Goal: Task Accomplishment & Management: Manage account settings

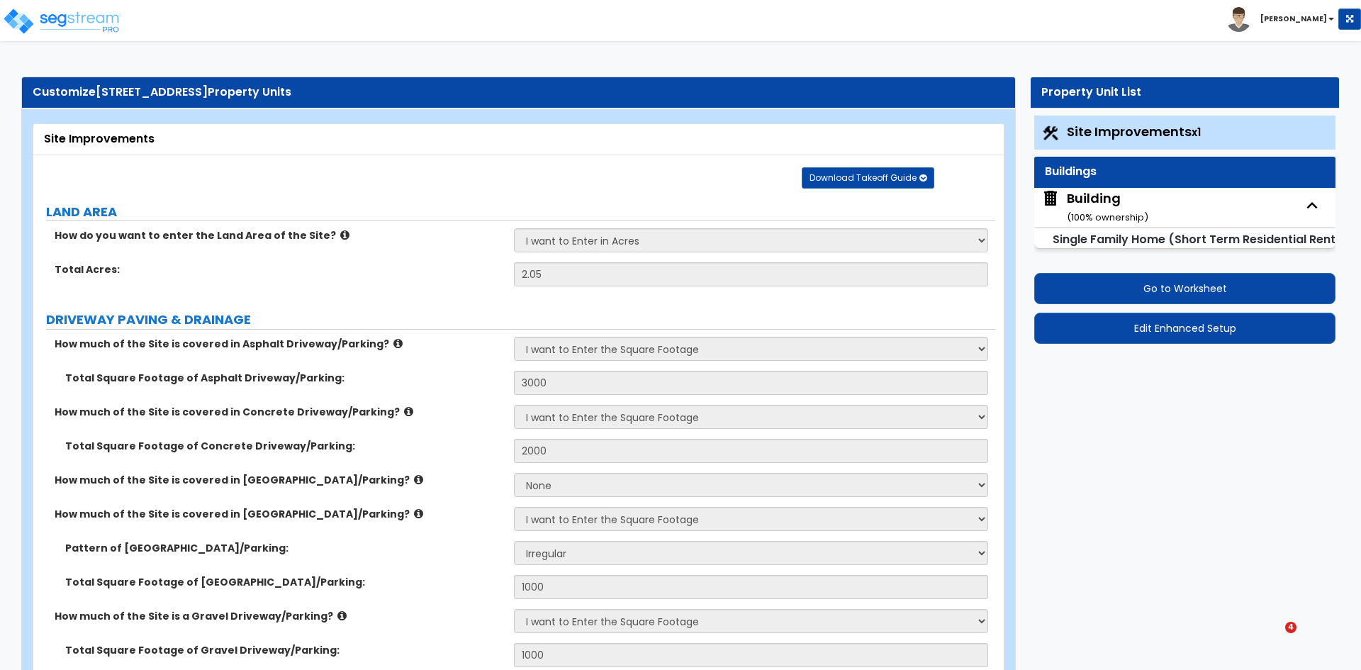
select select "2"
select select "1"
select select "2"
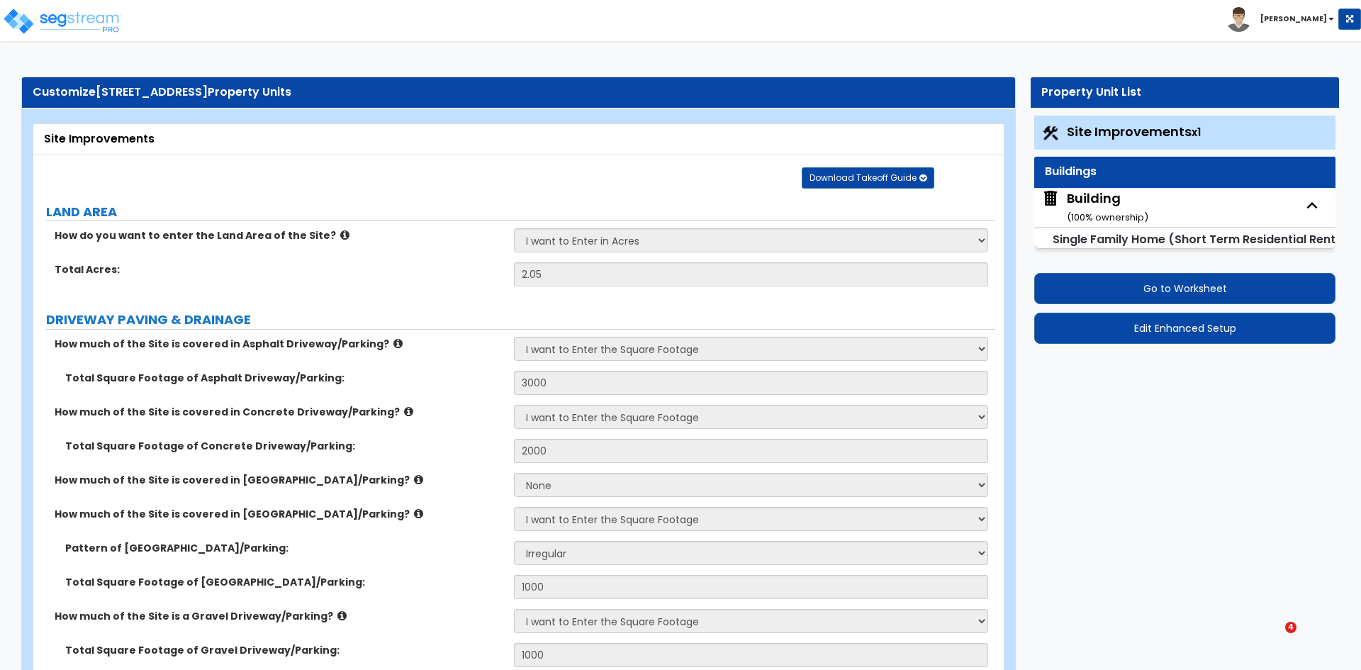
select select "2"
select select "1"
select select "9"
select select "2"
select select "3"
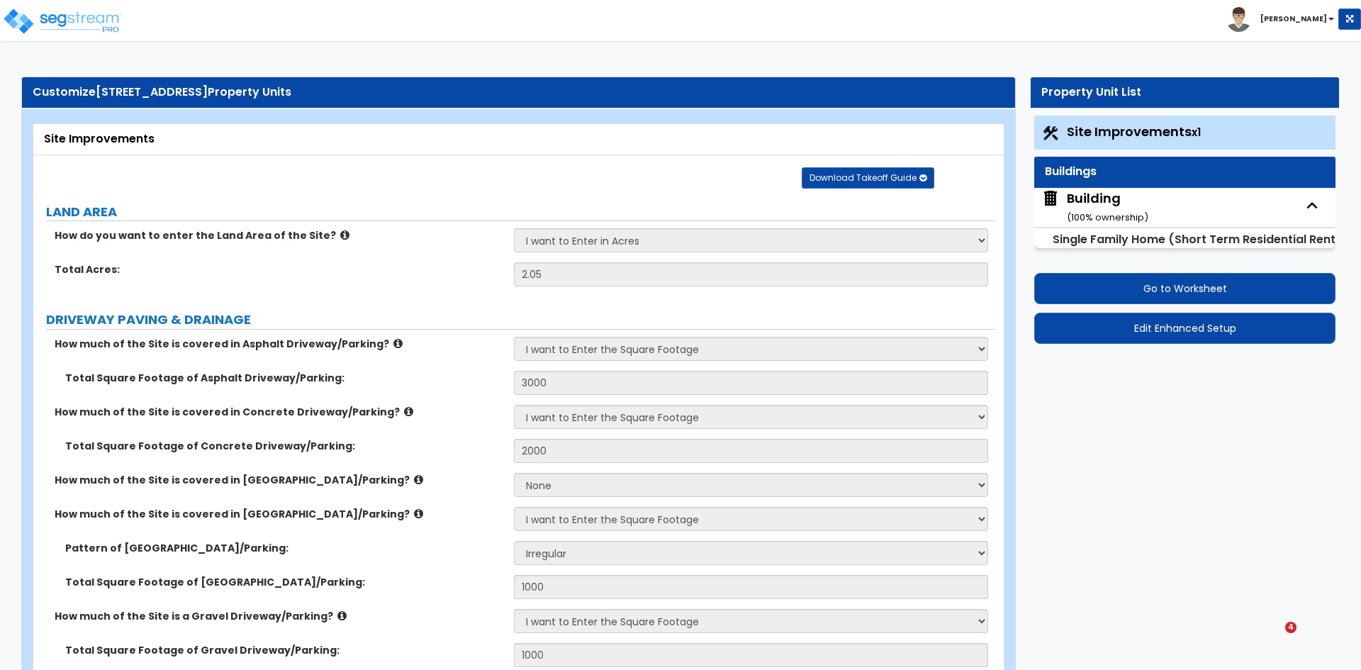
select select "5"
select select "10"
select select "7"
select select "3"
select select "4"
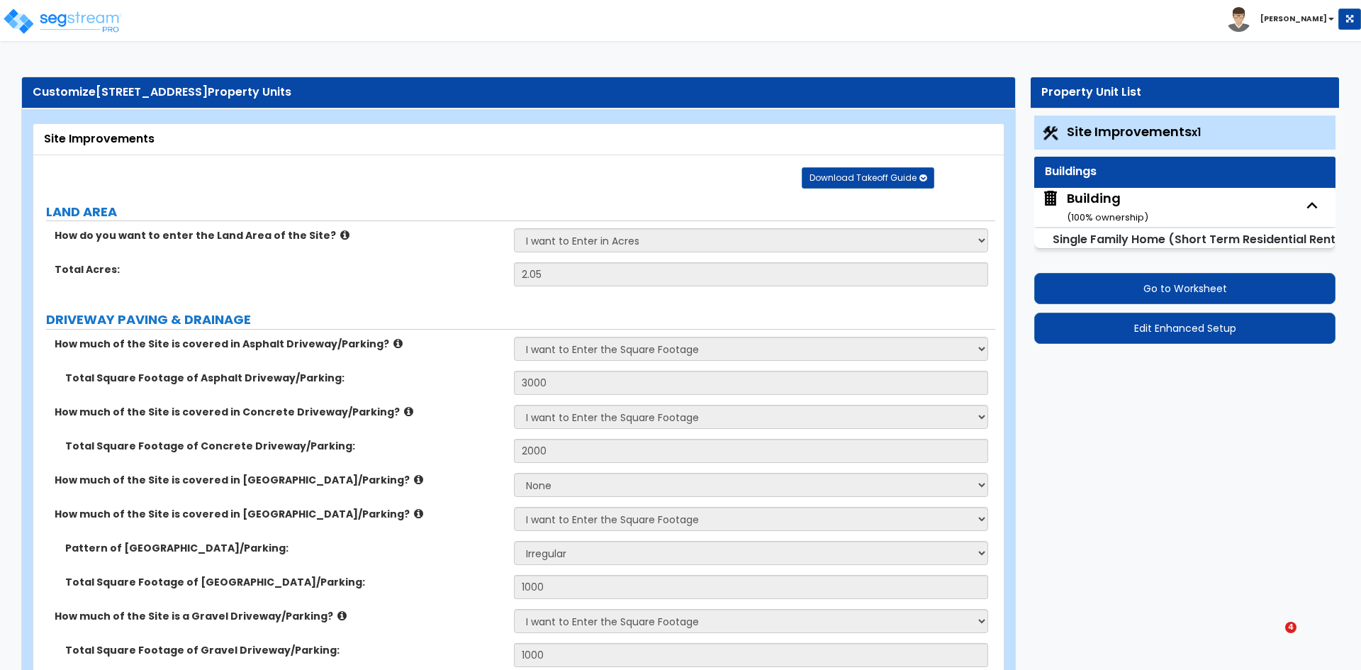
select select "2"
select select "8"
select select "1"
select select "2"
select select "1"
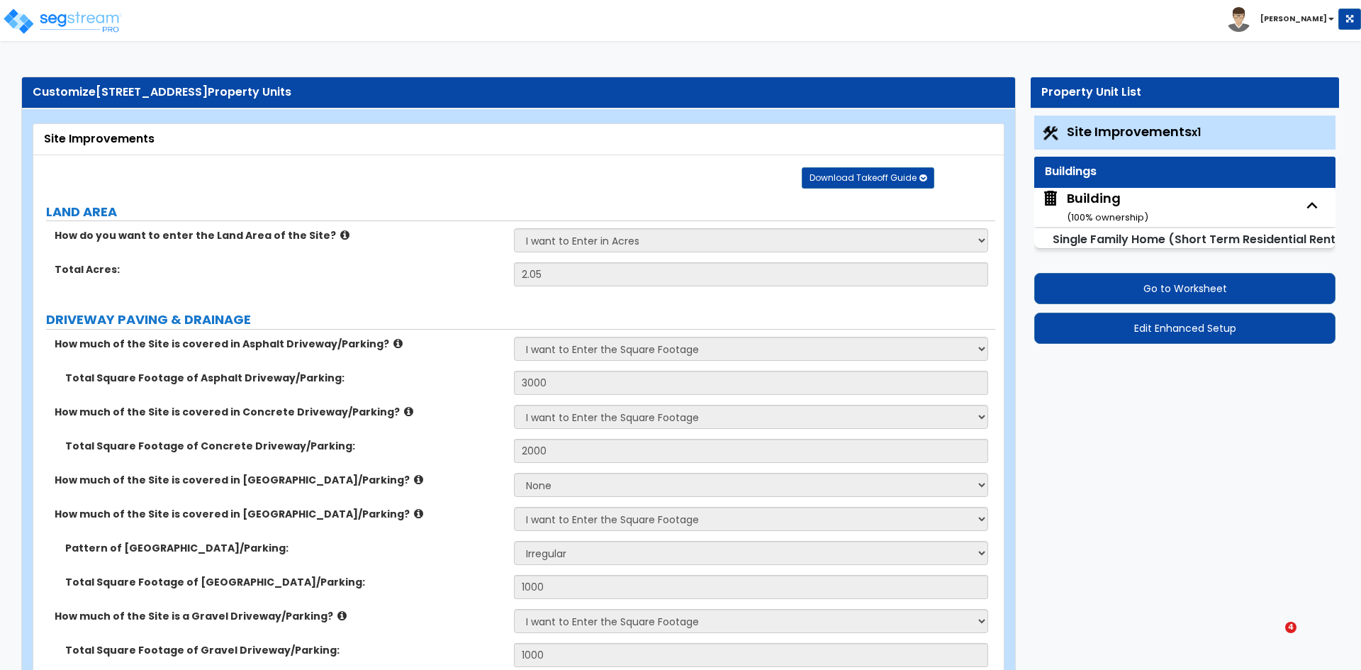
select select "3"
click at [1105, 201] on div "Building ( 100 % ownership)" at bounding box center [1108, 207] width 82 height 36
select select "2"
select select "7"
select select "3"
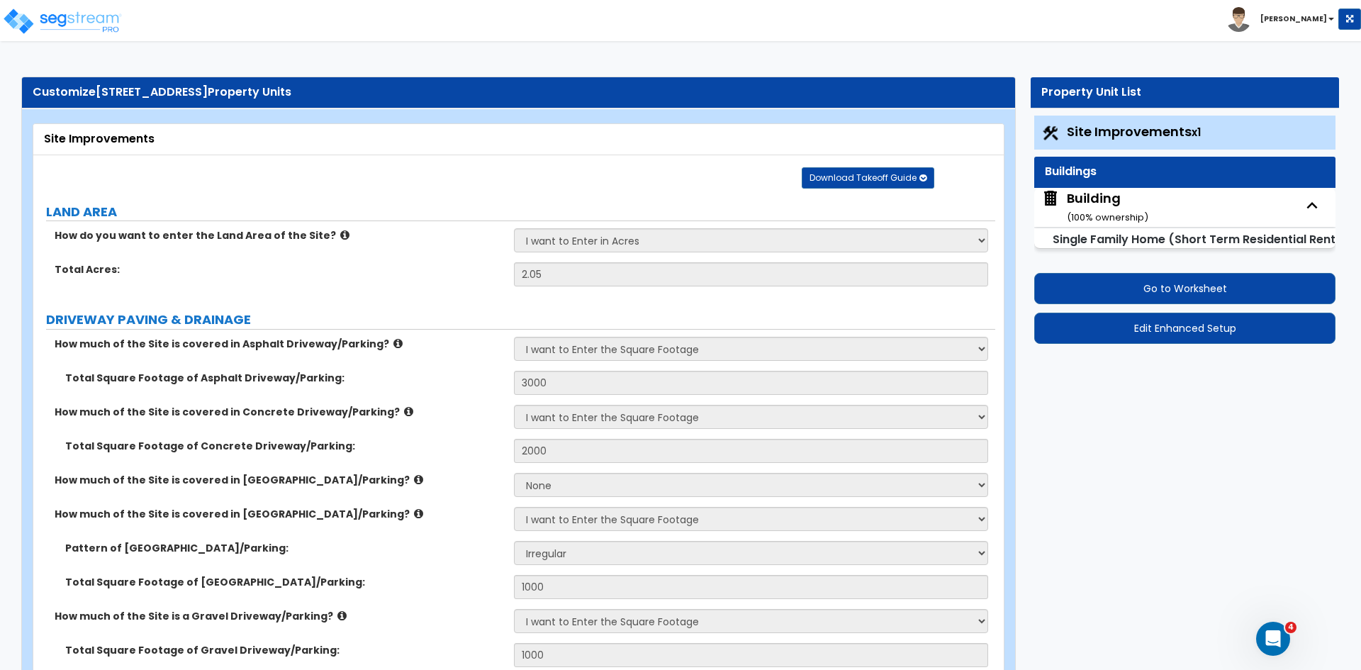
select select "3"
select select "1"
select select "4"
select select "1"
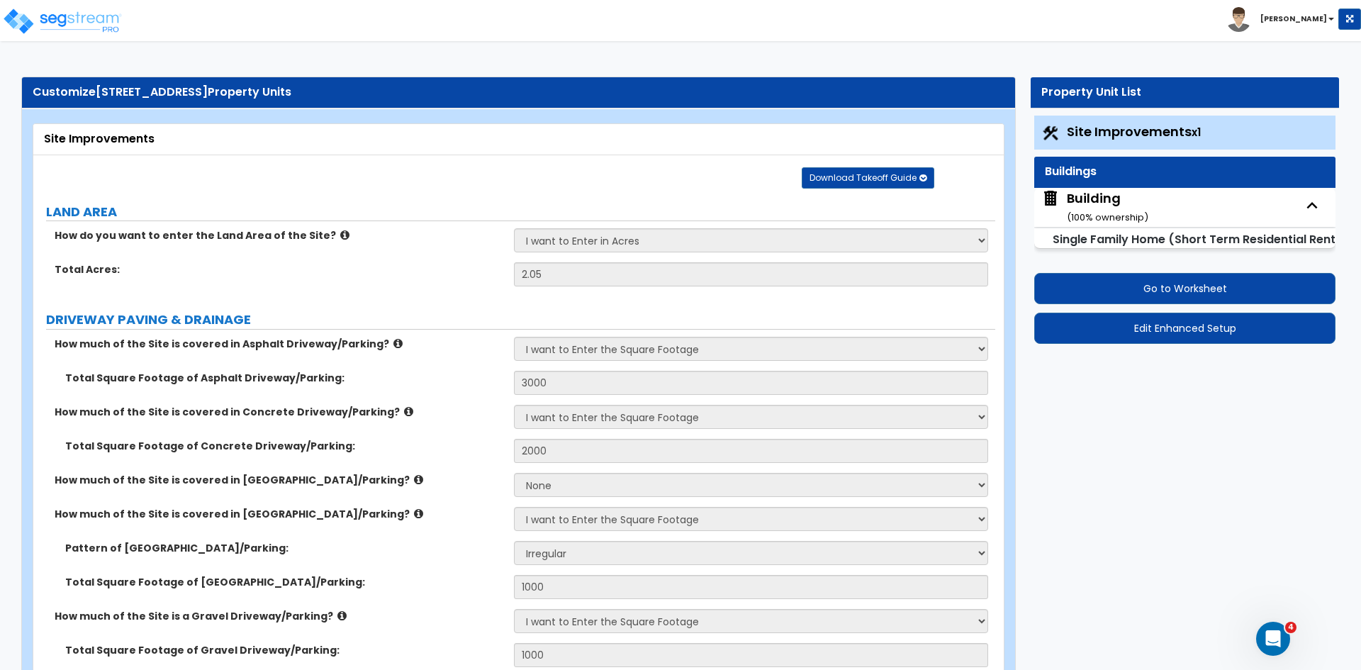
select select "1"
select select "4"
select select "2"
select select "1"
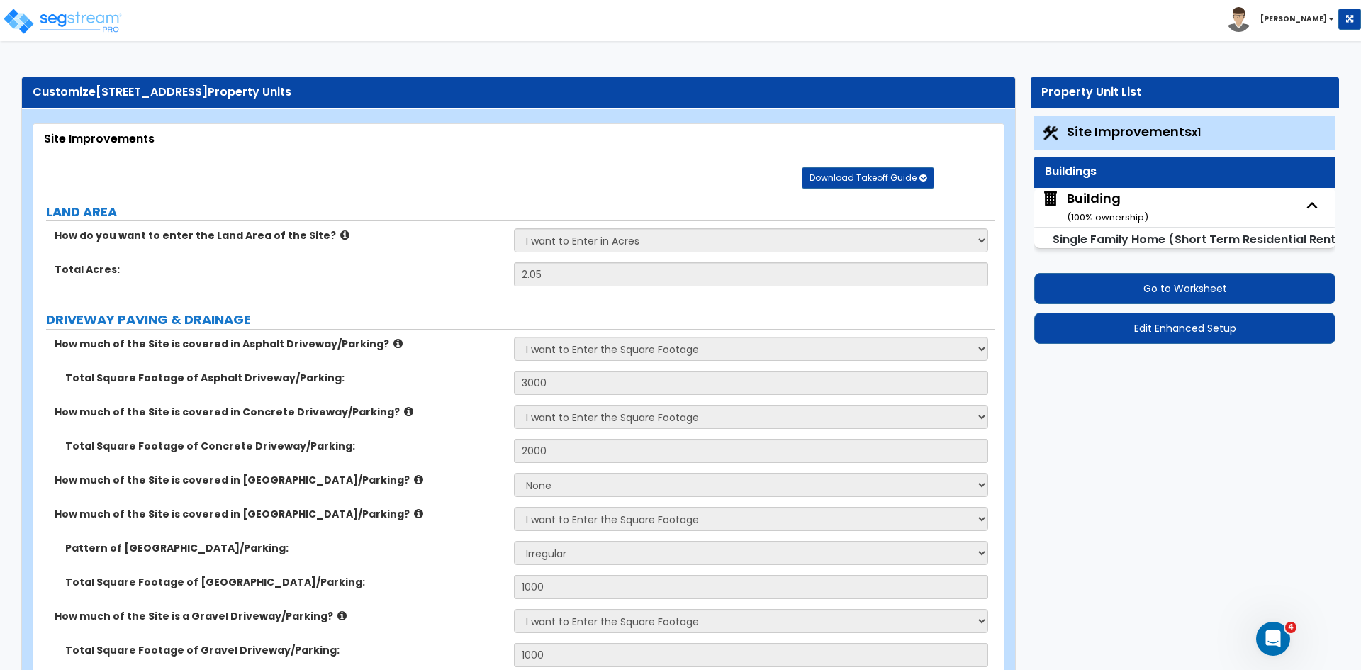
select select "2"
select select "1"
select select "2"
select select "1"
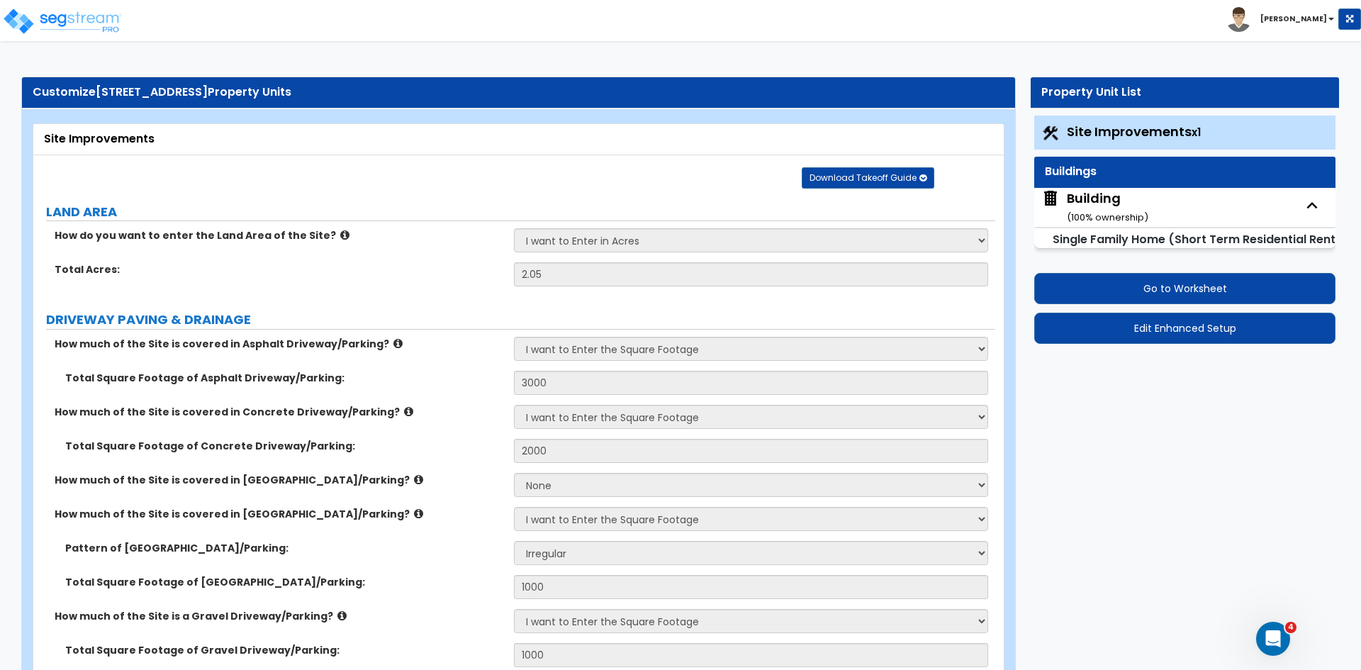
select select "2"
select select "1"
select select "3"
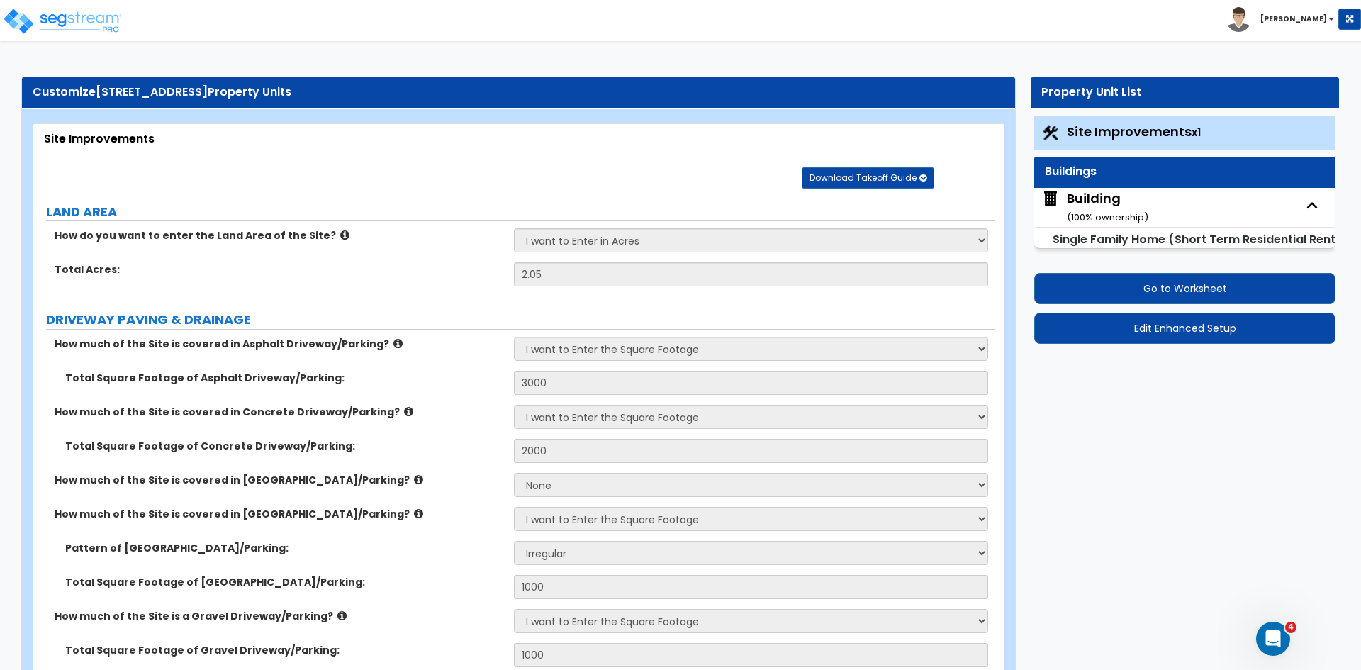
select select "3"
select select "2"
select select "4"
select select "1"
select select "3"
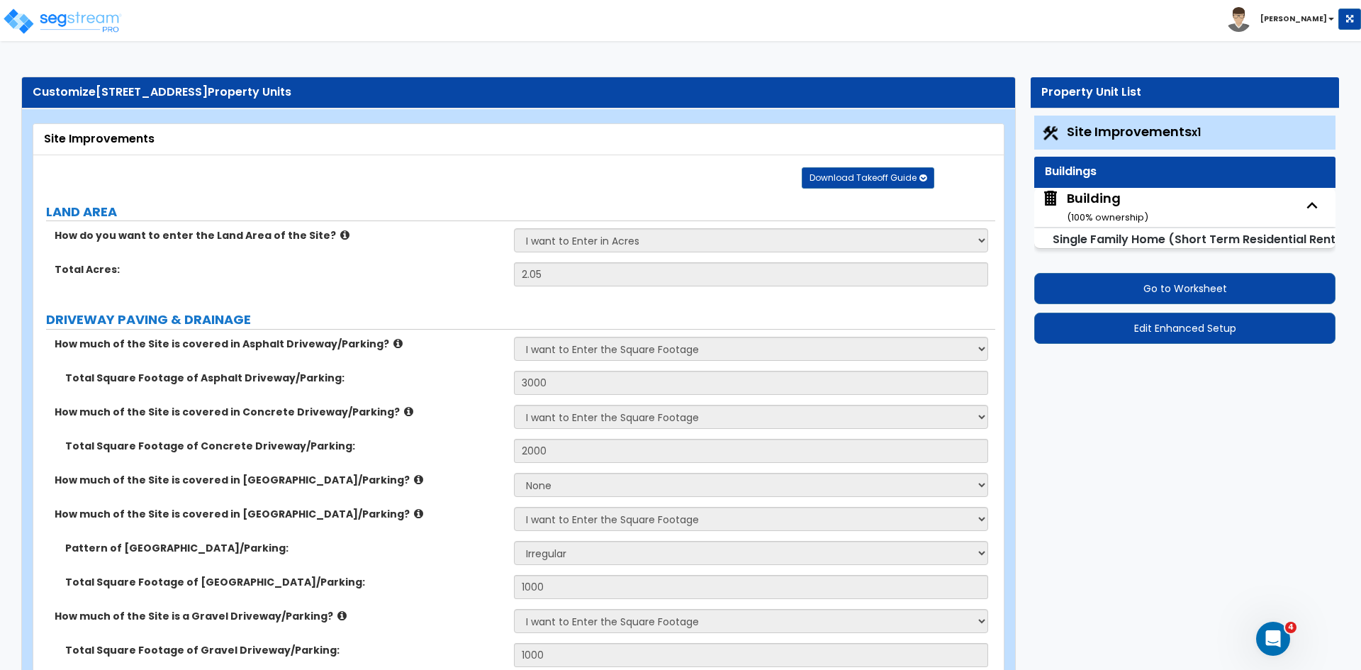
select select "5"
select select "1"
select select "2"
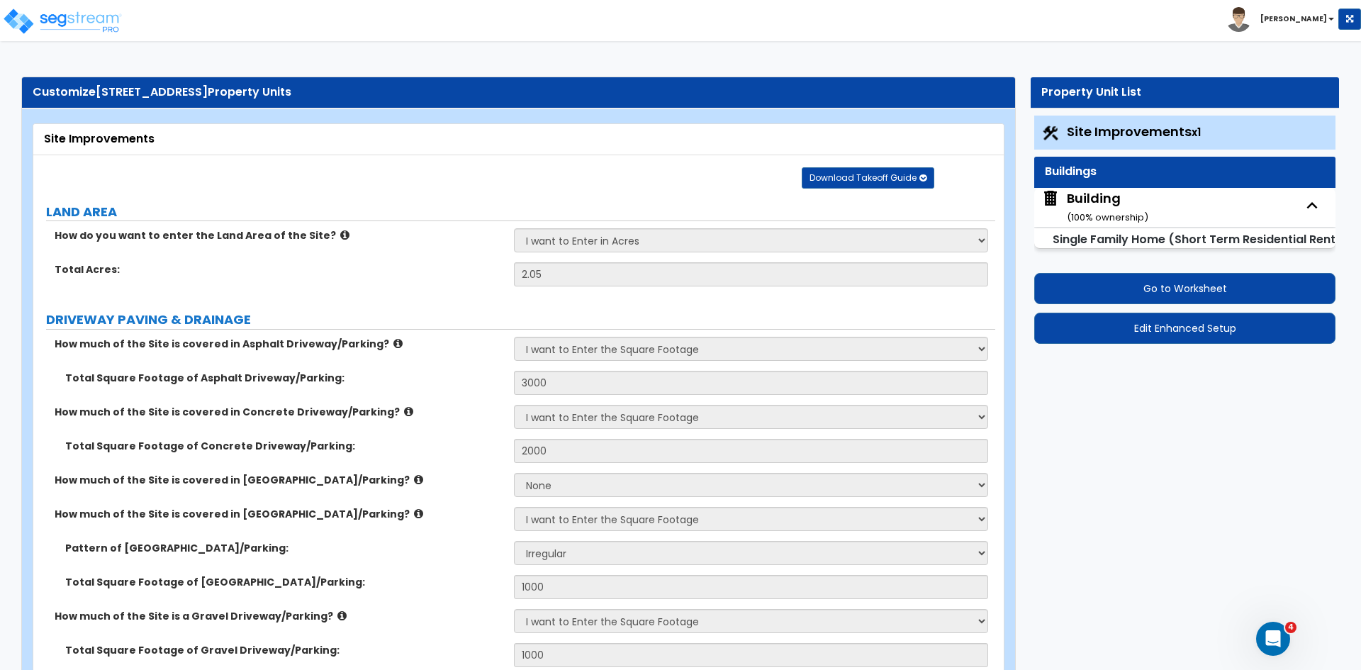
select select "1"
select select "5"
select select "1"
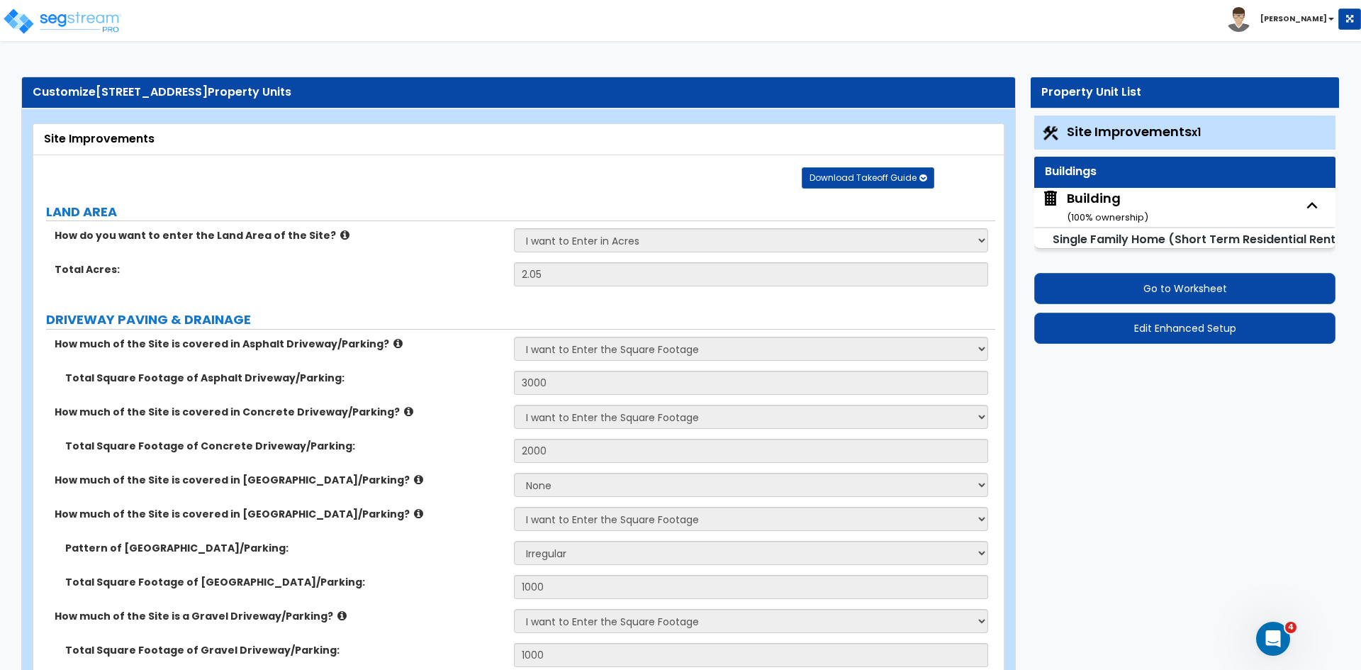
select select "1"
select select "2"
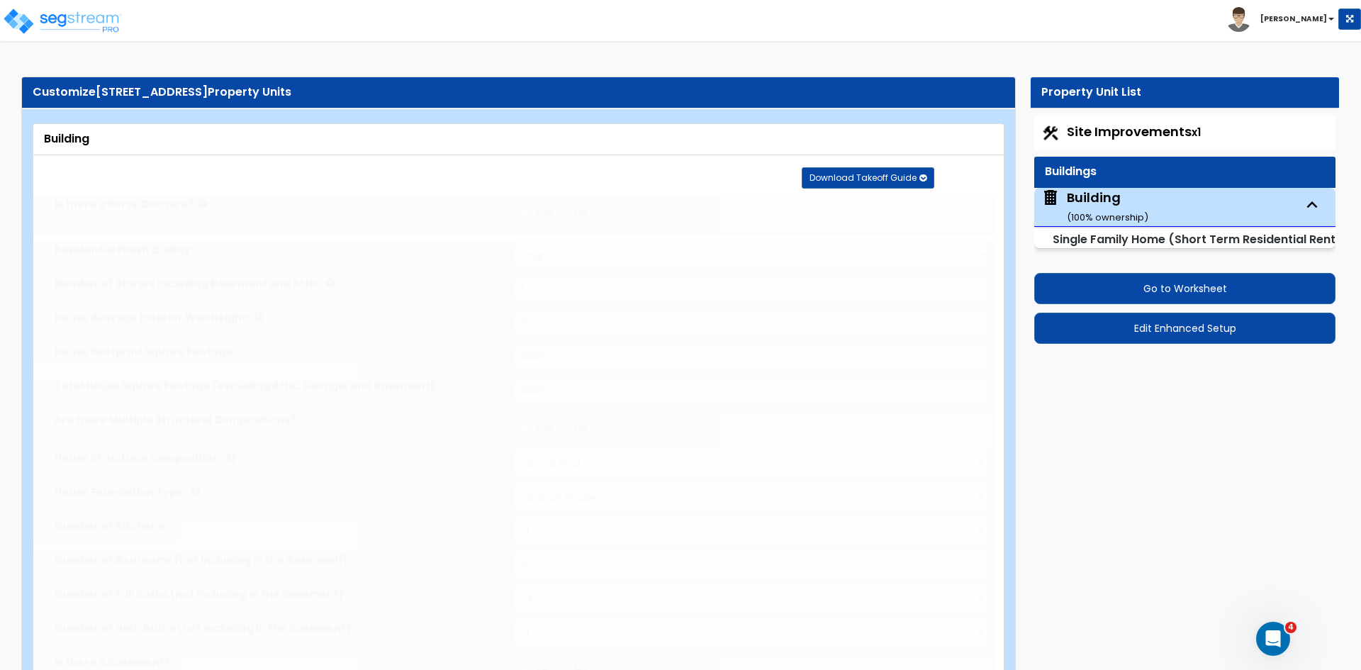
type input "6"
type input "3"
select select "2"
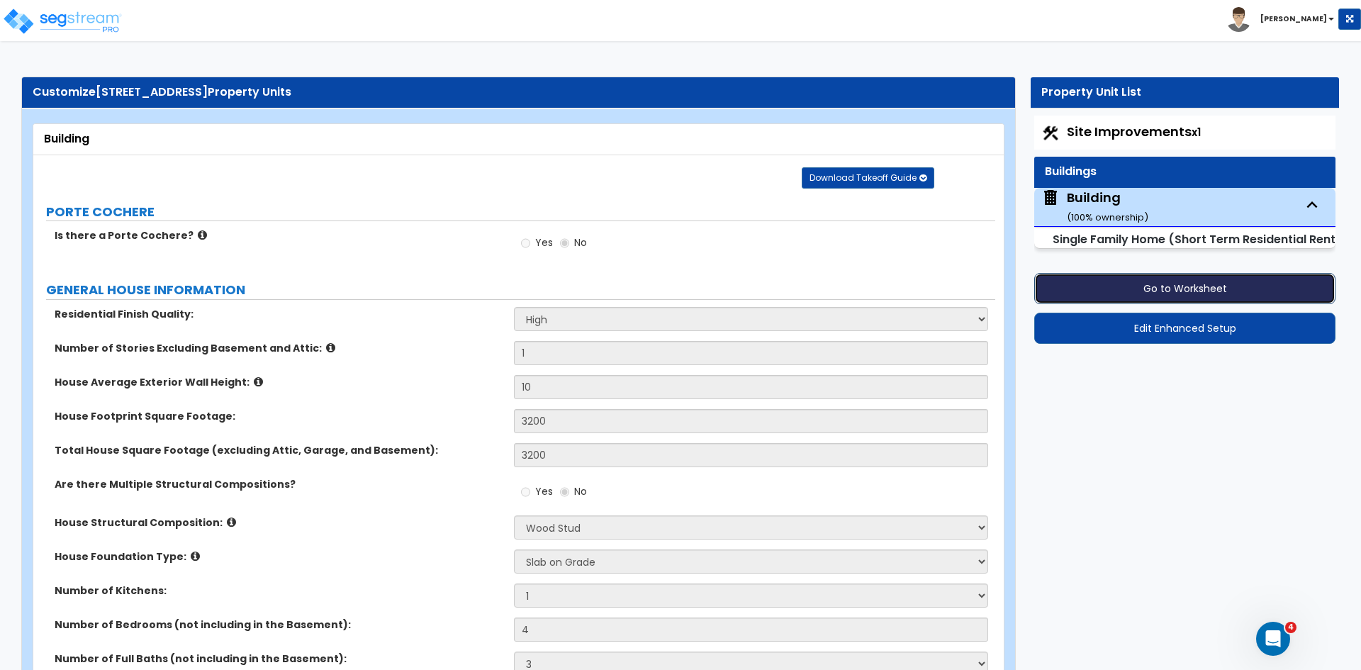
click at [1187, 289] on button "Go to Worksheet" at bounding box center [1184, 288] width 301 height 31
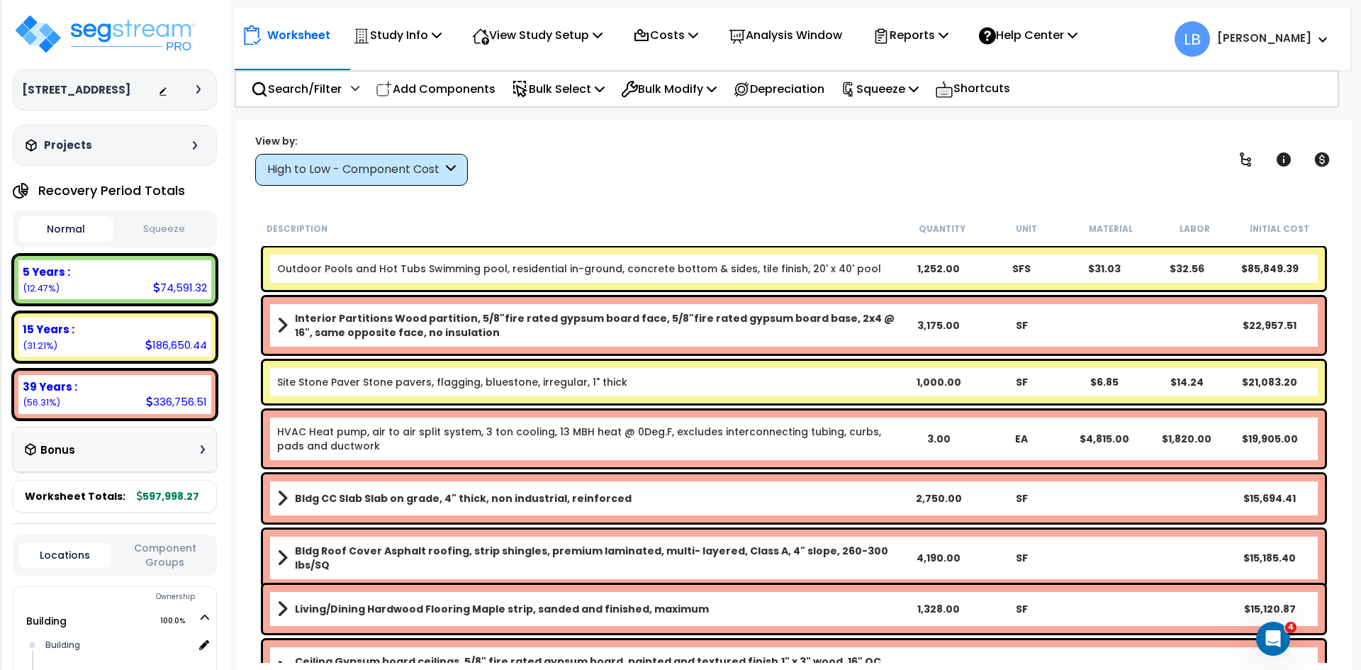
click at [352, 165] on div "High to Low - Component Cost" at bounding box center [354, 170] width 175 height 16
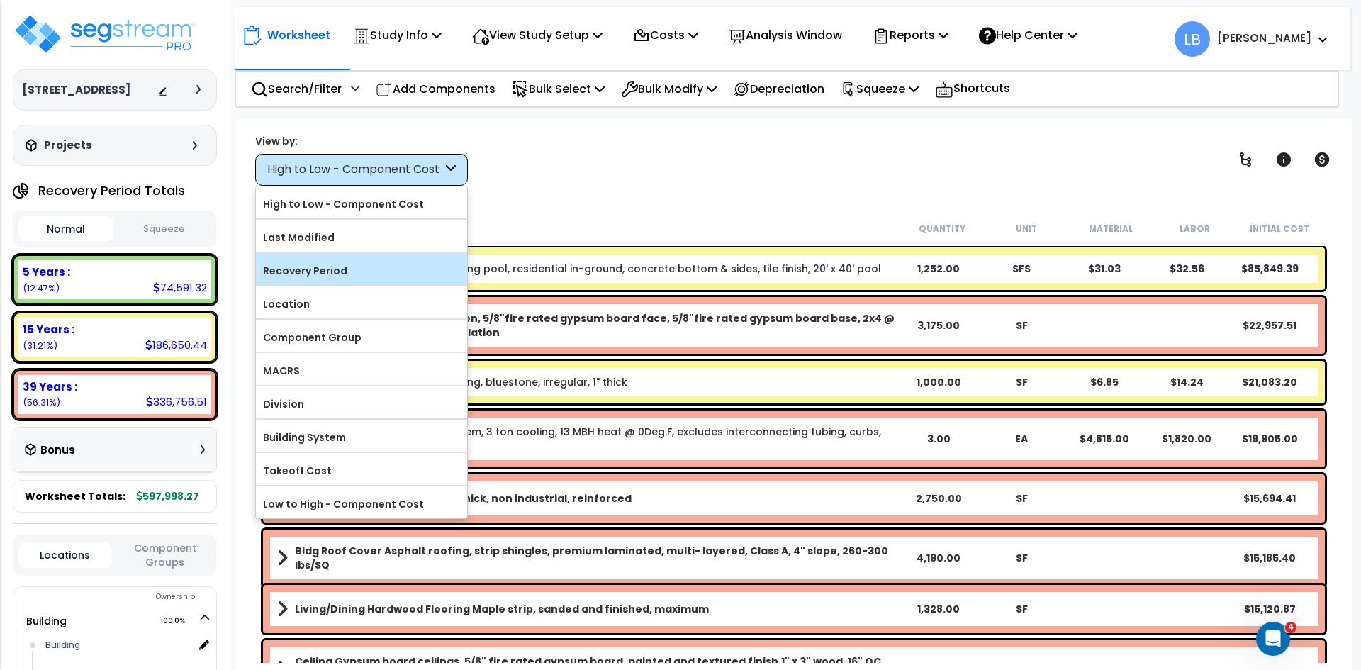
click at [330, 265] on label "Recovery Period" at bounding box center [361, 270] width 211 height 21
click at [0, 0] on input "Recovery Period" at bounding box center [0, 0] width 0 height 0
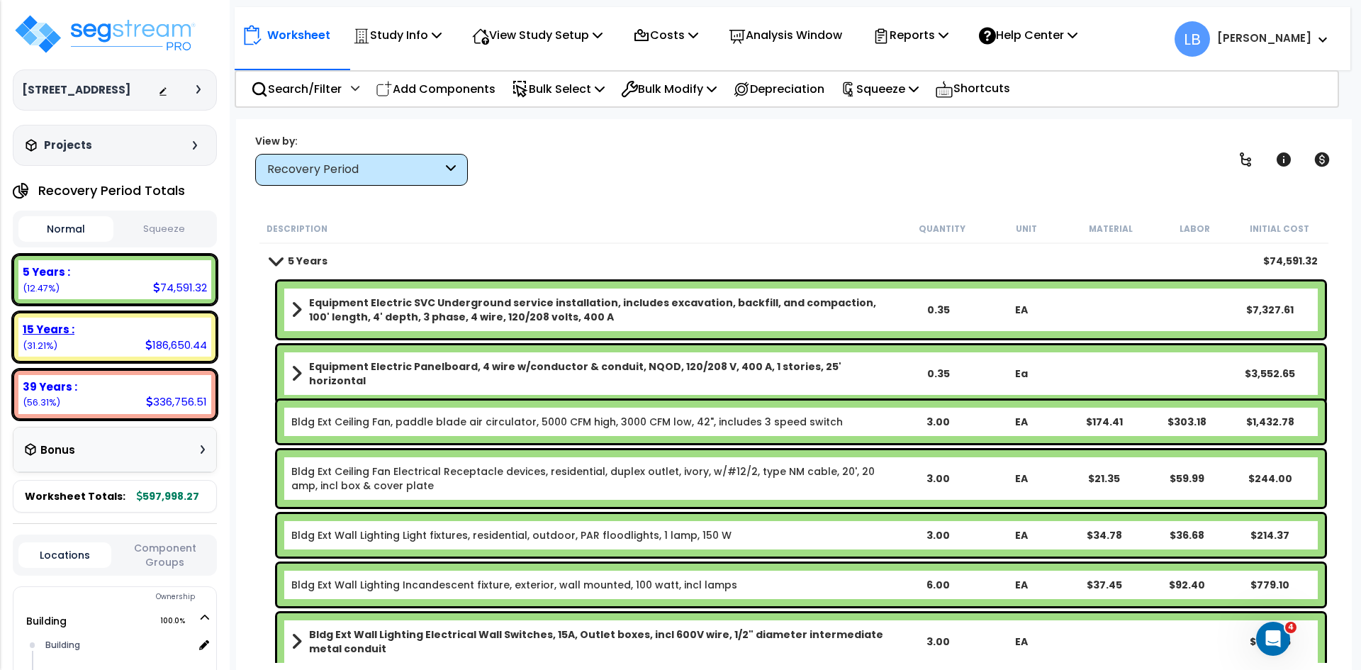
click at [138, 339] on div "15 Years : 186,650.44 (31.21%)" at bounding box center [114, 337] width 193 height 39
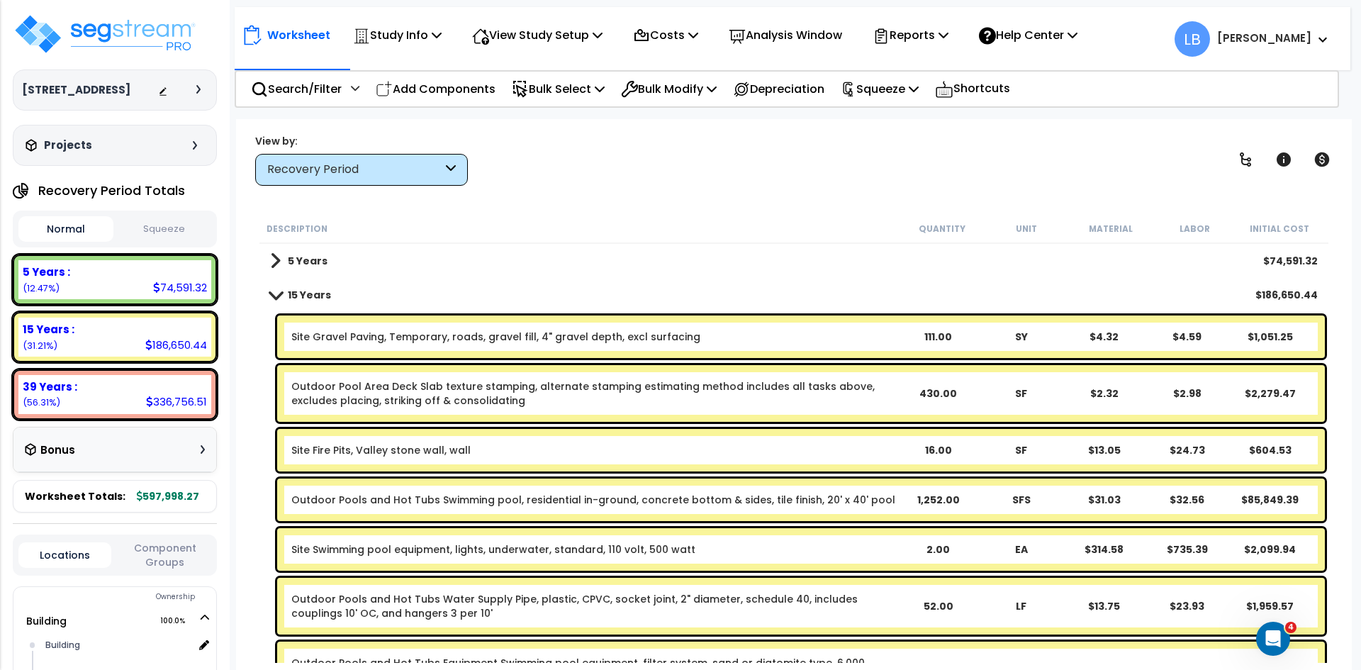
click at [342, 261] on div "5 Years $74,591.32" at bounding box center [794, 261] width 1062 height 34
click at [301, 259] on b "5 Years" at bounding box center [308, 261] width 40 height 14
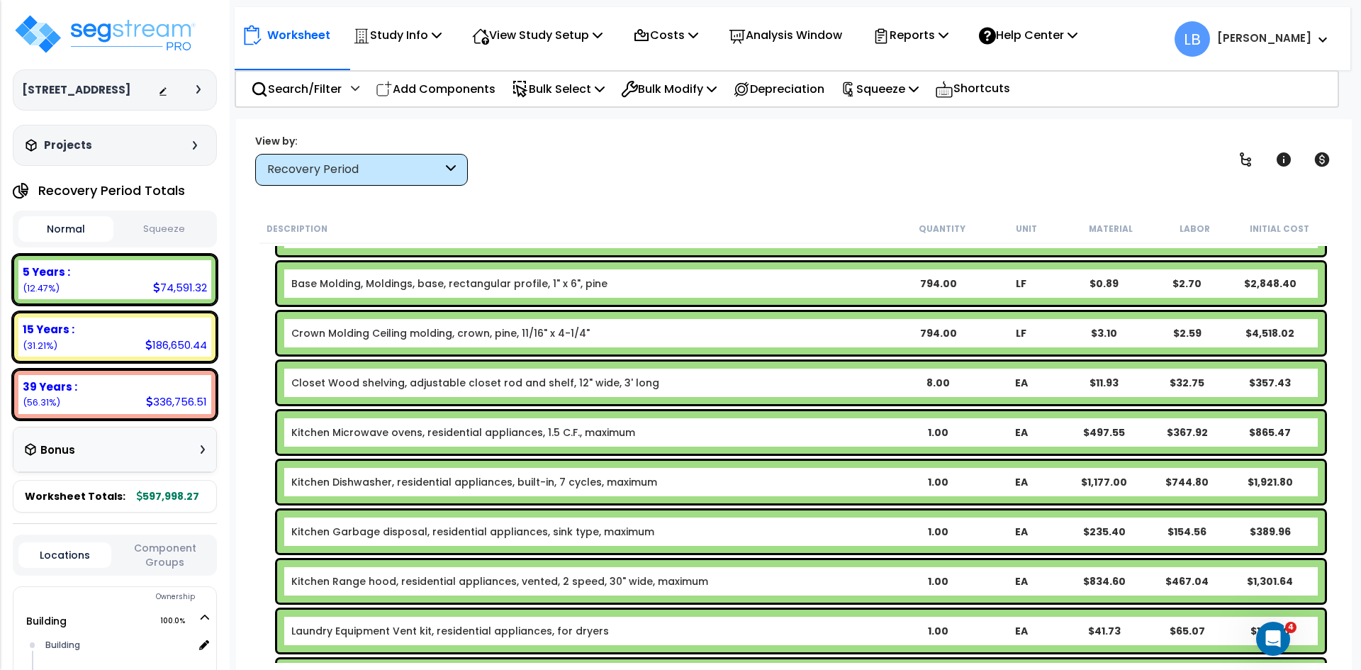
scroll to position [471, 0]
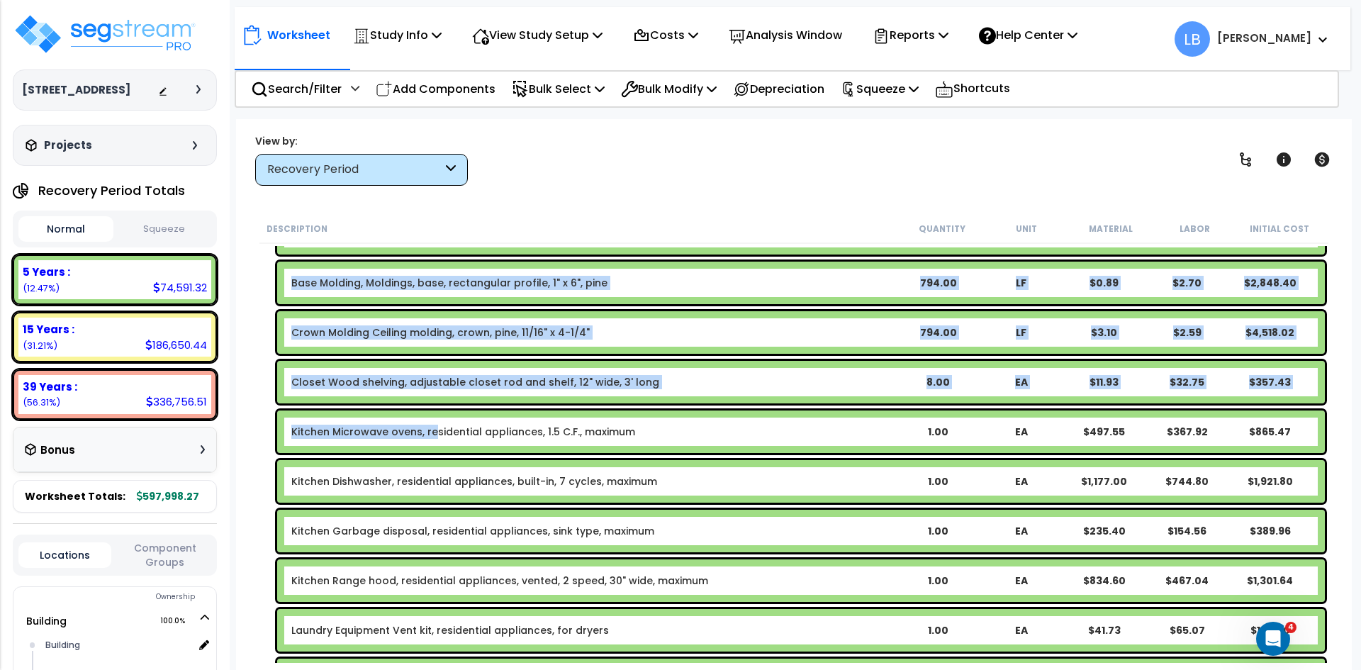
click at [435, 430] on link "Kitchen Microwave ovens, residential appliances, 1.5 C.F., maximum" at bounding box center [463, 432] width 344 height 14
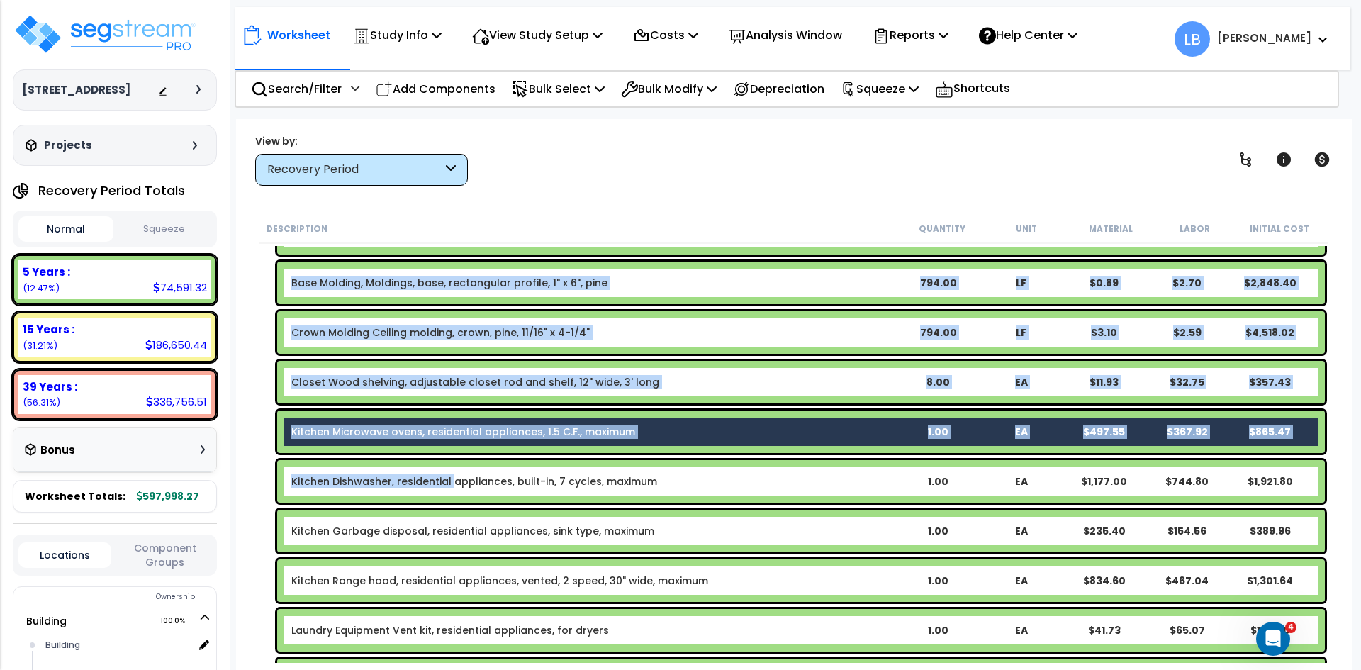
click at [449, 477] on link "Kitchen Dishwasher, residential appliances, built-in, 7 cycles, maximum" at bounding box center [474, 481] width 366 height 14
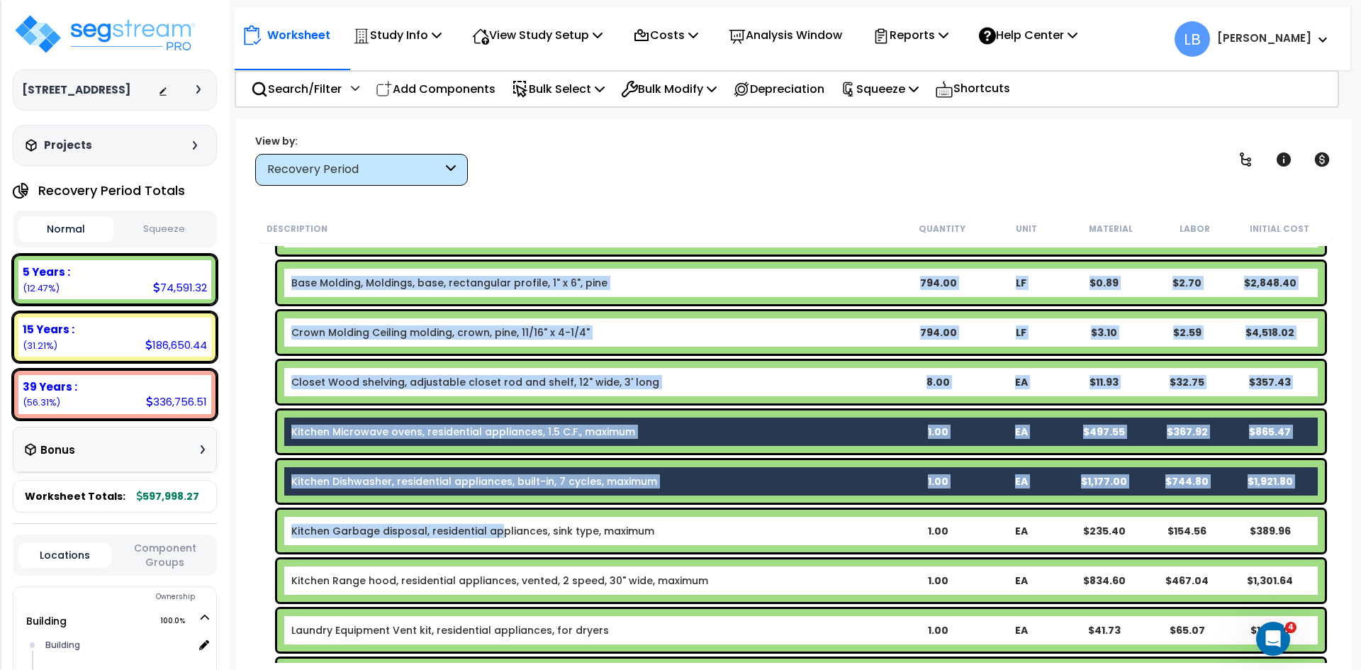
click at [495, 524] on link "Kitchen Garbage disposal, residential appliances, sink type, maximum" at bounding box center [472, 531] width 363 height 14
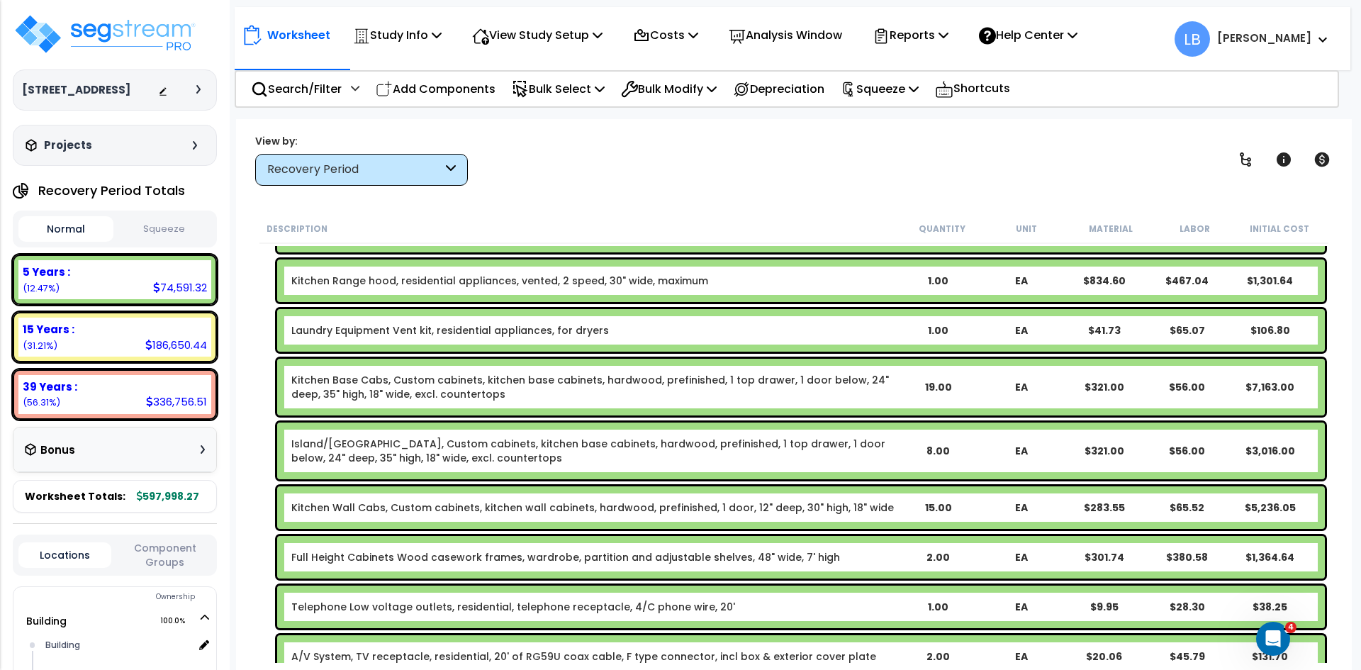
scroll to position [771, 0]
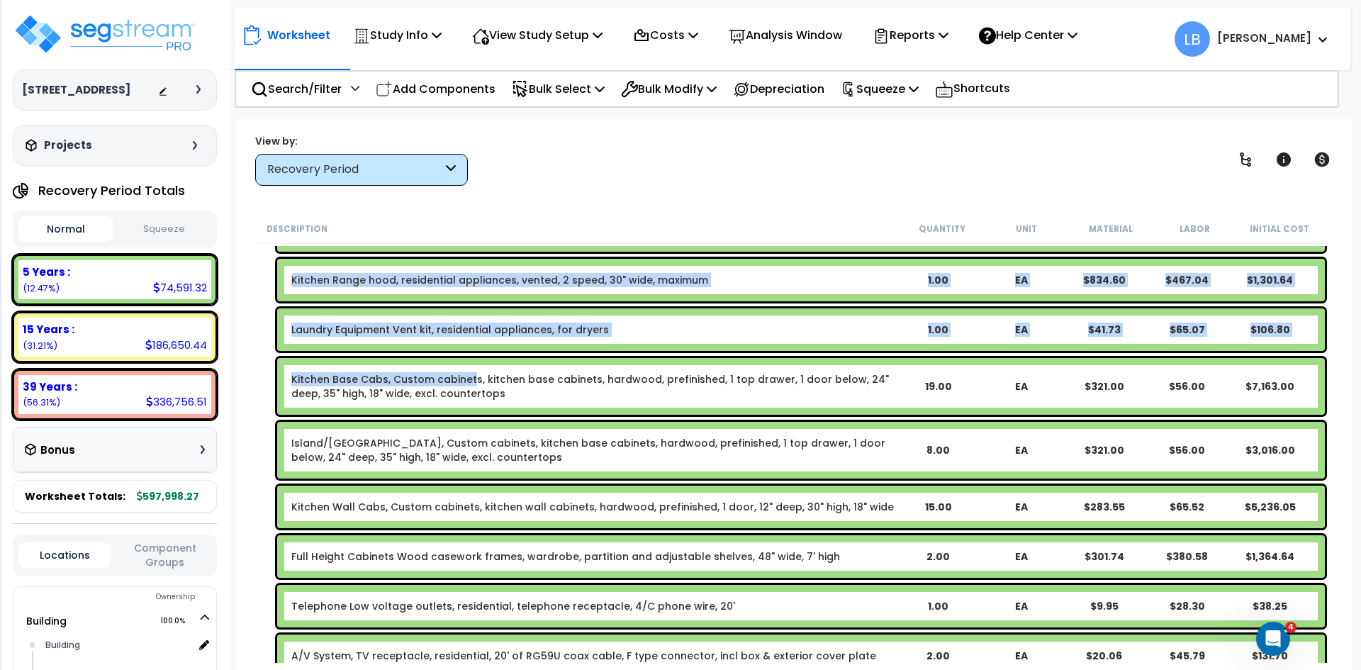
click at [472, 378] on link "Kitchen Base Cabs, Custom cabinets, kitchen base cabinets, hardwood, prefinishe…" at bounding box center [593, 386] width 605 height 28
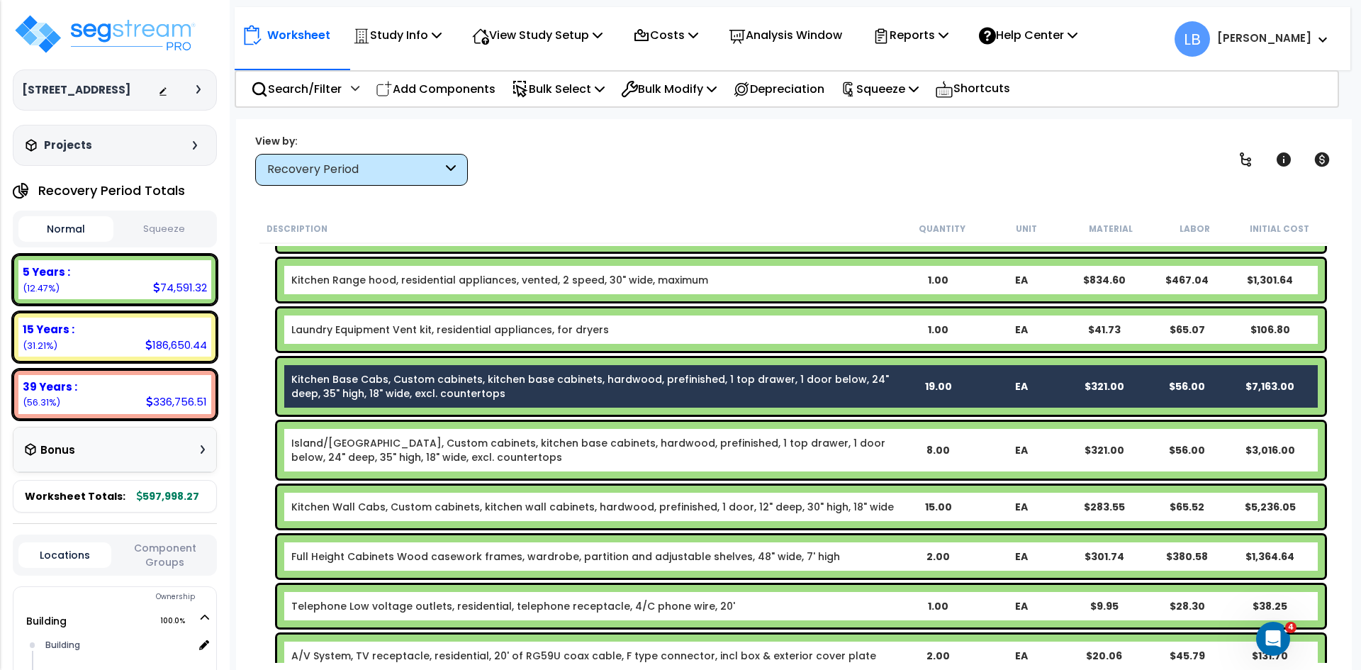
click at [452, 446] on link "Island/Peninsula Kitchen Base Cabs, Custom cabinets, kitchen base cabinets, har…" at bounding box center [593, 450] width 605 height 28
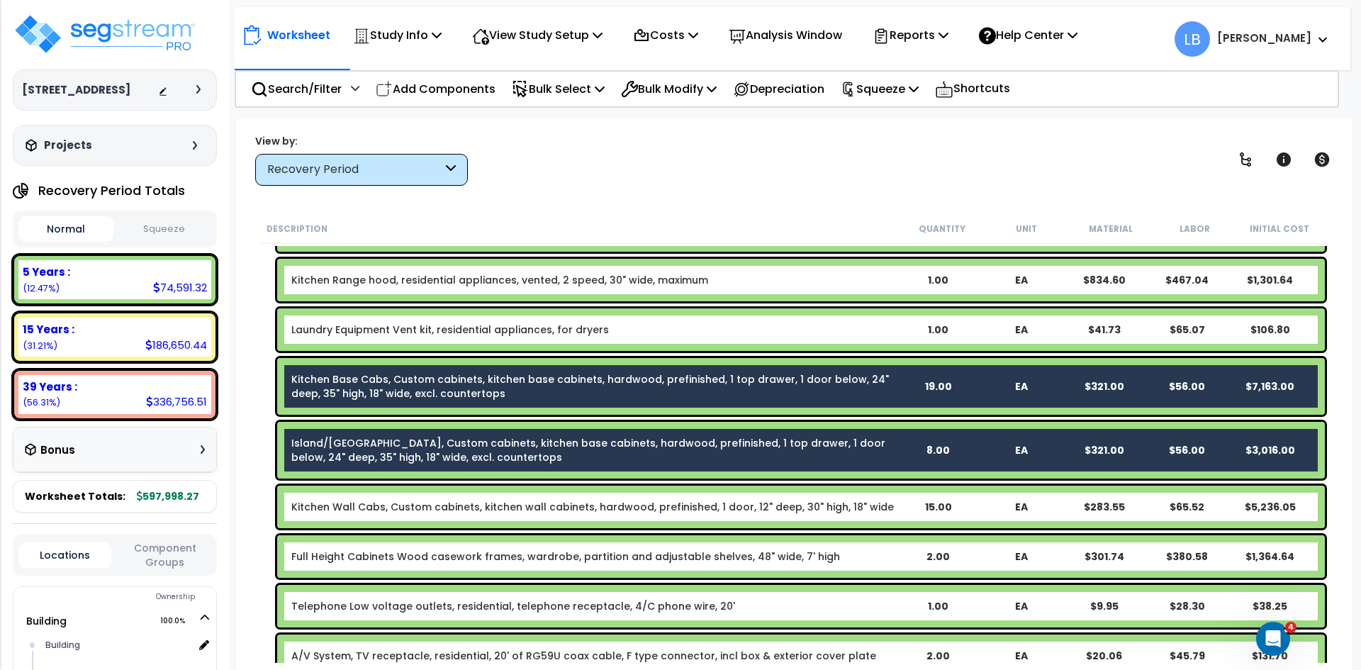
click at [428, 505] on link "Kitchen Wall Cabs, Custom cabinets, kitchen wall cabinets, hardwood, prefinishe…" at bounding box center [592, 507] width 603 height 14
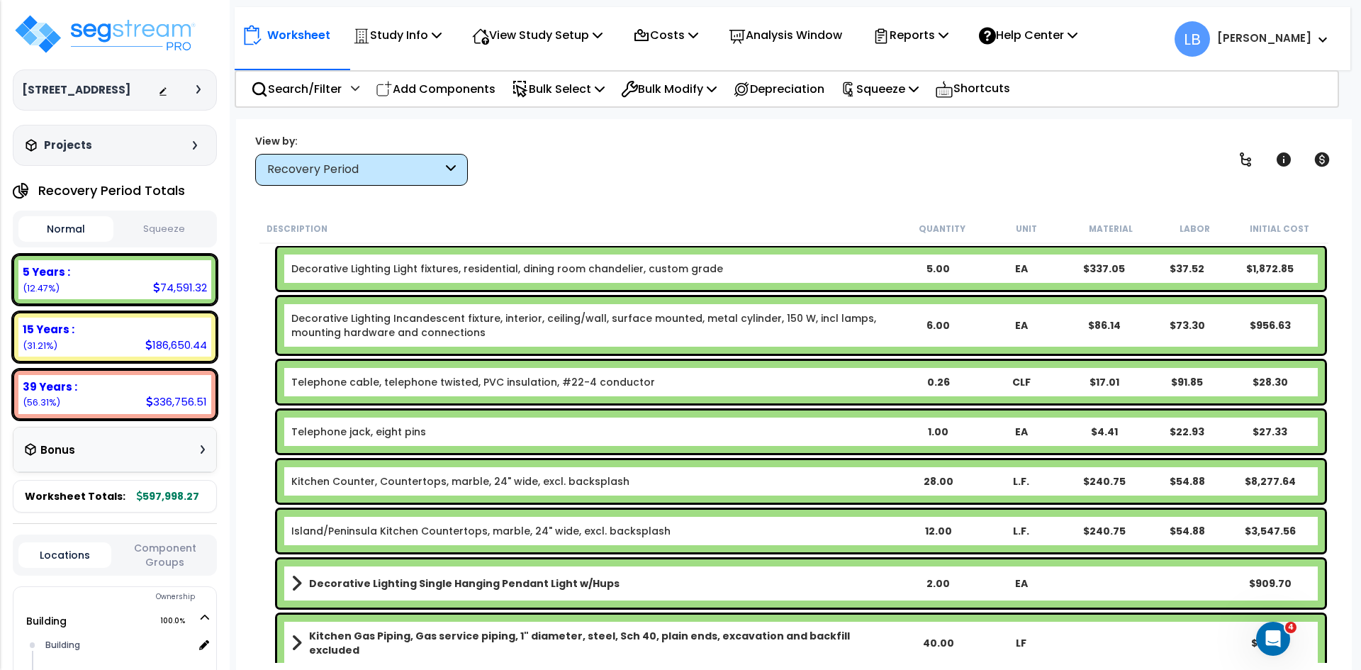
scroll to position [1358, 0]
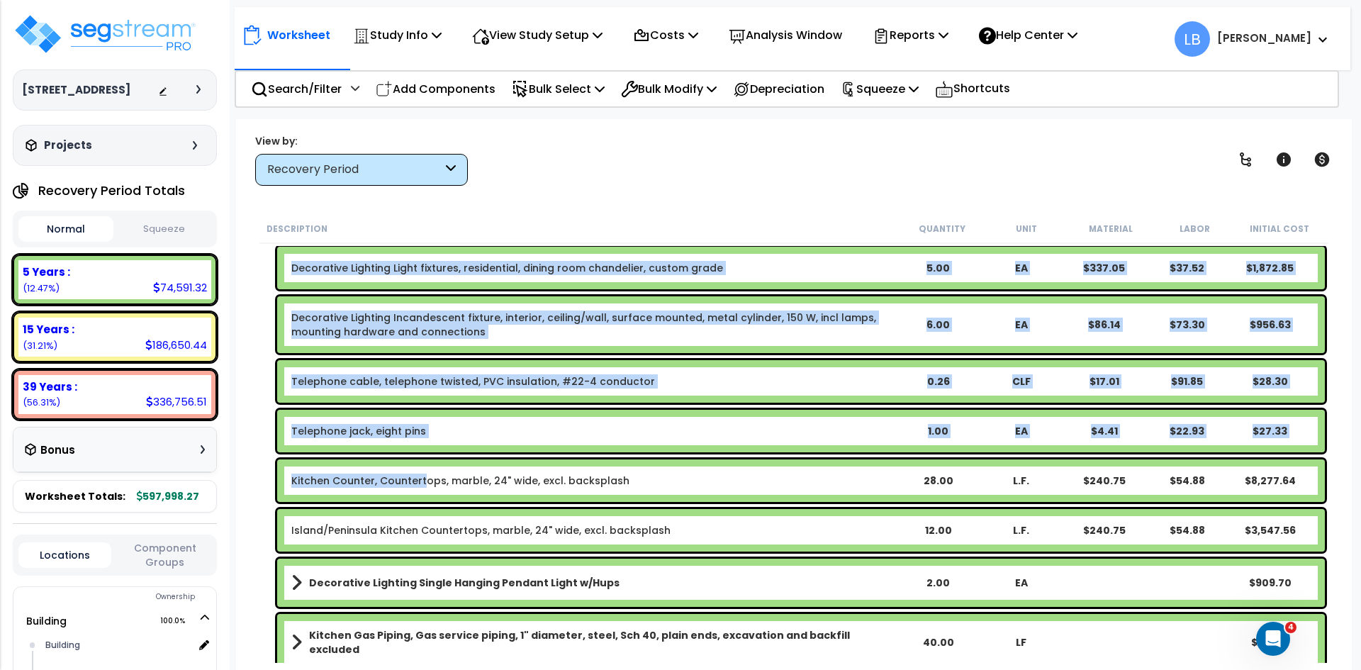
click at [424, 481] on link "Kitchen Counter, Countertops, marble, 24" wide, excl. backsplash" at bounding box center [460, 481] width 338 height 14
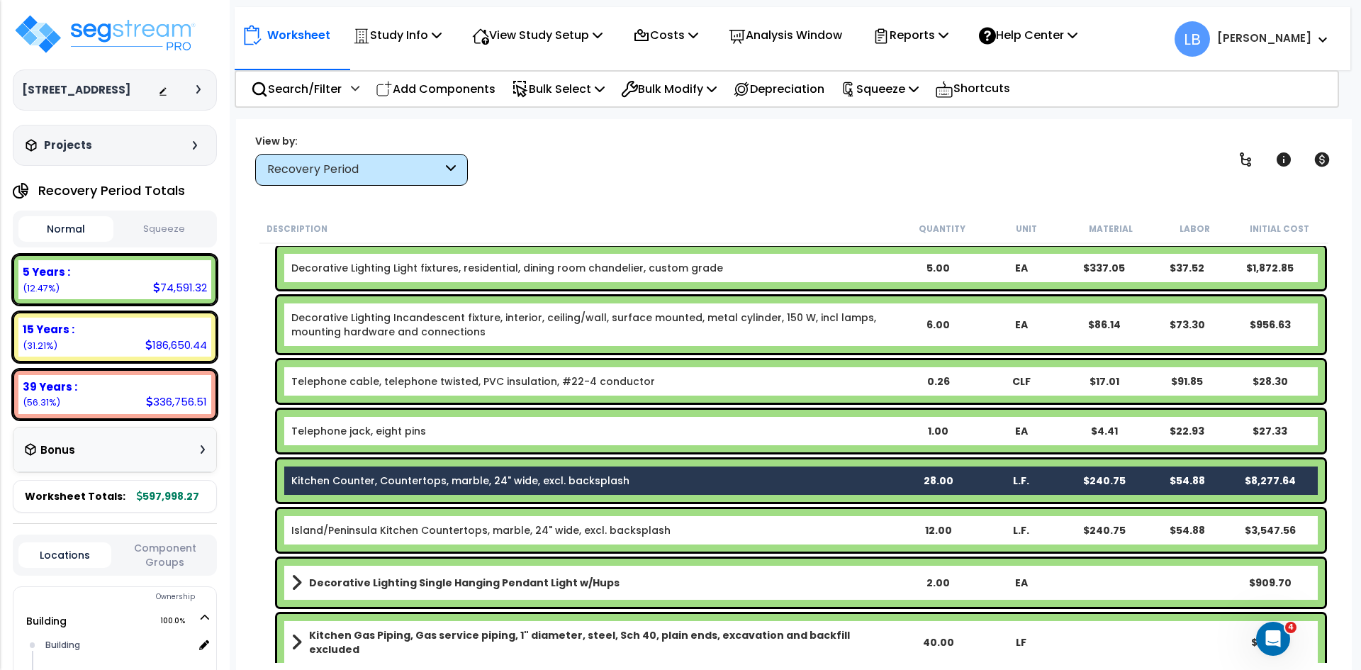
click at [430, 525] on link "Island/Peninsula Kitchen Countertops, marble, 24" wide, excl. backsplash" at bounding box center [480, 530] width 379 height 14
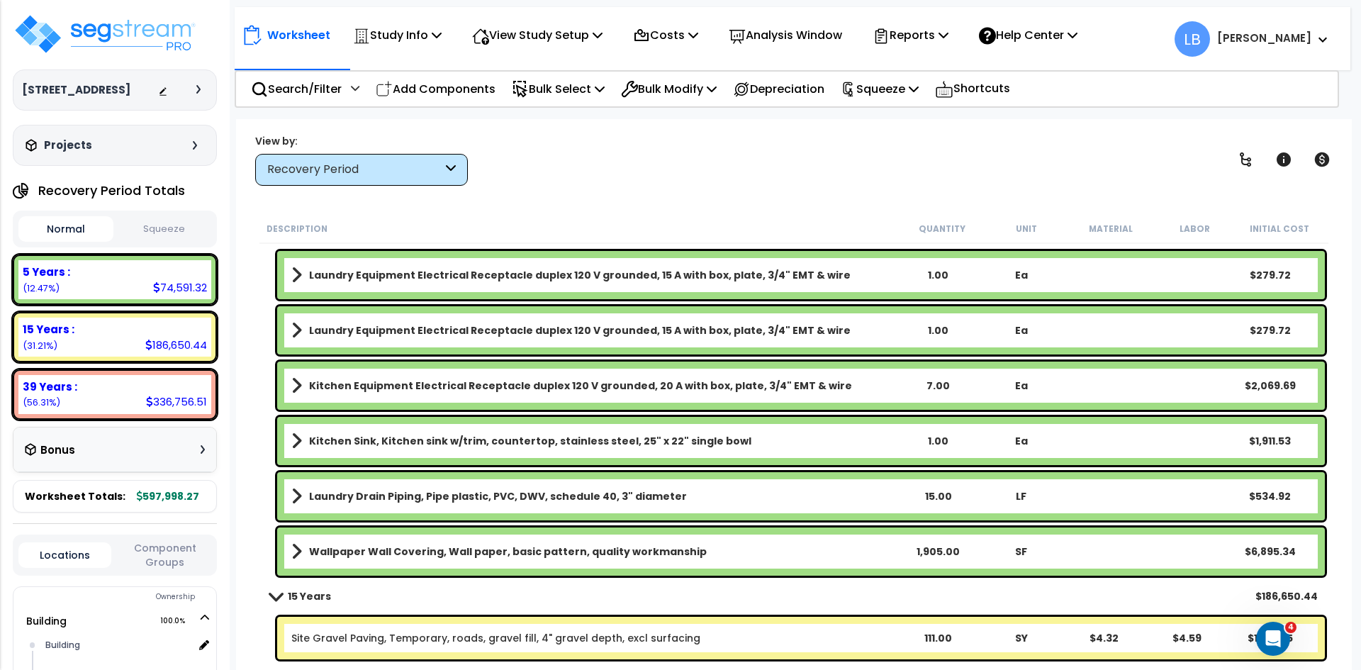
scroll to position [1893, 0]
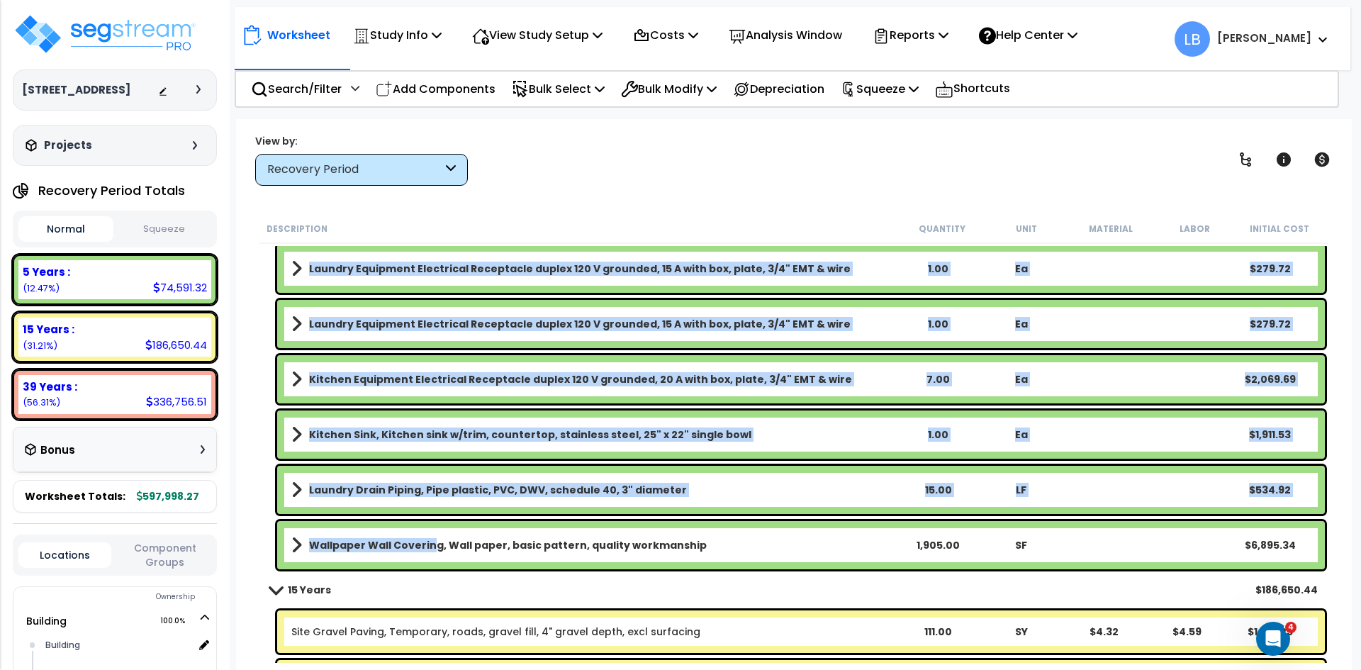
click at [428, 542] on b "Wallpaper Wall Covering, Wall paper, basic pattern, quality workmanship" at bounding box center [508, 545] width 398 height 14
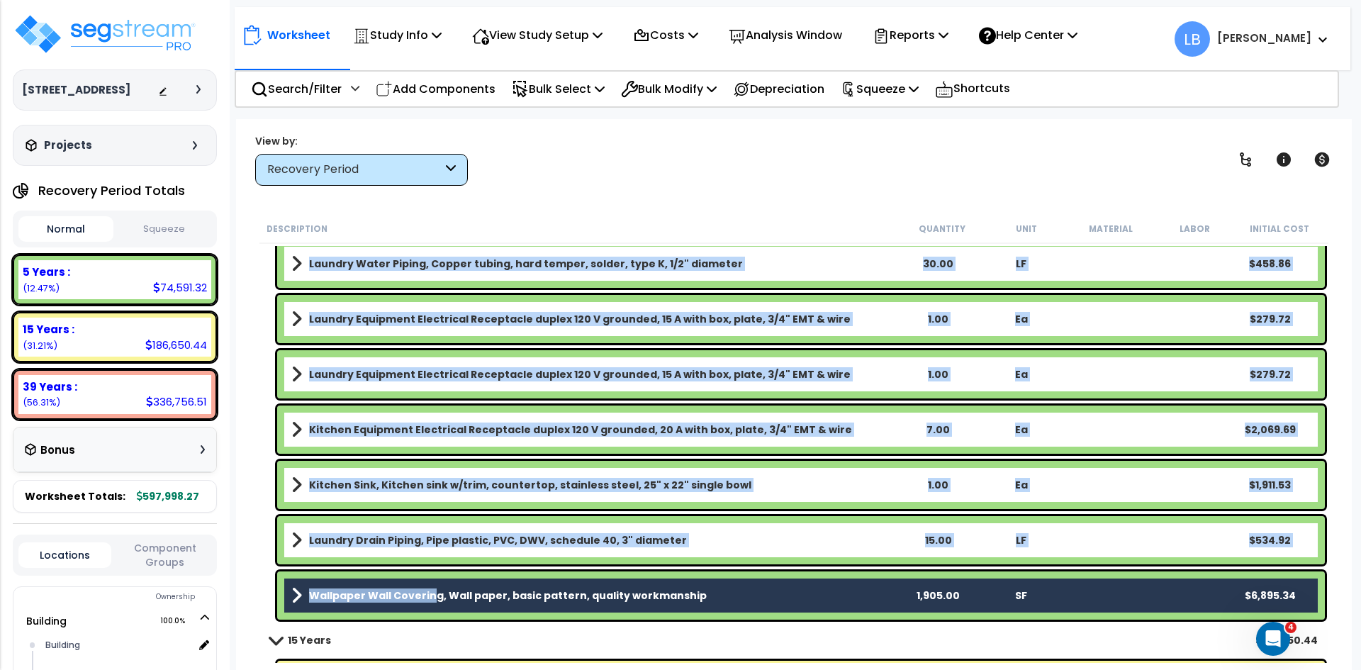
scroll to position [1842, 0]
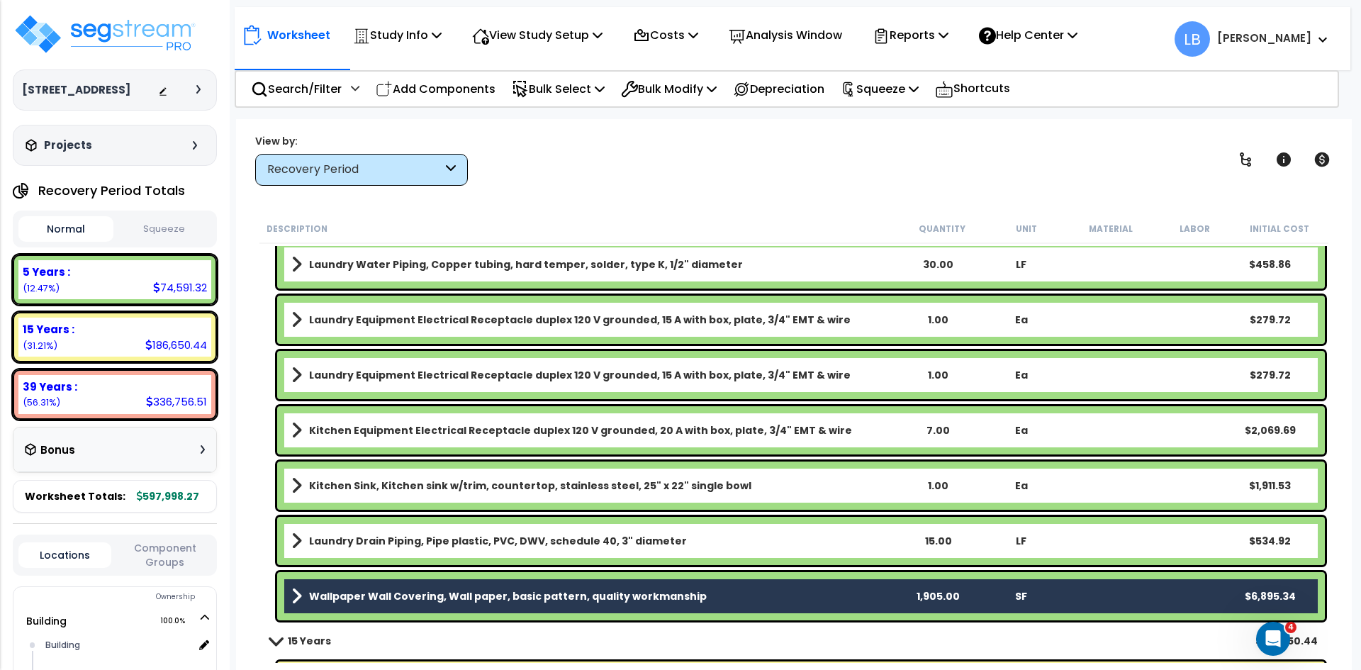
click at [506, 482] on b "Kitchen Sink, Kitchen sink w/trim, countertop, stainless steel, 25" x 22" singl…" at bounding box center [530, 486] width 442 height 14
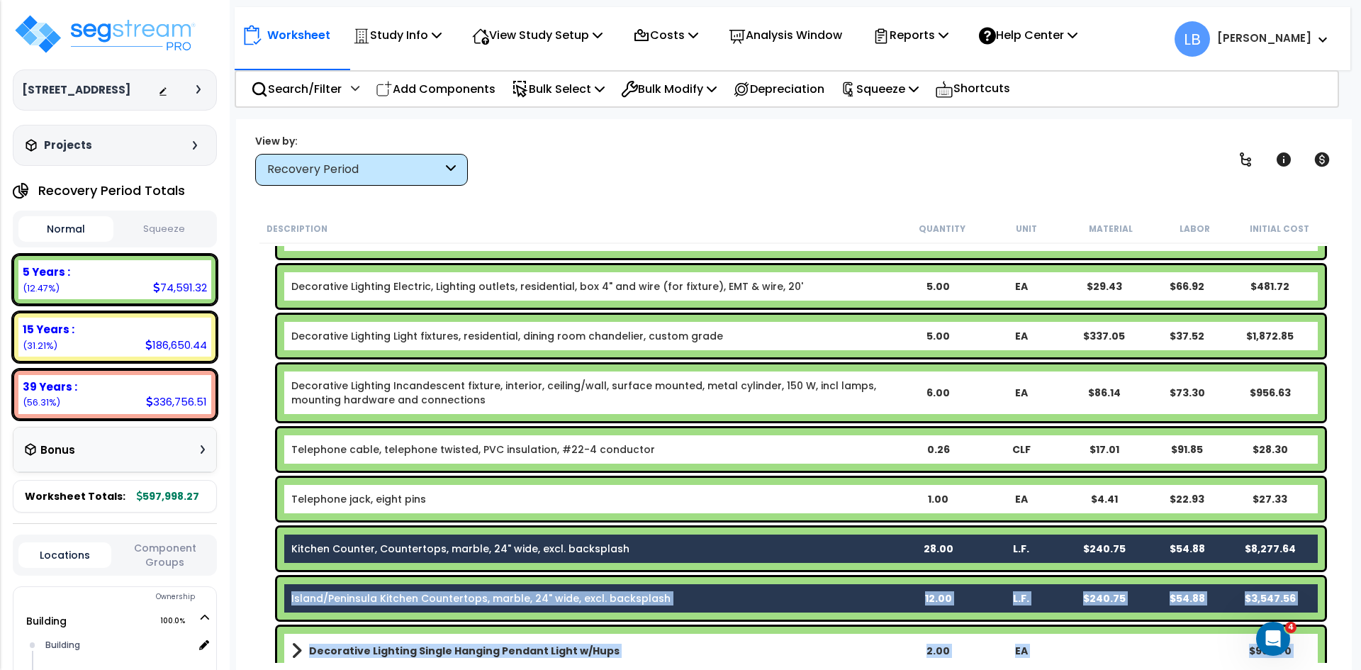
scroll to position [1255, 0]
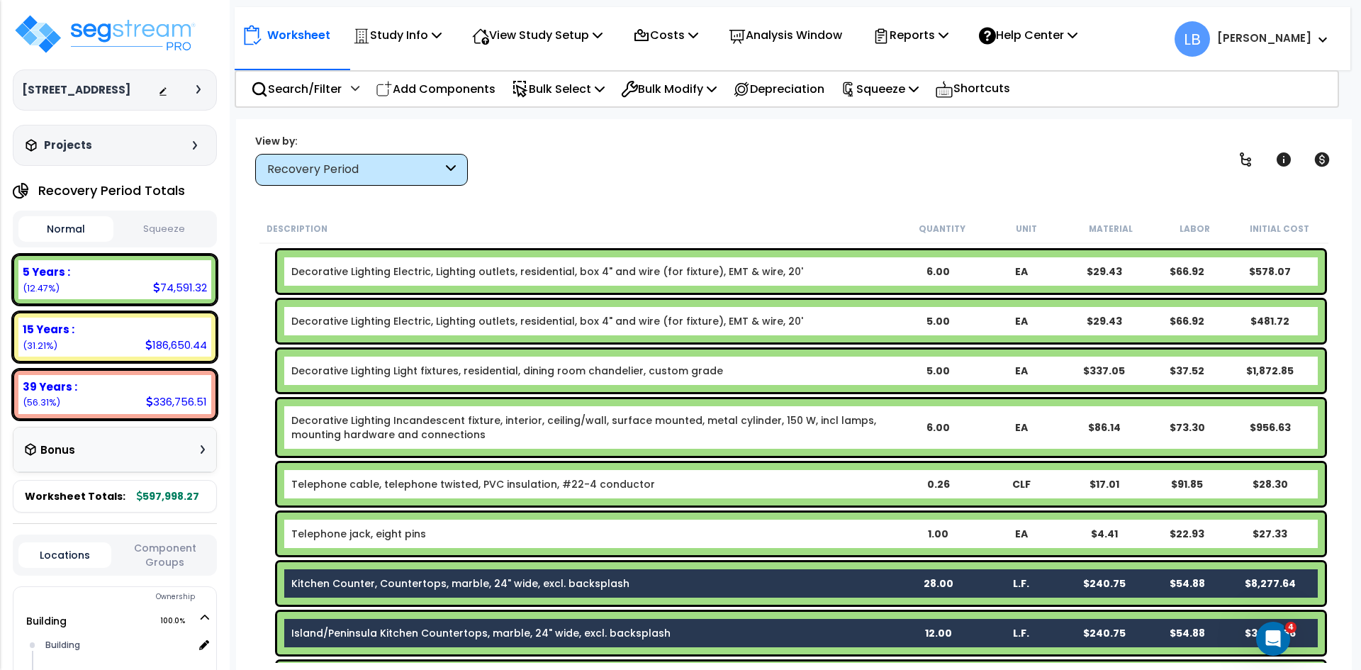
click at [488, 424] on link "Decorative Lighting Incandescent fixture, interior, ceiling/wall, surface mount…" at bounding box center [593, 427] width 605 height 28
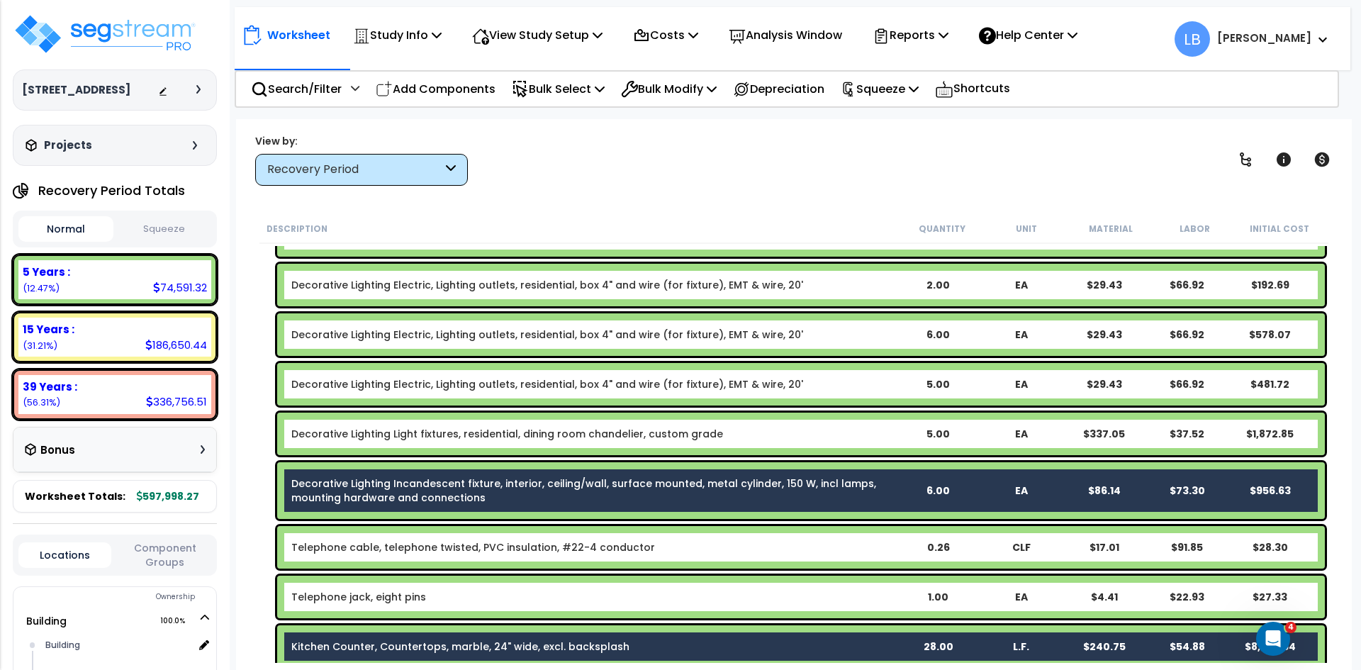
scroll to position [1194, 0]
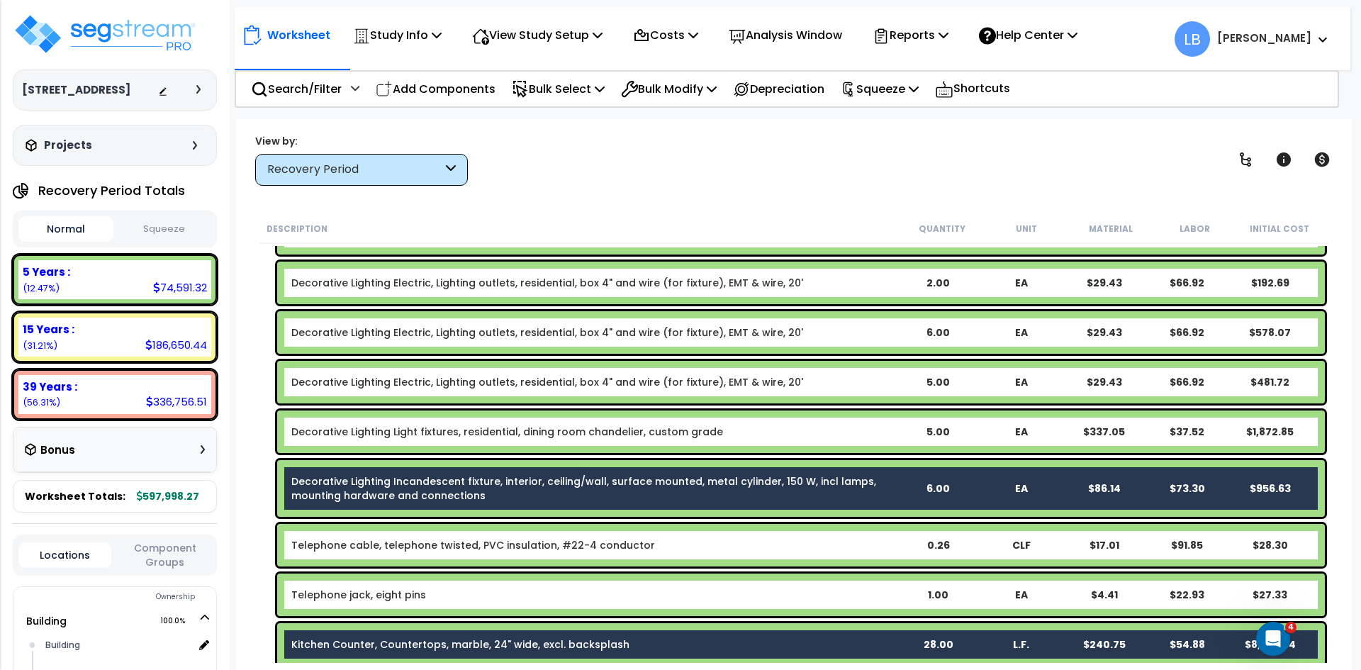
click at [469, 488] on link "Decorative Lighting Incandescent fixture, interior, ceiling/wall, surface mount…" at bounding box center [593, 488] width 605 height 28
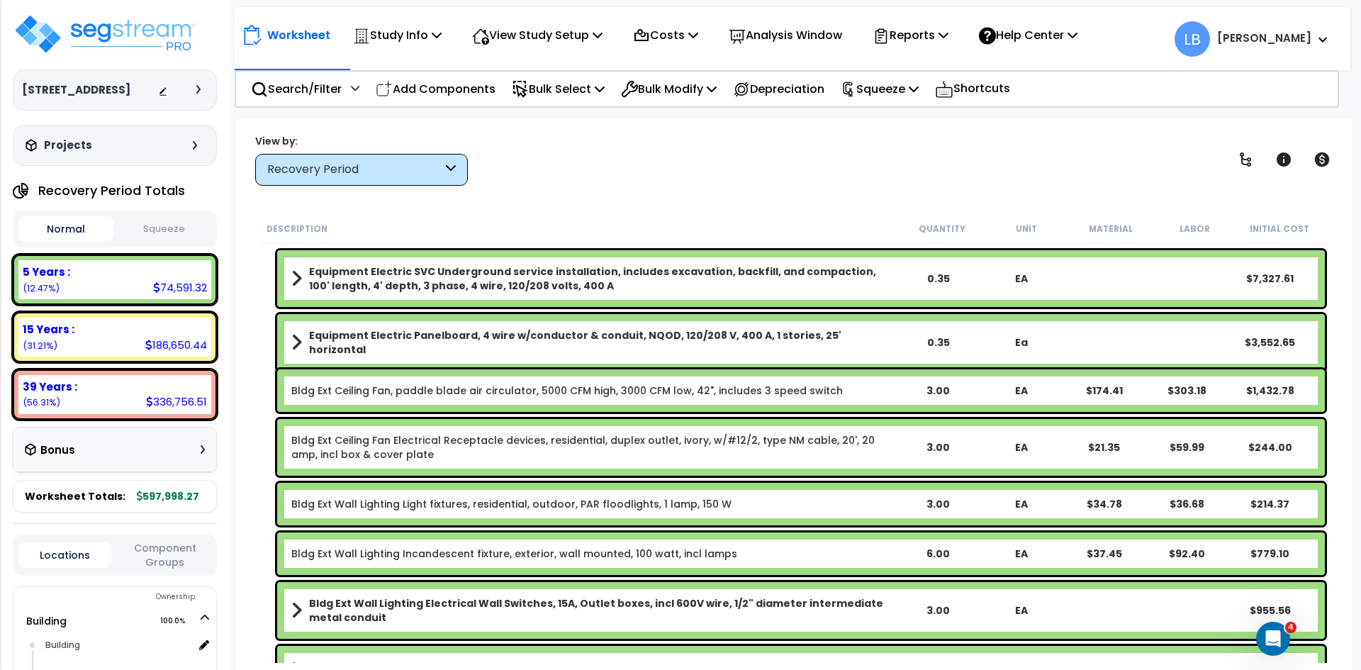
scroll to position [0, 0]
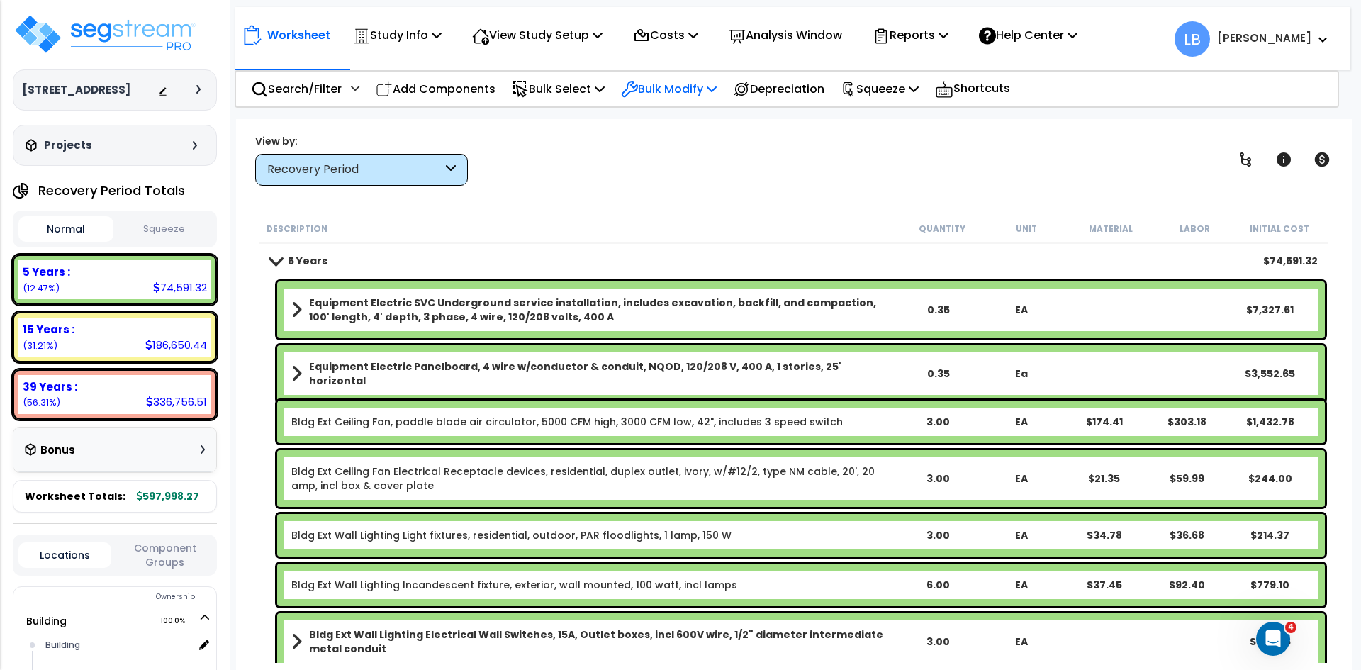
click at [684, 85] on p "Bulk Modify" at bounding box center [669, 88] width 96 height 19
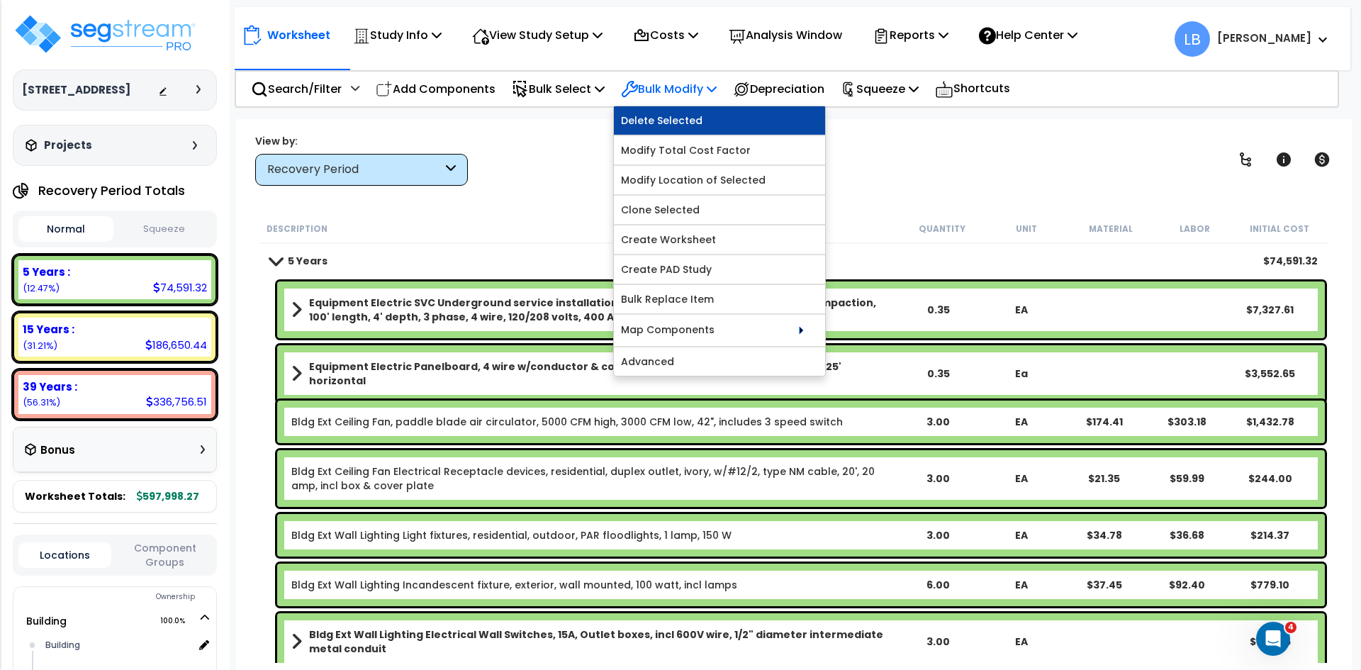
click at [680, 118] on link "Delete Selected" at bounding box center [719, 120] width 211 height 28
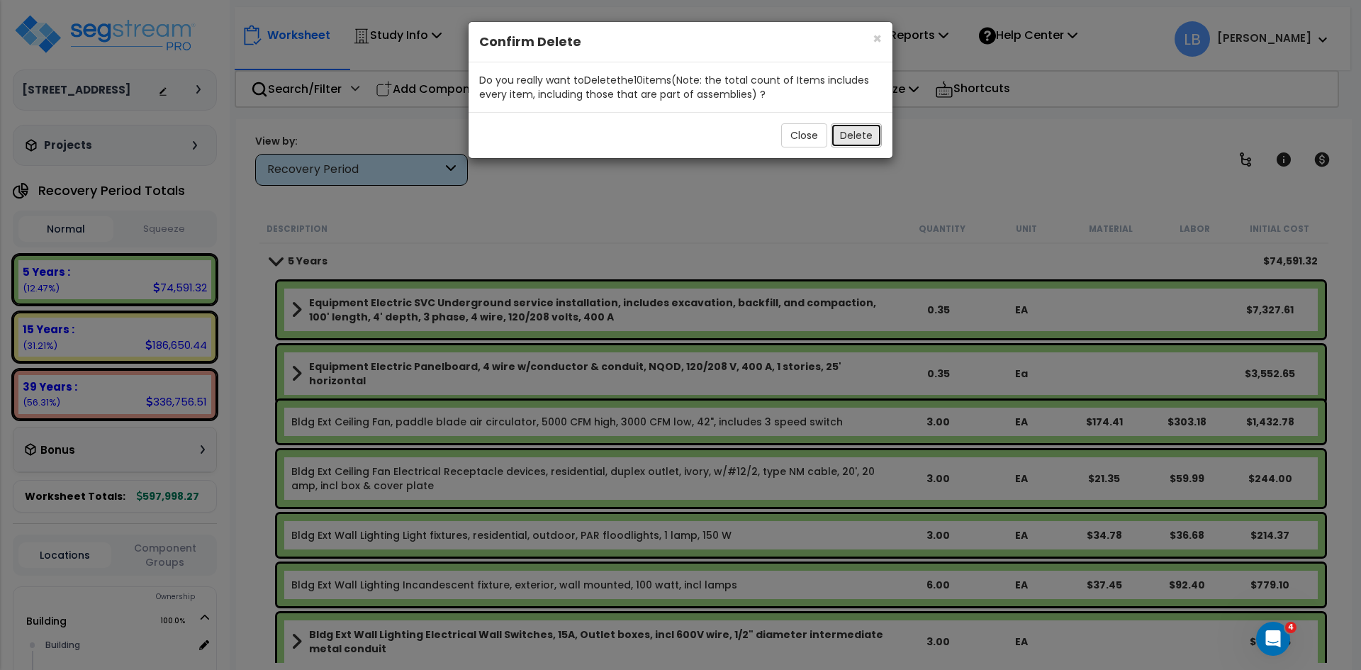
click at [851, 135] on button "Delete" at bounding box center [856, 135] width 51 height 24
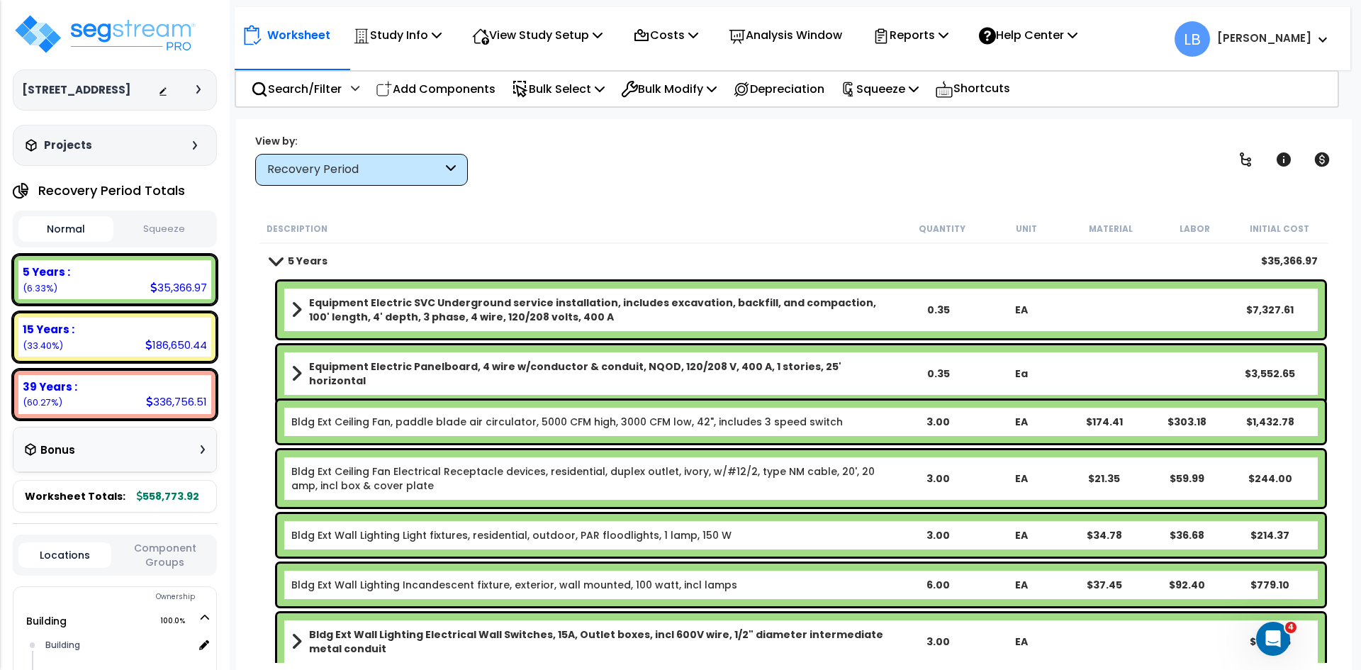
click at [568, 202] on div "Worksheet Study Info Study Setup Add Property Unit Template study Clone study LB" at bounding box center [794, 454] width 1116 height 670
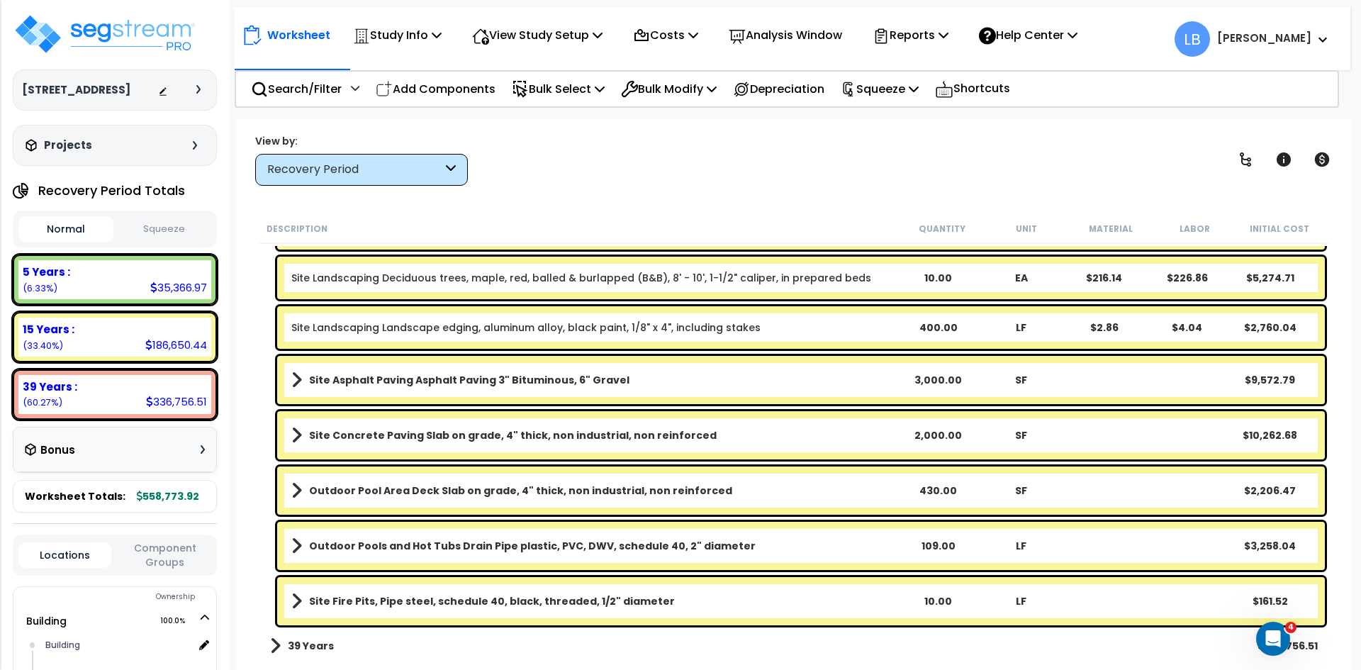
scroll to position [2689, 0]
click at [298, 639] on b "39 Years" at bounding box center [311, 646] width 46 height 14
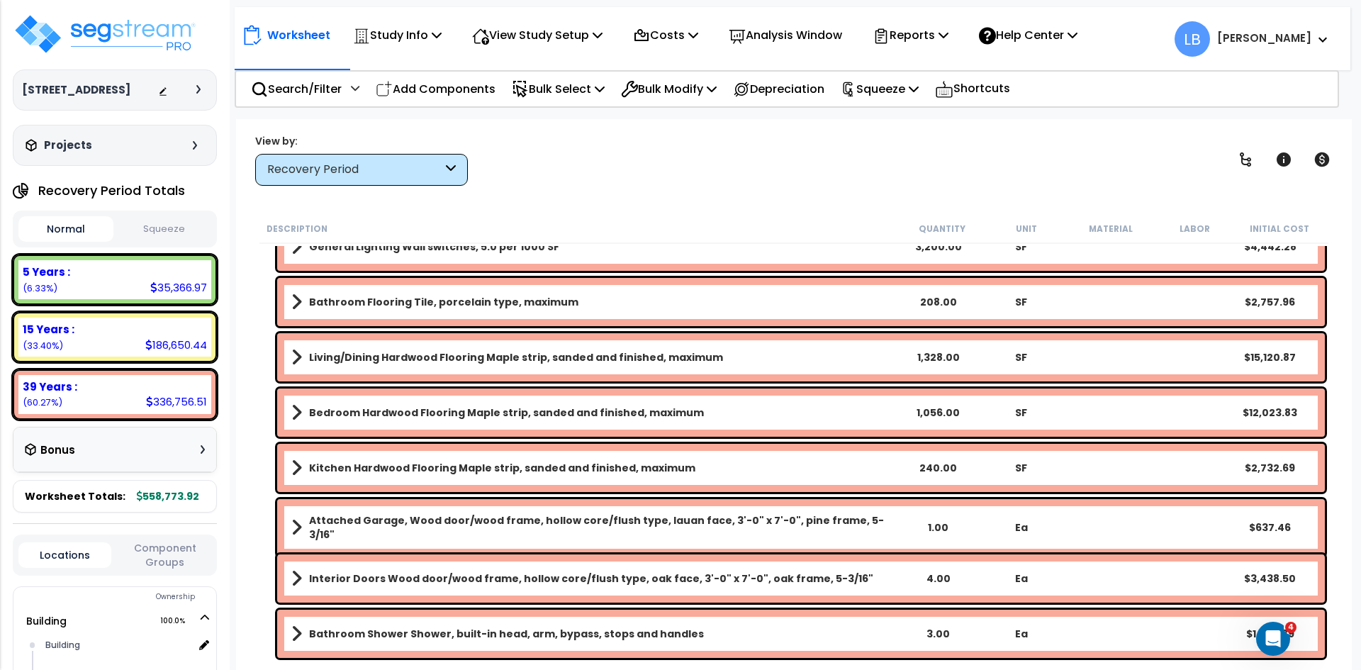
scroll to position [8185, 0]
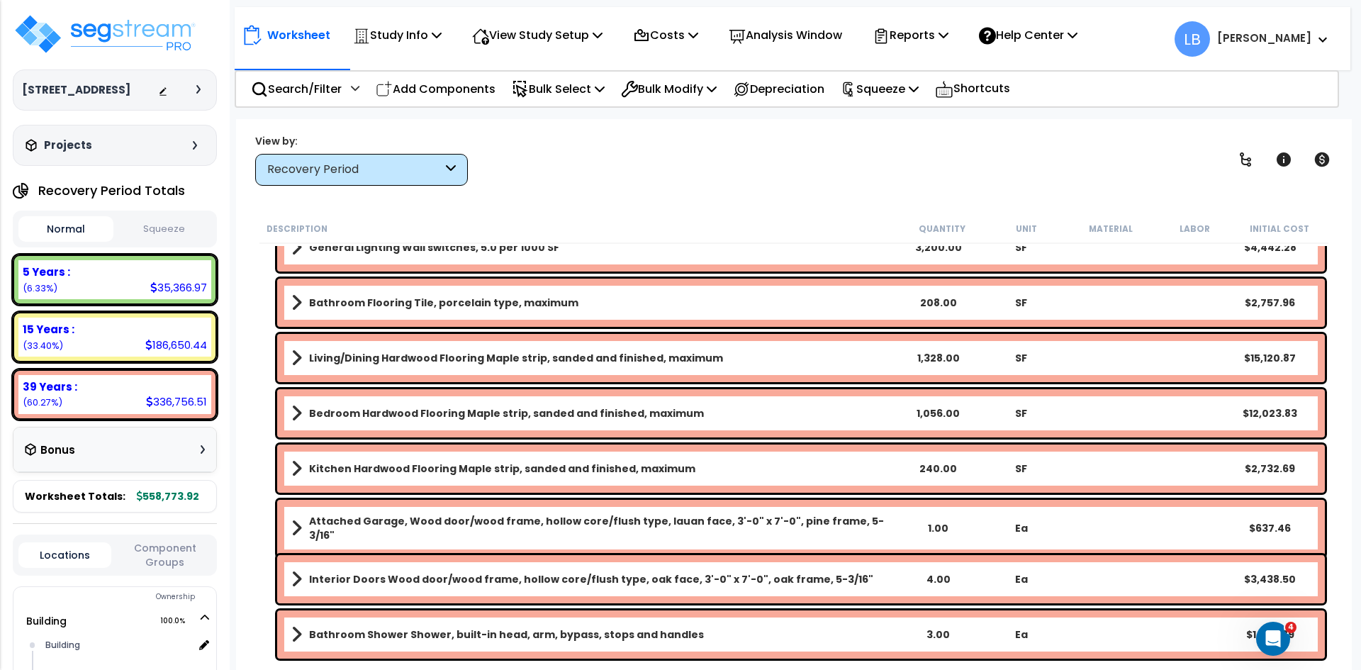
click at [471, 463] on b "Kitchen Hardwood Flooring Maple strip, sanded and finished, maximum" at bounding box center [502, 468] width 386 height 14
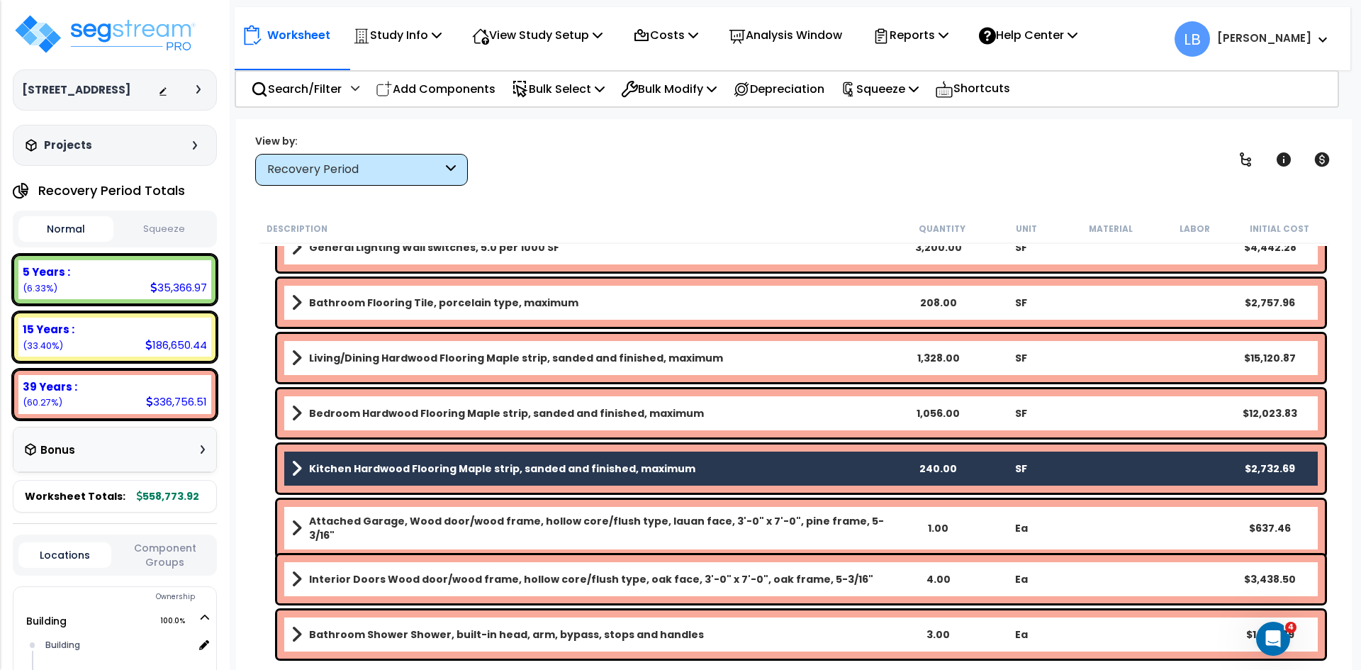
click at [485, 407] on b "Bedroom Hardwood Flooring Maple strip, sanded and finished, maximum" at bounding box center [506, 413] width 395 height 14
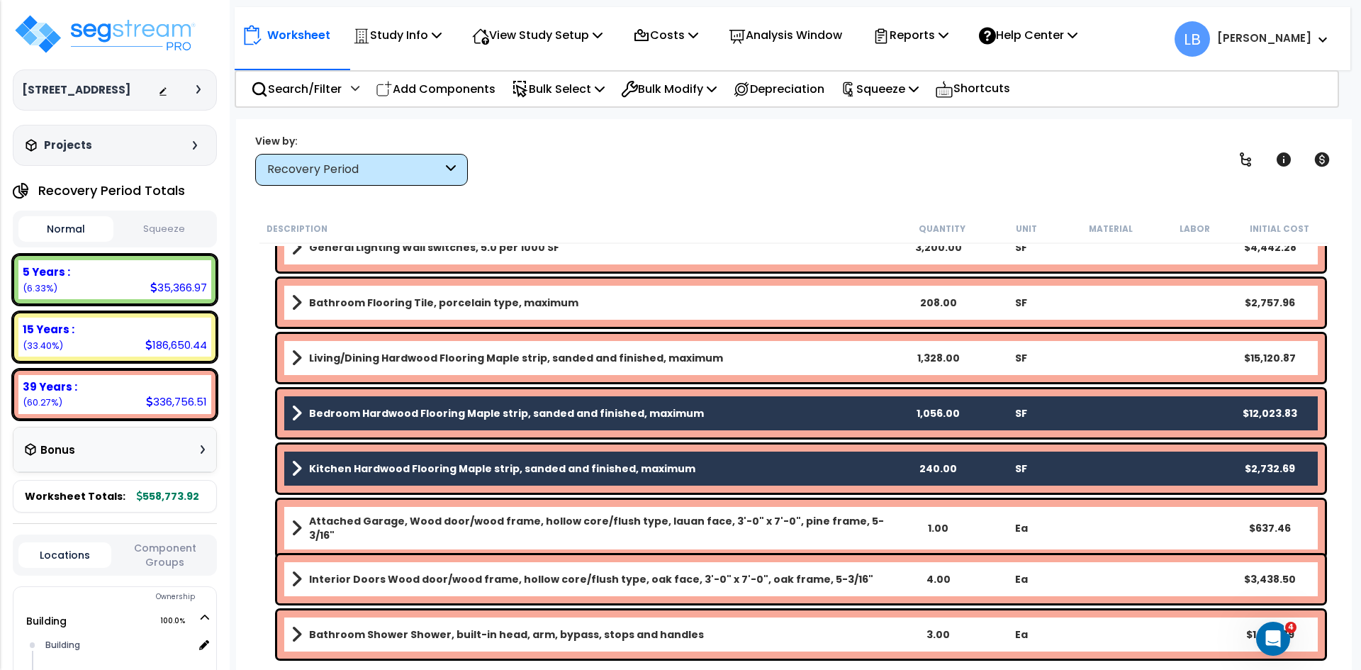
click at [508, 352] on b "Living/Dining Hardwood Flooring Maple strip, sanded and finished, maximum" at bounding box center [516, 358] width 414 height 14
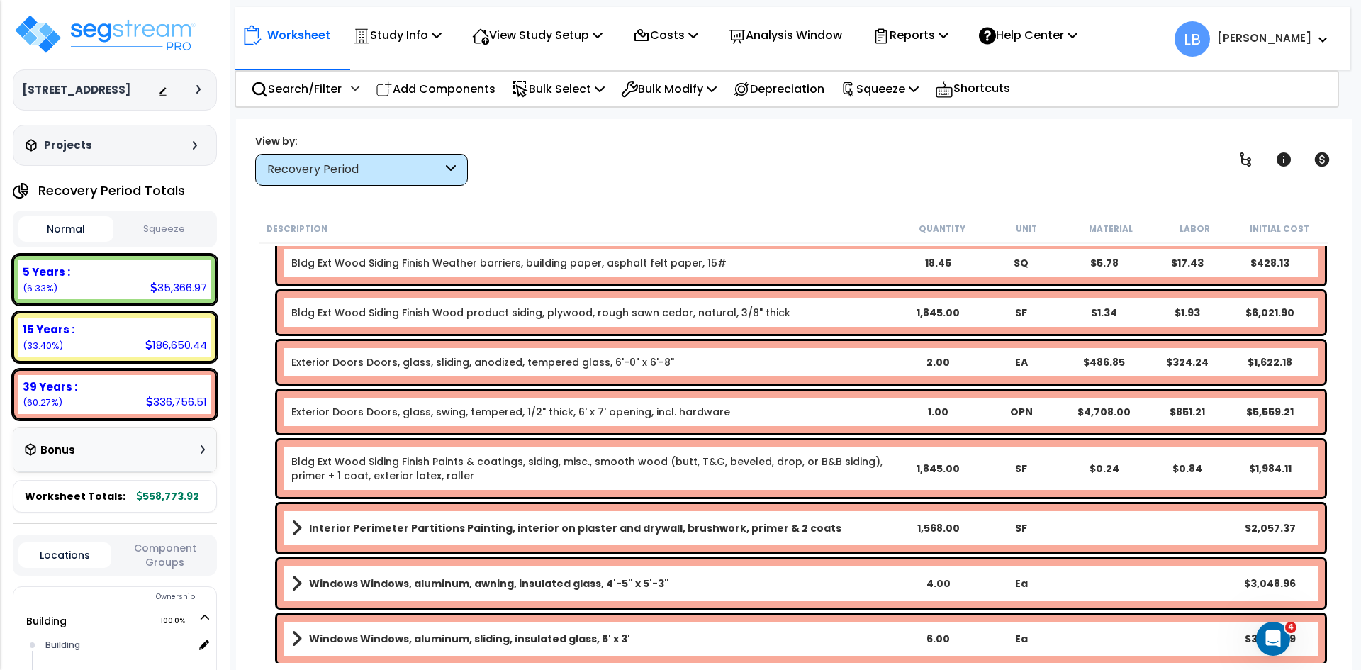
scroll to position [6087, 0]
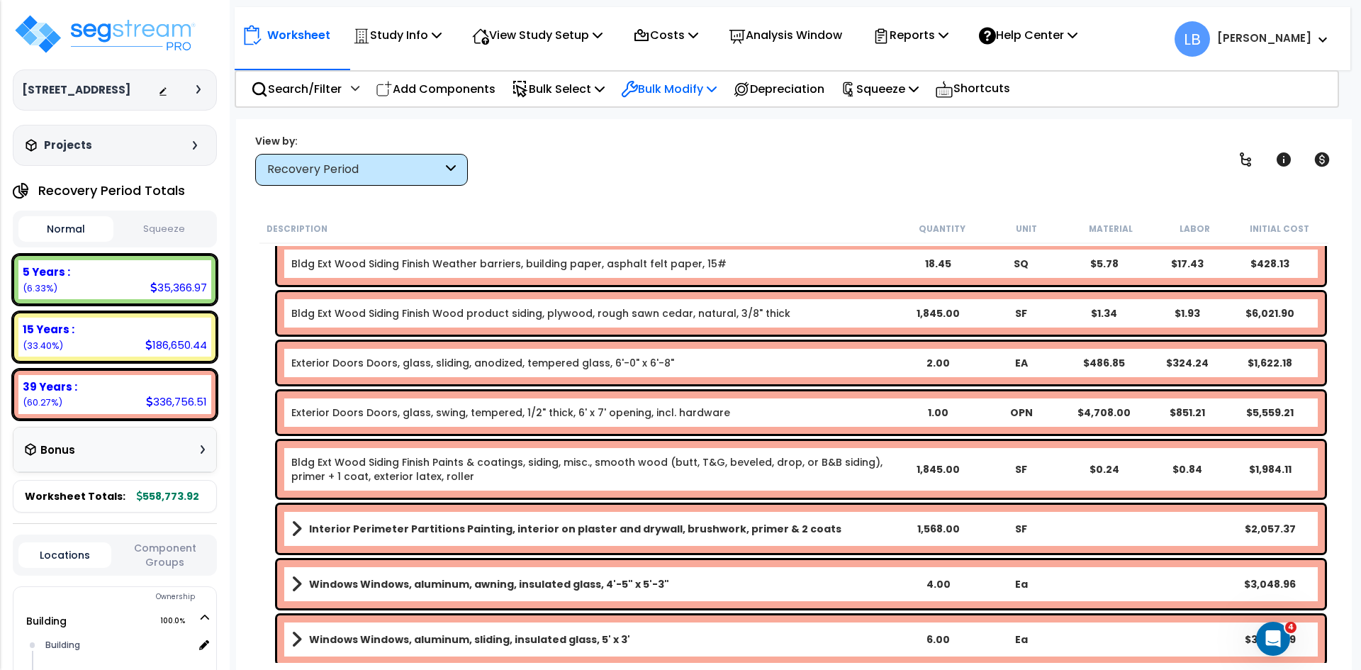
click at [687, 85] on p "Bulk Modify" at bounding box center [669, 88] width 96 height 19
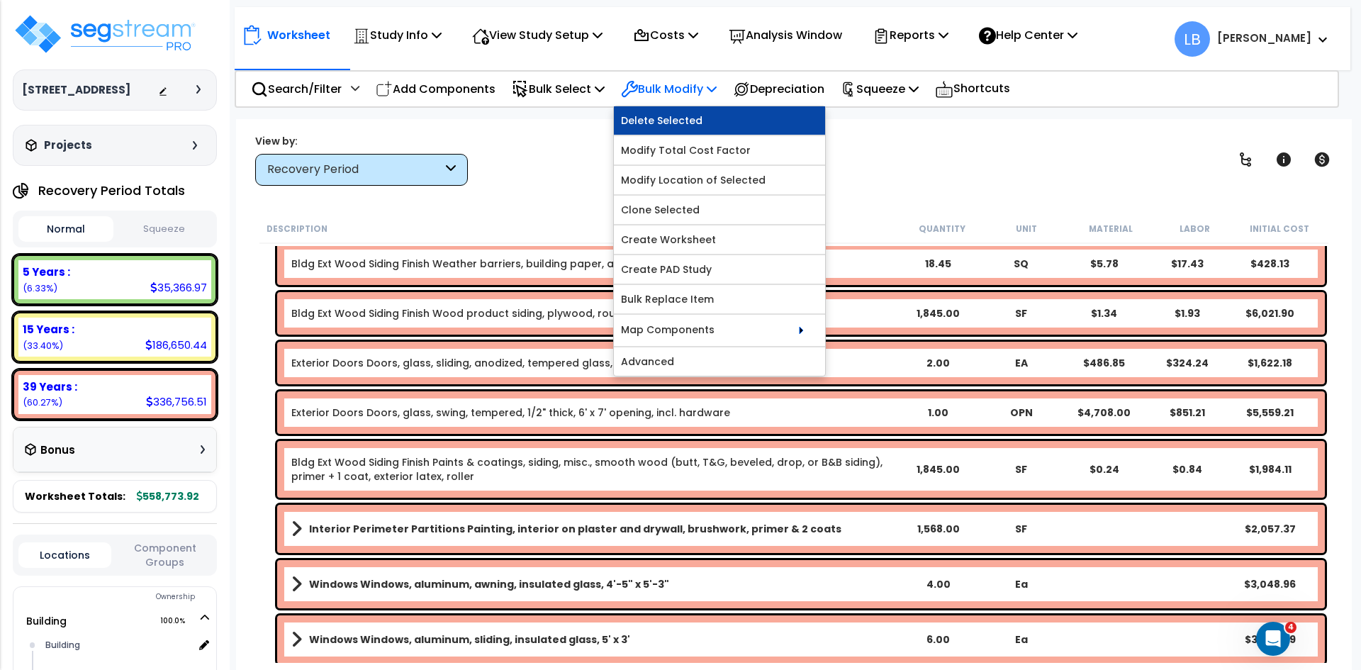
click at [693, 119] on link "Delete Selected" at bounding box center [719, 120] width 211 height 28
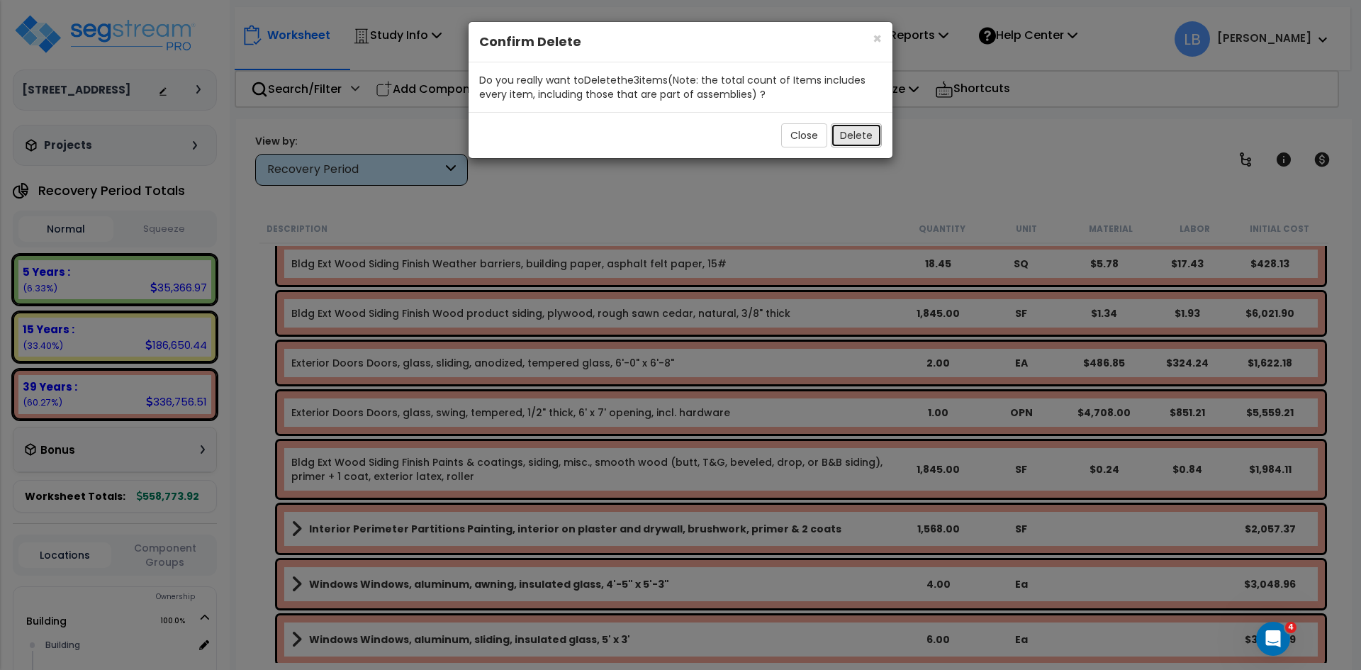
click at [859, 133] on button "Delete" at bounding box center [856, 135] width 51 height 24
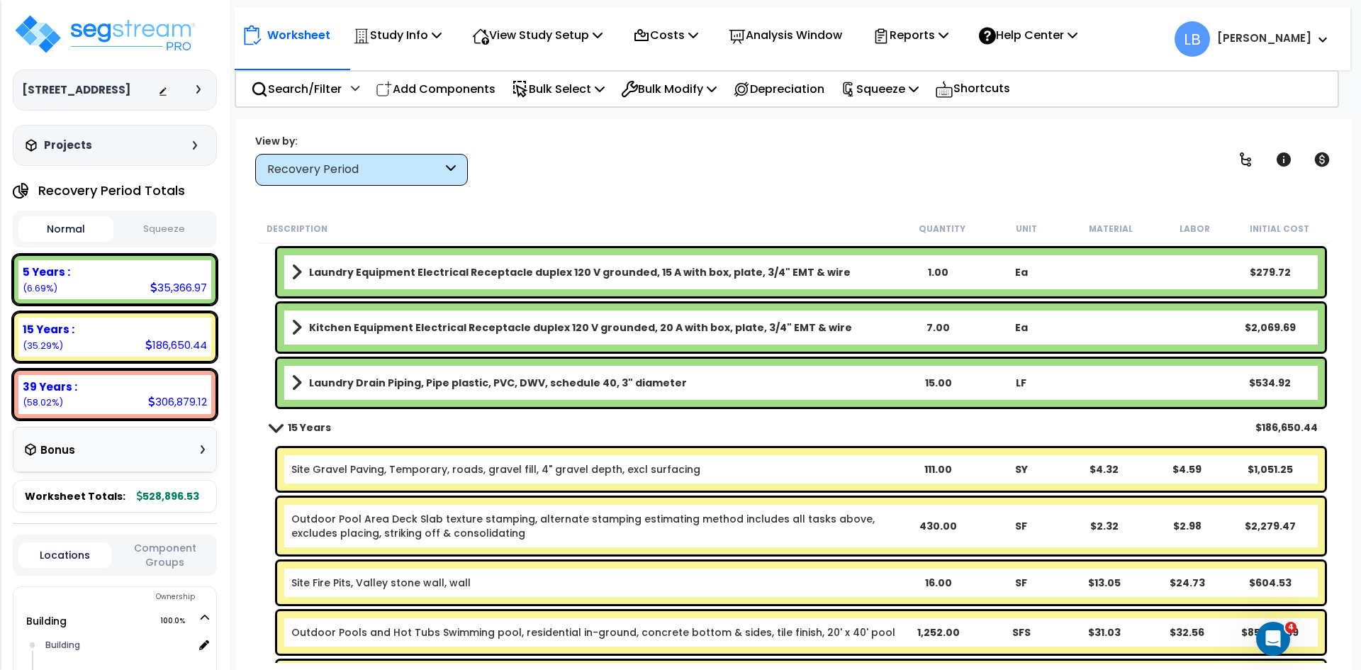
scroll to position [1518, 0]
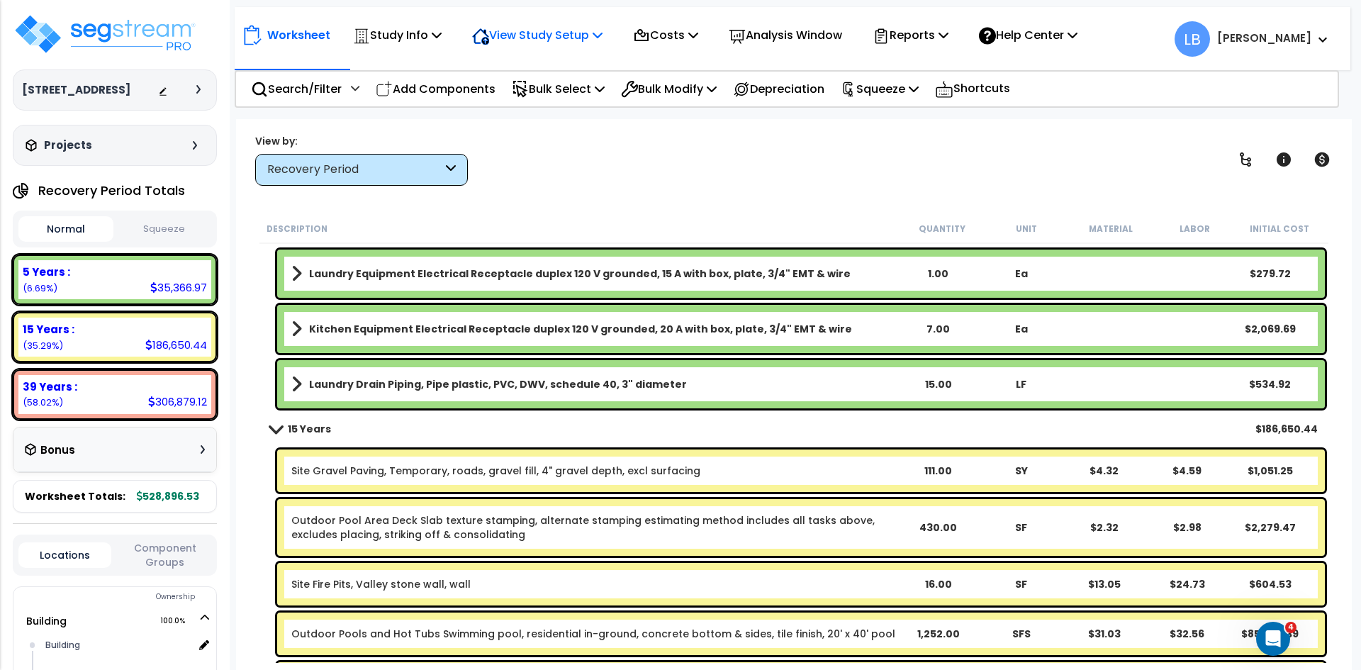
click at [535, 38] on p "View Study Setup" at bounding box center [537, 35] width 130 height 19
click at [532, 64] on link "Building Setup" at bounding box center [535, 67] width 140 height 28
click at [419, 33] on p "Study Info" at bounding box center [397, 35] width 89 height 19
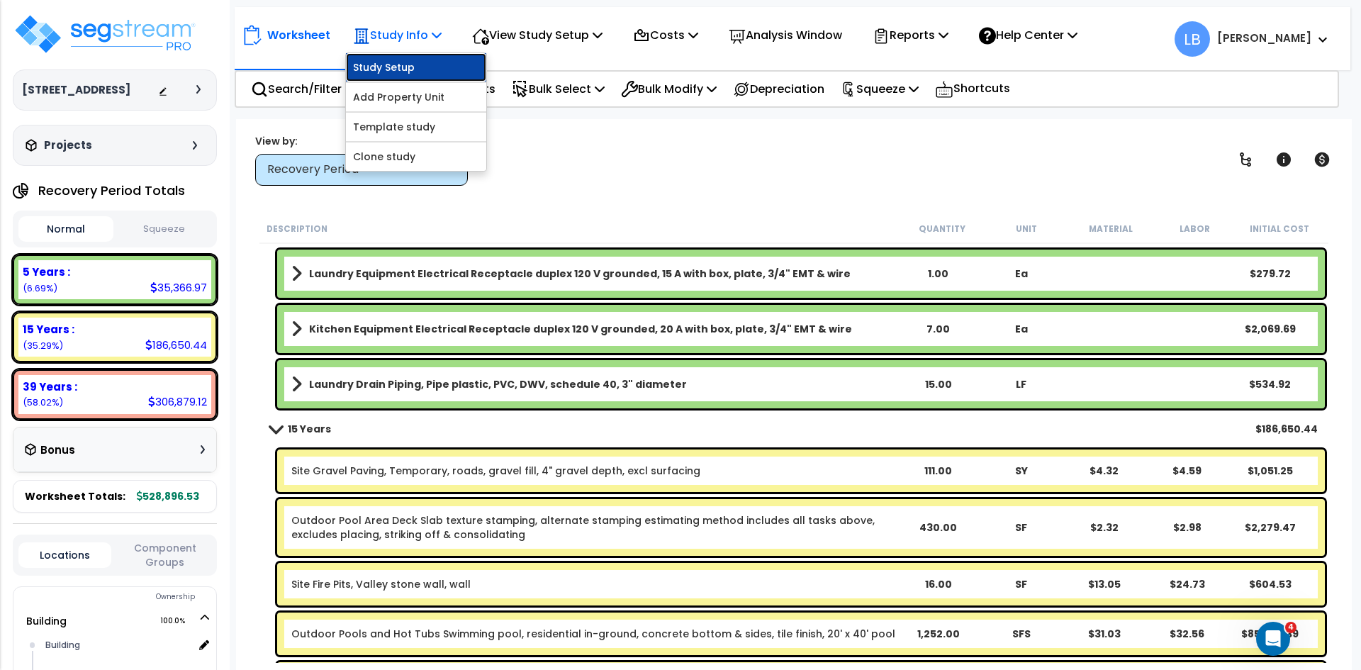
click at [396, 65] on link "Study Setup" at bounding box center [416, 67] width 140 height 28
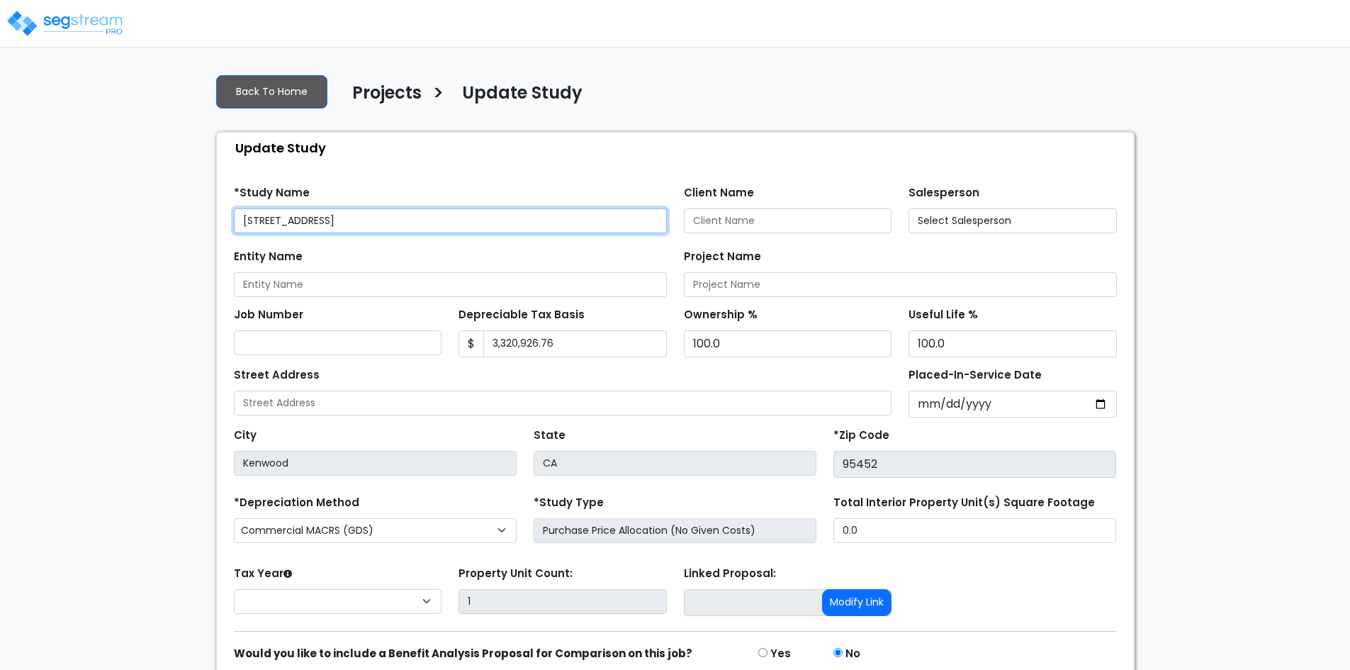
select select "2024"
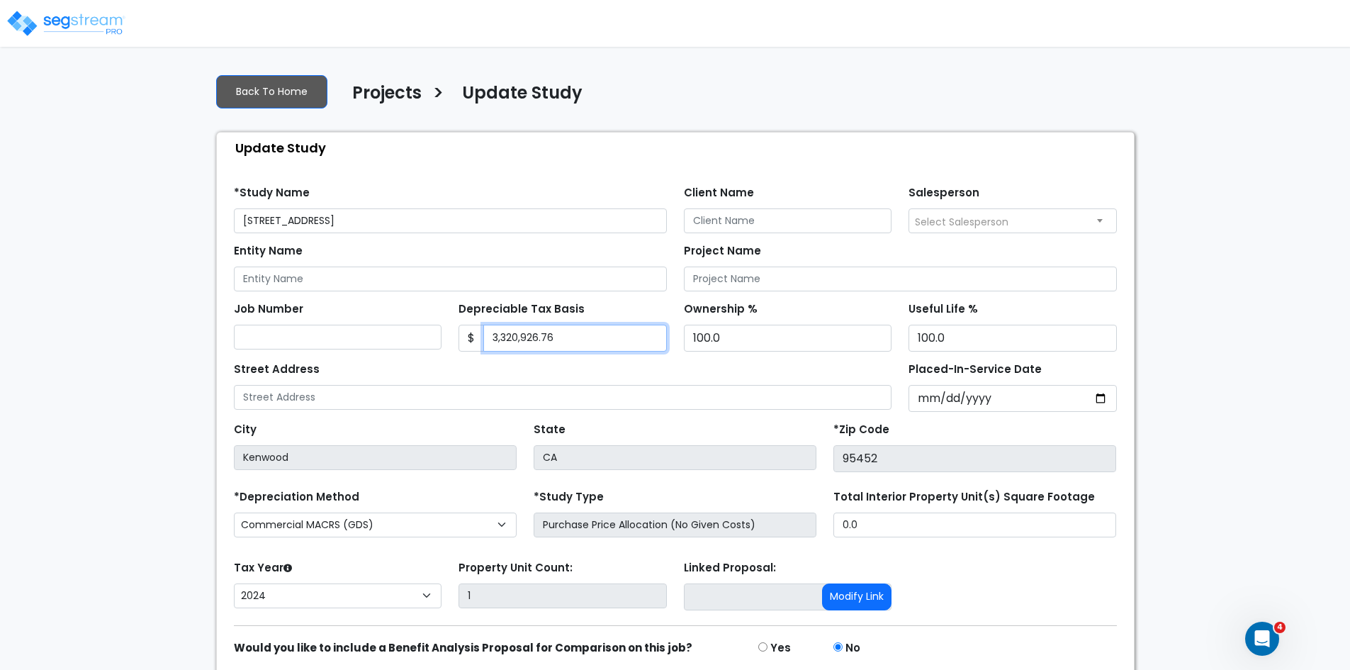
click at [559, 343] on input "3,320,926.76" at bounding box center [575, 338] width 184 height 27
type input "3"
type input "546,926"
click at [606, 303] on div "Depreciable Tax Basis $ 546,926" at bounding box center [563, 324] width 208 height 53
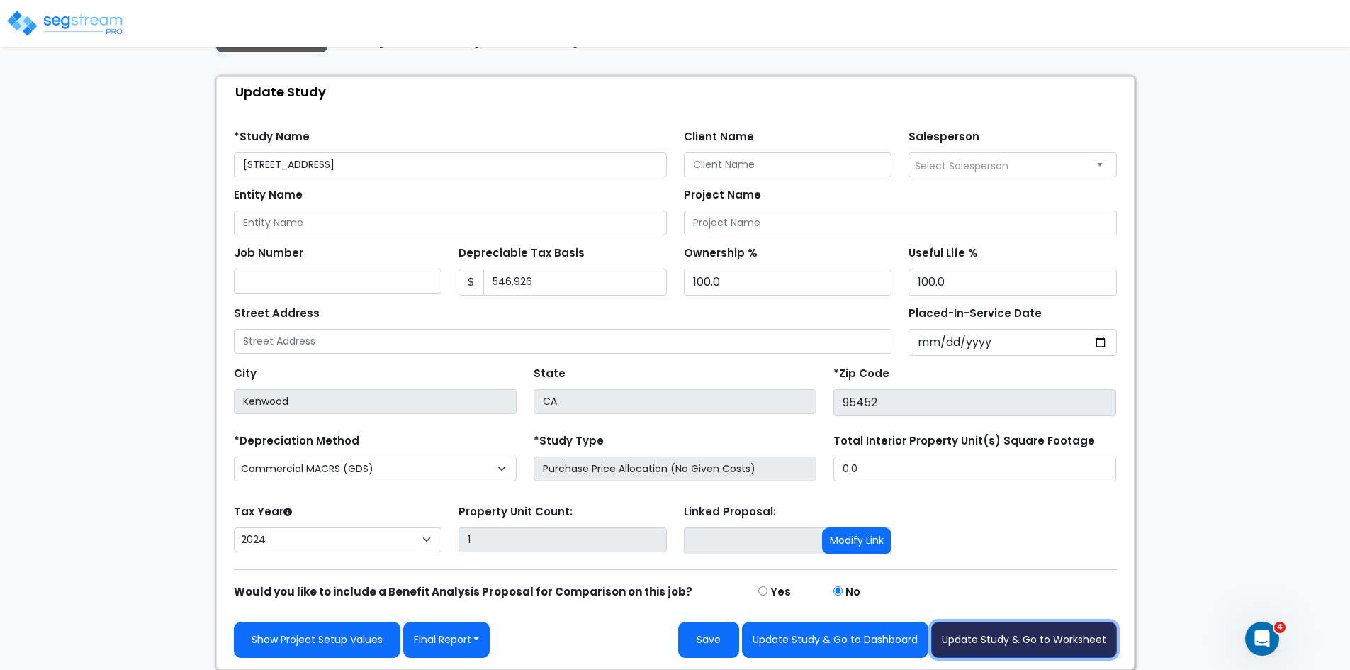
click at [1000, 640] on button "Update Study & Go to Worksheet" at bounding box center [1024, 640] width 186 height 36
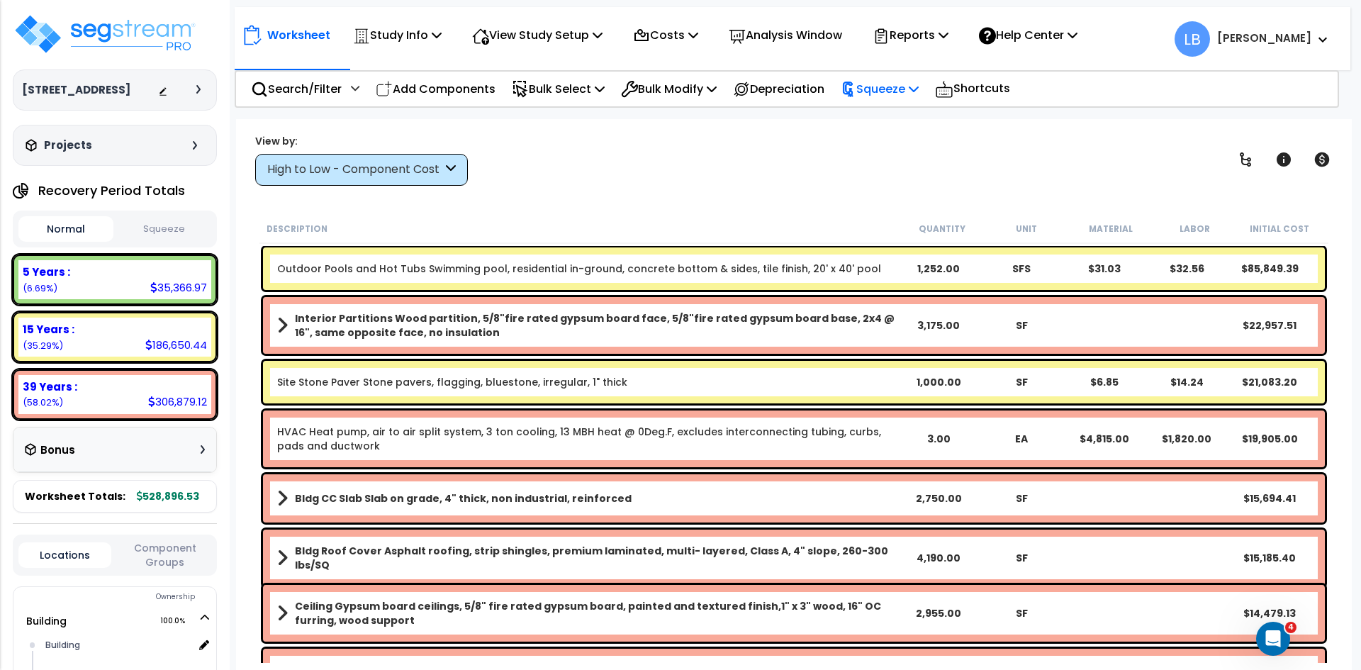
click at [898, 91] on p "Squeeze" at bounding box center [880, 88] width 78 height 19
click at [887, 117] on link "Squeeze" at bounding box center [904, 120] width 140 height 28
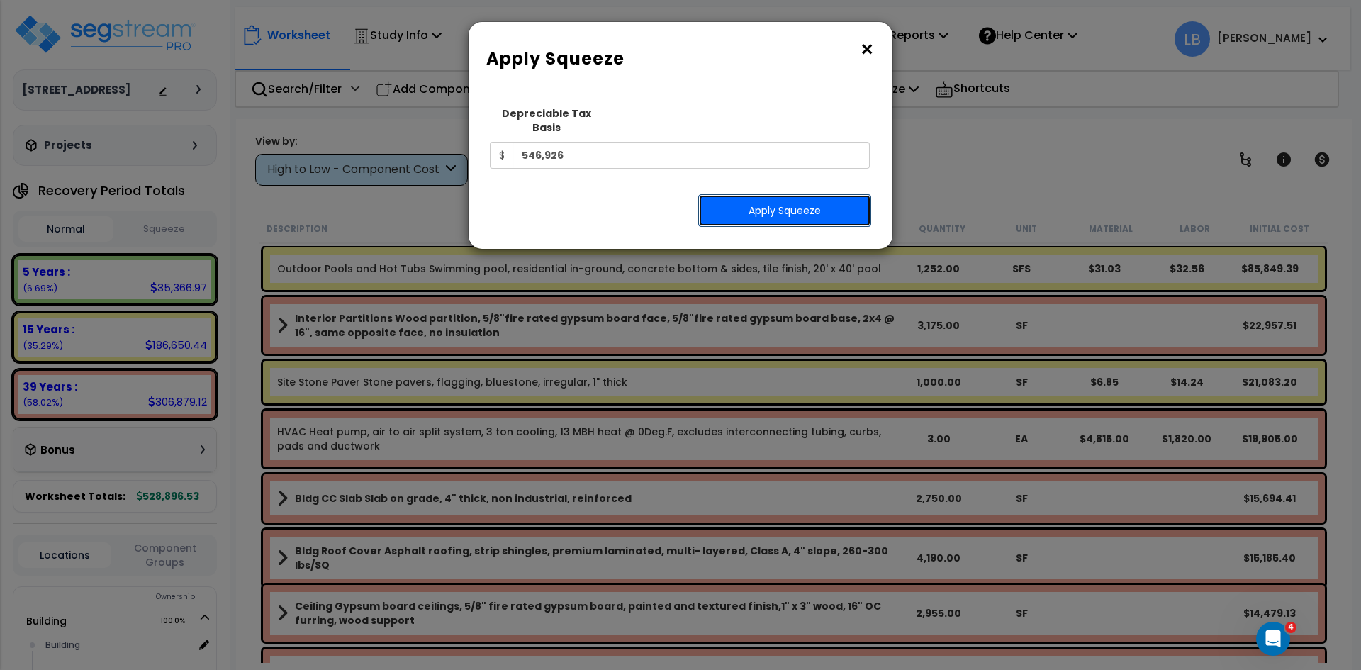
click at [787, 194] on button "Apply Squeeze" at bounding box center [784, 210] width 173 height 33
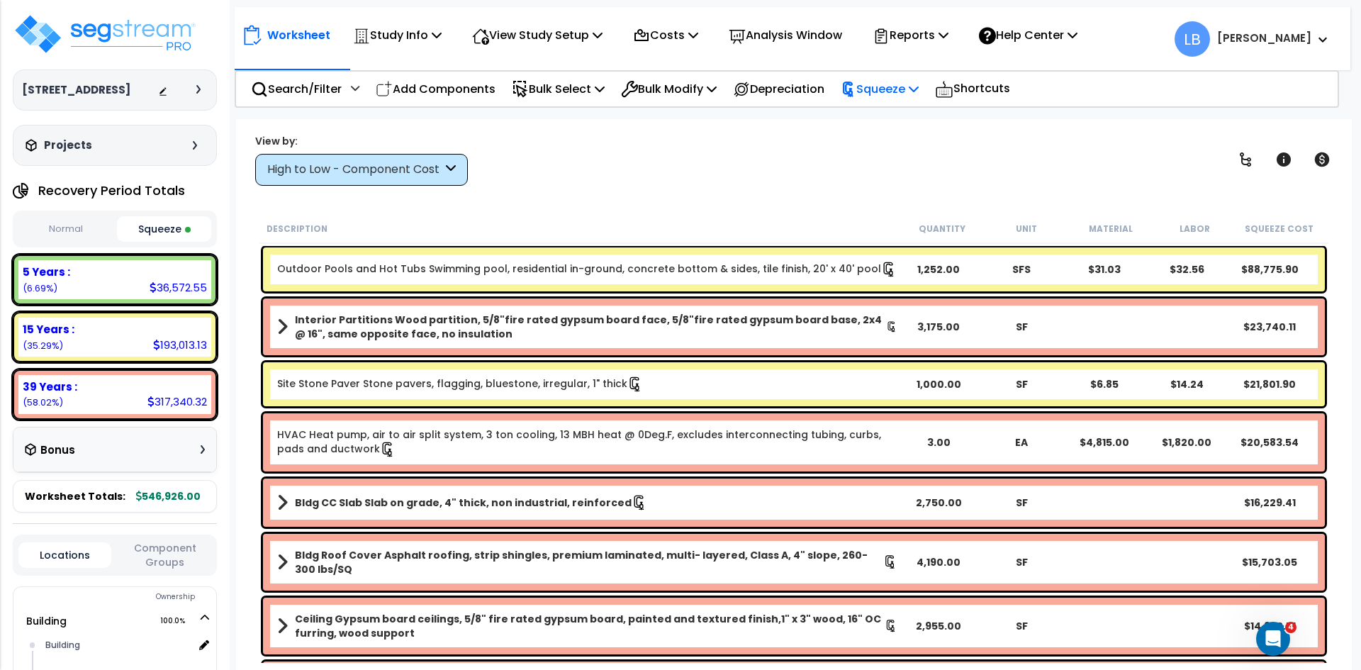
click at [905, 90] on p "Squeeze" at bounding box center [880, 88] width 78 height 19
click at [897, 147] on link "Reset Squeeze" at bounding box center [904, 150] width 140 height 28
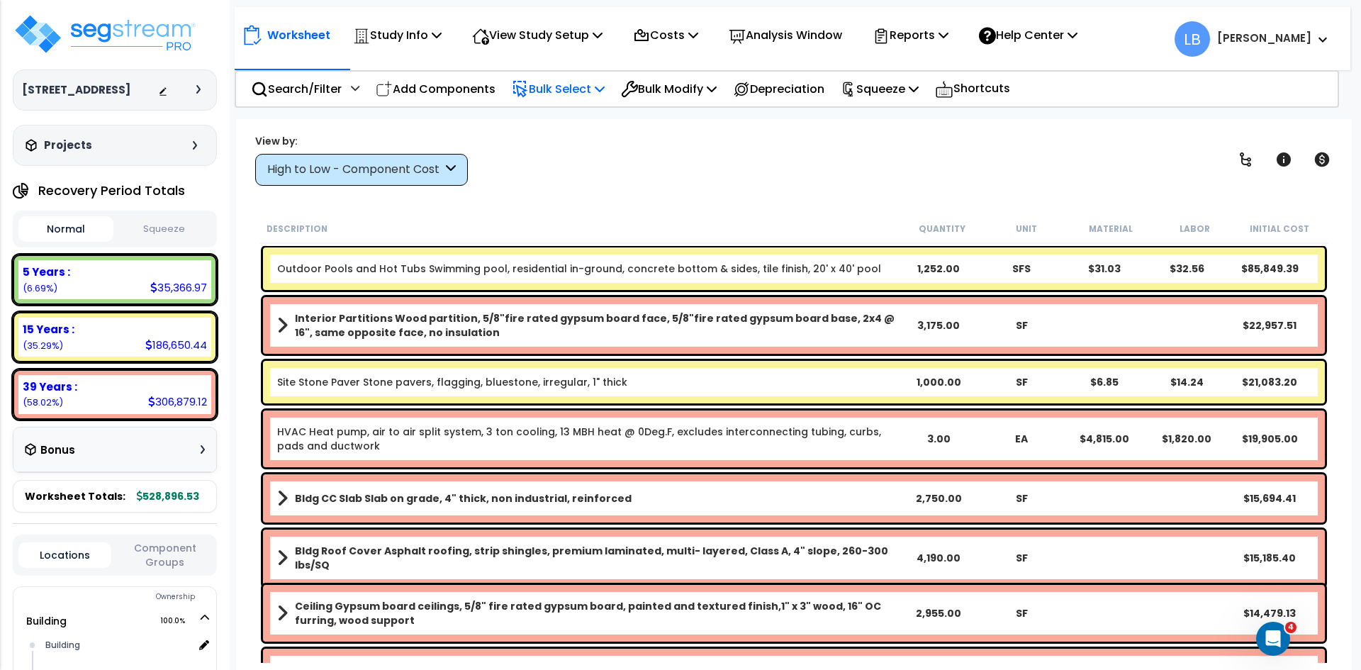
click at [570, 86] on p "Bulk Select" at bounding box center [558, 88] width 93 height 19
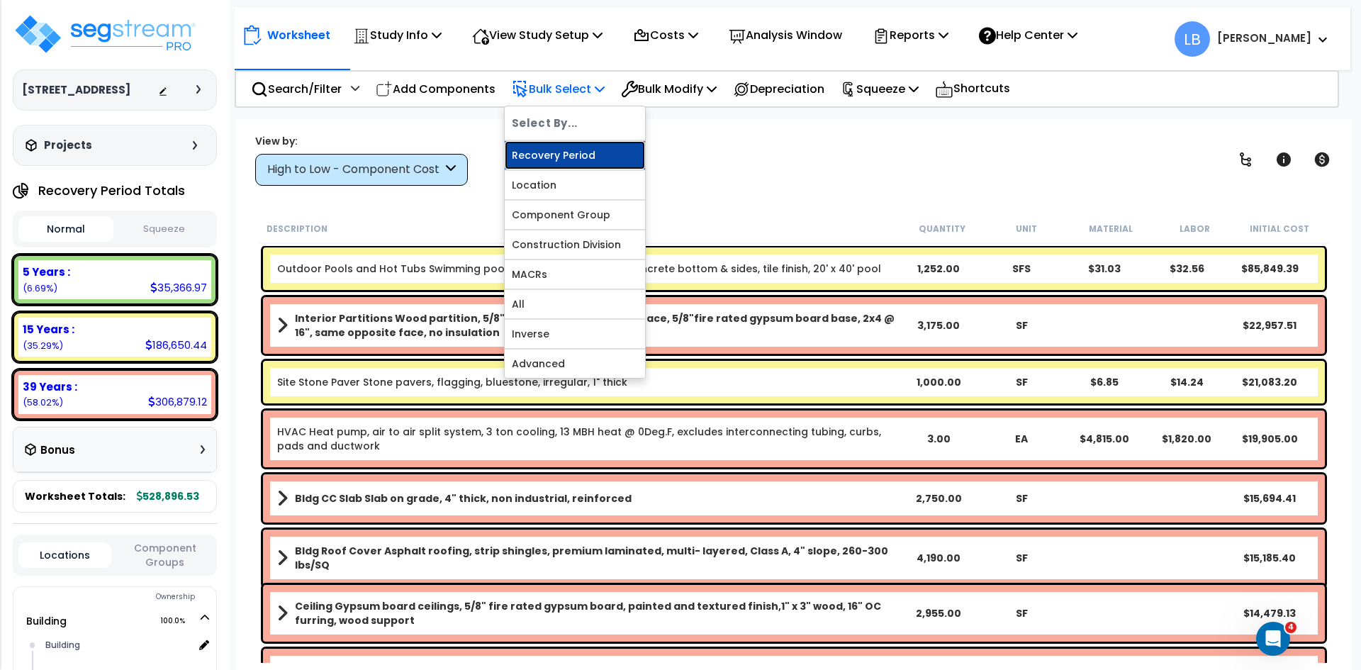
click at [558, 152] on link "Recovery Period" at bounding box center [575, 155] width 140 height 28
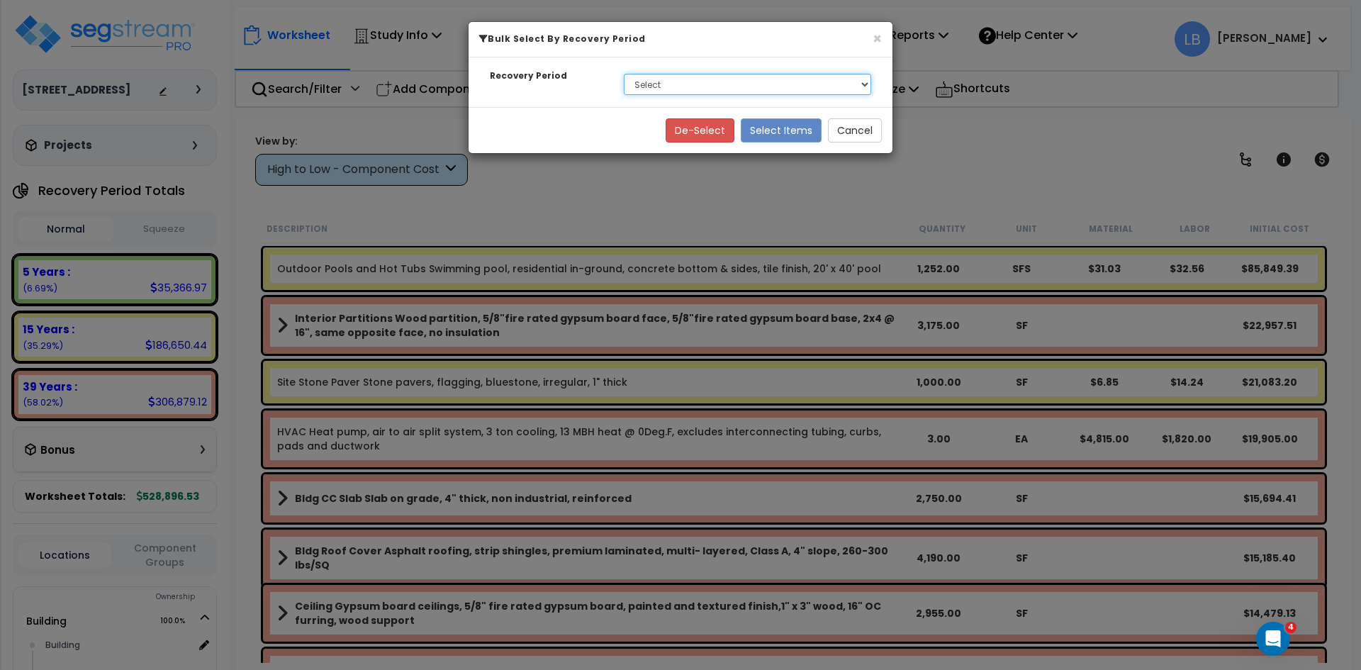
click at [648, 85] on select "Select 5 Years 15 Years 39 Years" at bounding box center [747, 84] width 247 height 21
select select "15Y"
click at [624, 74] on select "Select 5 Years 15 Years 39 Years" at bounding box center [747, 84] width 247 height 21
click at [767, 133] on button "Select Items" at bounding box center [781, 130] width 81 height 24
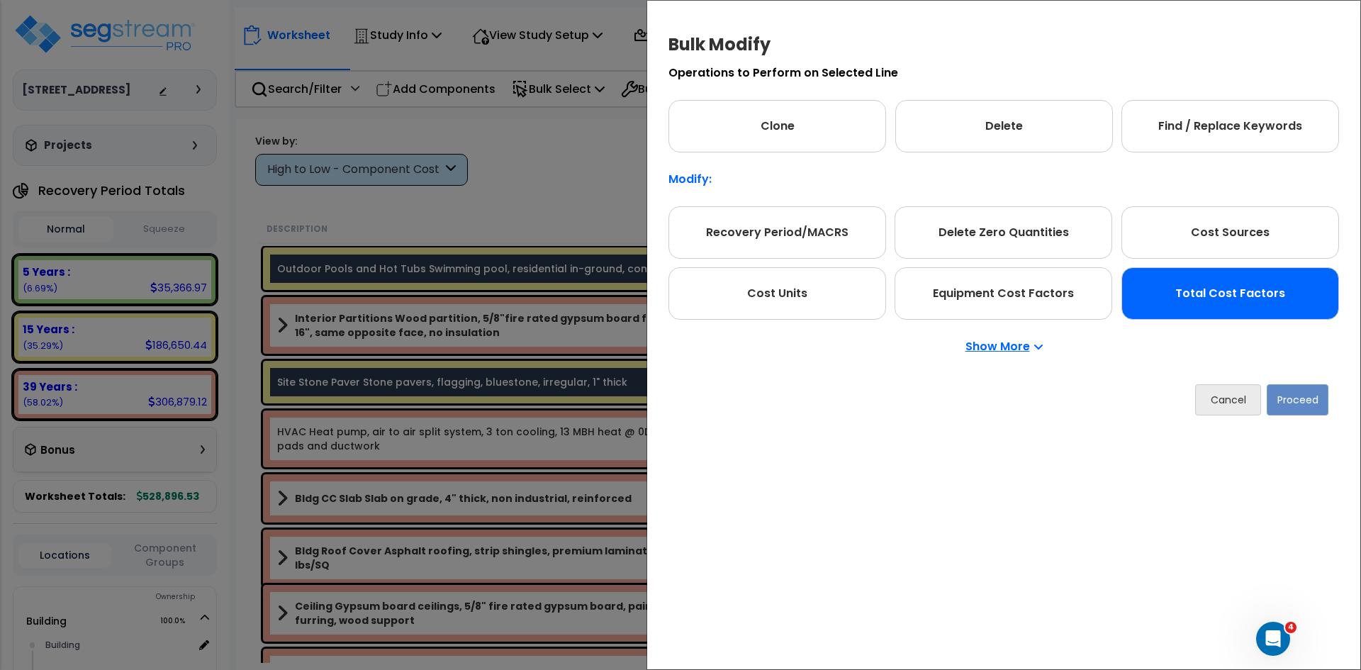
click at [1209, 291] on div "Total Cost Factors" at bounding box center [1230, 293] width 218 height 52
click at [1291, 408] on button "Proceed" at bounding box center [1298, 399] width 62 height 31
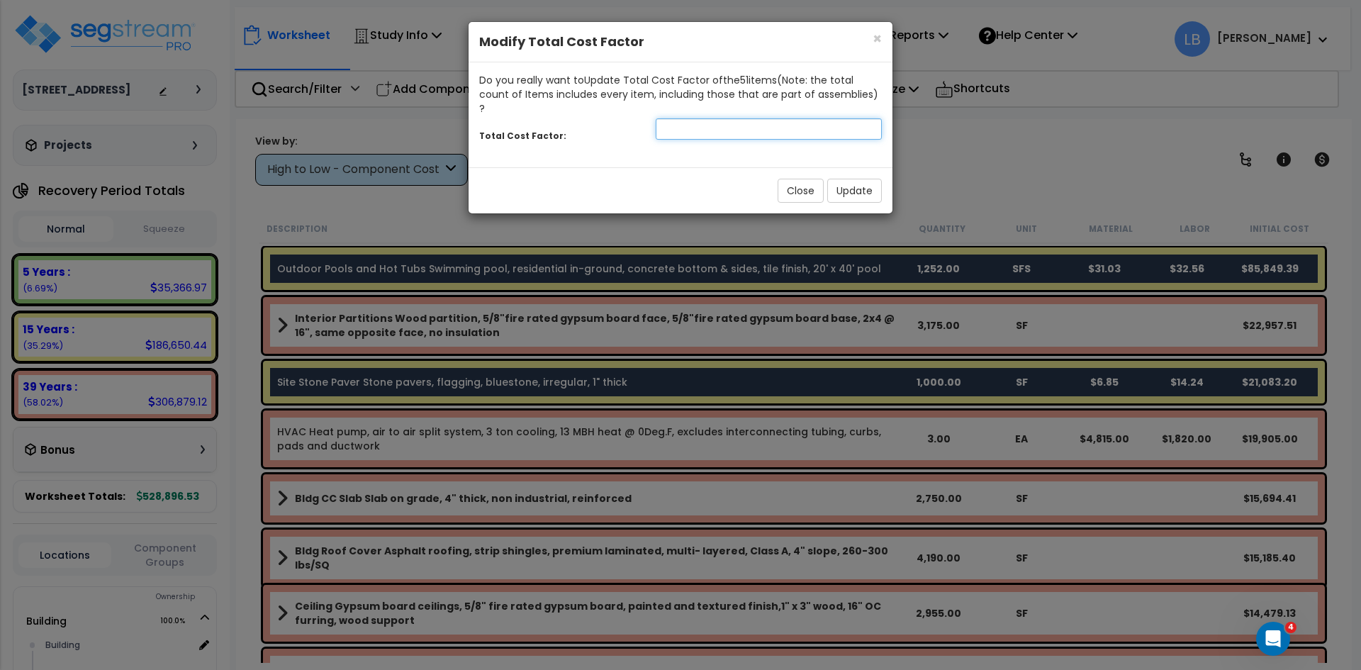
click at [801, 118] on input "number" at bounding box center [769, 128] width 226 height 21
click at [868, 118] on input "-1" at bounding box center [769, 128] width 226 height 21
type input "0"
click at [868, 118] on input "0" at bounding box center [769, 128] width 226 height 21
click at [877, 38] on span "×" at bounding box center [877, 38] width 9 height 21
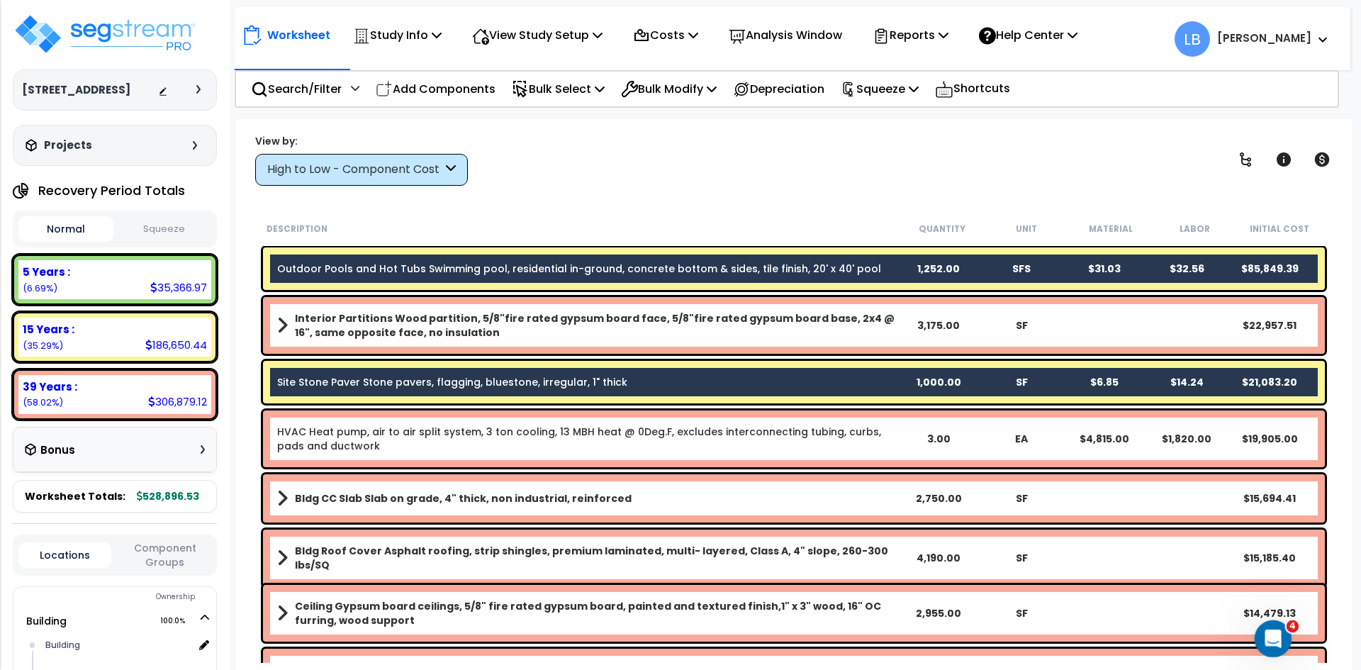
click at [1270, 632] on icon "Open Intercom Messenger" at bounding box center [1271, 636] width 23 height 23
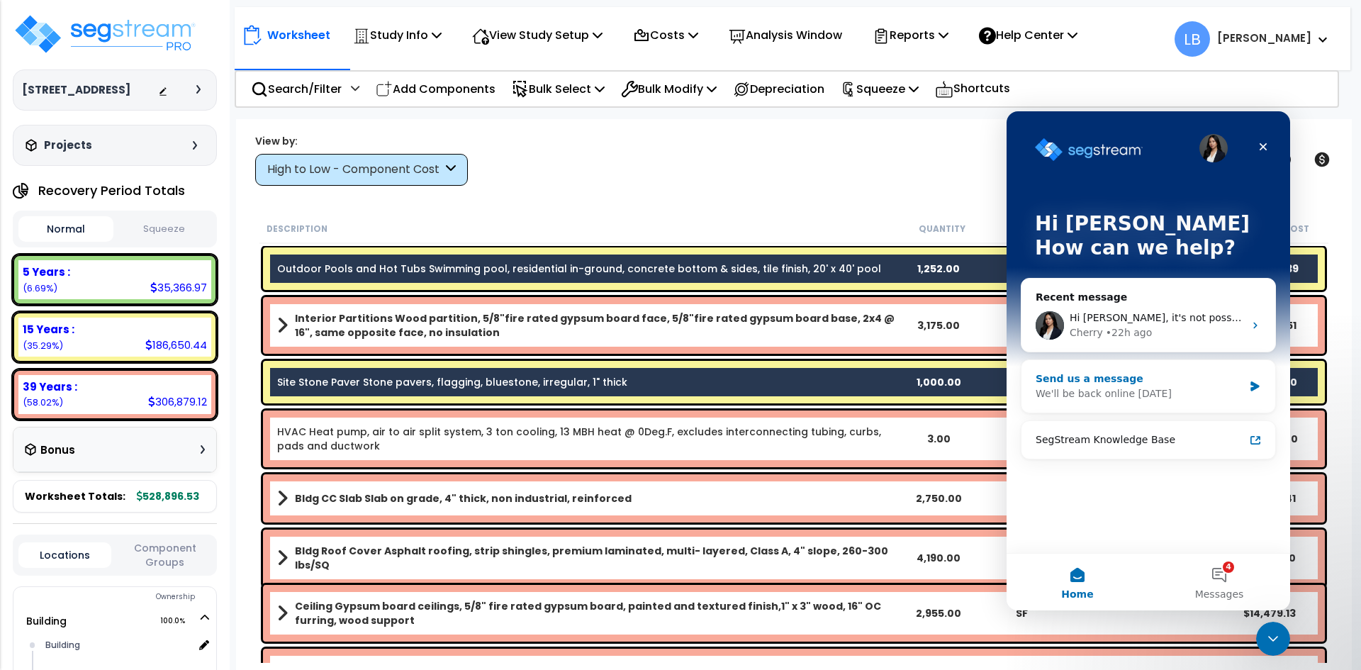
click at [1111, 382] on div "Send us a message" at bounding box center [1140, 378] width 208 height 15
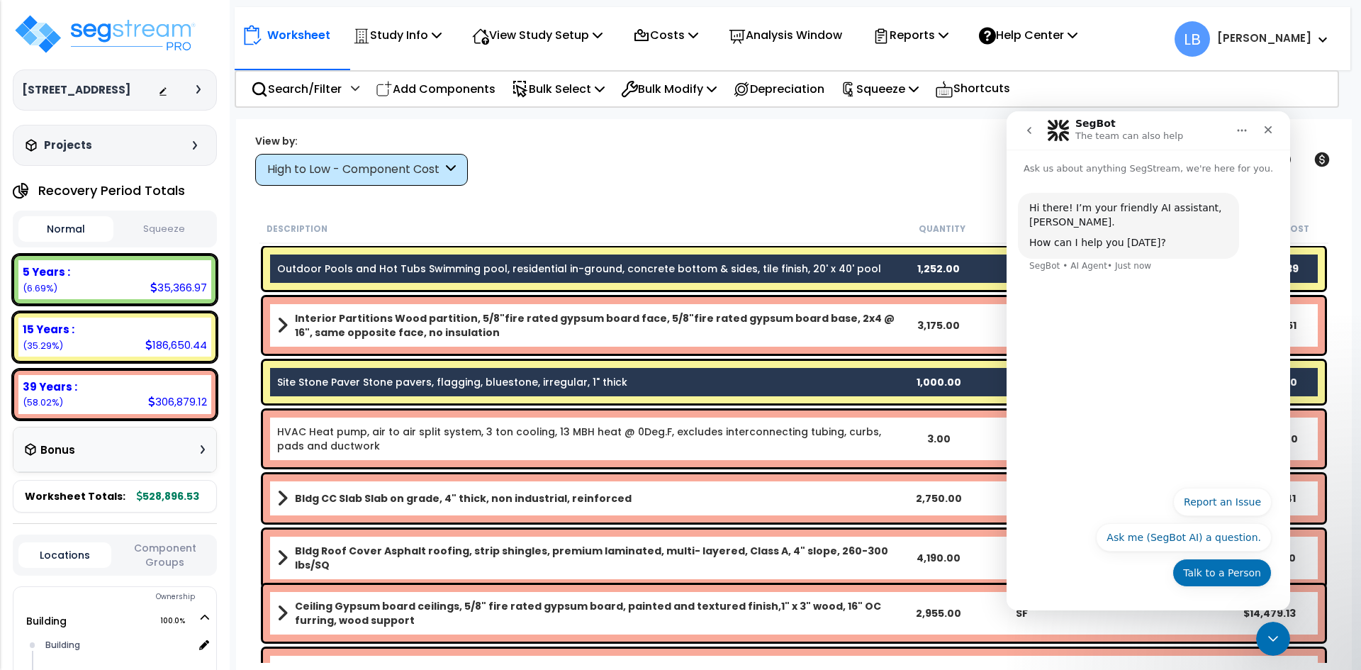
click at [1228, 577] on button "Talk to a Person" at bounding box center [1222, 573] width 99 height 28
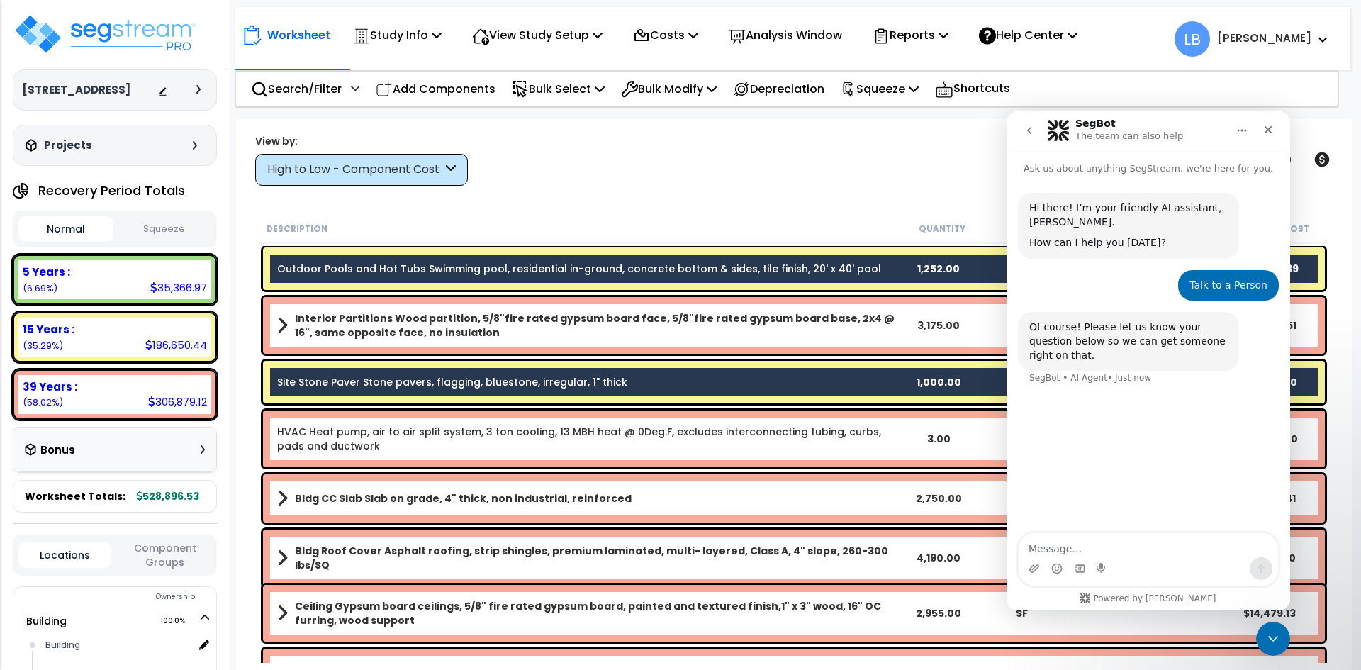
click at [1097, 546] on textarea "Message…" at bounding box center [1148, 545] width 259 height 24
type textarea "if i need to lower the total cost factor for the 15 year recovery period how do…"
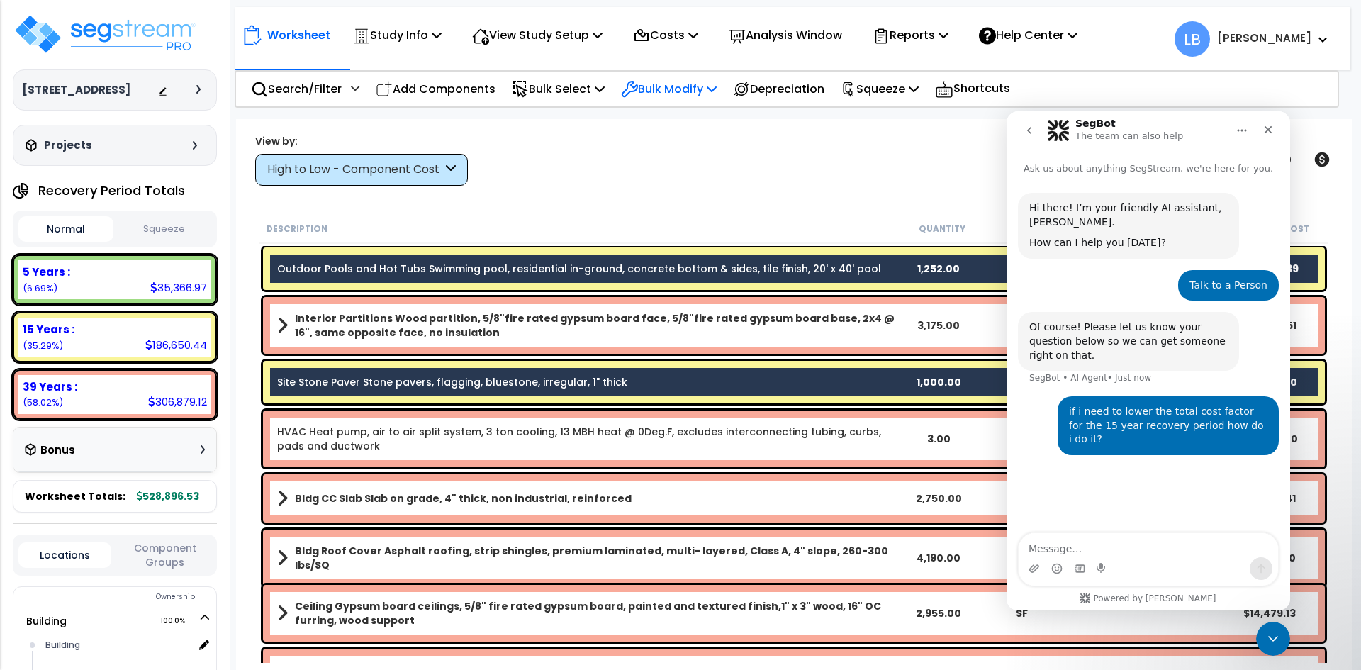
click at [681, 82] on p "Bulk Modify" at bounding box center [669, 88] width 96 height 19
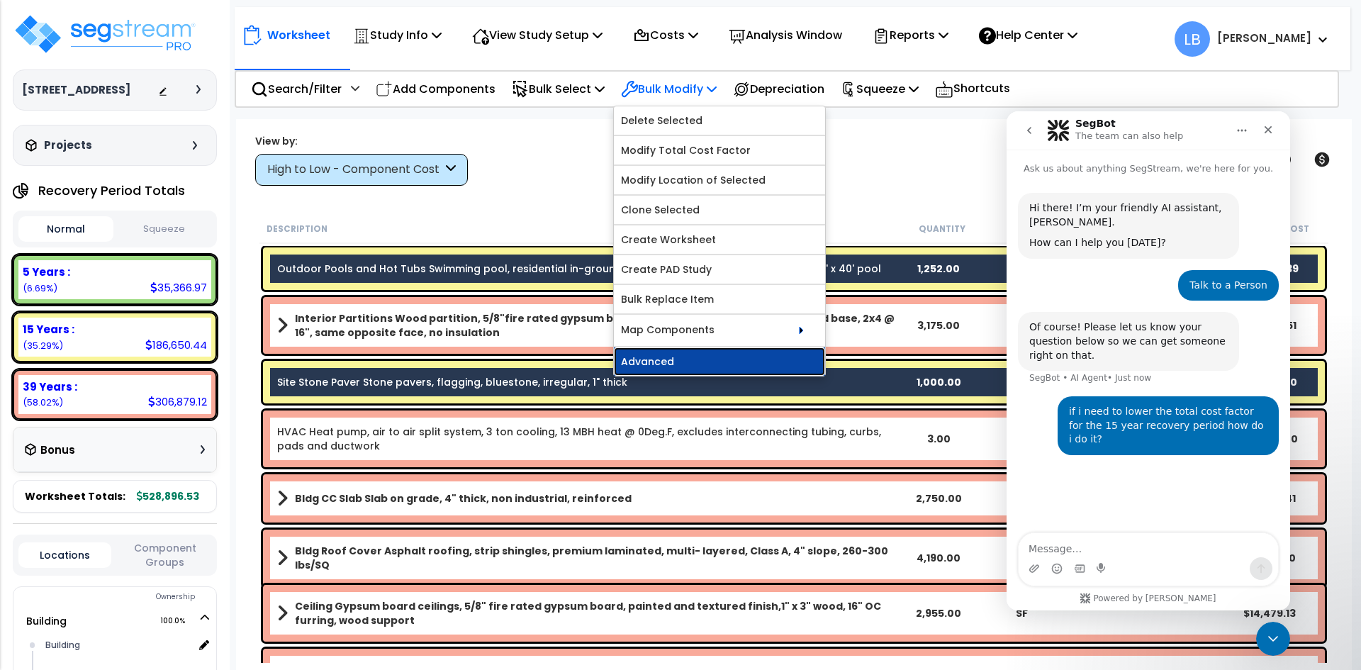
click at [688, 356] on link "Advanced" at bounding box center [719, 361] width 211 height 28
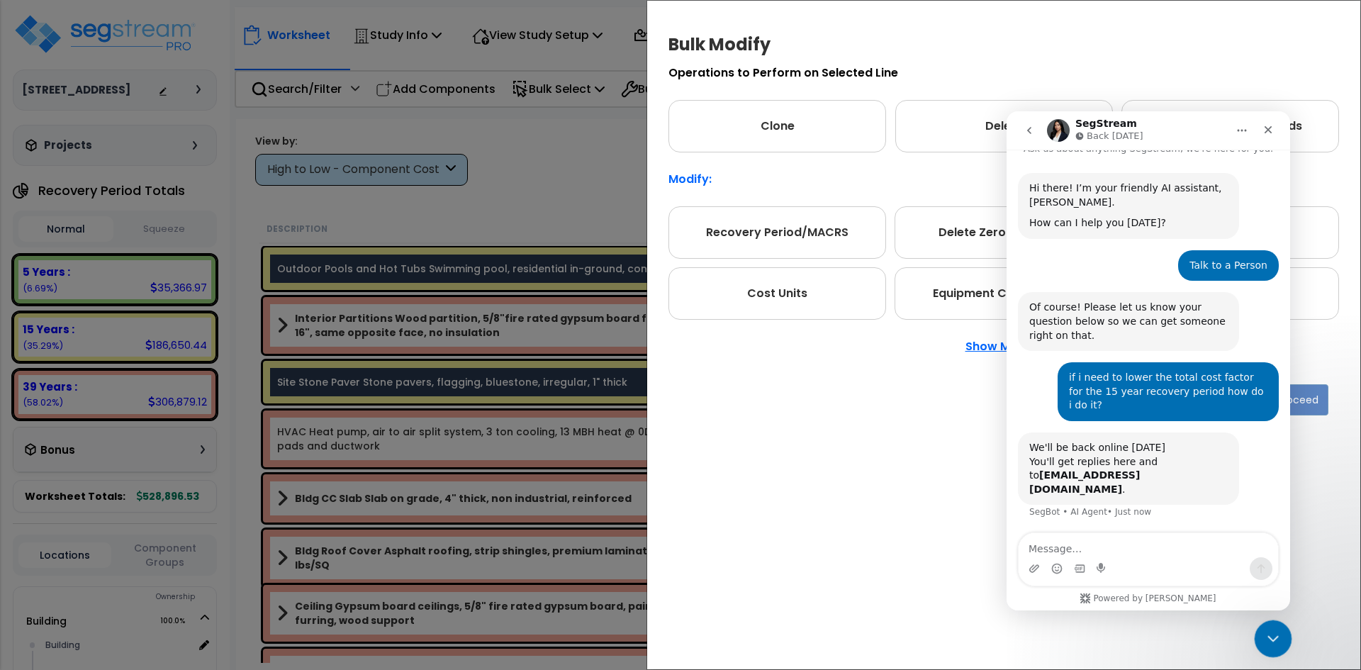
click at [1261, 622] on div "Close Intercom Messenger" at bounding box center [1271, 637] width 34 height 34
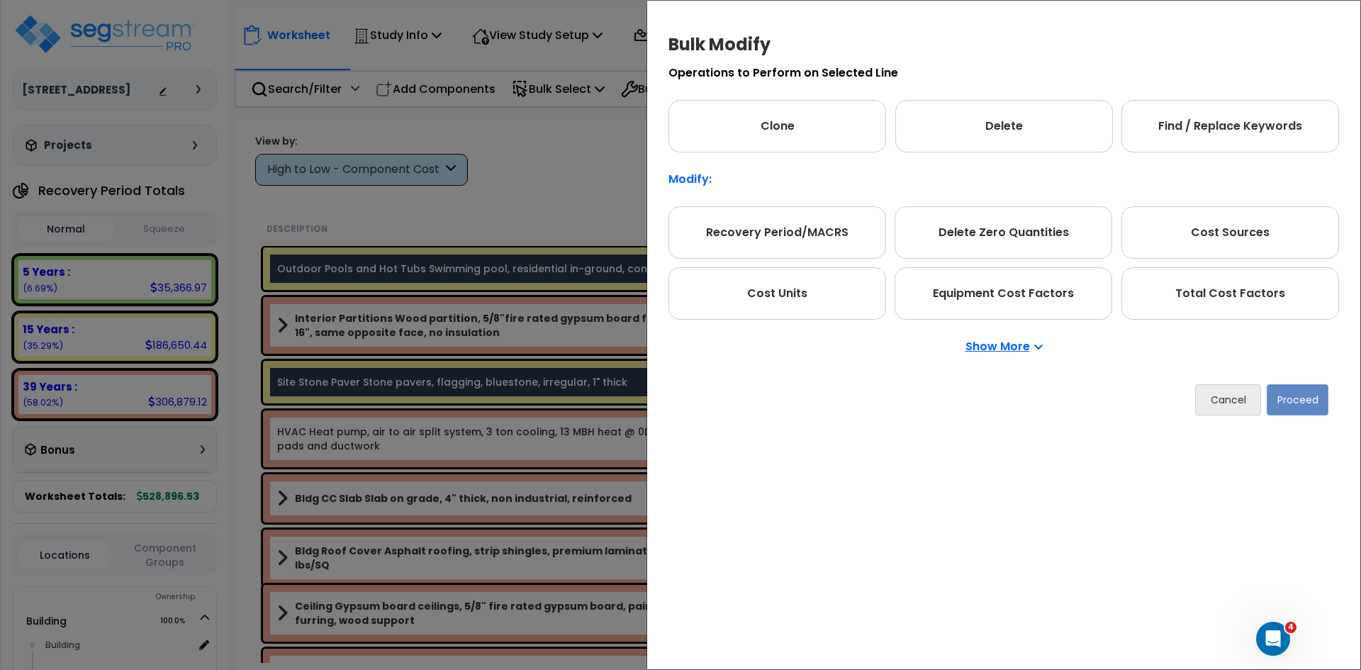
scroll to position [20, 0]
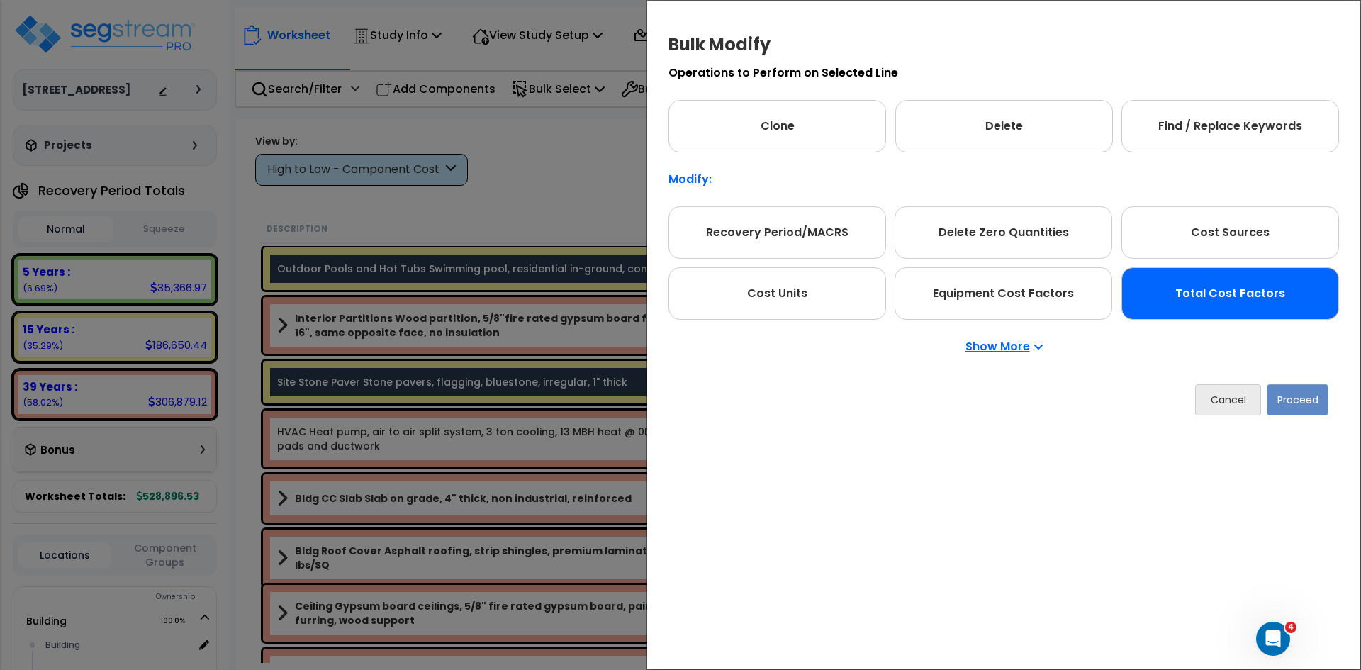
click at [1242, 294] on div "Total Cost Factors" at bounding box center [1230, 293] width 218 height 52
click at [1288, 403] on button "Proceed" at bounding box center [1298, 399] width 62 height 31
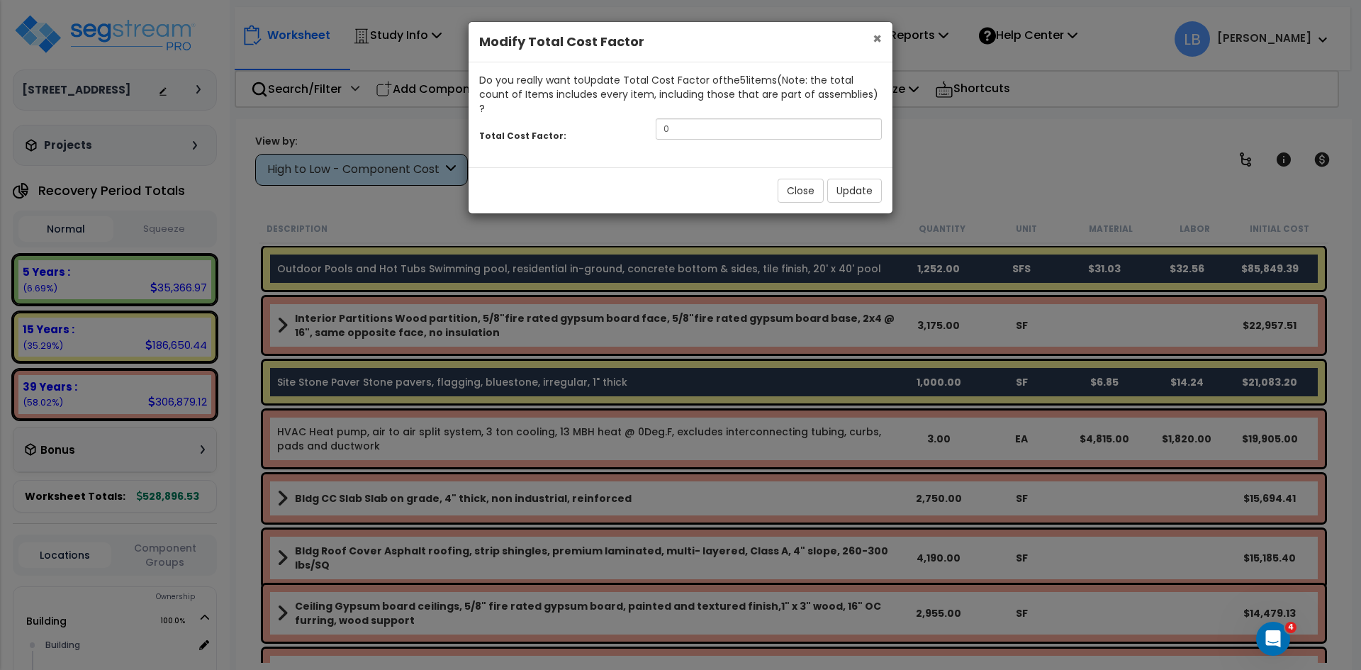
click at [876, 35] on span "×" at bounding box center [877, 38] width 9 height 21
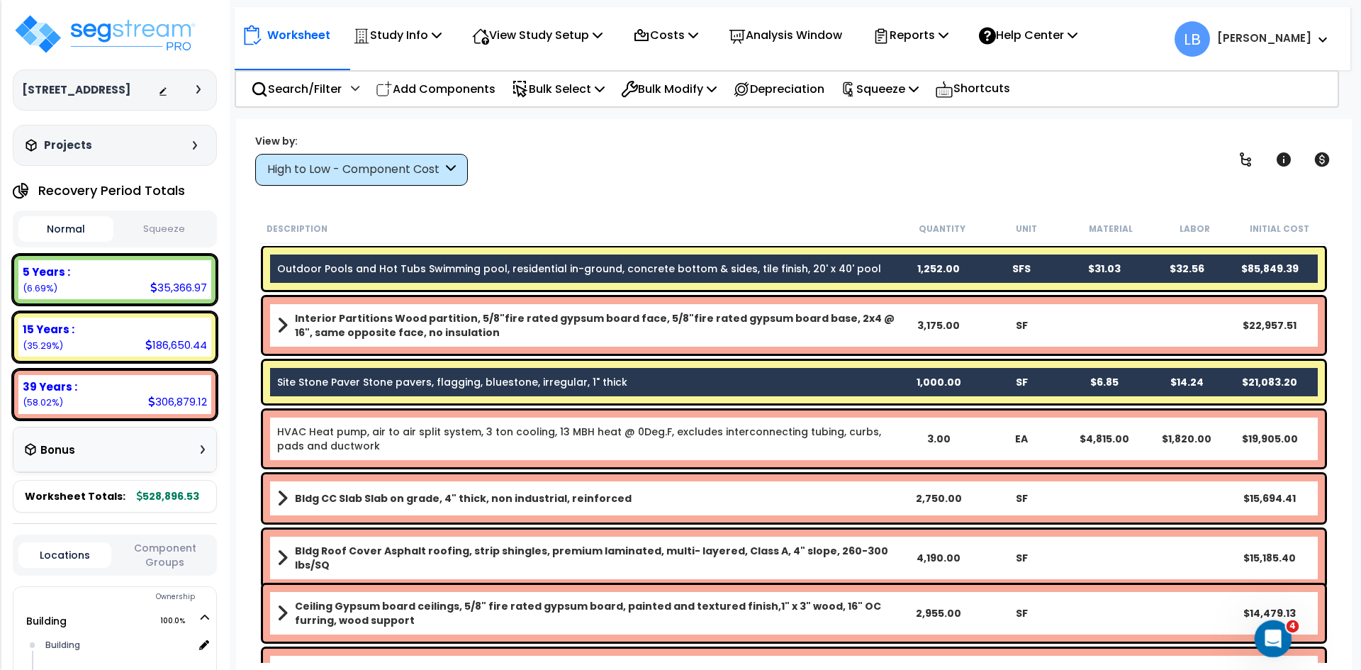
click at [1260, 622] on div "Open Intercom Messenger" at bounding box center [1271, 636] width 47 height 47
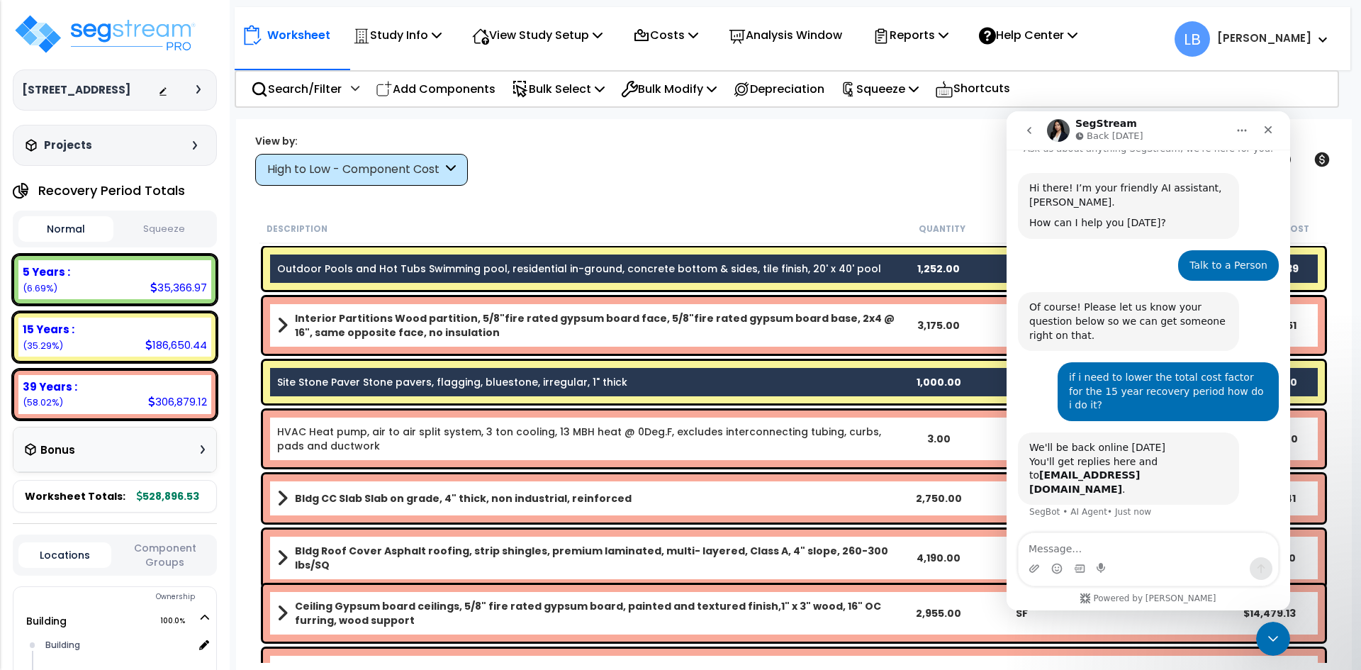
click at [1094, 542] on textarea "Message…" at bounding box center [1148, 545] width 259 height 24
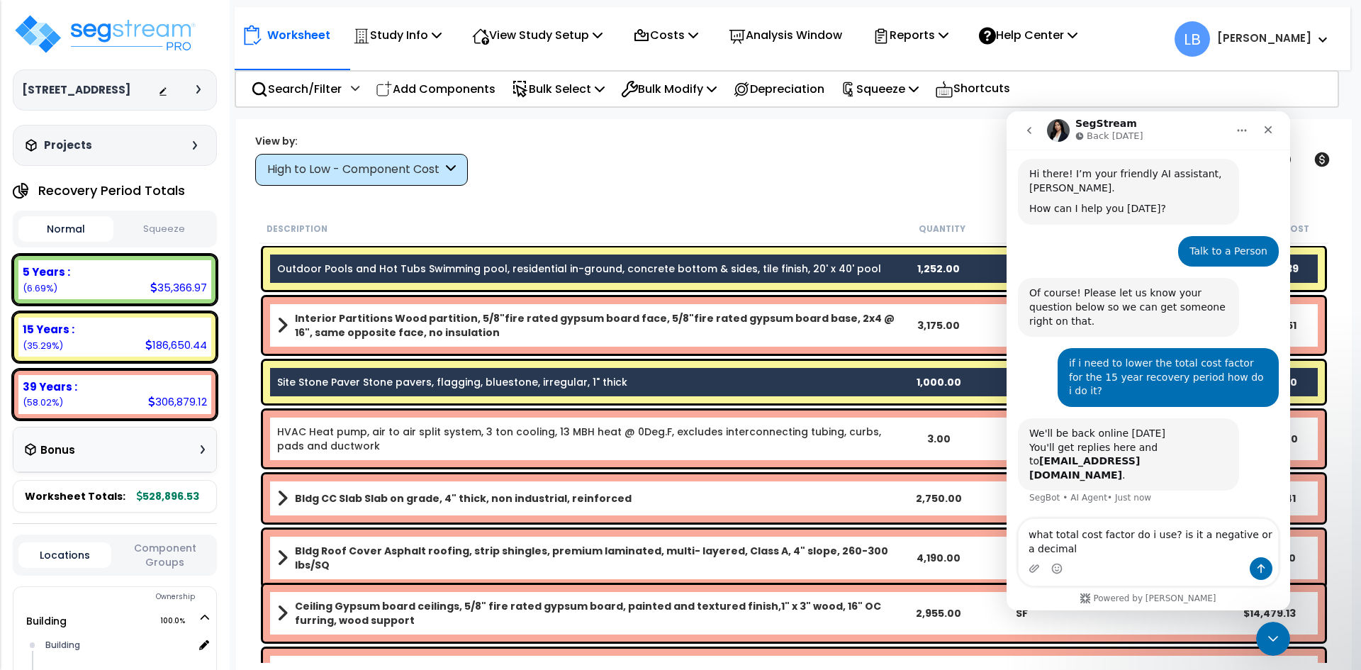
type textarea "what total cost factor do i use? is it a negative or a decimal?"
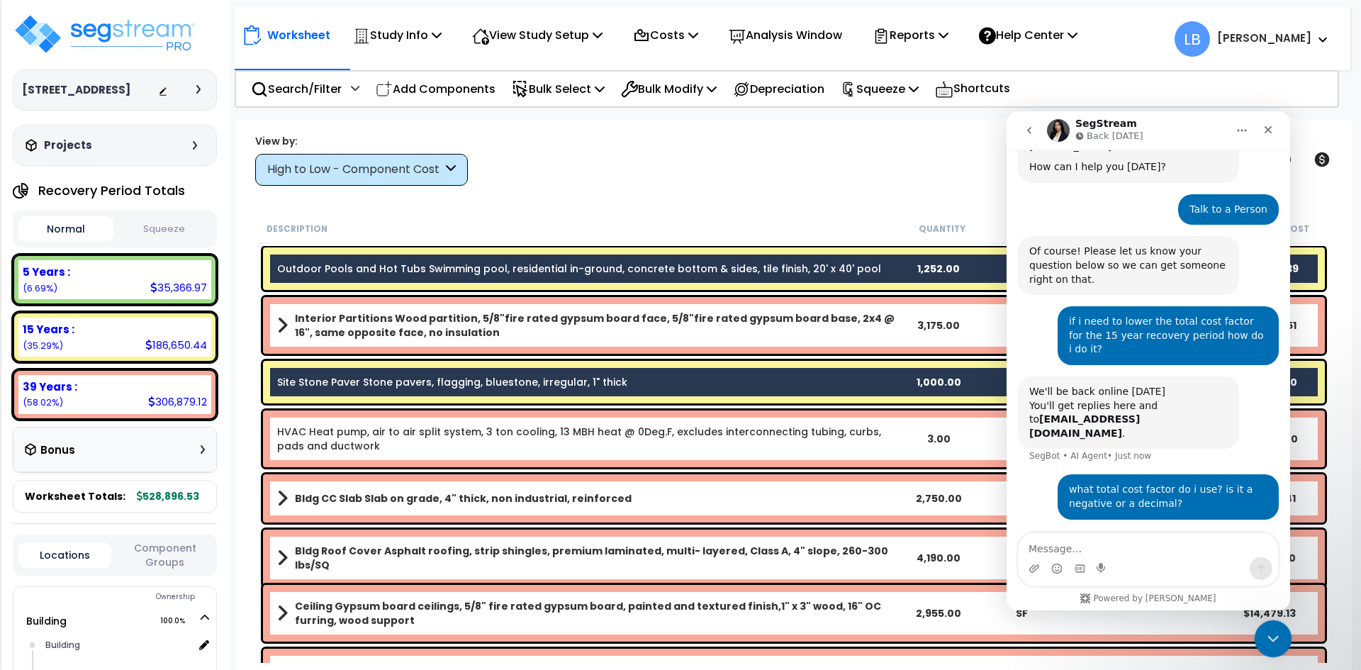
click at [1265, 630] on icon "Close Intercom Messenger" at bounding box center [1271, 636] width 17 height 17
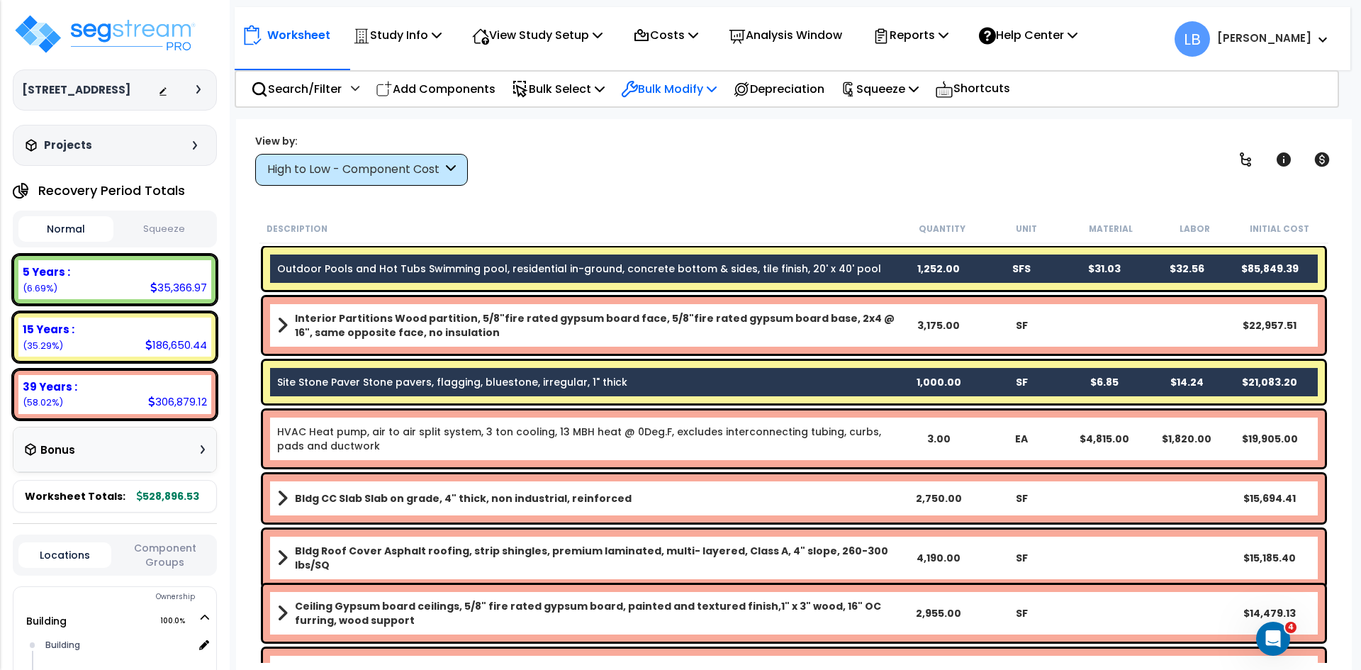
click at [688, 93] on p "Bulk Modify" at bounding box center [669, 88] width 96 height 19
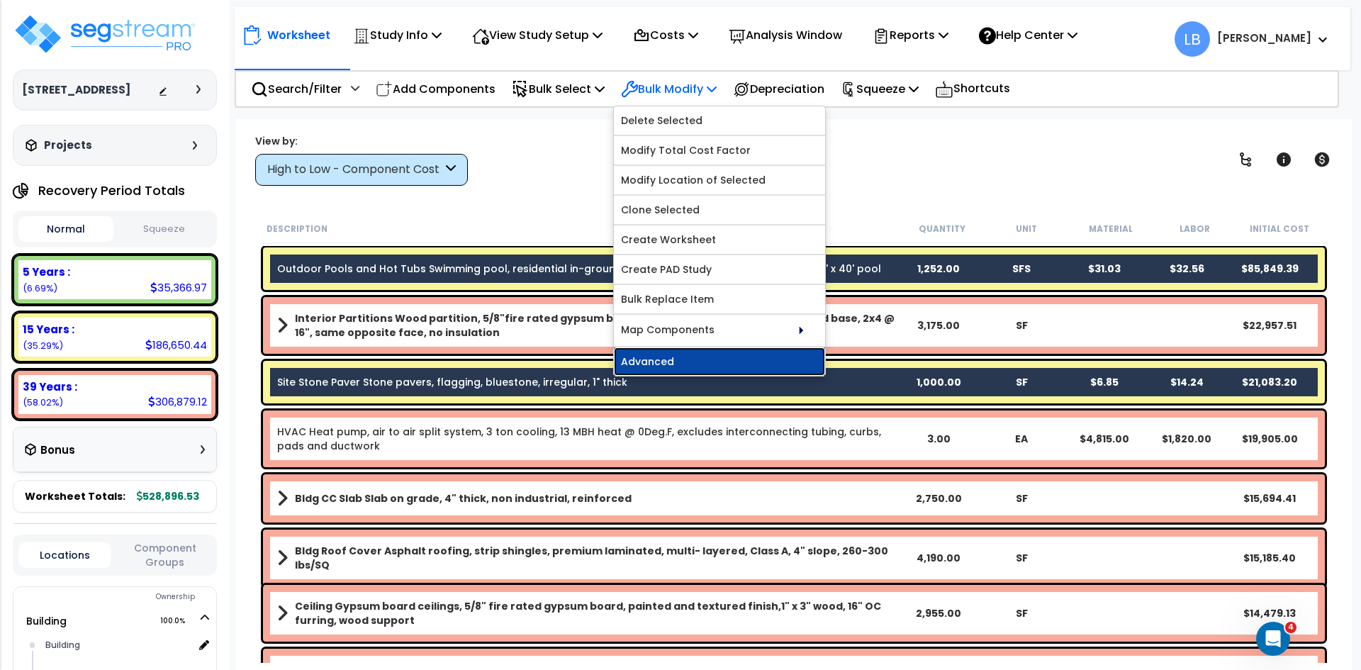
click at [714, 358] on link "Advanced" at bounding box center [719, 361] width 211 height 28
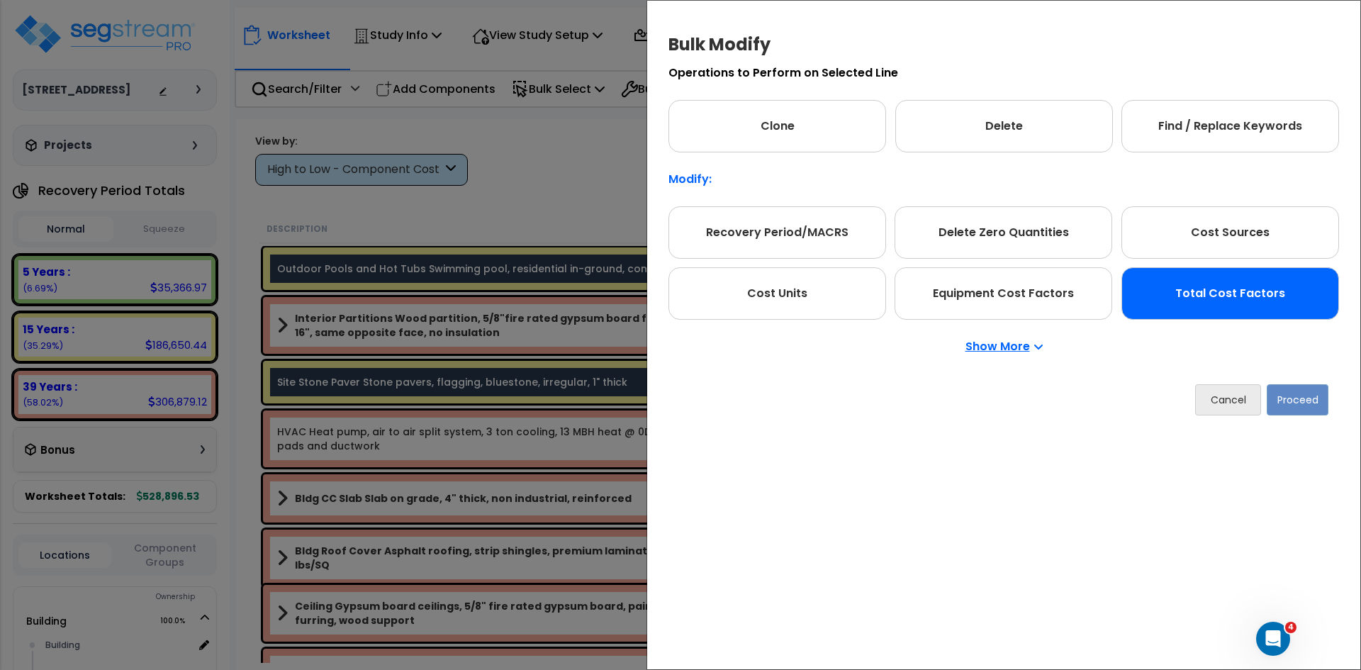
click at [1243, 285] on div "Total Cost Factors" at bounding box center [1230, 293] width 218 height 52
click at [1298, 400] on button "Proceed" at bounding box center [1298, 399] width 62 height 31
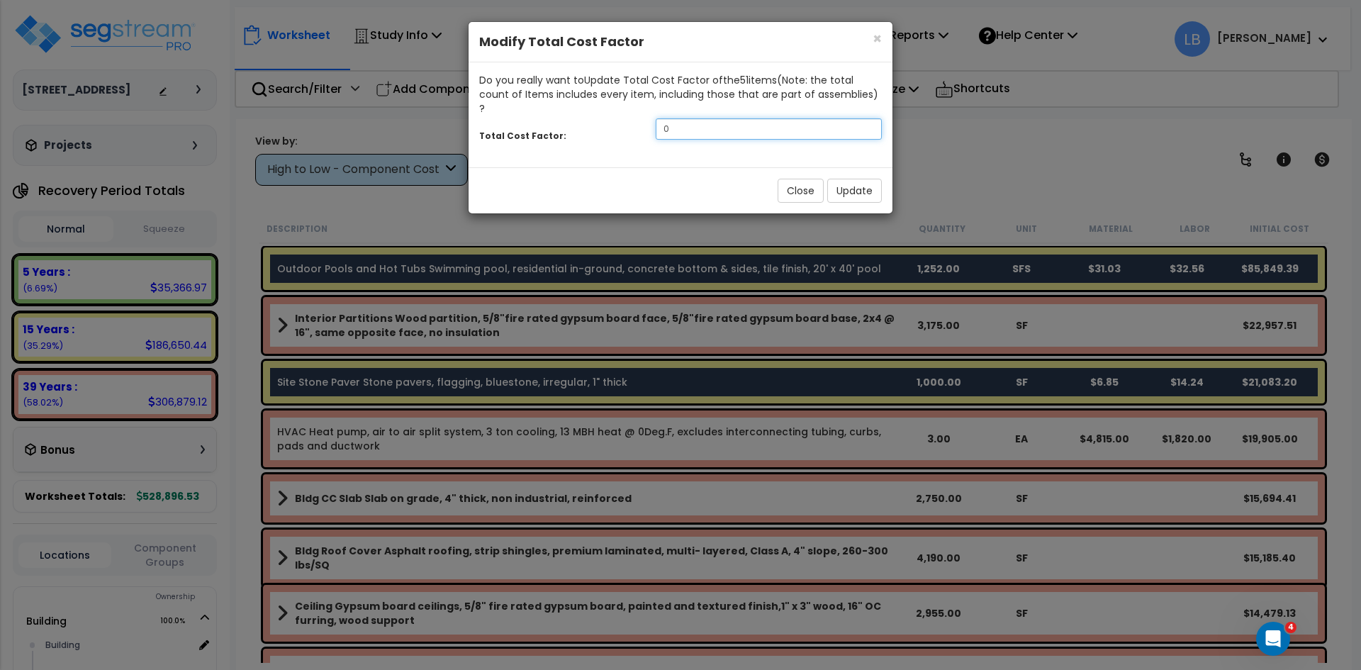
click at [737, 118] on input "0" at bounding box center [769, 128] width 226 height 21
type input ".10"
click at [855, 179] on button "Update" at bounding box center [854, 191] width 55 height 24
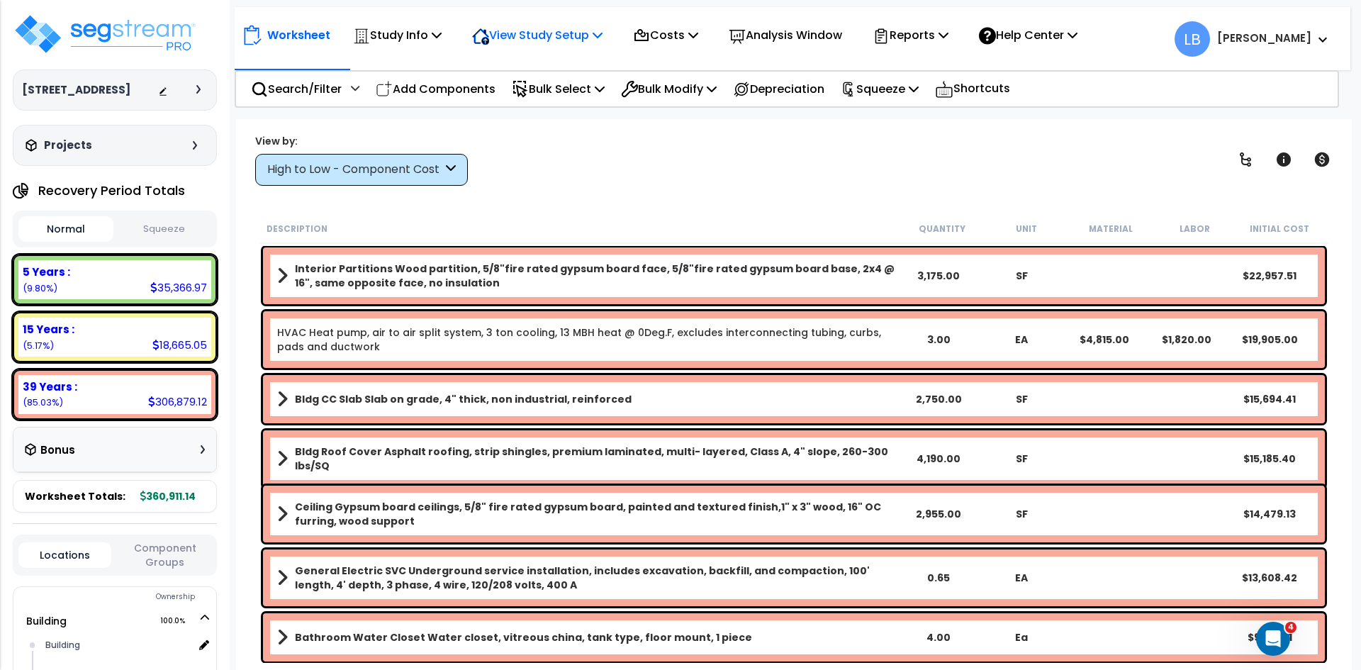
click at [526, 37] on p "View Study Setup" at bounding box center [537, 35] width 130 height 19
click at [532, 93] on link "View Questionnaire" at bounding box center [535, 97] width 140 height 28
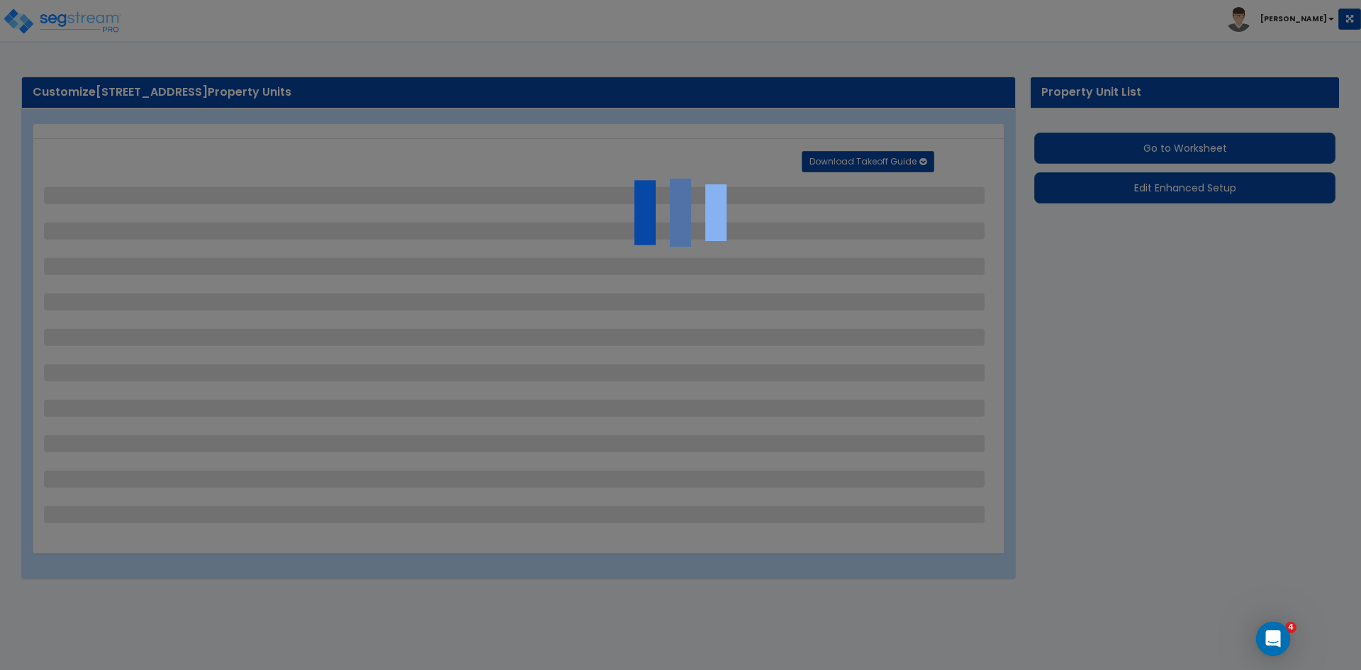
select select "2"
select select "1"
select select "2"
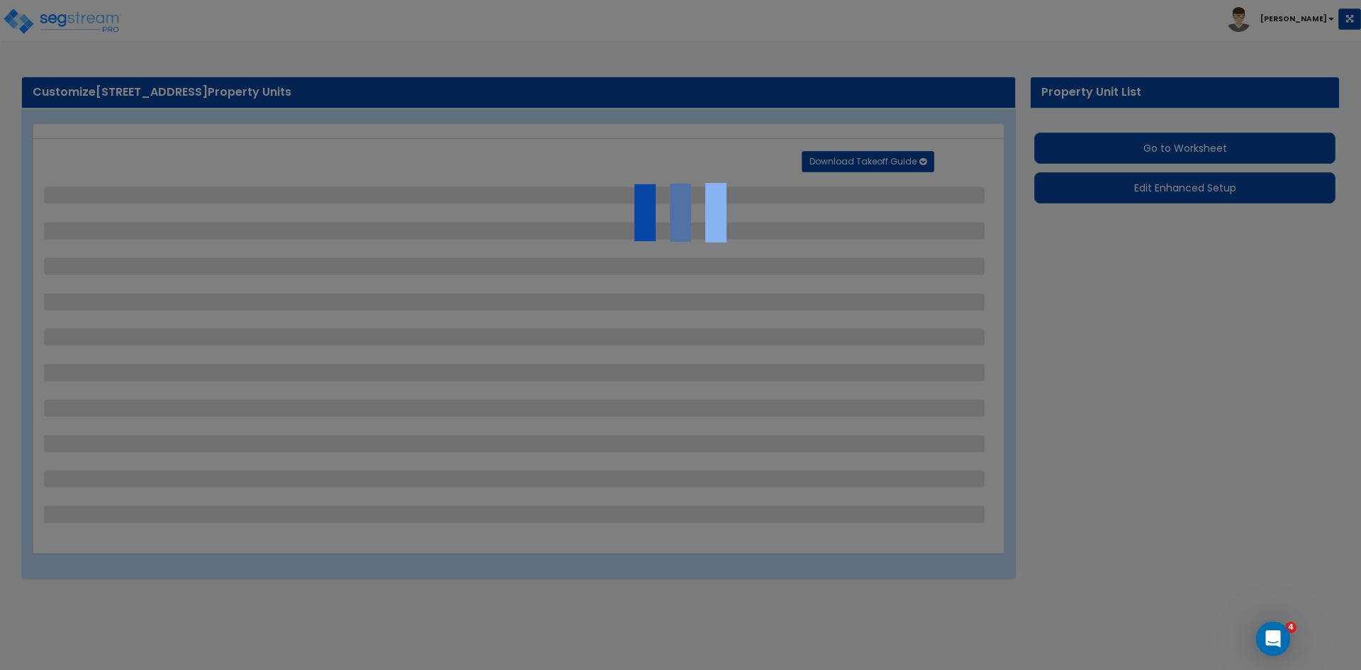
select select "2"
select select "1"
select select "9"
select select "2"
select select "3"
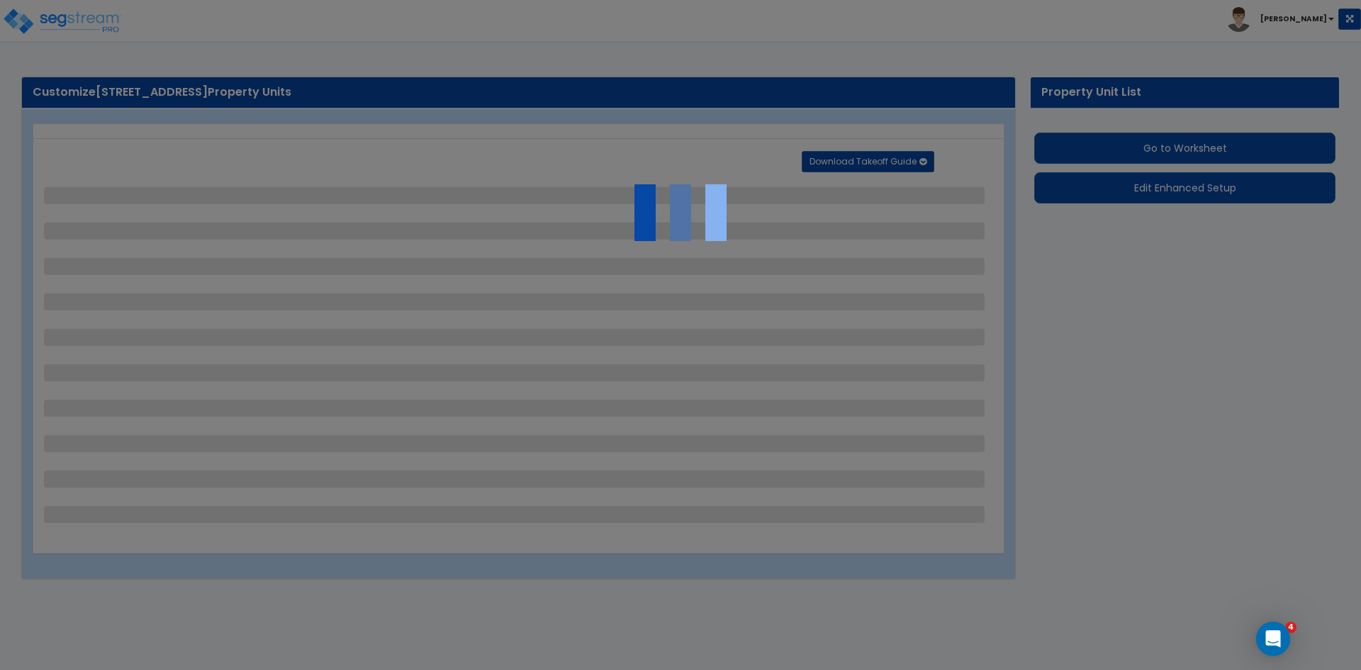
select select "5"
select select "10"
select select "7"
select select "3"
select select "4"
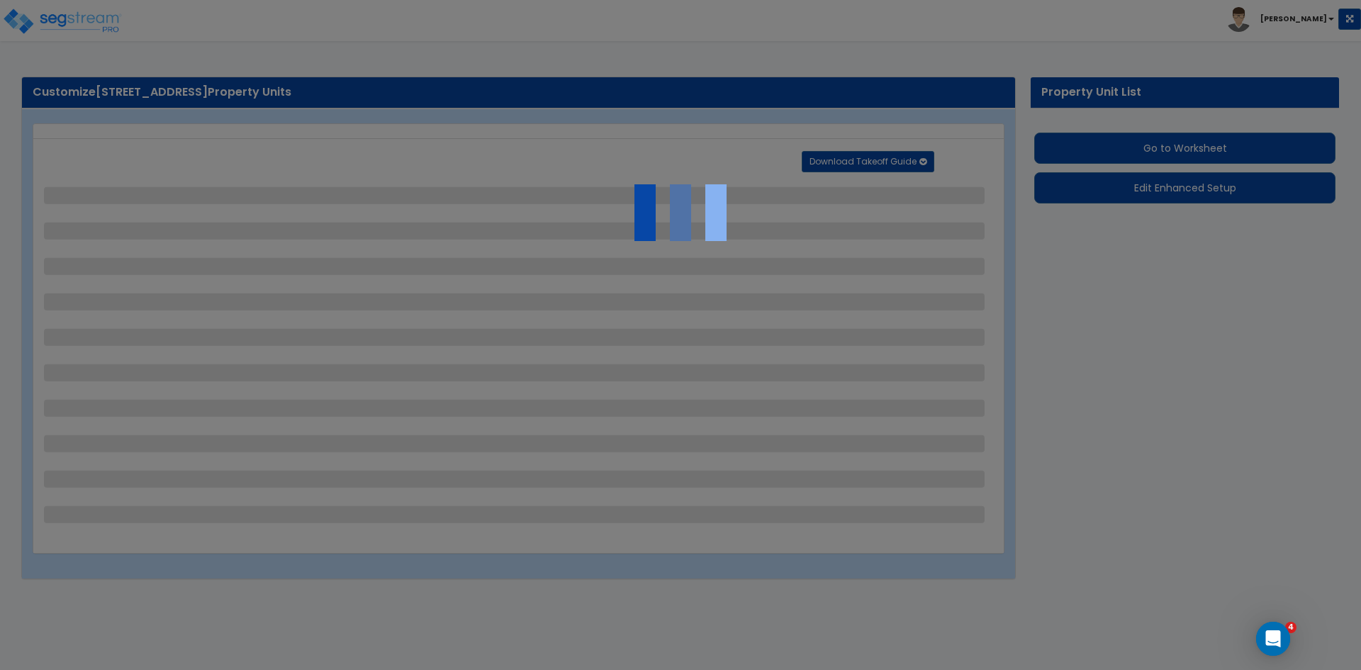
select select "2"
select select "8"
select select "1"
select select "2"
select select "1"
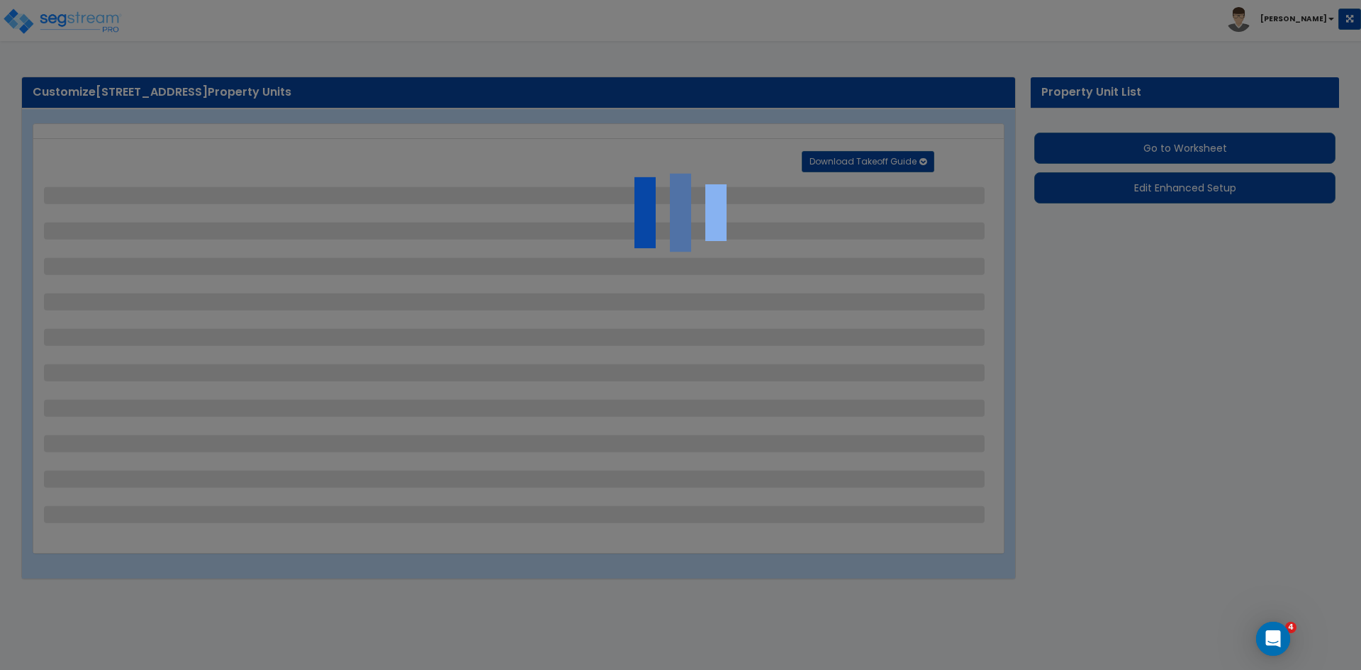
select select "3"
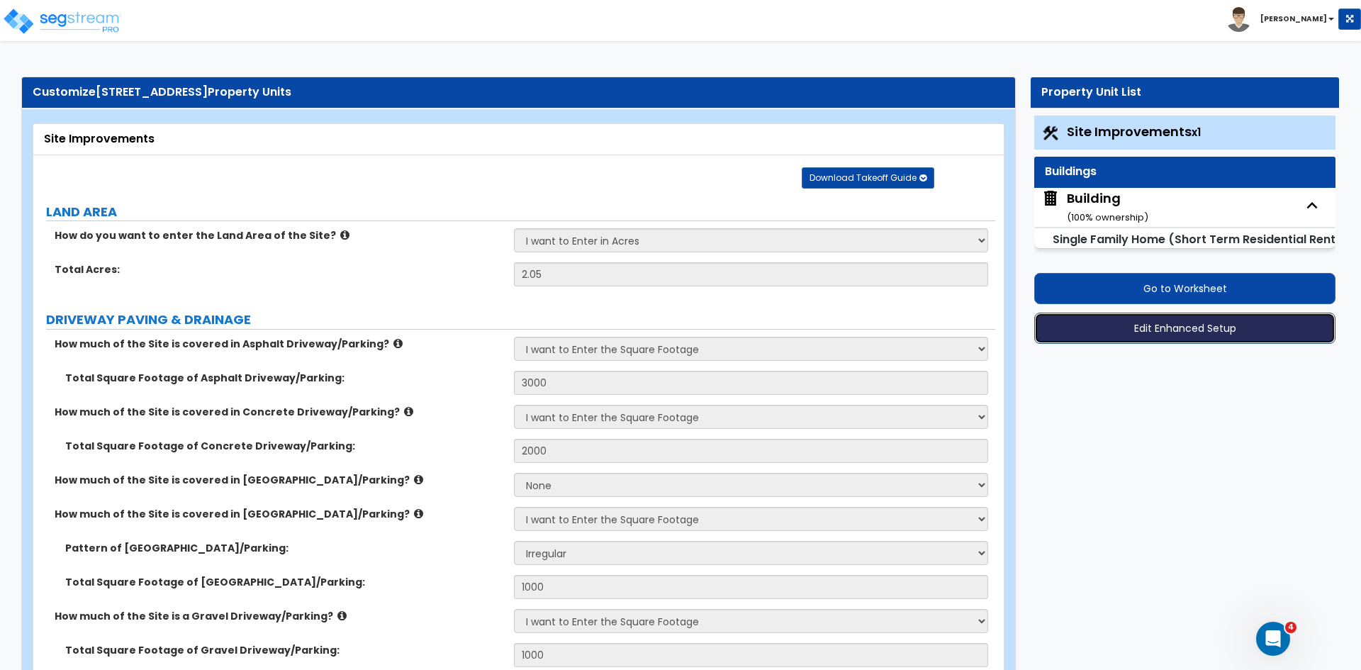
click at [1175, 326] on button "Edit Enhanced Setup" at bounding box center [1184, 328] width 301 height 31
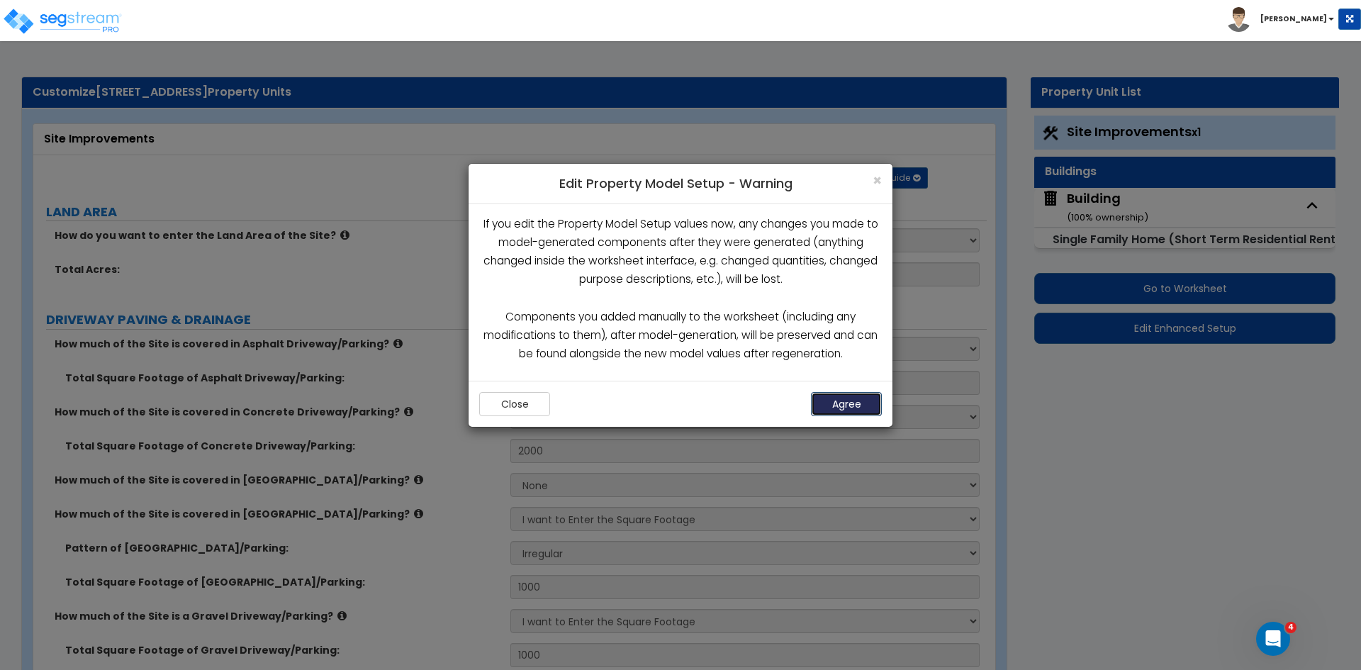
click at [851, 403] on button "Agree" at bounding box center [846, 404] width 71 height 24
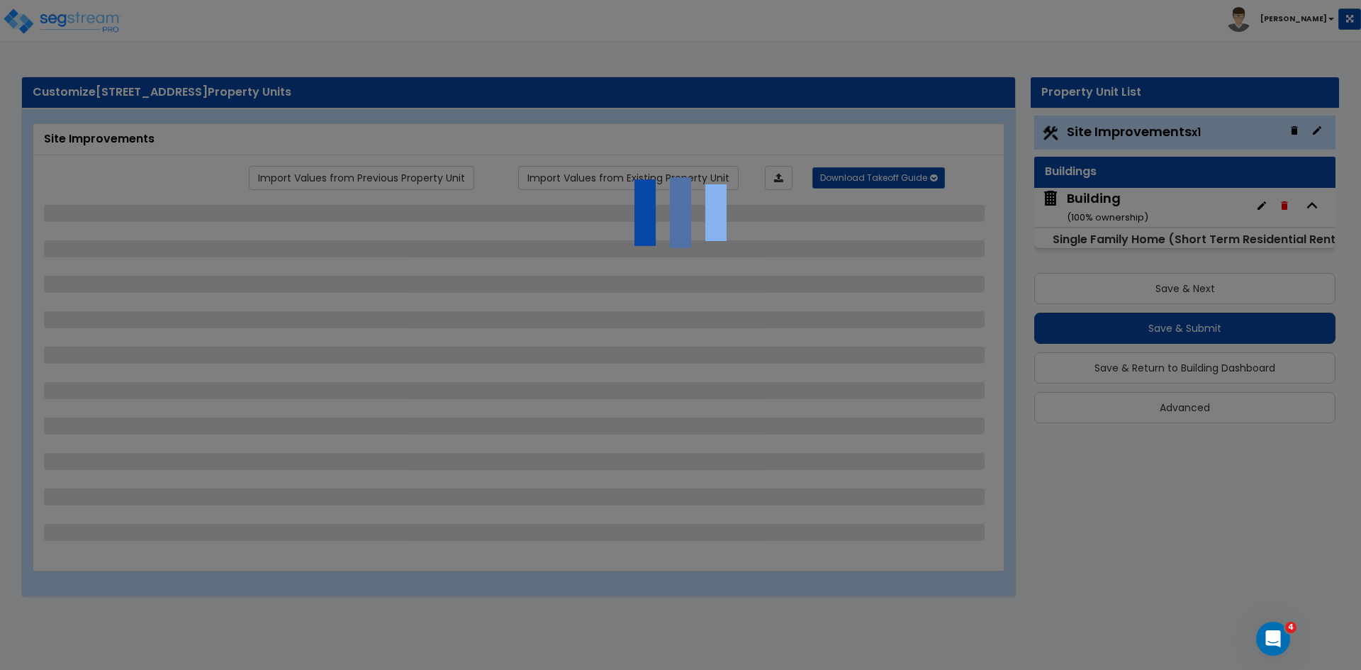
select select "2"
select select "1"
select select "2"
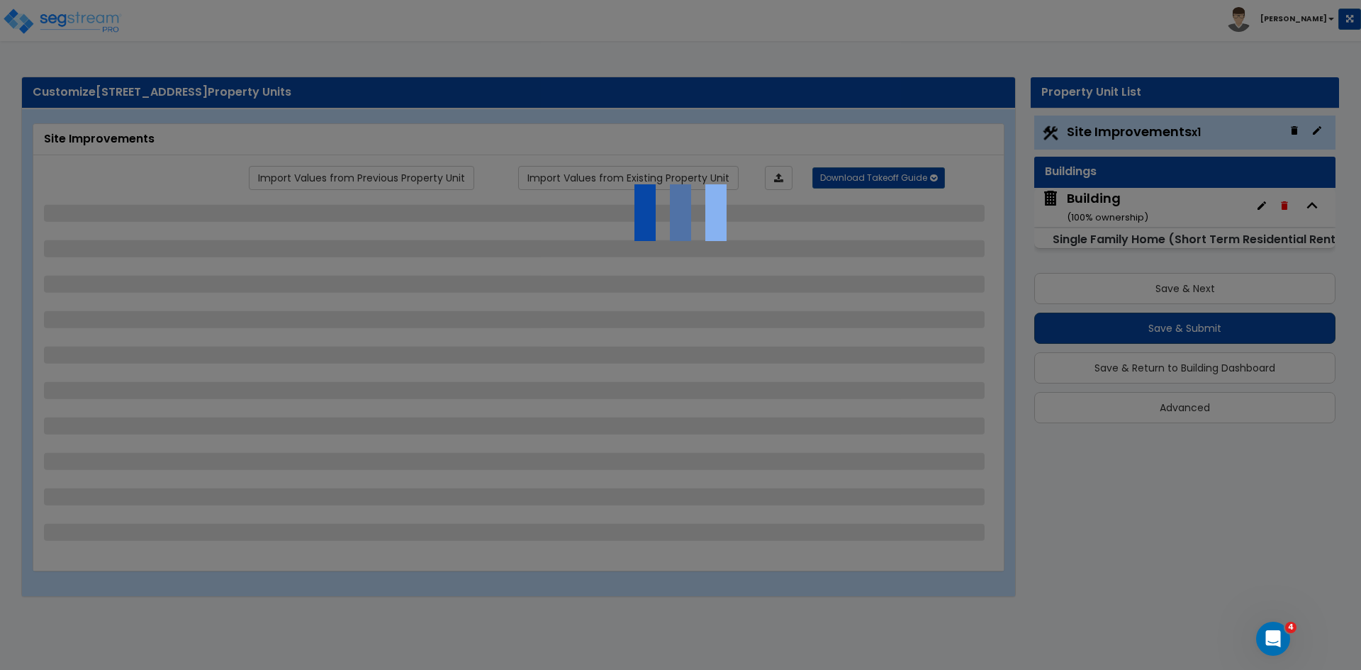
select select "2"
select select "1"
select select "9"
select select "2"
select select "3"
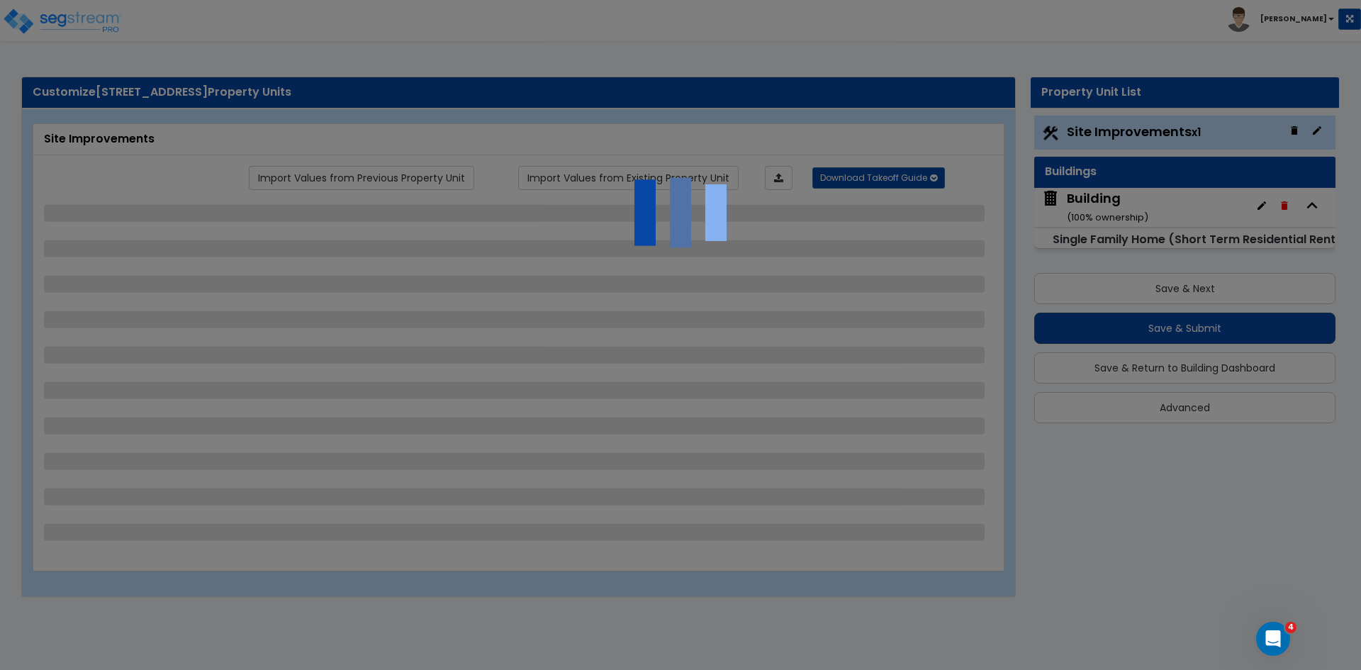
select select "5"
select select "10"
select select "7"
select select "3"
select select "4"
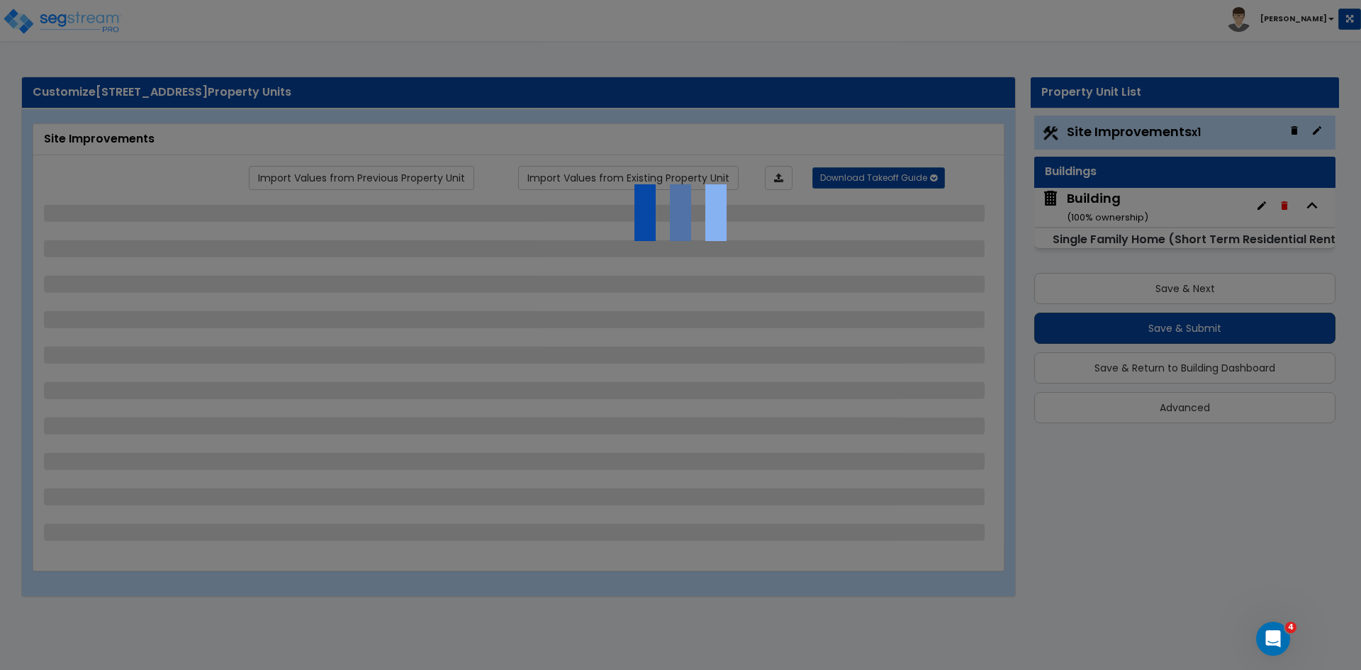
select select "2"
select select "8"
select select "1"
select select "2"
select select "1"
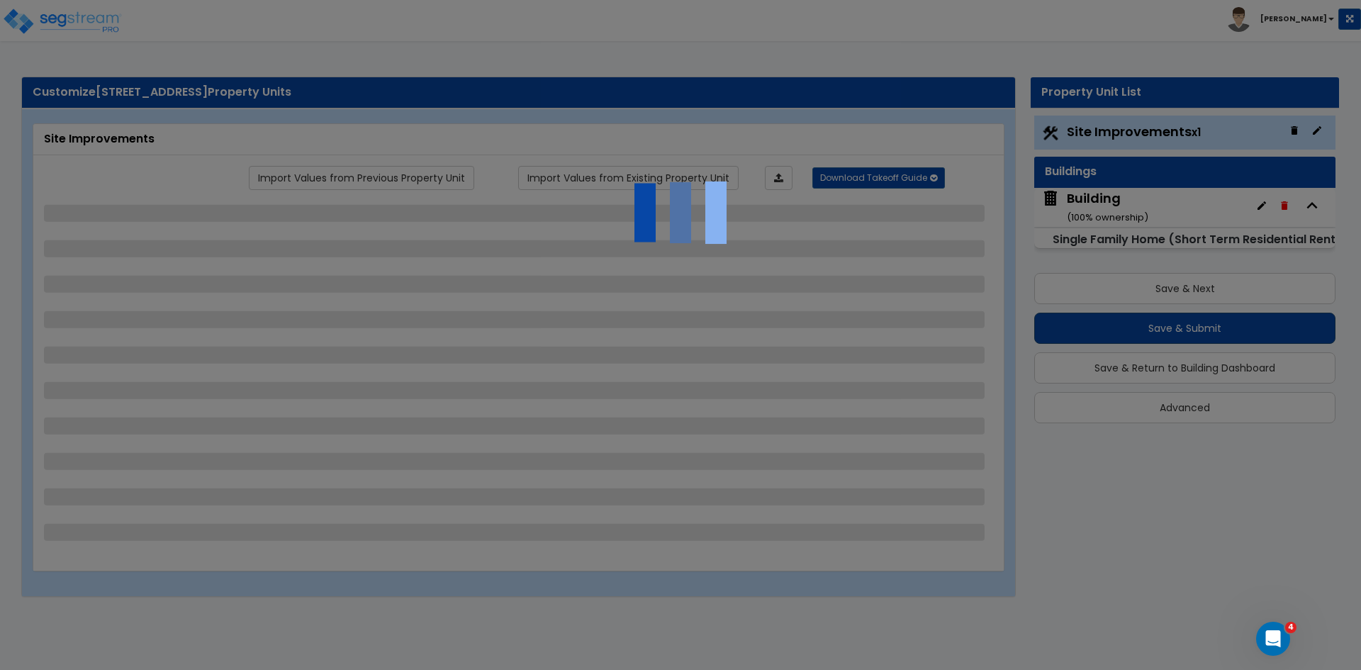
select select "3"
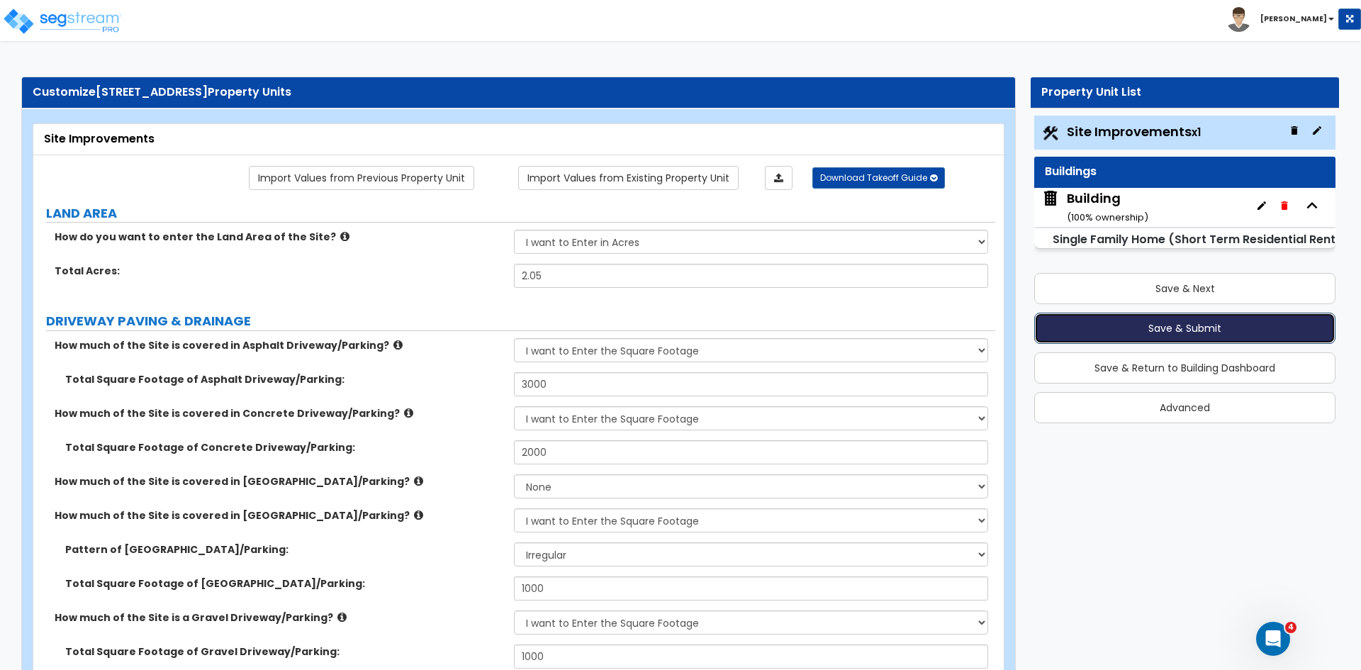
click at [1172, 327] on button "Save & Submit" at bounding box center [1184, 328] width 301 height 31
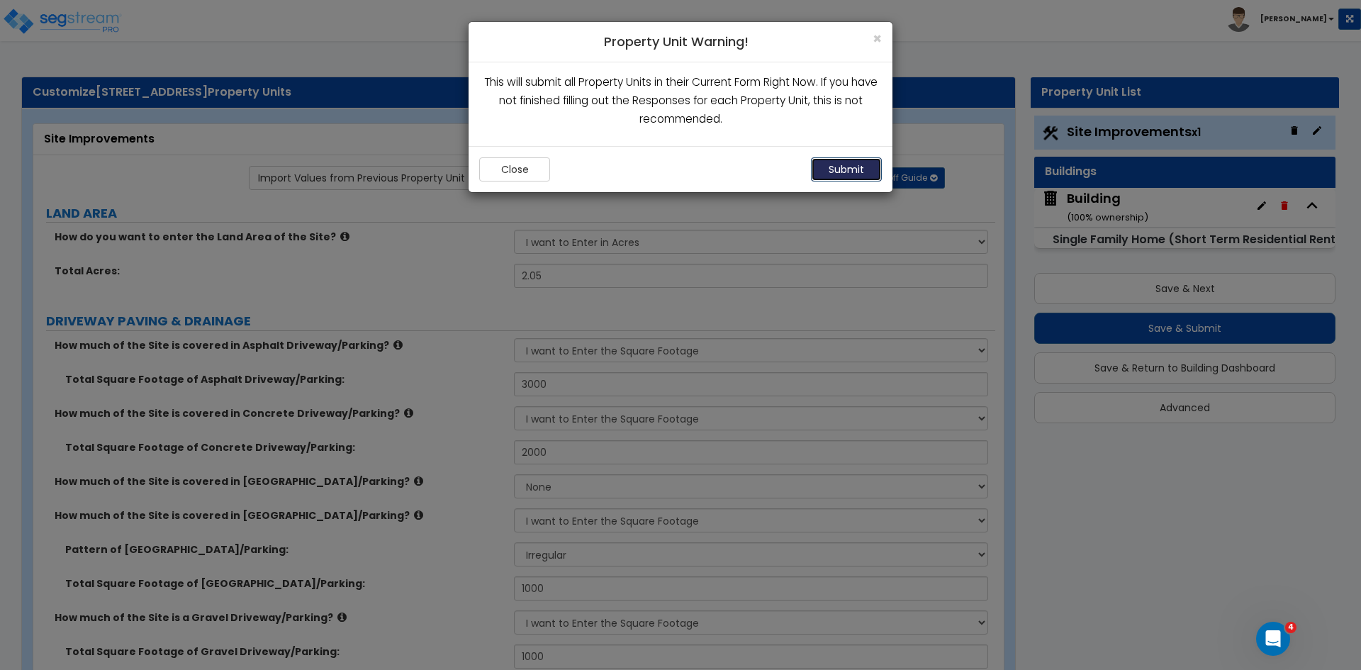
click at [839, 169] on button "Submit" at bounding box center [846, 169] width 71 height 24
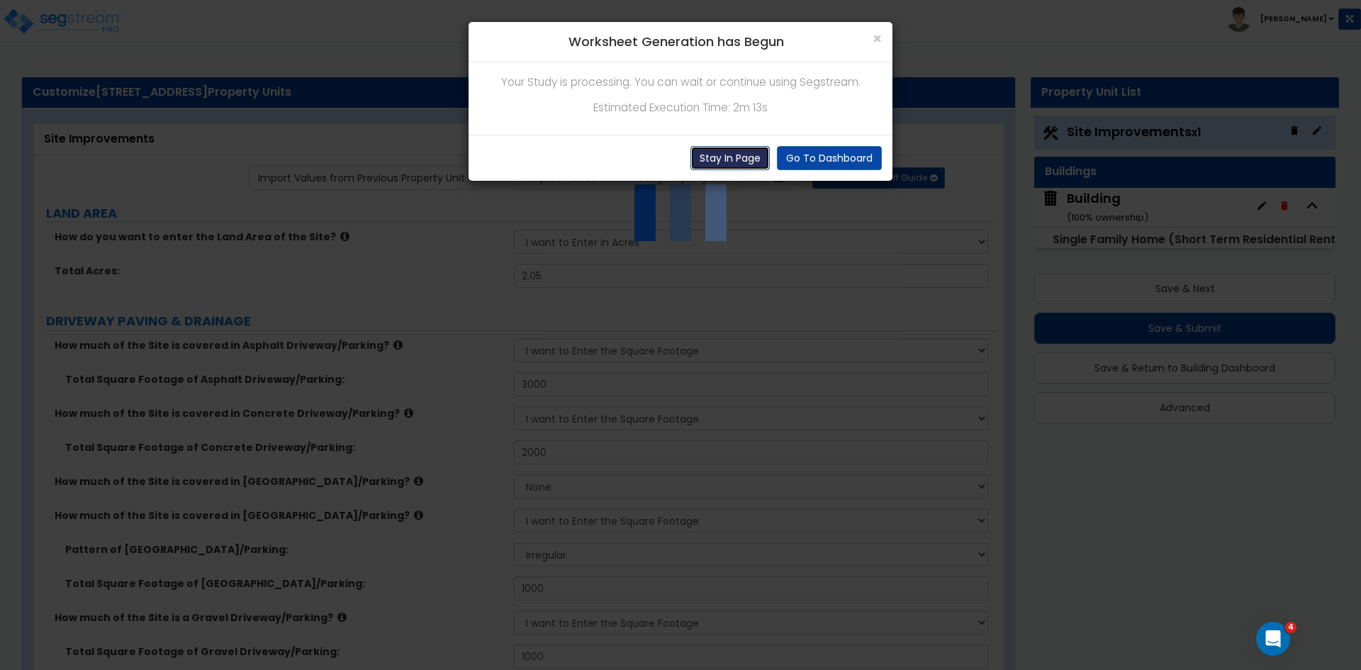
click at [734, 155] on button "Stay In Page" at bounding box center [729, 158] width 79 height 24
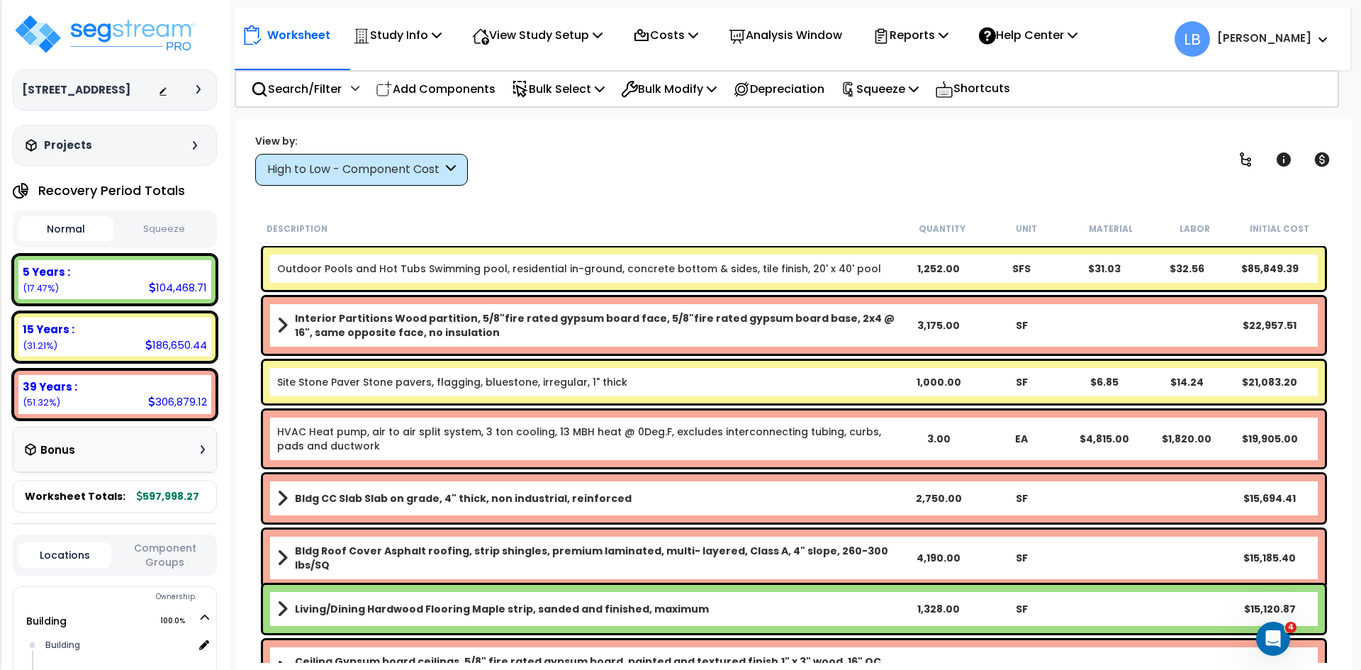
click at [402, 166] on div "High to Low - Component Cost" at bounding box center [354, 170] width 175 height 16
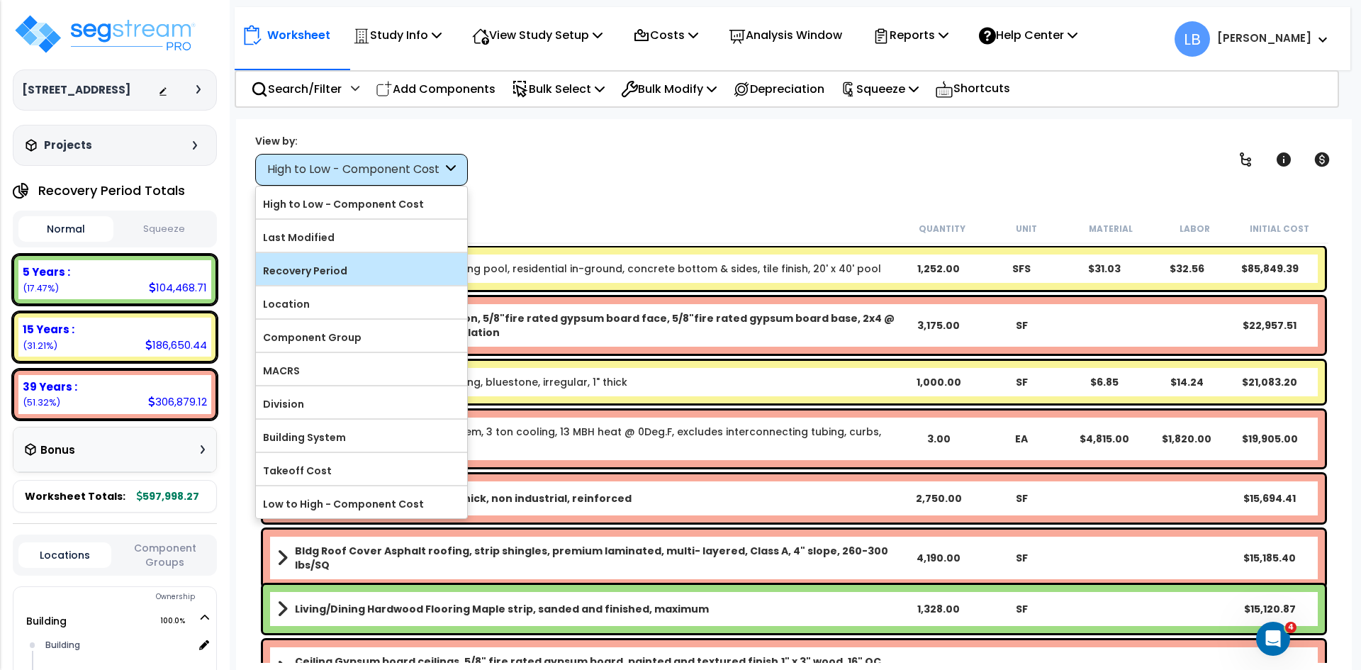
click at [356, 263] on label "Recovery Period" at bounding box center [361, 270] width 211 height 21
click at [0, 0] on input "Recovery Period" at bounding box center [0, 0] width 0 height 0
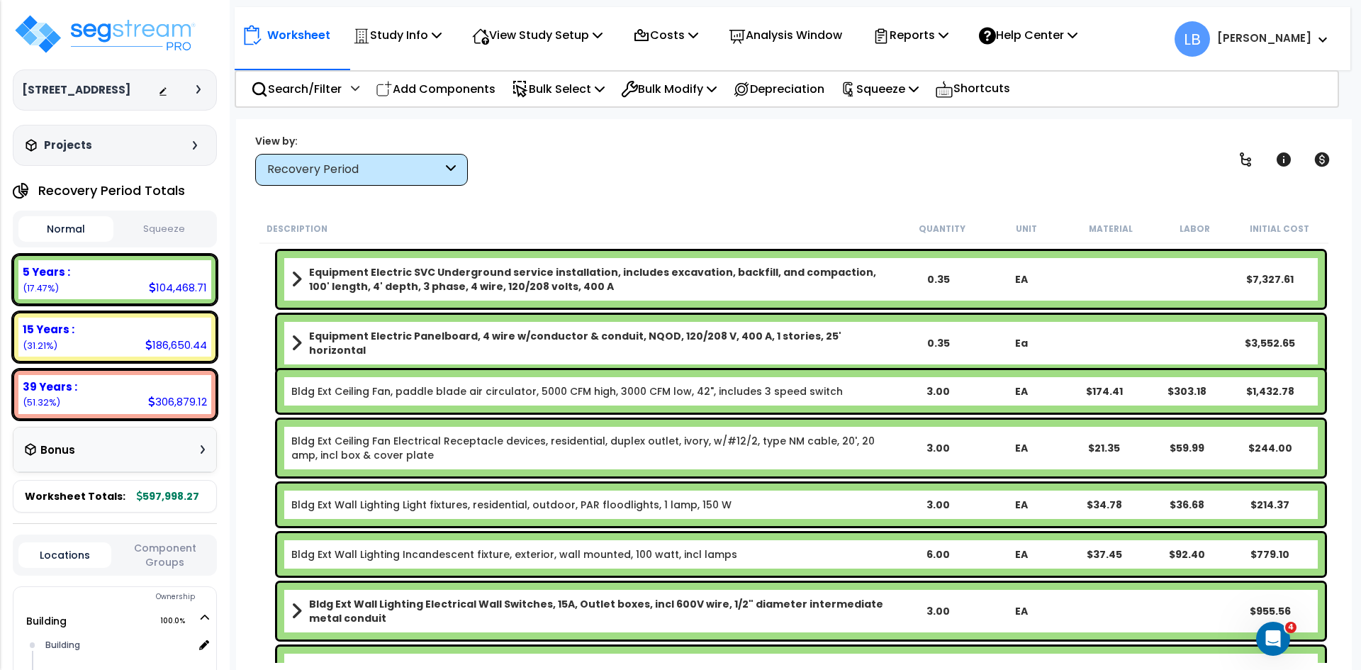
scroll to position [31, 0]
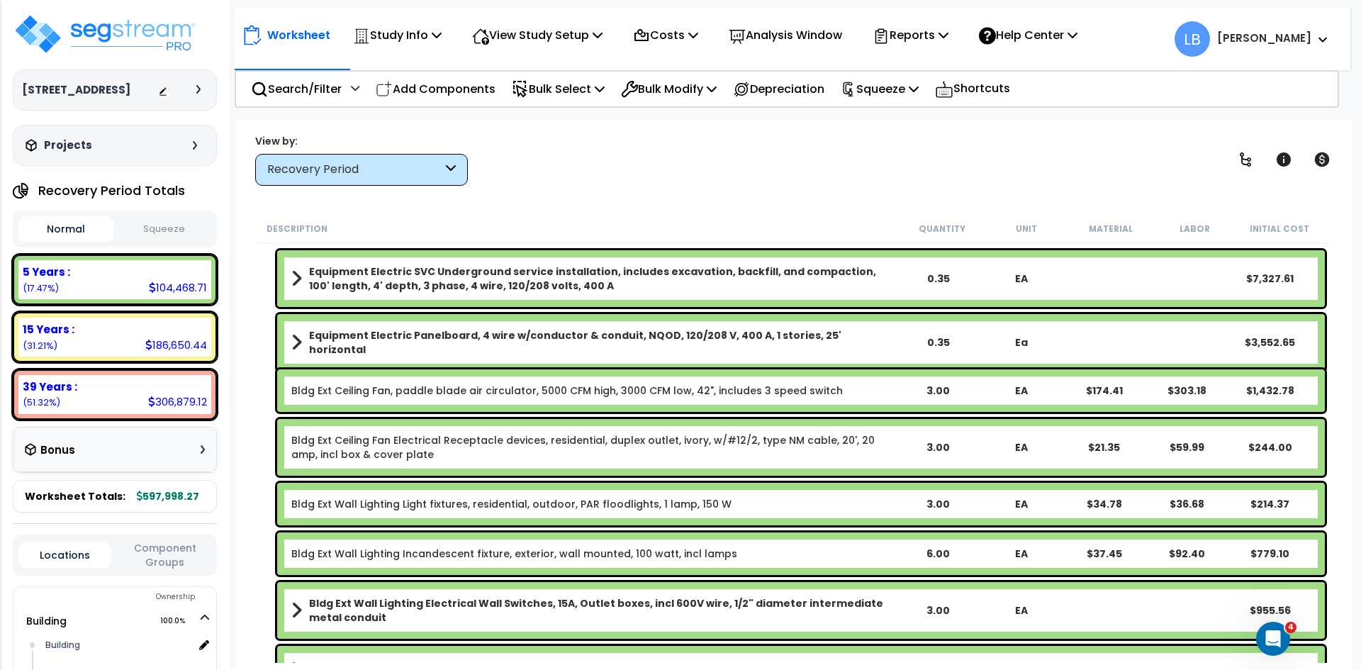
click at [401, 387] on link "Bldg Ext Ceiling Fan, paddle blade air circulator, 5000 CFM high, 3000 CFM low,…" at bounding box center [567, 391] width 552 height 14
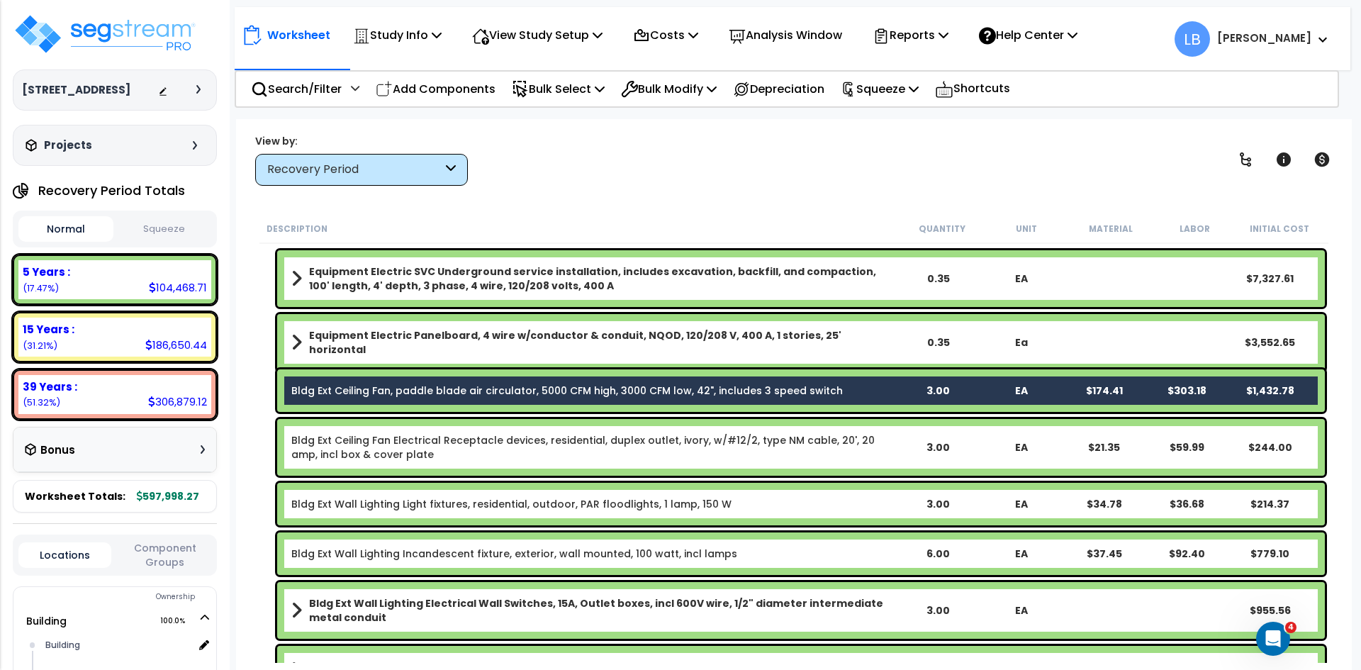
click at [413, 440] on link "Bldg Ext Ceiling Fan Electrical Receptacle devices, residential, duplex outlet,…" at bounding box center [593, 447] width 605 height 28
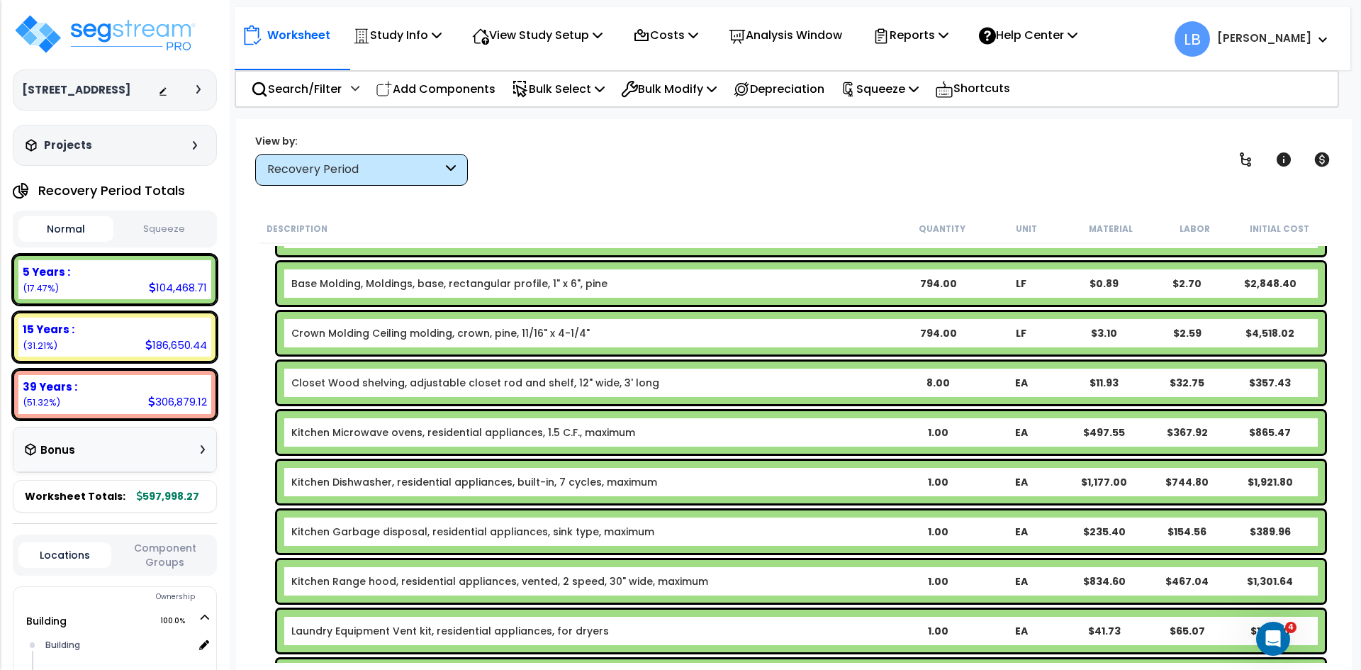
scroll to position [479, 0]
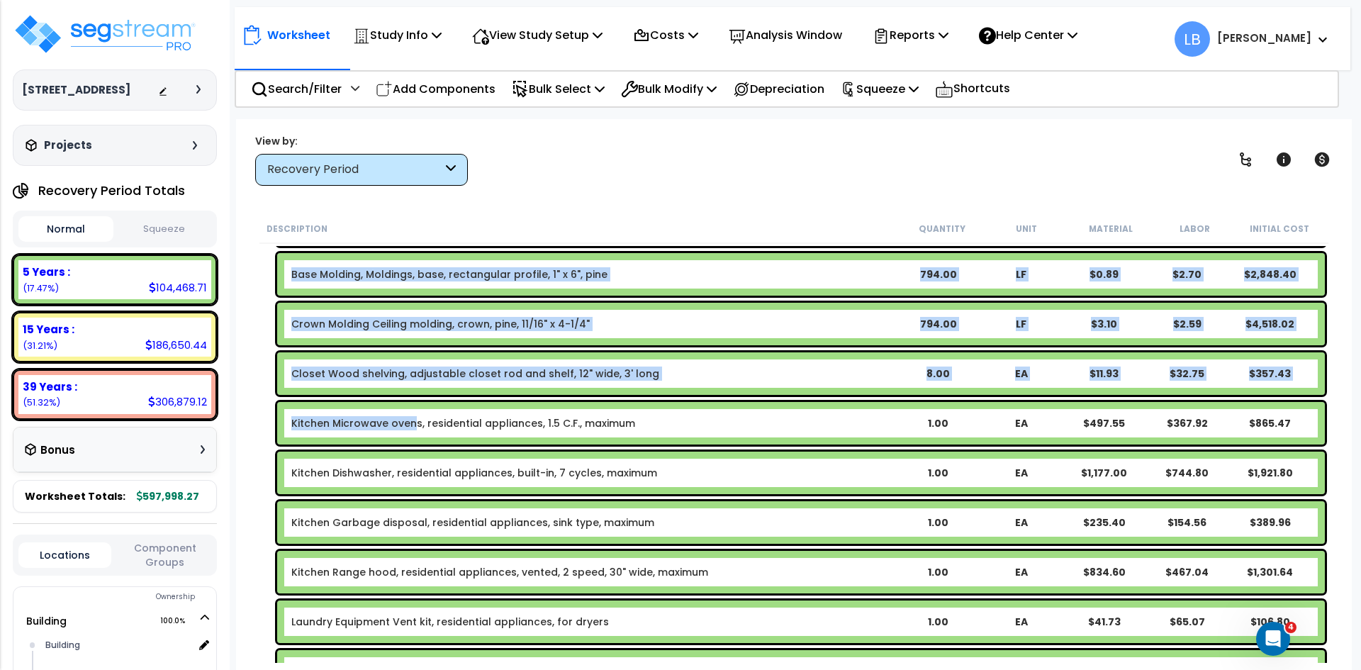
click at [413, 427] on link "Kitchen Microwave ovens, residential appliances, 1.5 C.F., maximum" at bounding box center [463, 423] width 344 height 14
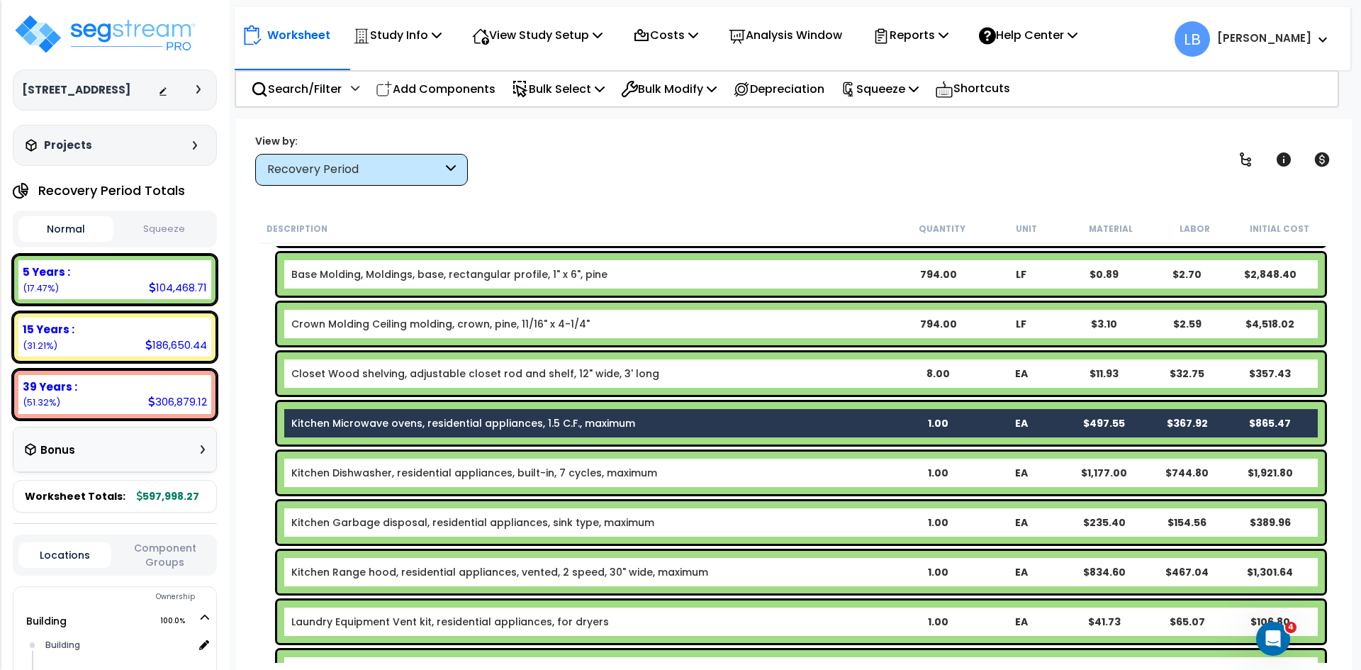
click at [405, 469] on link "Kitchen Dishwasher, residential appliances, built-in, 7 cycles, maximum" at bounding box center [474, 473] width 366 height 14
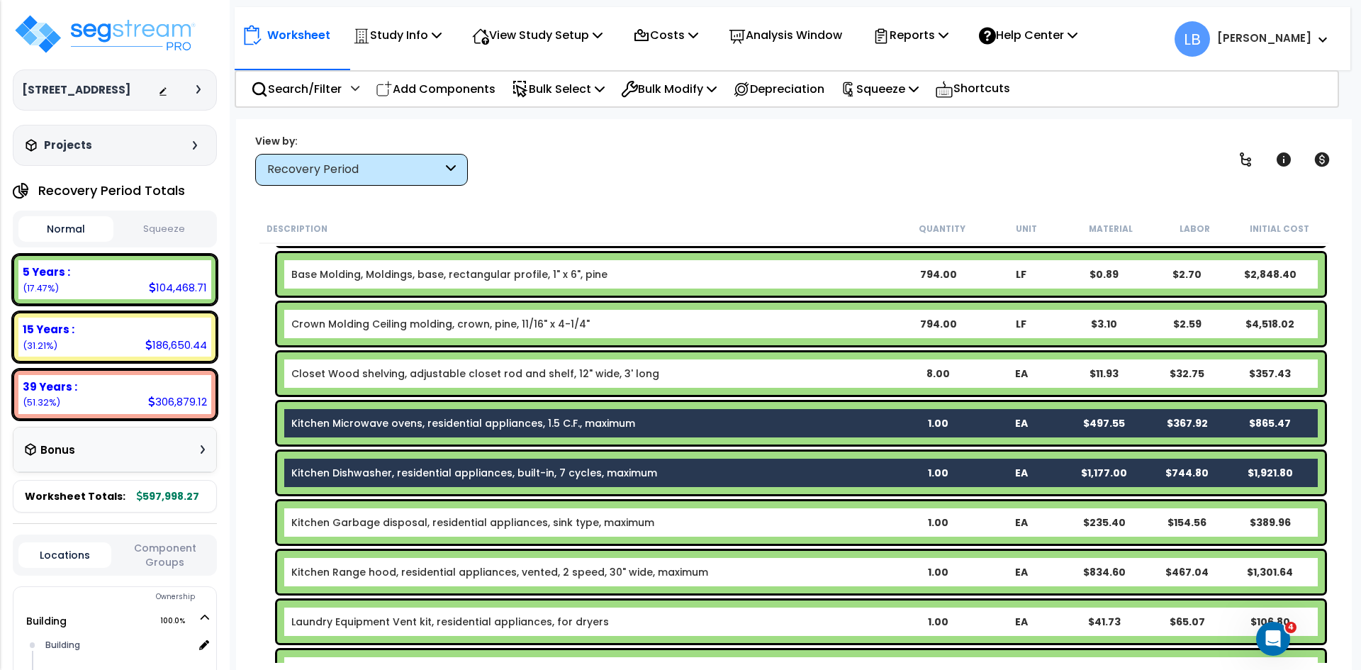
click at [407, 522] on link "Kitchen Garbage disposal, residential appliances, sink type, maximum" at bounding box center [472, 522] width 363 height 14
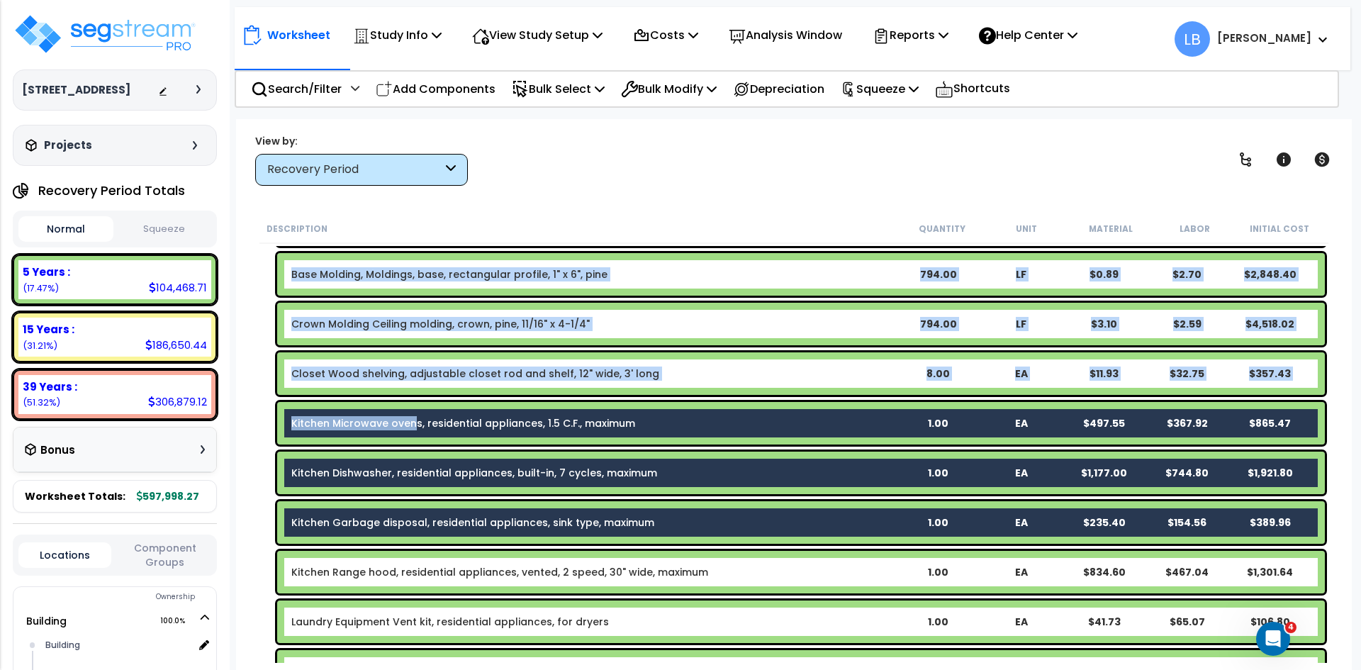
click at [403, 569] on link "Kitchen Range hood, residential appliances, vented, 2 speed, 30" wide, maximum" at bounding box center [499, 572] width 417 height 14
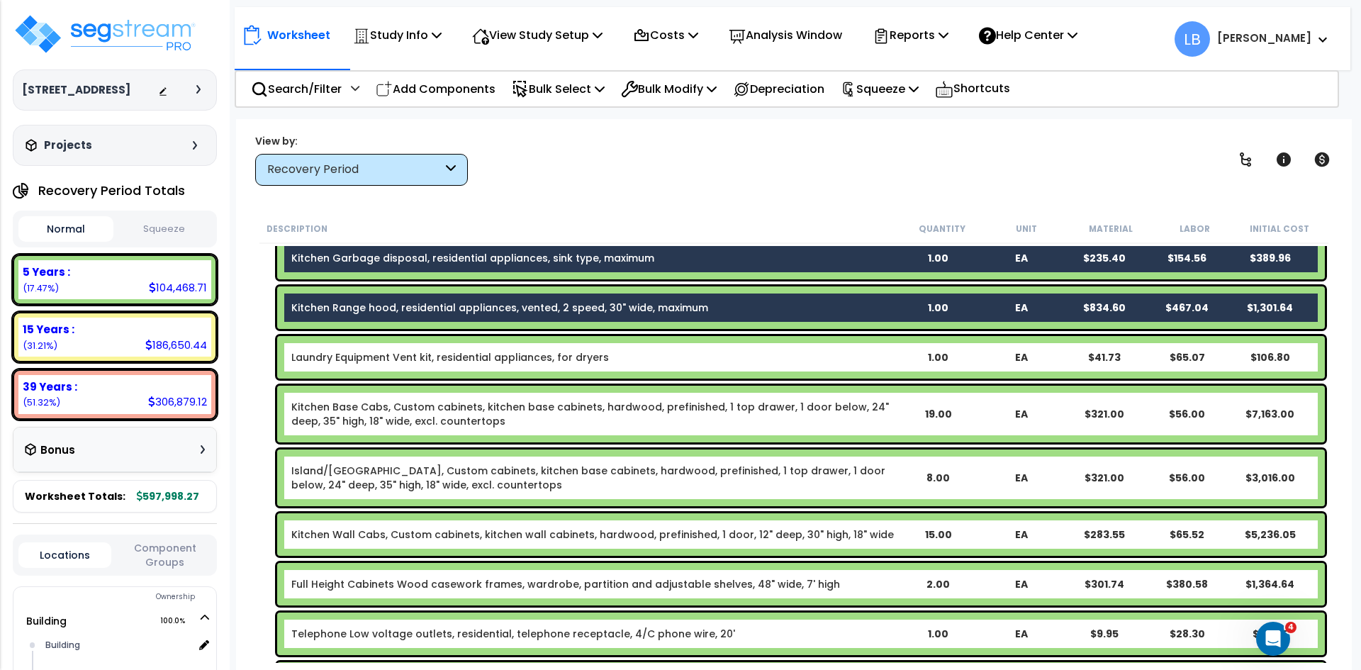
scroll to position [745, 0]
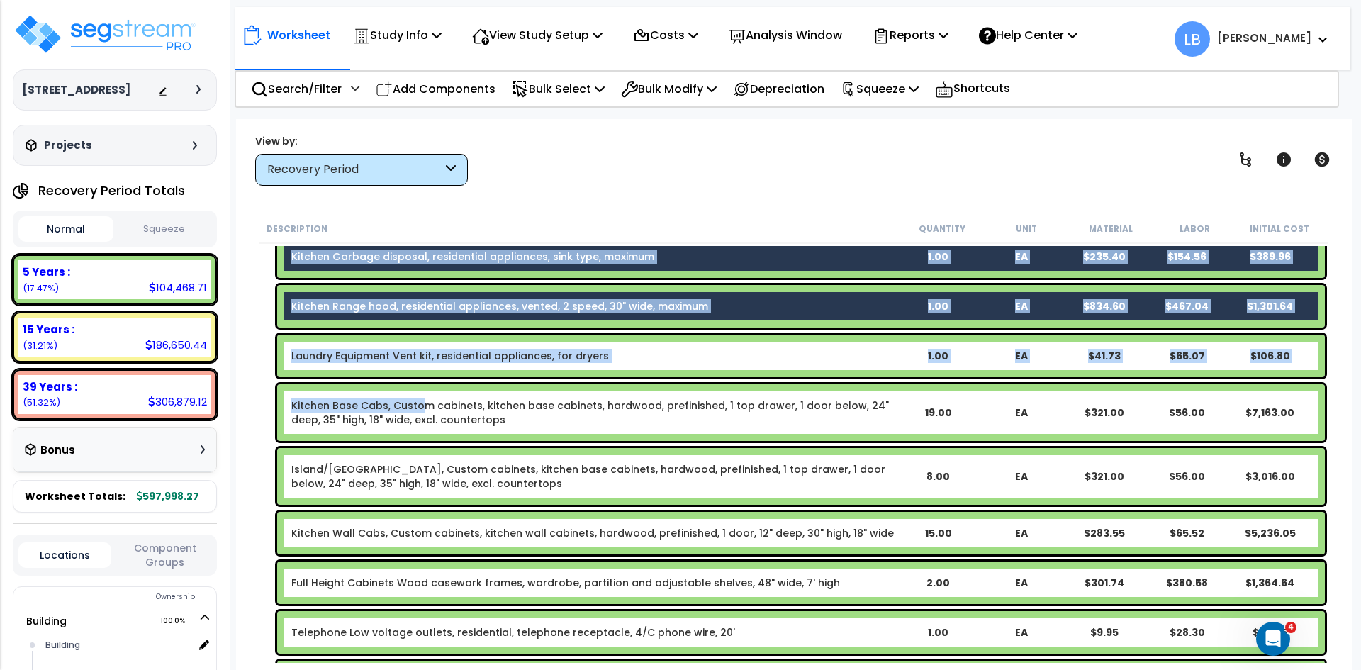
click at [419, 408] on link "Kitchen Base Cabs, Custom cabinets, kitchen base cabinets, hardwood, prefinishe…" at bounding box center [593, 412] width 605 height 28
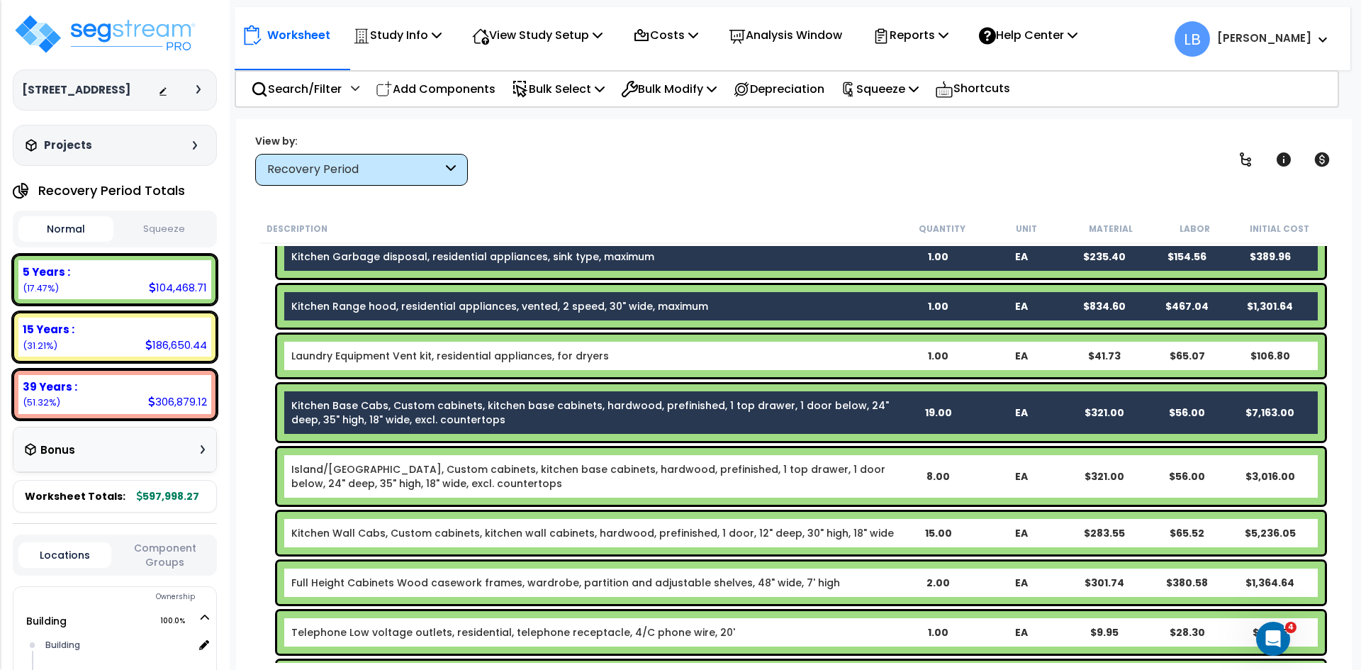
click at [421, 469] on link "Island/Peninsula Kitchen Base Cabs, Custom cabinets, kitchen base cabinets, har…" at bounding box center [593, 476] width 605 height 28
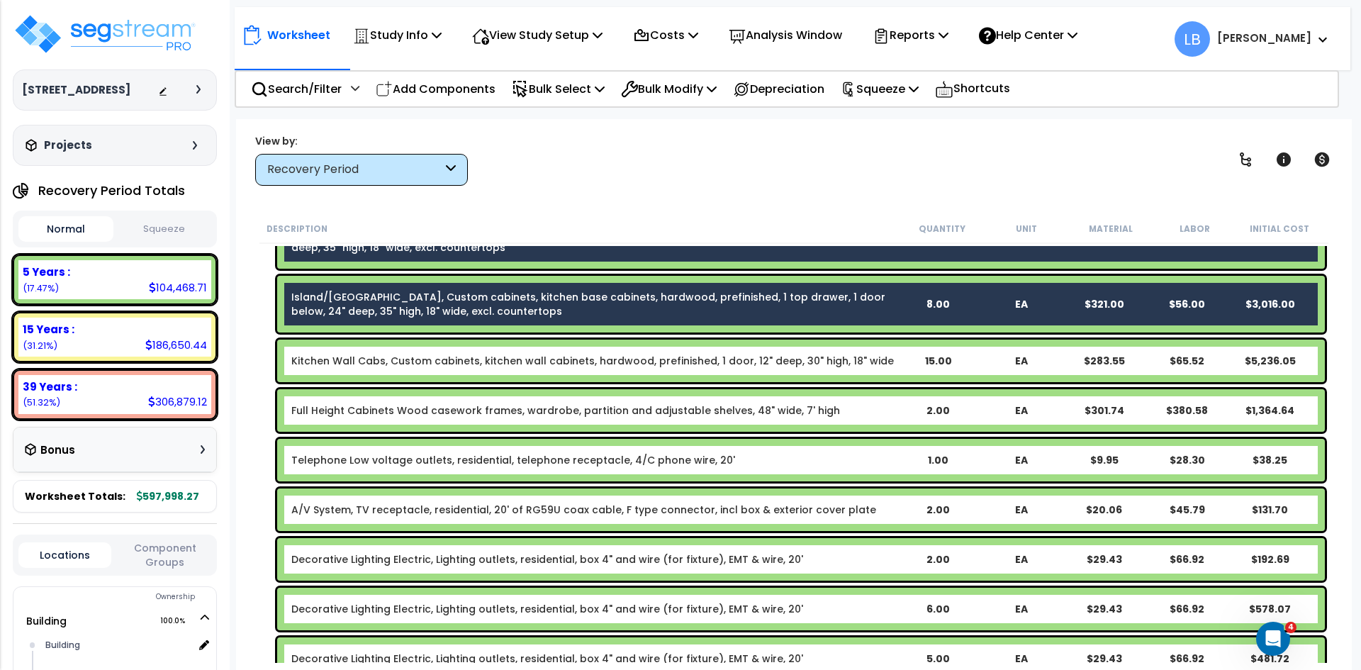
scroll to position [926, 0]
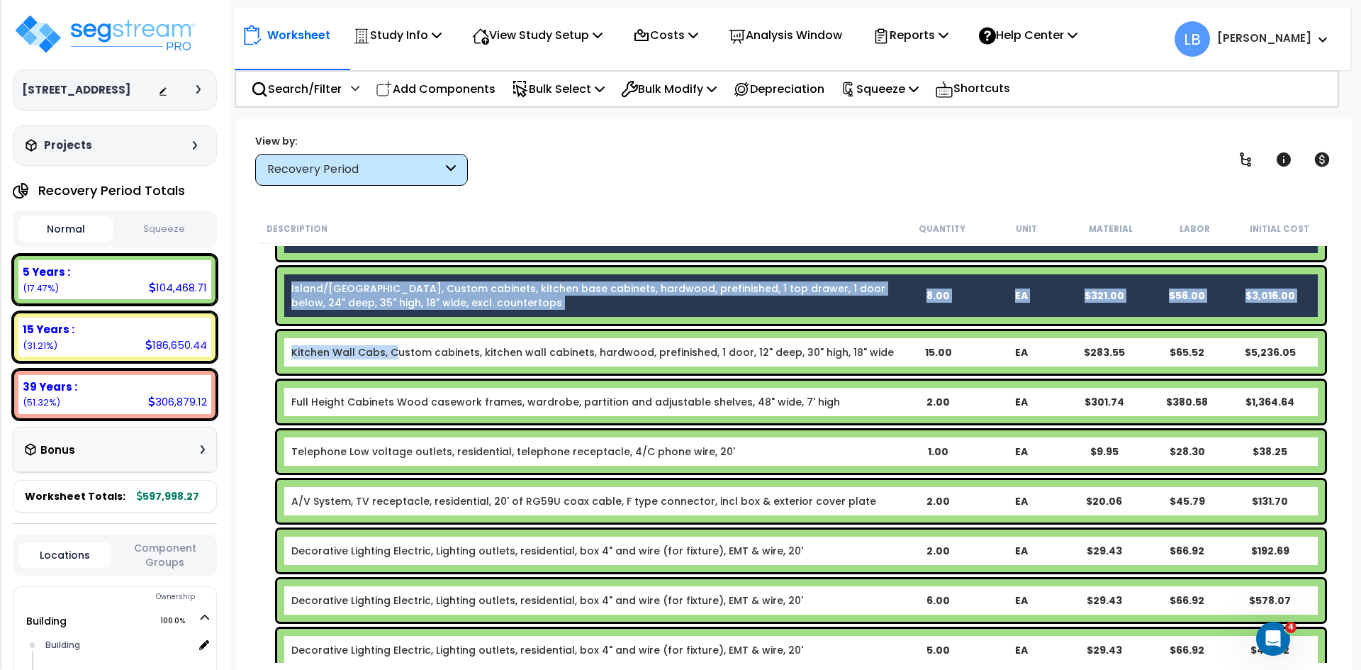
click at [397, 353] on link "Kitchen Wall Cabs, Custom cabinets, kitchen wall cabinets, hardwood, prefinishe…" at bounding box center [592, 352] width 603 height 14
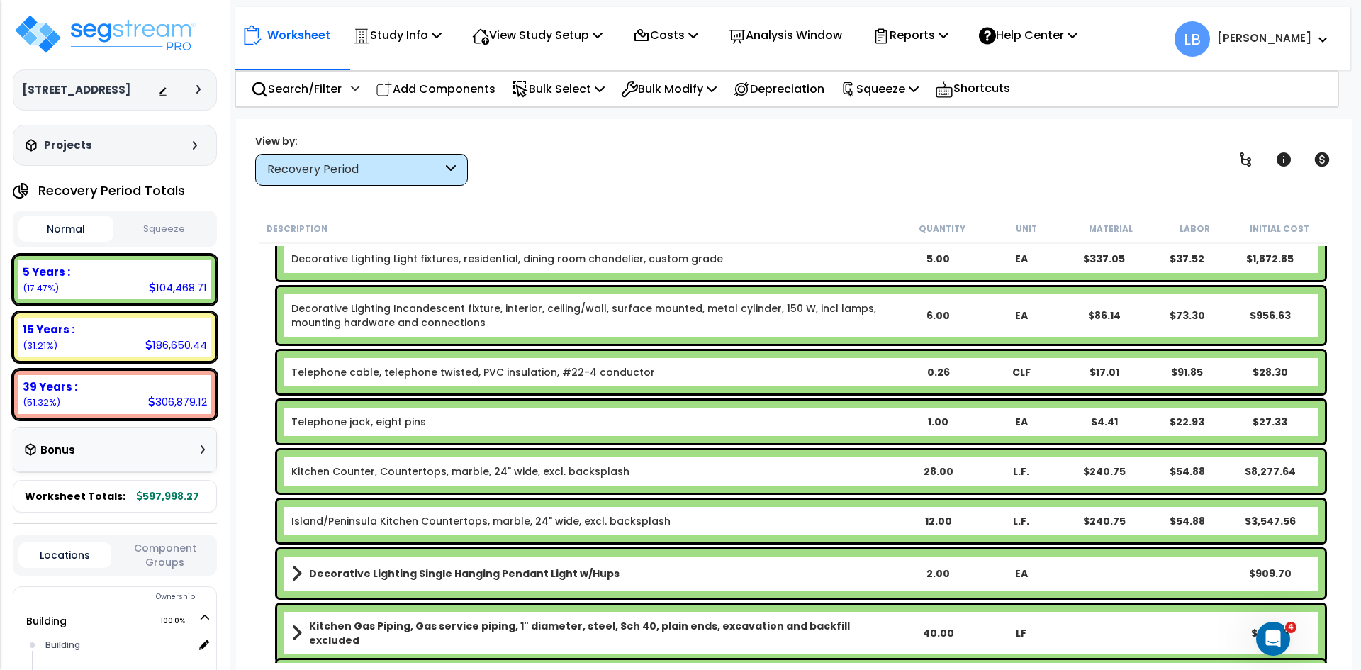
scroll to position [1370, 0]
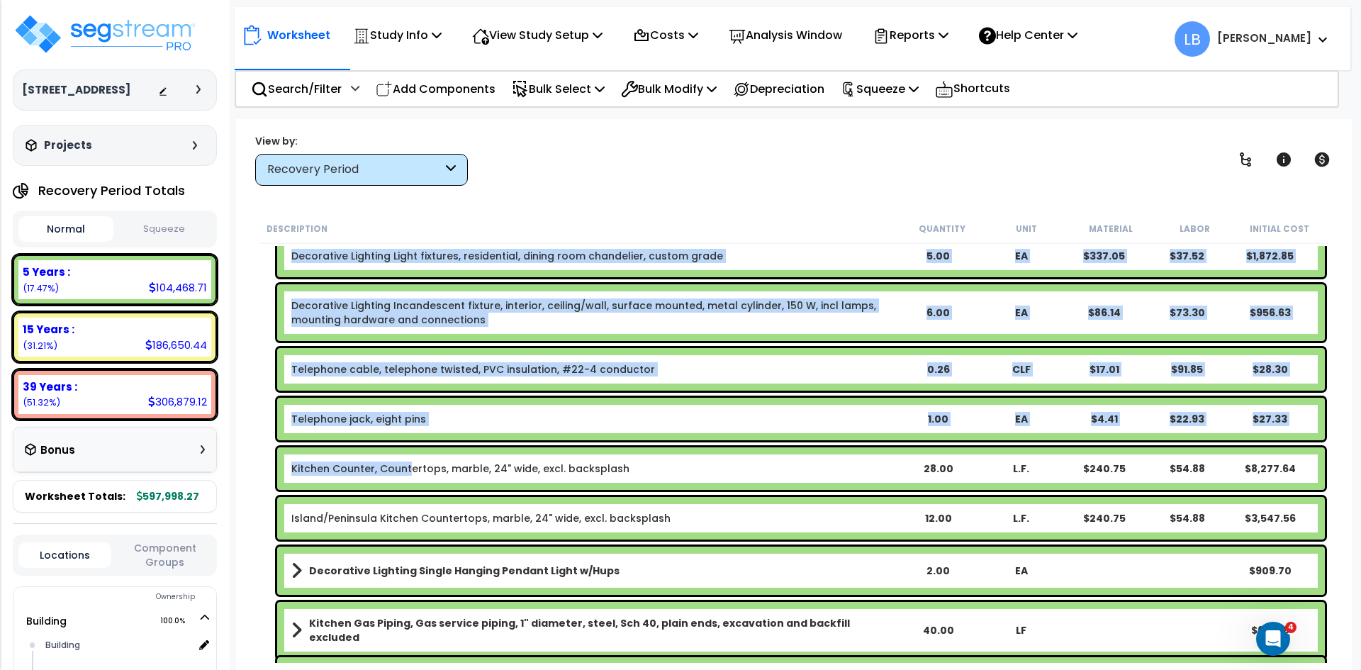
click at [406, 466] on link "Kitchen Counter, Countertops, marble, 24" wide, excl. backsplash" at bounding box center [460, 468] width 338 height 14
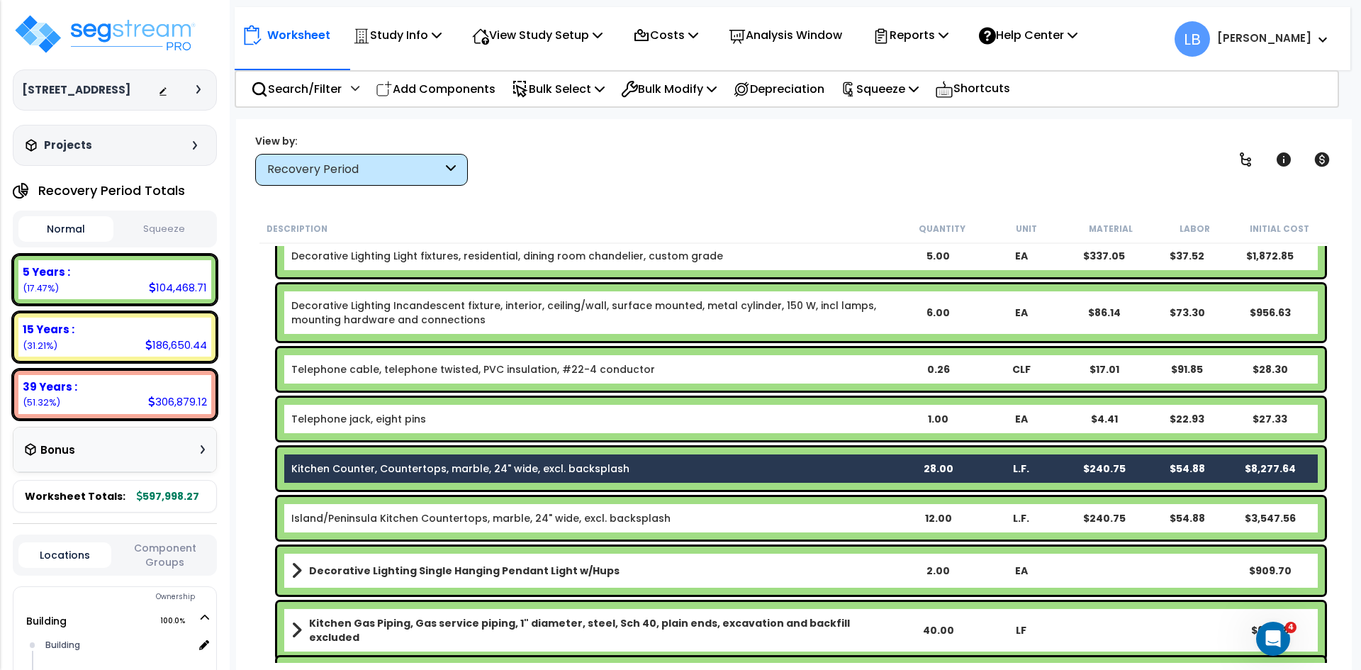
click at [415, 518] on link "Island/Peninsula Kitchen Countertops, marble, 24" wide, excl. backsplash" at bounding box center [480, 518] width 379 height 14
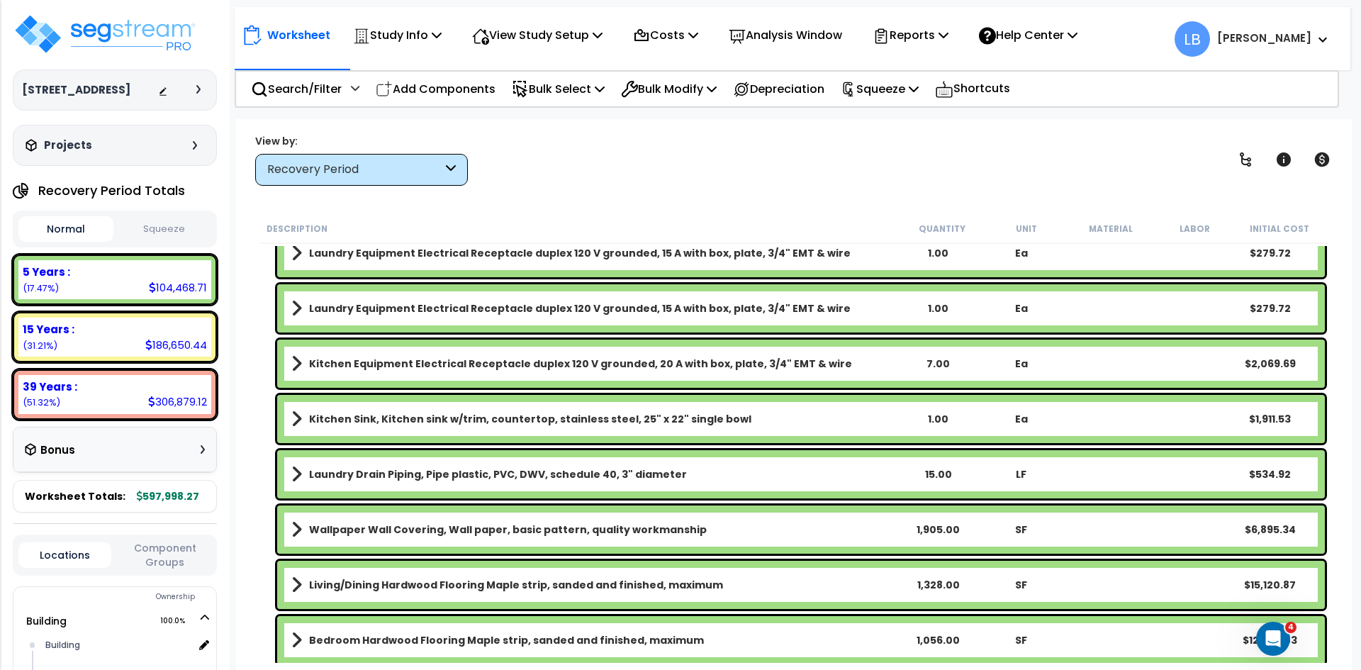
scroll to position [1941, 0]
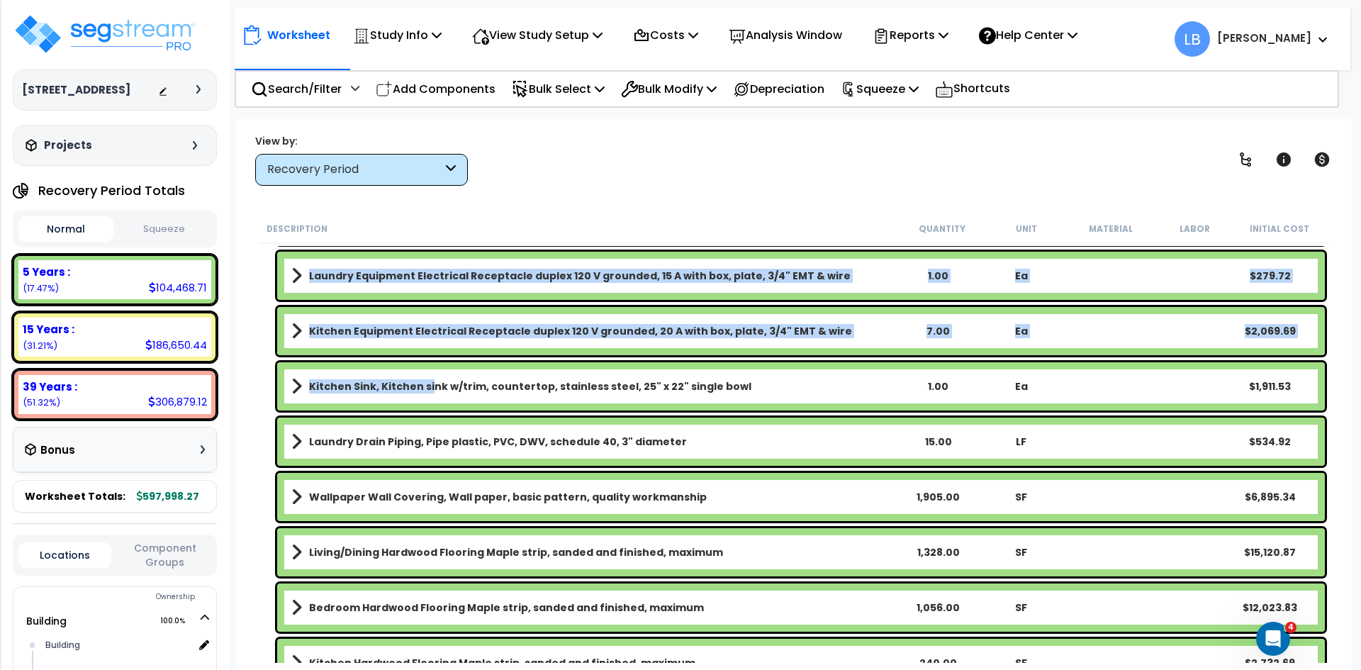
click at [428, 388] on b "Kitchen Sink, Kitchen sink w/trim, countertop, stainless steel, 25" x 22" singl…" at bounding box center [530, 386] width 442 height 14
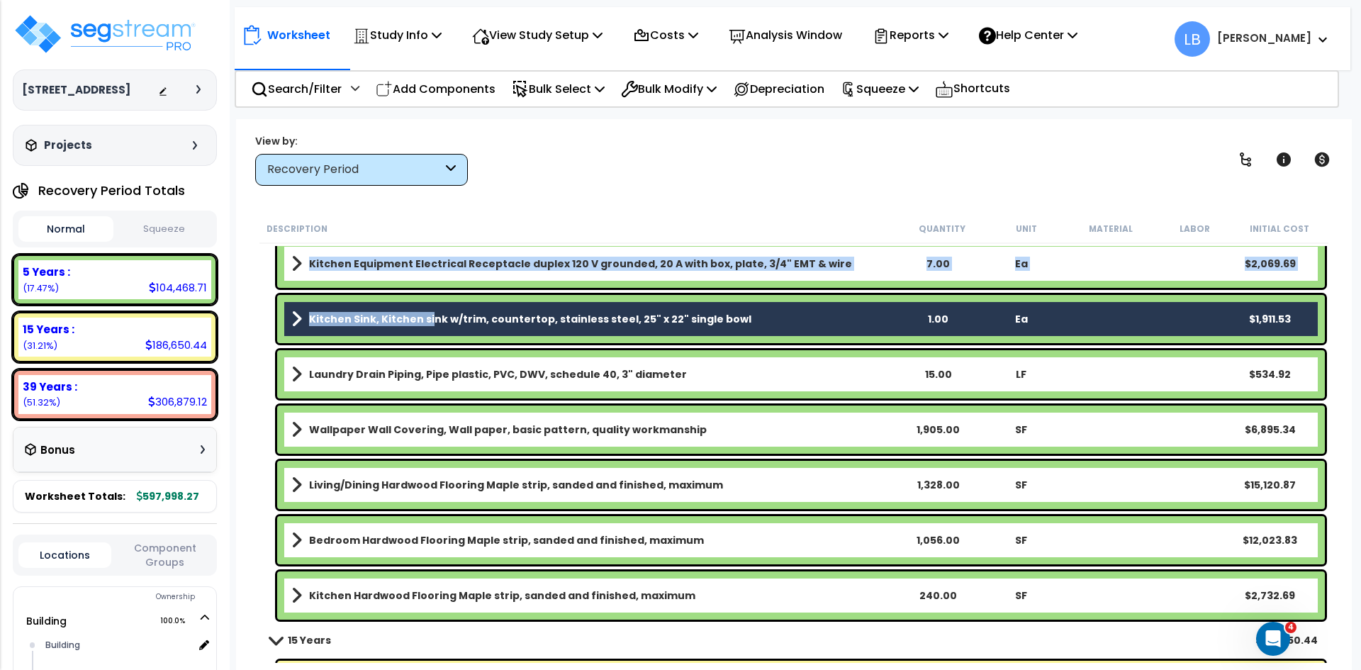
scroll to position [2015, 0]
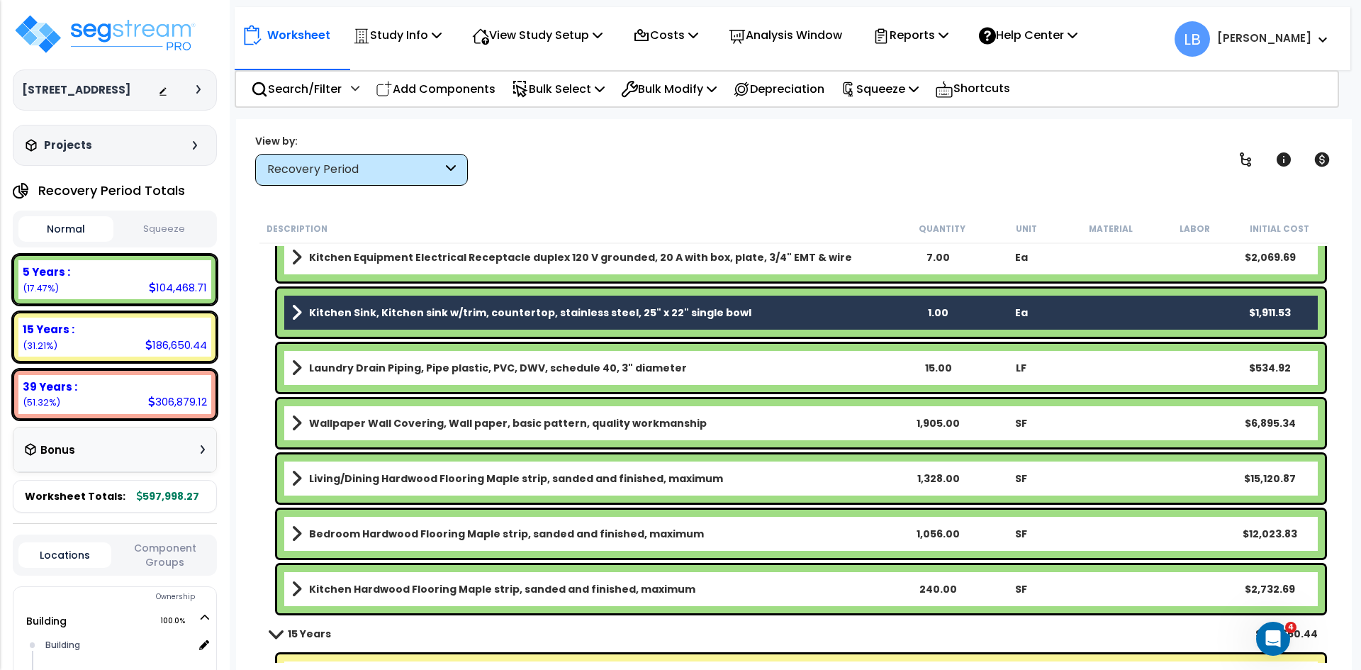
click at [446, 418] on b "Wallpaper Wall Covering, Wall paper, basic pattern, quality workmanship" at bounding box center [508, 423] width 398 height 14
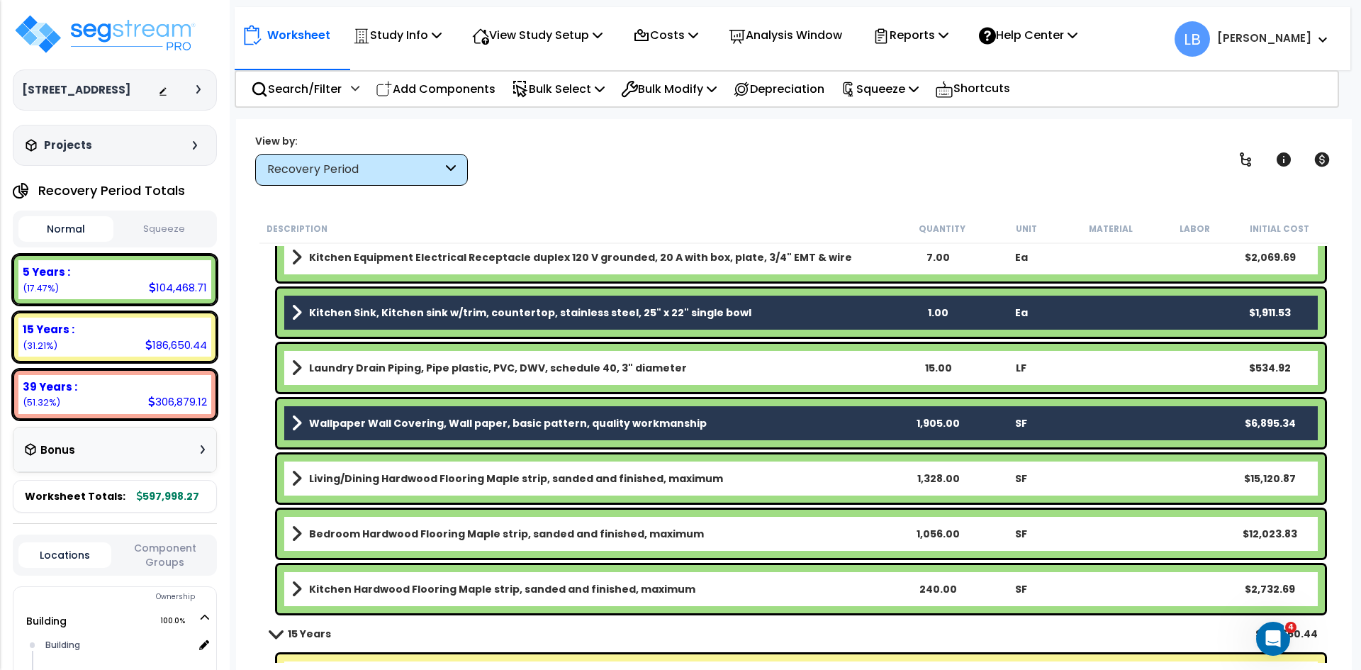
click at [402, 479] on b "Living/Dining Hardwood Flooring Maple strip, sanded and finished, maximum" at bounding box center [516, 478] width 414 height 14
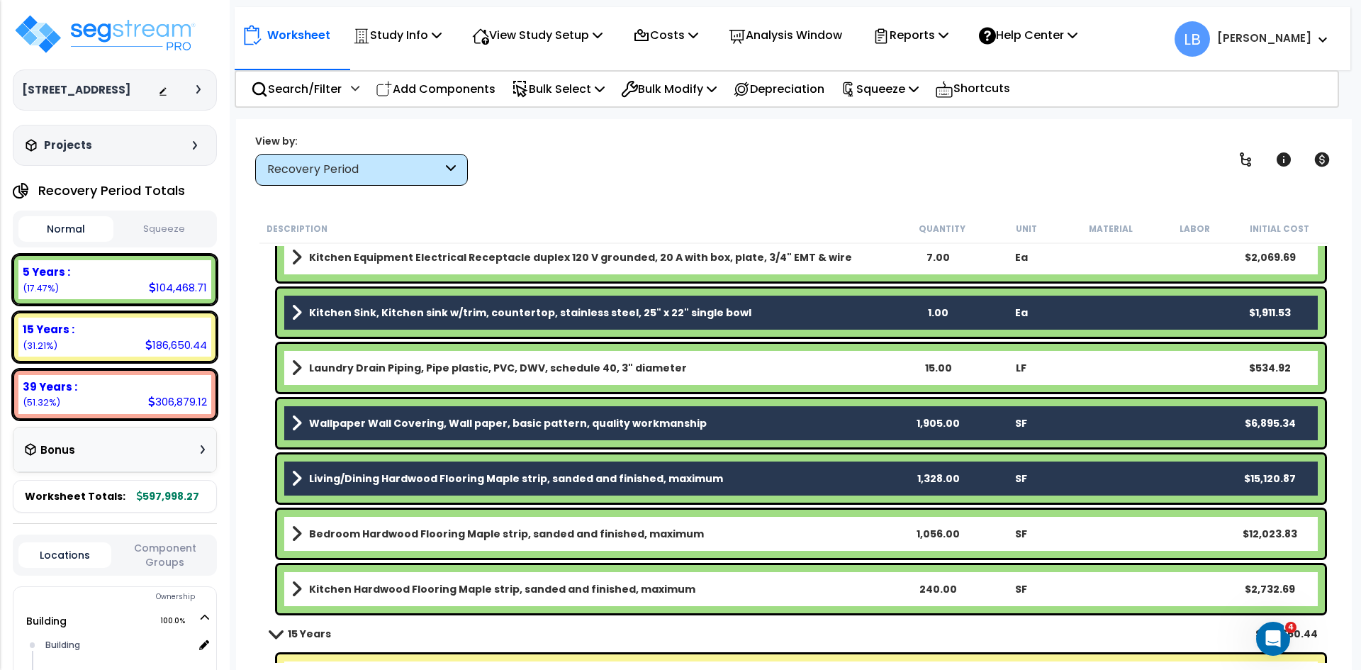
click at [393, 532] on b "Bedroom Hardwood Flooring Maple strip, sanded and finished, maximum" at bounding box center [506, 534] width 395 height 14
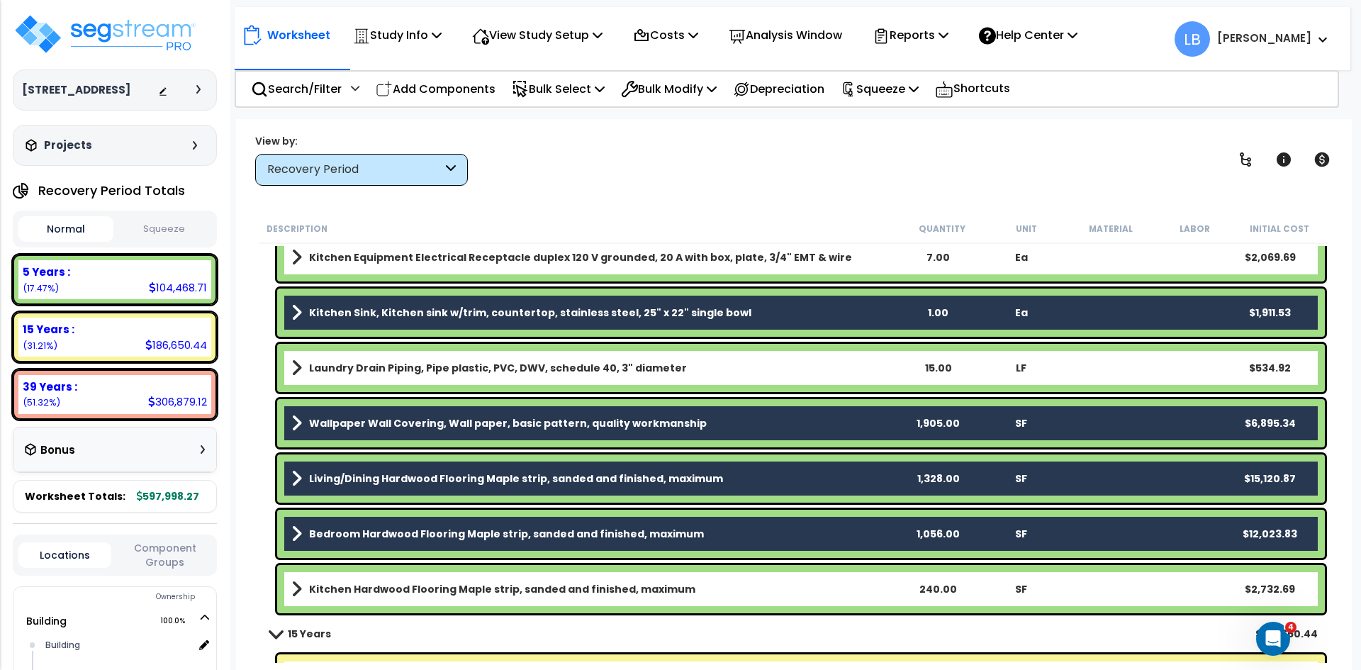
click at [376, 586] on b "Kitchen Hardwood Flooring Maple strip, sanded and finished, maximum" at bounding box center [502, 589] width 386 height 14
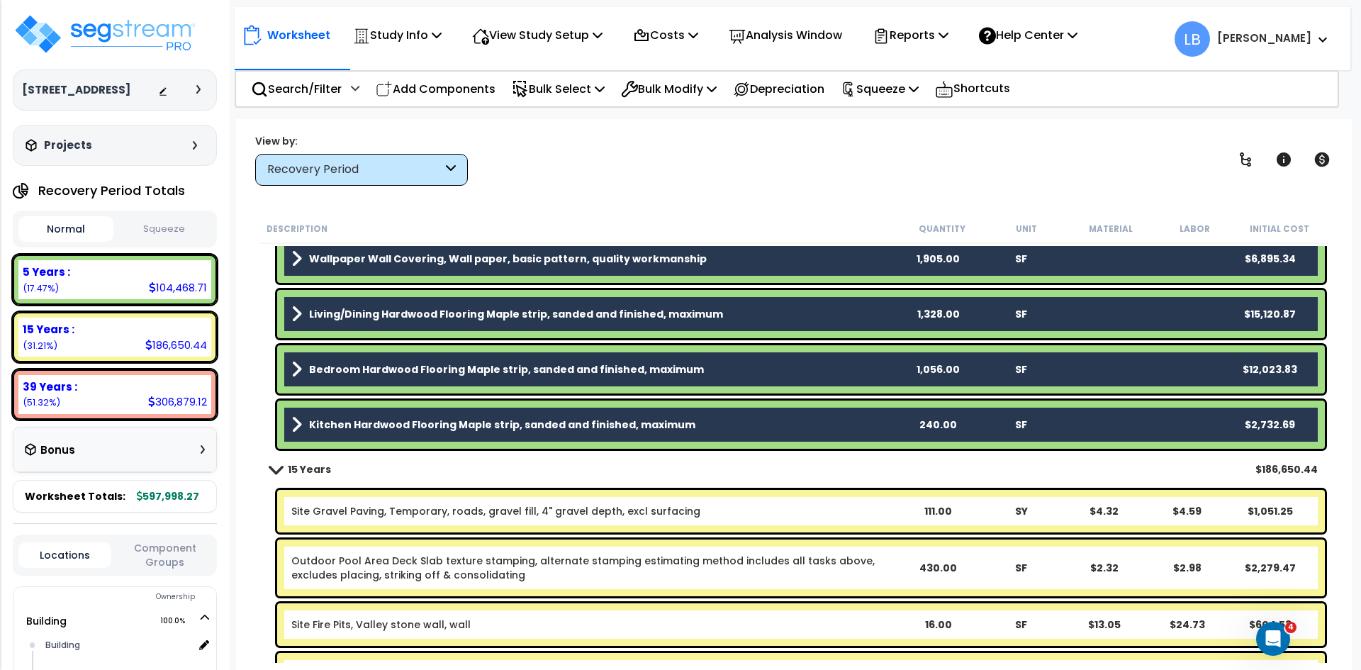
scroll to position [2180, 0]
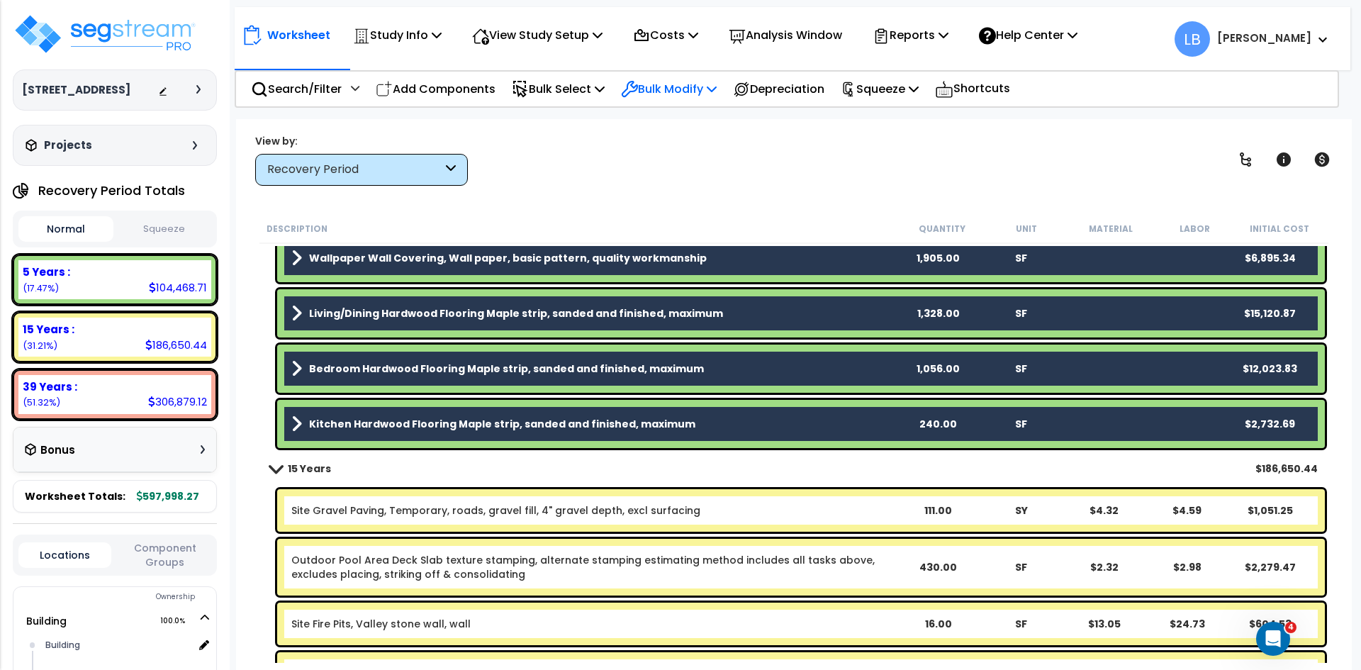
click at [695, 84] on p "Bulk Modify" at bounding box center [669, 88] width 96 height 19
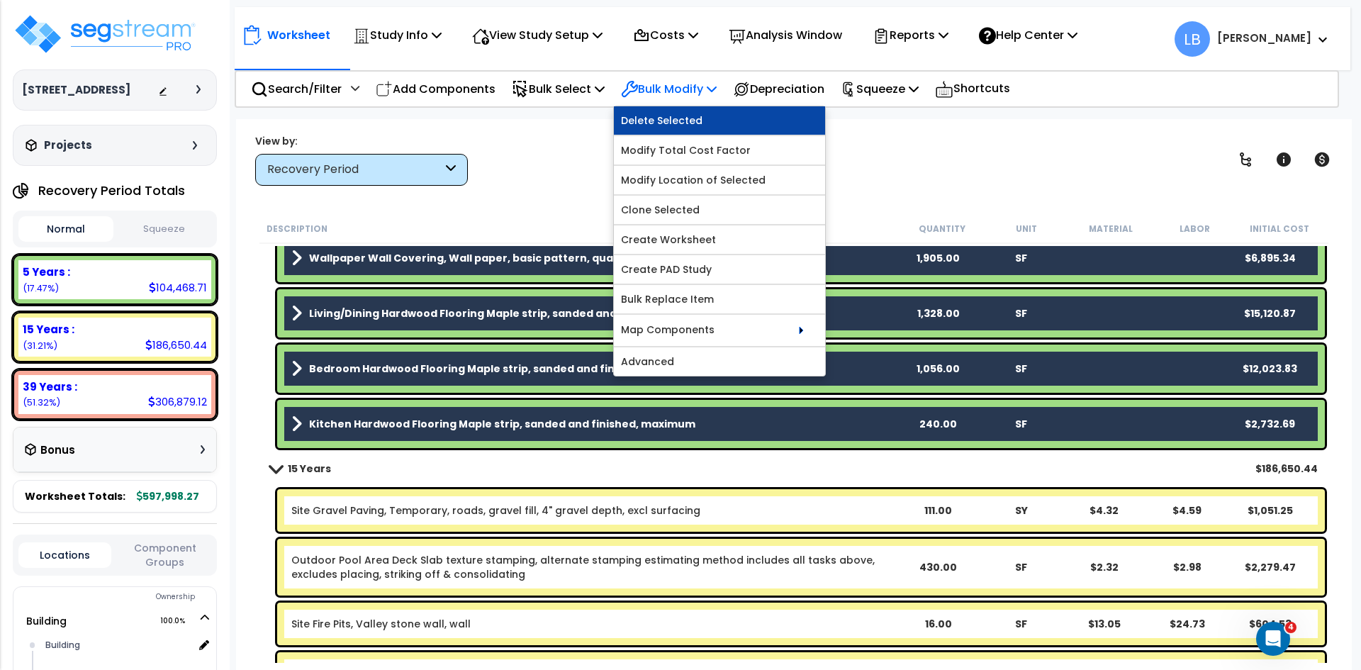
click at [683, 118] on link "Delete Selected" at bounding box center [719, 120] width 211 height 28
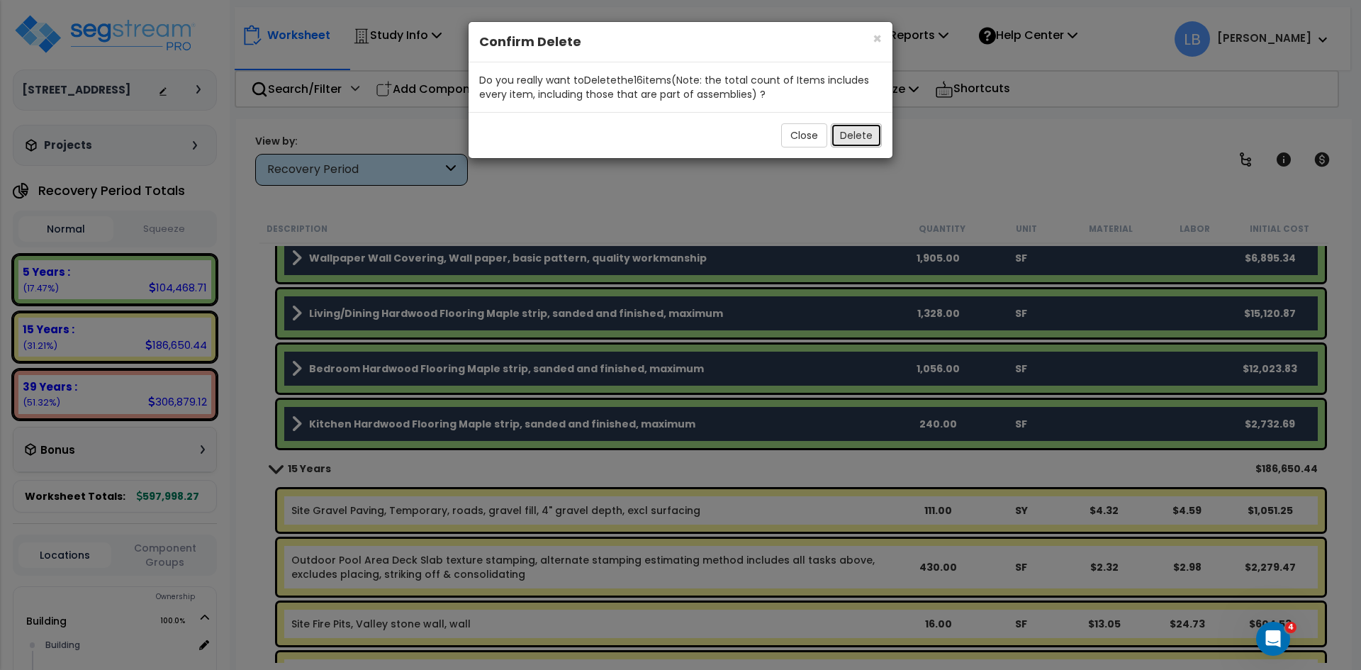
click at [849, 135] on button "Delete" at bounding box center [856, 135] width 51 height 24
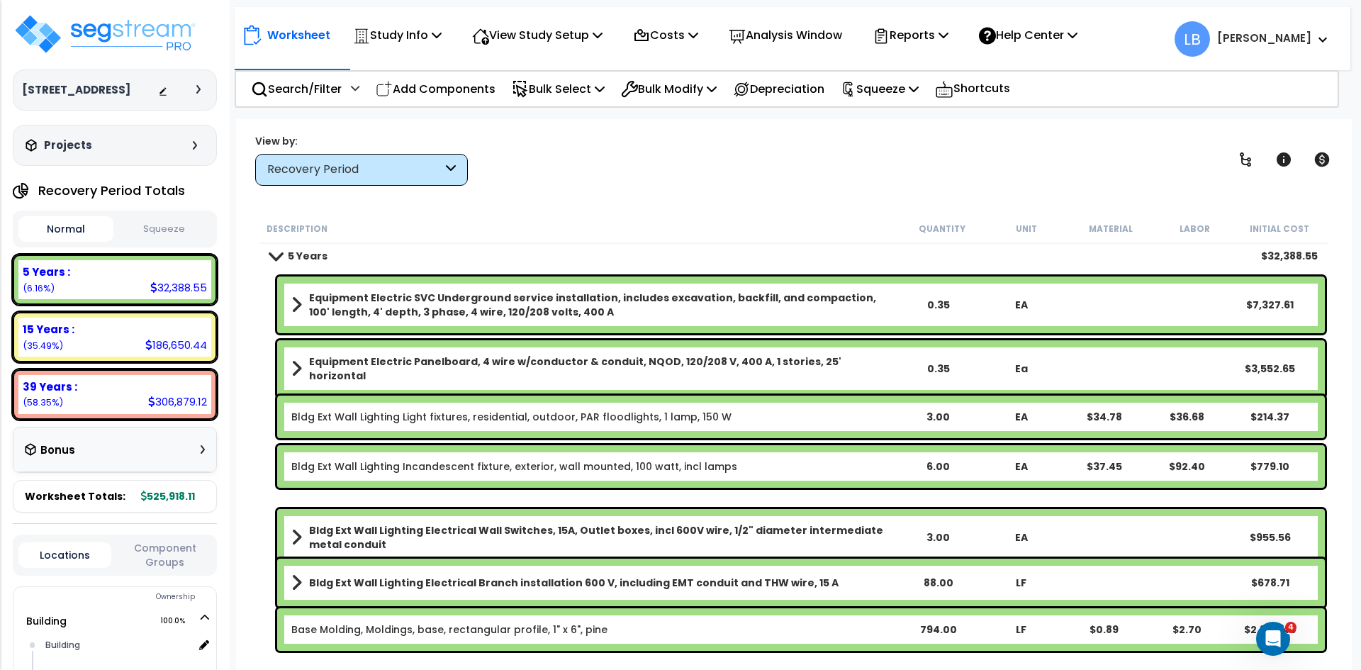
scroll to position [0, 0]
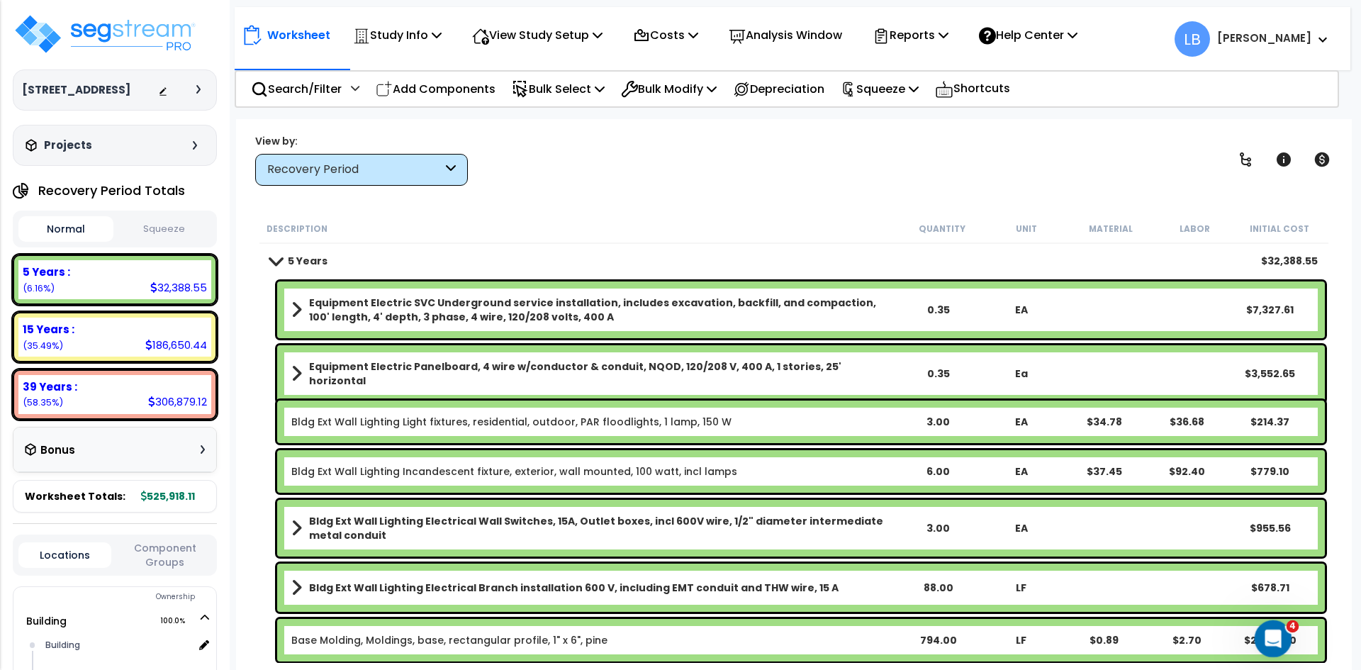
click at [1274, 634] on icon "Open Intercom Messenger" at bounding box center [1271, 636] width 23 height 23
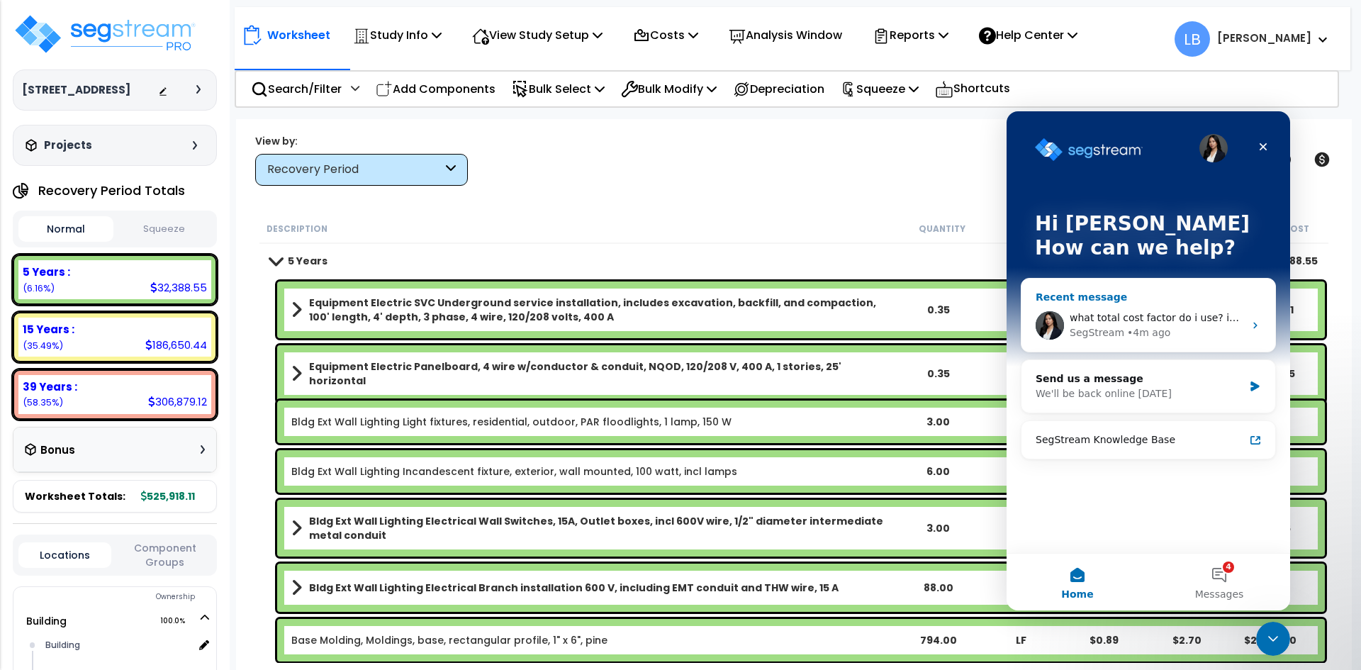
click at [1255, 326] on icon "Intercom messenger" at bounding box center [1255, 325] width 11 height 11
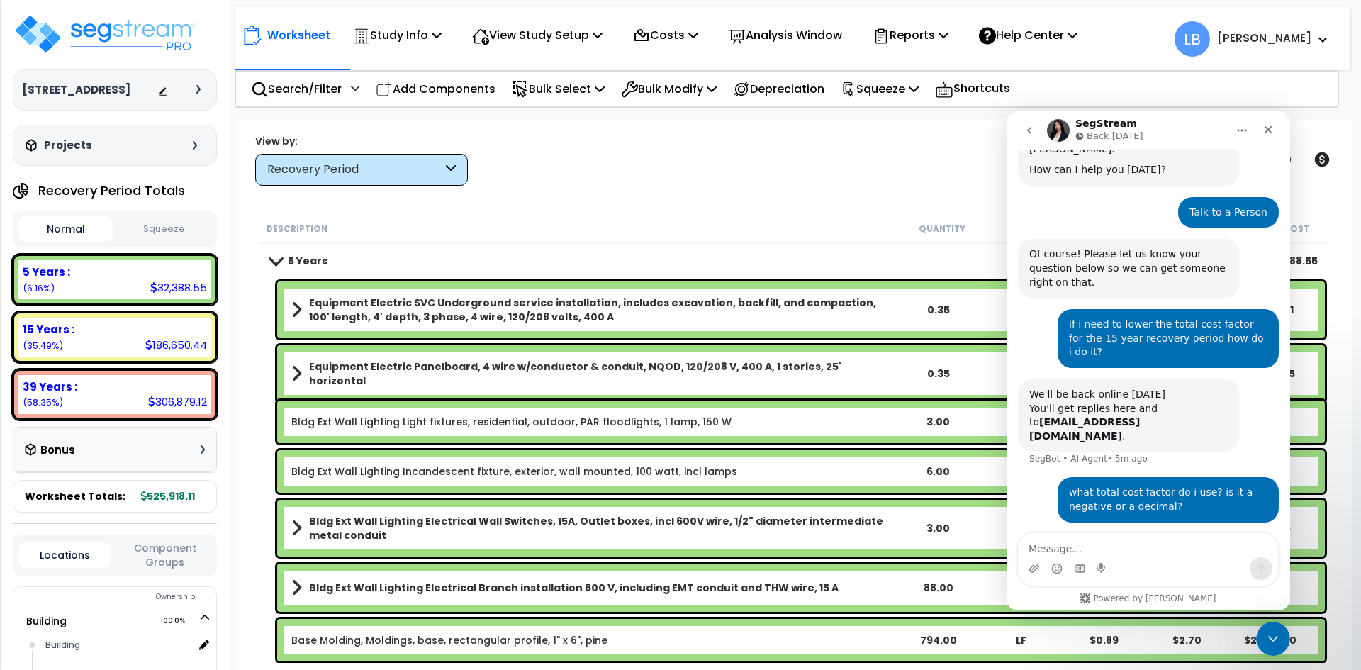
scroll to position [76, 0]
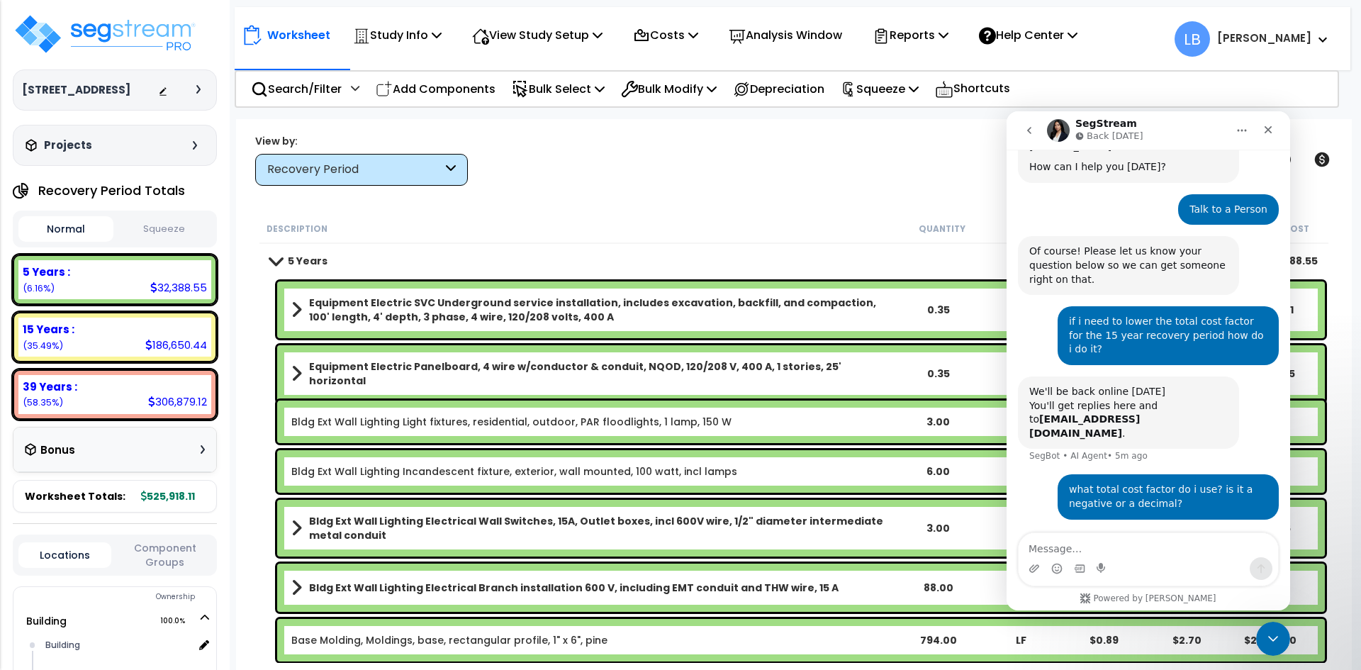
click at [1027, 133] on icon "go back" at bounding box center [1029, 130] width 11 height 11
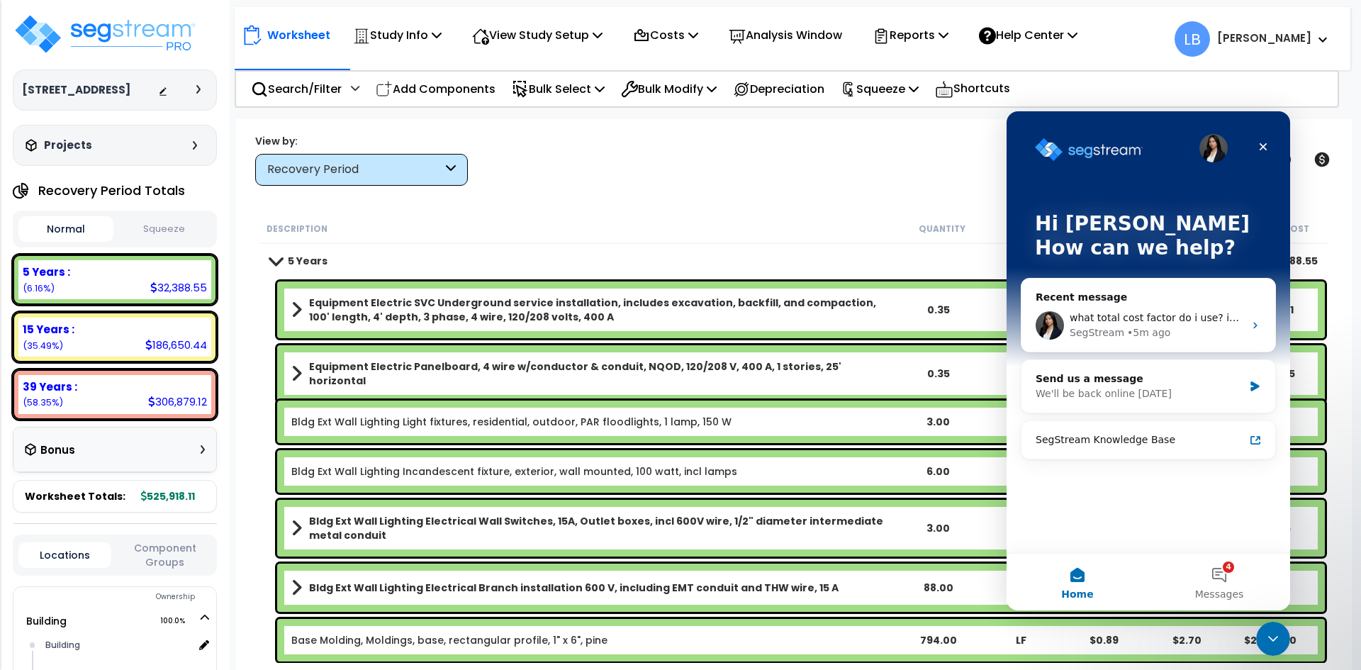
scroll to position [0, 0]
click at [1229, 582] on button "4 Messages" at bounding box center [1219, 582] width 142 height 57
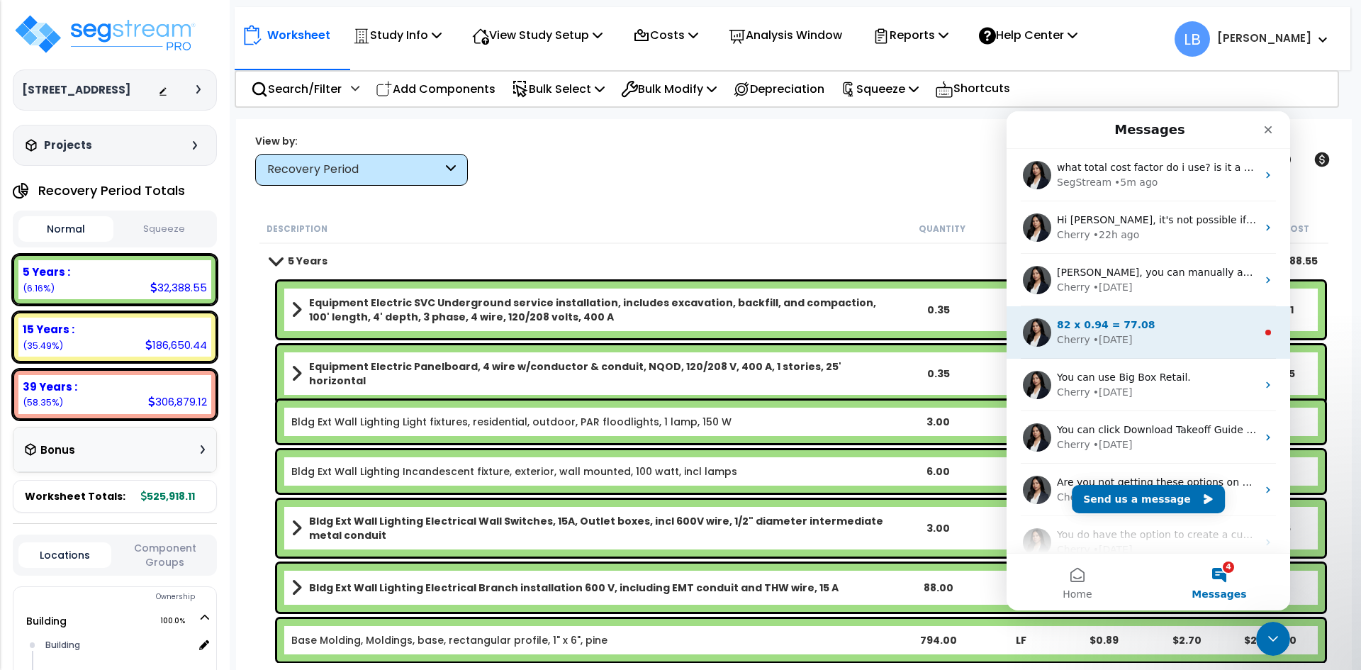
click at [1171, 331] on div "82 x 0.94 = 77.08" at bounding box center [1157, 325] width 200 height 15
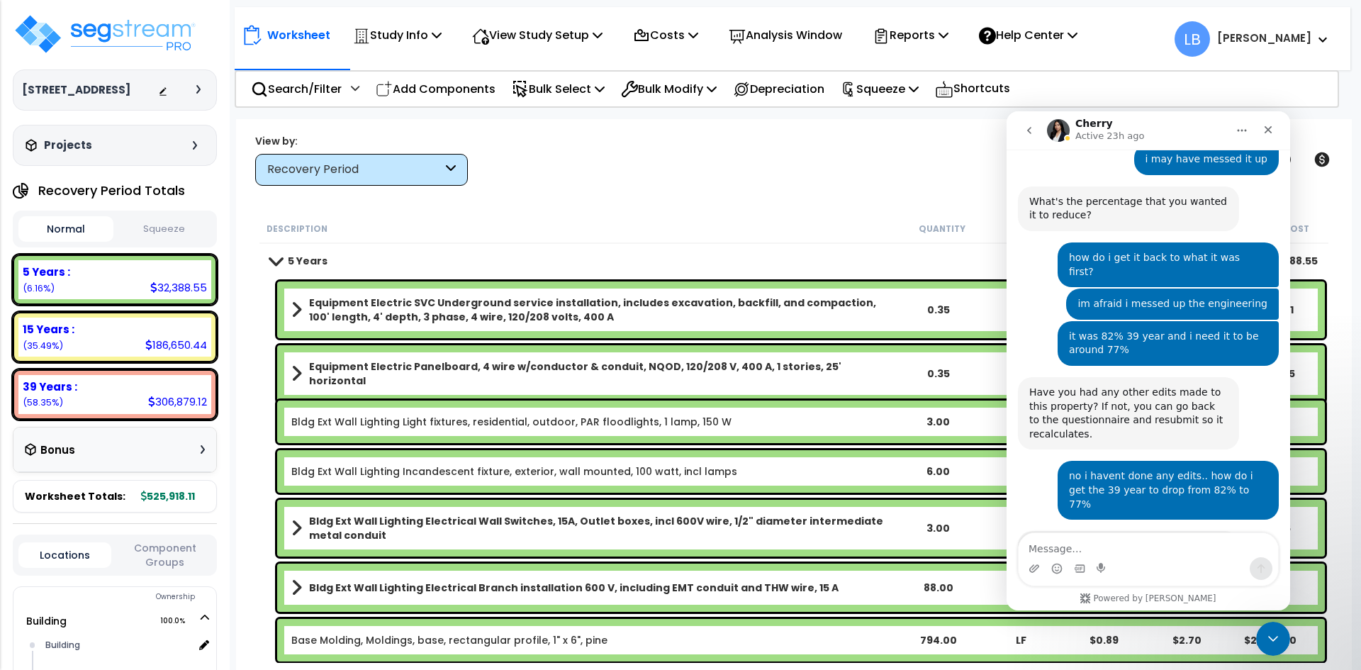
scroll to position [766, 0]
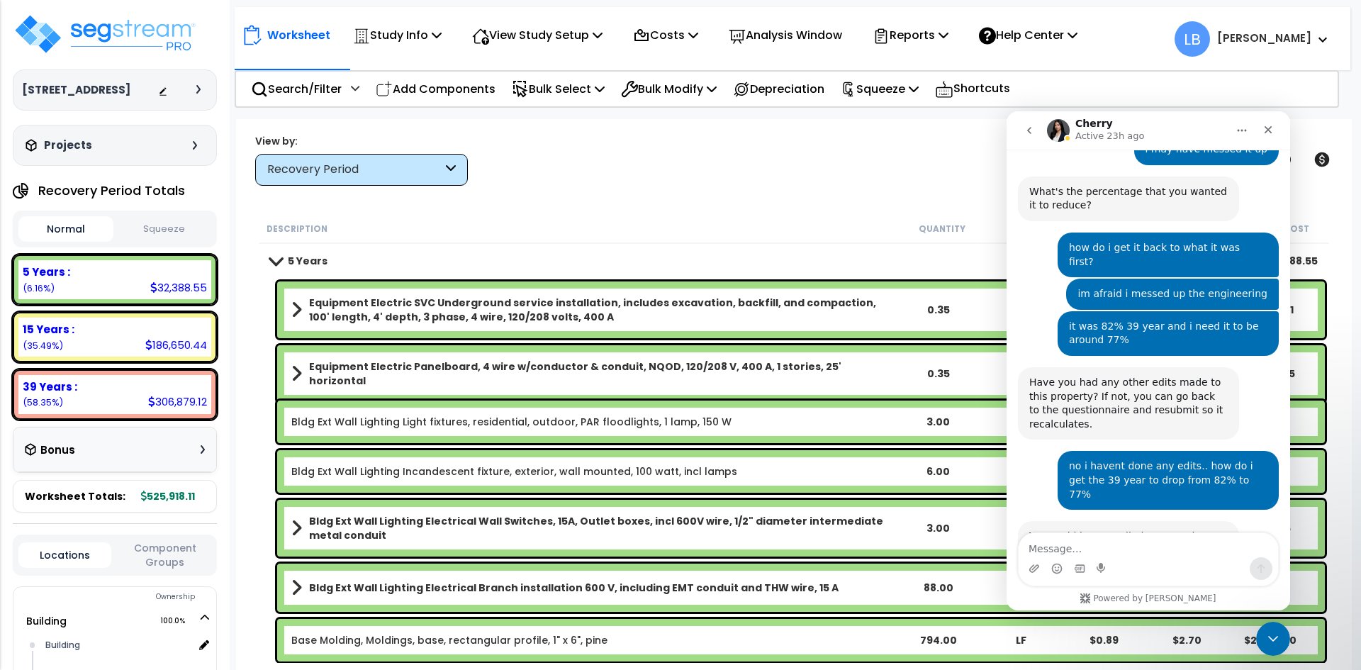
click at [678, 196] on div "Worksheet Study Info Study Setup Add Property Unit Template study Clone study LB" at bounding box center [794, 454] width 1116 height 670
click at [1266, 630] on icon "Close Intercom Messenger" at bounding box center [1271, 636] width 17 height 17
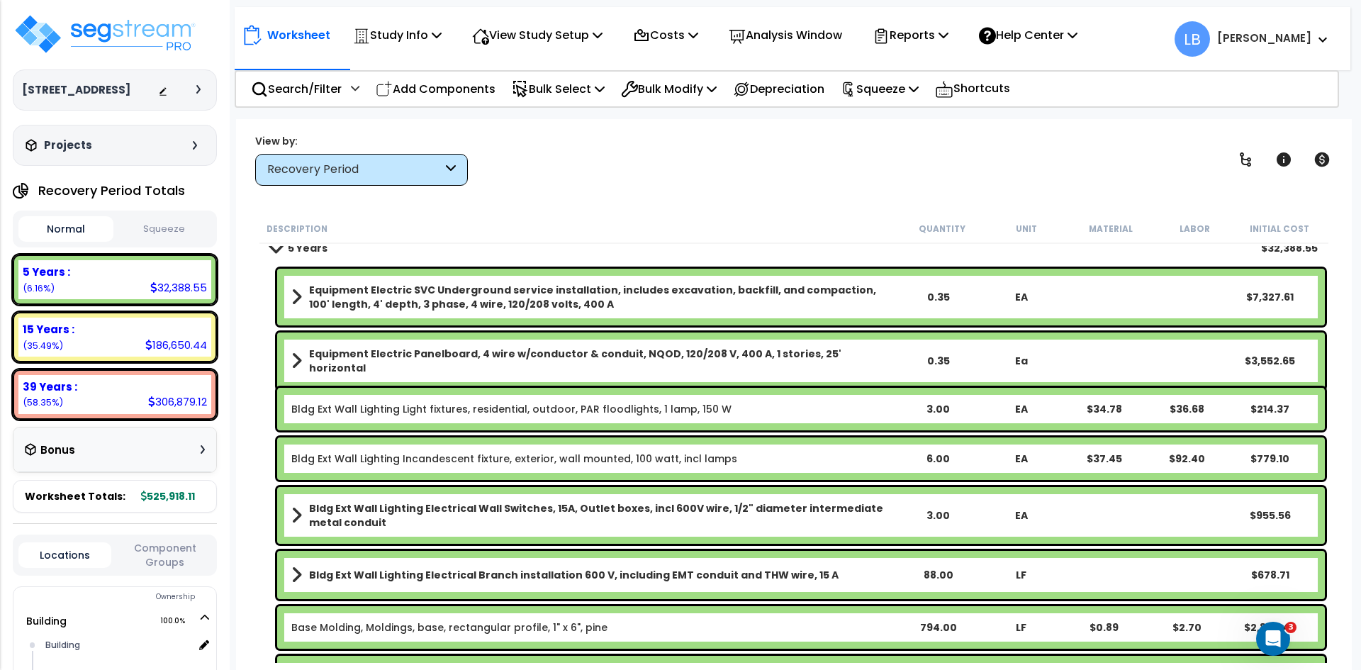
scroll to position [0, 0]
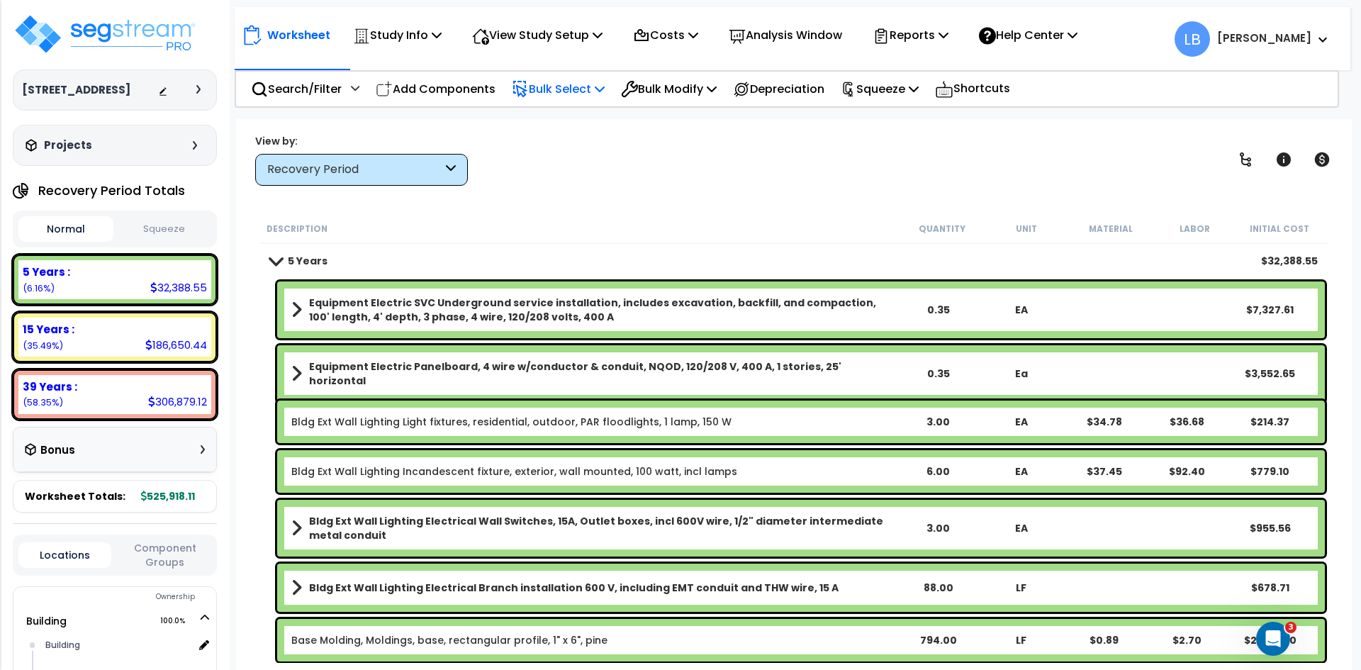
click at [565, 86] on p "Bulk Select" at bounding box center [558, 88] width 93 height 19
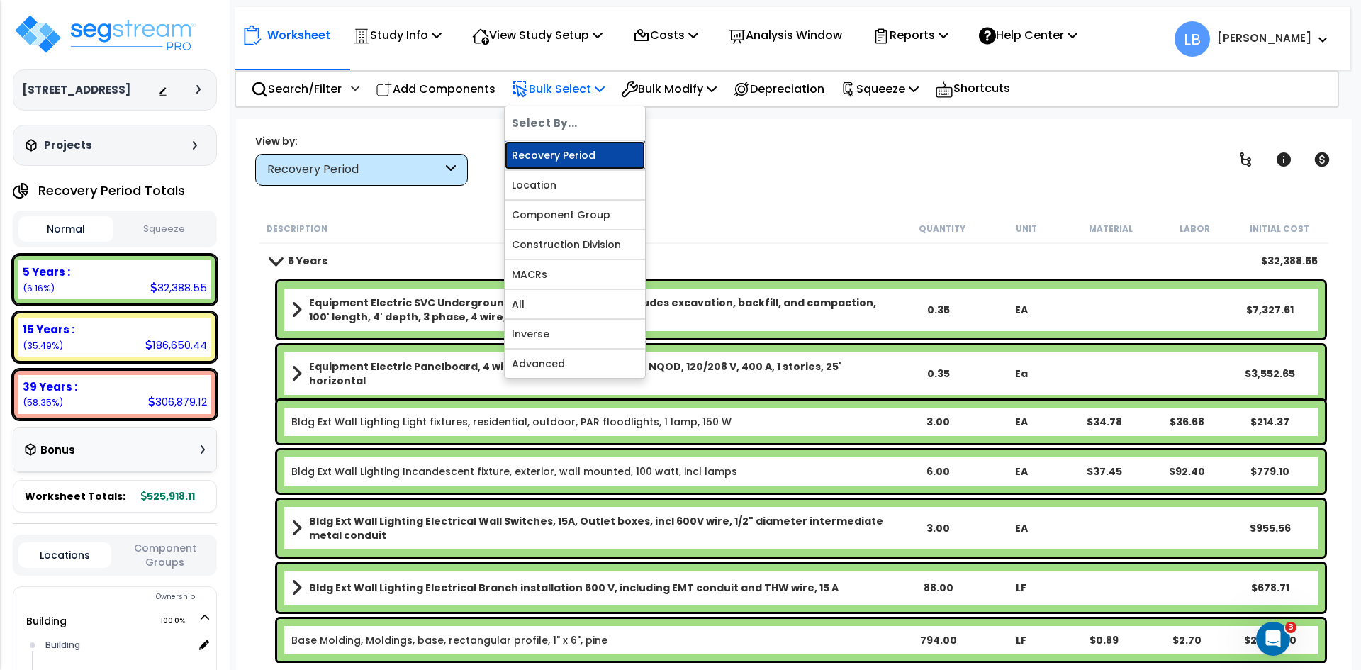
click at [554, 153] on link "Recovery Period" at bounding box center [575, 155] width 140 height 28
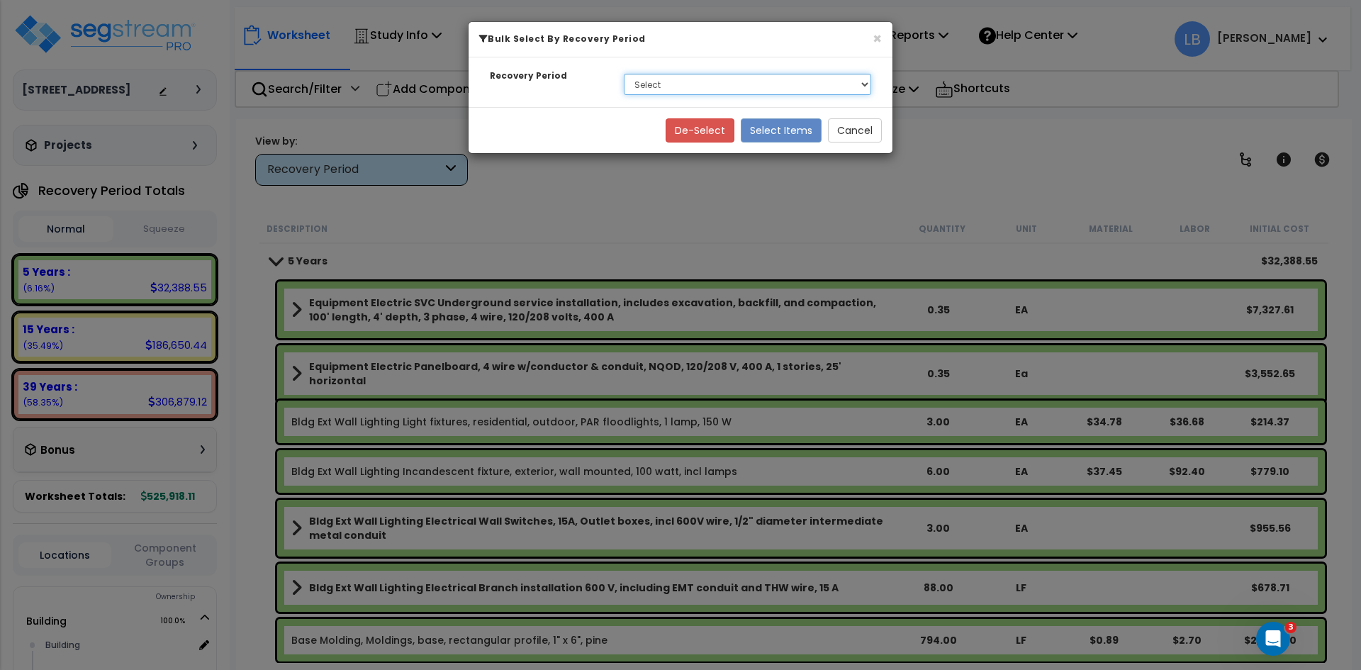
click at [658, 84] on select "Select 5 Years 15 Years 39 Years" at bounding box center [747, 84] width 247 height 21
select select "15Y"
click at [624, 74] on select "Select 5 Years 15 Years 39 Years" at bounding box center [747, 84] width 247 height 21
click at [773, 128] on button "Select Items" at bounding box center [781, 130] width 81 height 24
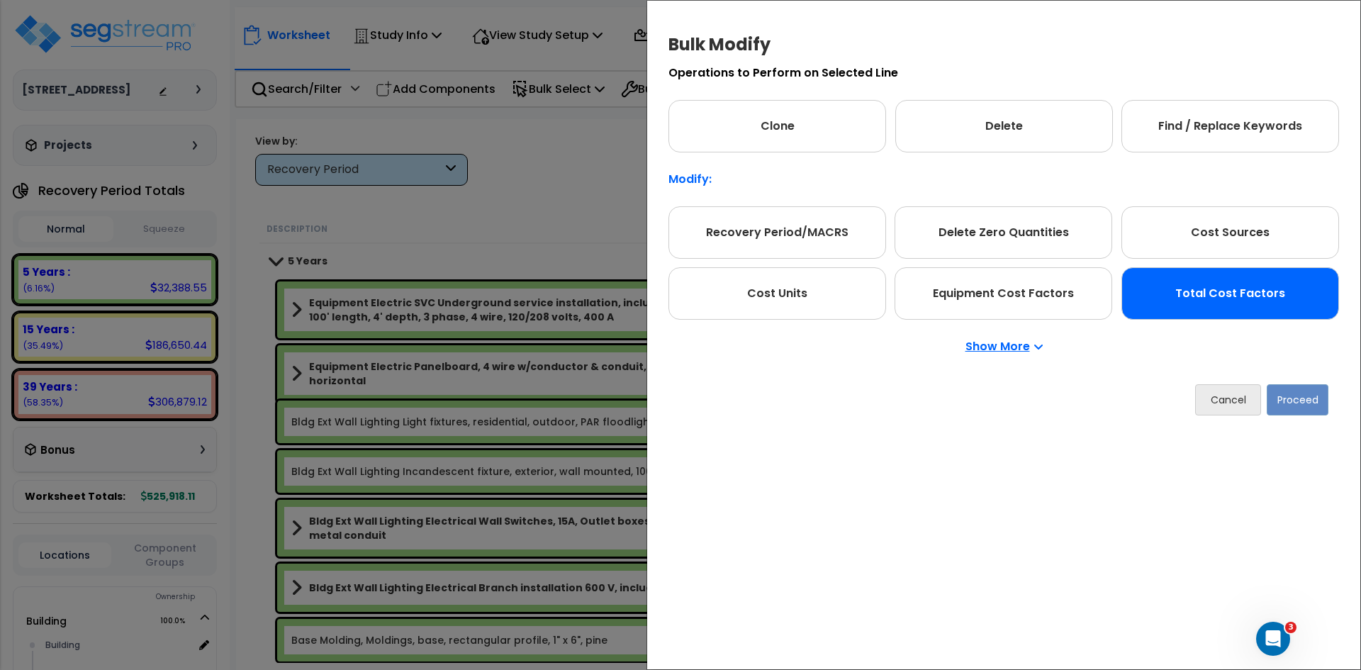
click at [1163, 293] on div "Total Cost Factors" at bounding box center [1230, 293] width 218 height 52
click at [1295, 404] on button "Proceed" at bounding box center [1298, 399] width 62 height 31
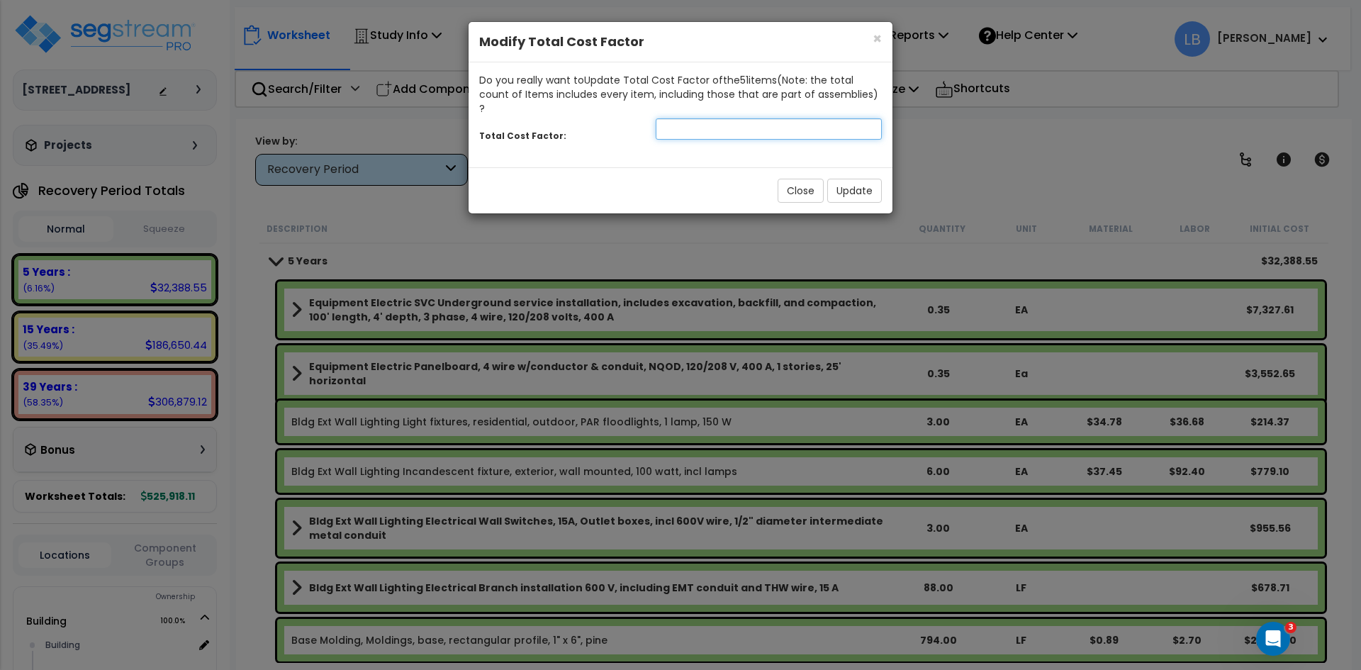
click at [732, 118] on input "number" at bounding box center [769, 128] width 226 height 21
type input ".85"
click at [846, 179] on button "Update" at bounding box center [854, 191] width 55 height 24
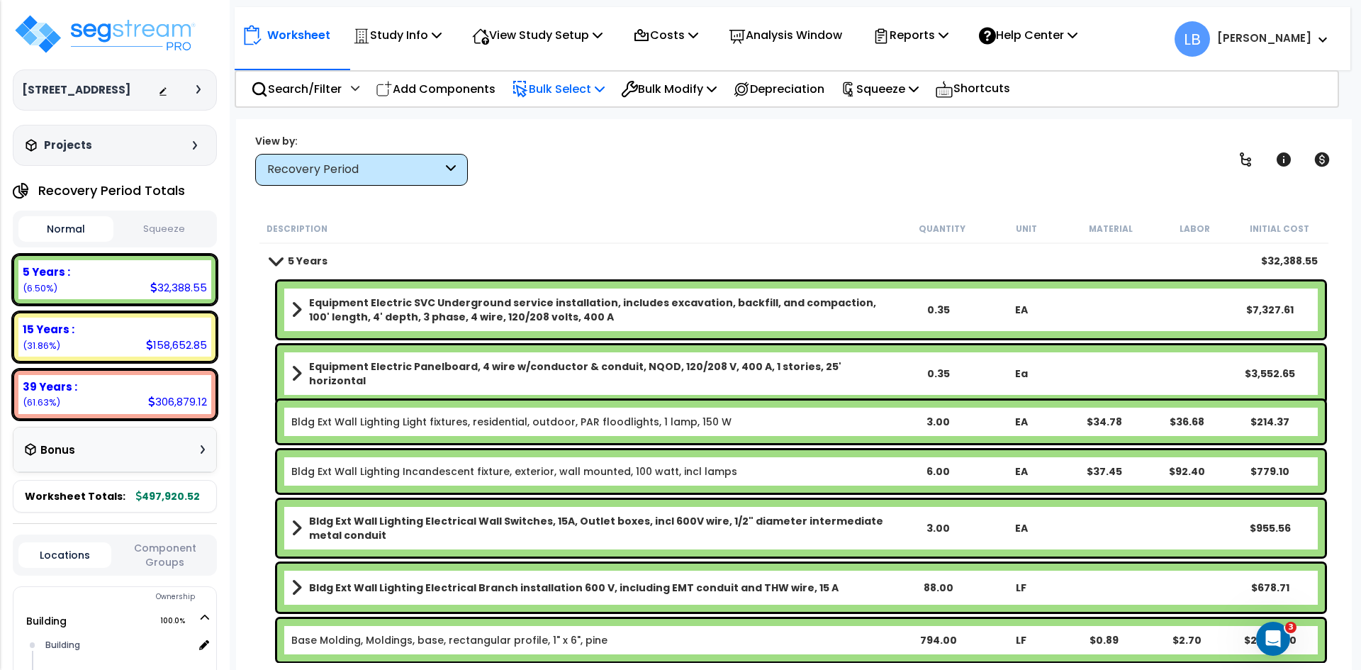
click at [569, 84] on p "Bulk Select" at bounding box center [558, 88] width 93 height 19
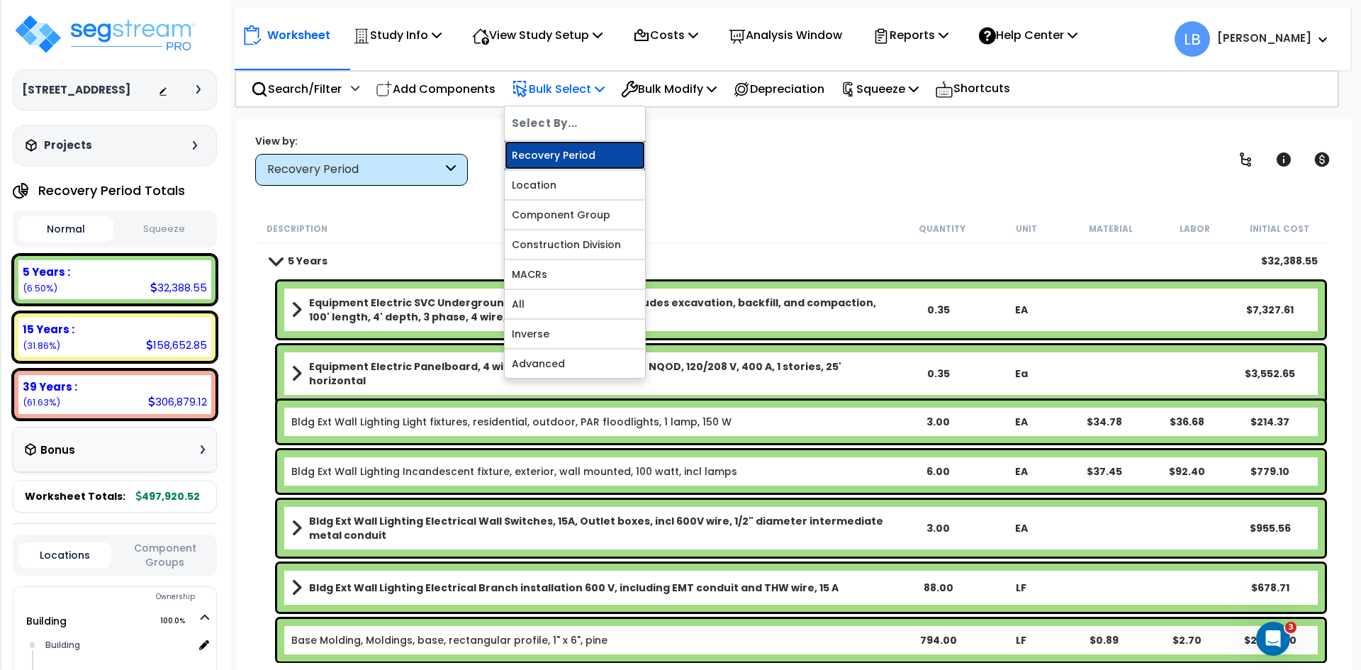
click at [564, 150] on link "Recovery Period" at bounding box center [575, 155] width 140 height 28
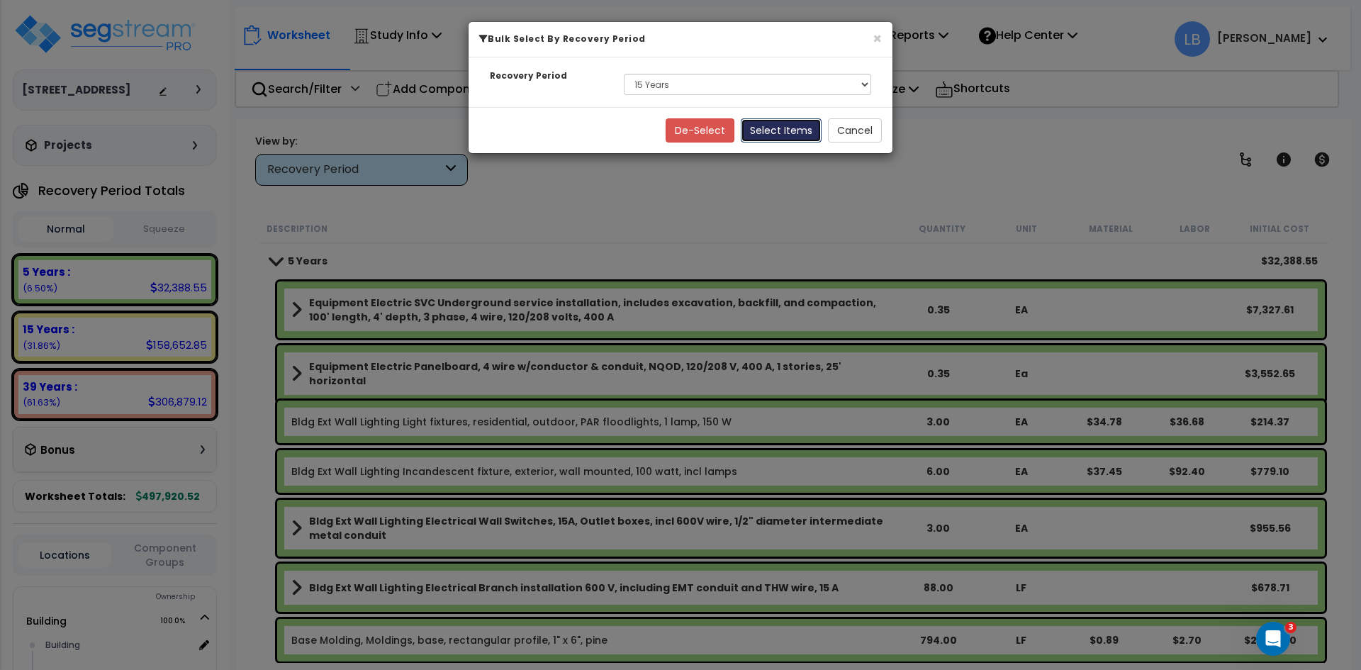
click at [767, 130] on button "Select Items" at bounding box center [781, 130] width 81 height 24
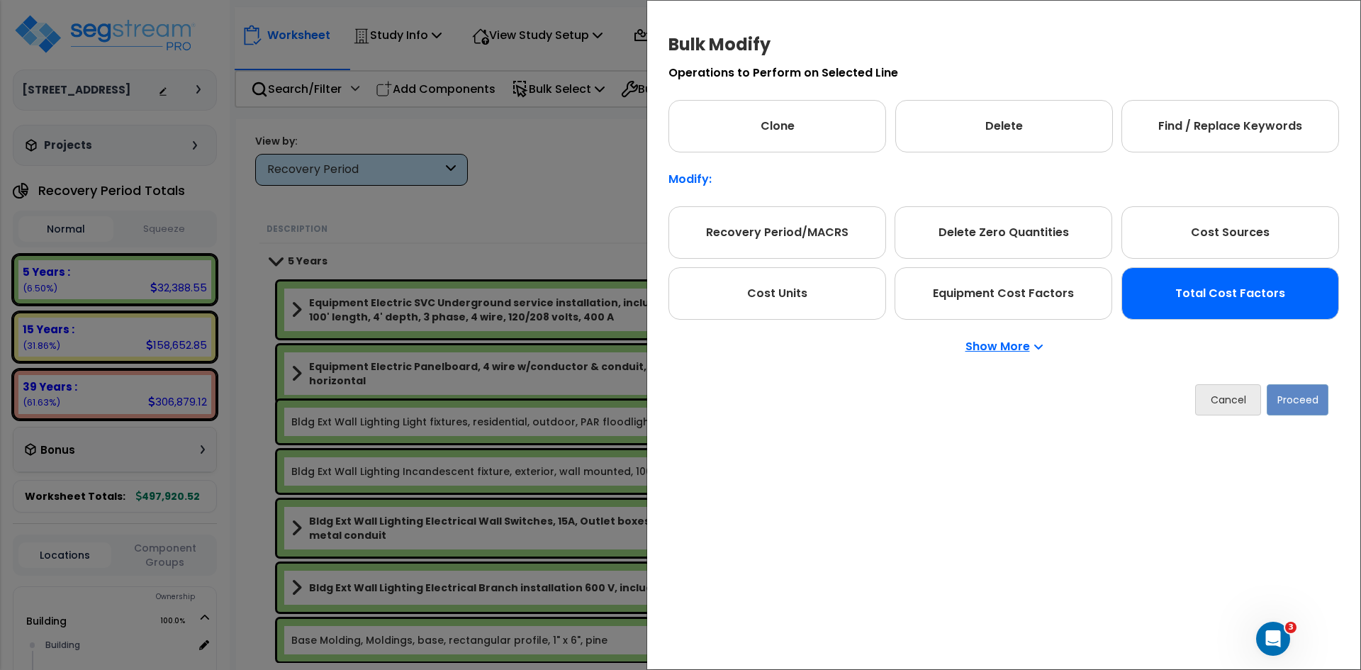
click at [1204, 291] on div "Total Cost Factors" at bounding box center [1230, 293] width 218 height 52
click at [1297, 403] on button "Proceed" at bounding box center [1298, 399] width 62 height 31
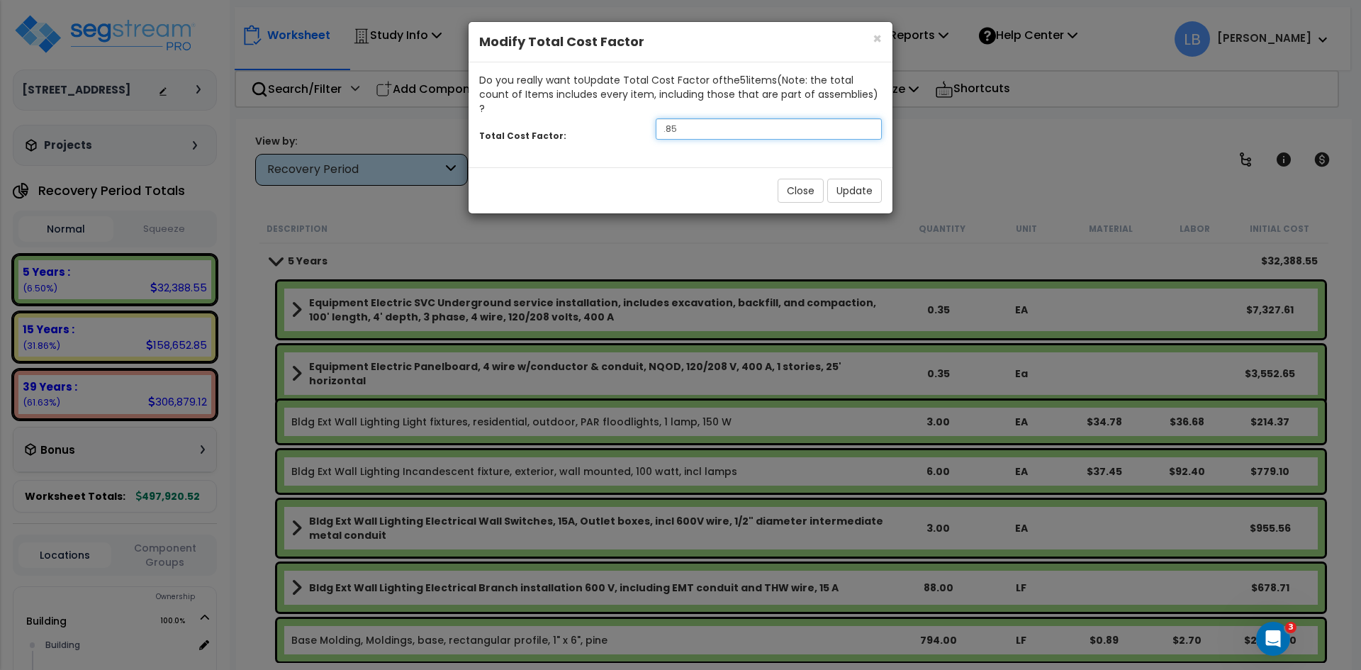
click at [732, 118] on input ".85" at bounding box center [769, 128] width 226 height 21
type input ".8"
type input ".75"
click at [851, 179] on button "Update" at bounding box center [854, 191] width 55 height 24
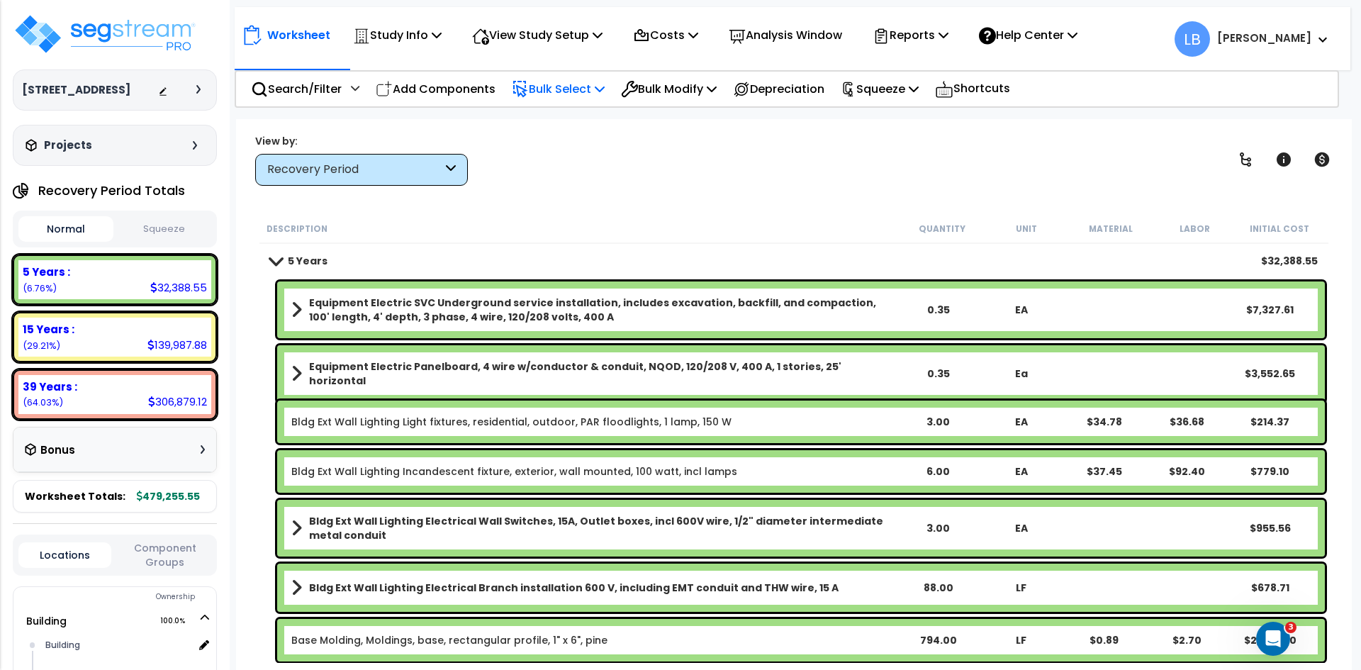
click at [574, 91] on p "Bulk Select" at bounding box center [558, 88] width 93 height 19
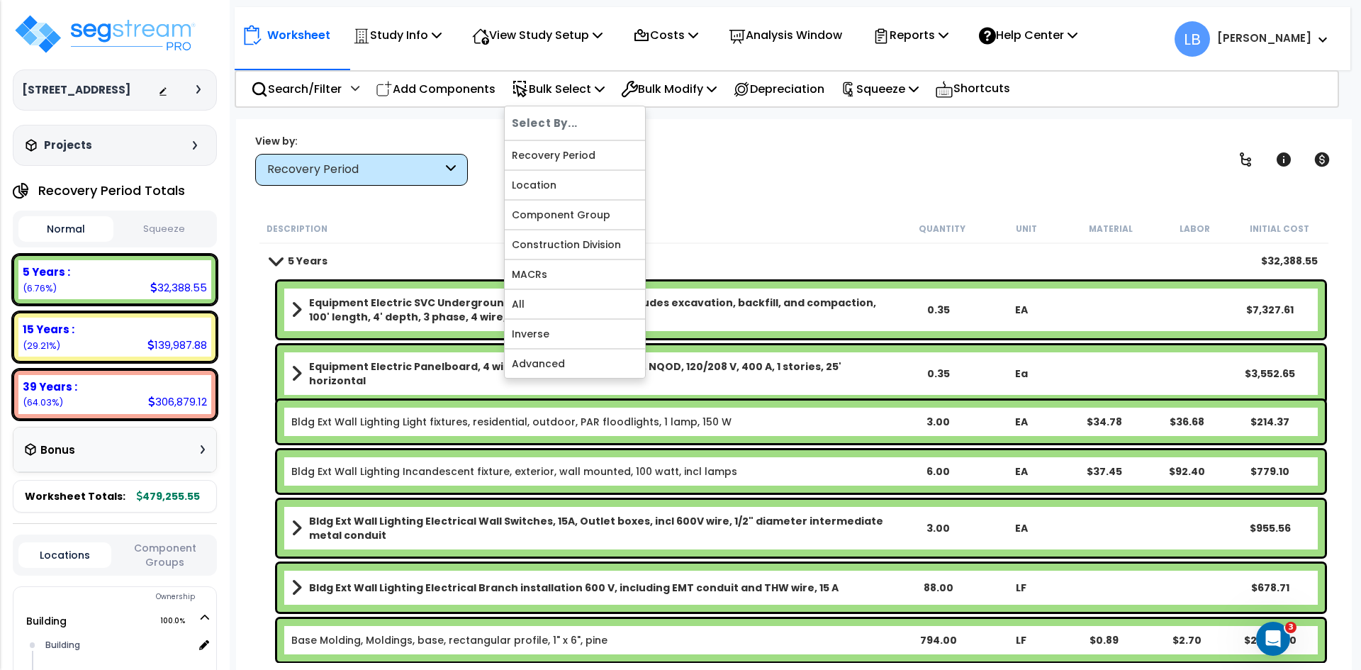
click at [739, 188] on div "Worksheet Study Info Study Setup Add Property Unit Template study Clone study LB" at bounding box center [794, 454] width 1116 height 670
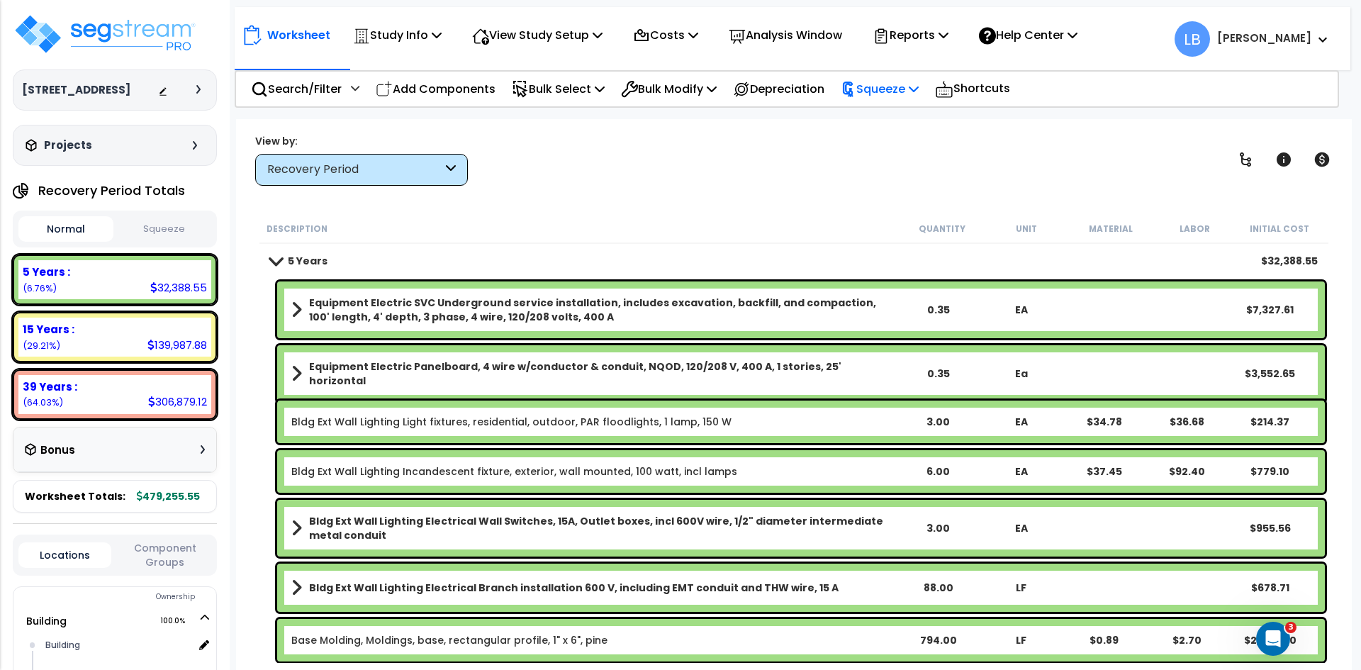
click at [888, 93] on p "Squeeze" at bounding box center [880, 88] width 78 height 19
click at [892, 116] on link "Squeeze" at bounding box center [904, 120] width 140 height 28
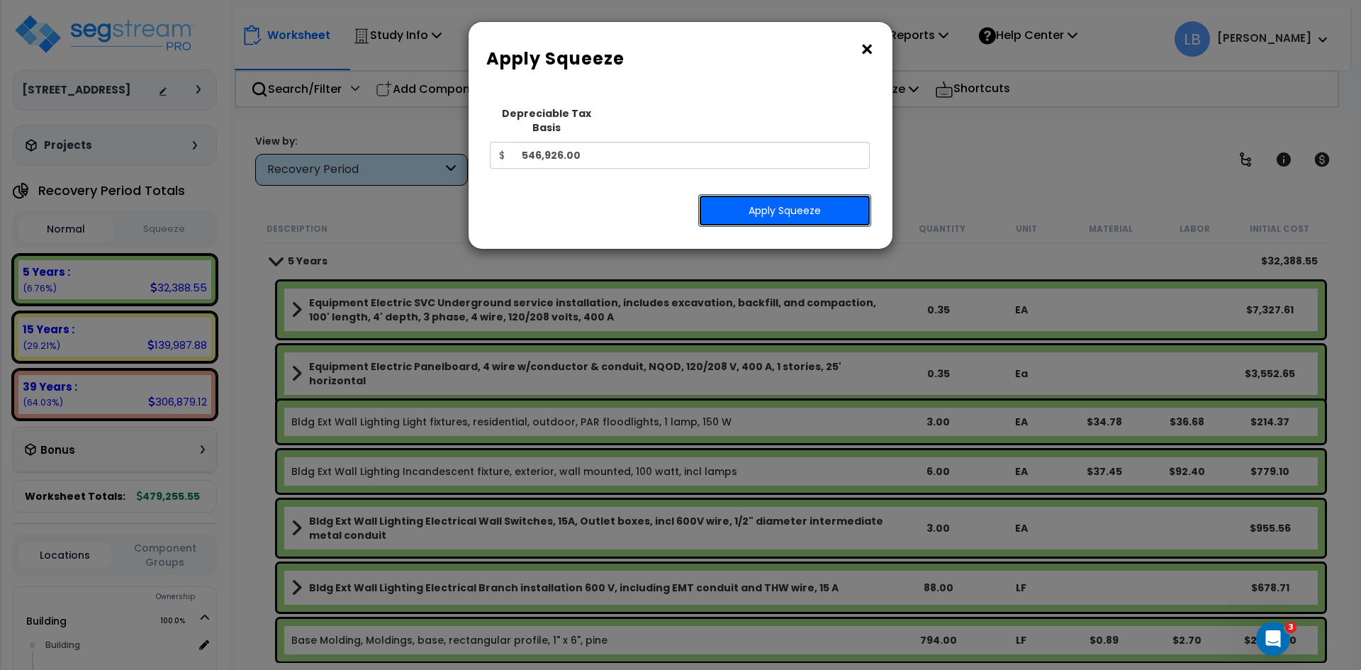
click at [785, 194] on button "Apply Squeeze" at bounding box center [784, 210] width 173 height 33
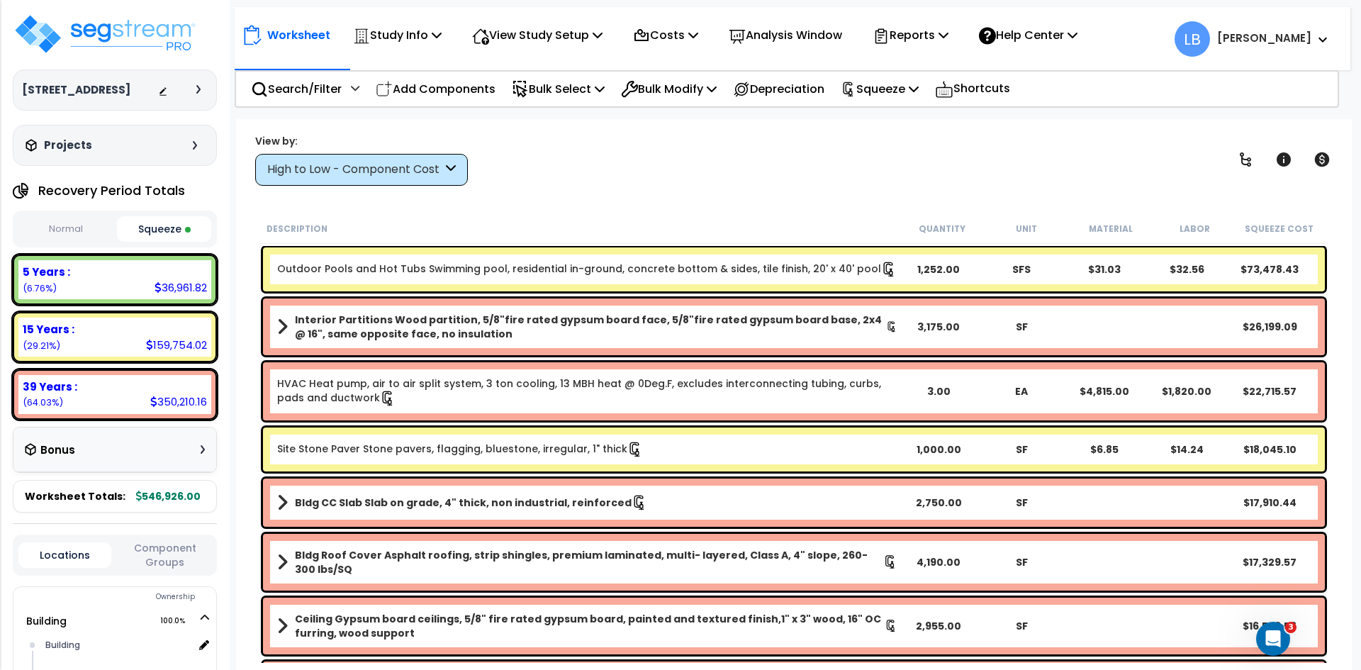
click at [397, 170] on div "High to Low - Component Cost" at bounding box center [354, 170] width 175 height 16
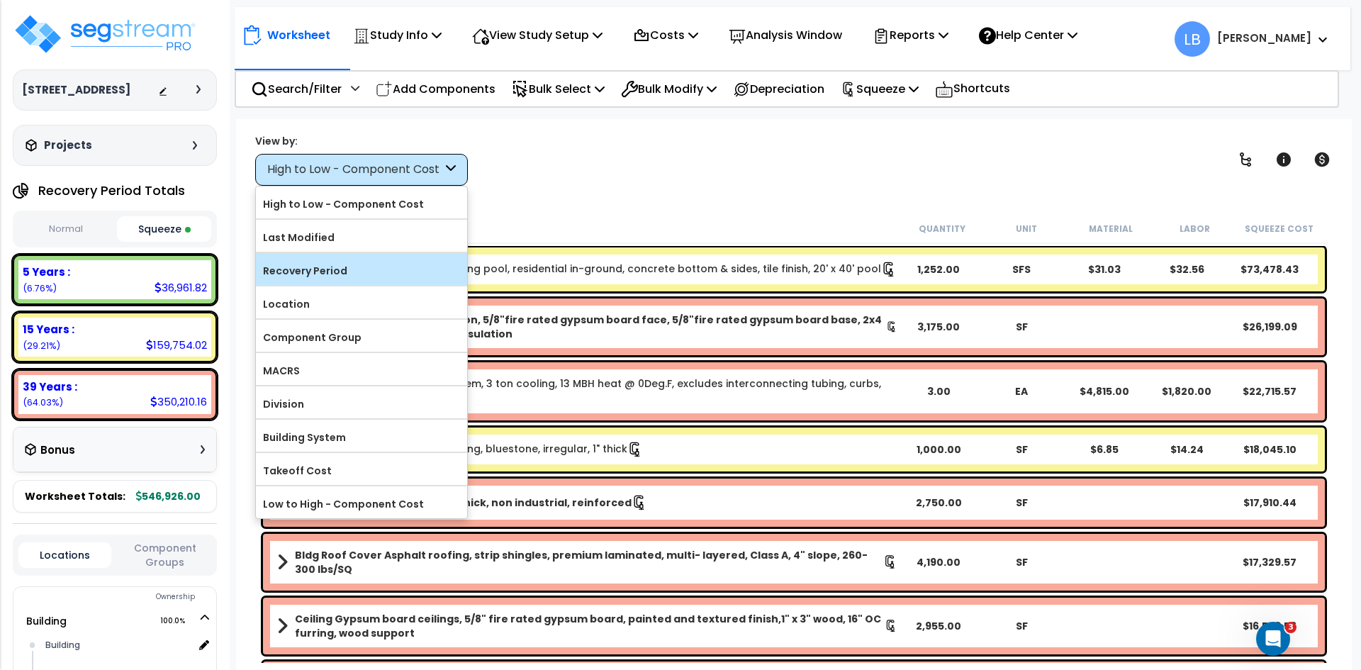
click at [375, 267] on label "Recovery Period" at bounding box center [361, 270] width 211 height 21
click at [0, 0] on input "Recovery Period" at bounding box center [0, 0] width 0 height 0
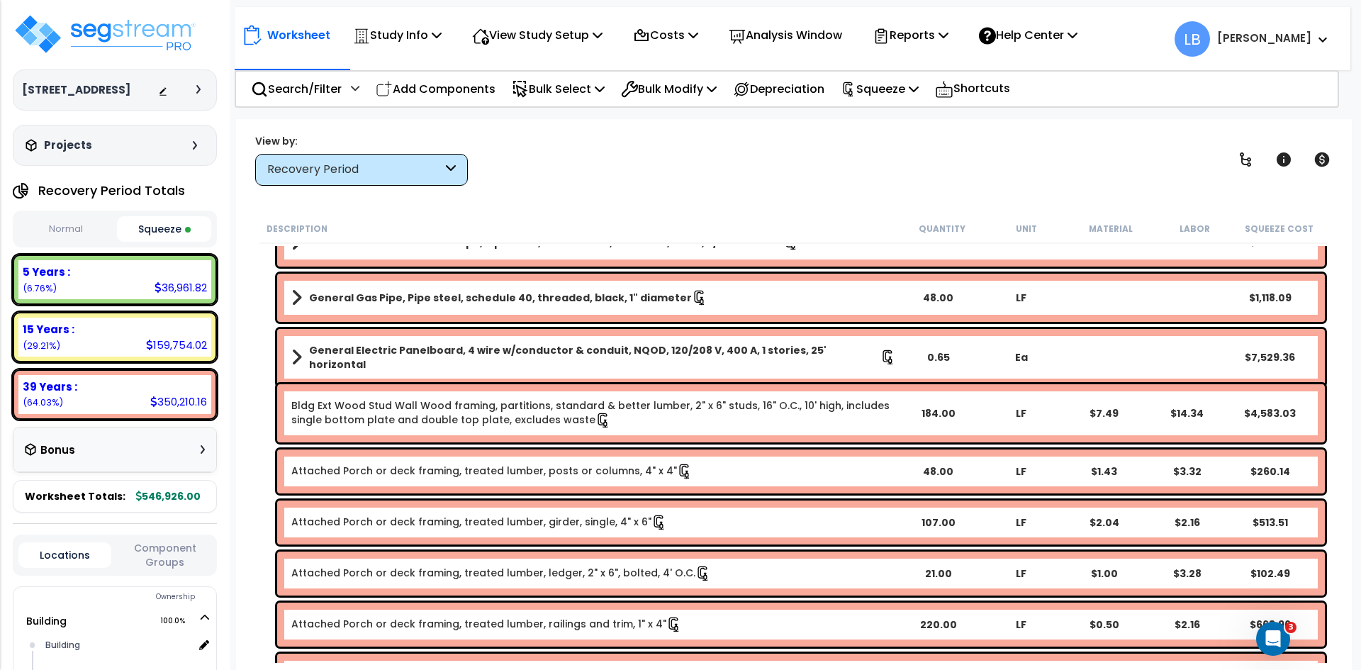
scroll to position [5314, 0]
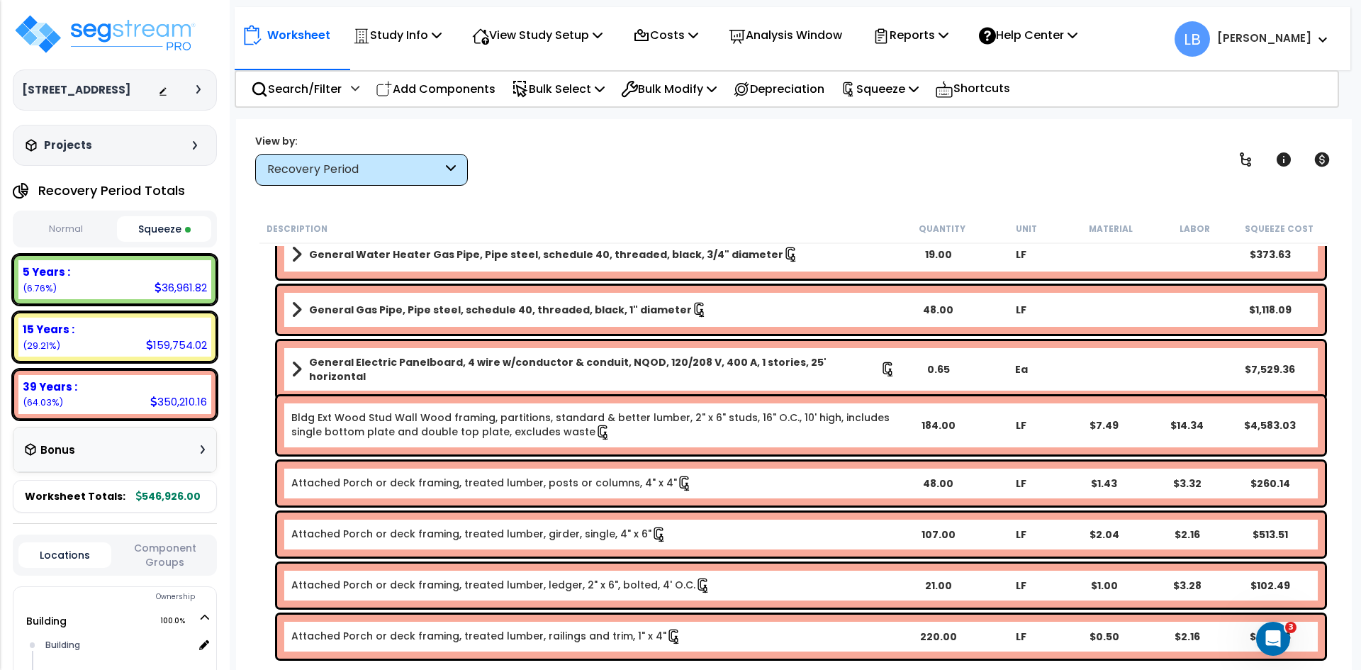
click at [449, 168] on icon at bounding box center [451, 170] width 10 height 16
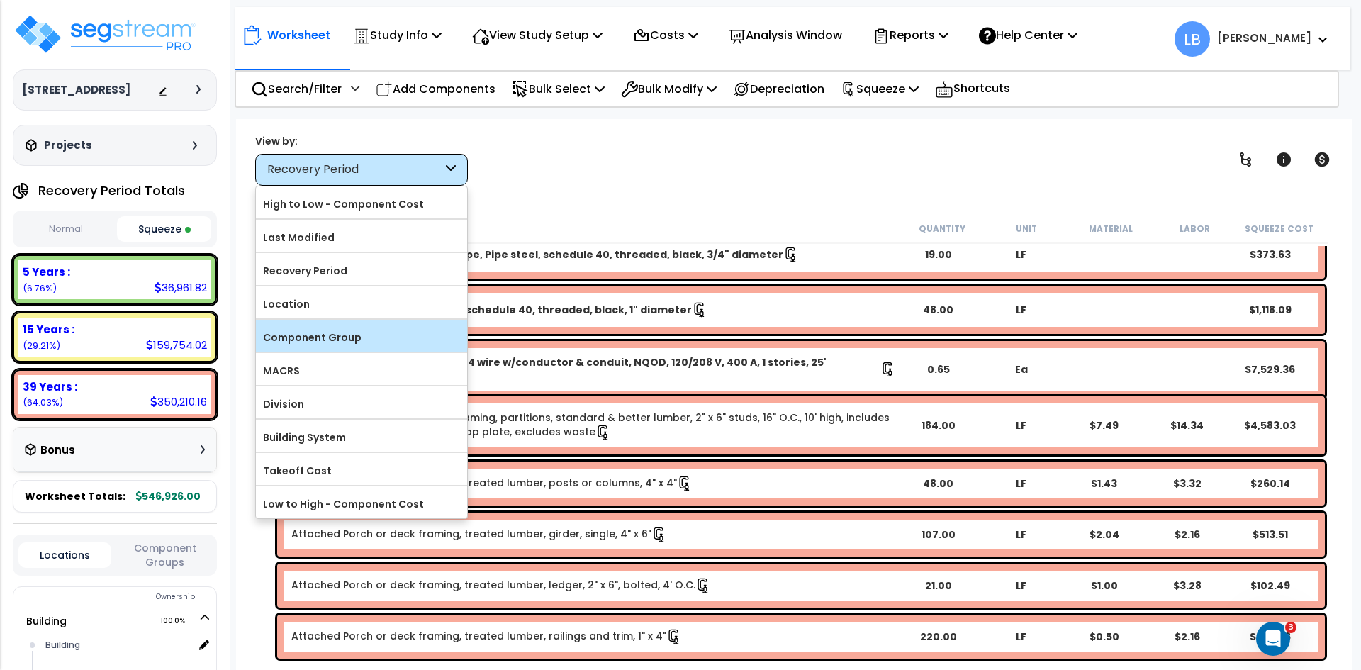
click at [376, 332] on label "Component Group" at bounding box center [361, 337] width 211 height 21
click at [0, 0] on input "Component Group" at bounding box center [0, 0] width 0 height 0
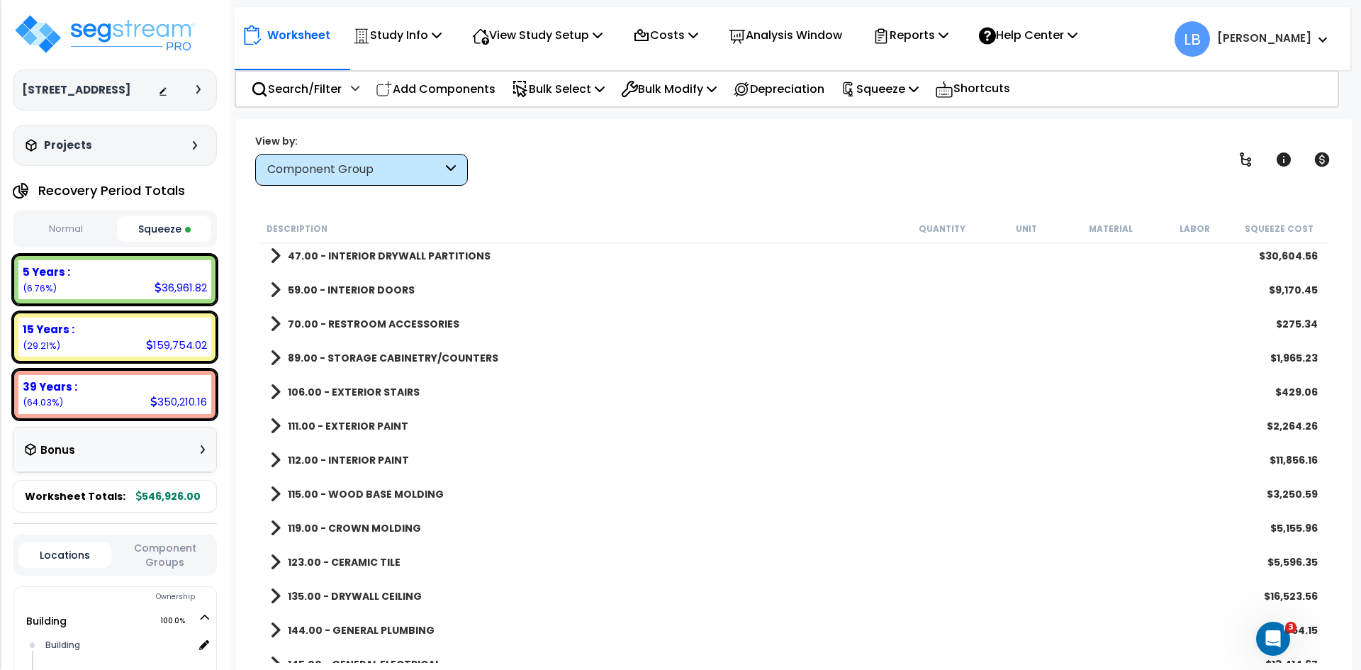
scroll to position [449, 0]
click at [883, 89] on p "Squeeze" at bounding box center [880, 88] width 78 height 19
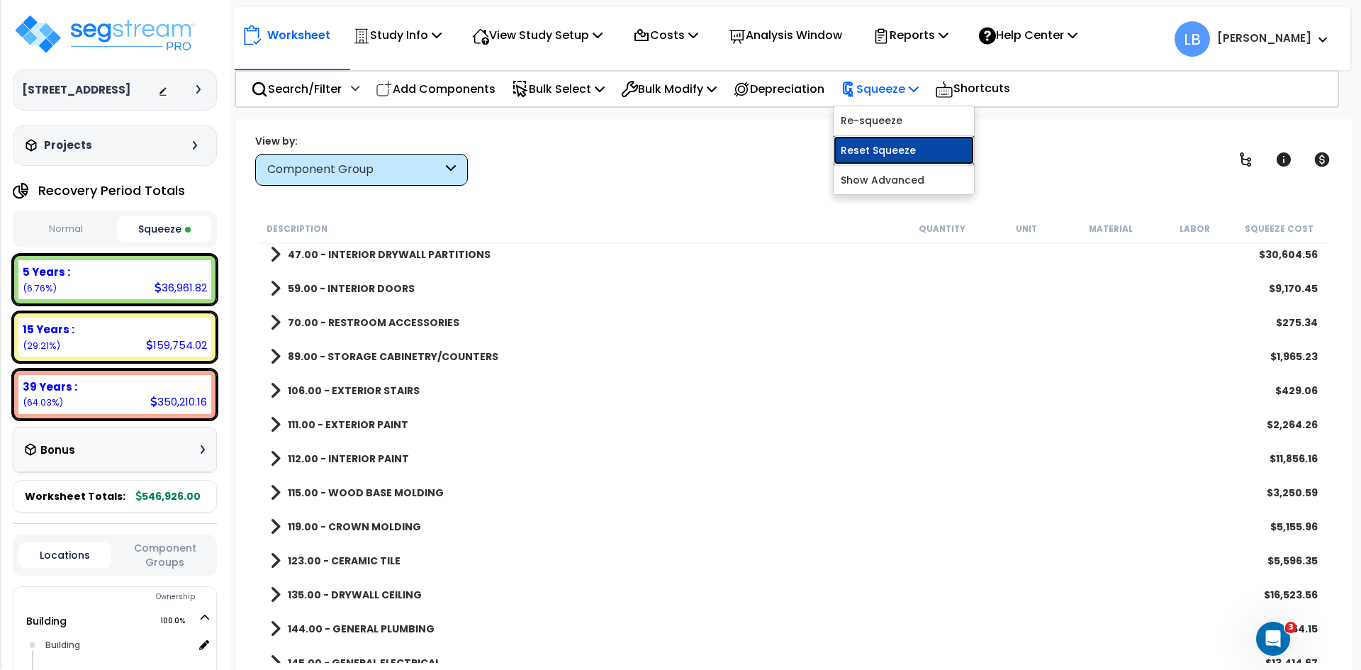
click at [897, 146] on link "Reset Squeeze" at bounding box center [904, 150] width 140 height 28
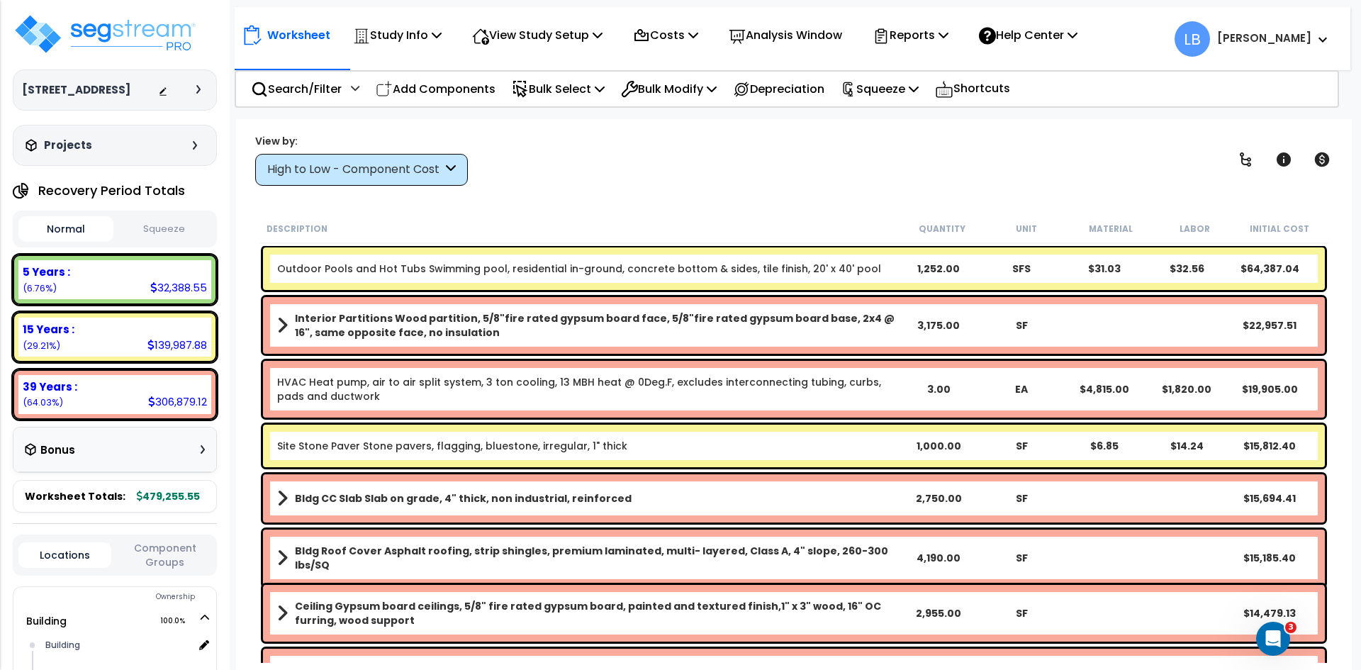
click at [438, 170] on div "High to Low - Component Cost" at bounding box center [354, 170] width 175 height 16
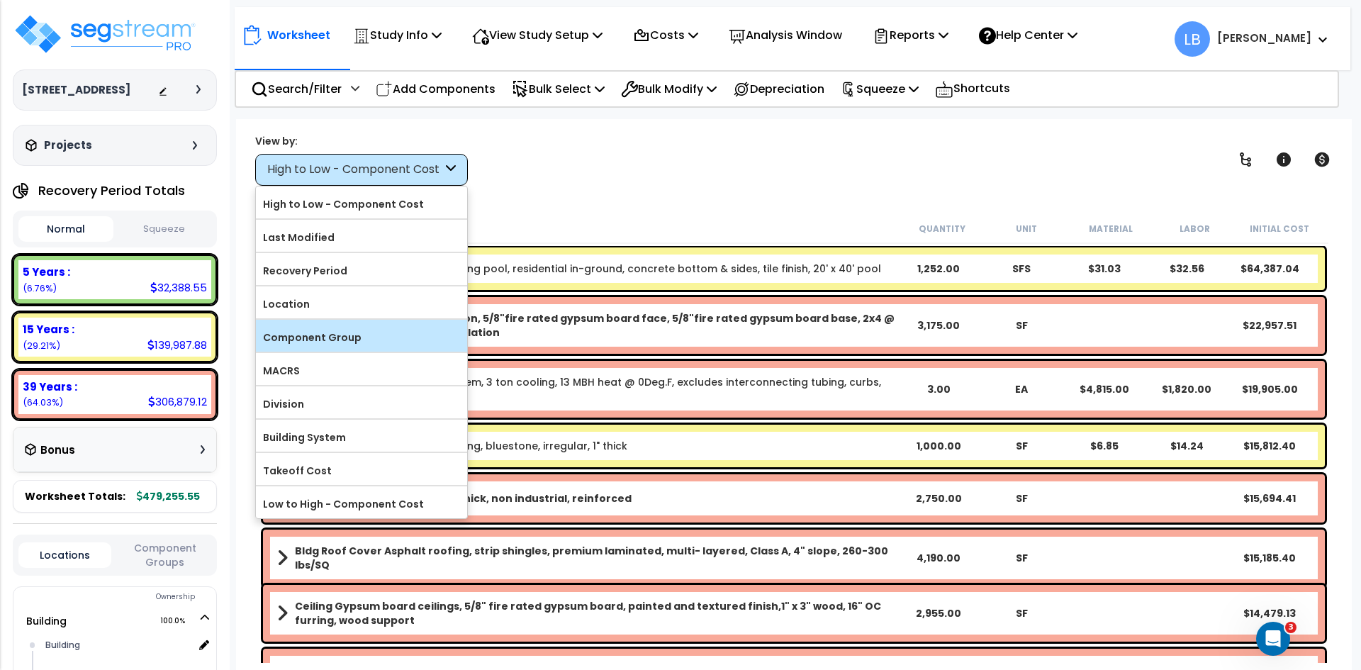
click at [378, 334] on label "Component Group" at bounding box center [361, 337] width 211 height 21
click at [0, 0] on input "Component Group" at bounding box center [0, 0] width 0 height 0
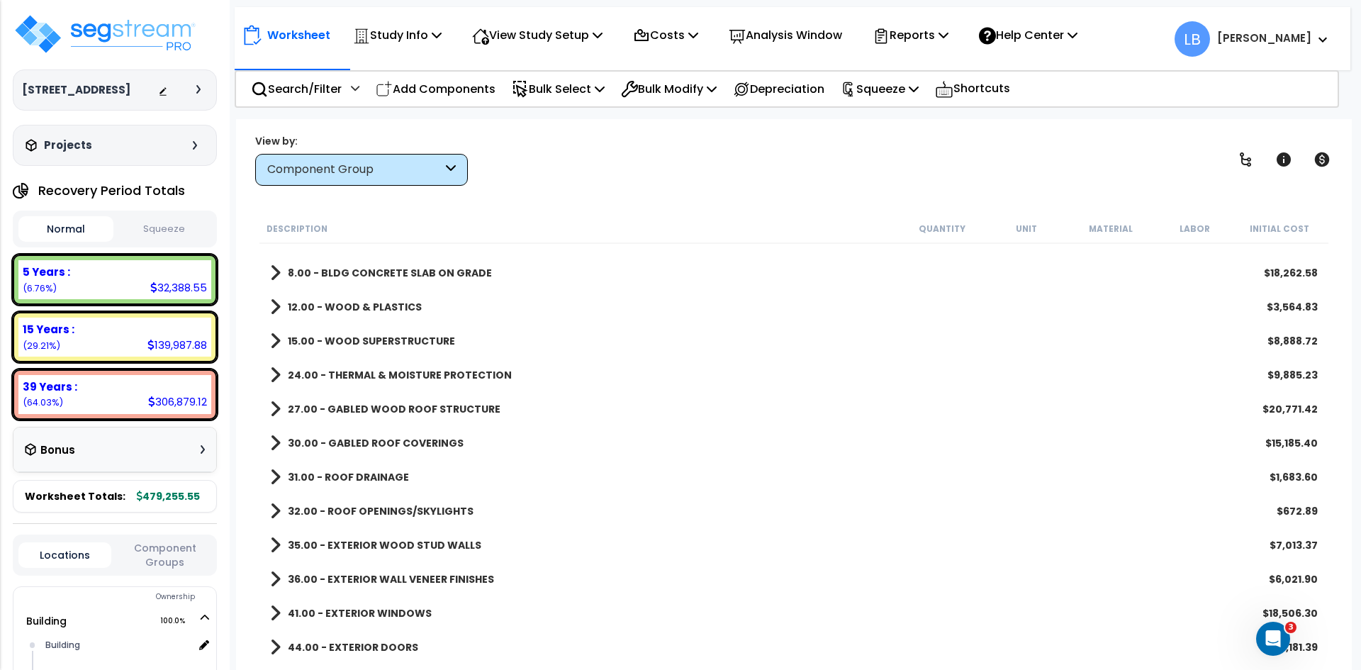
scroll to position [18, 0]
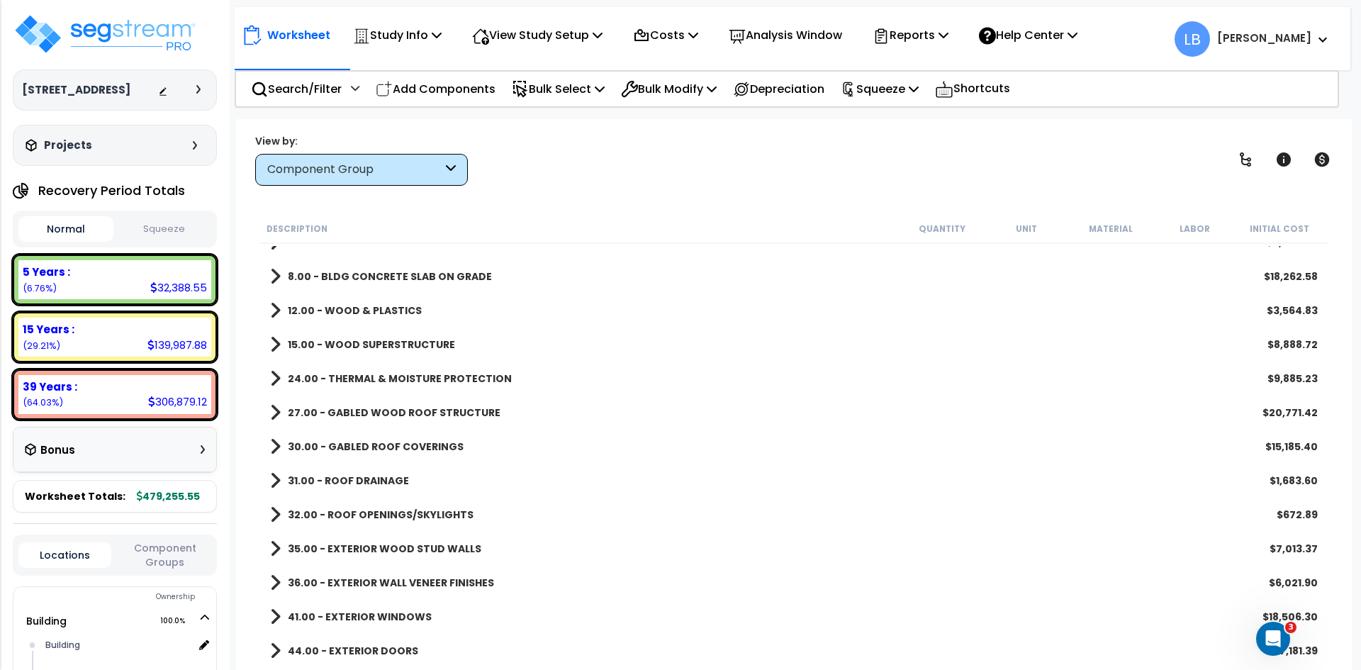
click at [411, 312] on b "12.00 - WOOD & PLASTICS" at bounding box center [355, 310] width 134 height 14
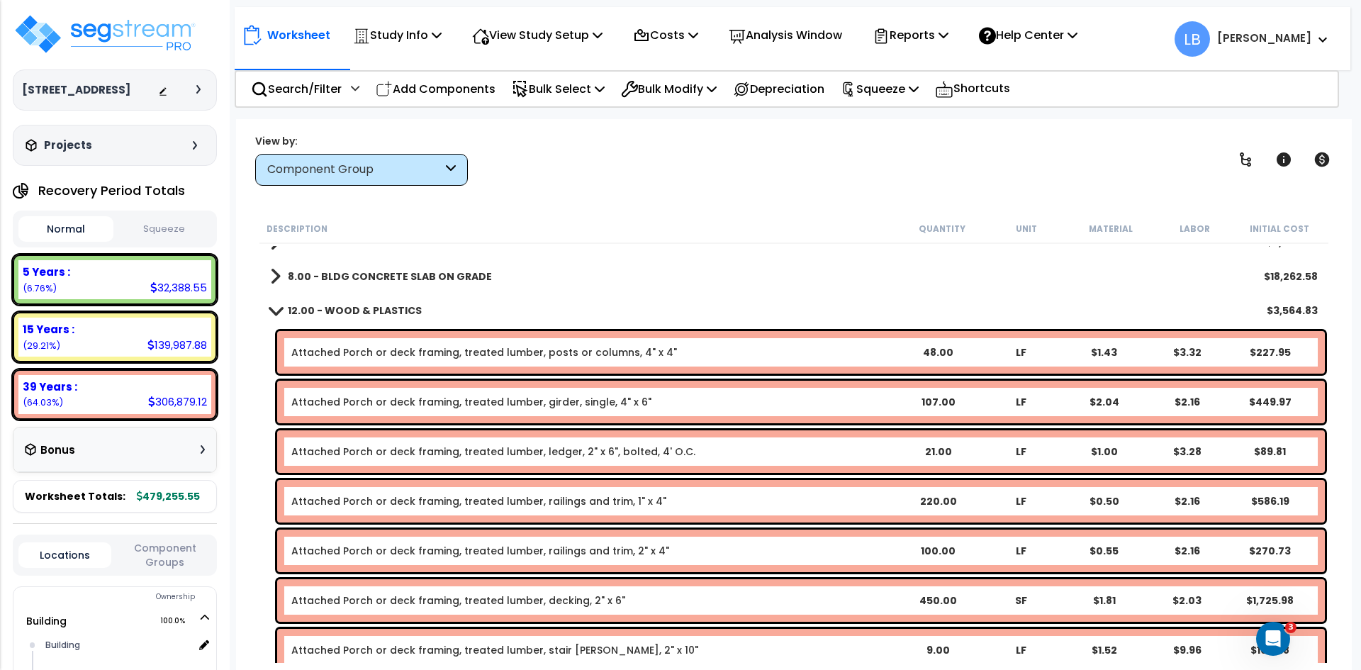
click at [411, 312] on b "12.00 - WOOD & PLASTICS" at bounding box center [355, 310] width 134 height 14
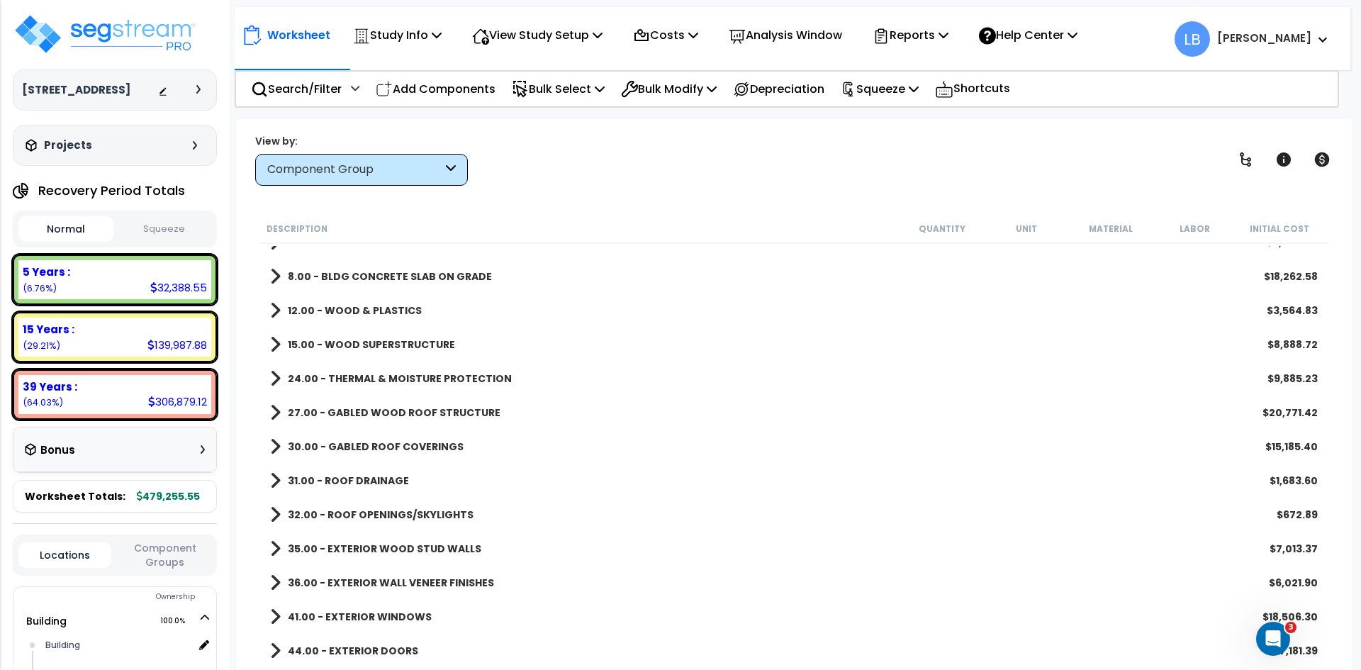
click at [411, 312] on b "12.00 - WOOD & PLASTICS" at bounding box center [355, 310] width 134 height 14
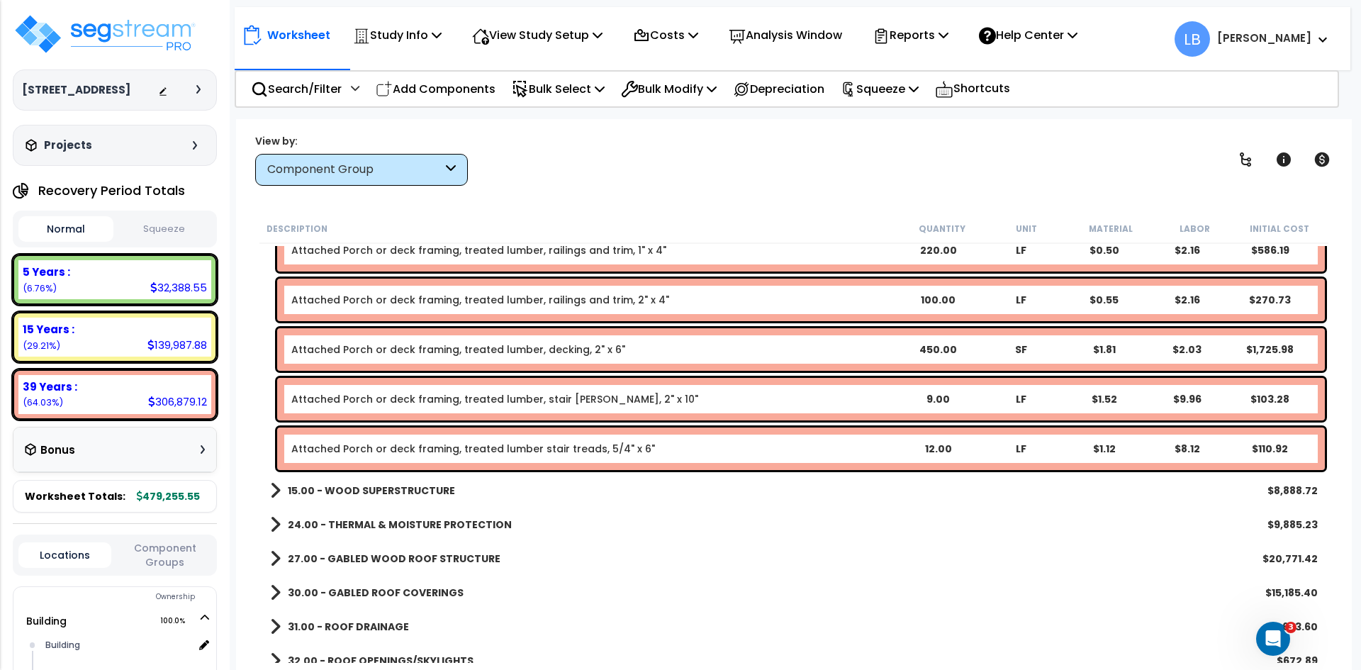
scroll to position [270, 0]
click at [396, 483] on b "15.00 - WOOD SUPERSTRUCTURE" at bounding box center [371, 490] width 167 height 14
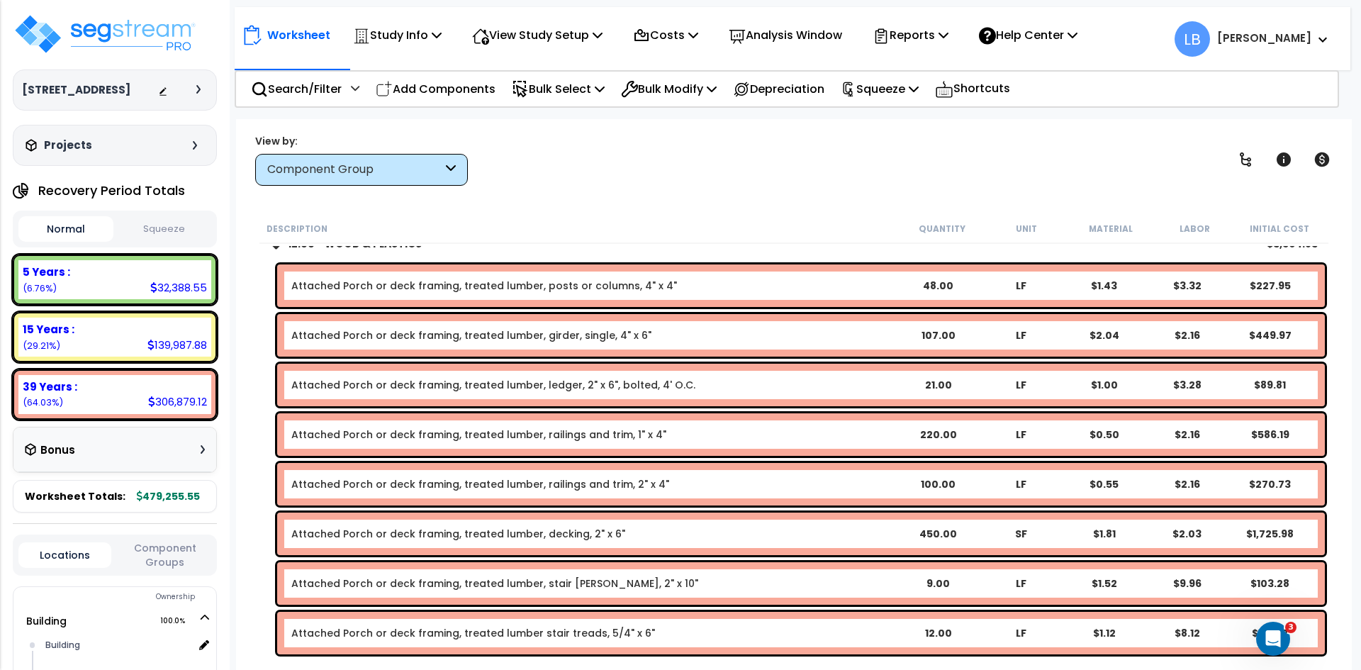
scroll to position [13, 0]
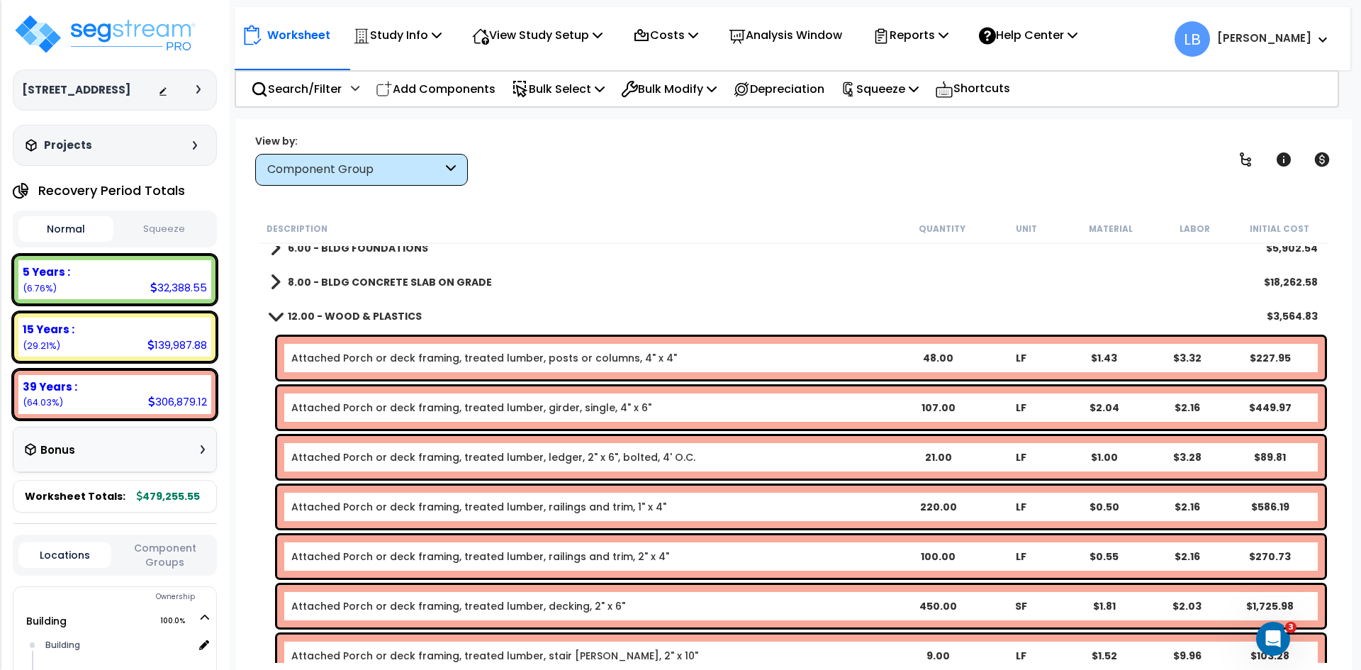
click at [408, 357] on link "Attached Porch or deck framing, treated lumber, posts or columns, 4" x 4"" at bounding box center [484, 358] width 386 height 14
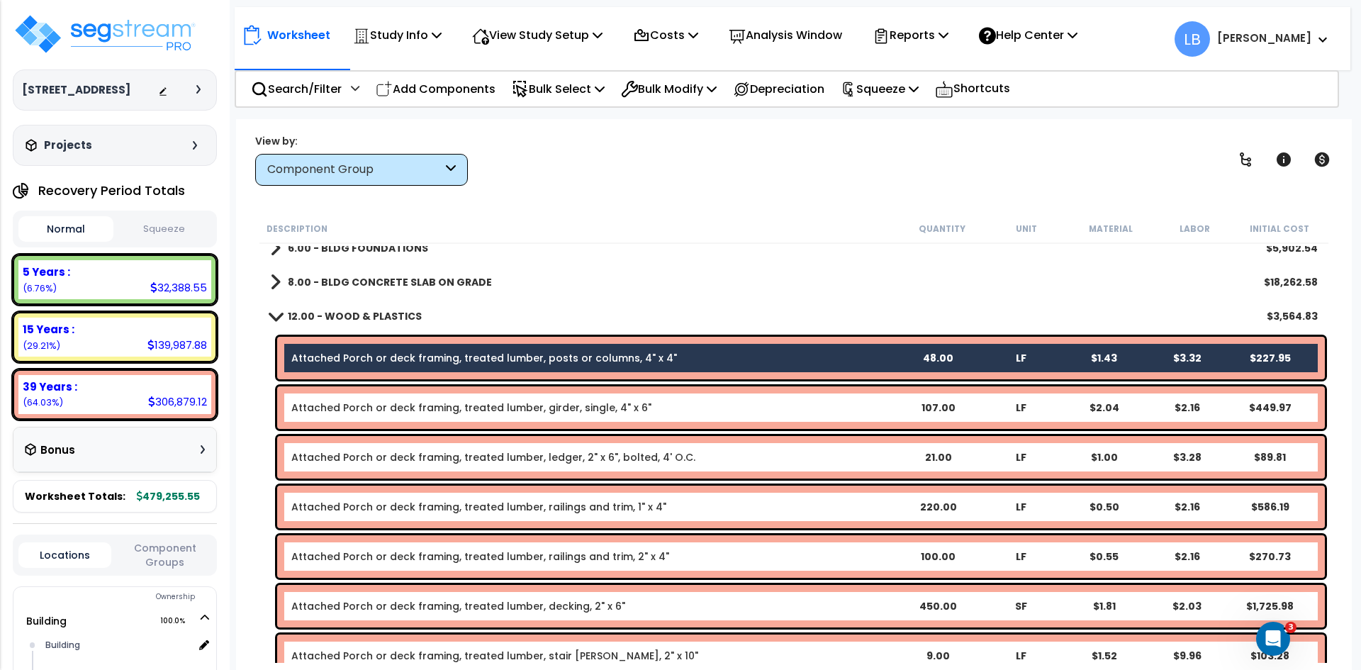
click at [410, 401] on link "Attached Porch or deck framing, treated lumber, girder, single, 4" x 6"" at bounding box center [471, 408] width 360 height 14
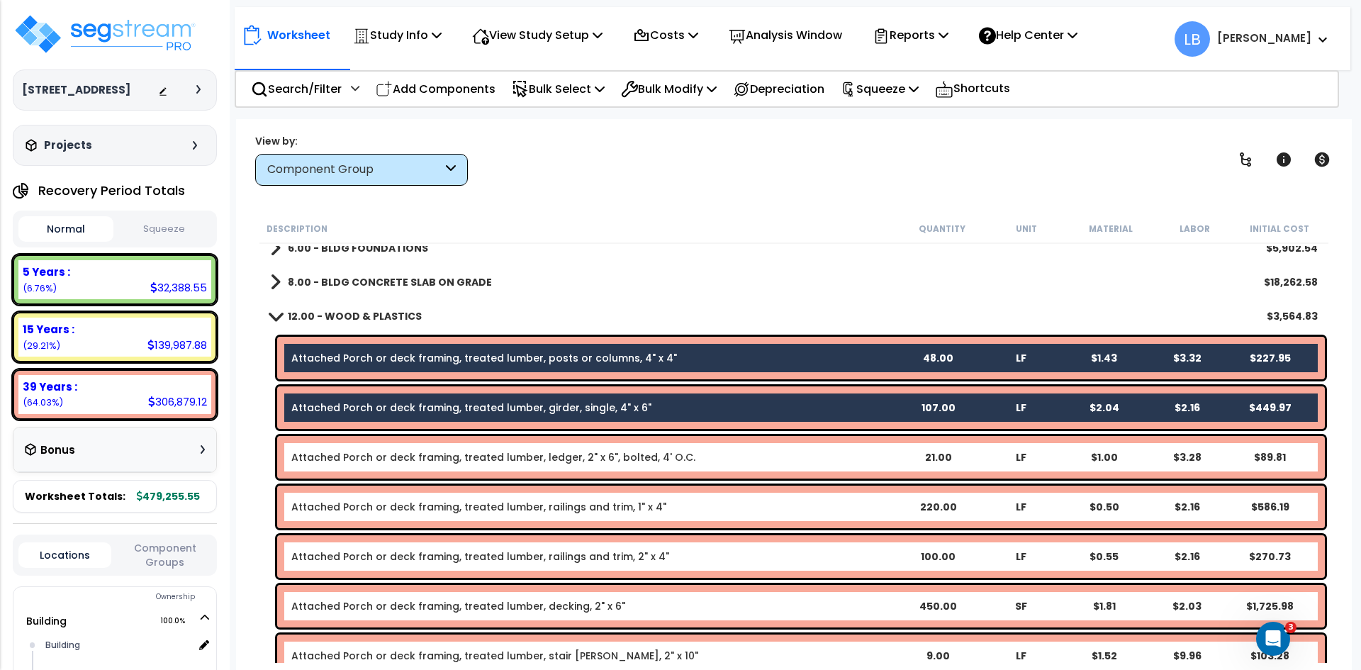
click at [414, 448] on div "Attached Porch or deck framing, treated lumber, ledger, 2" x 6", bolted, 4' O.C…" at bounding box center [801, 457] width 1048 height 43
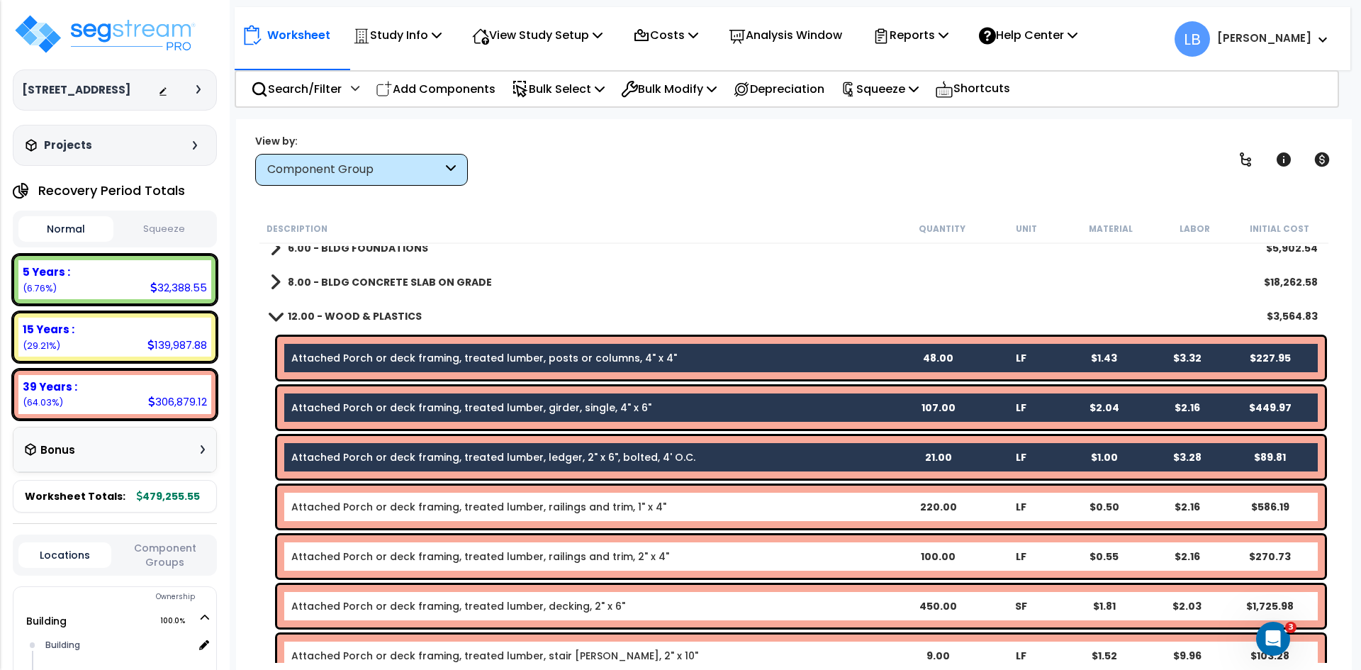
click at [415, 508] on link "Attached Porch or deck framing, treated lumber, railings and trim, 1" x 4"" at bounding box center [478, 507] width 375 height 14
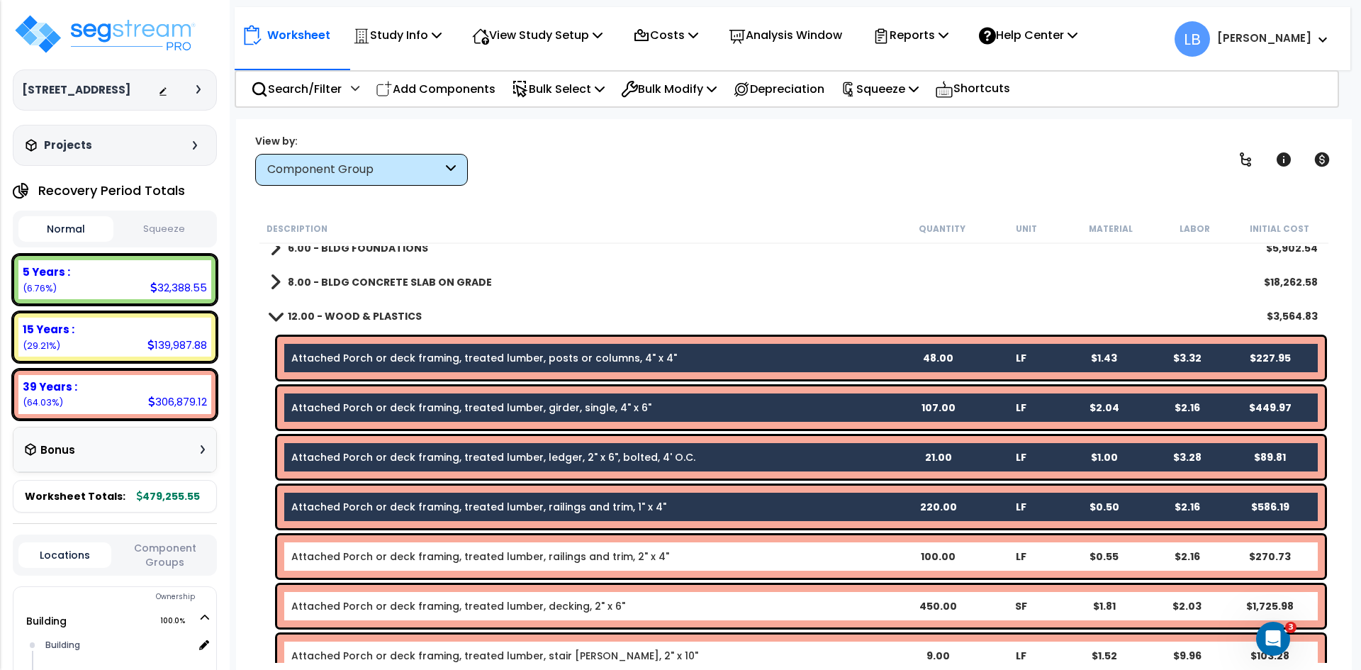
click at [415, 550] on link "Attached Porch or deck framing, treated lumber, railings and trim, 2" x 4"" at bounding box center [480, 556] width 378 height 14
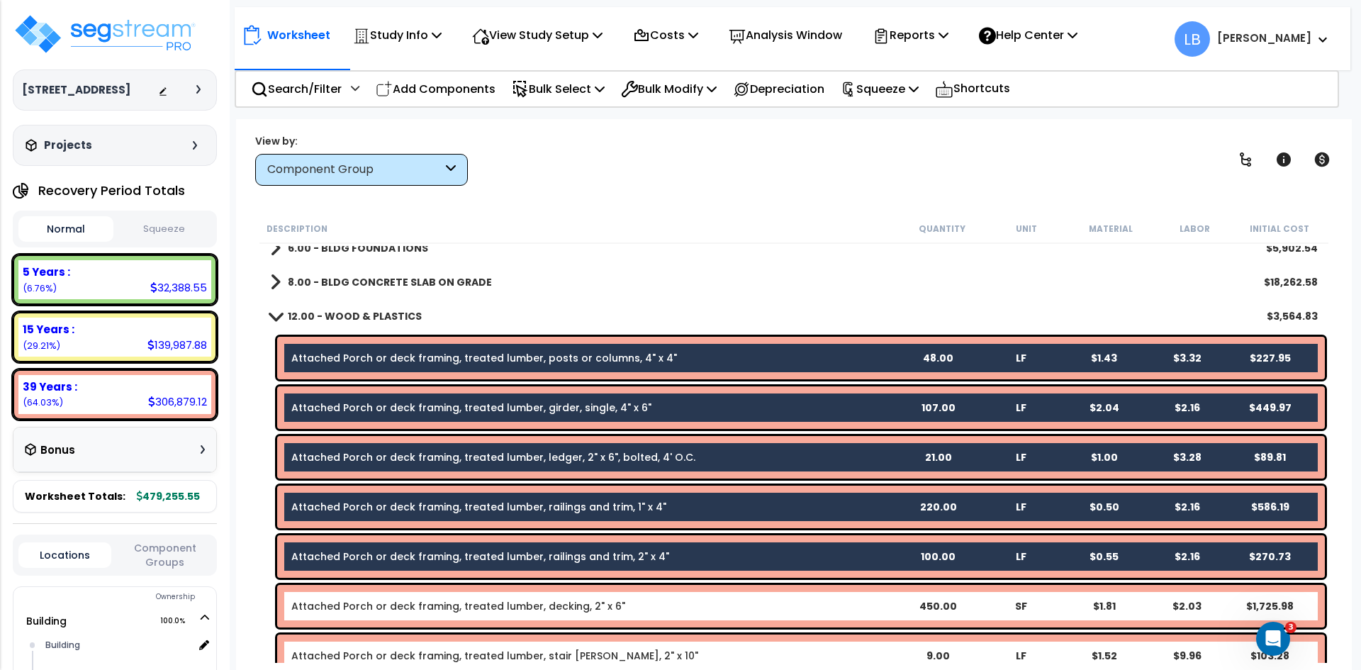
click at [420, 605] on link "Attached Porch or deck framing, treated lumber, decking, 2" x 6"" at bounding box center [458, 606] width 334 height 14
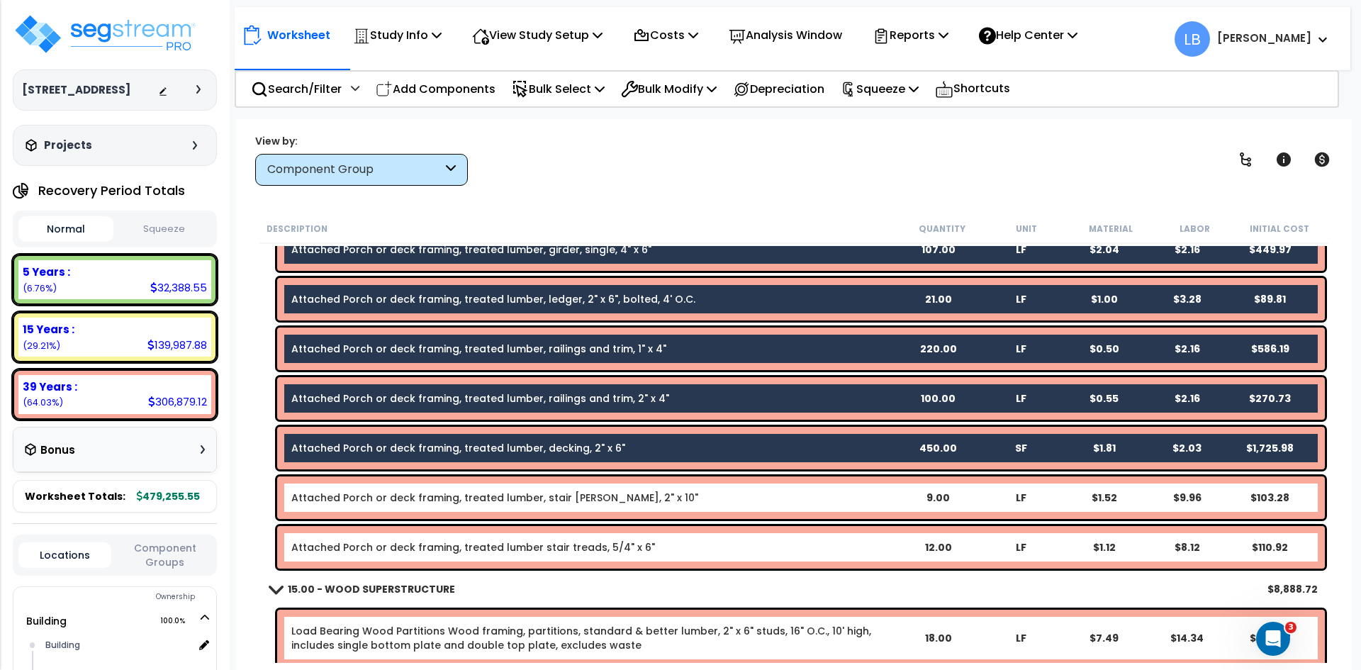
scroll to position [172, 0]
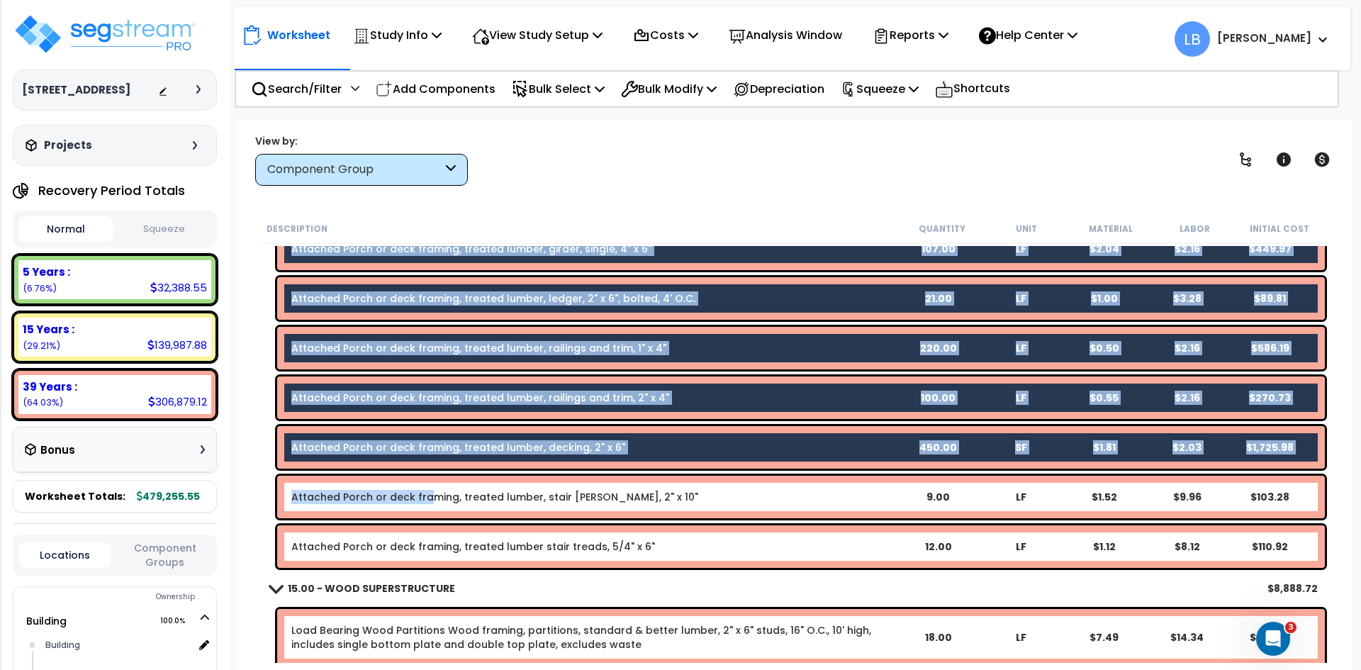
click at [425, 498] on link "Attached Porch or deck framing, treated lumber, stair stringer, 2" x 10"" at bounding box center [494, 497] width 407 height 14
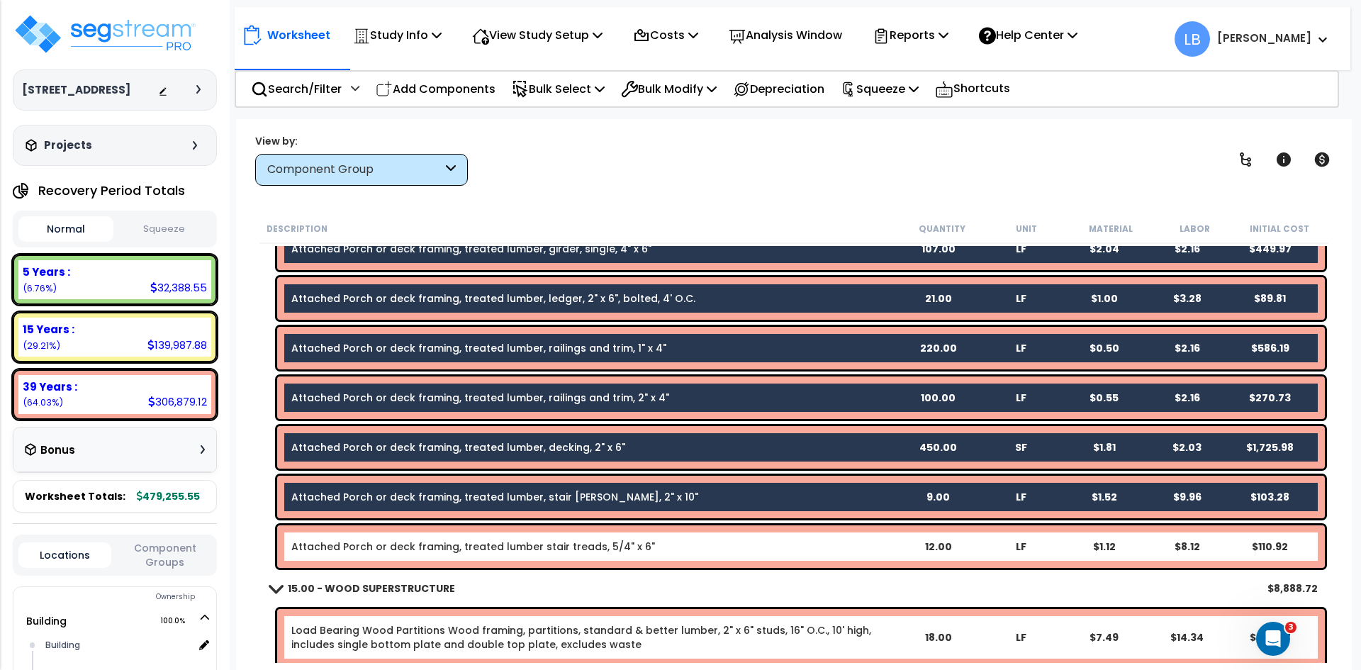
click at [427, 544] on link "Attached Porch or deck framing, treated lumber stair treads, 5/4" x 6"" at bounding box center [473, 546] width 364 height 14
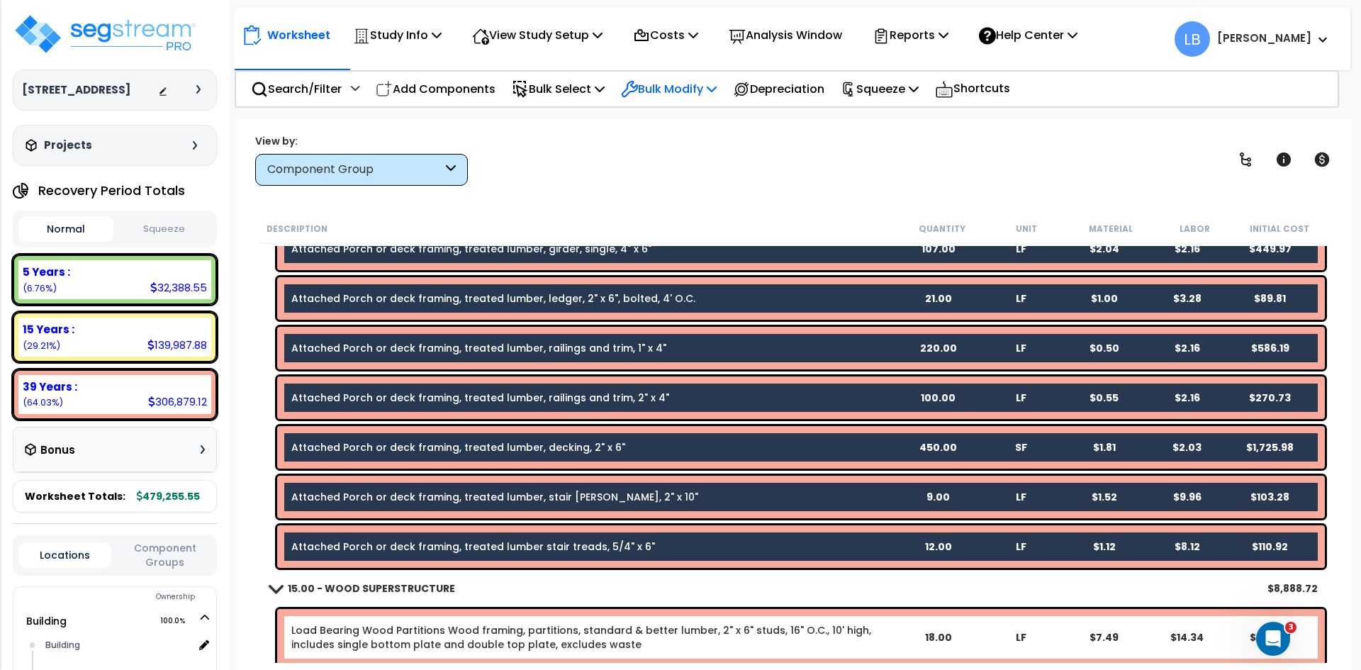
click at [675, 85] on p "Bulk Modify" at bounding box center [669, 88] width 96 height 19
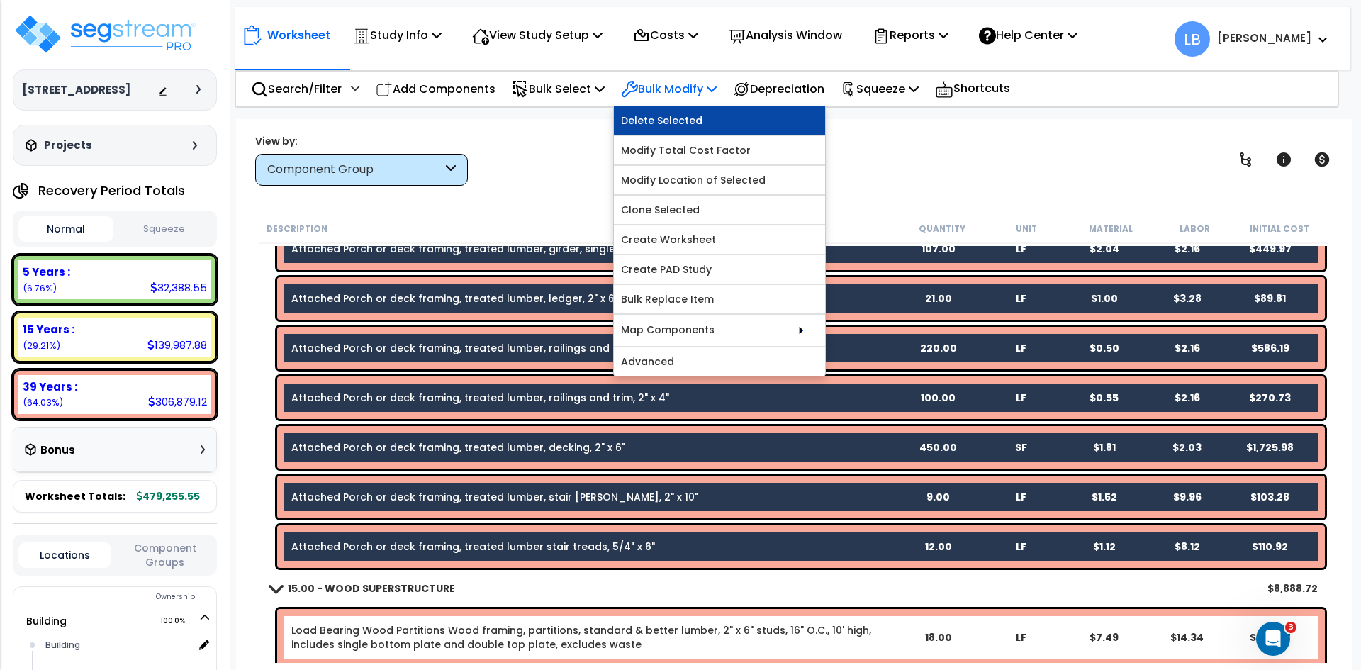
click at [678, 116] on link "Delete Selected" at bounding box center [719, 120] width 211 height 28
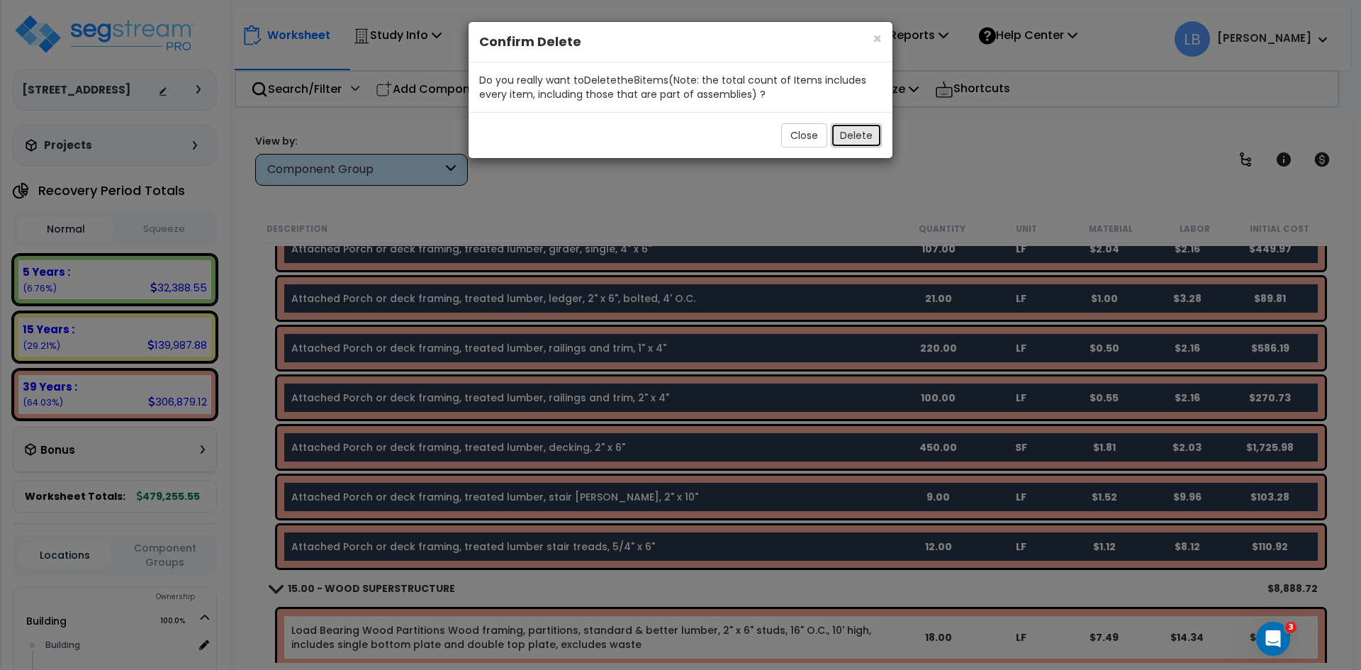
click at [857, 126] on button "Delete" at bounding box center [856, 135] width 51 height 24
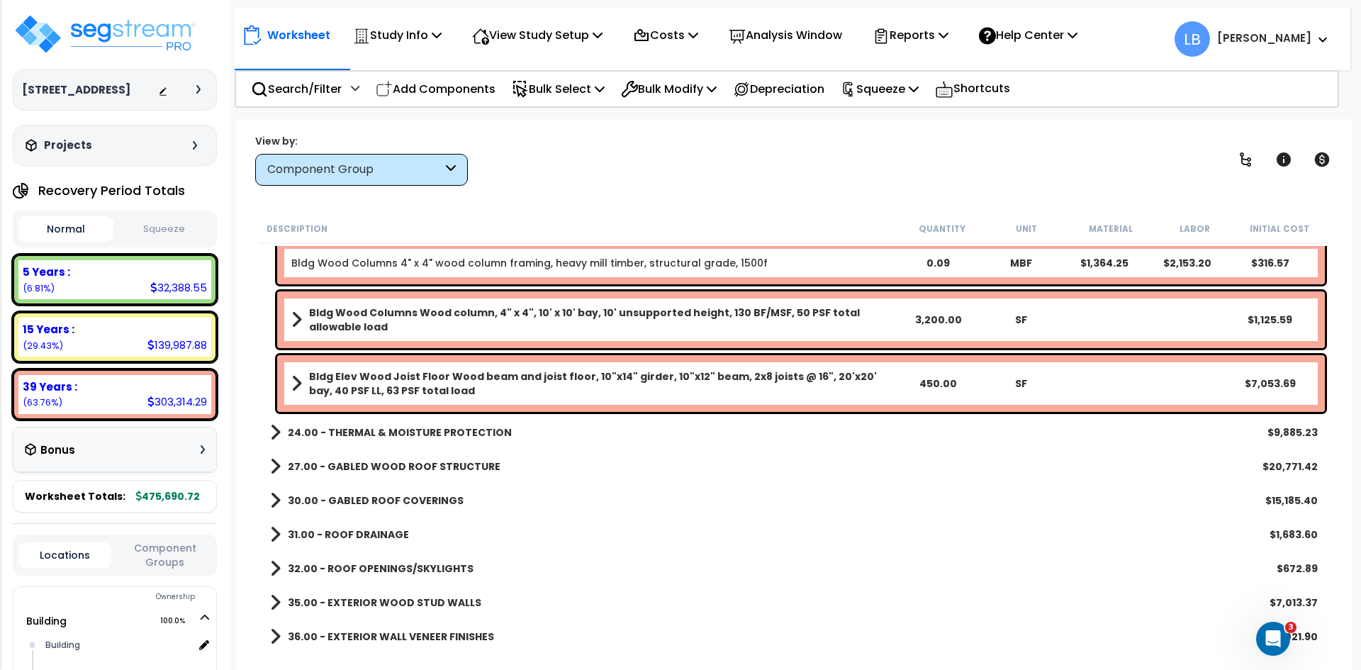
click at [332, 180] on div "Component Group" at bounding box center [361, 170] width 213 height 32
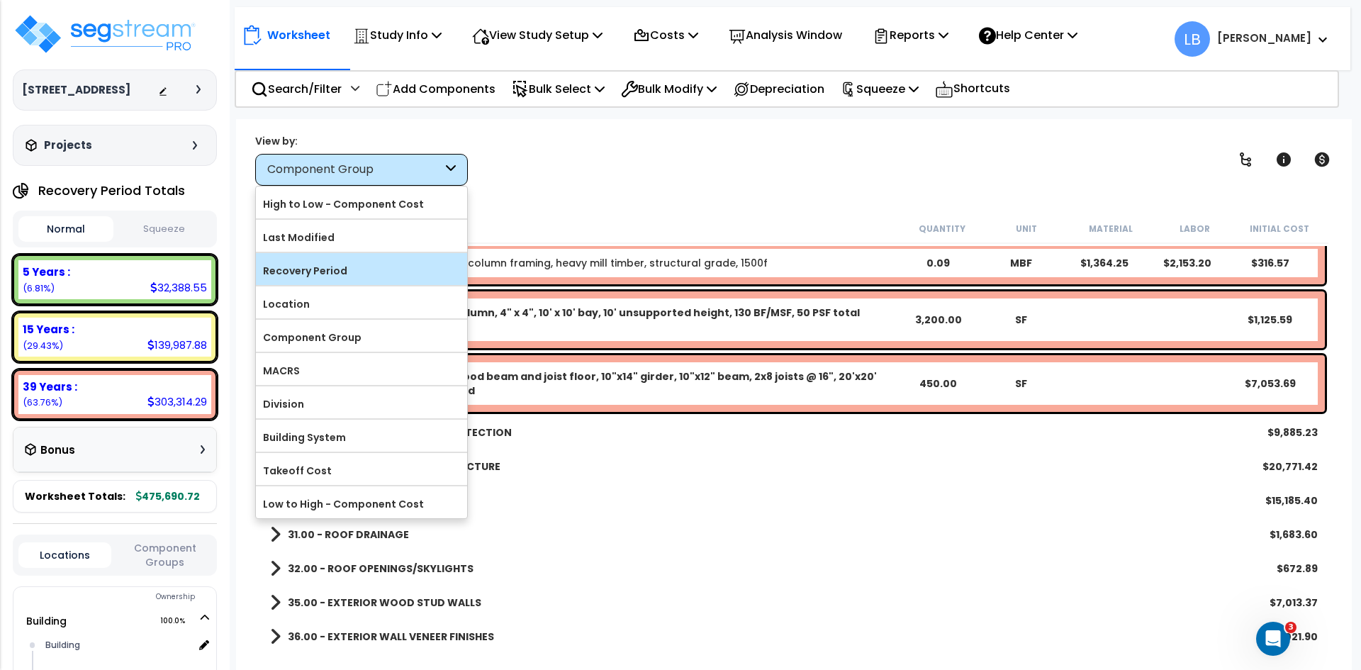
click at [341, 267] on label "Recovery Period" at bounding box center [361, 270] width 211 height 21
click at [0, 0] on input "Recovery Period" at bounding box center [0, 0] width 0 height 0
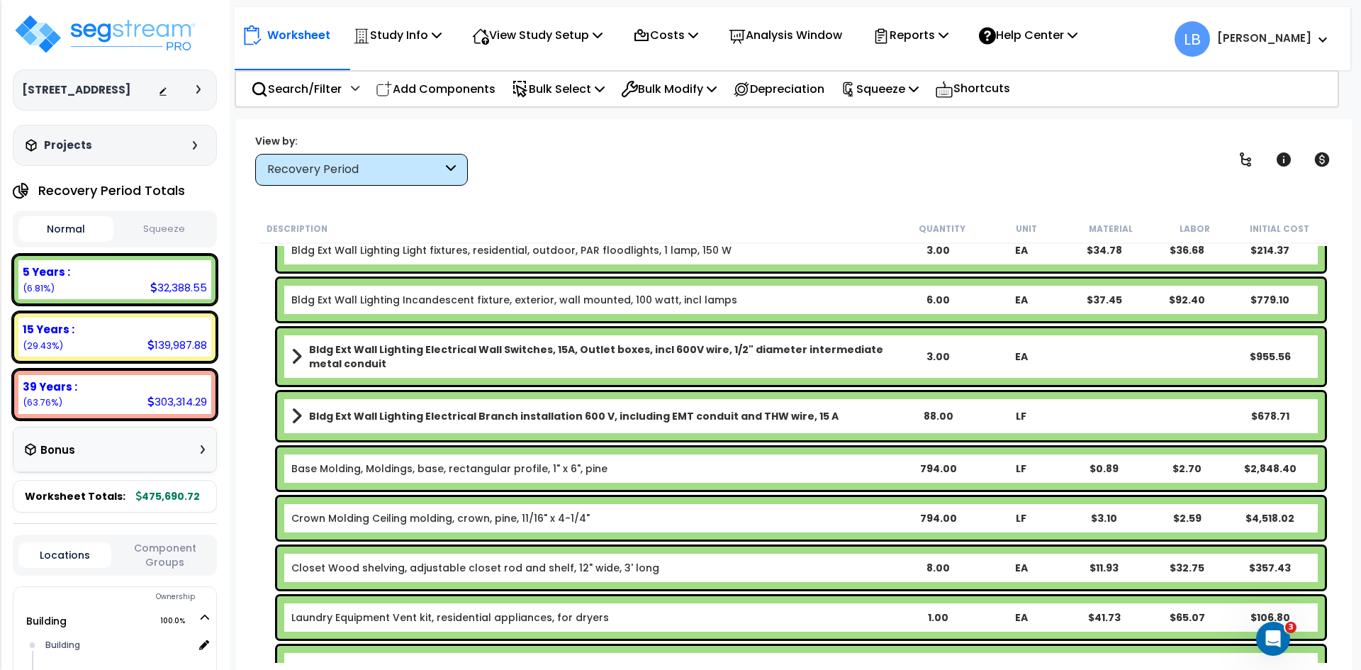
scroll to position [0, 0]
click at [145, 386] on div "39 Years :" at bounding box center [115, 386] width 184 height 15
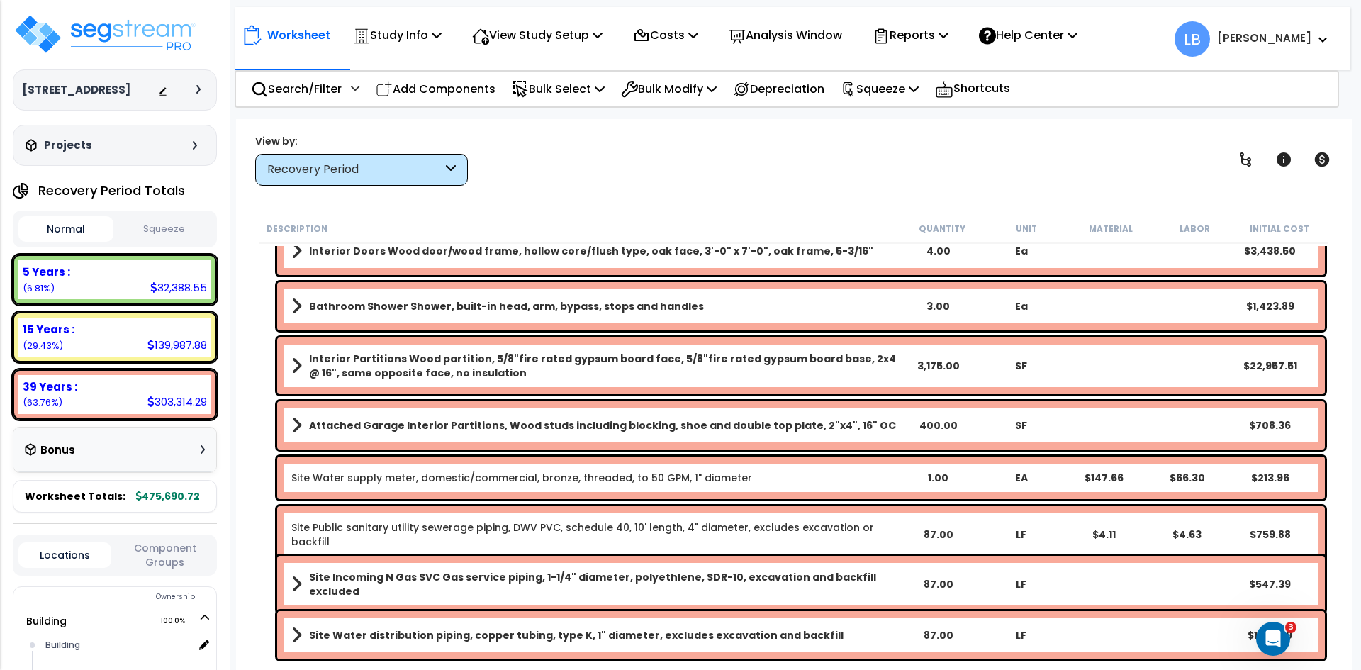
scroll to position [62, 0]
click at [598, 178] on div "View by: Recovery Period High to Low - Component Cost" at bounding box center [793, 159] width 1087 height 52
click at [148, 25] on img at bounding box center [105, 34] width 184 height 43
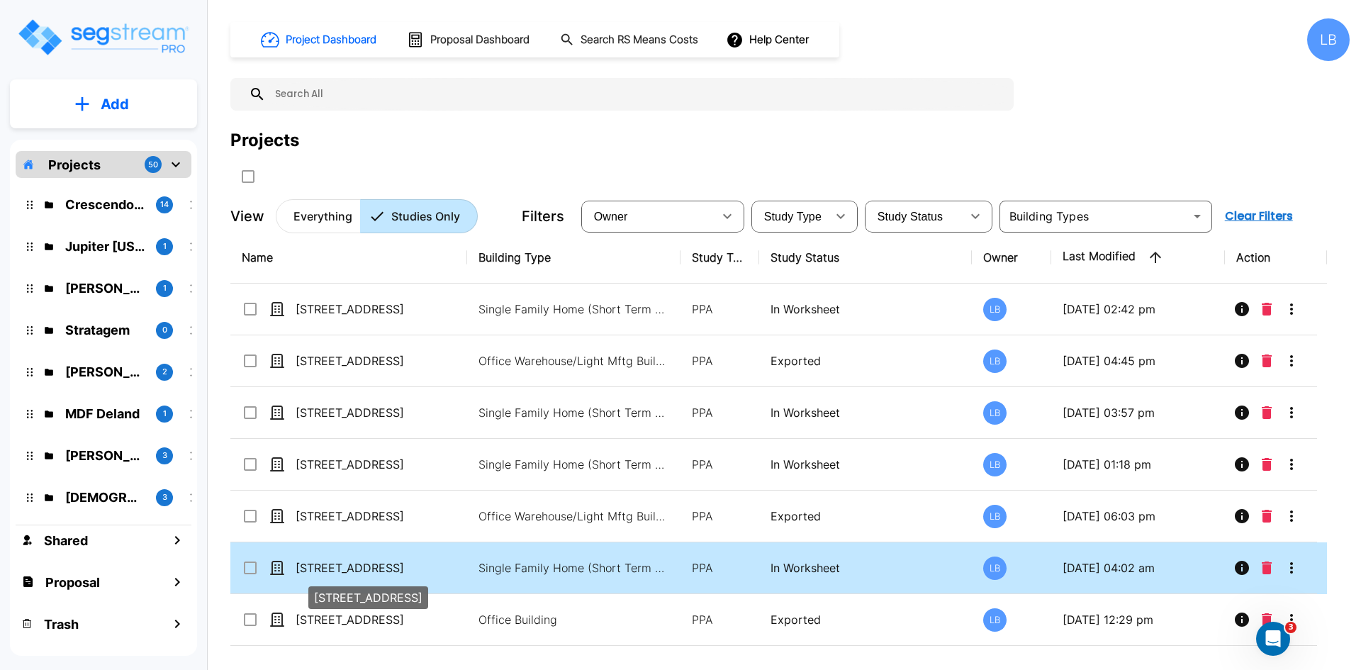
click at [401, 565] on p "[STREET_ADDRESS]" at bounding box center [367, 567] width 142 height 17
checkbox input "true"
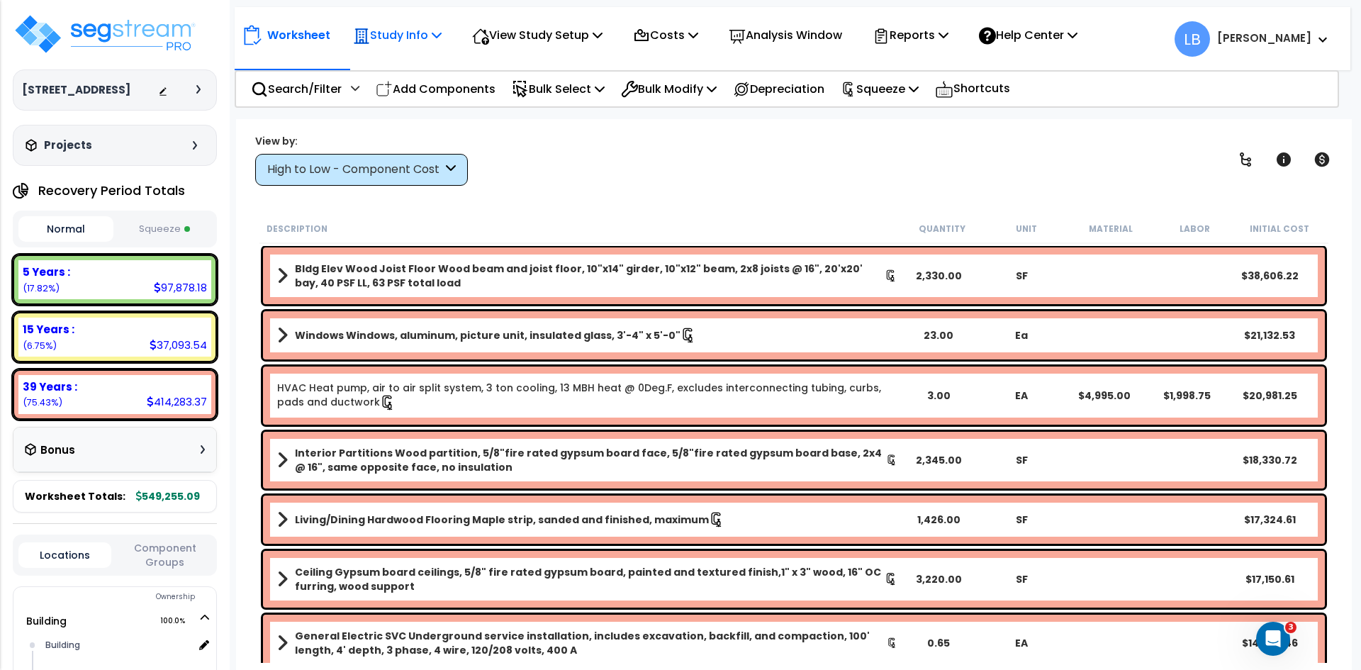
click at [410, 33] on p "Study Info" at bounding box center [397, 35] width 89 height 19
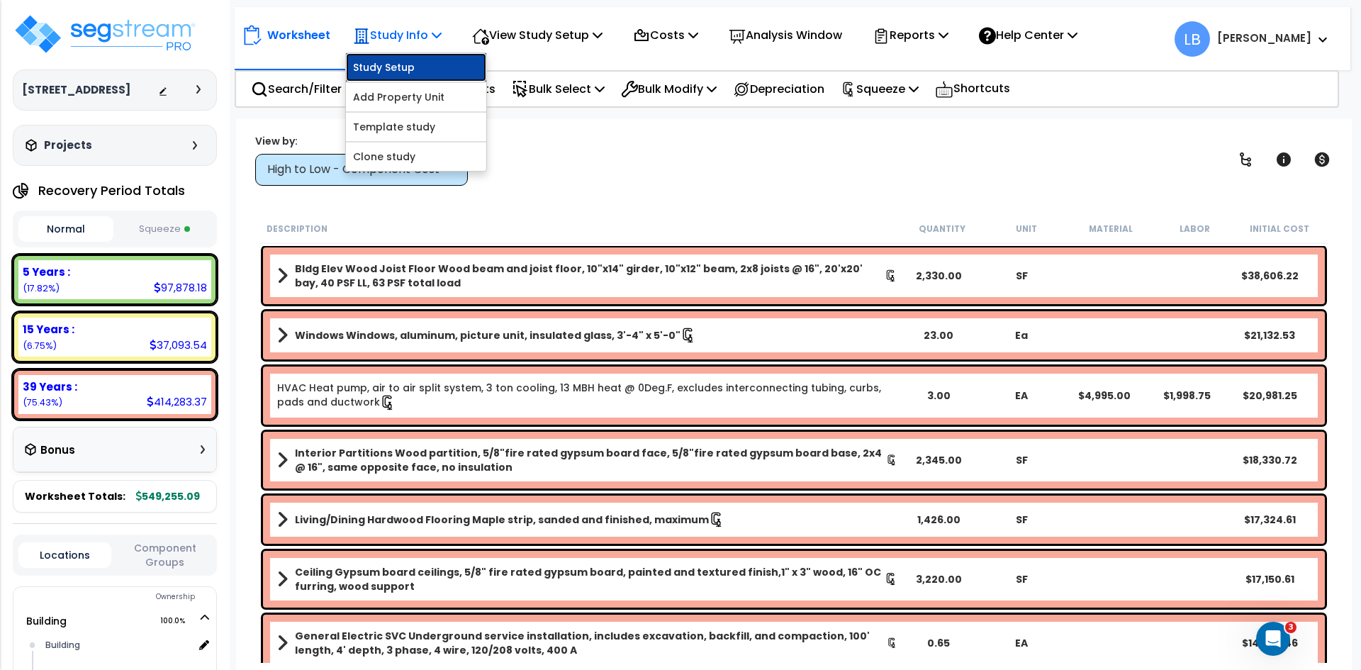
click at [405, 62] on link "Study Setup" at bounding box center [416, 67] width 140 height 28
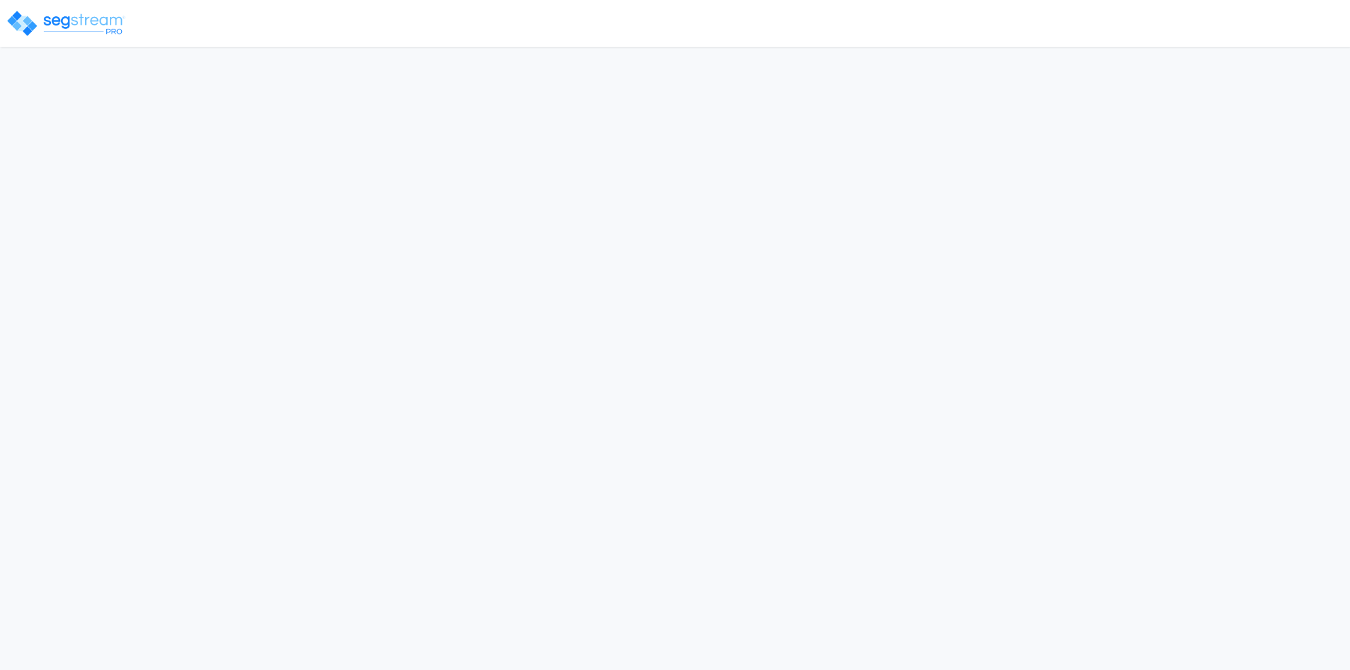
select select "2023"
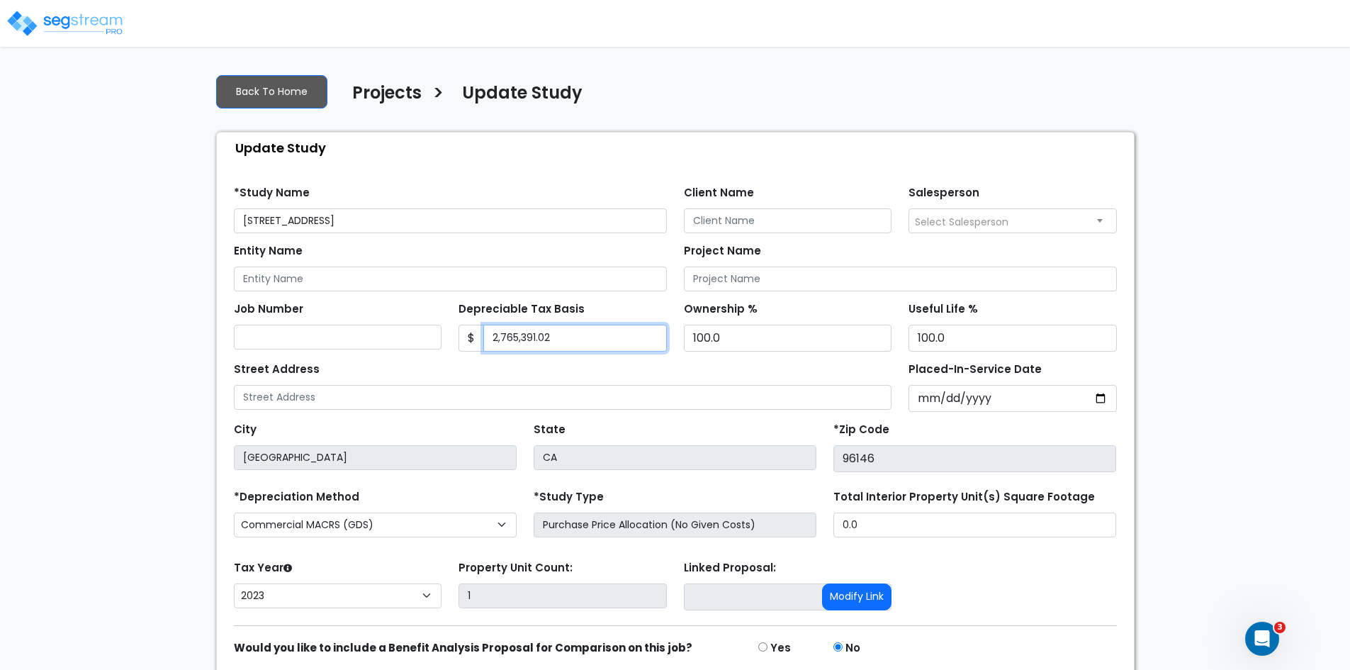
click at [563, 340] on input "2,765,391.02" at bounding box center [575, 338] width 184 height 27
type input "2"
type input "546,926"
click at [629, 371] on div "Street Address" at bounding box center [563, 384] width 659 height 51
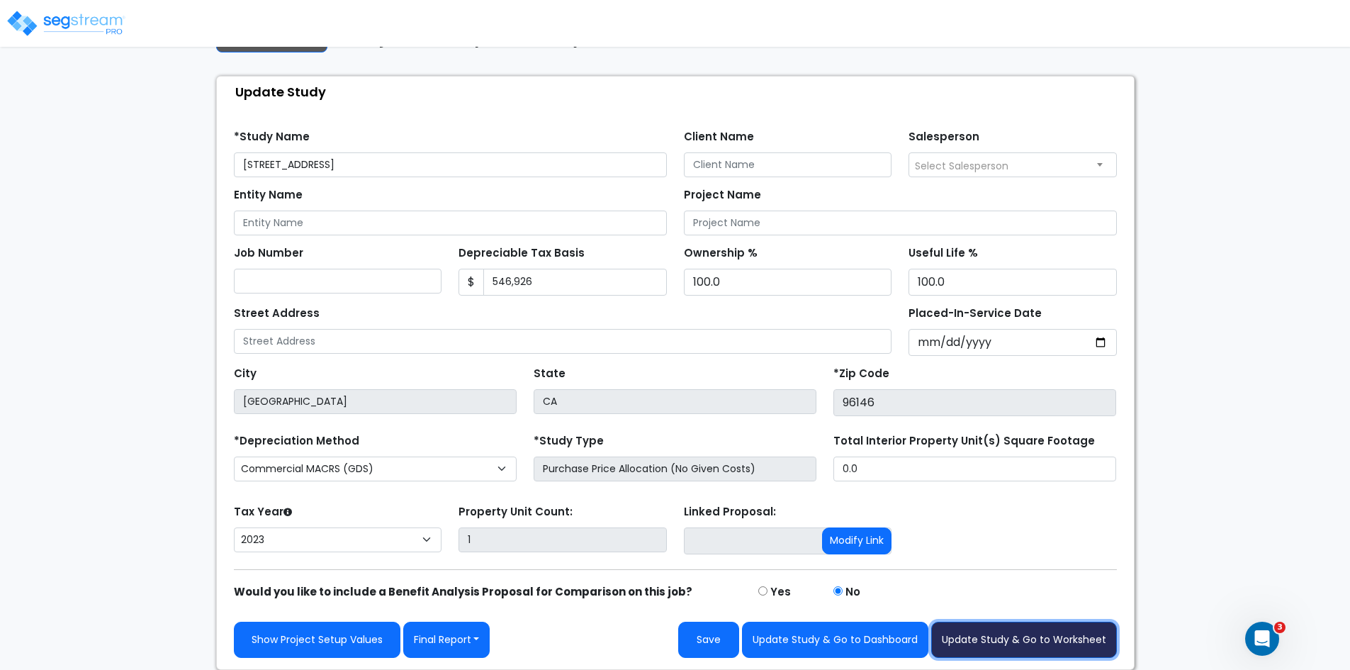
click at [965, 639] on button "Update Study & Go to Worksheet" at bounding box center [1024, 640] width 186 height 36
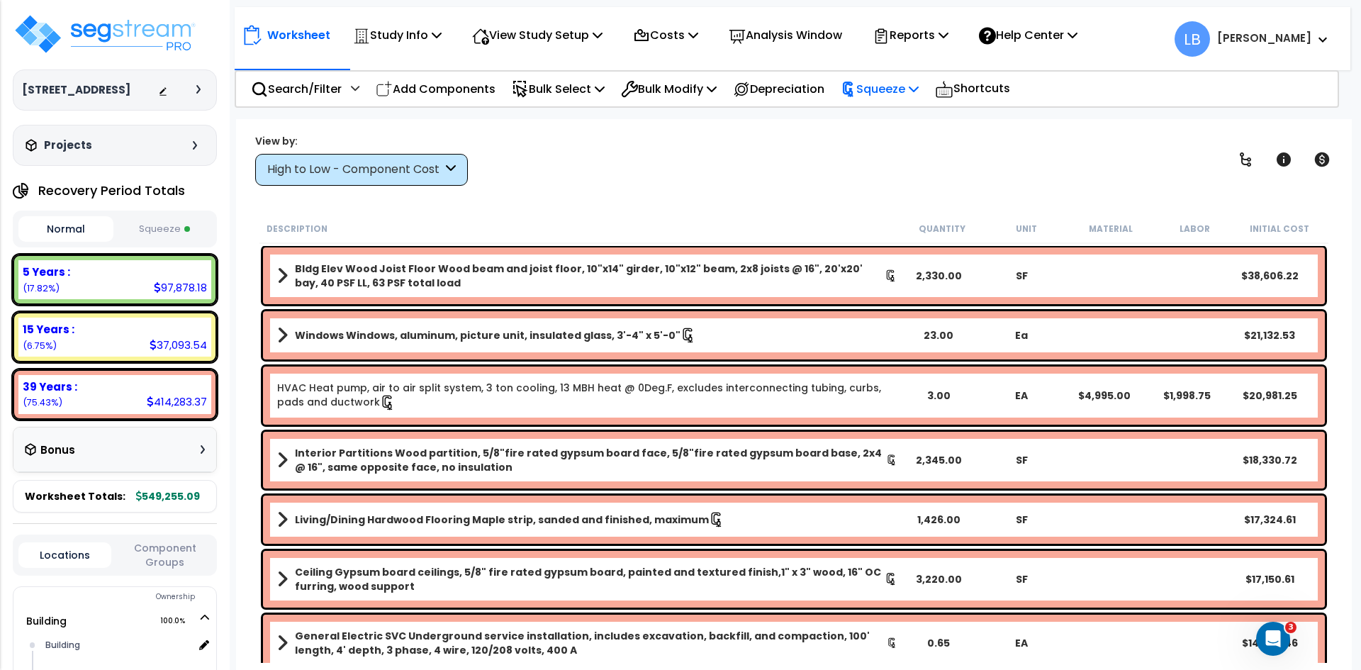
click at [890, 91] on p "Squeeze" at bounding box center [880, 88] width 78 height 19
click at [900, 120] on link "Re-squeeze" at bounding box center [904, 120] width 140 height 28
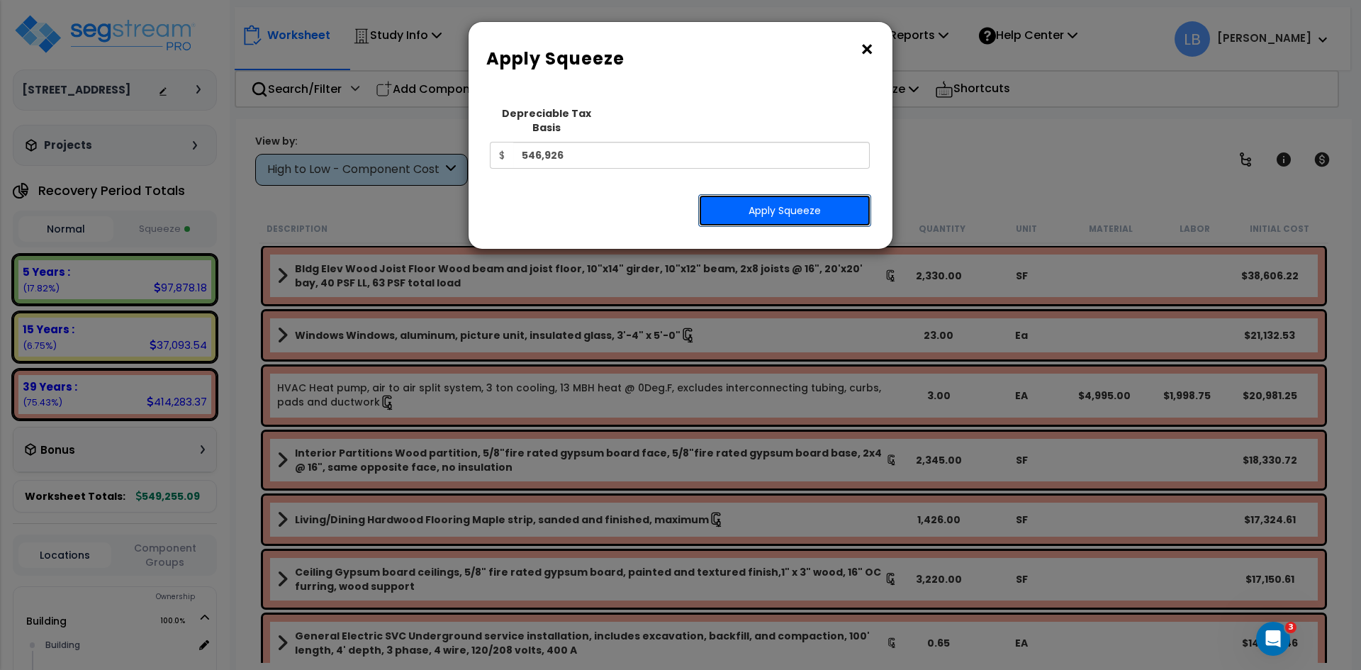
click at [768, 199] on button "Apply Squeeze" at bounding box center [784, 210] width 173 height 33
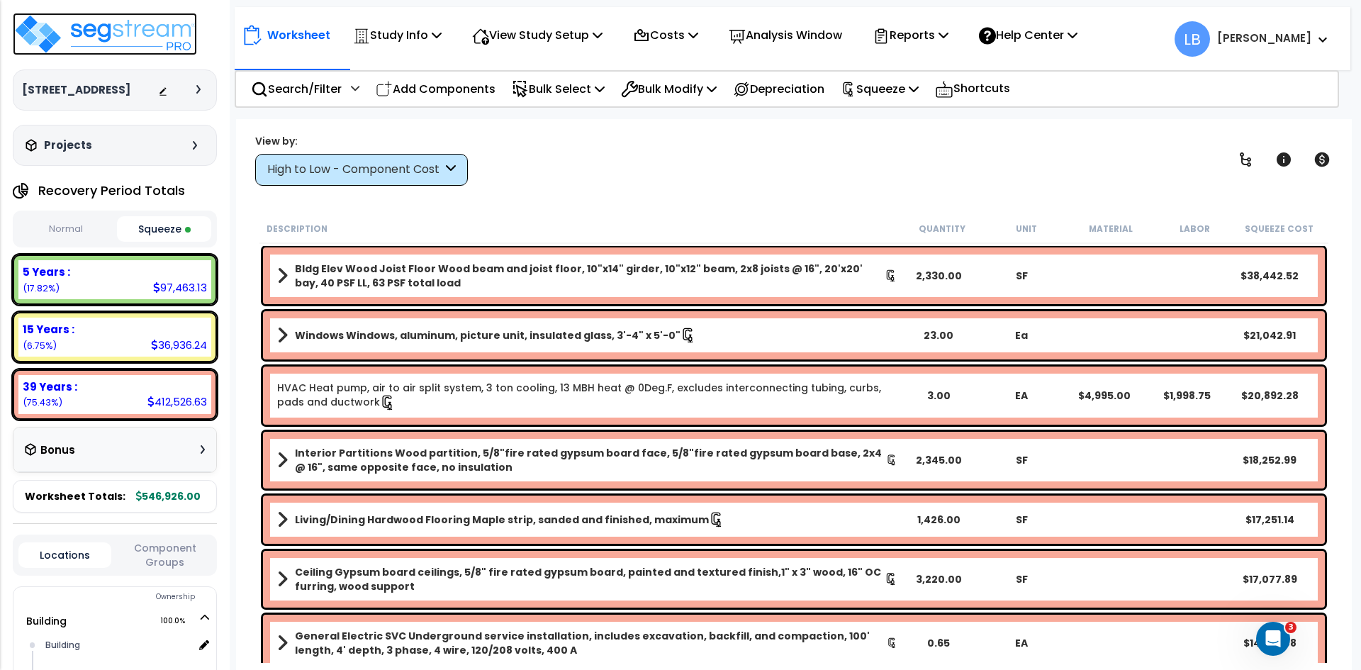
click at [133, 29] on img at bounding box center [105, 34] width 184 height 43
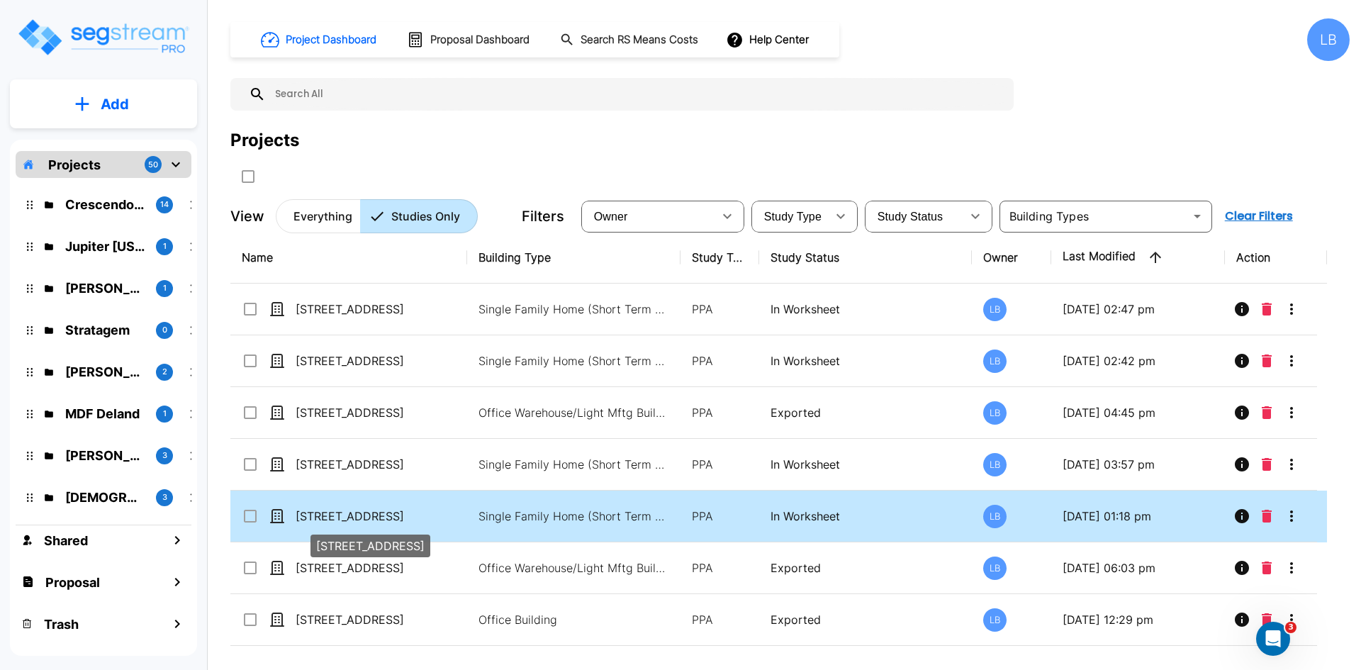
click at [427, 515] on p "[STREET_ADDRESS]" at bounding box center [367, 516] width 142 height 17
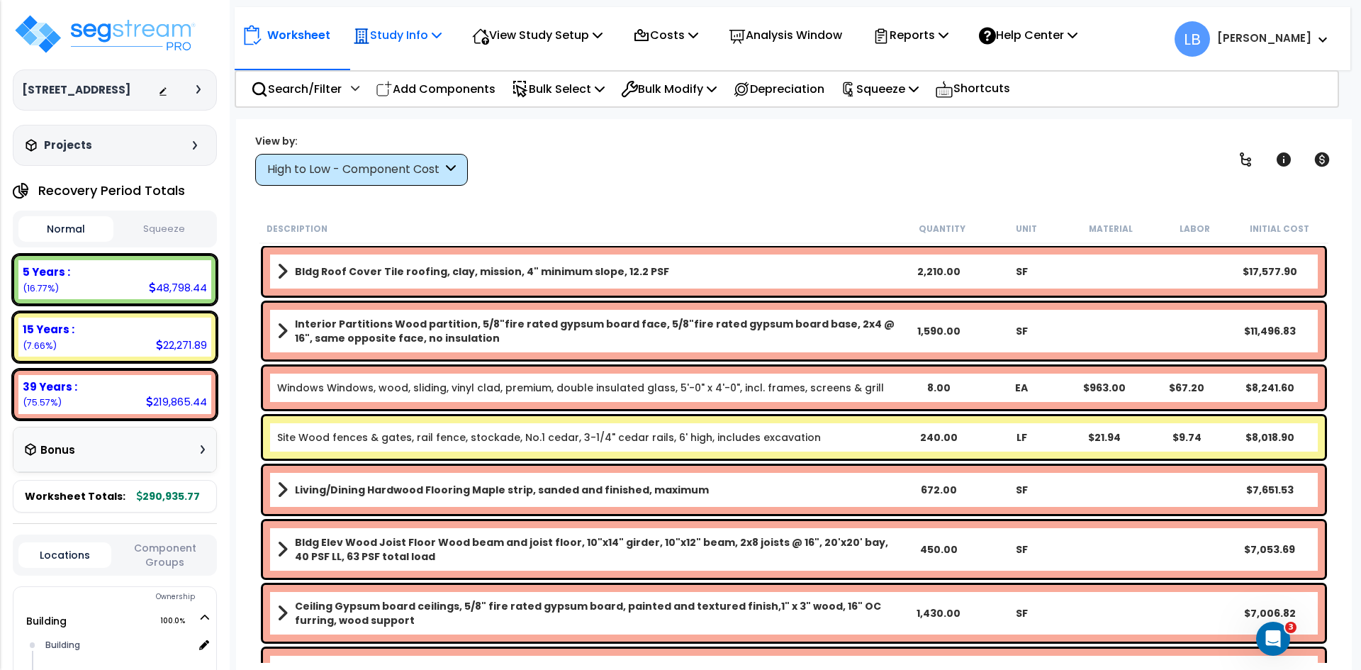
click at [416, 32] on p "Study Info" at bounding box center [397, 35] width 89 height 19
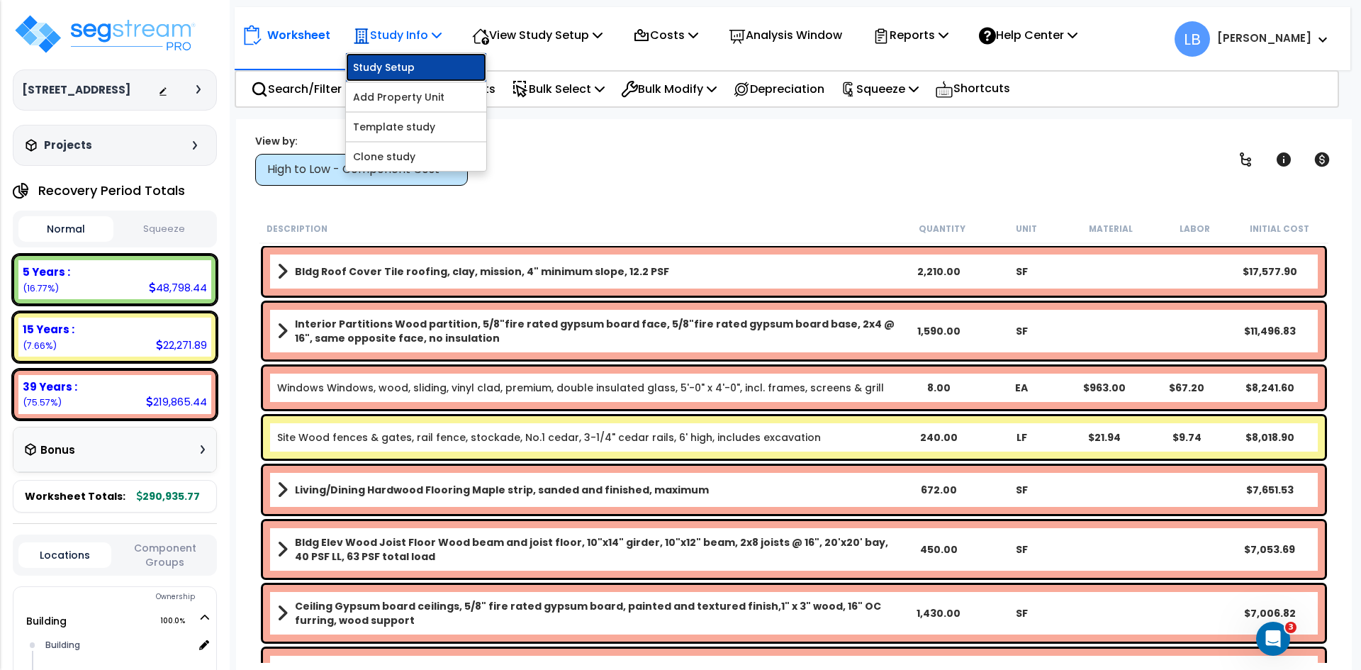
click at [403, 60] on link "Study Setup" at bounding box center [416, 67] width 140 height 28
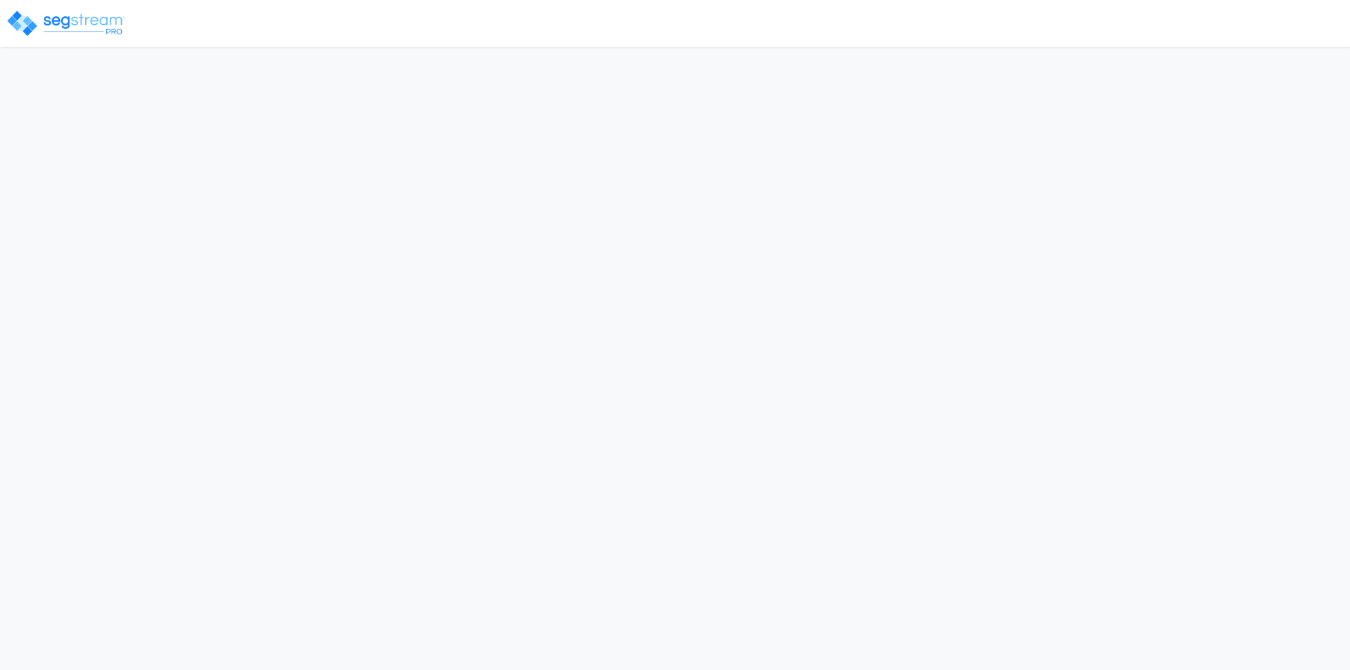
select select "2024"
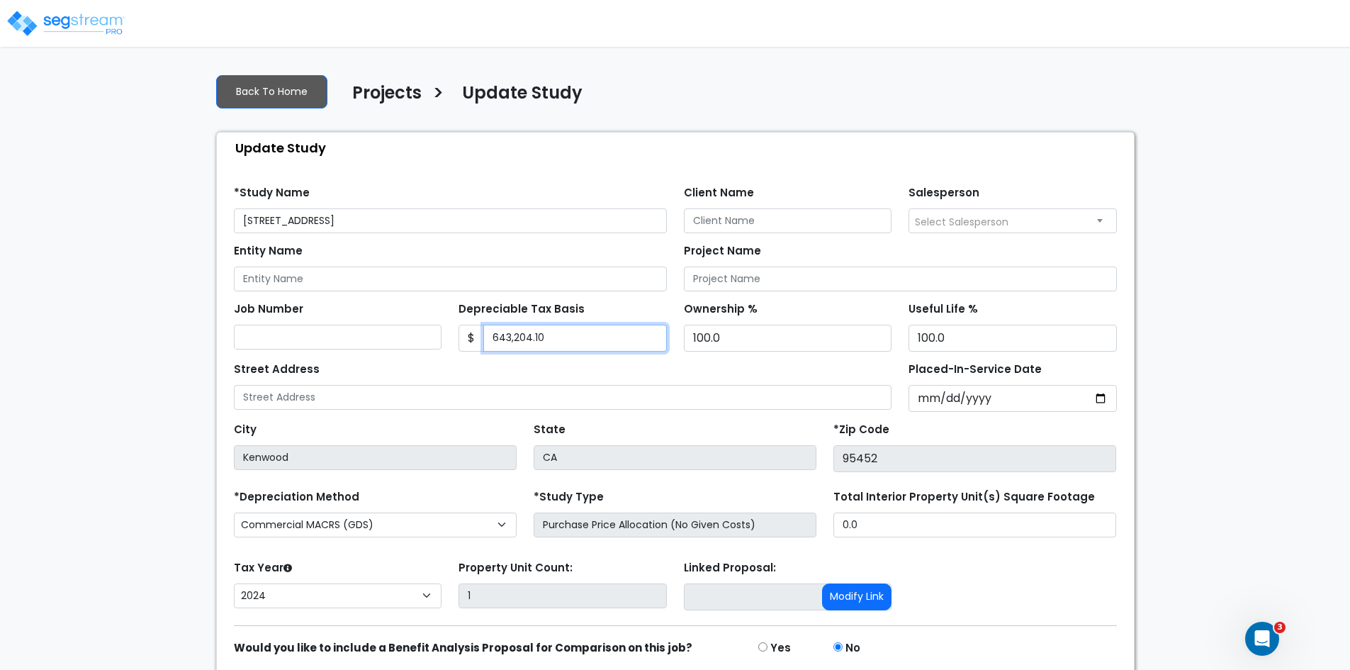
click at [566, 334] on input "643,204.10" at bounding box center [575, 338] width 184 height 27
type input "6"
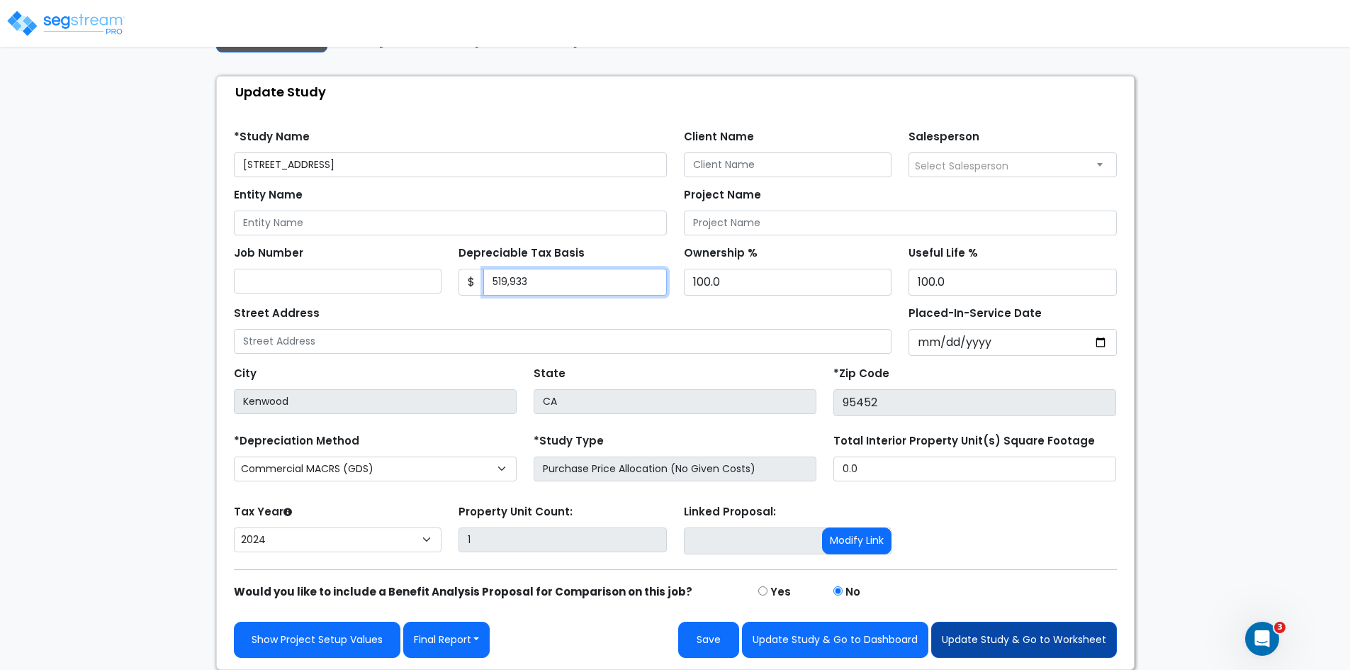
type input "519,933"
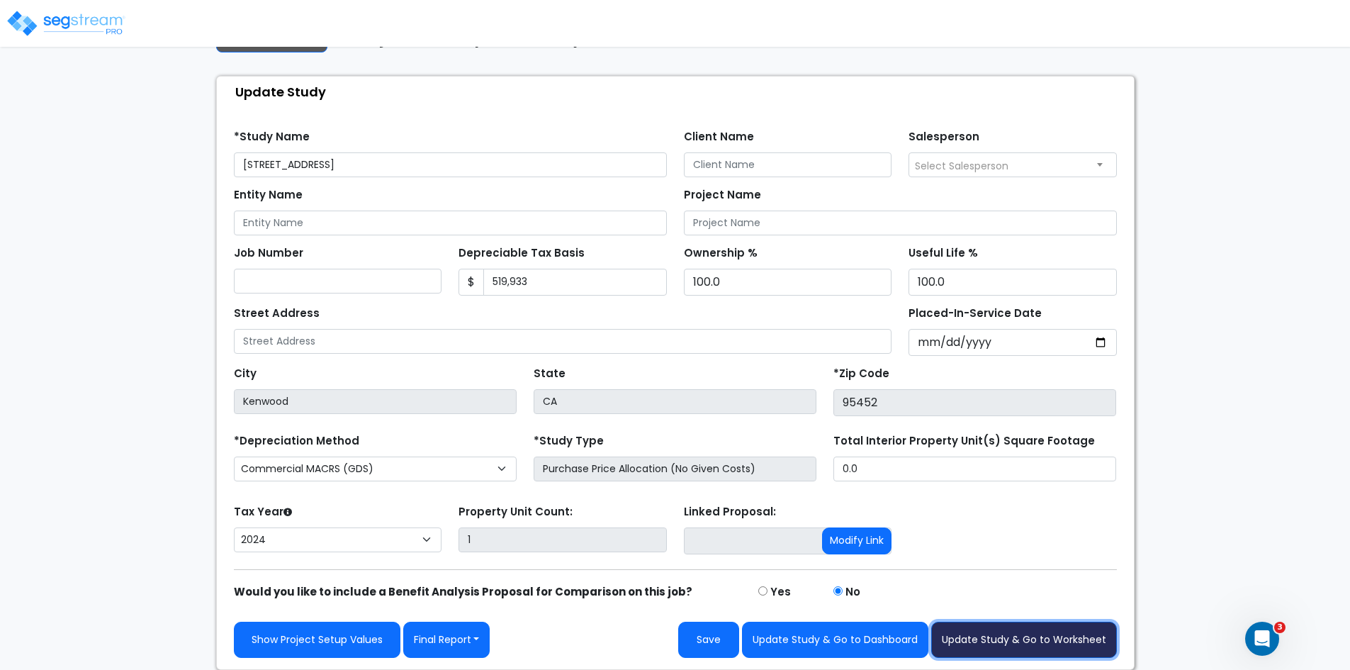
click at [981, 642] on button "Update Study & Go to Worksheet" at bounding box center [1024, 640] width 186 height 36
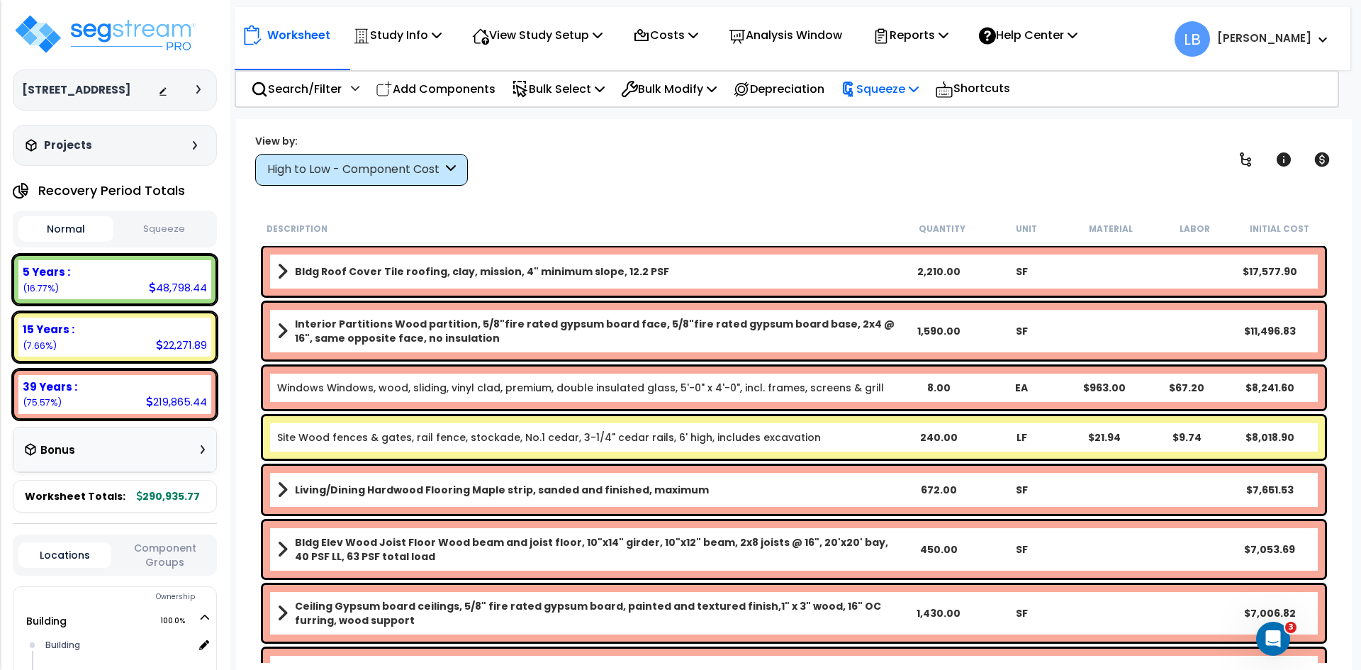
click at [896, 83] on p "Squeeze" at bounding box center [880, 88] width 78 height 19
click at [887, 116] on link "Squeeze" at bounding box center [904, 120] width 140 height 28
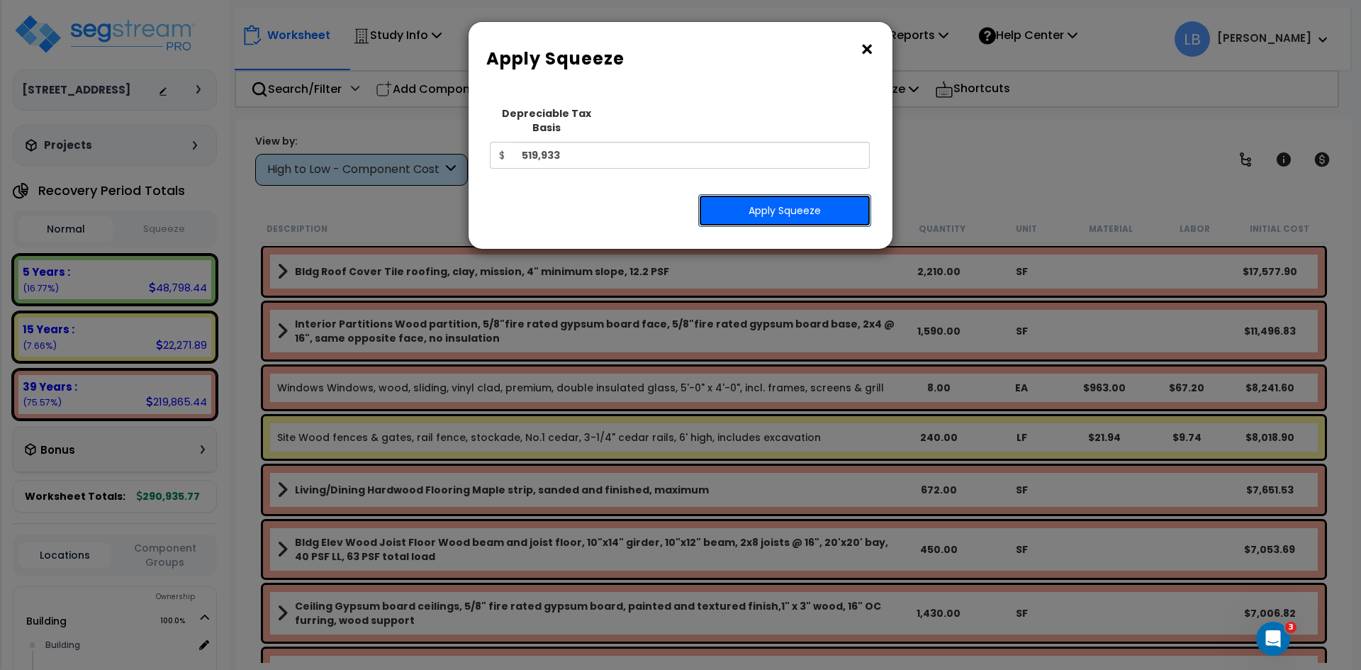
click at [762, 194] on button "Apply Squeeze" at bounding box center [784, 210] width 173 height 33
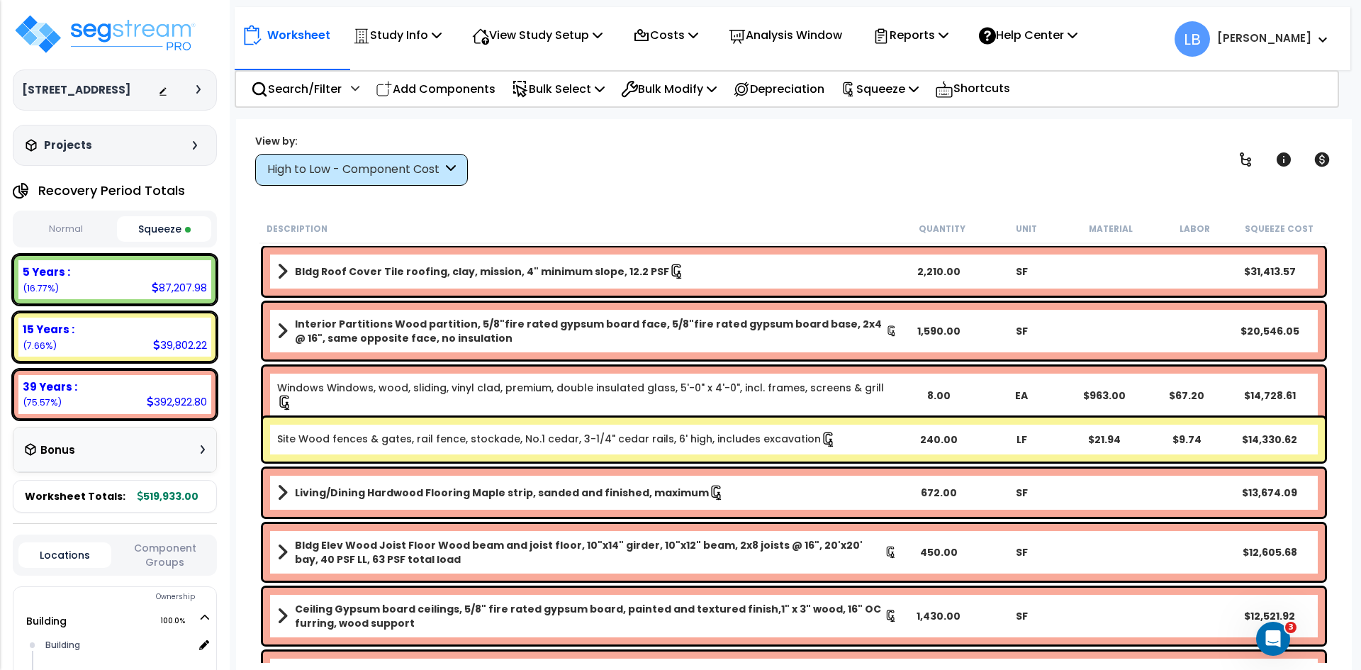
click at [556, 193] on div "Worksheet Study Info Study Setup Add Property Unit Template study Clone study LB" at bounding box center [794, 454] width 1116 height 670
click at [116, 30] on img at bounding box center [105, 34] width 184 height 43
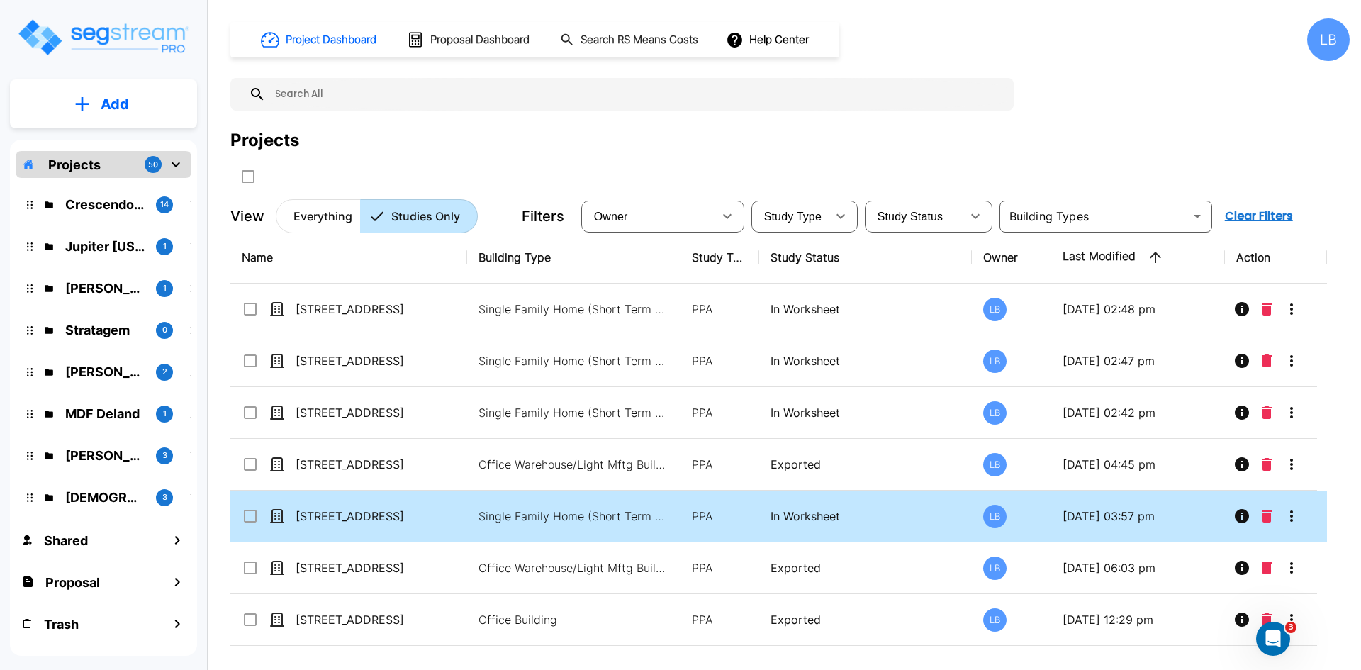
click at [457, 516] on td "[STREET_ADDRESS]" at bounding box center [348, 517] width 237 height 52
checkbox input "true"
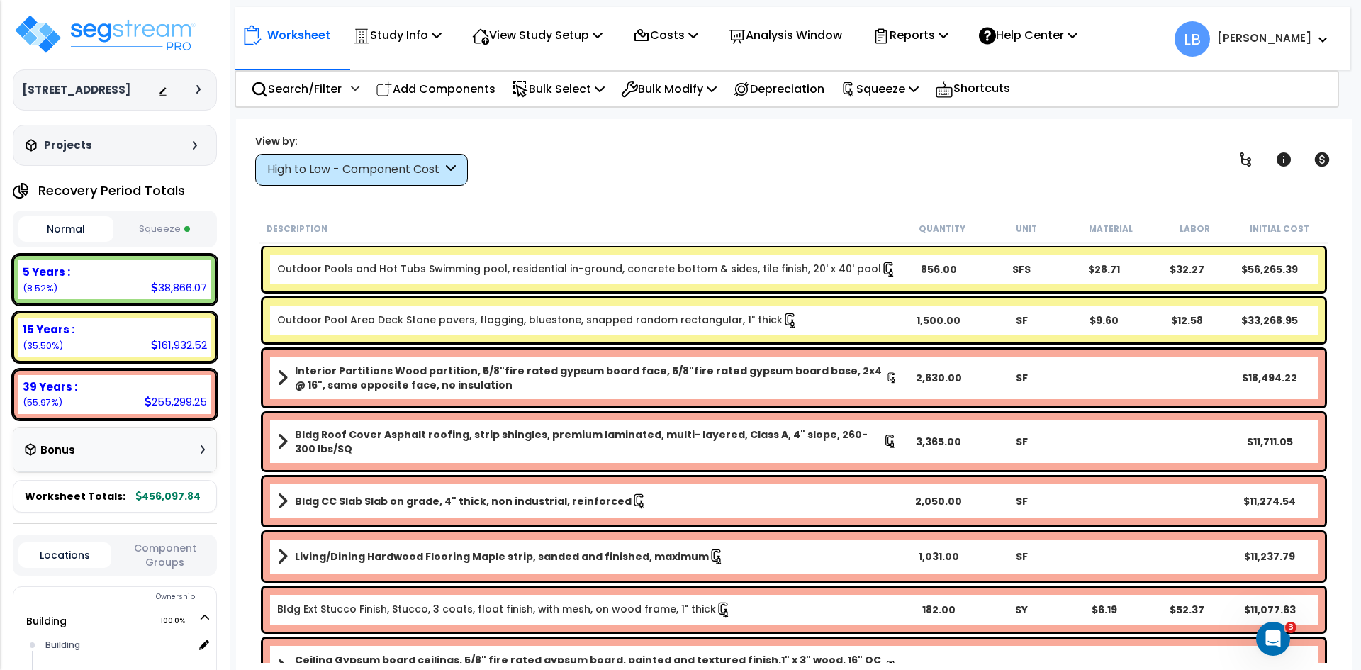
click at [404, 173] on div "High to Low - Component Cost" at bounding box center [354, 170] width 175 height 16
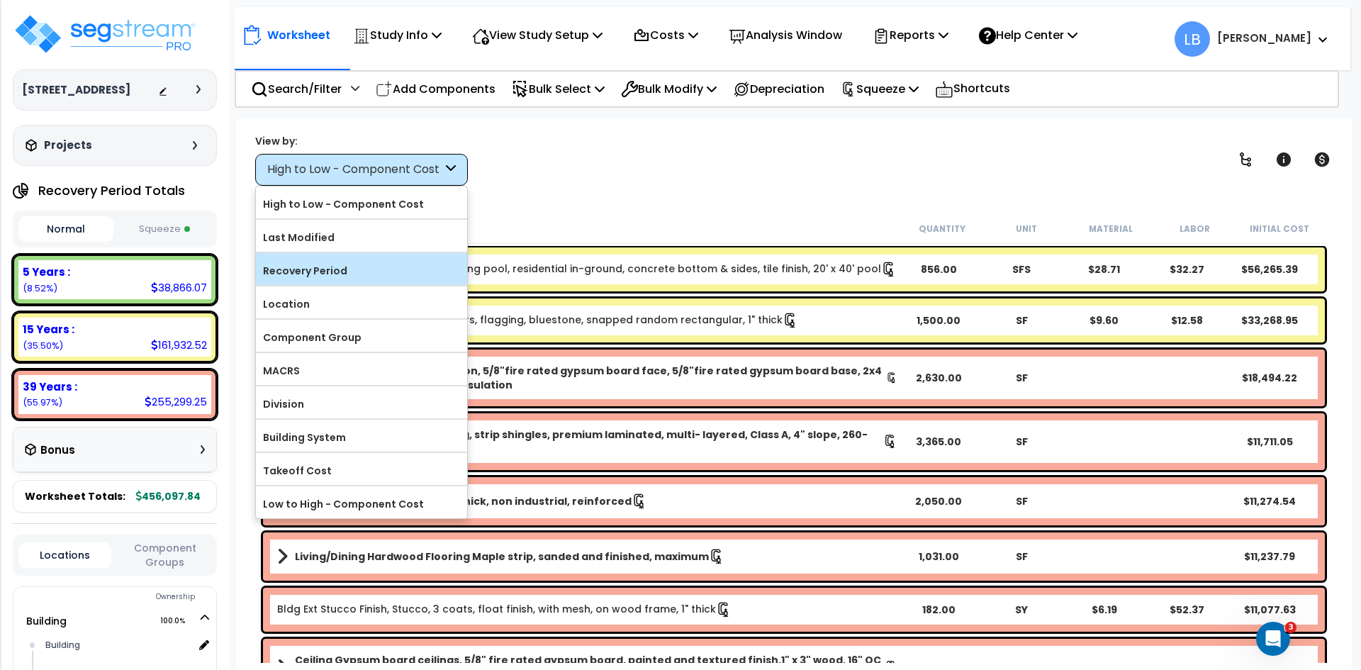
click at [352, 267] on label "Recovery Period" at bounding box center [361, 270] width 211 height 21
click at [0, 0] on input "Recovery Period" at bounding box center [0, 0] width 0 height 0
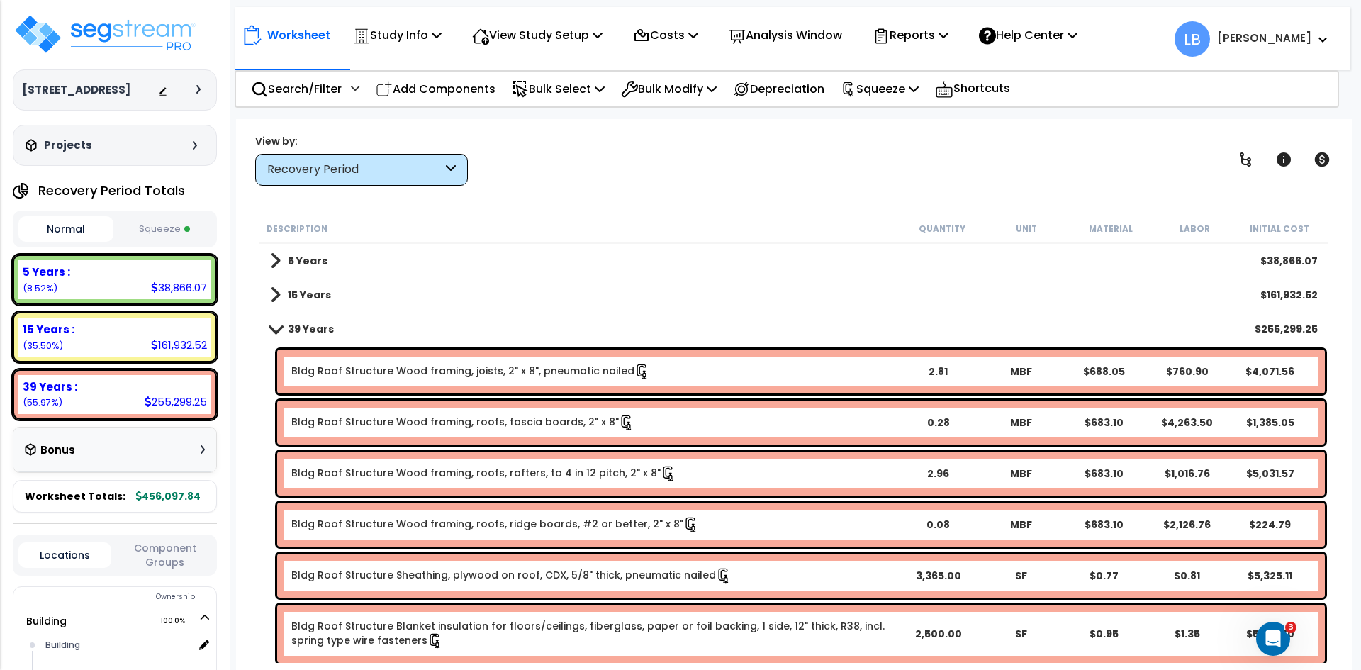
click at [338, 290] on div "15 Years $161,932.52" at bounding box center [794, 295] width 1062 height 34
click at [309, 293] on b "15 Years" at bounding box center [309, 295] width 43 height 14
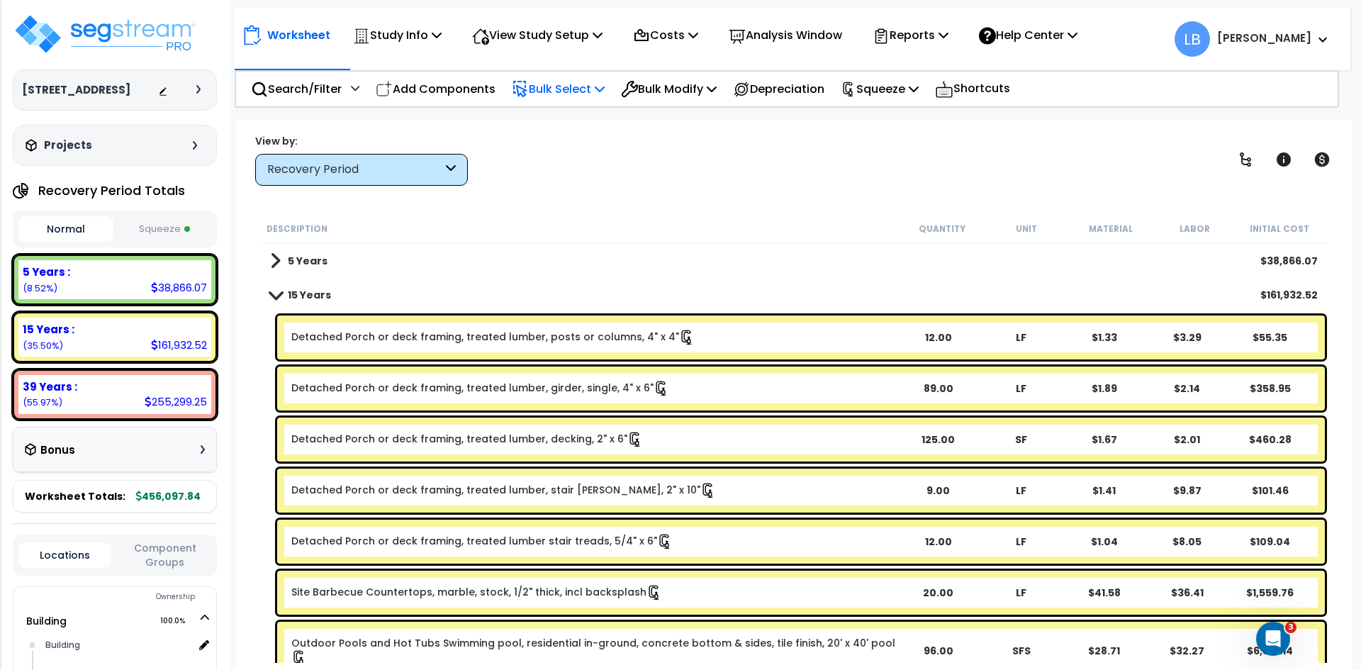
click at [565, 83] on p "Bulk Select" at bounding box center [558, 88] width 93 height 19
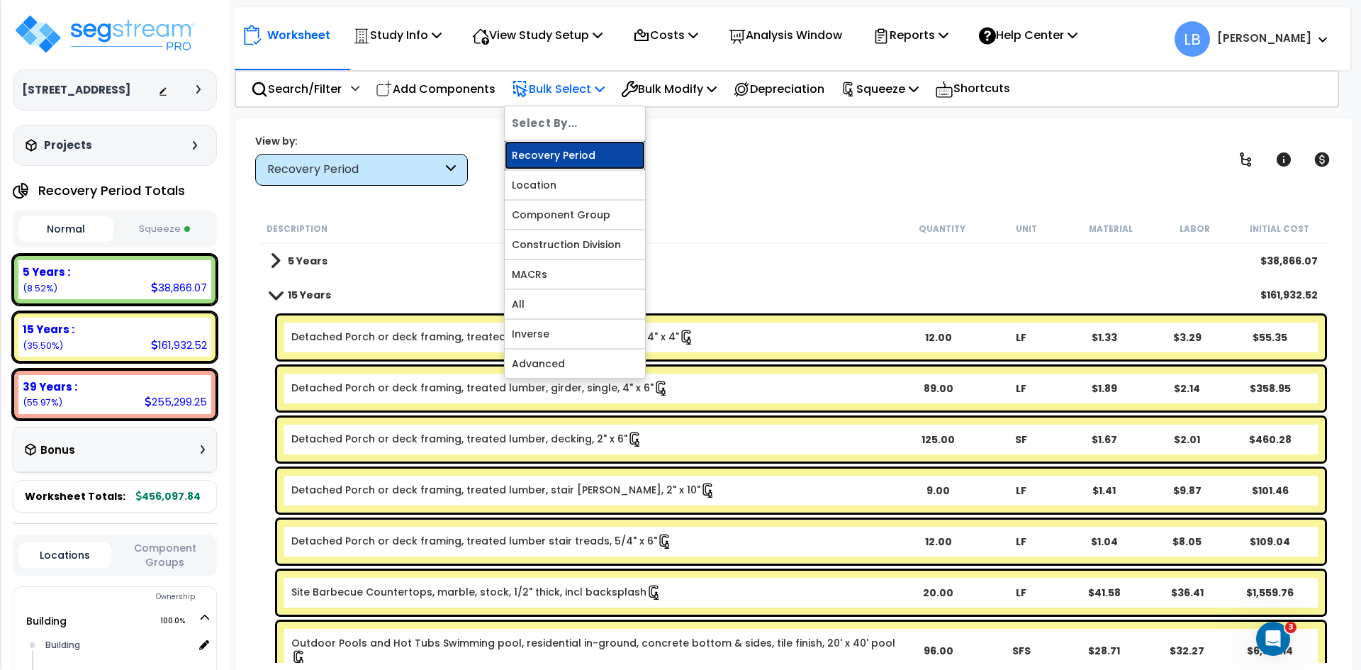
click at [543, 152] on link "Recovery Period" at bounding box center [575, 155] width 140 height 28
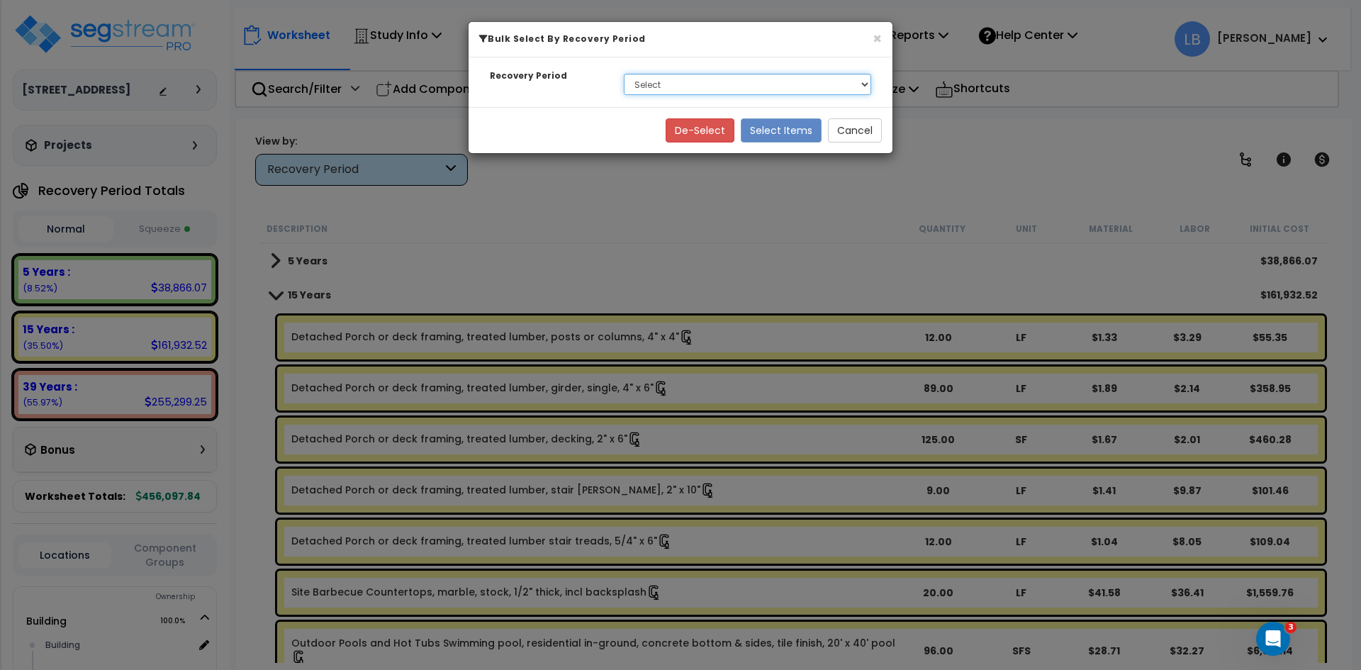
click at [657, 85] on select "Select 5 Years 15 Years 39 Years" at bounding box center [747, 84] width 247 height 21
select select "15Y"
click at [624, 74] on select "Select 5 Years 15 Years 39 Years" at bounding box center [747, 84] width 247 height 21
click at [760, 128] on button "Select Items" at bounding box center [781, 130] width 81 height 24
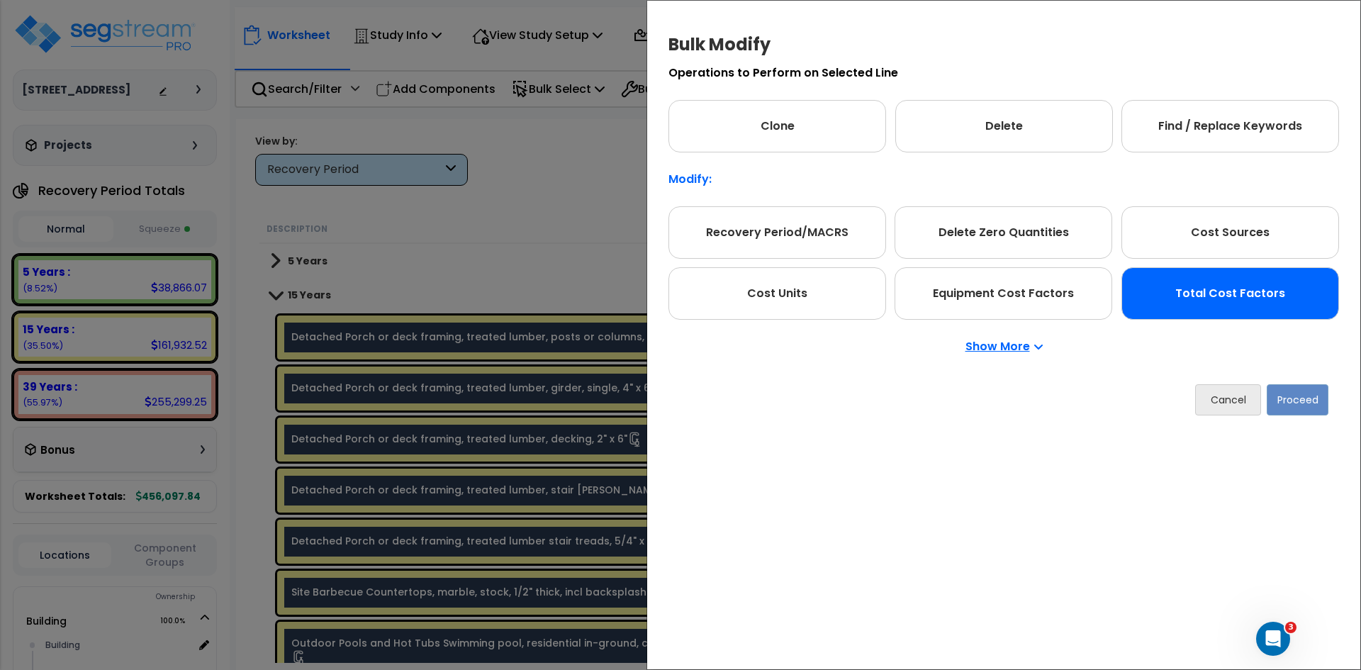
click at [1166, 303] on div "Total Cost Factors" at bounding box center [1230, 293] width 218 height 52
click at [1290, 403] on button "Proceed" at bounding box center [1298, 399] width 62 height 31
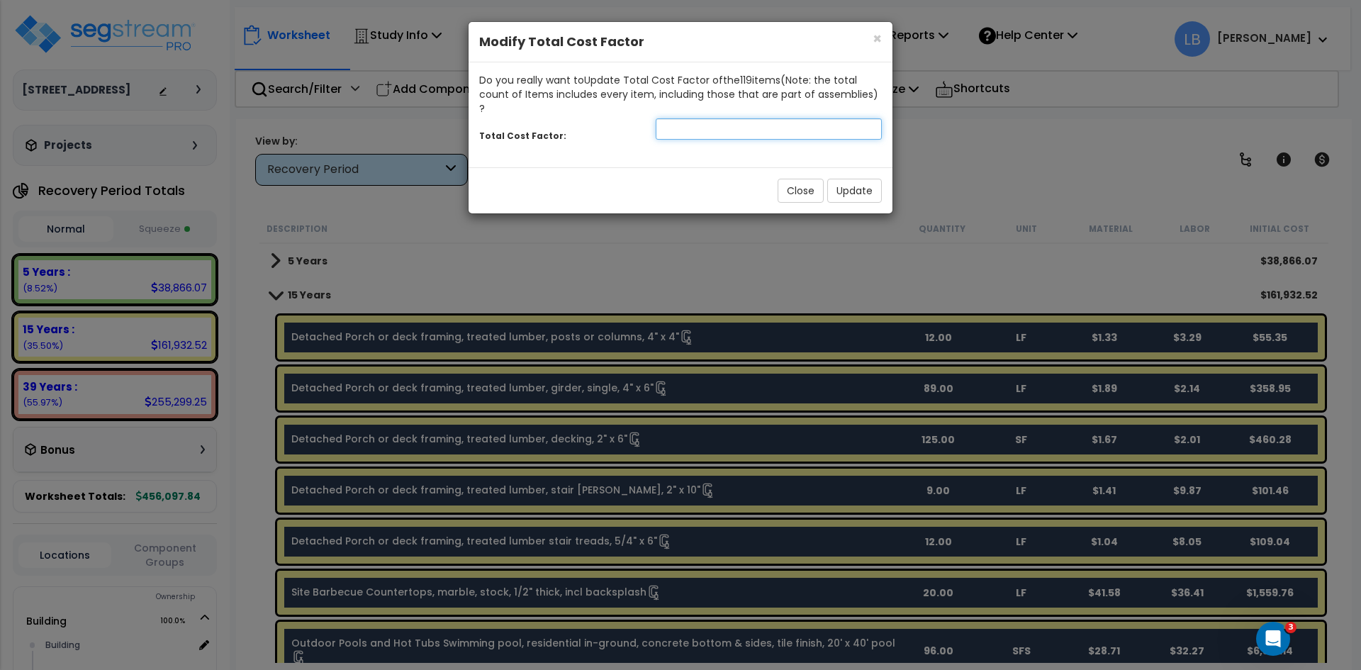
click at [791, 118] on input "number" at bounding box center [769, 128] width 226 height 21
type input ".7"
click at [855, 179] on button "Update" at bounding box center [854, 191] width 55 height 24
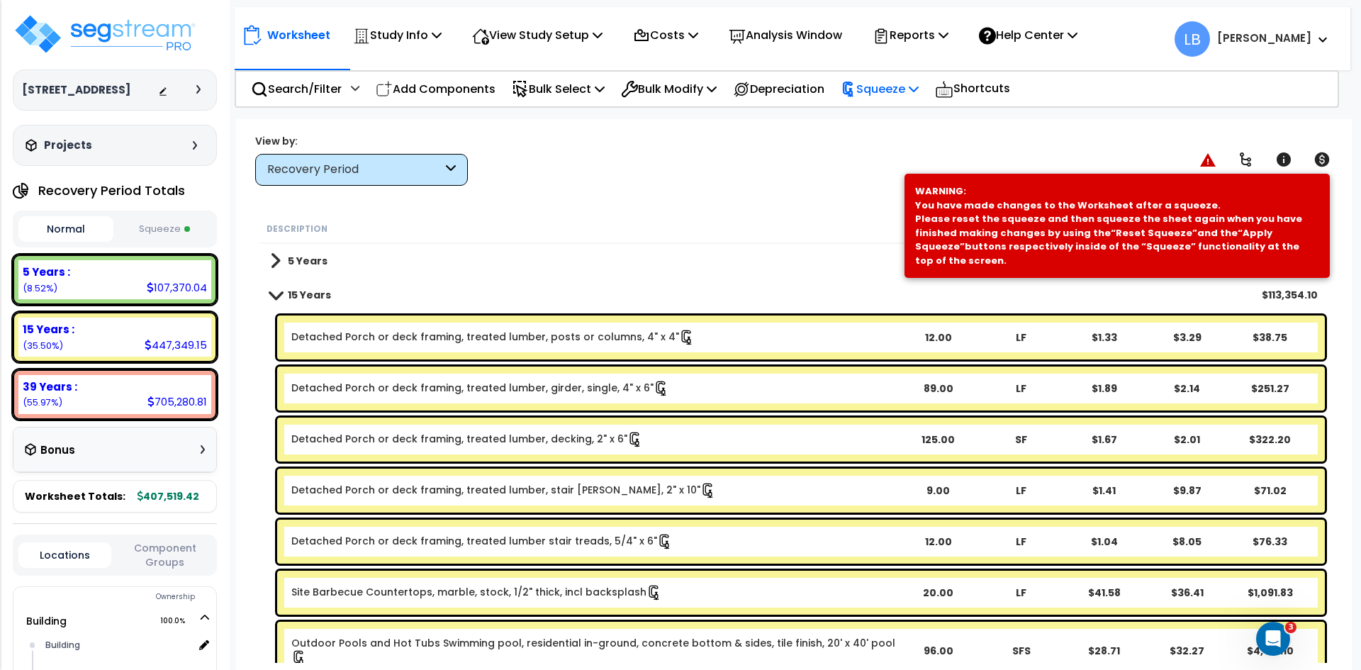
click at [897, 89] on p "Squeeze" at bounding box center [880, 88] width 78 height 19
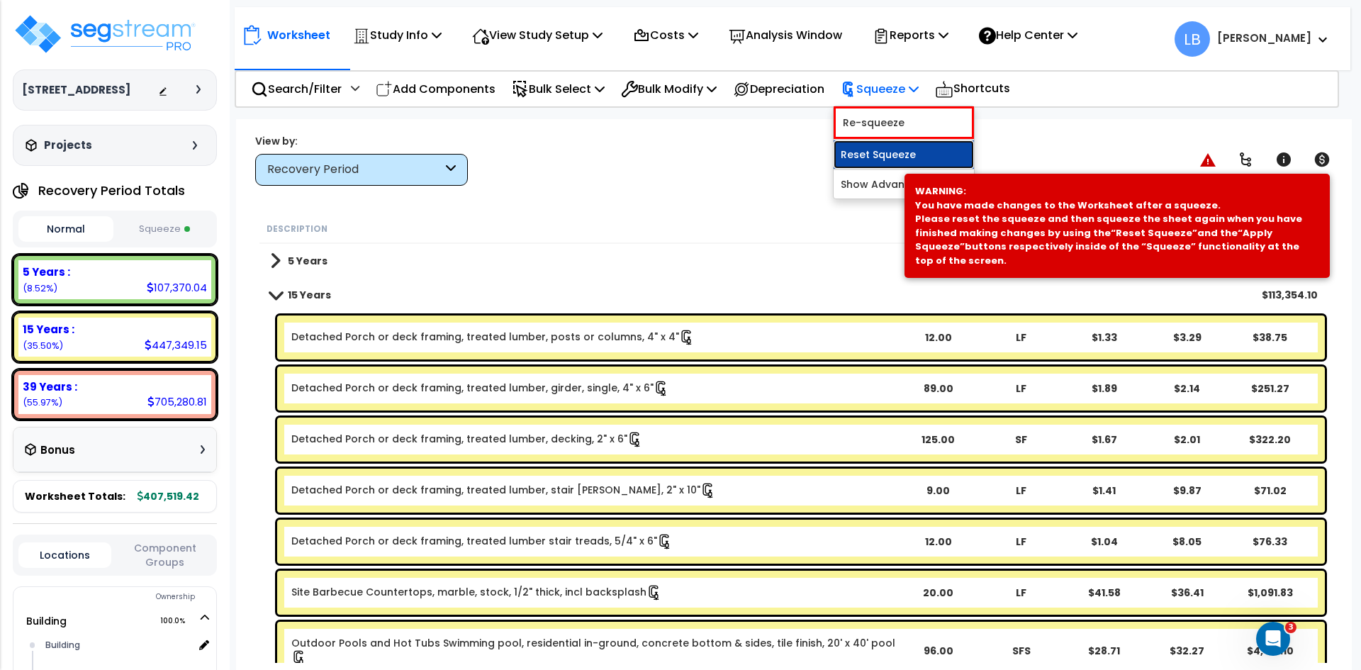
click at [888, 156] on link "Reset Squeeze" at bounding box center [904, 154] width 140 height 28
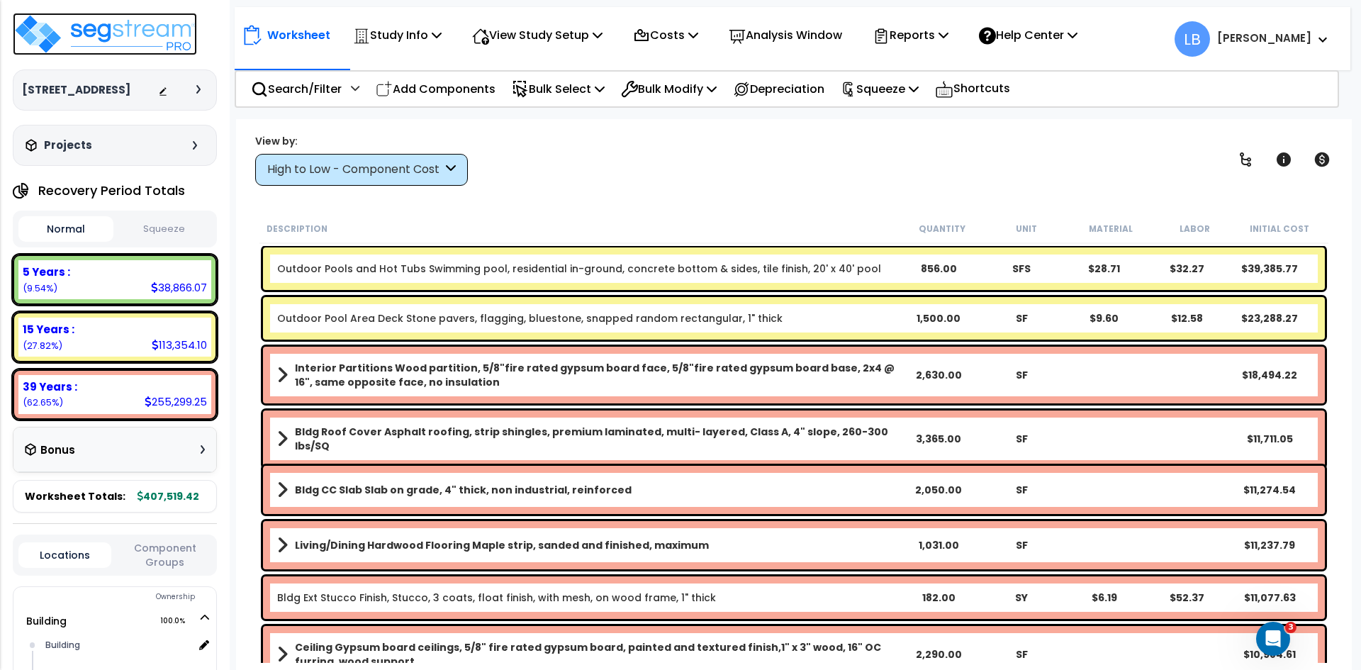
click at [152, 33] on img at bounding box center [105, 34] width 184 height 43
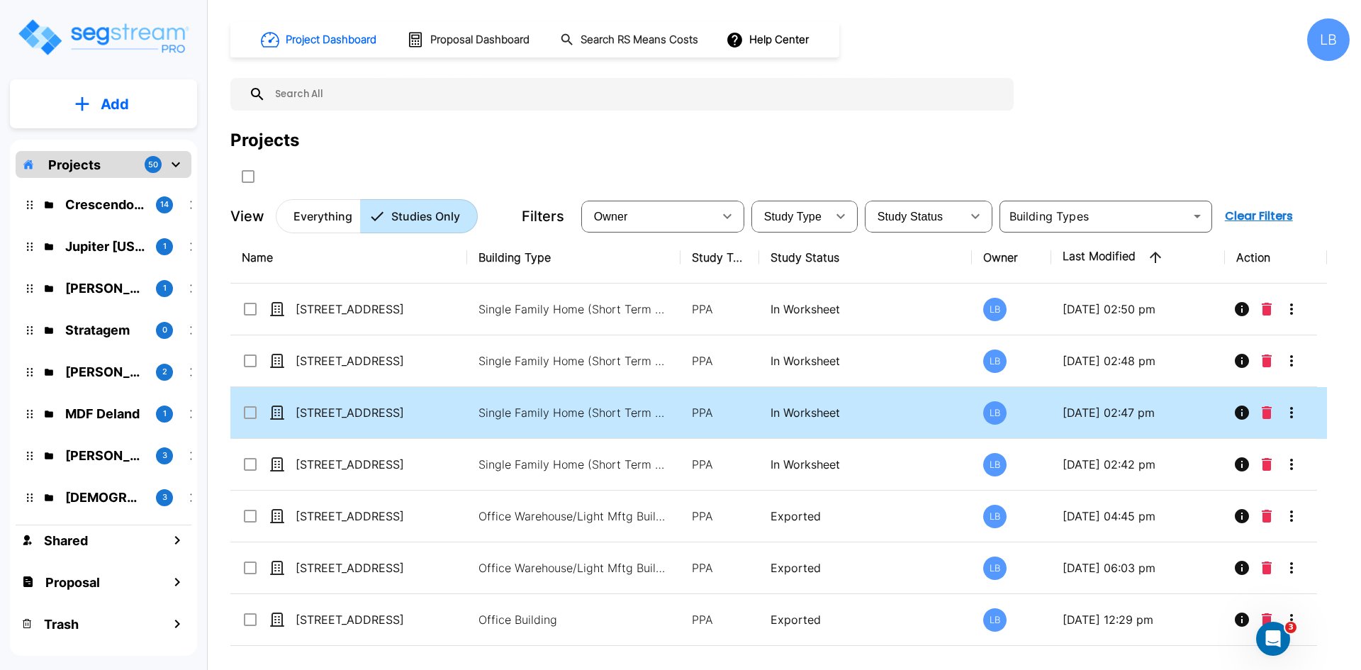
click at [459, 410] on td "[STREET_ADDRESS]" at bounding box center [348, 413] width 237 height 52
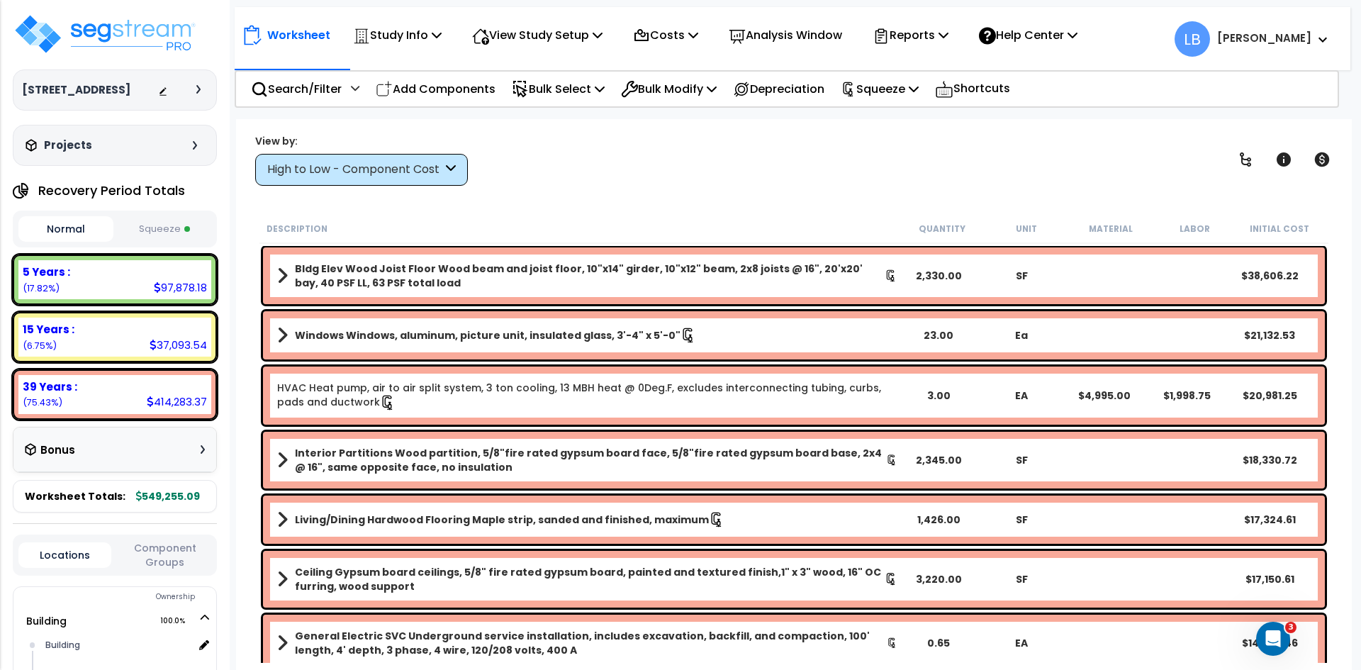
click at [171, 224] on button "Squeeze" at bounding box center [164, 229] width 95 height 25
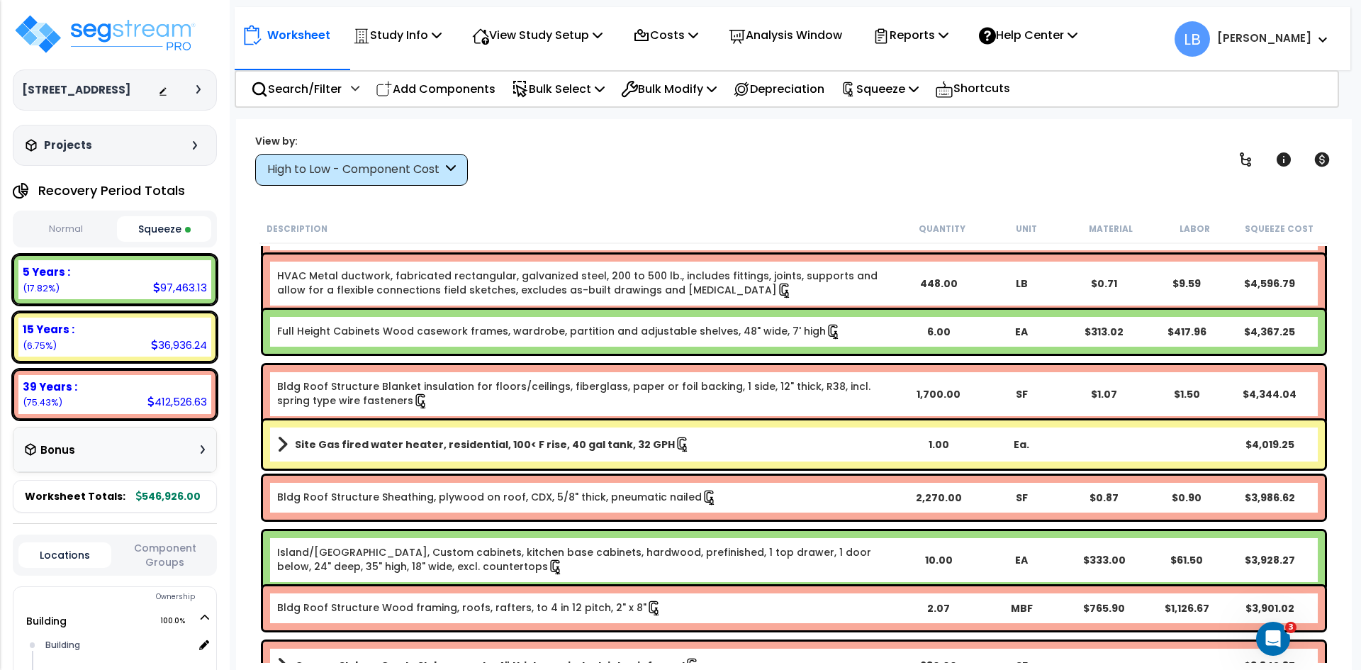
scroll to position [2048, 0]
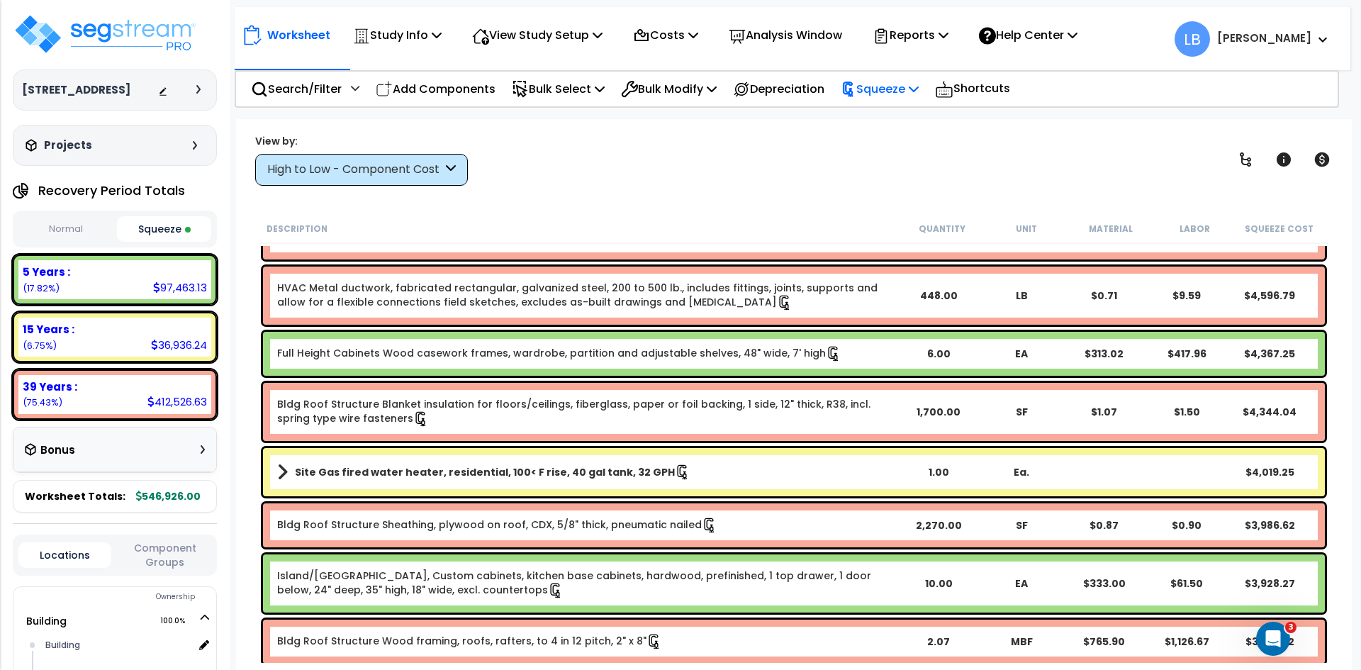
click at [907, 83] on p "Squeeze" at bounding box center [880, 88] width 78 height 19
click at [771, 150] on div "View by: High to Low - Component Cost High to Low - Component Cost" at bounding box center [793, 159] width 1087 height 52
click at [114, 45] on img at bounding box center [105, 34] width 184 height 43
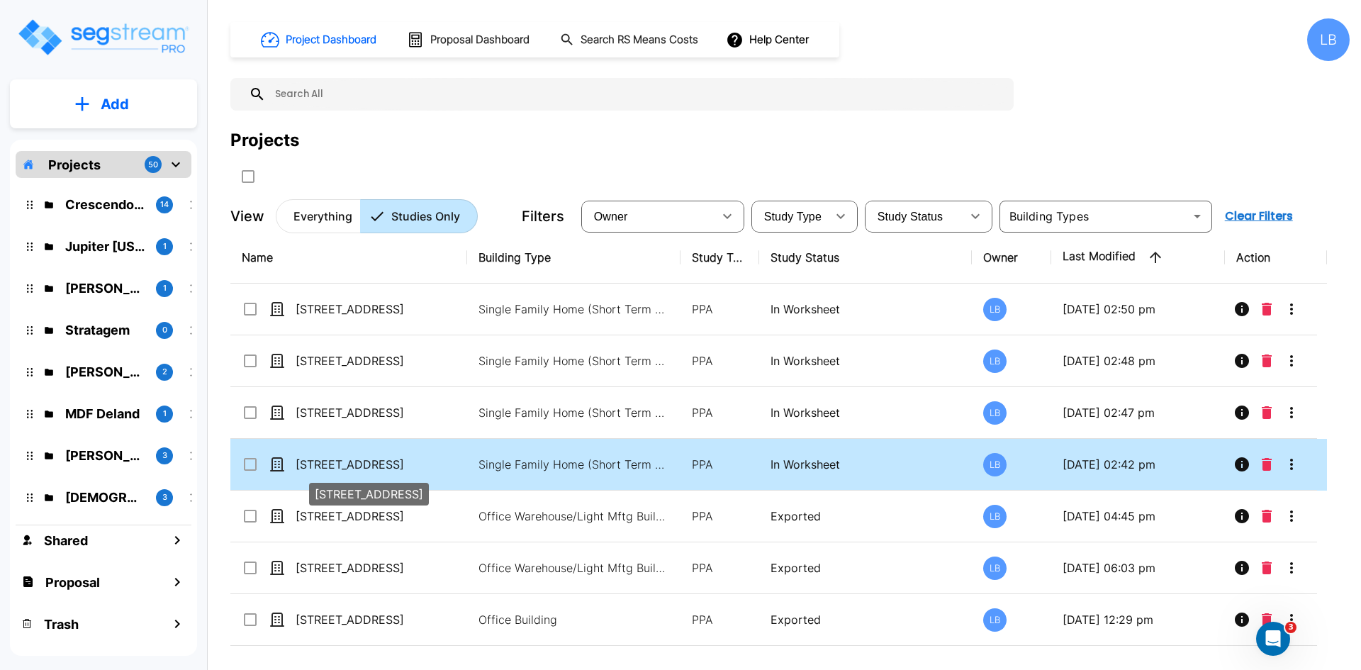
click at [368, 460] on p "[STREET_ADDRESS]" at bounding box center [367, 464] width 142 height 17
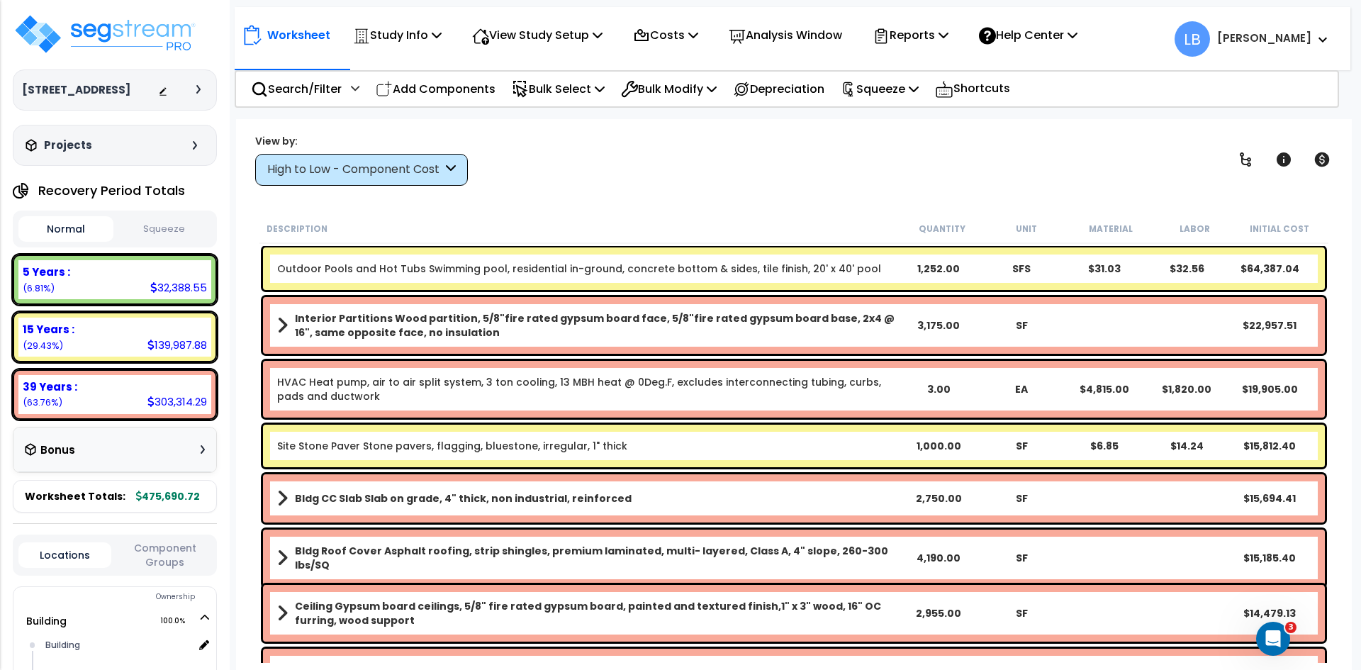
click at [344, 172] on div "High to Low - Component Cost" at bounding box center [354, 170] width 175 height 16
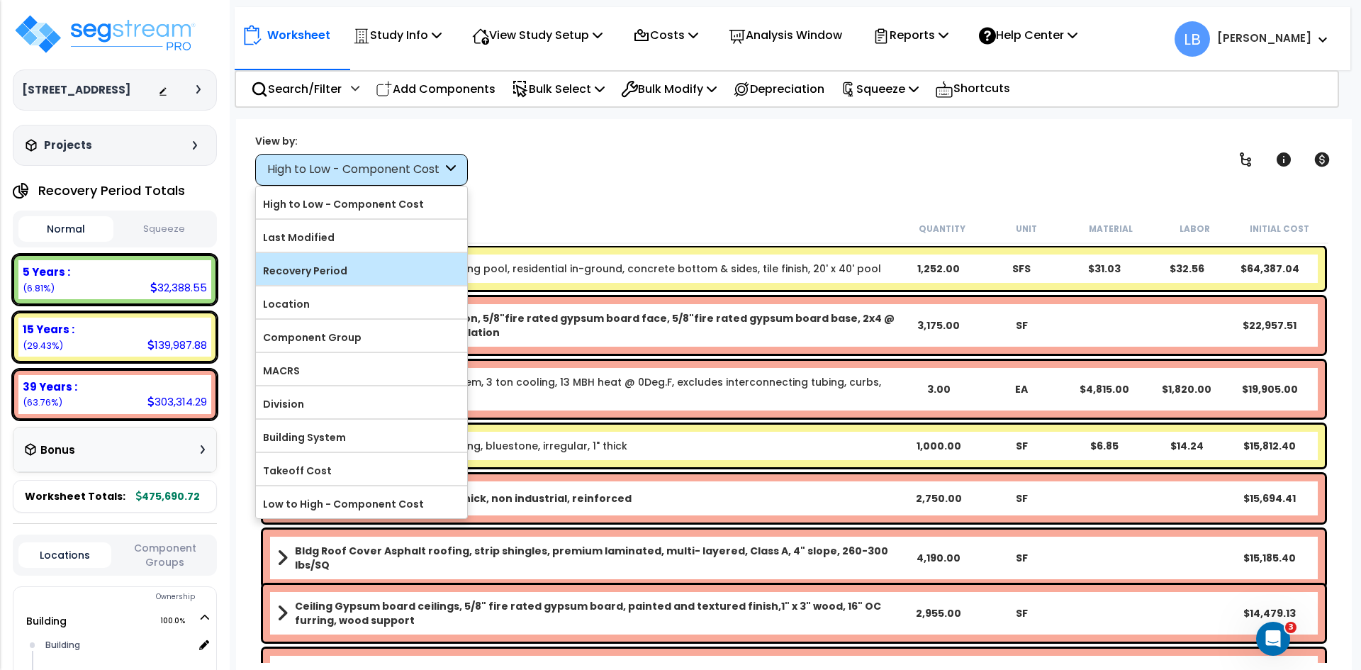
click at [330, 268] on label "Recovery Period" at bounding box center [361, 270] width 211 height 21
click at [0, 0] on input "Recovery Period" at bounding box center [0, 0] width 0 height 0
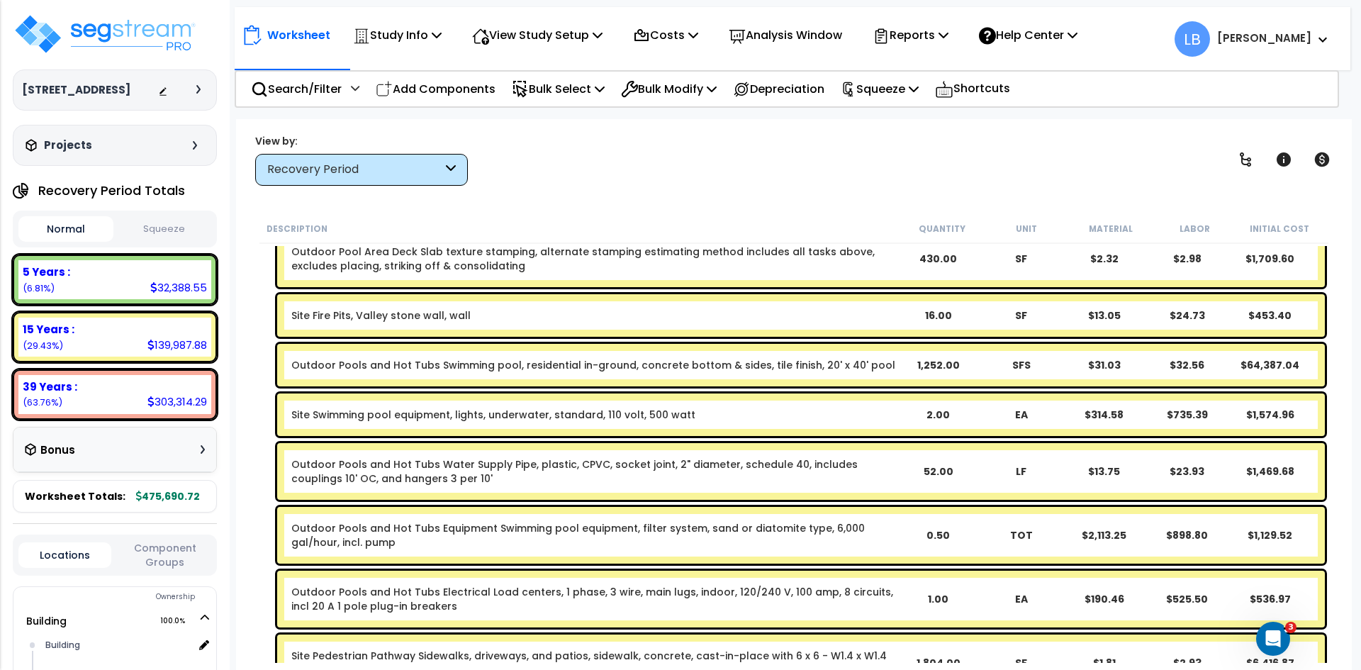
scroll to position [134, 0]
click at [111, 28] on img at bounding box center [105, 34] width 184 height 43
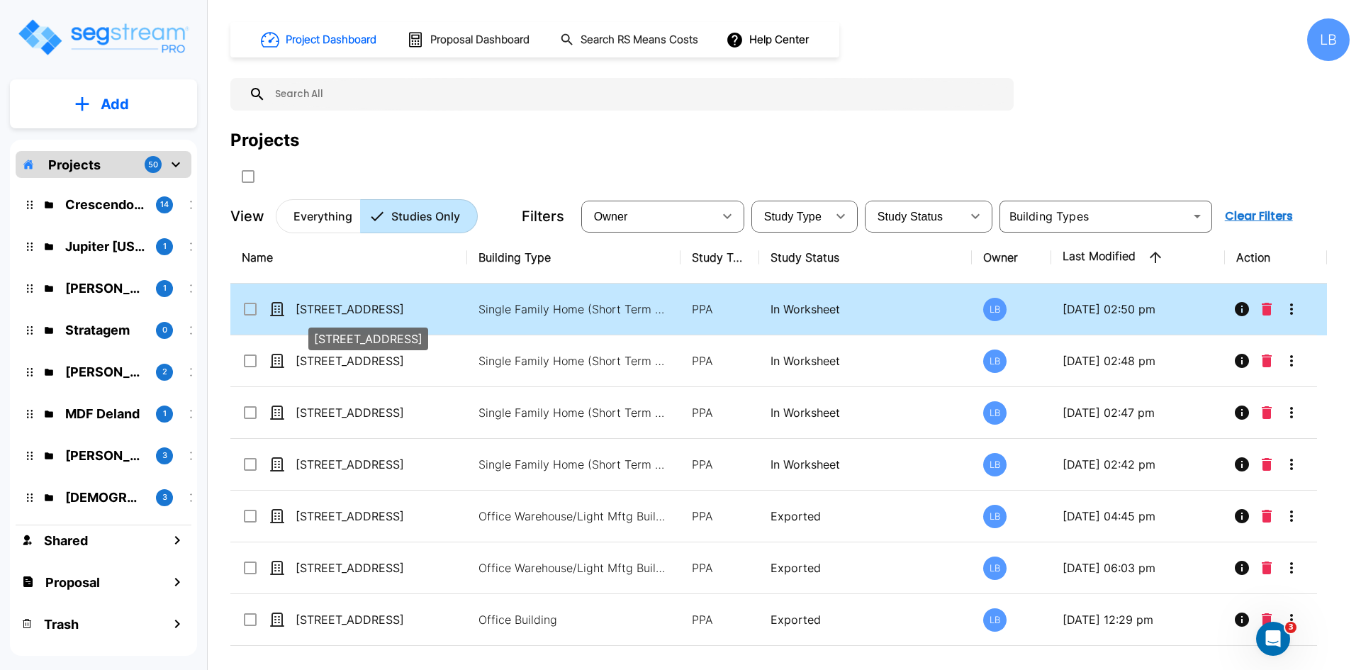
click at [379, 309] on p "[STREET_ADDRESS]" at bounding box center [367, 309] width 142 height 17
click at [379, 309] on p "11 Dapplegray Lane" at bounding box center [367, 309] width 142 height 17
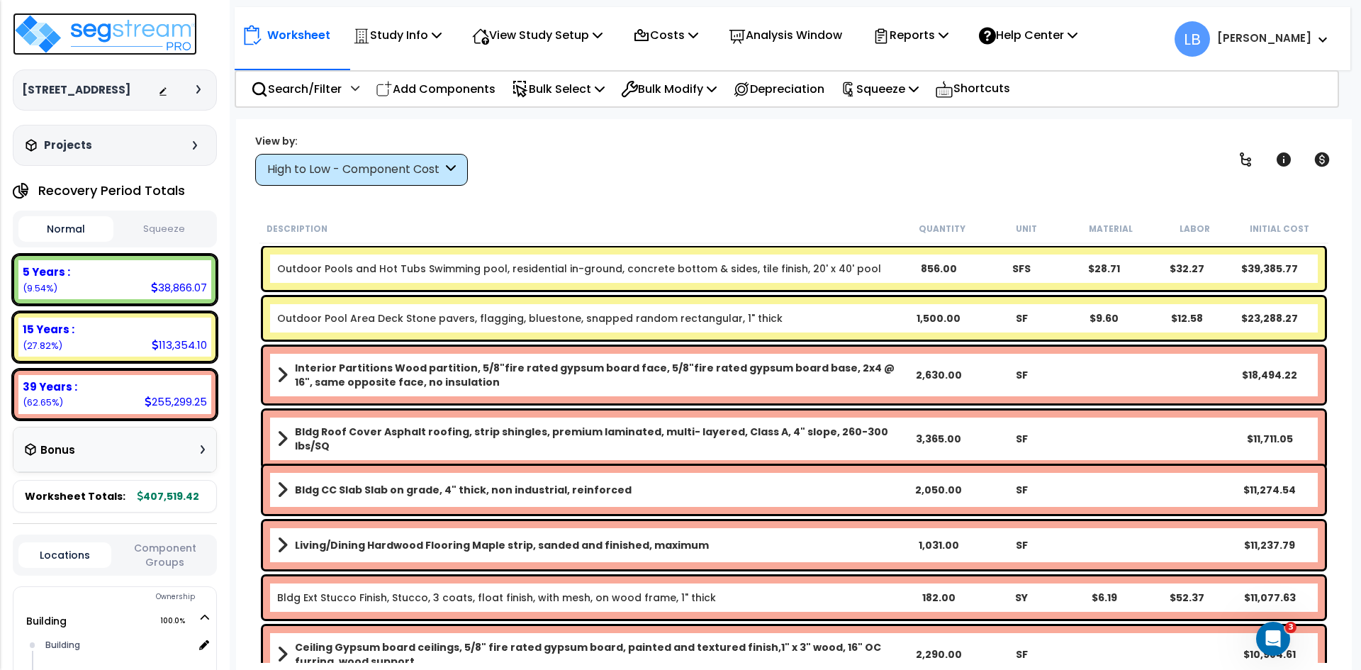
click at [149, 36] on img at bounding box center [105, 34] width 184 height 43
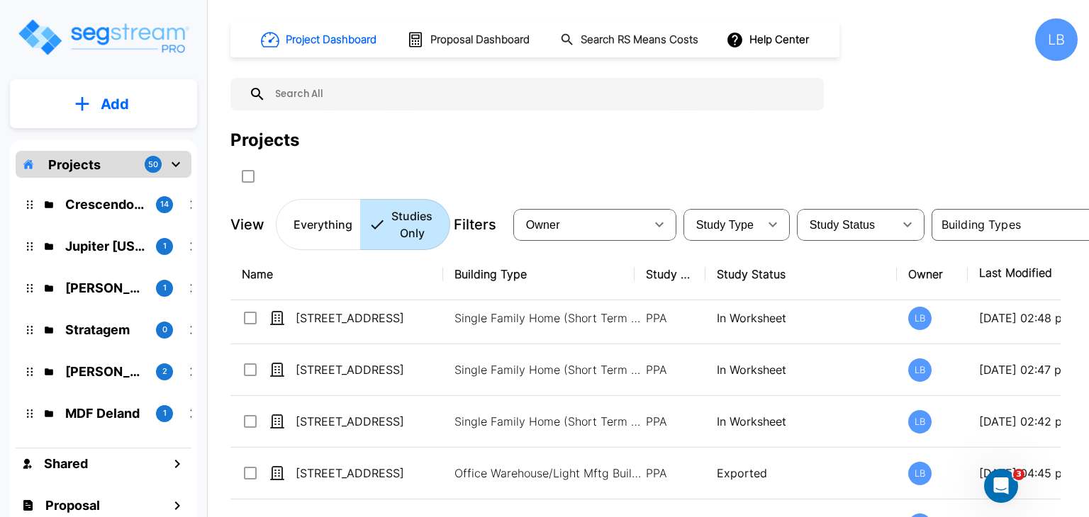
scroll to position [67, 0]
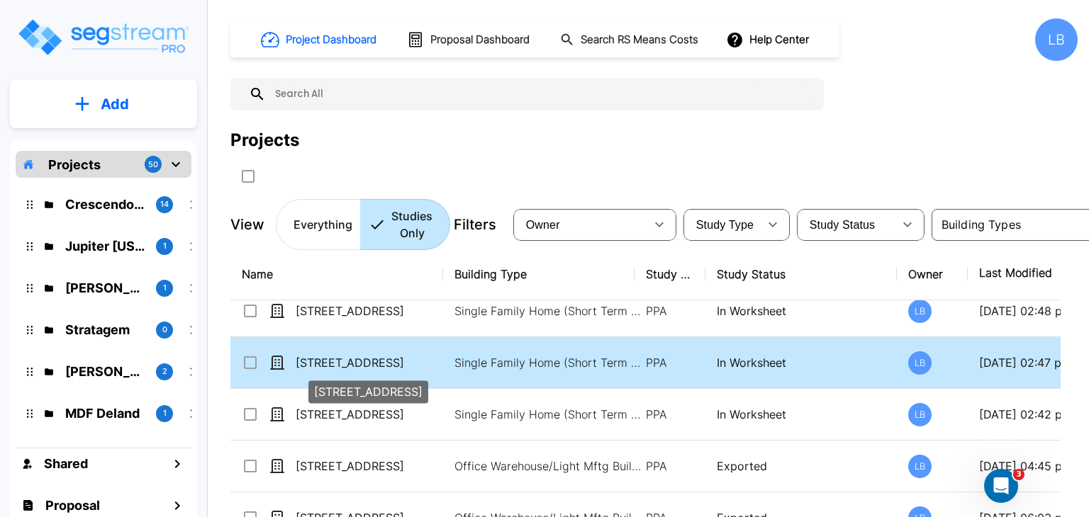
click at [385, 358] on p "[STREET_ADDRESS]" at bounding box center [367, 362] width 142 height 17
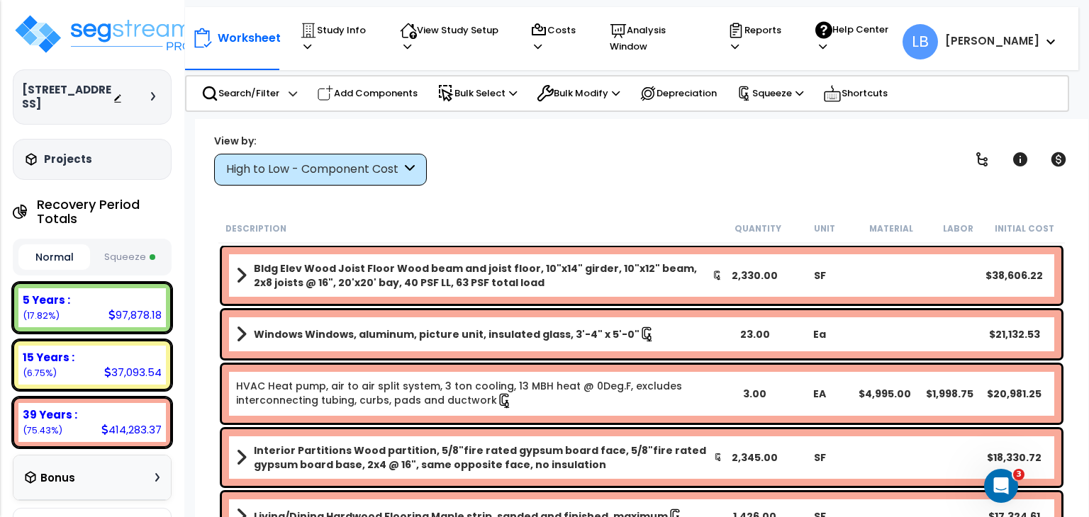
click at [313, 171] on div "High to Low - Component Cost" at bounding box center [313, 170] width 175 height 16
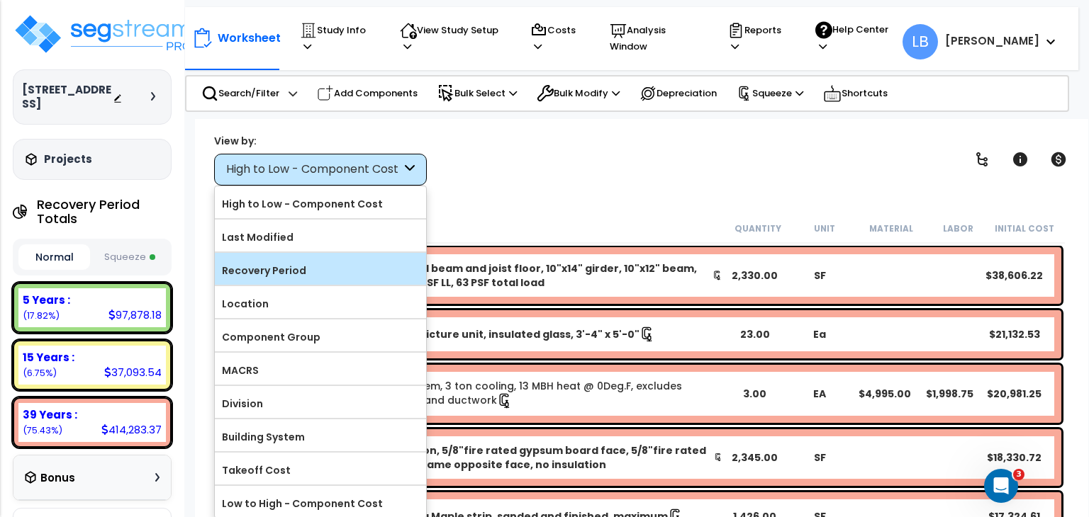
click at [303, 264] on label "Recovery Period" at bounding box center [320, 270] width 211 height 21
click at [0, 0] on input "Recovery Period" at bounding box center [0, 0] width 0 height 0
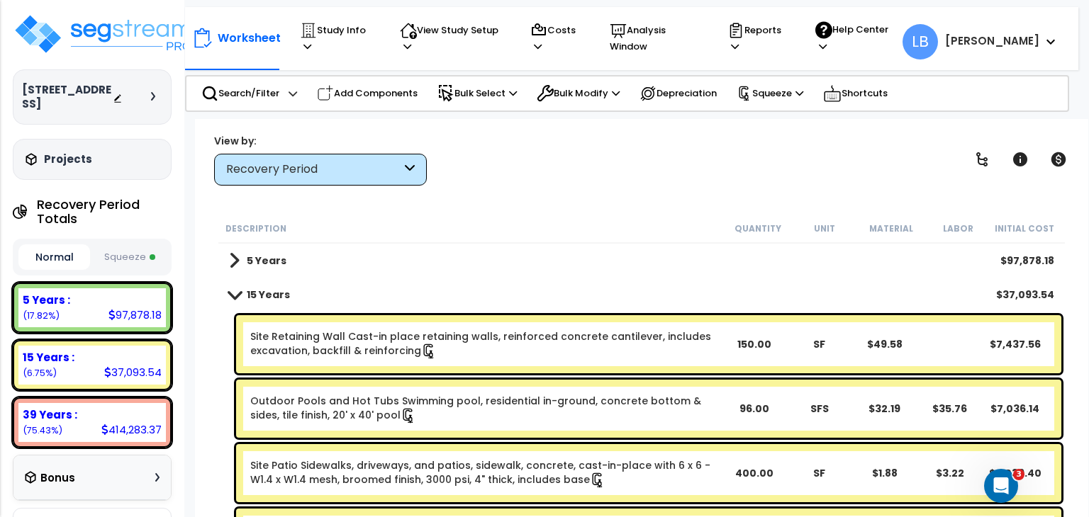
click at [264, 296] on b "15 Years" at bounding box center [268, 295] width 43 height 14
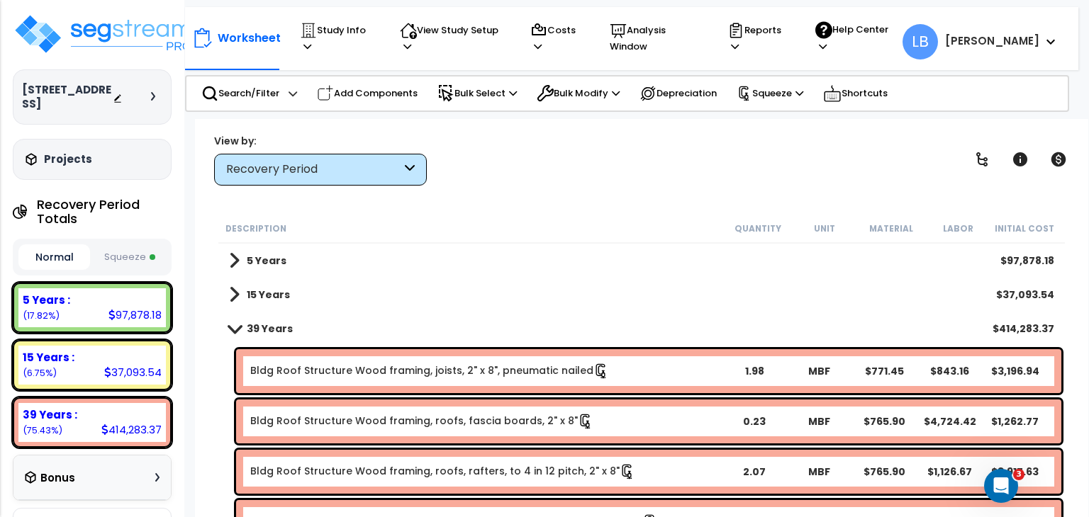
click at [258, 329] on b "39 Years" at bounding box center [270, 329] width 46 height 14
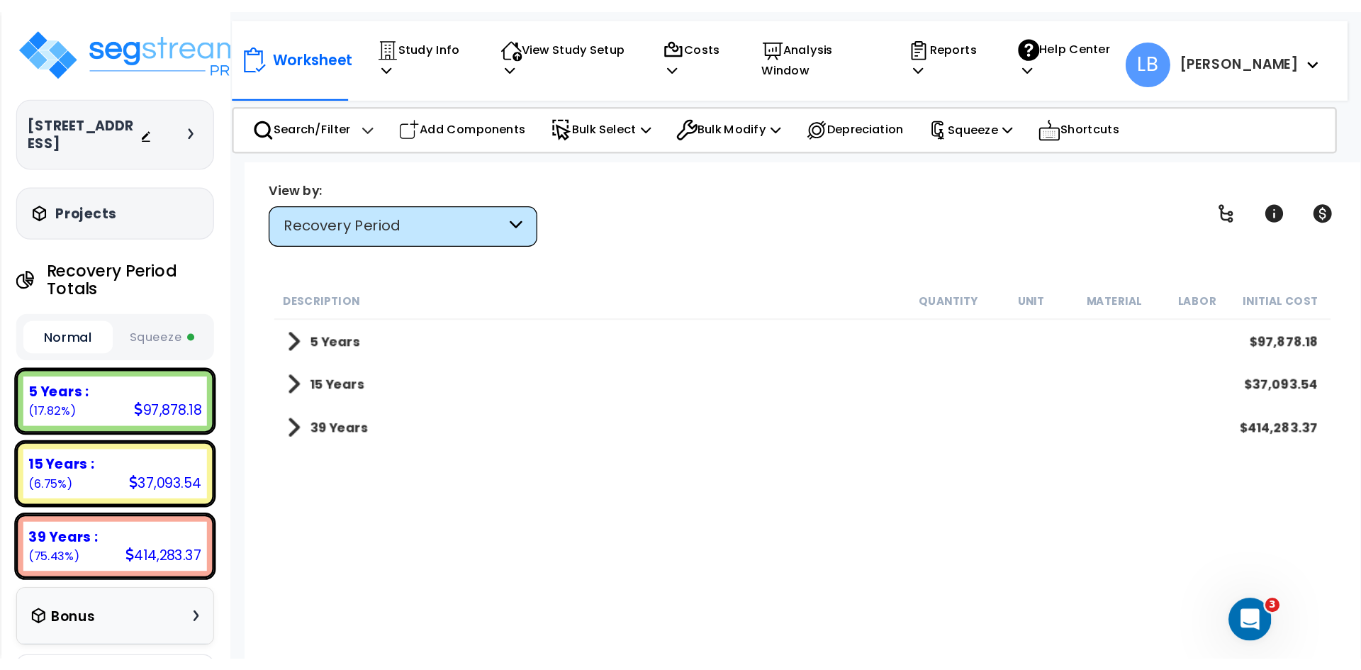
scroll to position [47, 0]
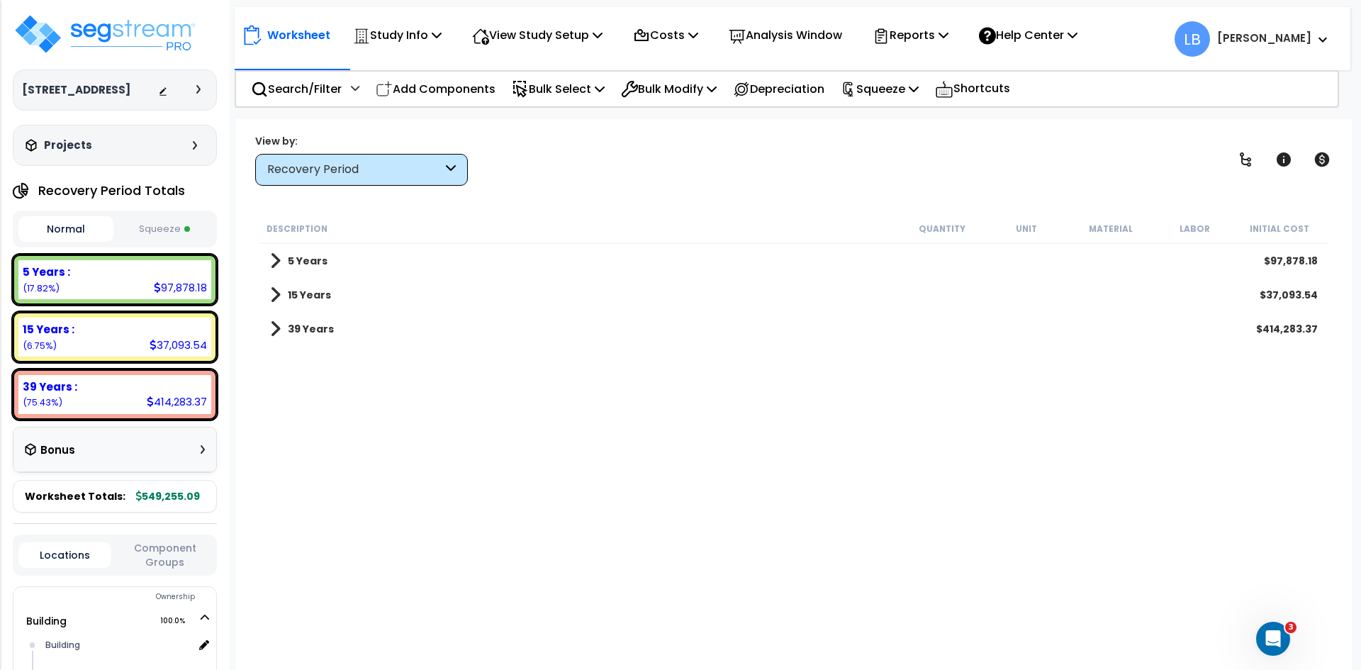
click at [171, 228] on button "Squeeze" at bounding box center [164, 229] width 95 height 25
click at [401, 35] on p "Study Info" at bounding box center [397, 35] width 89 height 19
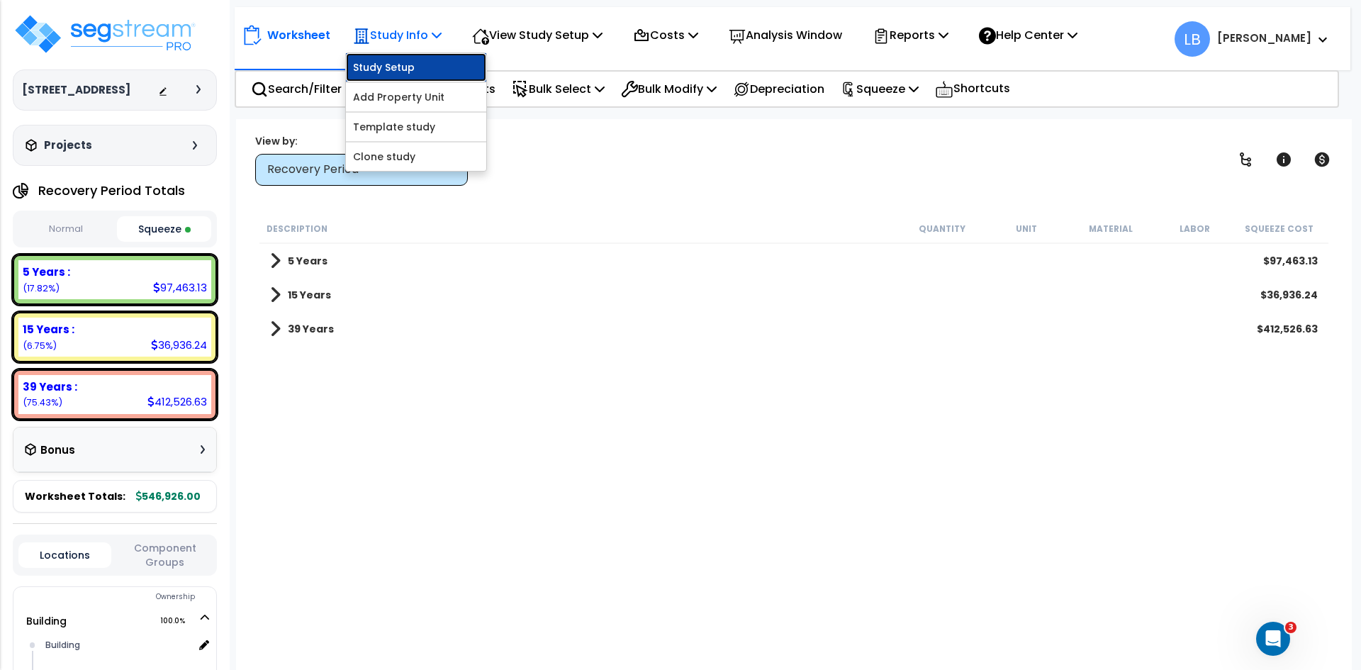
click at [408, 63] on link "Study Setup" at bounding box center [416, 67] width 140 height 28
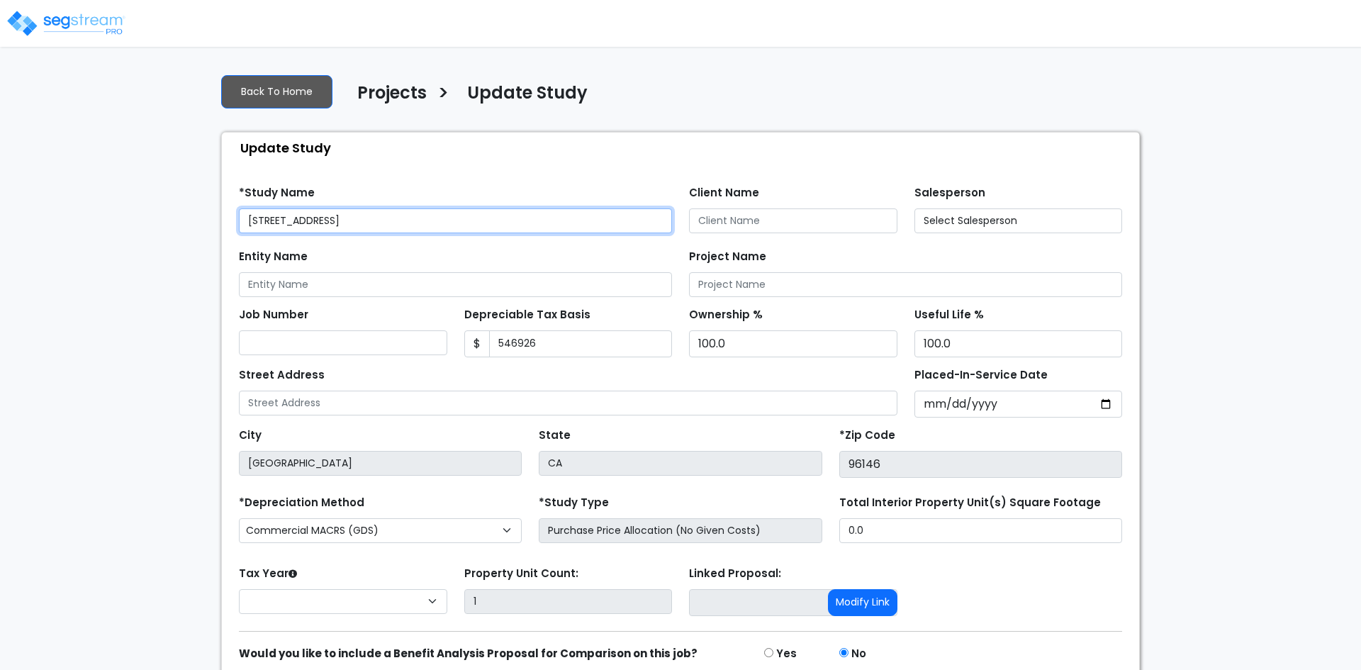
type input "546,926"
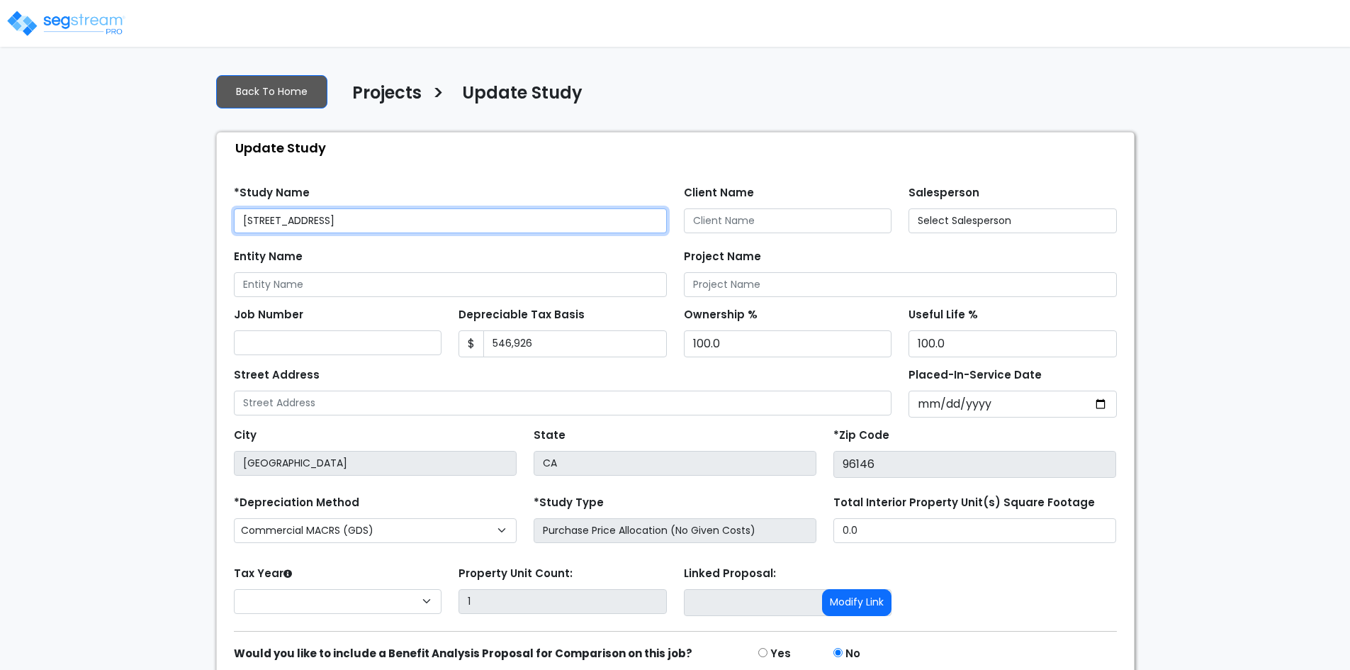
select select "2023"
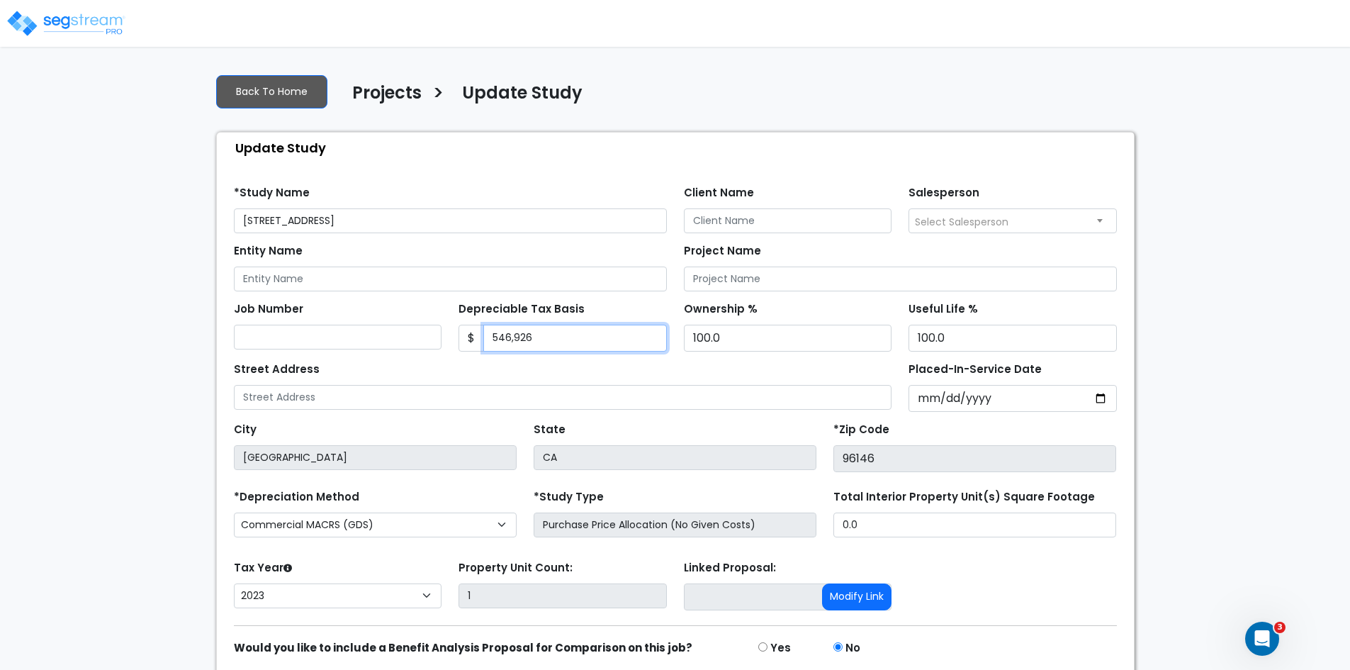
click at [549, 340] on input "546,926" at bounding box center [575, 338] width 184 height 27
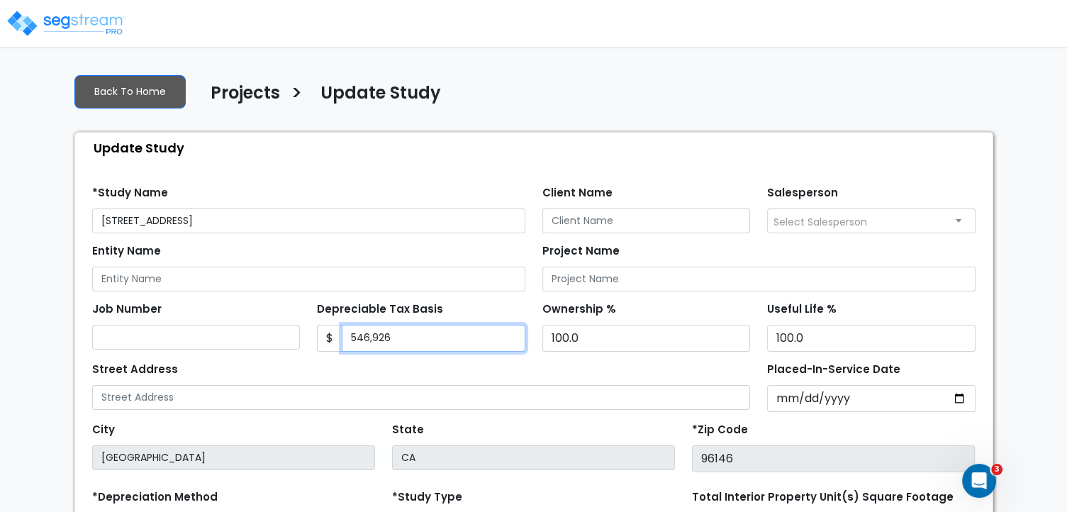
click at [432, 337] on input "546,926" at bounding box center [434, 338] width 184 height 27
type input "5"
type input "2,266,600"
click at [503, 370] on div "Street Address" at bounding box center [421, 384] width 659 height 51
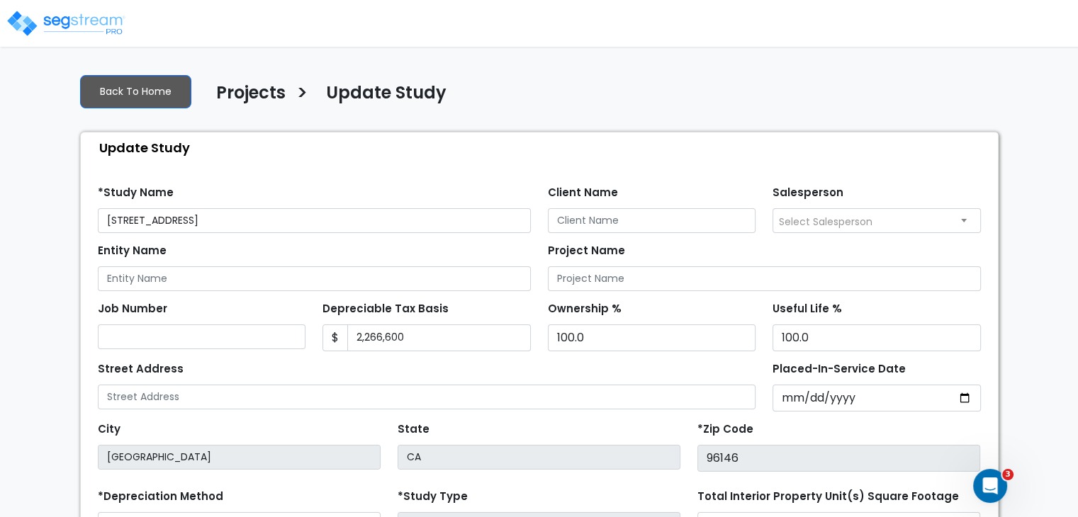
scroll to position [206, 0]
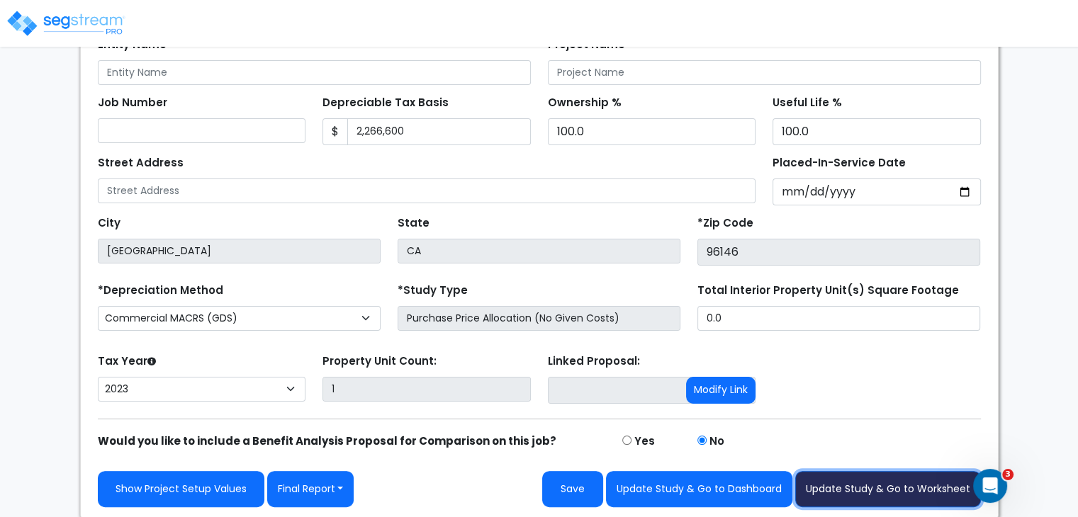
click at [825, 478] on button "Update Study & Go to Worksheet" at bounding box center [888, 489] width 186 height 36
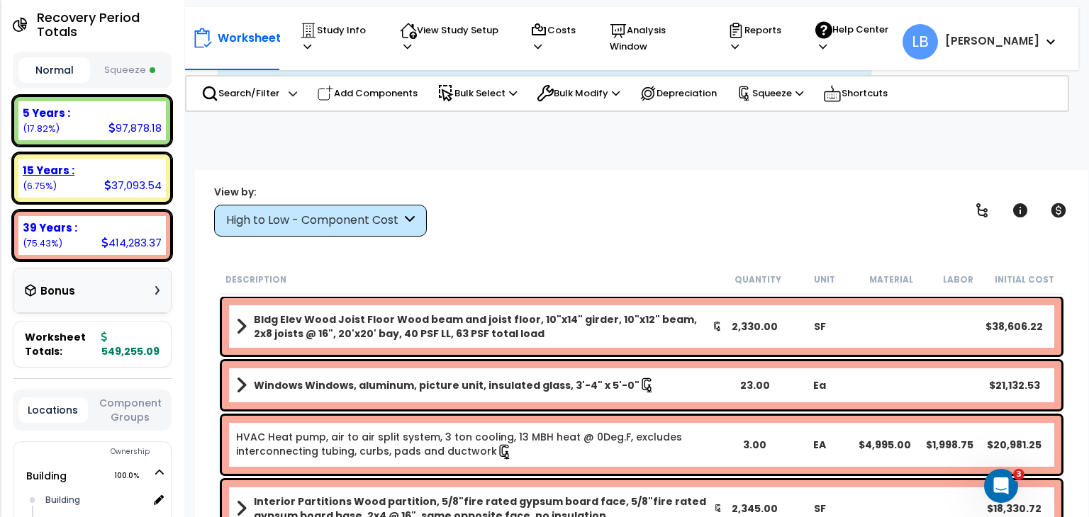
scroll to position [187, 0]
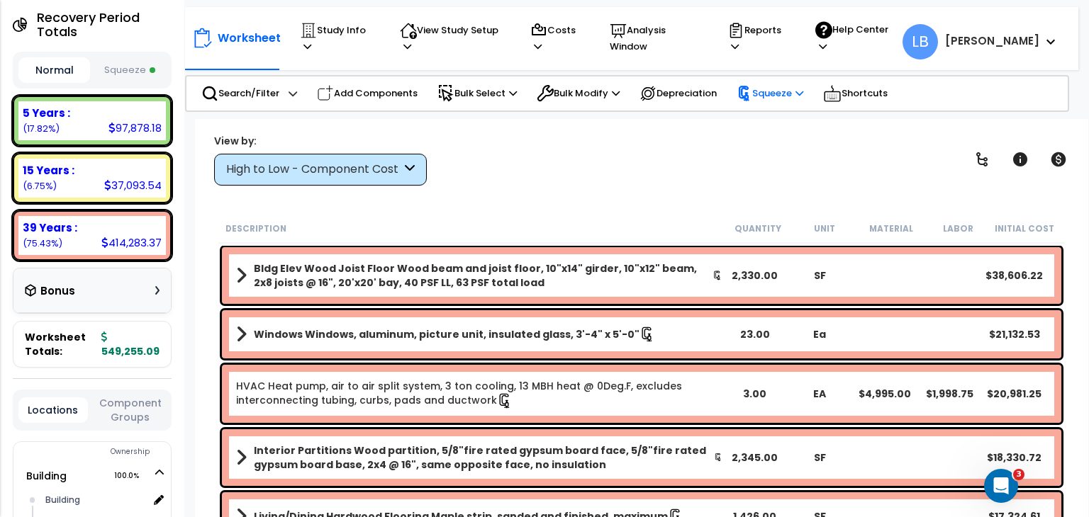
click at [777, 86] on p "Squeeze" at bounding box center [770, 94] width 67 height 16
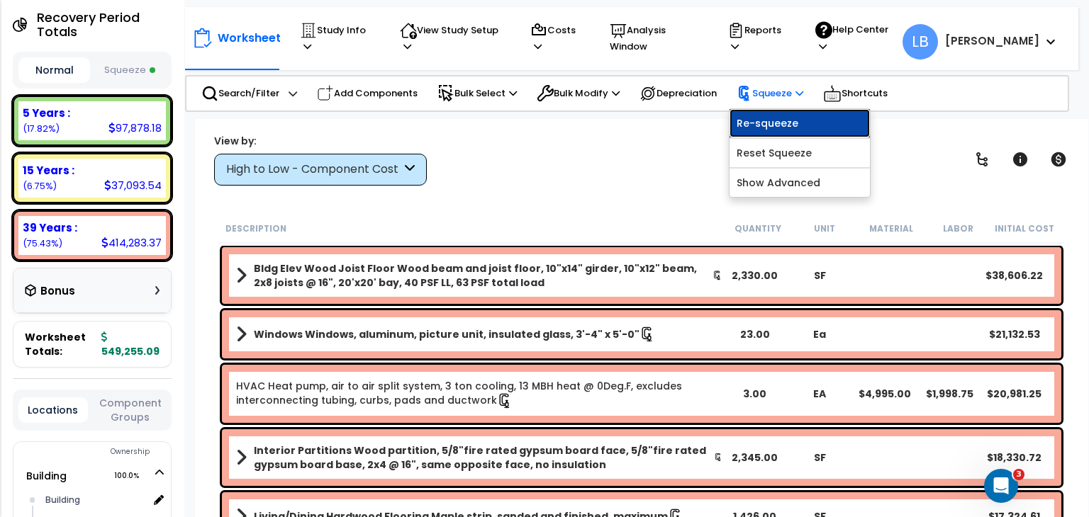
click at [780, 118] on link "Re-squeeze" at bounding box center [799, 123] width 140 height 28
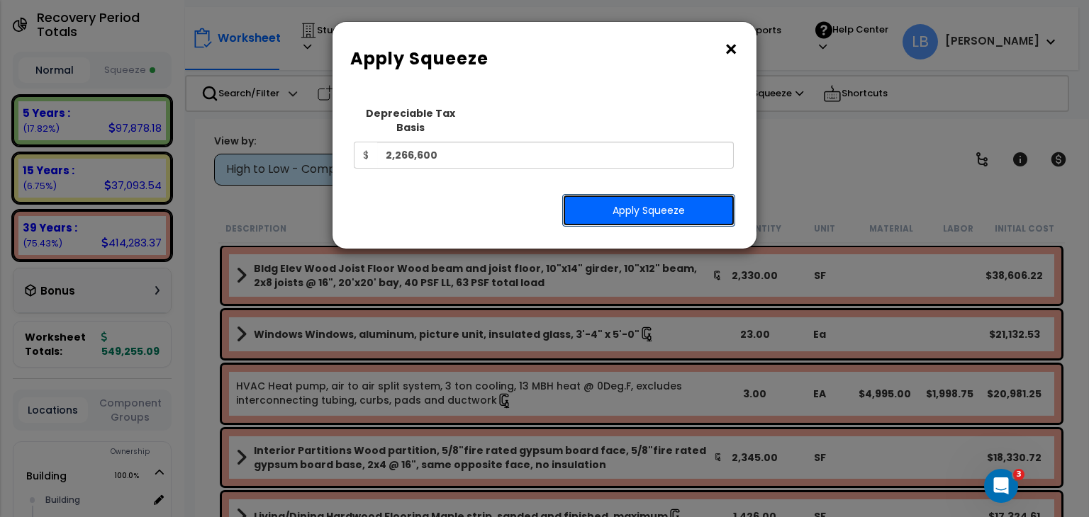
click at [666, 194] on button "Apply Squeeze" at bounding box center [648, 210] width 173 height 33
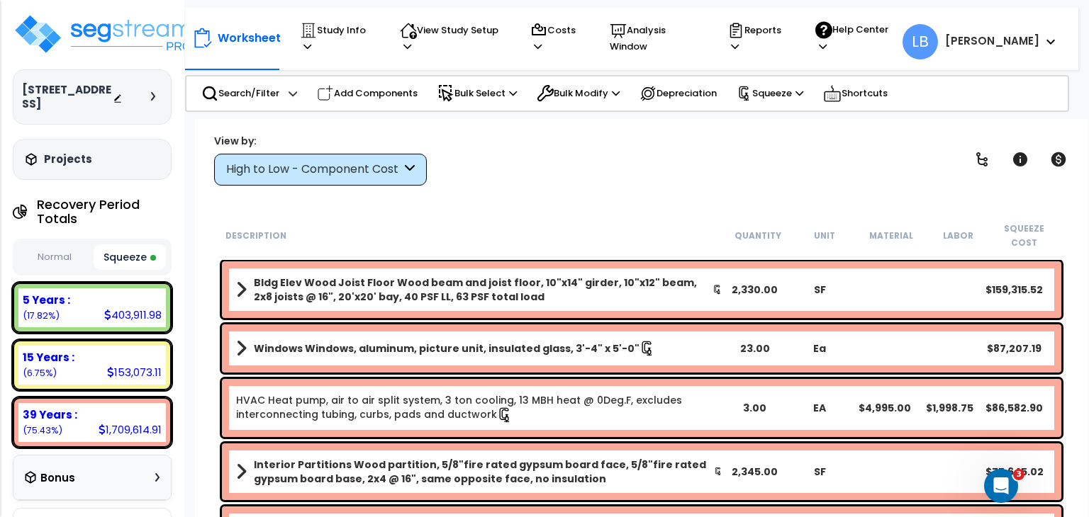
click at [567, 193] on div "Worksheet Study Info Study Setup Add Property Unit Template study Clone study LB" at bounding box center [641, 377] width 893 height 517
click at [303, 162] on div "High to Low - Component Cost" at bounding box center [313, 170] width 175 height 16
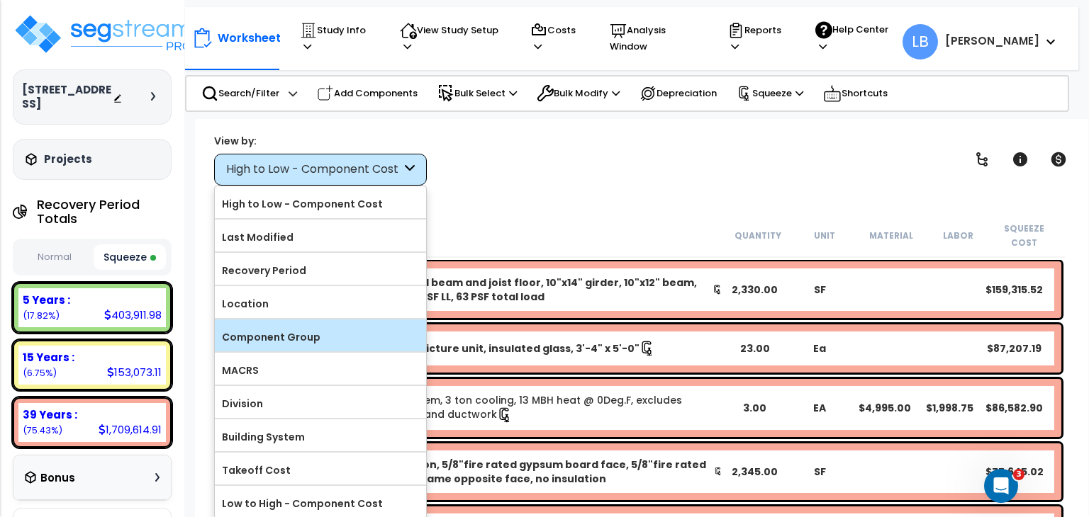
click at [307, 335] on label "Component Group" at bounding box center [320, 337] width 211 height 21
click at [0, 0] on input "Component Group" at bounding box center [0, 0] width 0 height 0
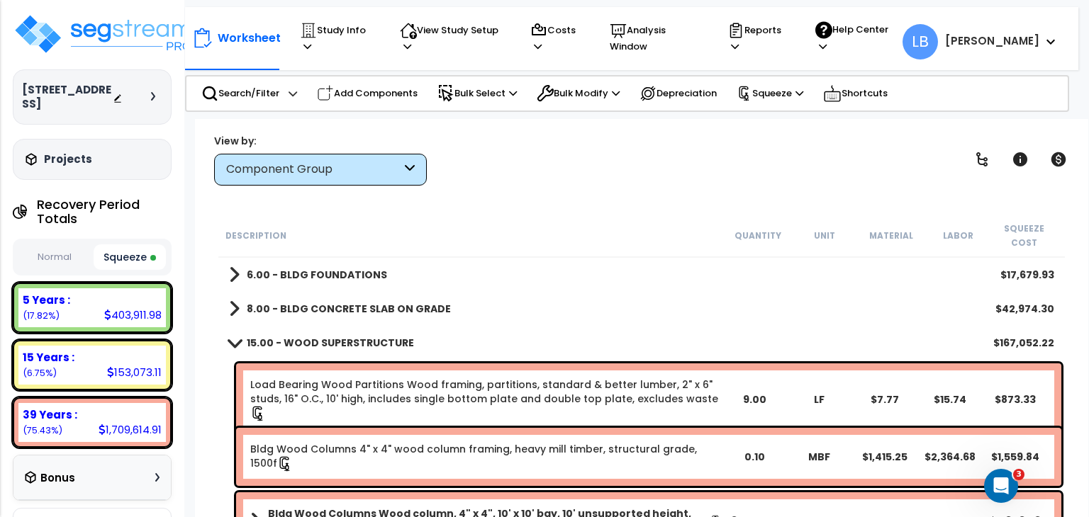
click at [286, 336] on b "15.00 - WOOD SUPERSTRUCTURE" at bounding box center [330, 343] width 167 height 14
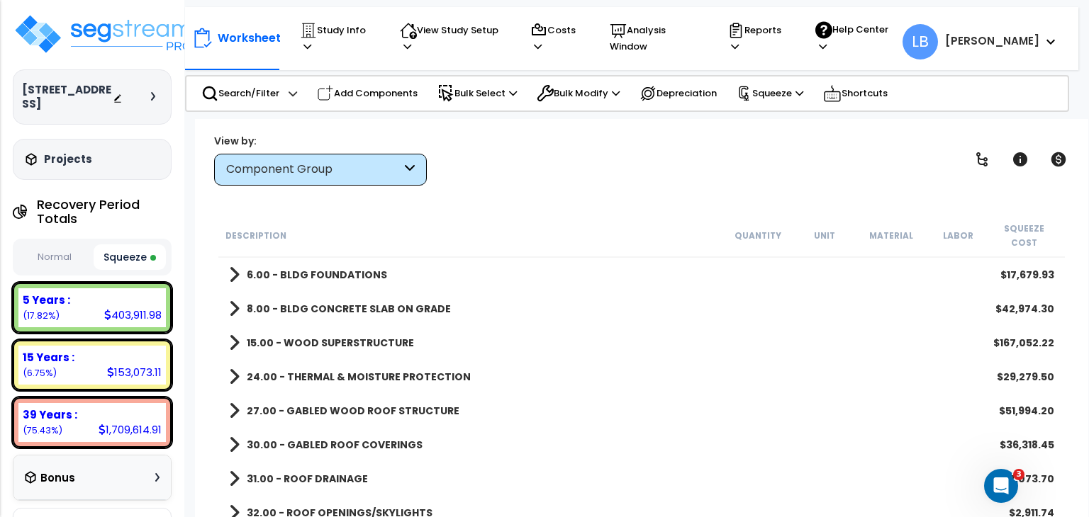
click at [323, 164] on div "Component Group" at bounding box center [313, 170] width 175 height 16
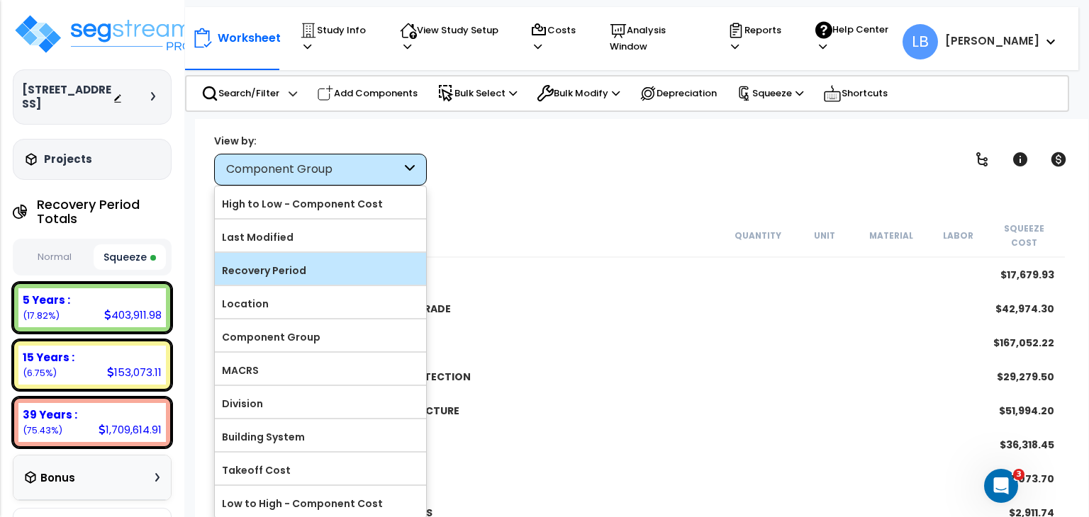
click at [295, 271] on label "Recovery Period" at bounding box center [320, 270] width 211 height 21
click at [0, 0] on input "Recovery Period" at bounding box center [0, 0] width 0 height 0
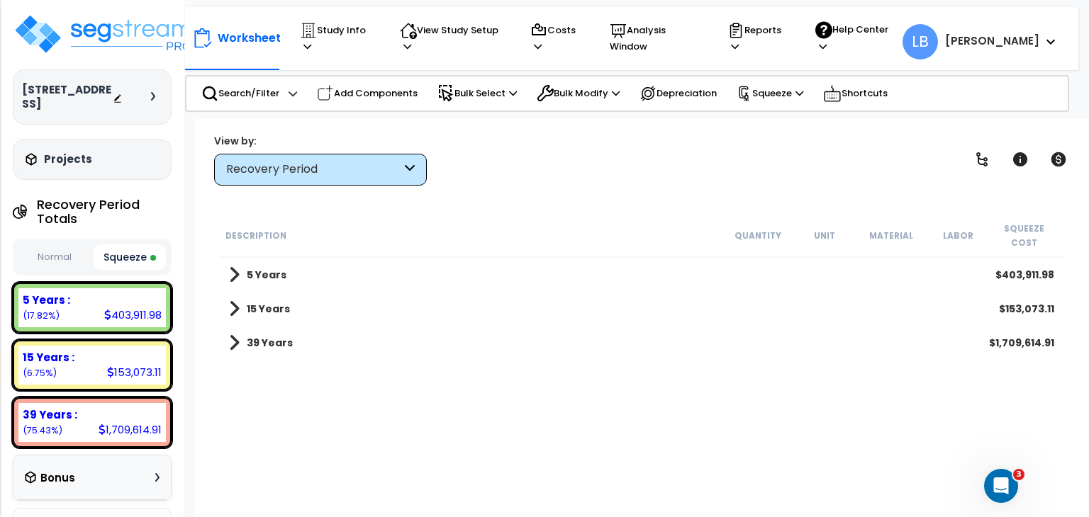
click at [281, 268] on b "5 Years" at bounding box center [267, 275] width 40 height 14
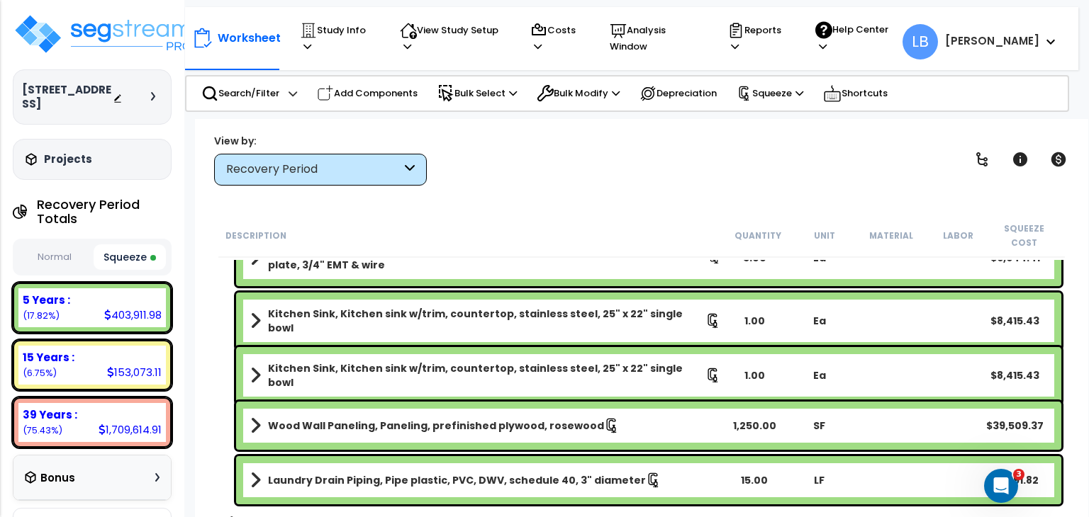
scroll to position [62, 0]
click at [275, 517] on b "15 Years" at bounding box center [268, 524] width 43 height 14
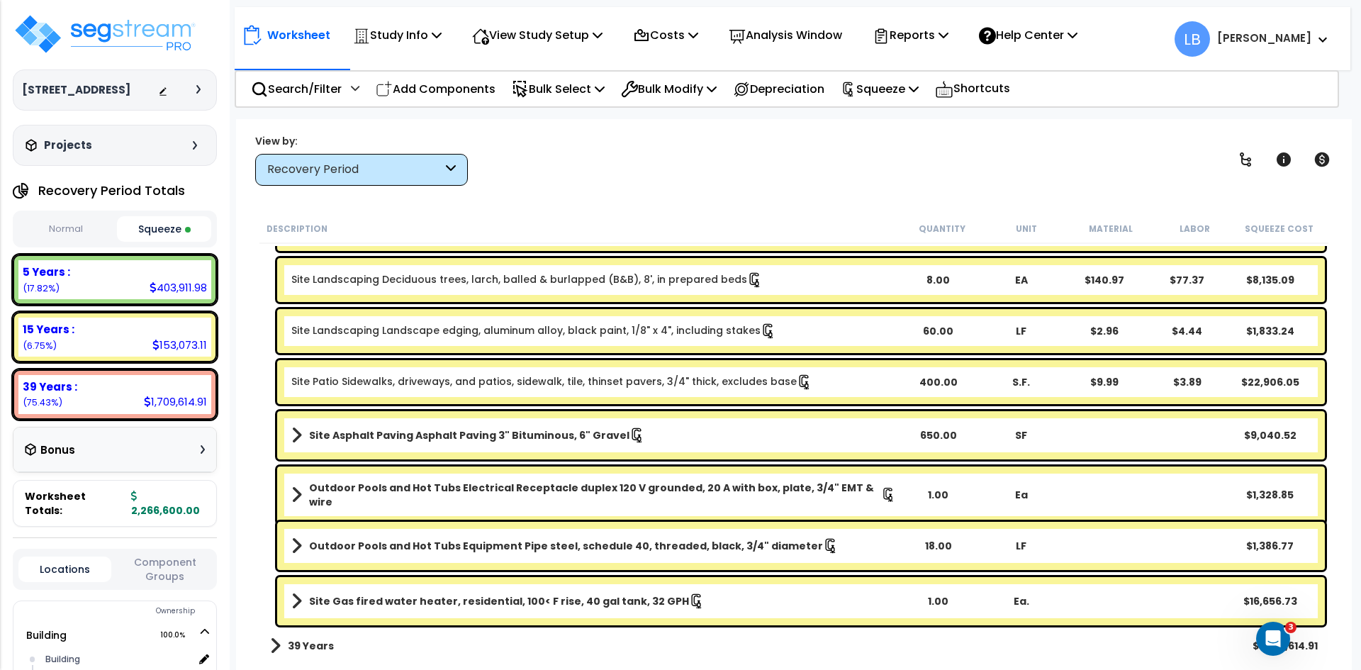
click at [283, 517] on link "39 Years" at bounding box center [302, 646] width 64 height 20
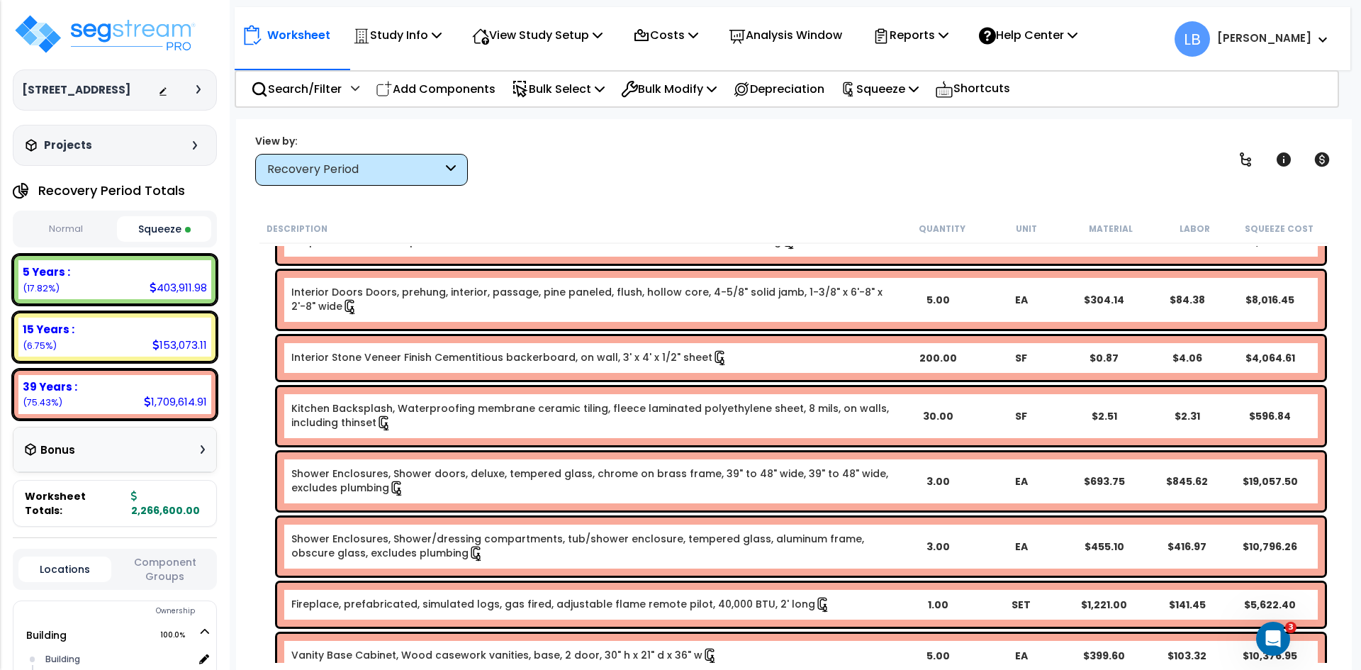
scroll to position [8032, 0]
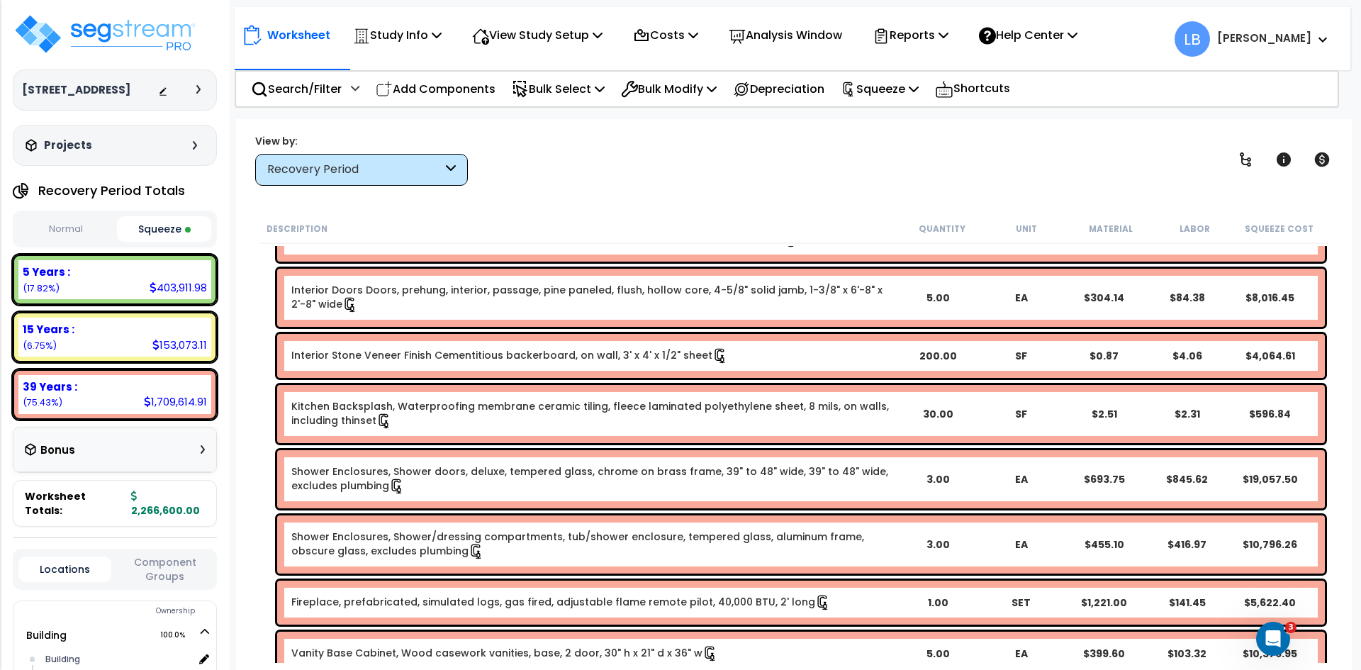
click at [432, 410] on link "Kitchen Backsplash, Waterproofing membrane ceramic tiling, fleece laminated pol…" at bounding box center [593, 414] width 605 height 30
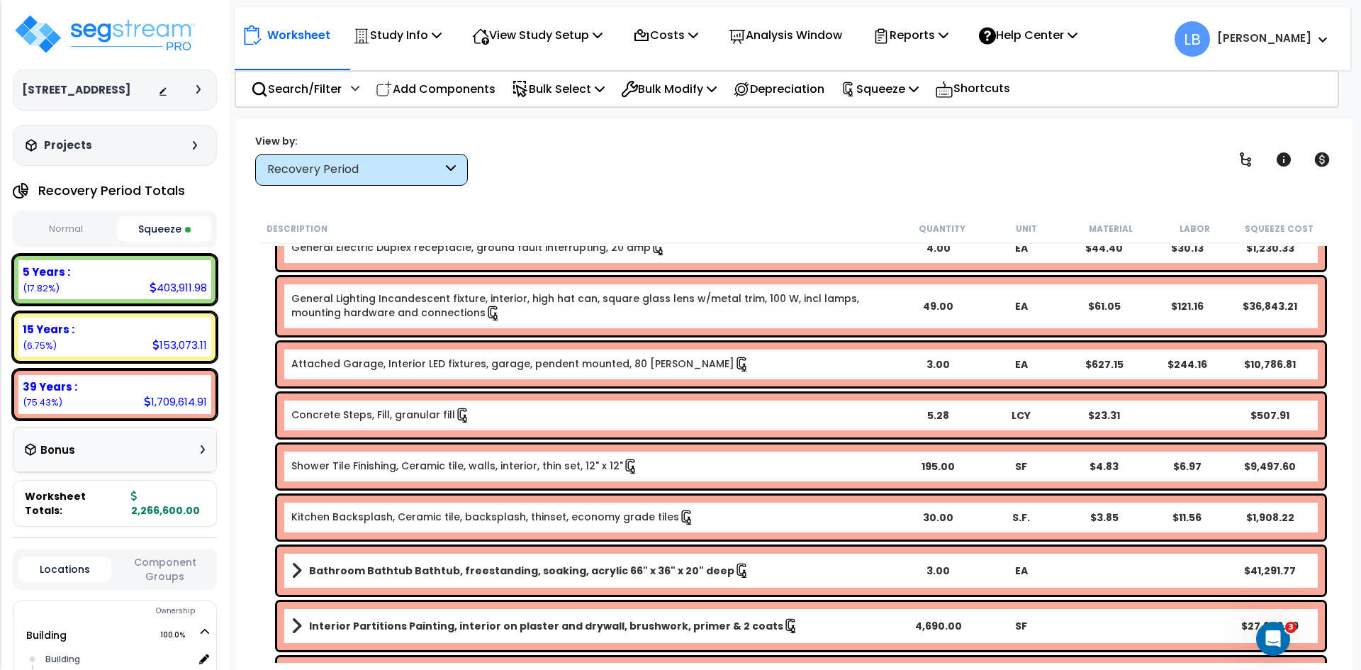
scroll to position [8773, 0]
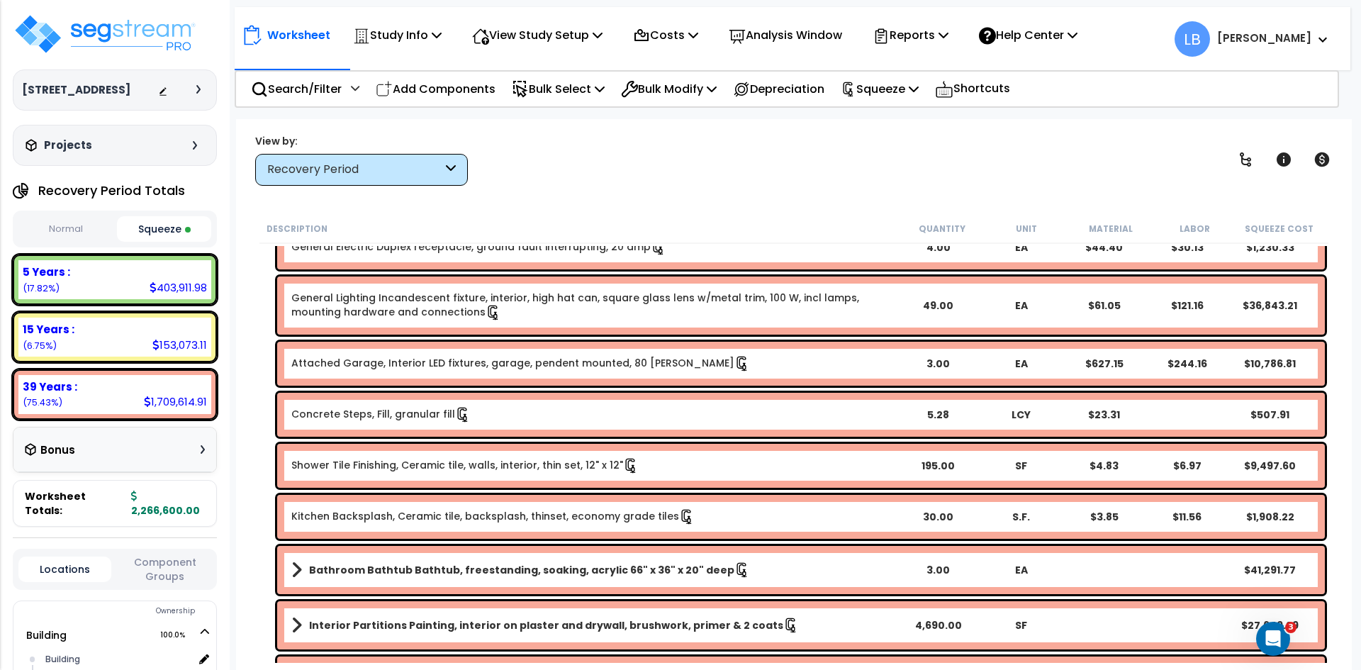
click at [522, 515] on link "Kitchen Backsplash, Ceramic tile, backsplash, thinset, economy grade tiles" at bounding box center [492, 517] width 403 height 16
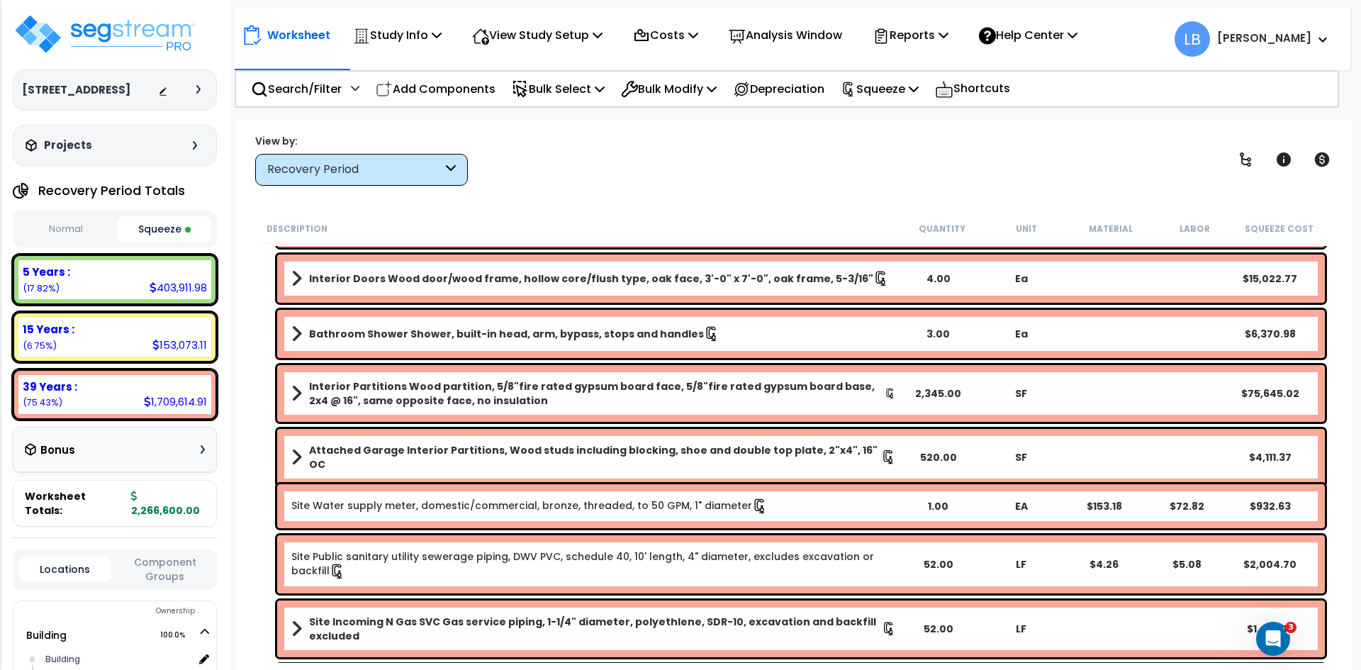
scroll to position [9955, 0]
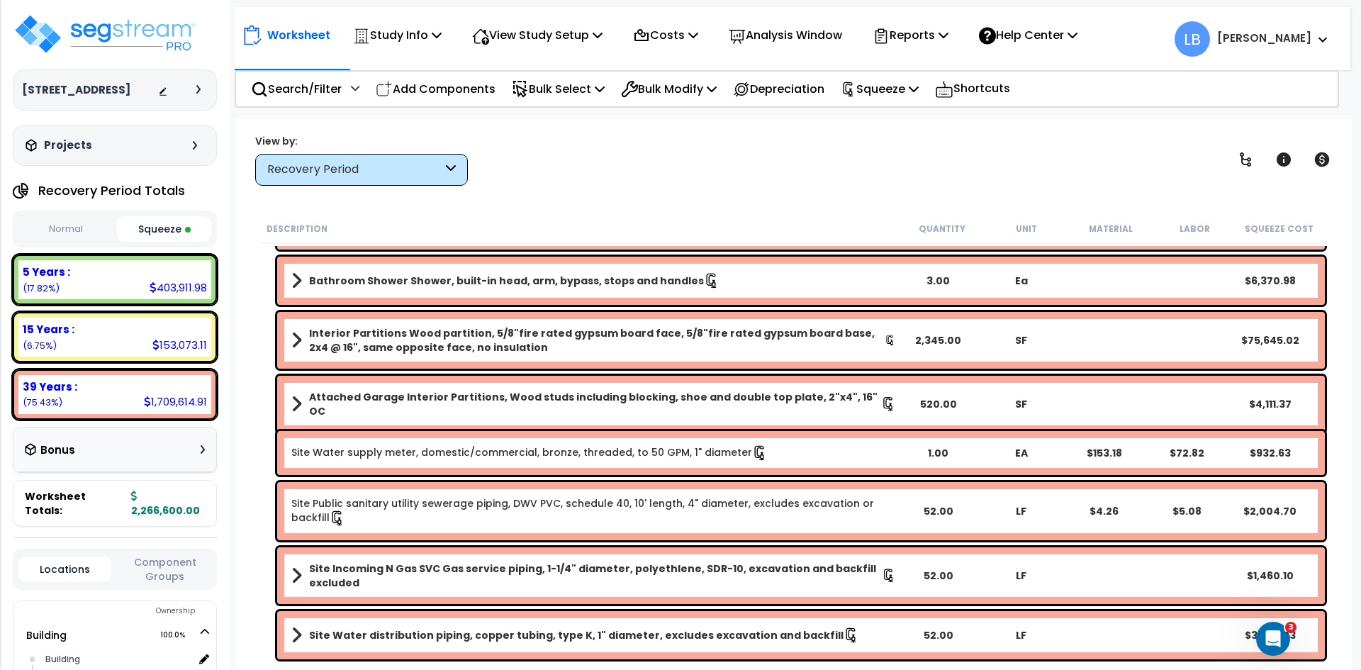
click at [113, 276] on div "5 Years :" at bounding box center [115, 271] width 184 height 15
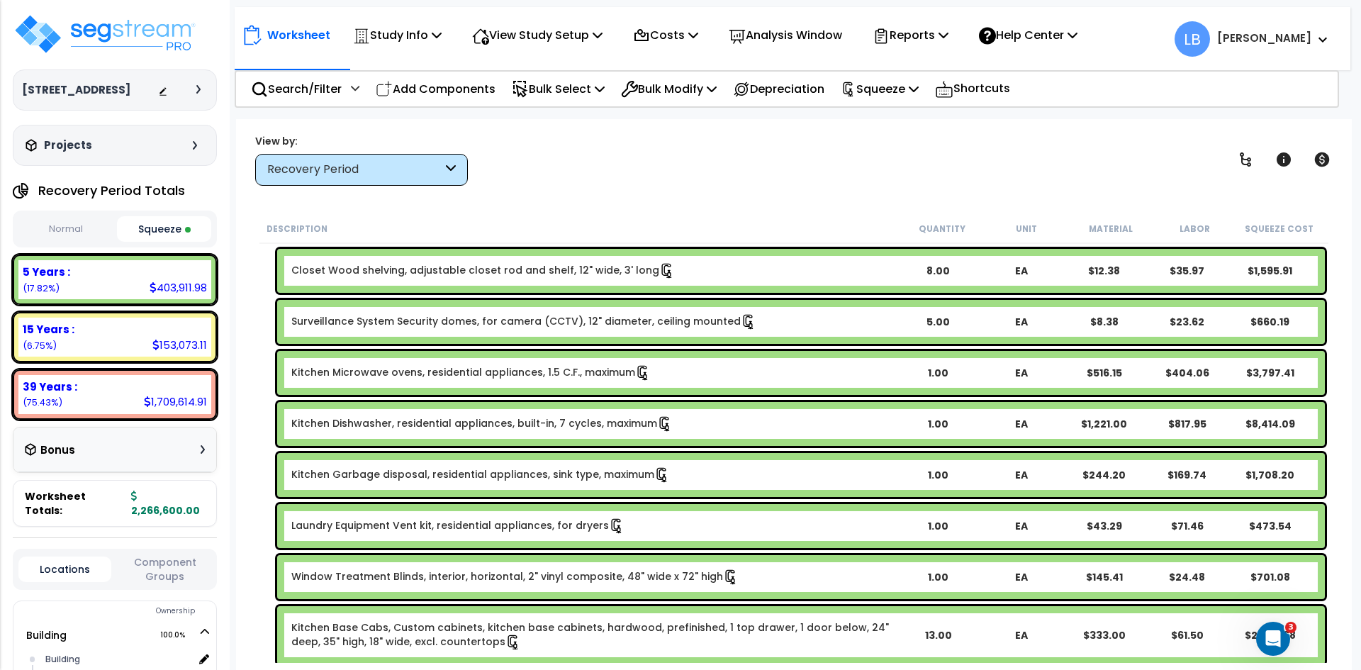
scroll to position [634, 0]
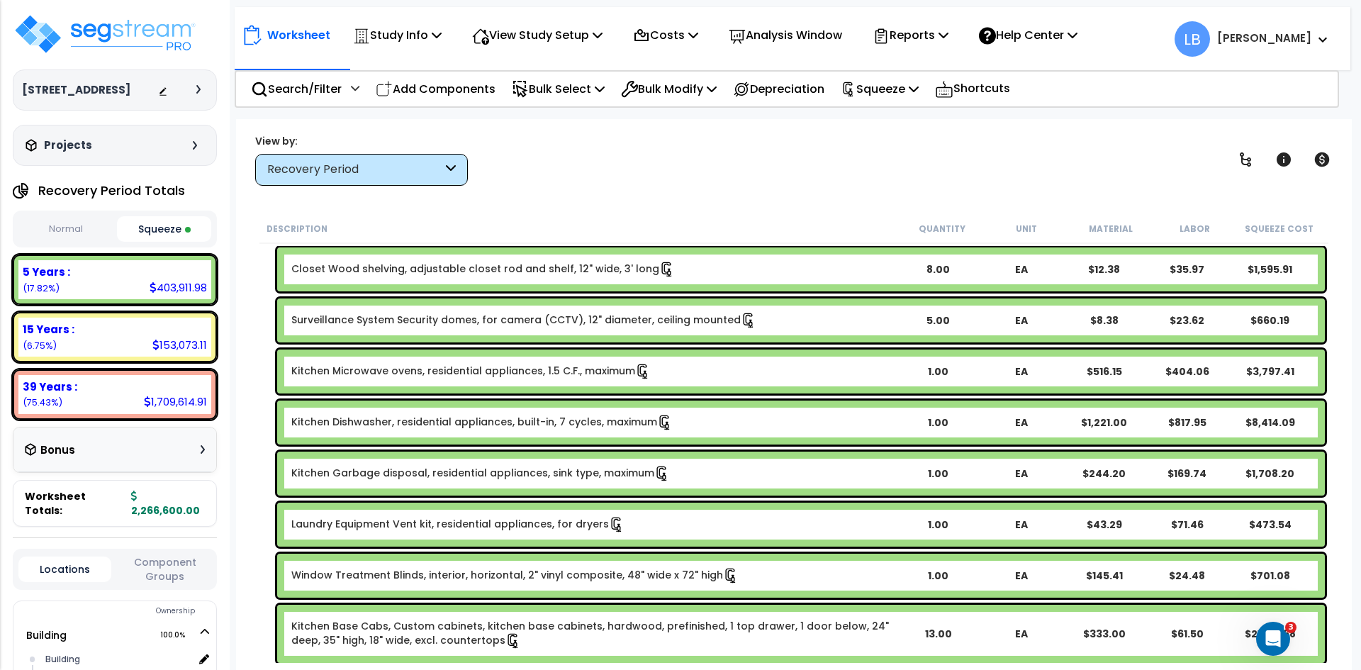
click at [414, 367] on link "Kitchen Microwave ovens, residential appliances, 1.5 C.F., maximum" at bounding box center [470, 372] width 359 height 16
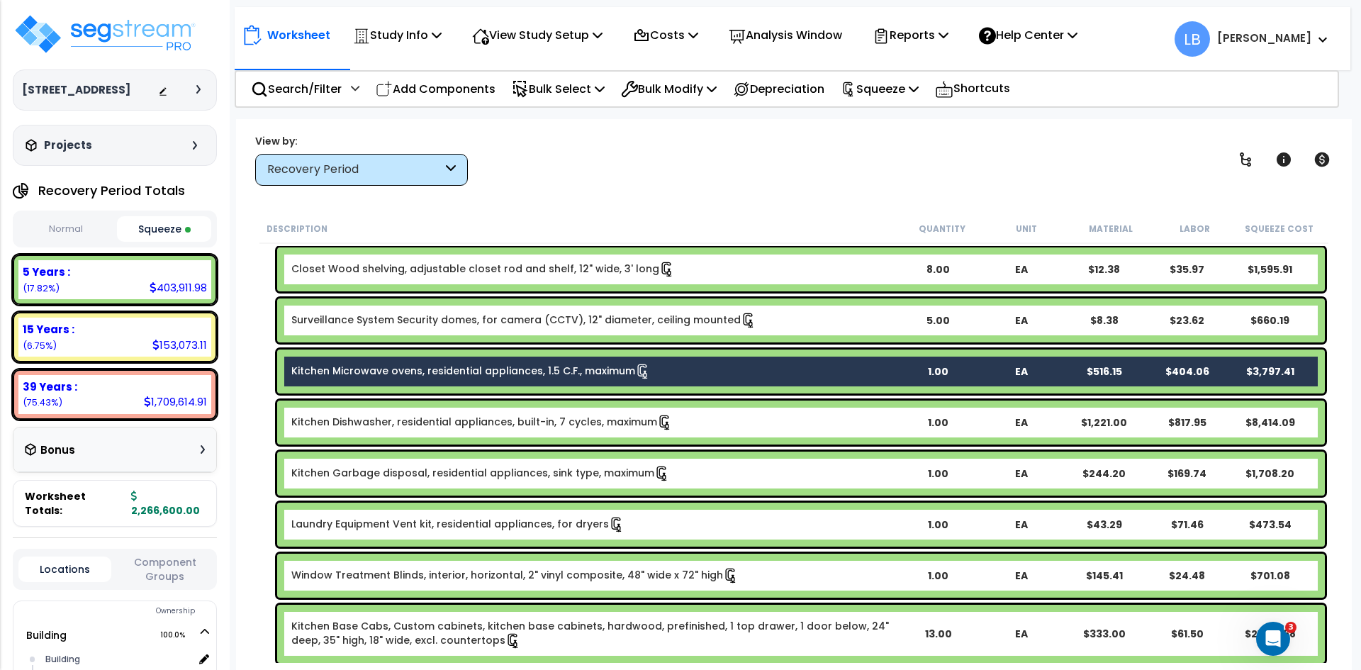
click at [410, 420] on link "Kitchen Dishwasher, residential appliances, built-in, 7 cycles, maximum" at bounding box center [481, 423] width 381 height 16
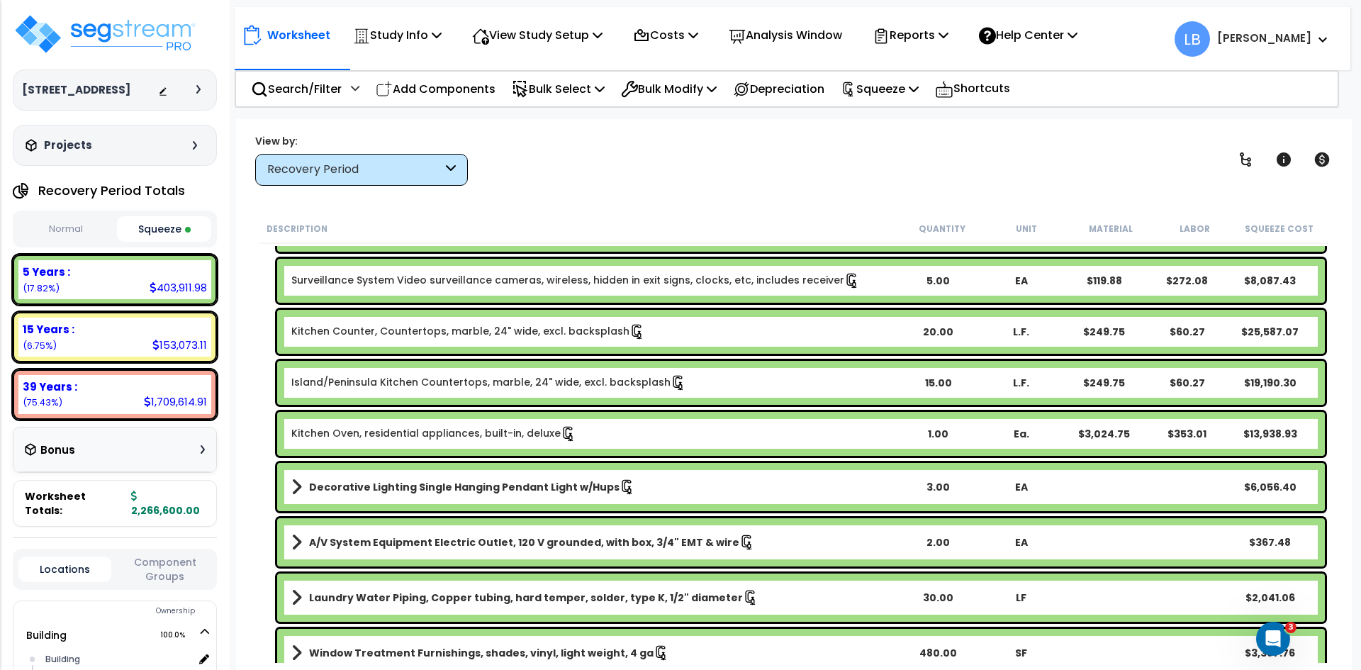
scroll to position [2225, 0]
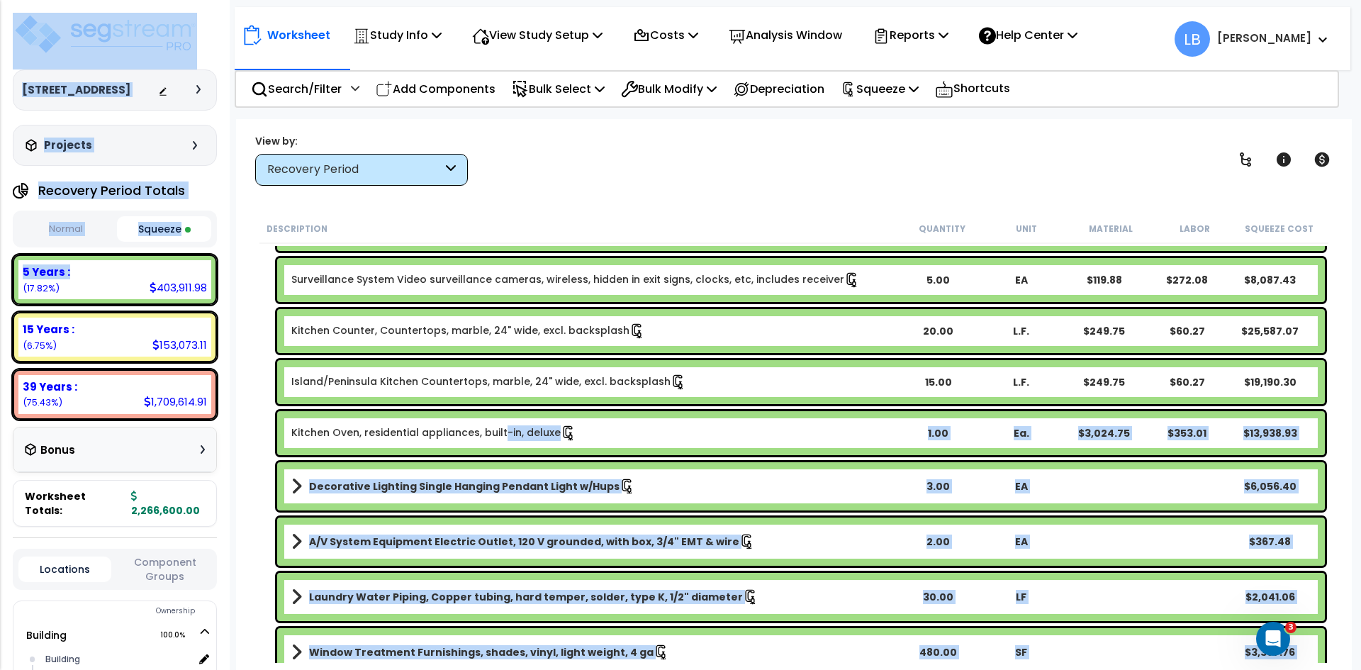
click at [500, 432] on link "Kitchen Oven, residential appliances, built-in, deluxe" at bounding box center [433, 433] width 285 height 16
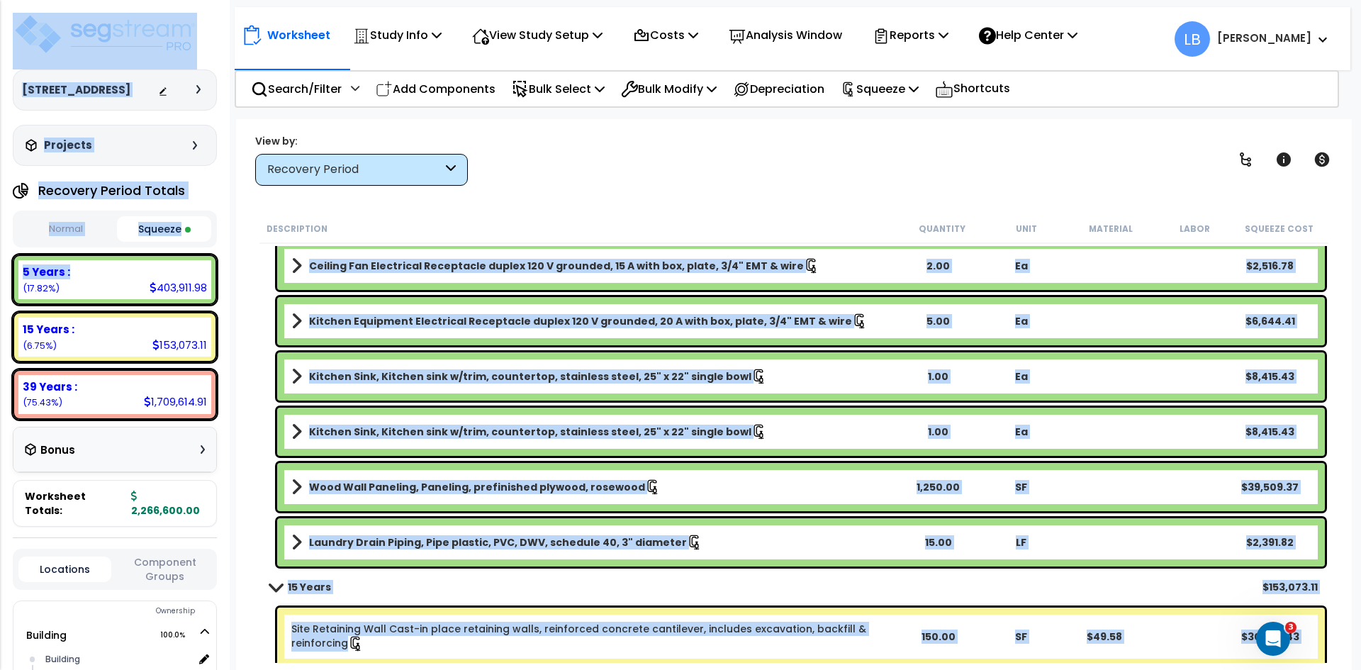
scroll to position [2723, 0]
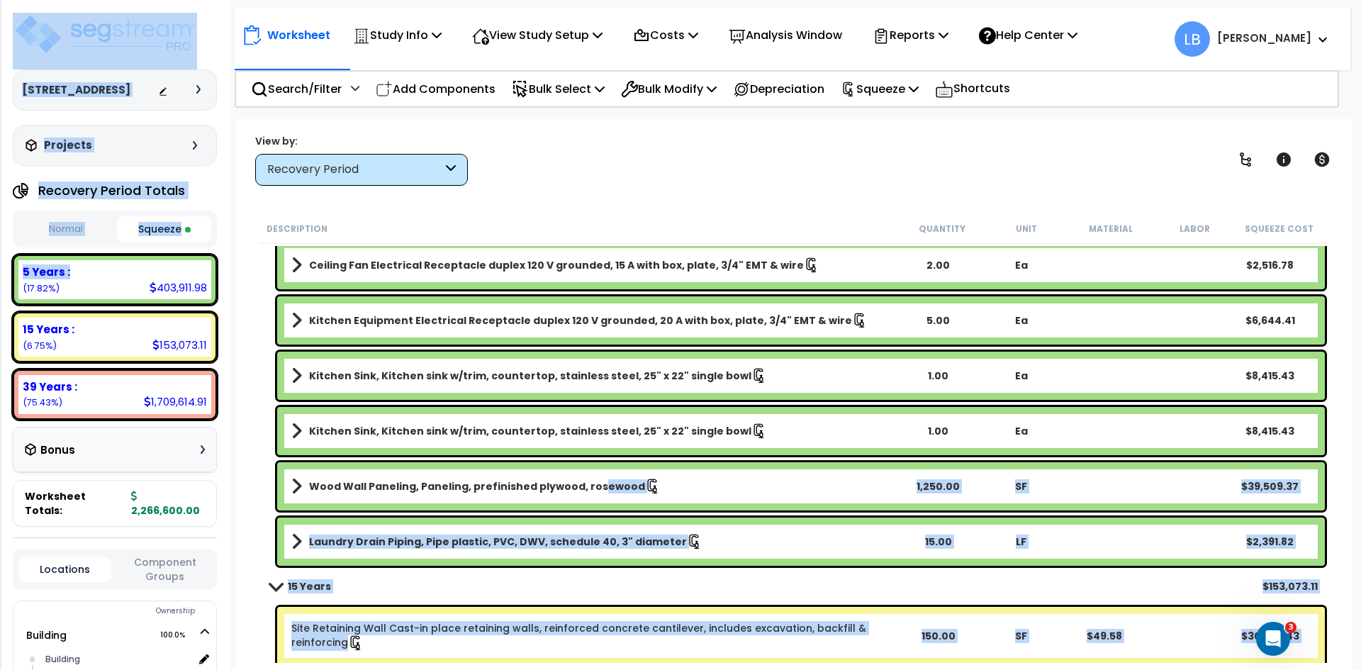
click at [591, 482] on b "Wood Wall Paneling, Paneling, prefinished plywood, rosewood" at bounding box center [477, 486] width 336 height 14
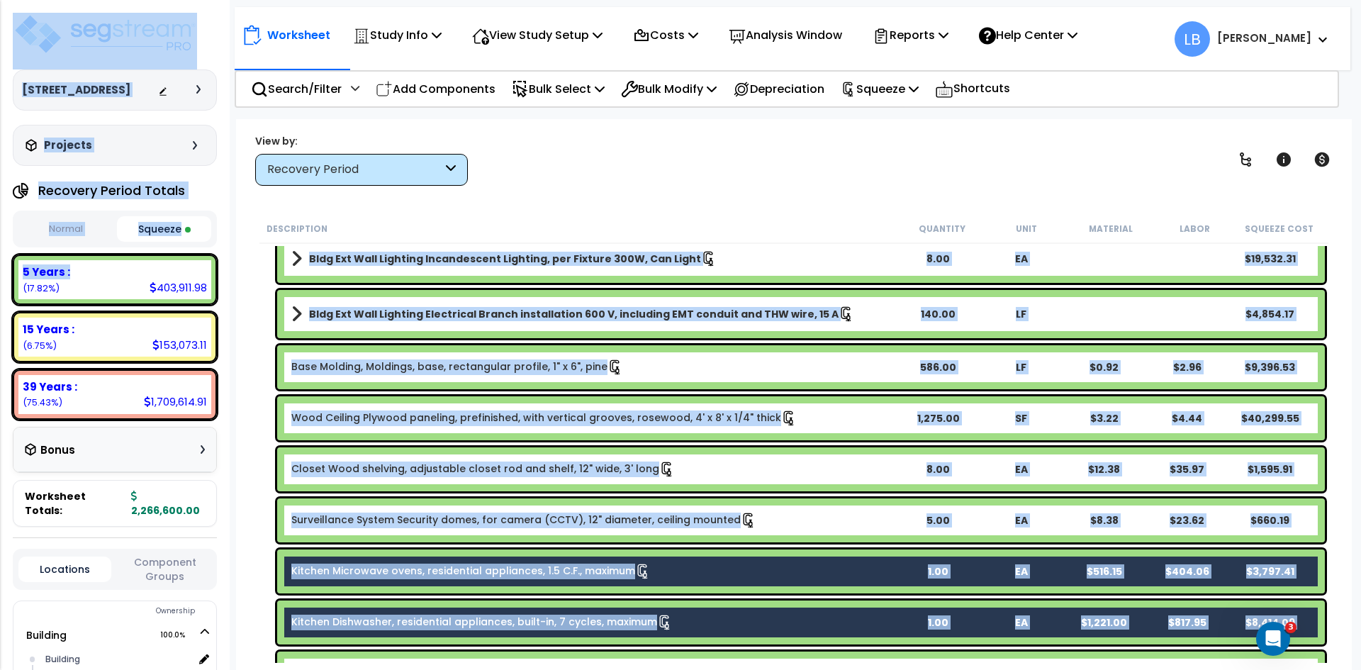
scroll to position [425, 0]
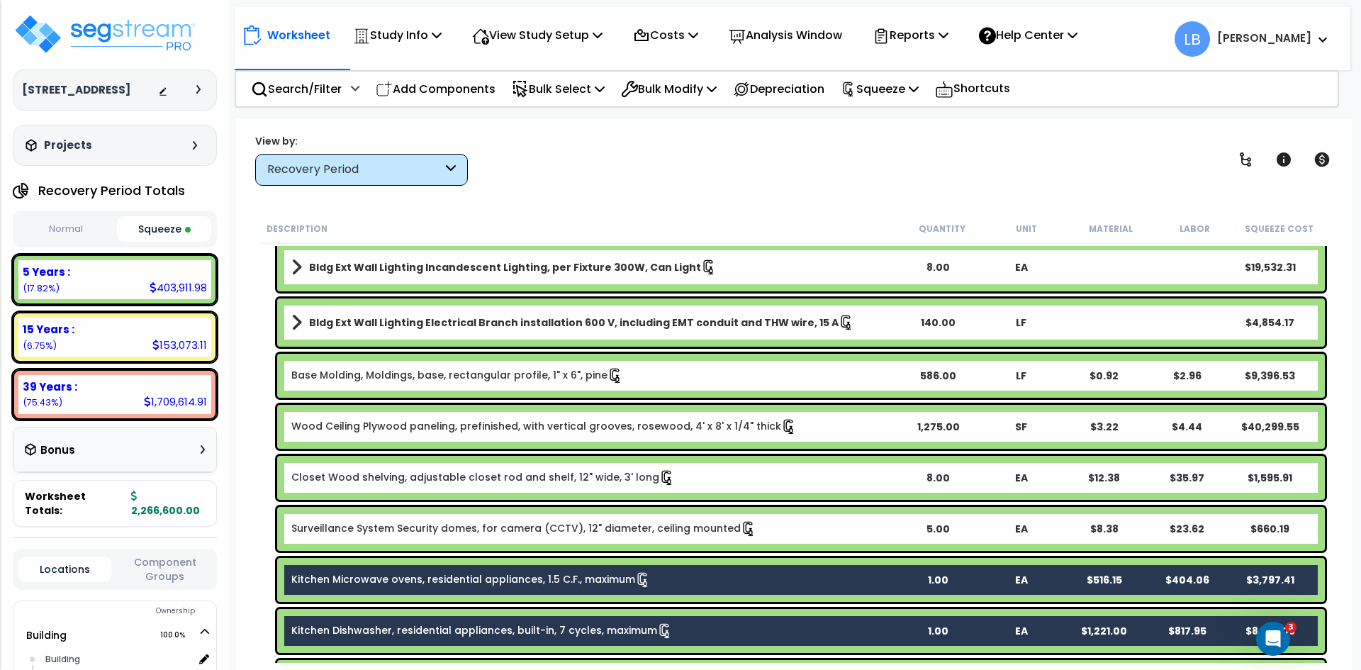
click at [469, 372] on link "Base Molding, Moldings, base, rectangular profile, 1" x 6", pine" at bounding box center [457, 376] width 332 height 16
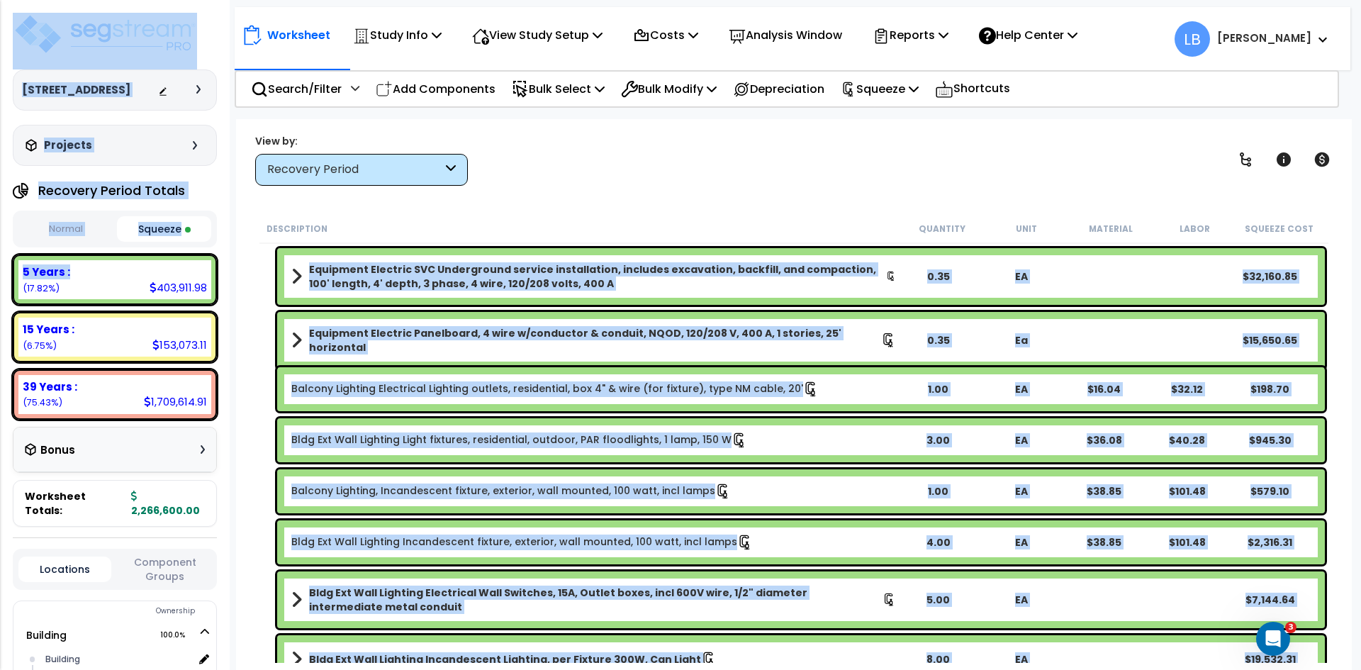
scroll to position [0, 0]
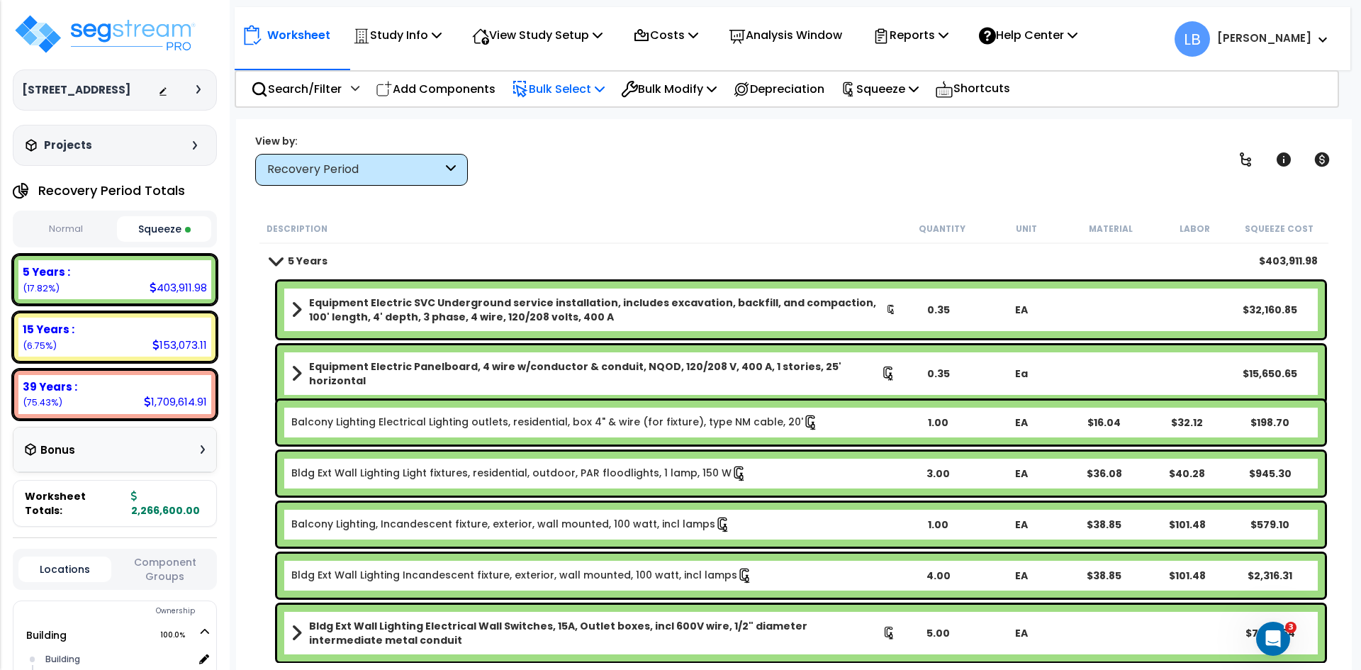
click at [574, 91] on p "Bulk Select" at bounding box center [558, 88] width 93 height 19
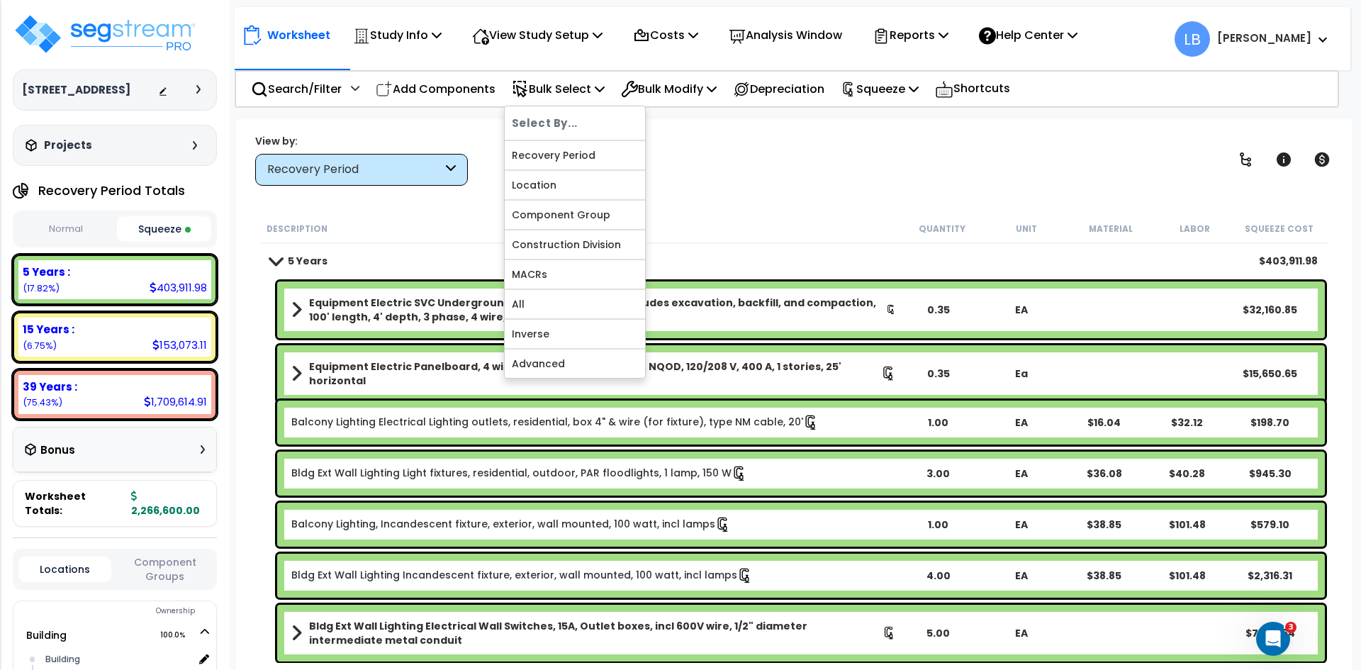
click at [721, 179] on div "View by: Recovery Period High to Low - Component Cost" at bounding box center [793, 159] width 1087 height 52
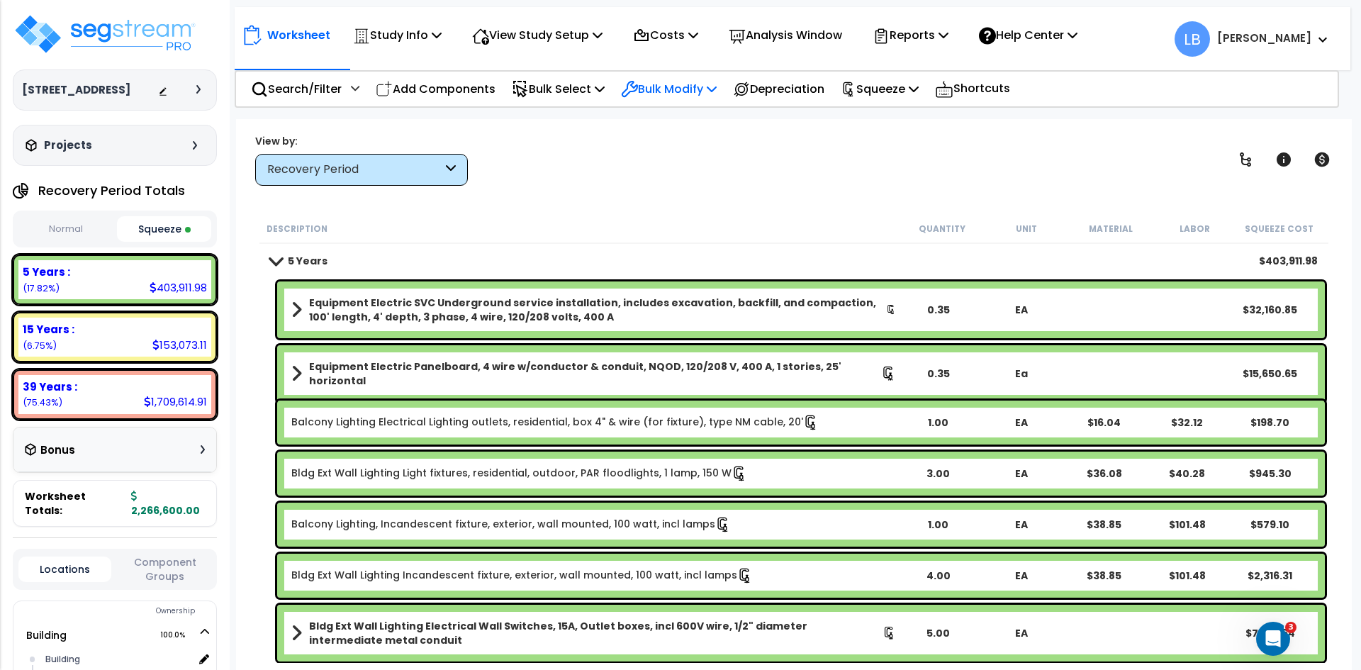
click at [693, 89] on p "Bulk Modify" at bounding box center [669, 88] width 96 height 19
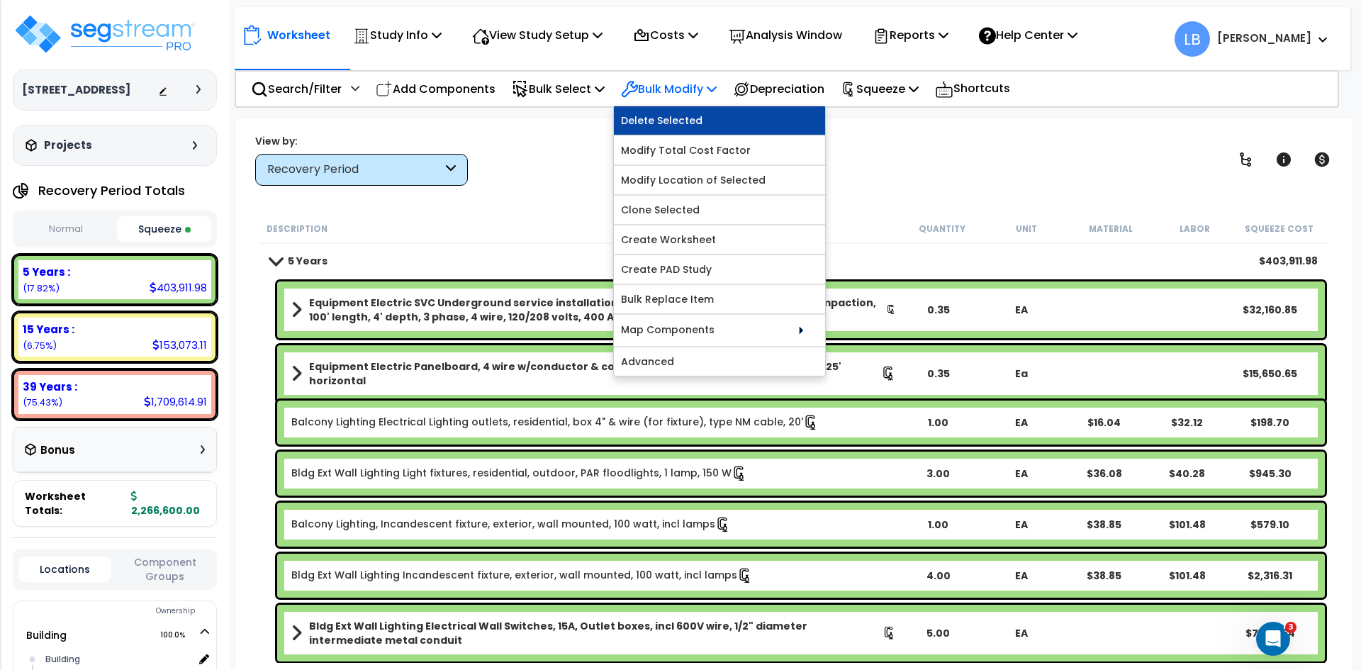
click at [684, 121] on link "Delete Selected" at bounding box center [719, 120] width 211 height 28
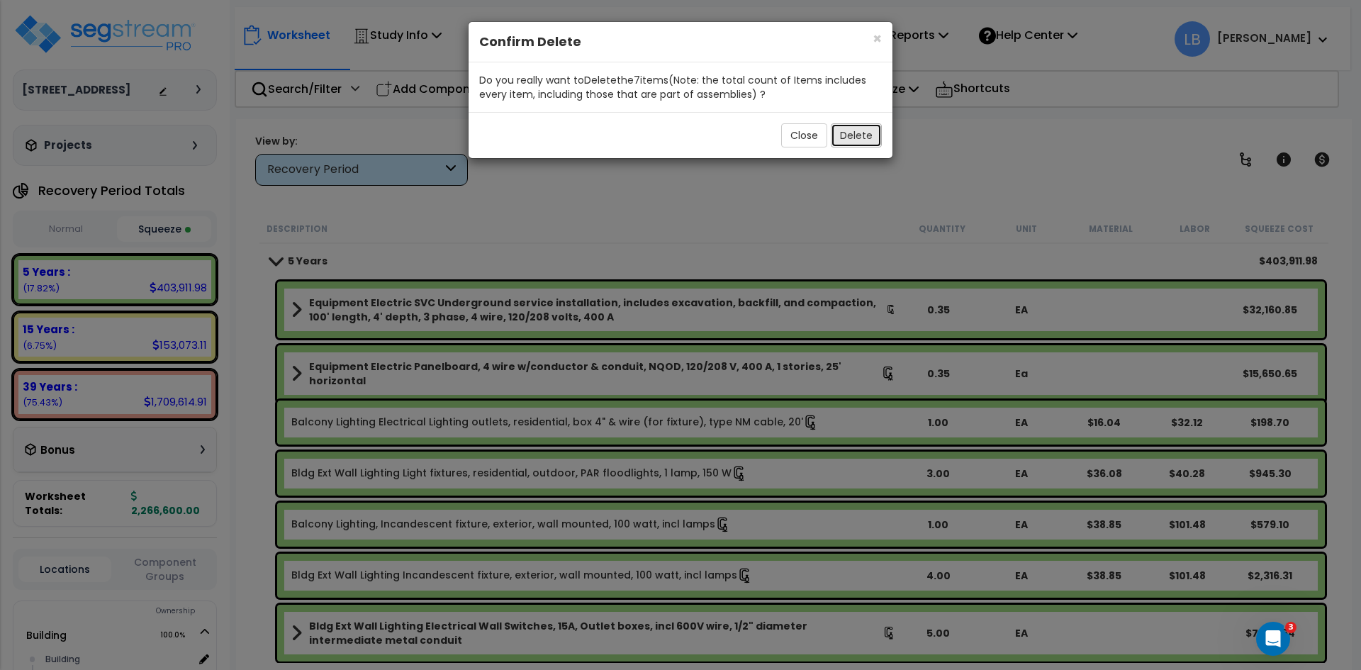
click at [850, 134] on button "Delete" at bounding box center [856, 135] width 51 height 24
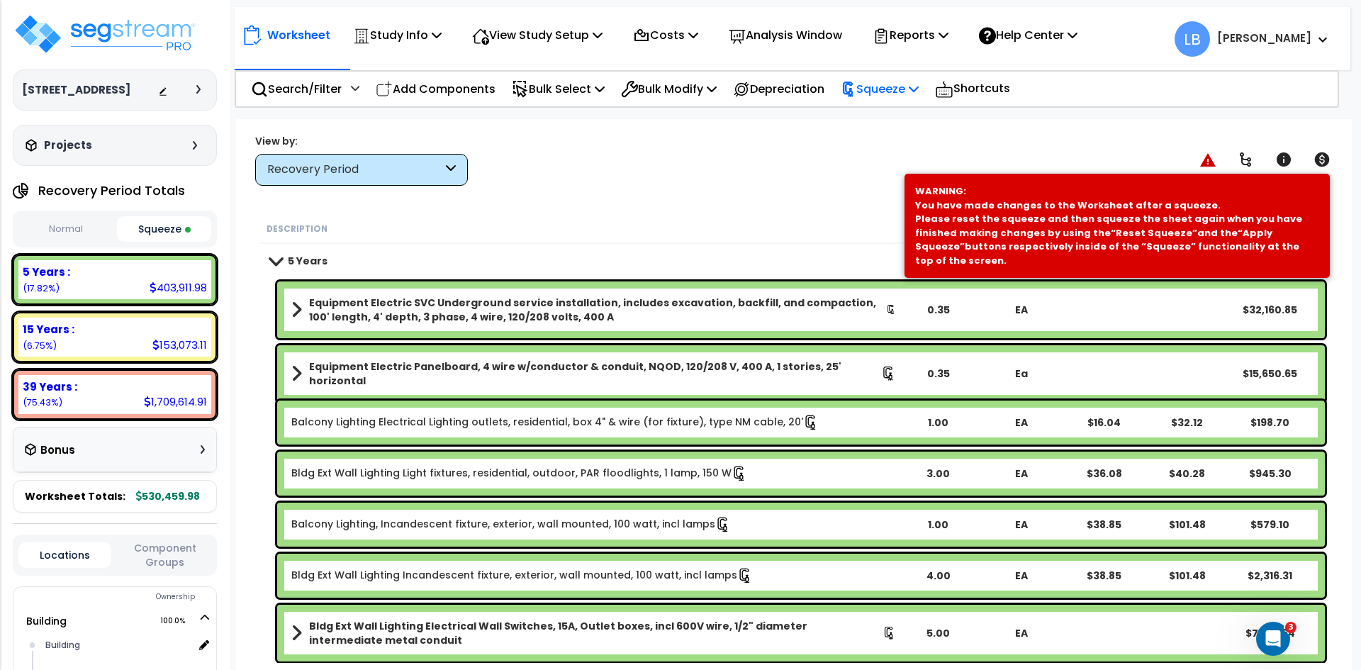
click at [883, 88] on p "Squeeze" at bounding box center [880, 88] width 78 height 19
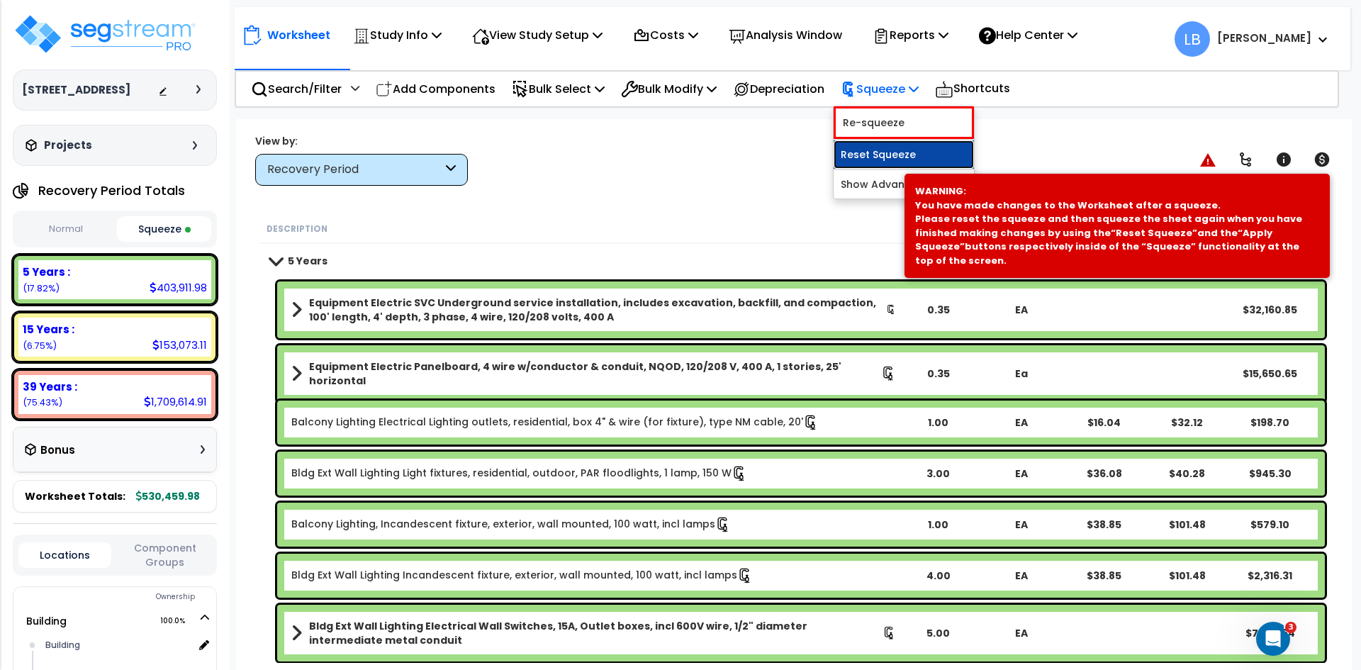
click at [889, 150] on link "Reset Squeeze" at bounding box center [904, 154] width 140 height 28
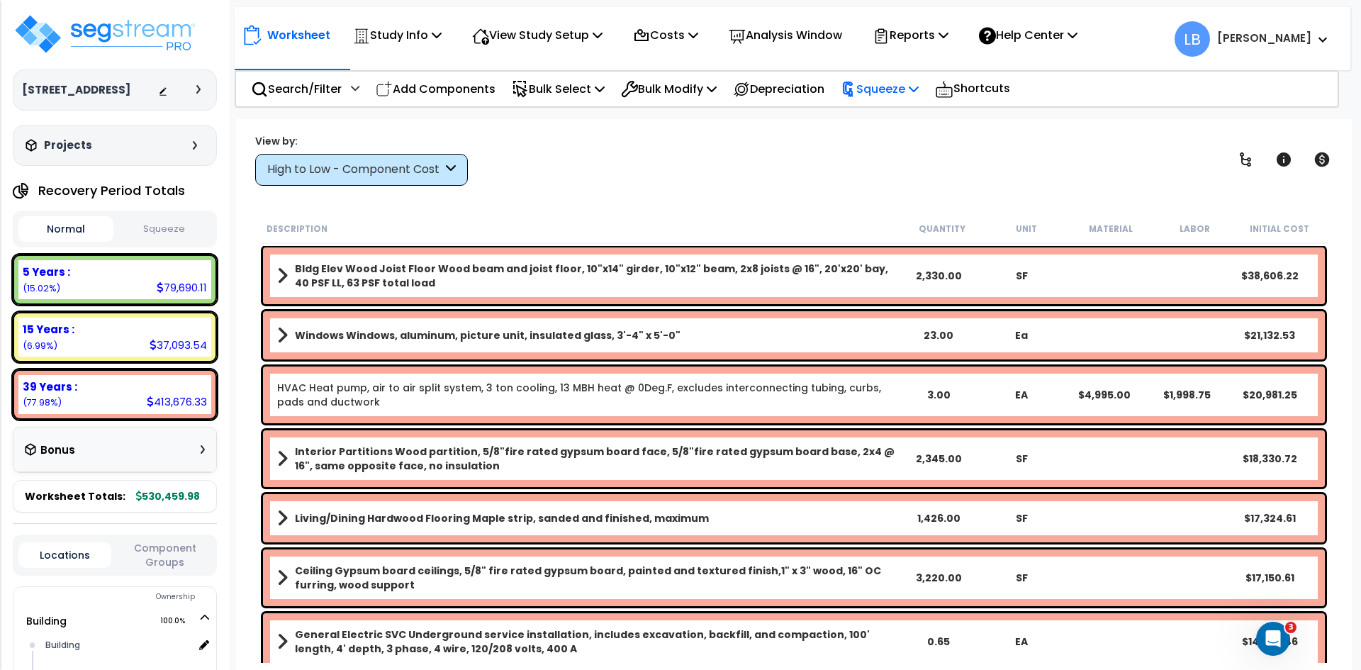
click at [887, 91] on p "Squeeze" at bounding box center [880, 88] width 78 height 19
click at [878, 118] on link "Squeeze" at bounding box center [904, 120] width 140 height 28
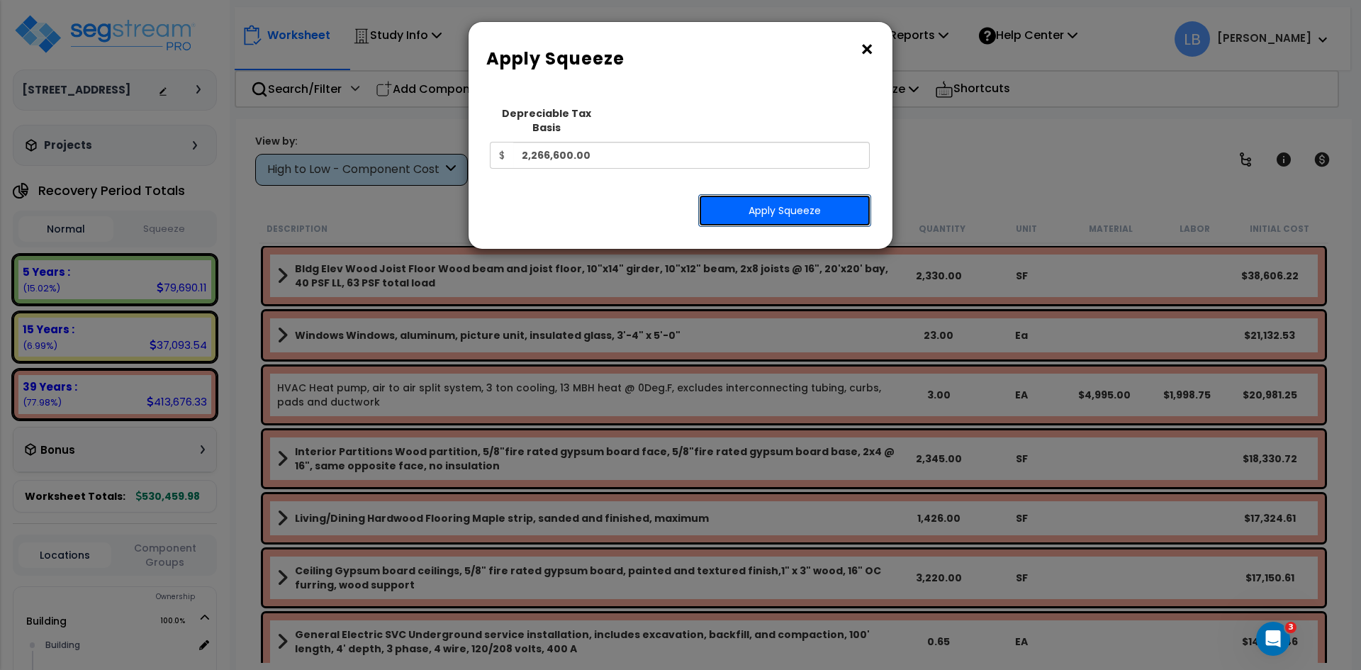
click at [797, 198] on button "Apply Squeeze" at bounding box center [784, 210] width 173 height 33
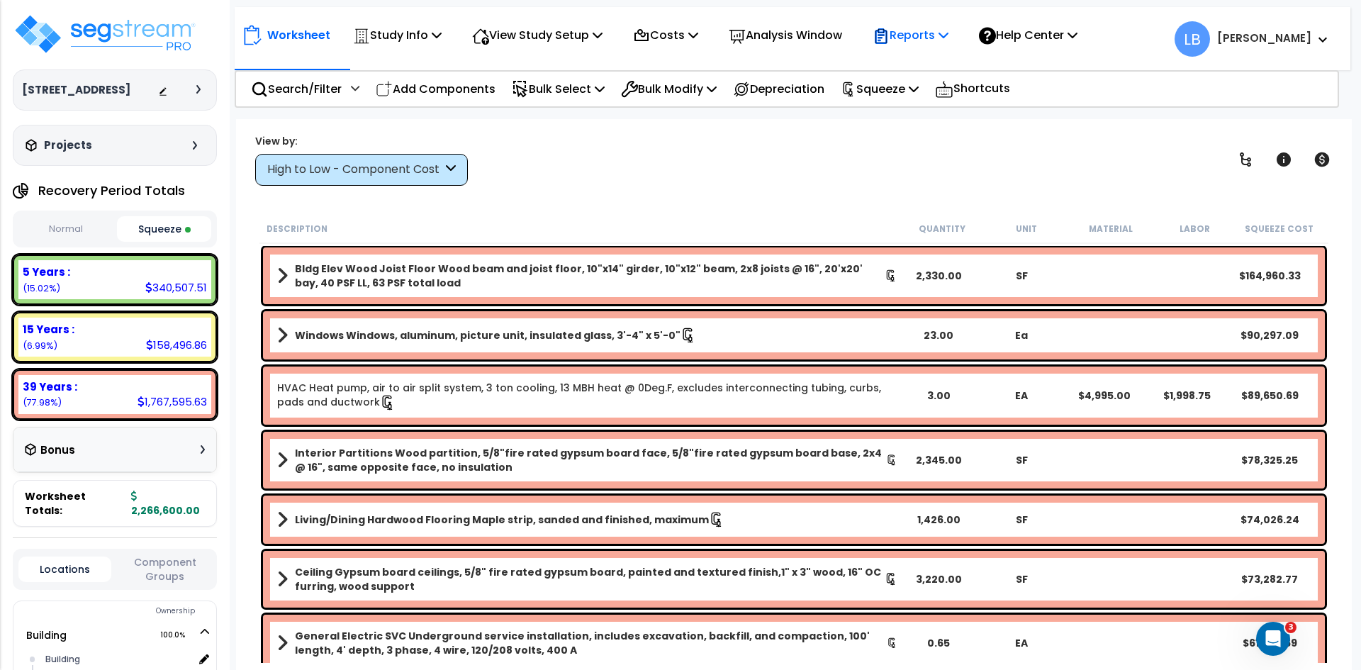
click at [931, 35] on p "Reports" at bounding box center [911, 35] width 76 height 19
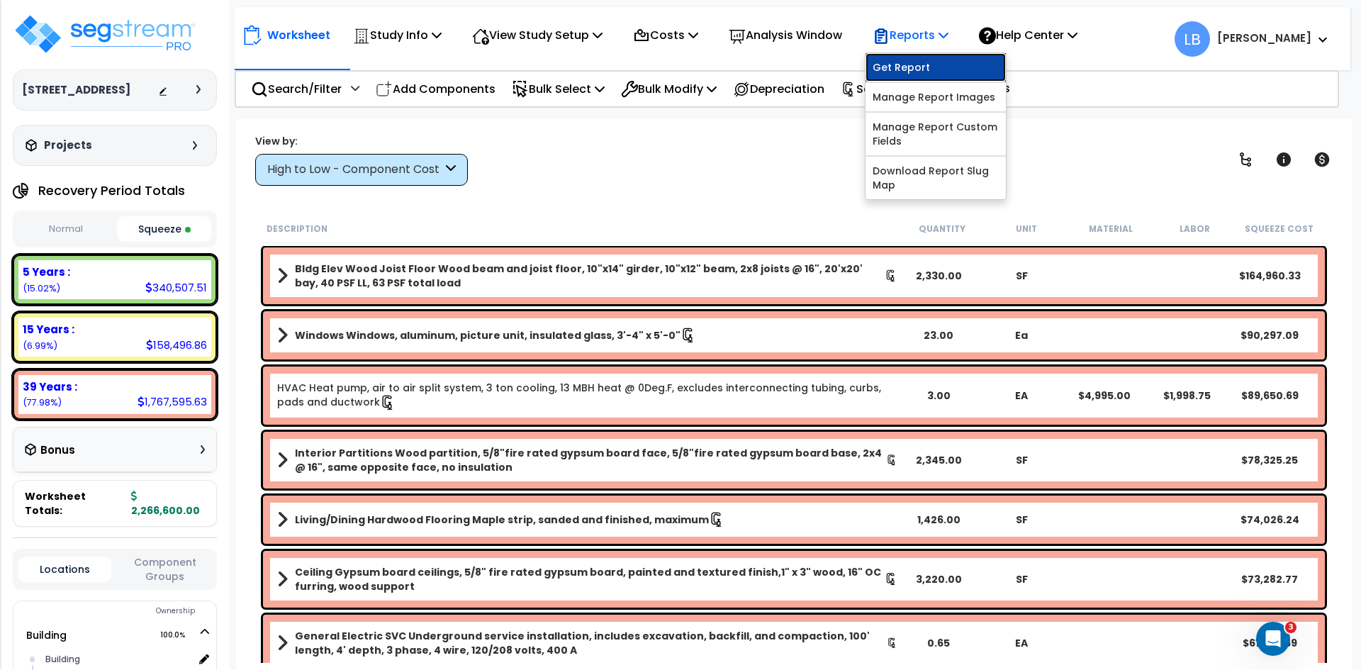
click at [925, 63] on link "Get Report" at bounding box center [936, 67] width 140 height 28
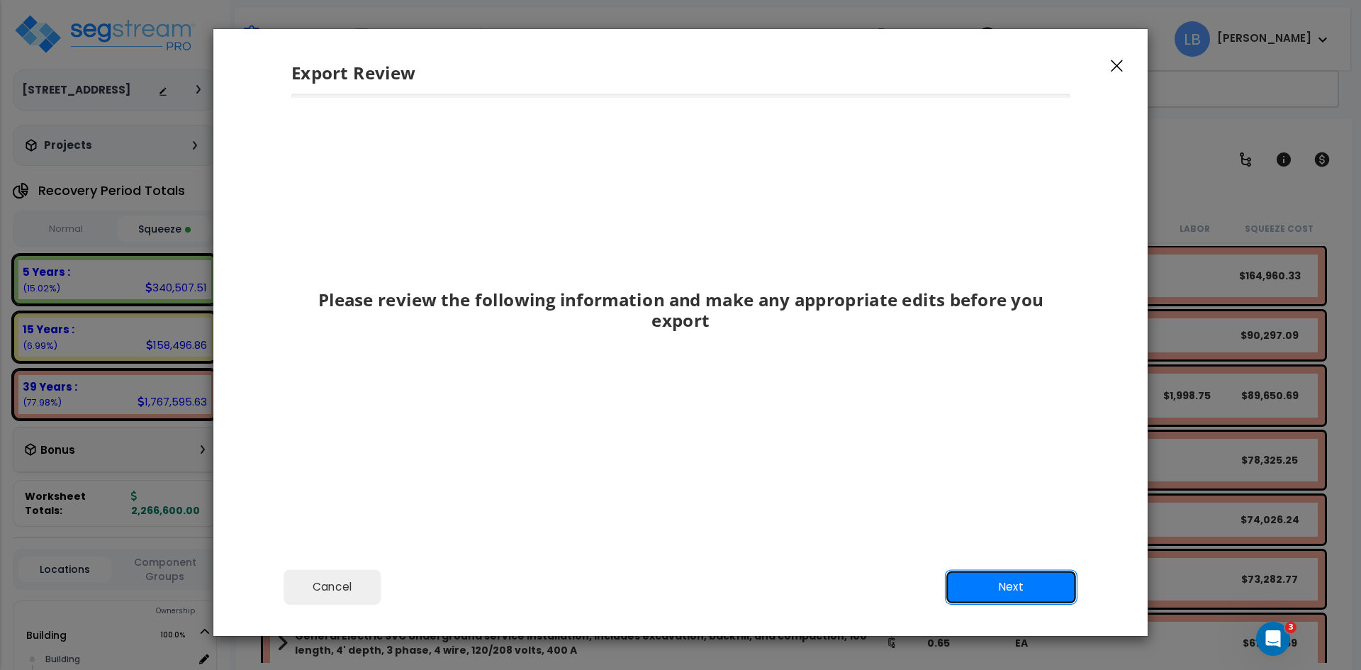
click at [968, 581] on button "Next" at bounding box center [1011, 586] width 133 height 35
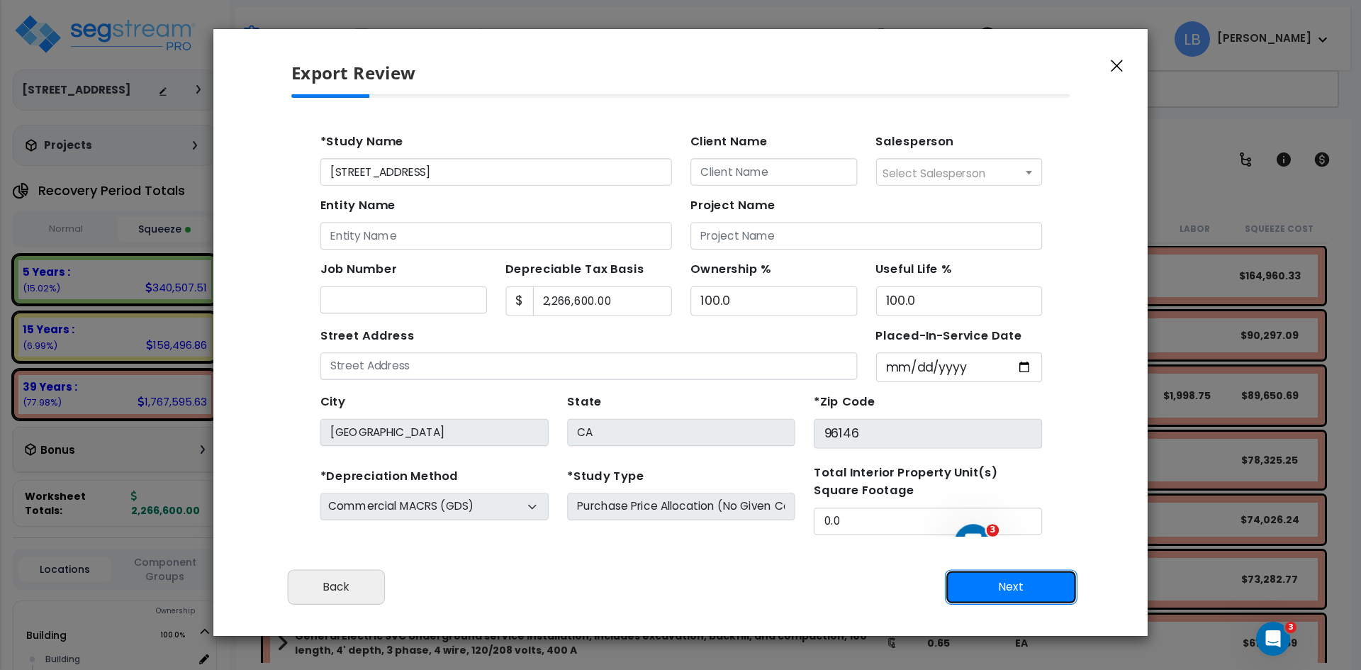
click at [973, 581] on button "Next" at bounding box center [1011, 586] width 133 height 35
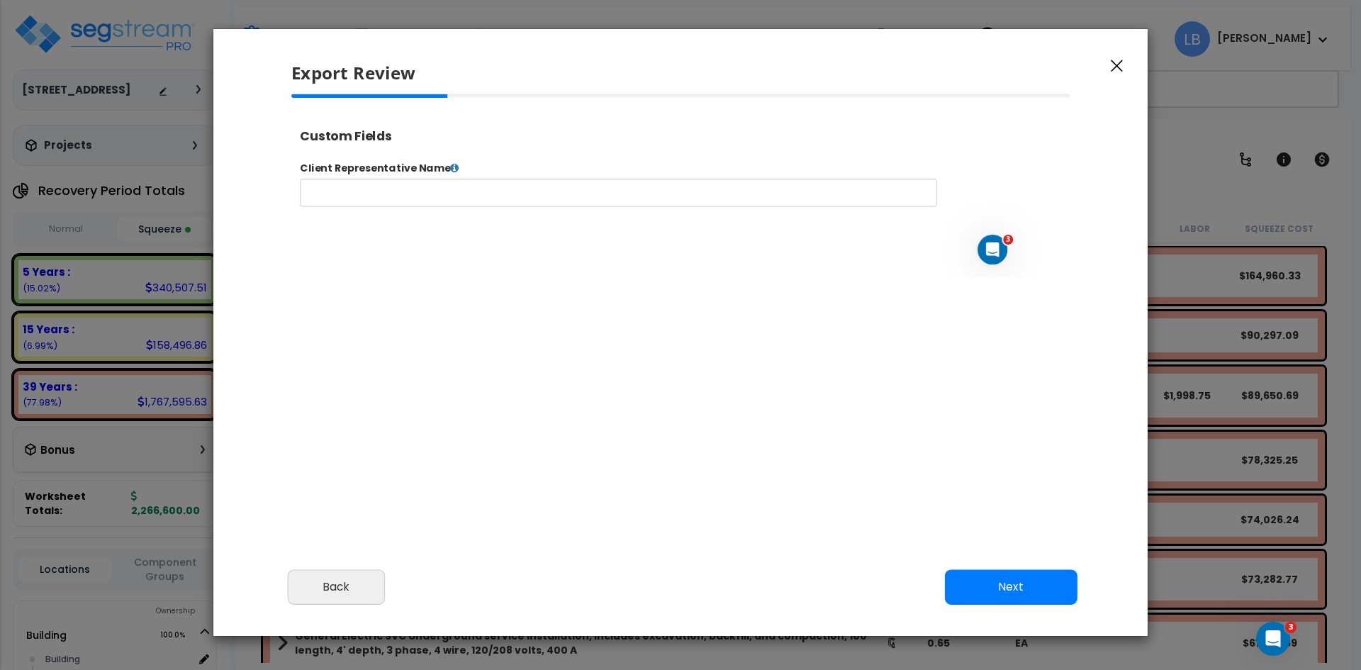
select select "2023"
click at [987, 583] on button "Next" at bounding box center [1011, 586] width 133 height 35
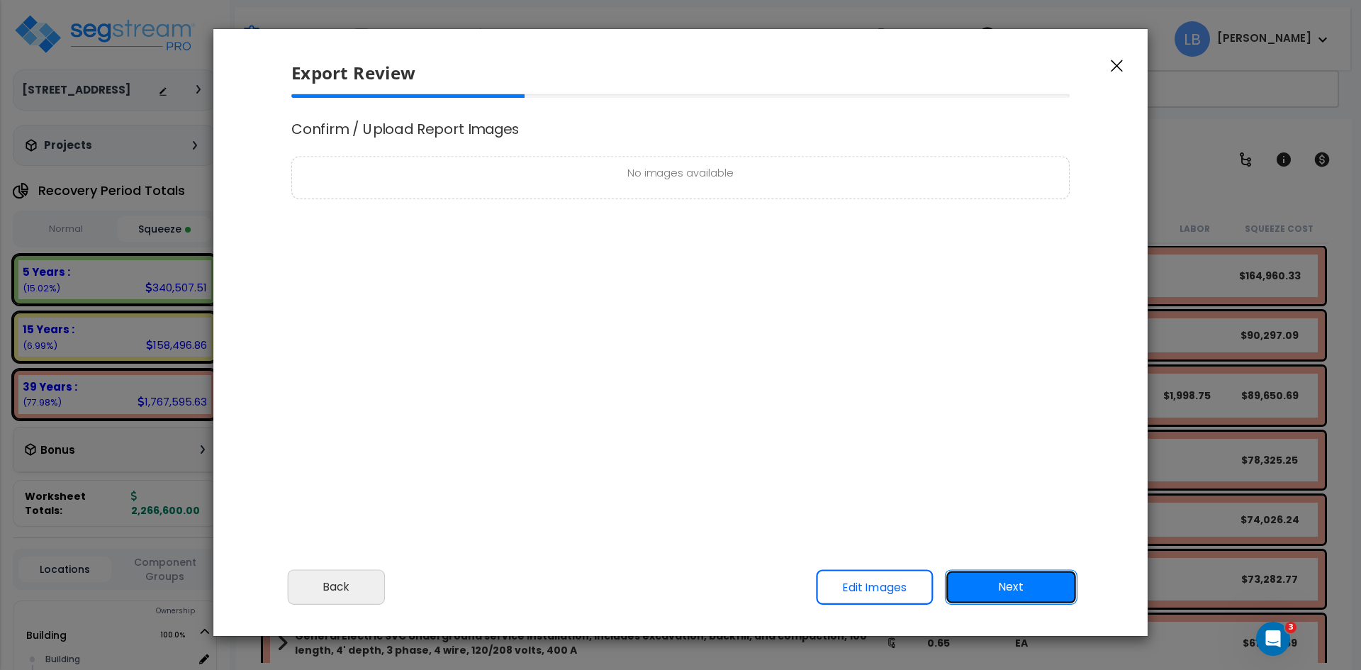
click at [1011, 586] on button "Next" at bounding box center [1011, 586] width 133 height 35
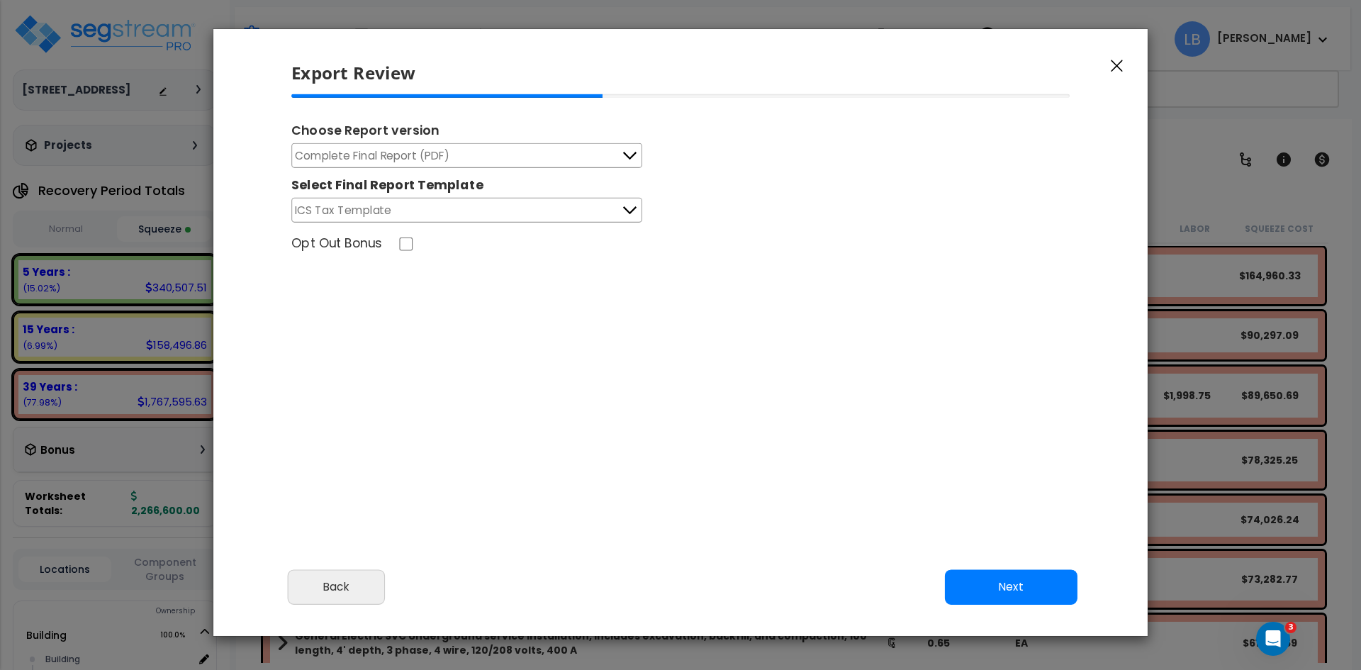
click at [618, 155] on button "Complete Final Report (PDF)" at bounding box center [466, 155] width 351 height 25
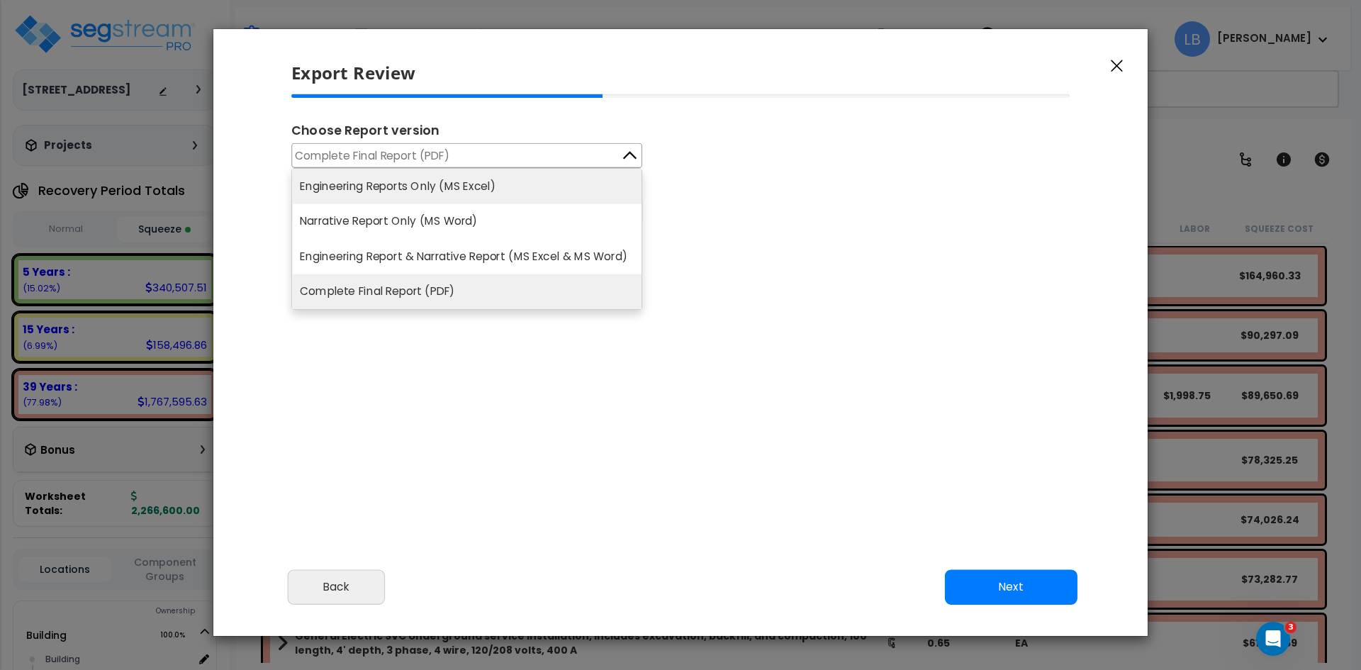
click at [533, 184] on li "Engineering Reports Only (MS Excel)" at bounding box center [466, 186] width 349 height 35
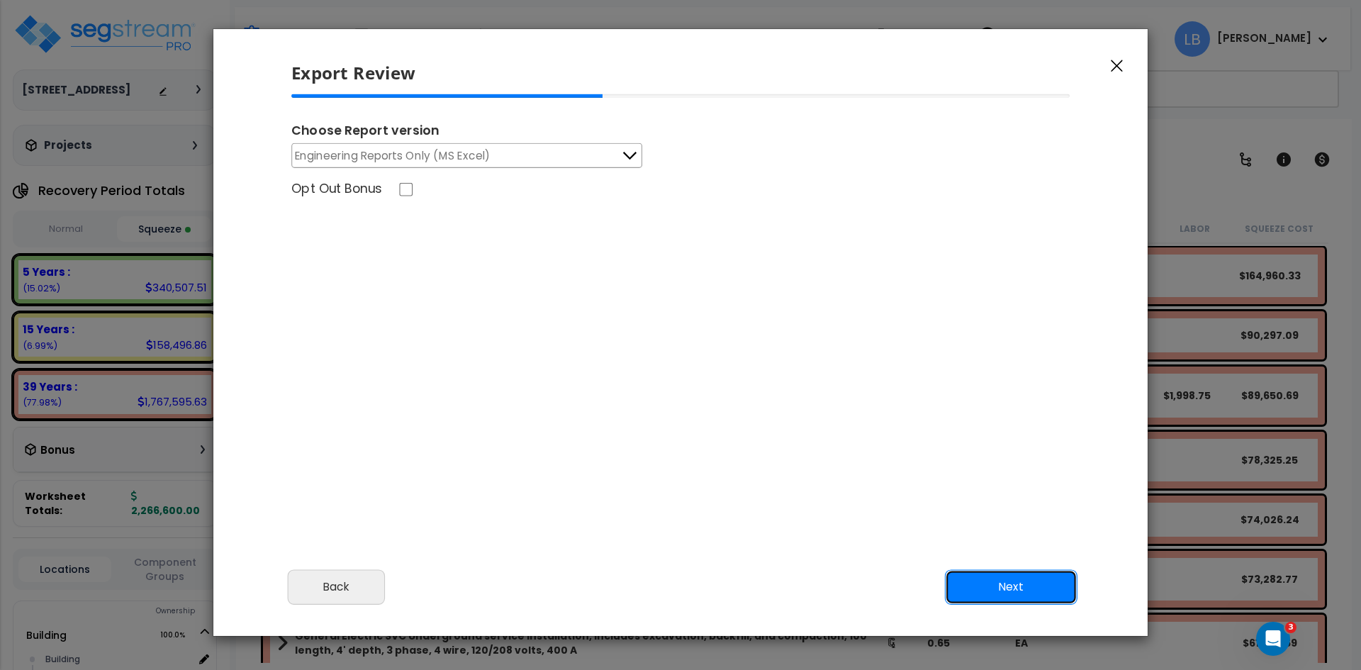
click at [995, 589] on button "Next" at bounding box center [1011, 586] width 133 height 35
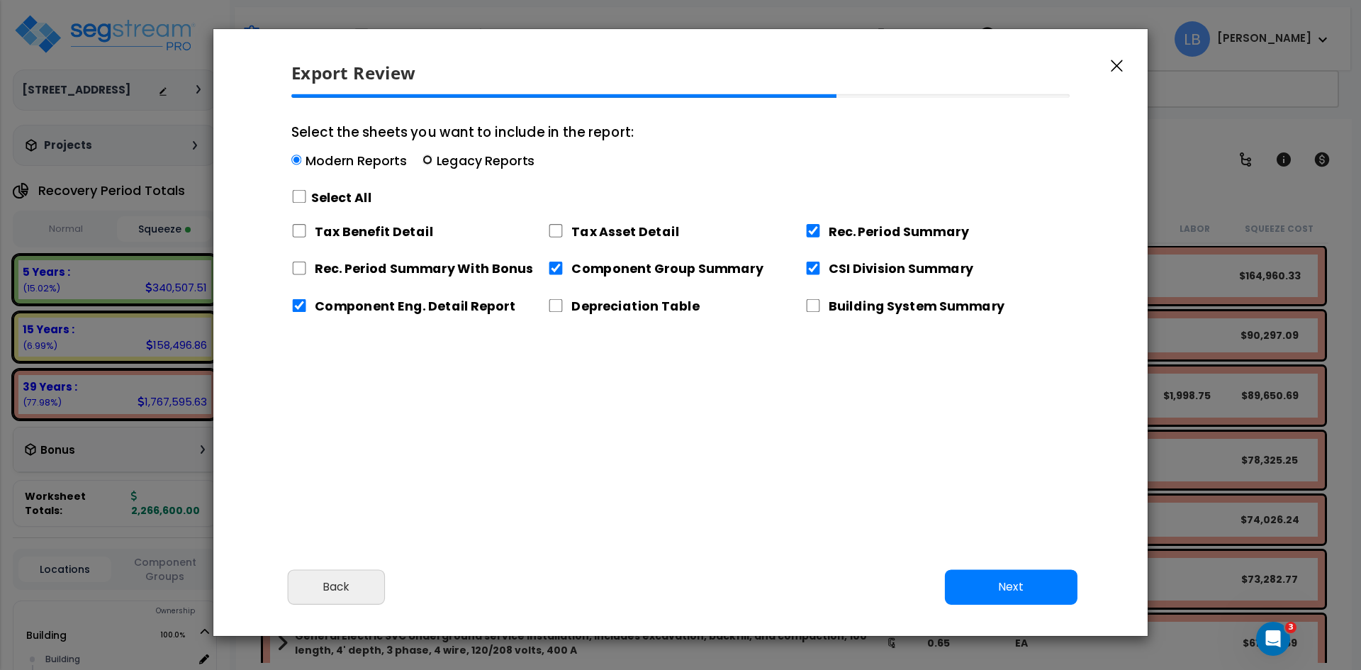
click at [425, 159] on input "Select the sheets you want to include in the report: Modern Reports Legacy Repo…" at bounding box center [428, 160] width 10 height 10
radio input "true"
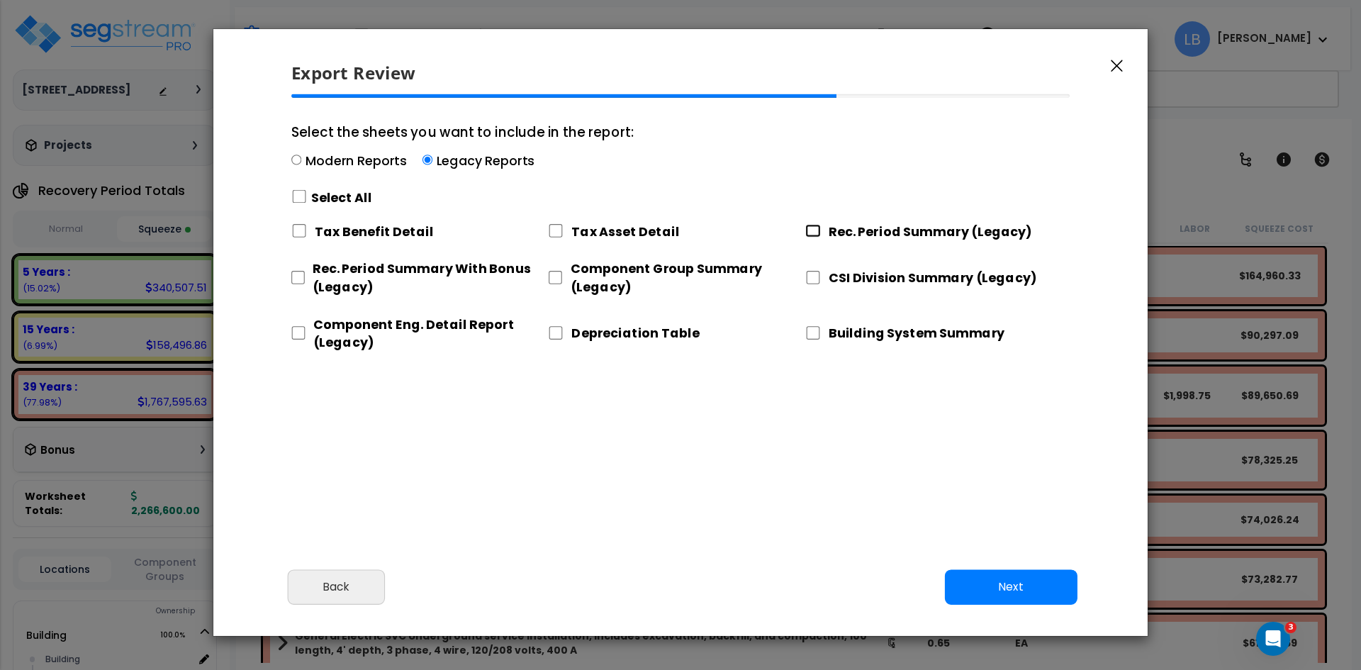
click at [813, 232] on input "Rec. Period Summary (Legacy)" at bounding box center [813, 230] width 16 height 13
checkbox input "true"
click at [812, 274] on input "CSI Division Summary (Legacy)" at bounding box center [813, 277] width 16 height 13
checkbox input "true"
click at [552, 275] on input "Component Group Summary (Legacy)" at bounding box center [555, 277] width 14 height 13
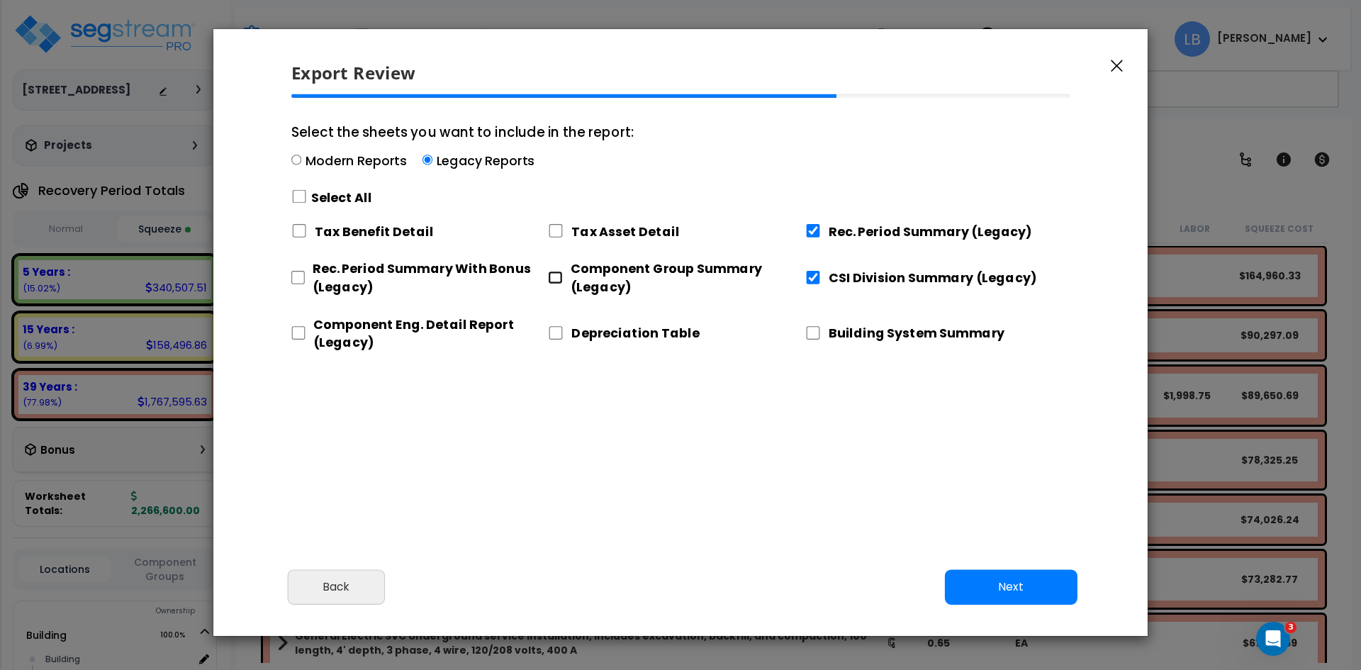
checkbox input "true"
click at [301, 331] on input "Component Eng. Detail Report (Legacy)" at bounding box center [298, 332] width 14 height 13
checkbox input "true"
click at [971, 573] on button "Next" at bounding box center [1011, 586] width 133 height 35
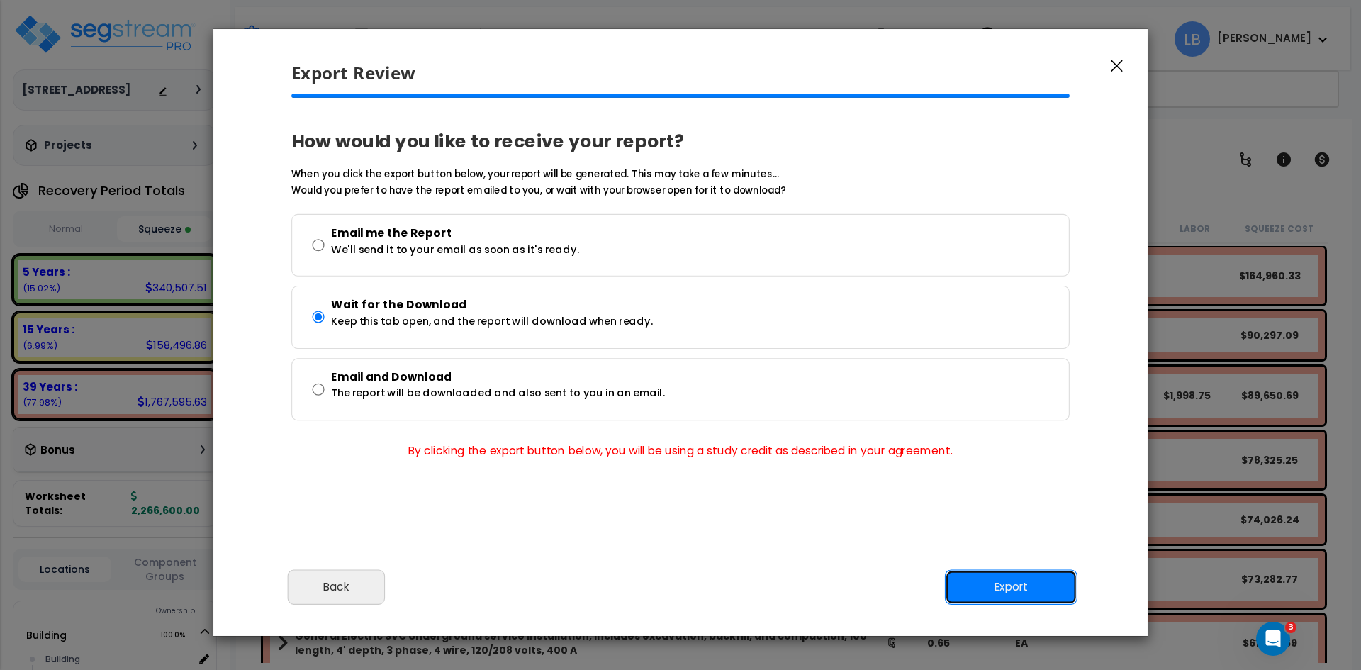
click at [969, 576] on button "Export" at bounding box center [1011, 586] width 133 height 35
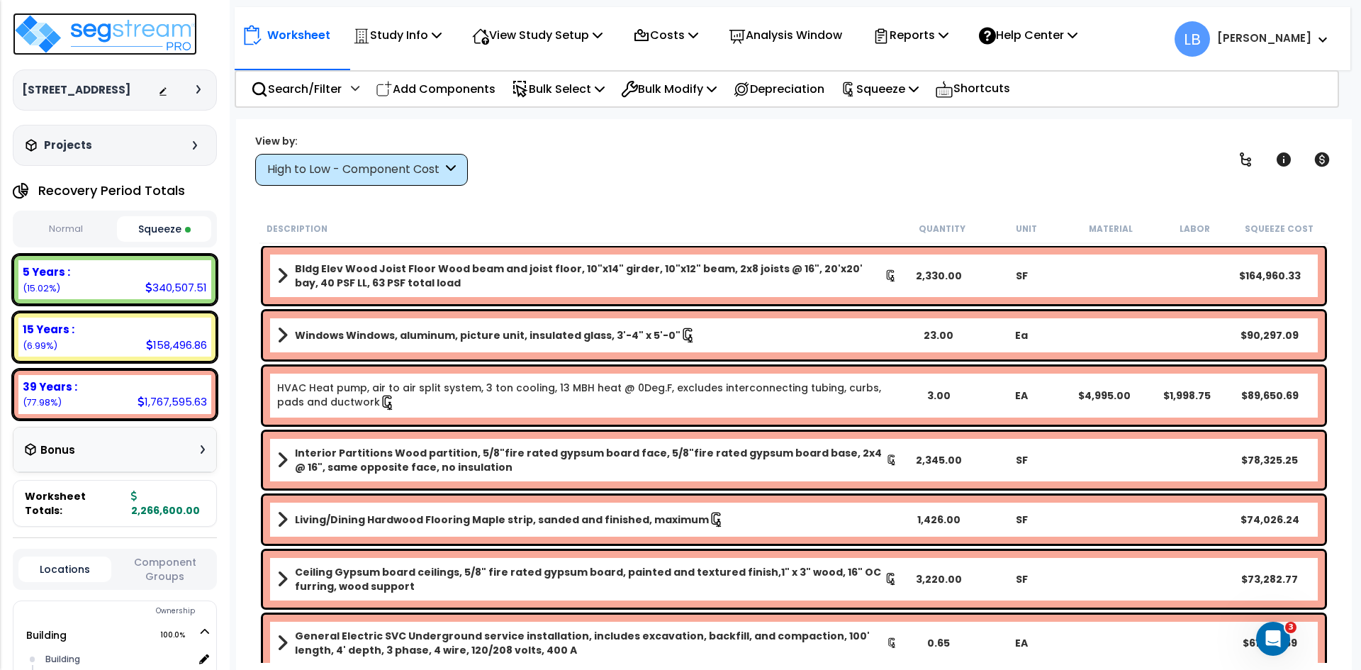
click at [147, 35] on img at bounding box center [105, 34] width 184 height 43
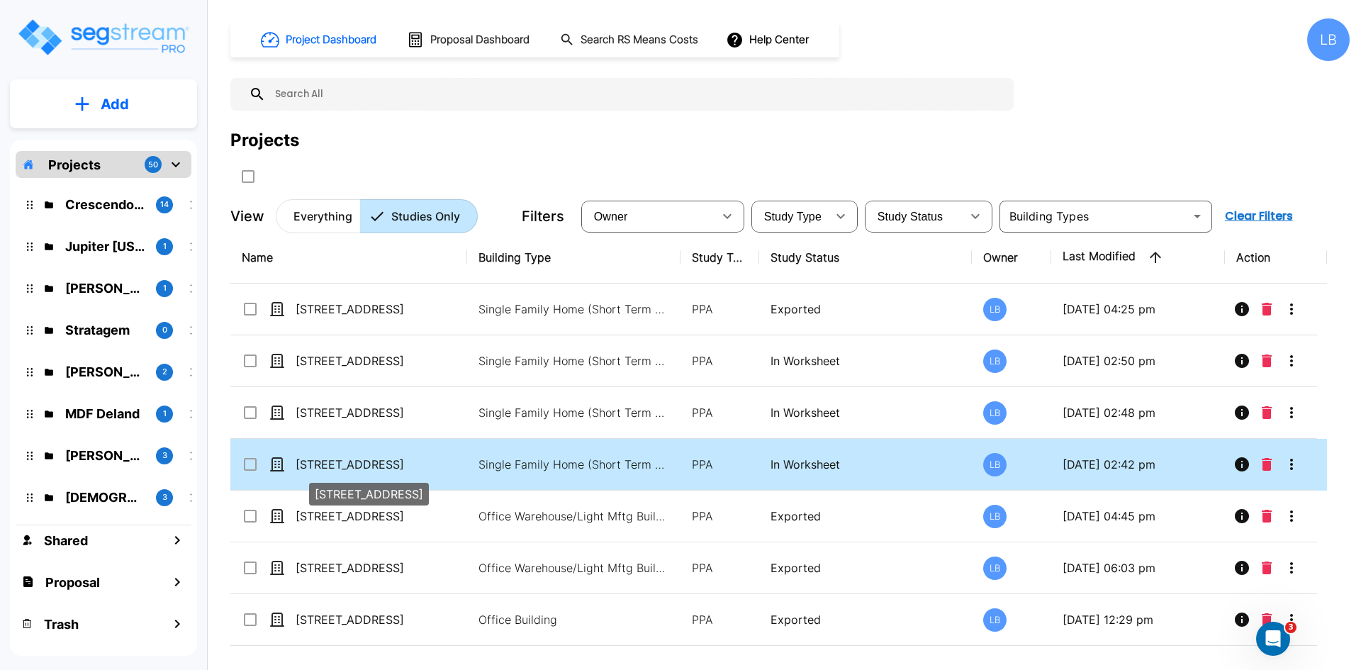
click at [347, 458] on p "[STREET_ADDRESS]" at bounding box center [367, 464] width 142 height 17
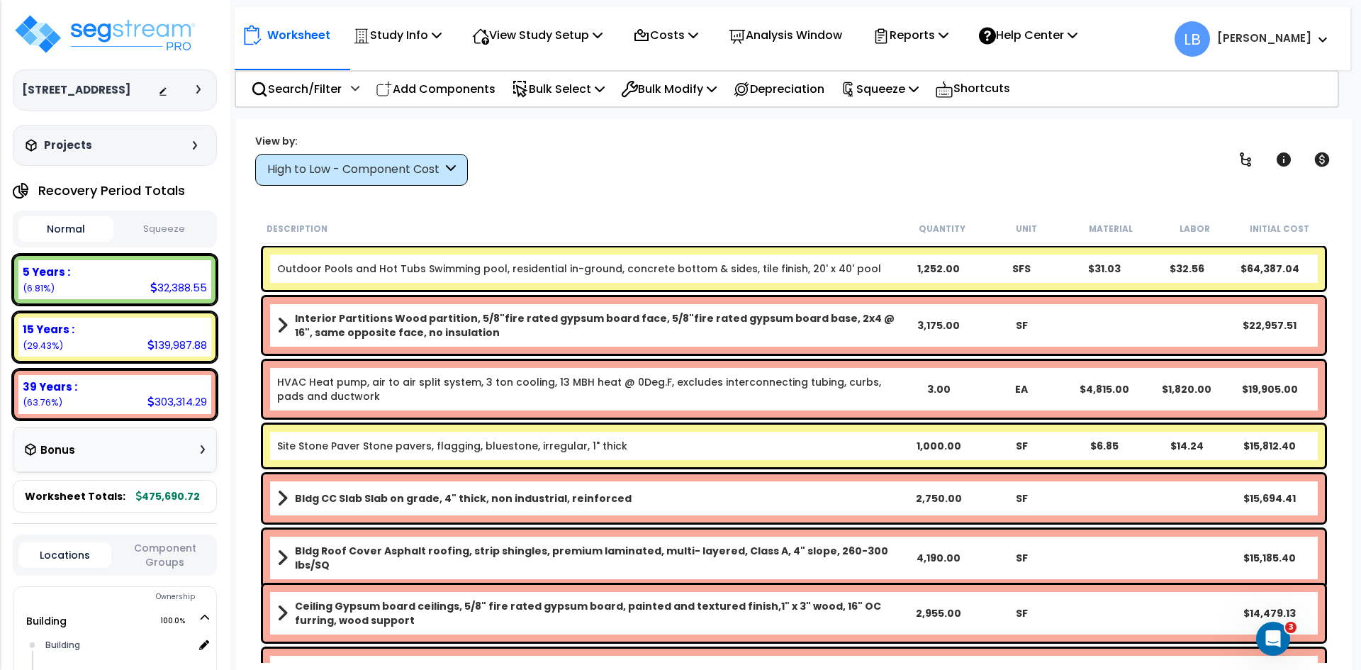
click at [162, 229] on button "Squeeze" at bounding box center [164, 229] width 95 height 25
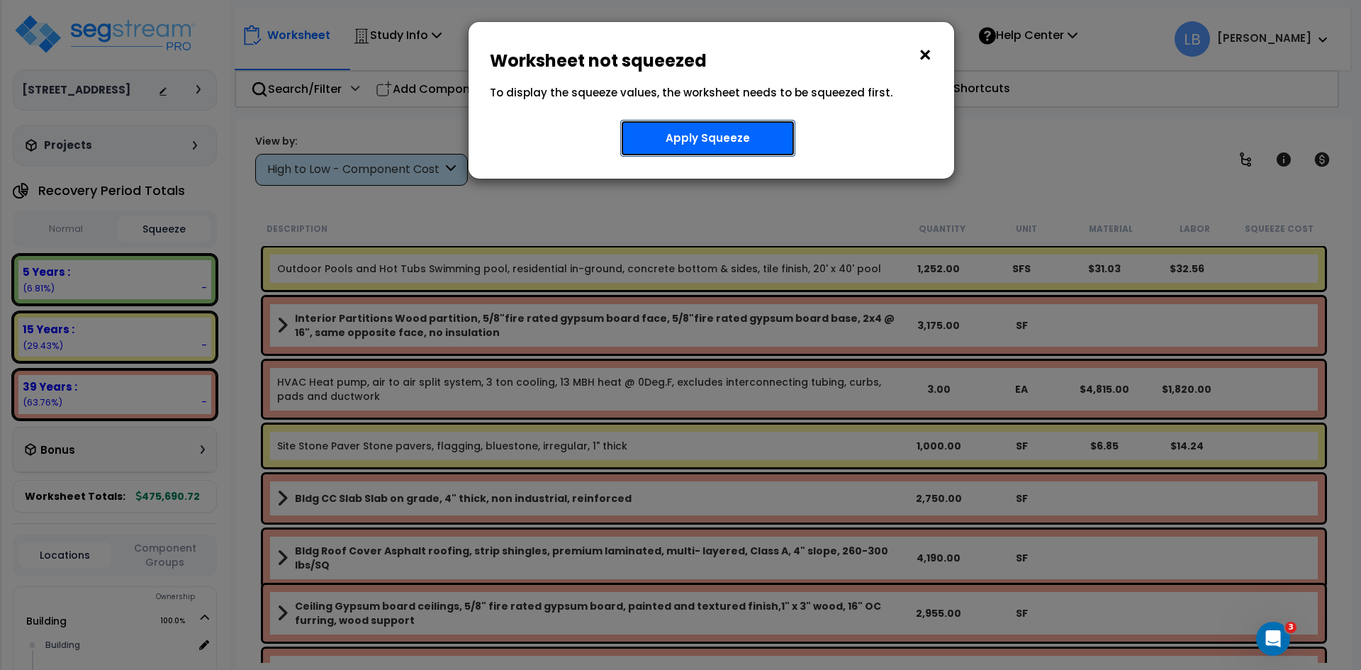
click at [712, 141] on button "Apply Squeeze" at bounding box center [707, 138] width 175 height 37
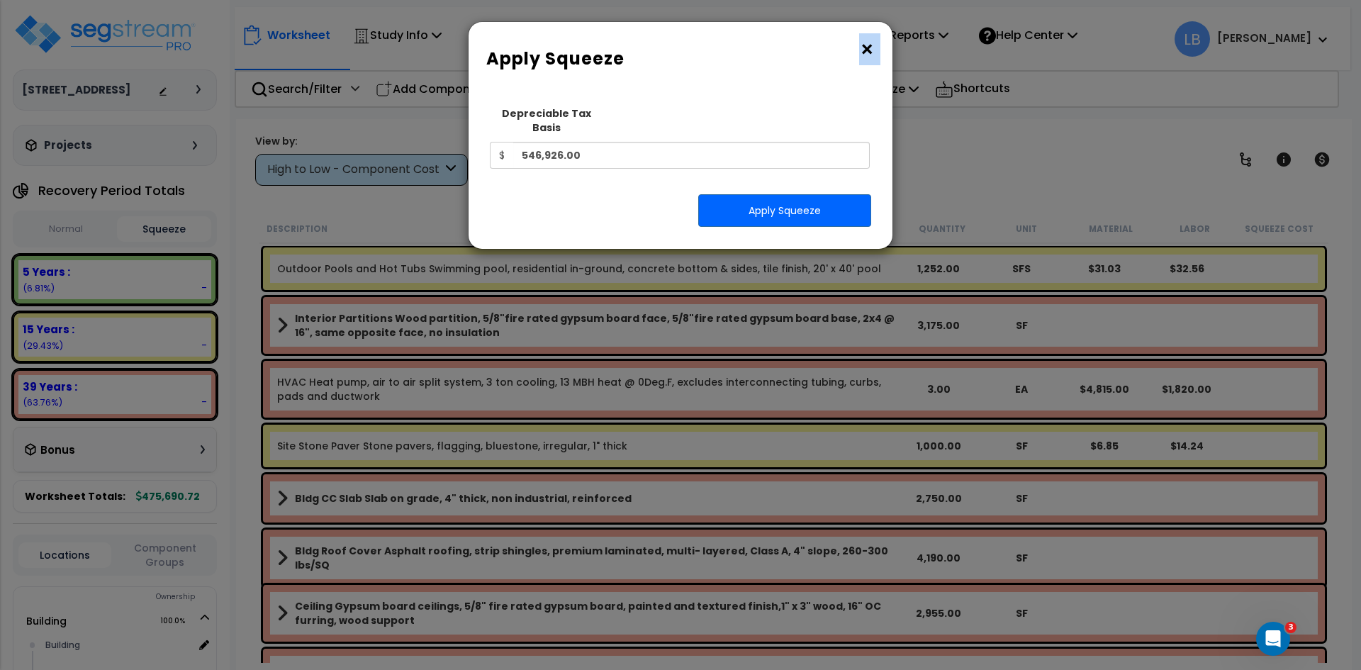
drag, startPoint x: 154, startPoint y: 28, endPoint x: -536, endPoint y: 211, distance: 713.4
click at [0, 211] on html "We are Building your Study. So please grab a coffee and let us do the heavy lif…" at bounding box center [680, 335] width 1361 height 670
click at [777, 194] on button "Apply Squeeze" at bounding box center [784, 210] width 173 height 33
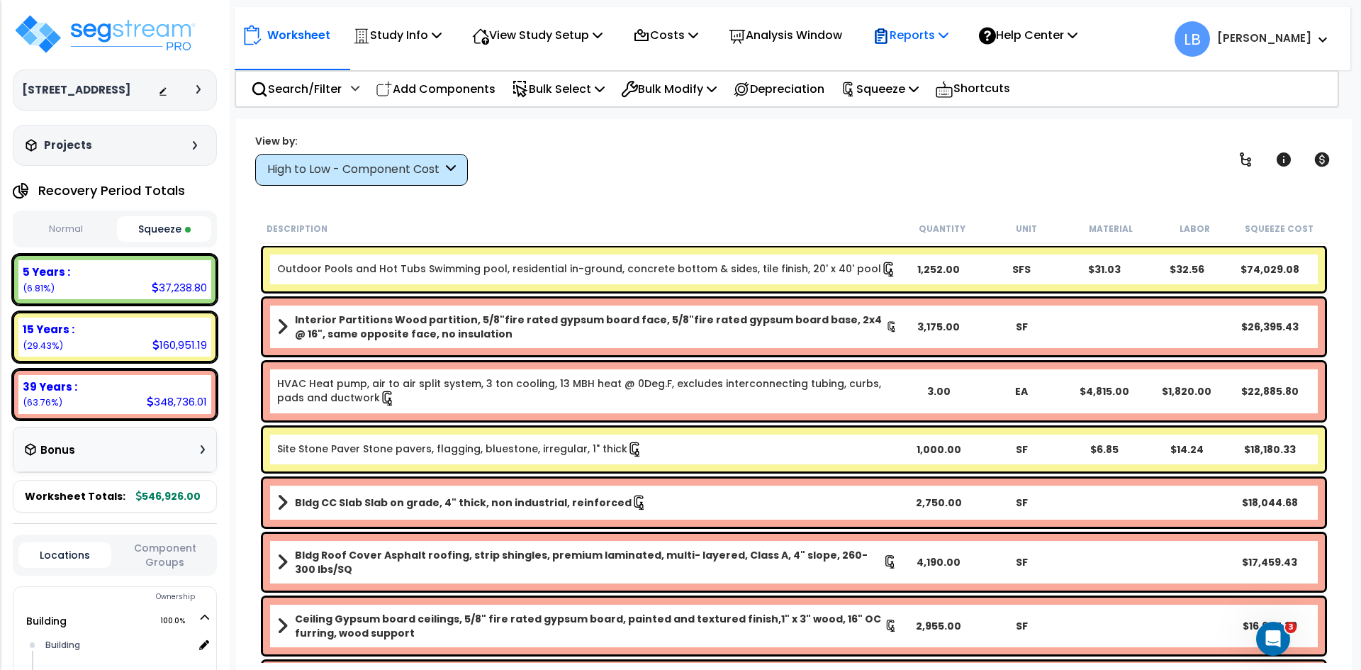
click at [930, 35] on p "Reports" at bounding box center [911, 35] width 76 height 19
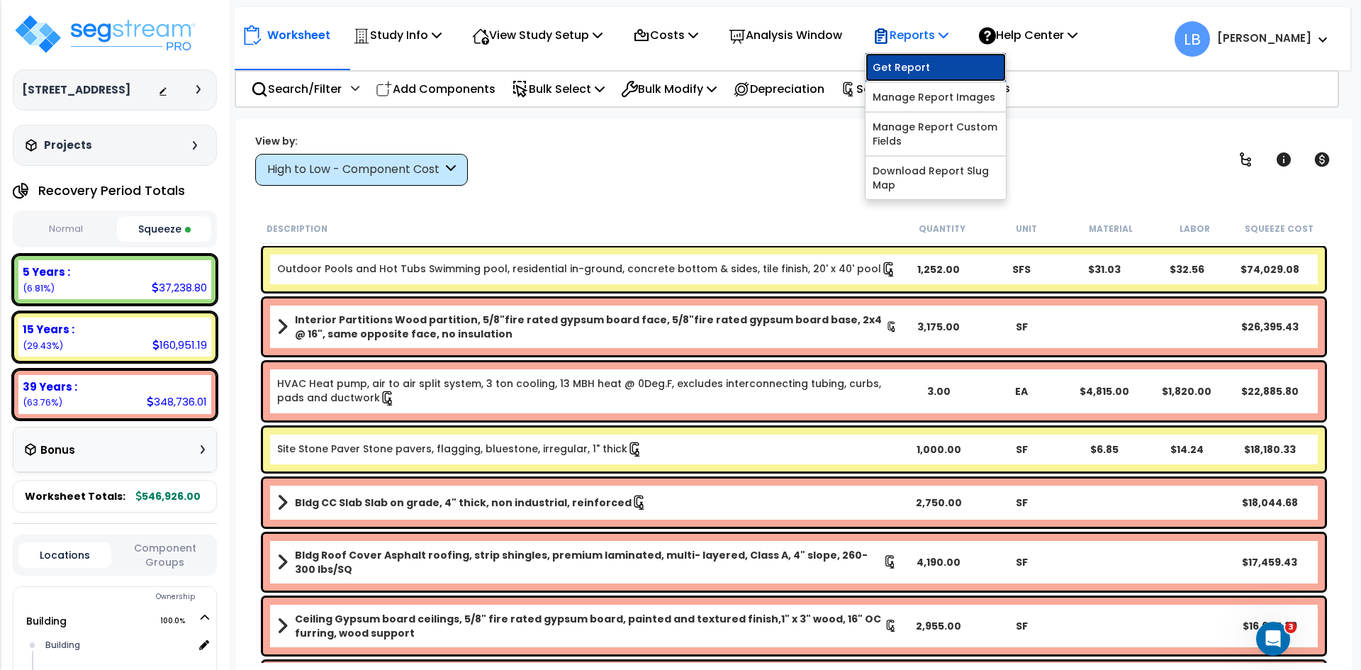
click at [927, 67] on link "Get Report" at bounding box center [936, 67] width 140 height 28
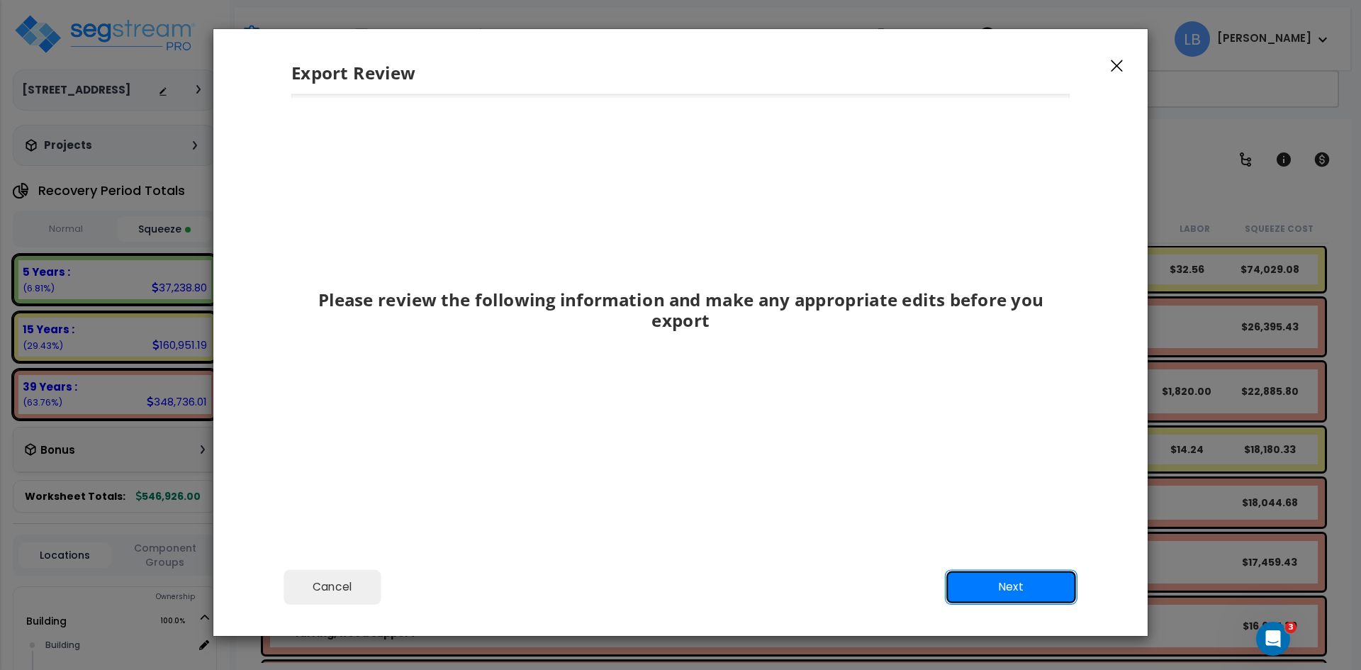
click at [990, 581] on button "Next" at bounding box center [1011, 586] width 133 height 35
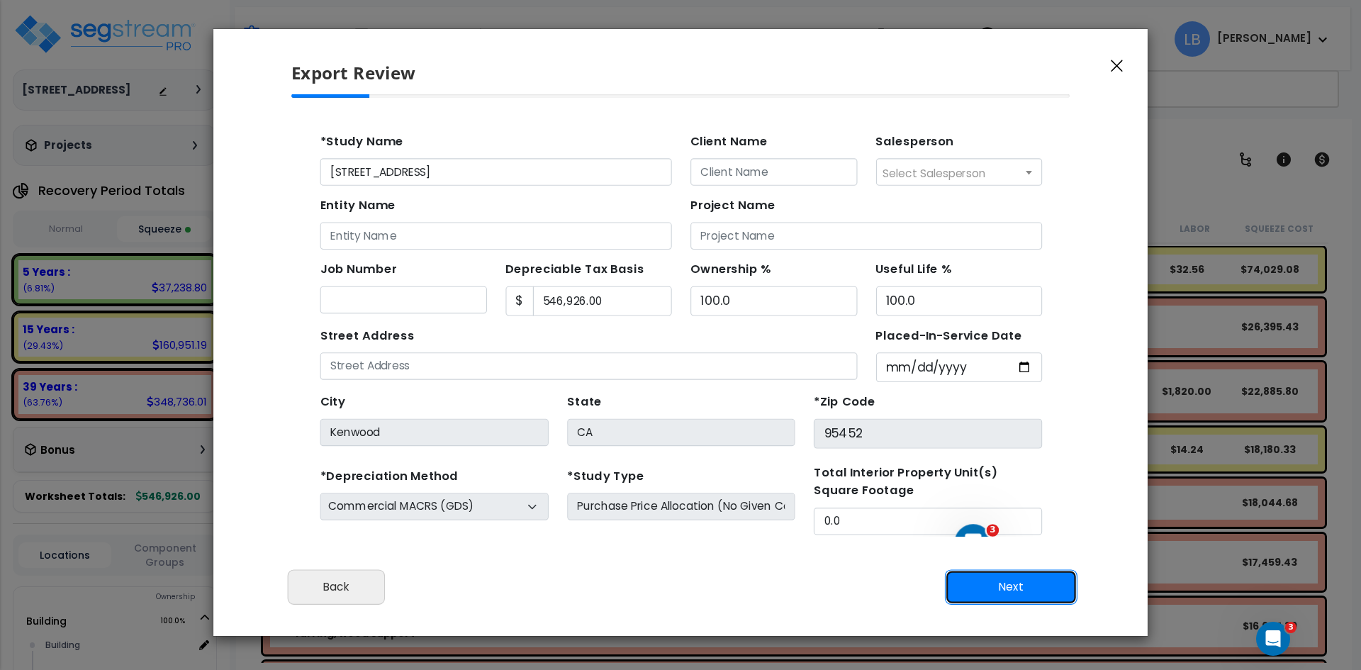
click at [966, 574] on button "Next" at bounding box center [1011, 586] width 133 height 35
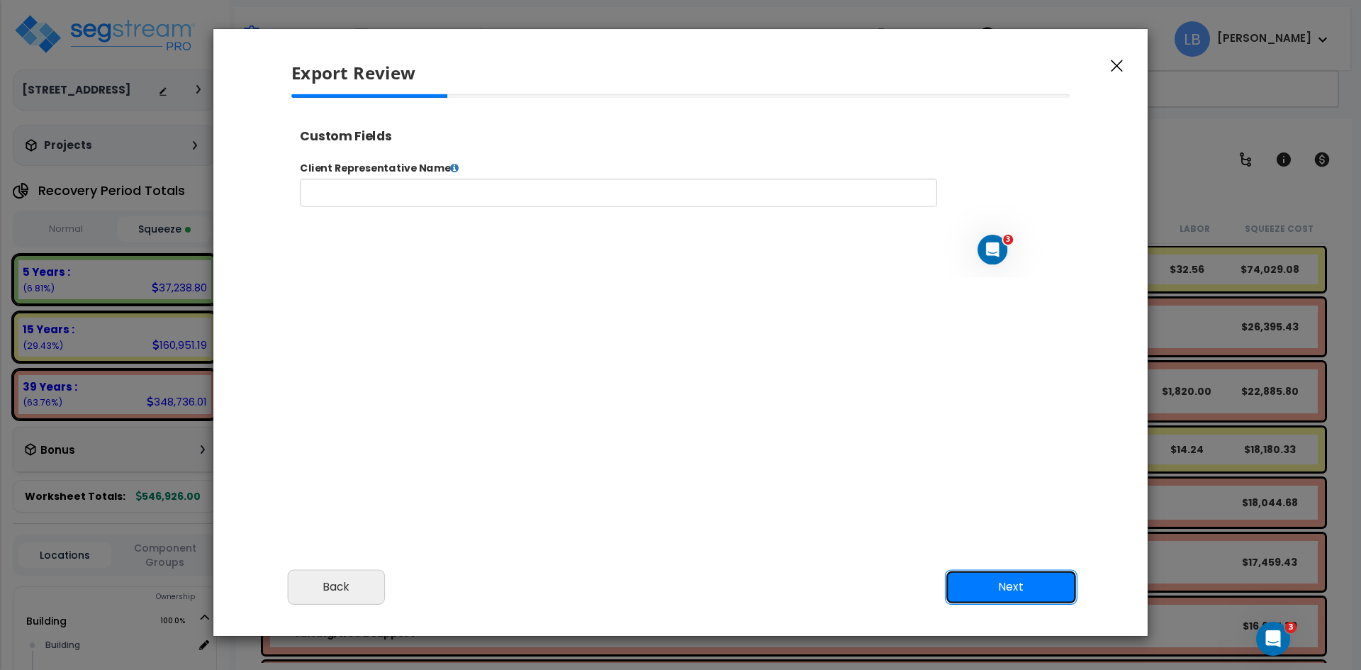
click at [1021, 588] on button "Next" at bounding box center [1011, 586] width 133 height 35
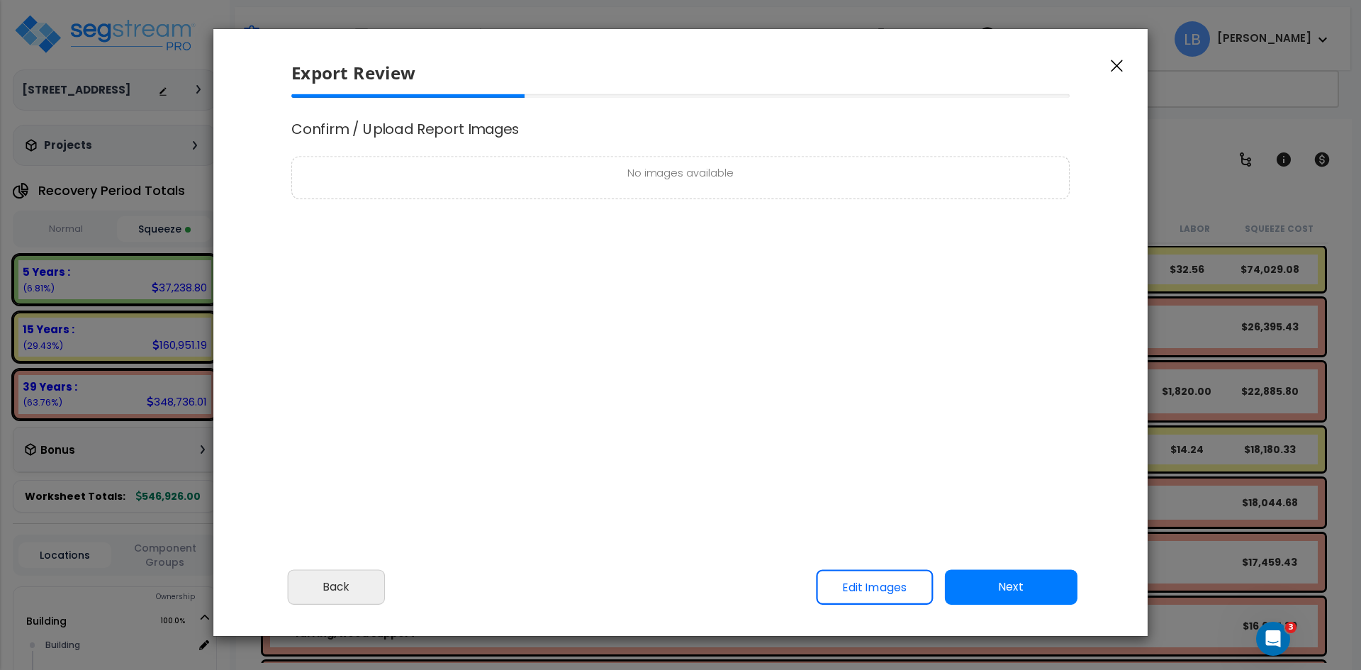
scroll to position [1, 0]
select select "2024"
click at [1014, 595] on button "Next" at bounding box center [1011, 586] width 133 height 35
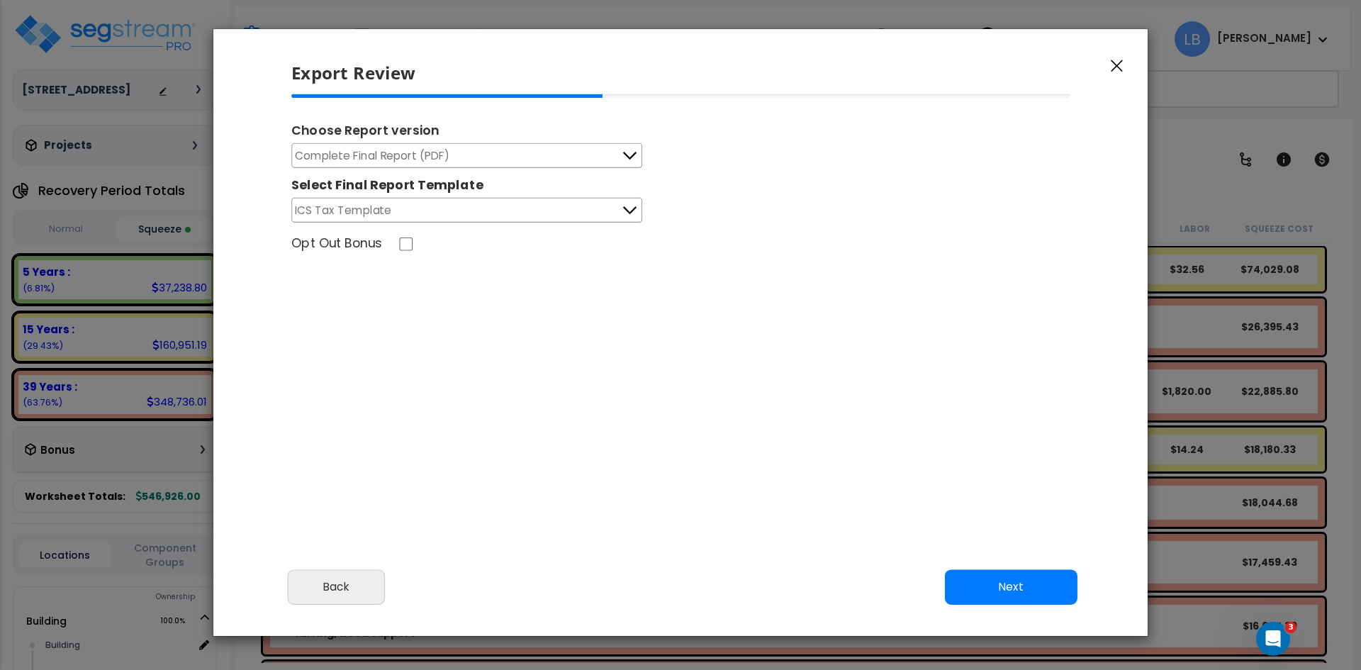
click at [609, 148] on button "Complete Final Report (PDF)" at bounding box center [466, 155] width 351 height 25
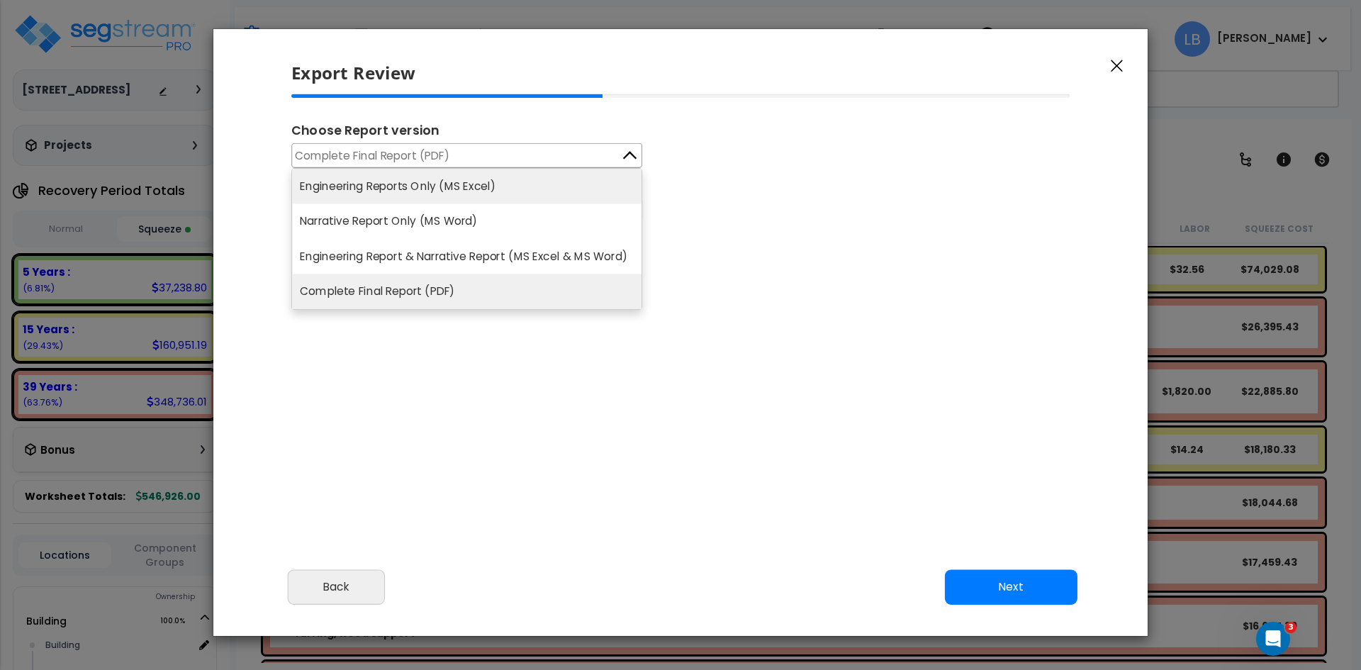
click at [517, 185] on li "Engineering Reports Only (MS Excel)" at bounding box center [466, 186] width 349 height 35
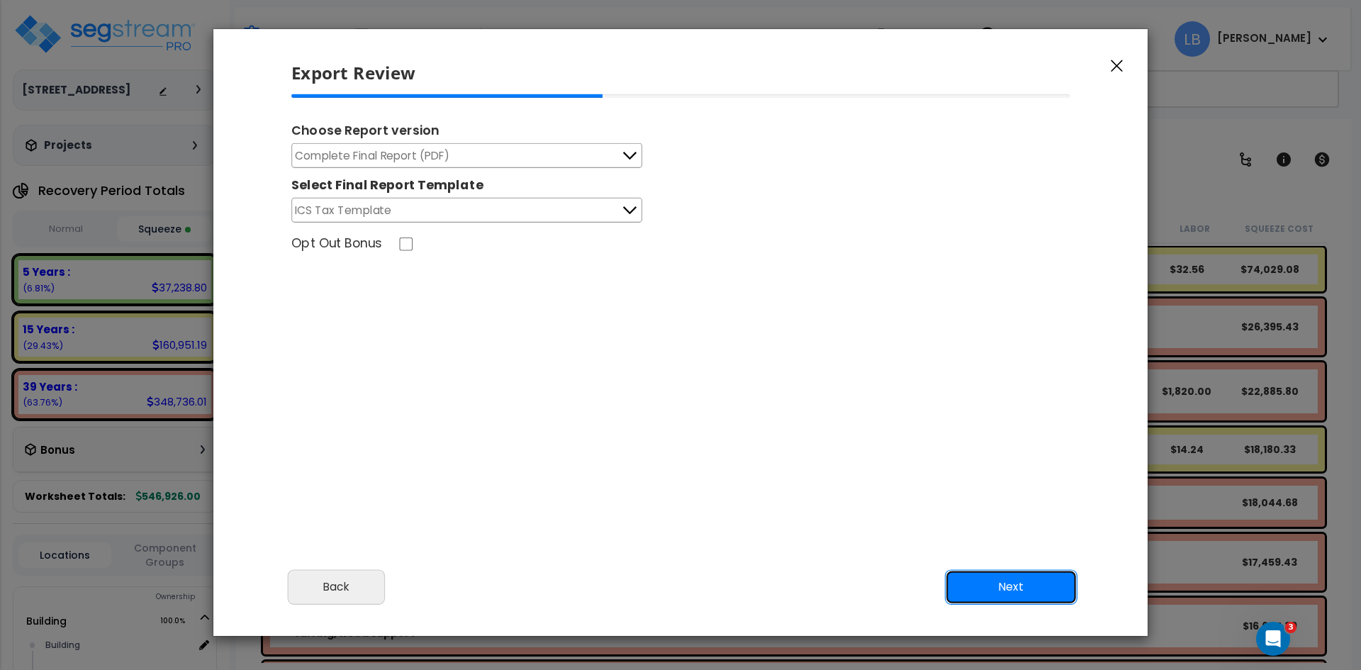
click at [978, 576] on button "Next" at bounding box center [1011, 586] width 133 height 35
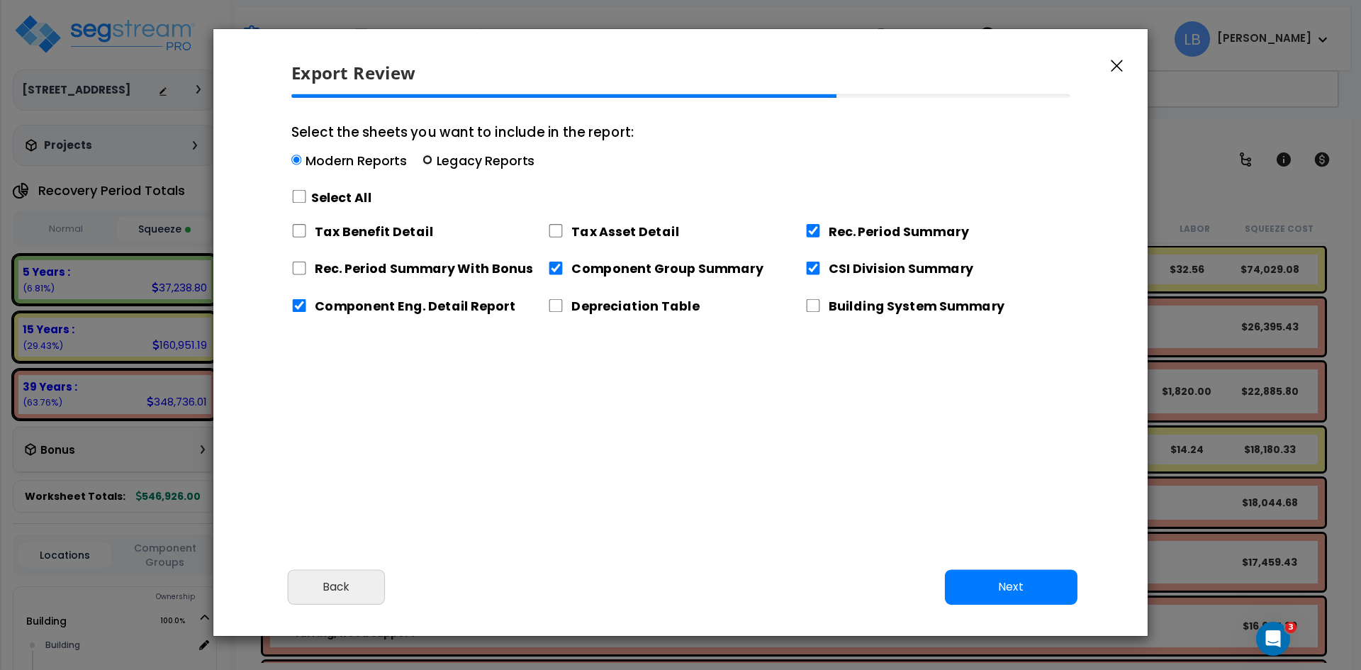
click at [423, 157] on input "Select the sheets you want to include in the report: Modern Reports Legacy Repo…" at bounding box center [428, 160] width 10 height 10
radio input "true"
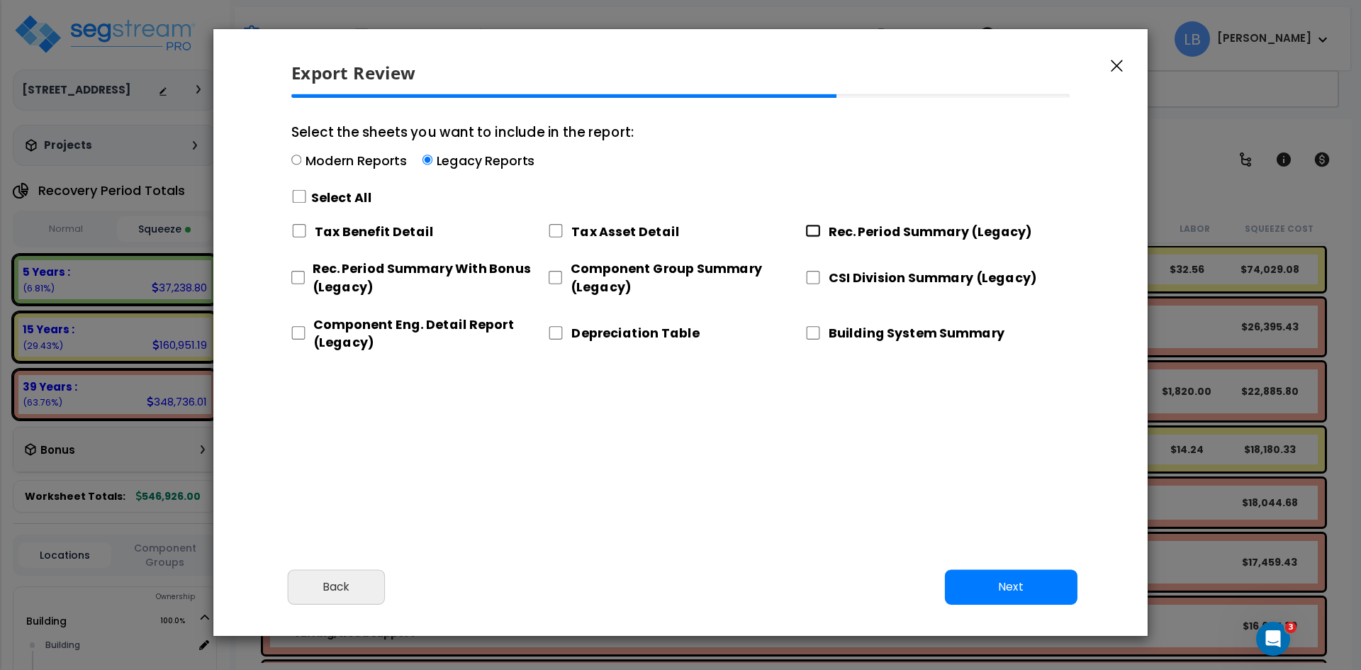
click at [812, 230] on input "Rec. Period Summary (Legacy)" at bounding box center [813, 230] width 16 height 13
checkbox input "true"
click at [808, 276] on input "CSI Division Summary (Legacy)" at bounding box center [813, 277] width 16 height 13
checkbox input "true"
click at [554, 275] on input "Component Group Summary (Legacy)" at bounding box center [555, 277] width 14 height 13
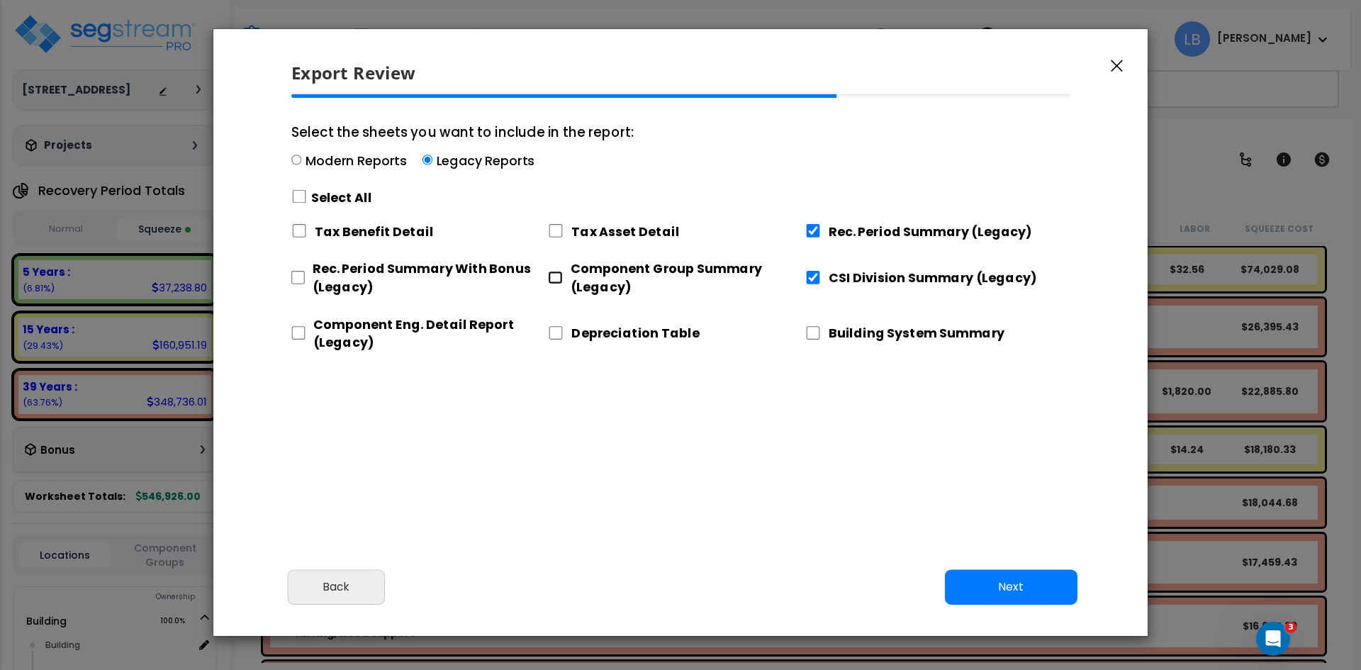
checkbox input "true"
click at [299, 332] on input "Component Eng. Detail Report (Legacy)" at bounding box center [298, 332] width 14 height 13
checkbox input "true"
click at [981, 578] on button "Next" at bounding box center [1011, 586] width 133 height 35
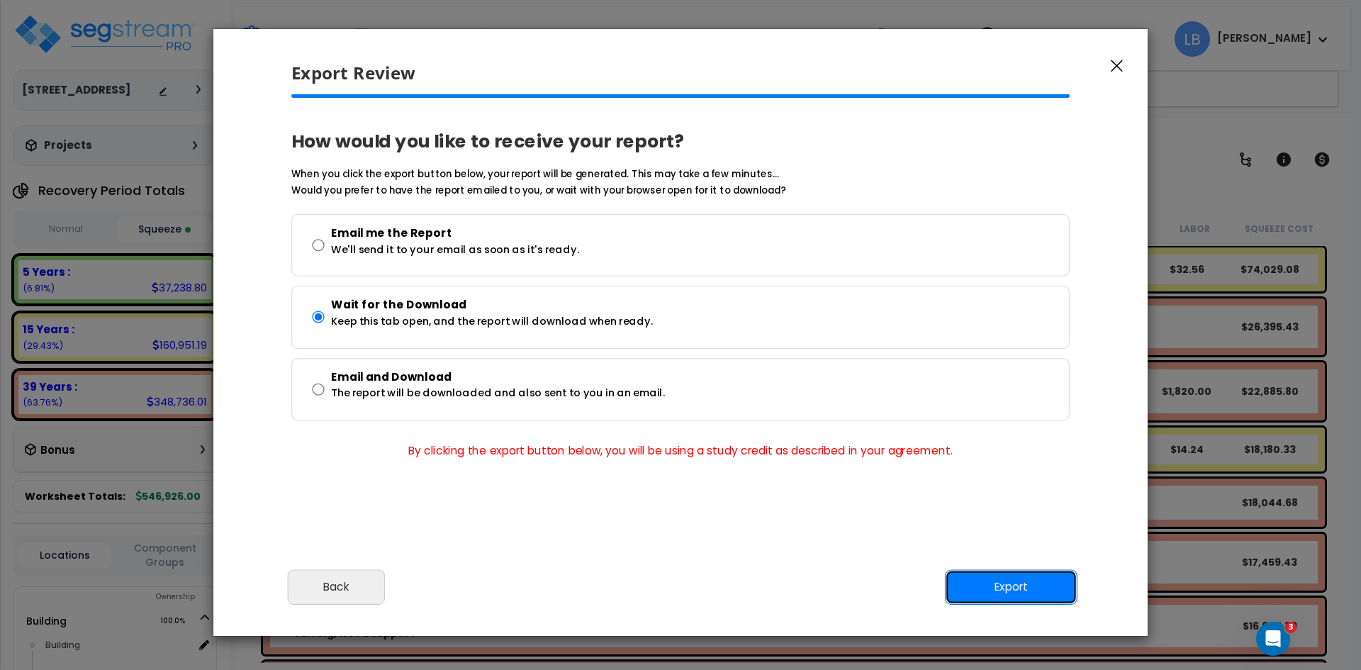
click at [1005, 586] on button "Export" at bounding box center [1011, 586] width 133 height 35
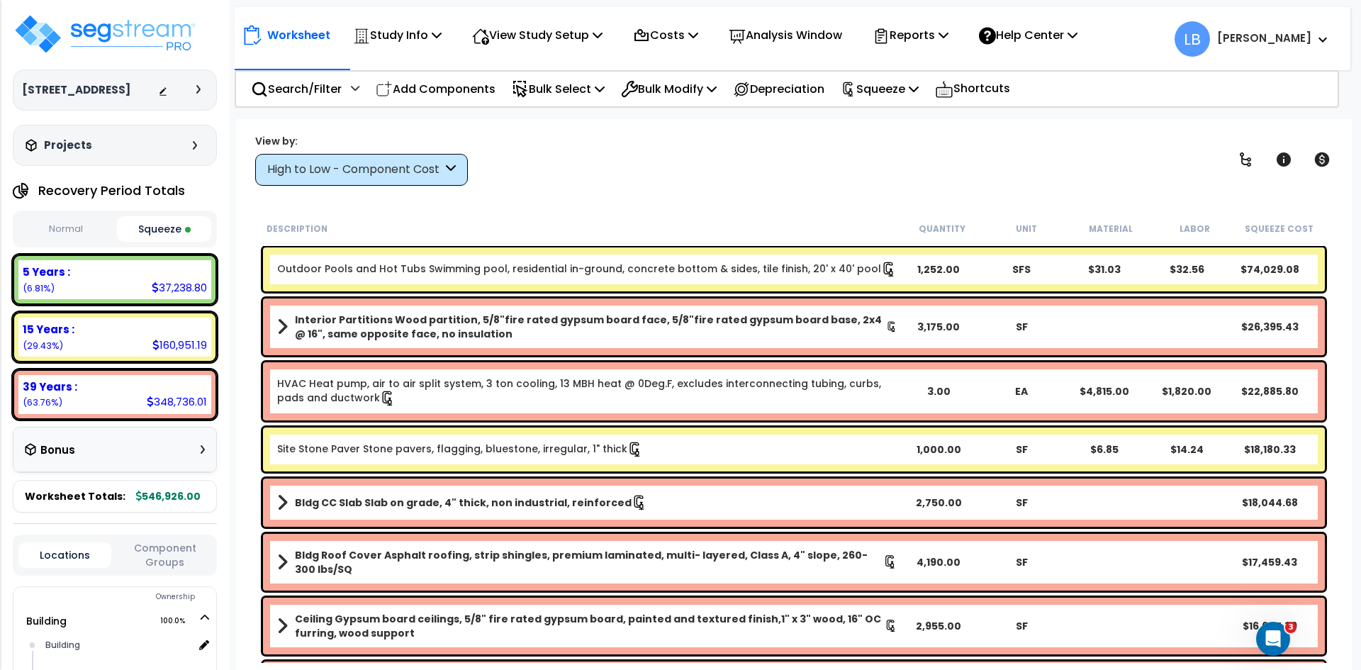
click at [893, 139] on div "View by: High to Low - Component Cost High to Low - Component Cost" at bounding box center [793, 159] width 1087 height 52
click at [922, 40] on p "Reports" at bounding box center [911, 35] width 76 height 19
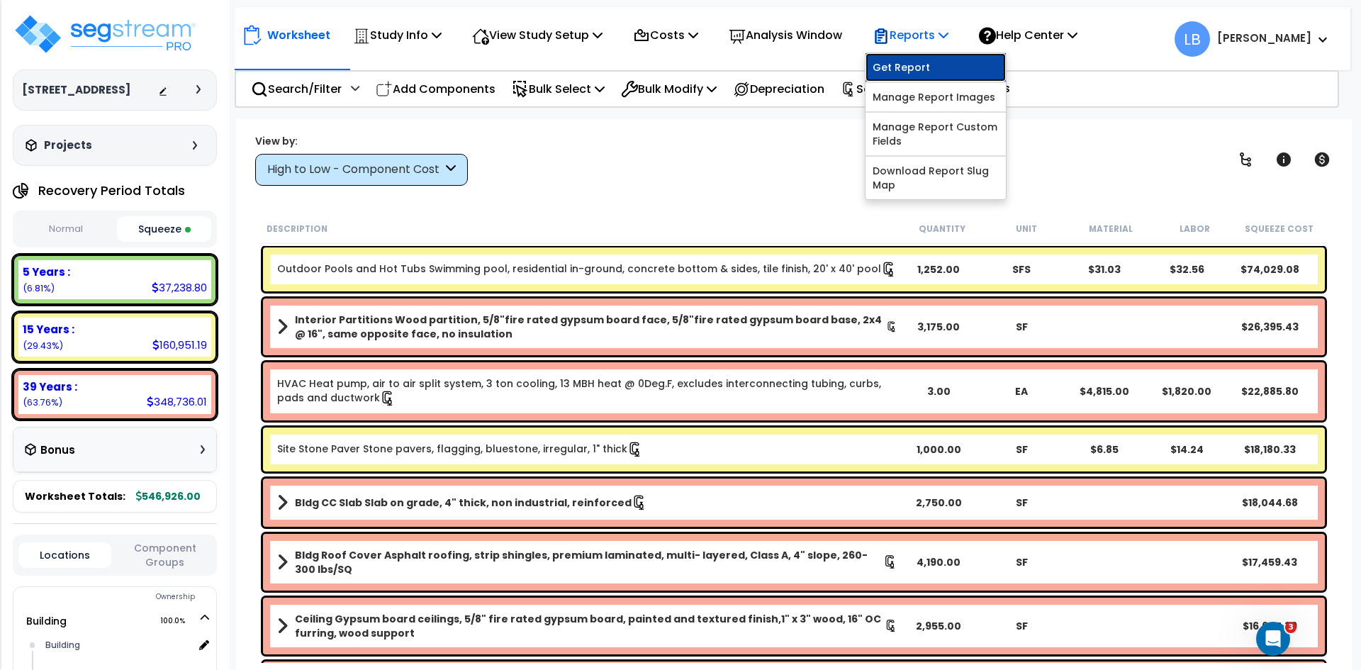
click at [929, 63] on link "Get Report" at bounding box center [936, 67] width 140 height 28
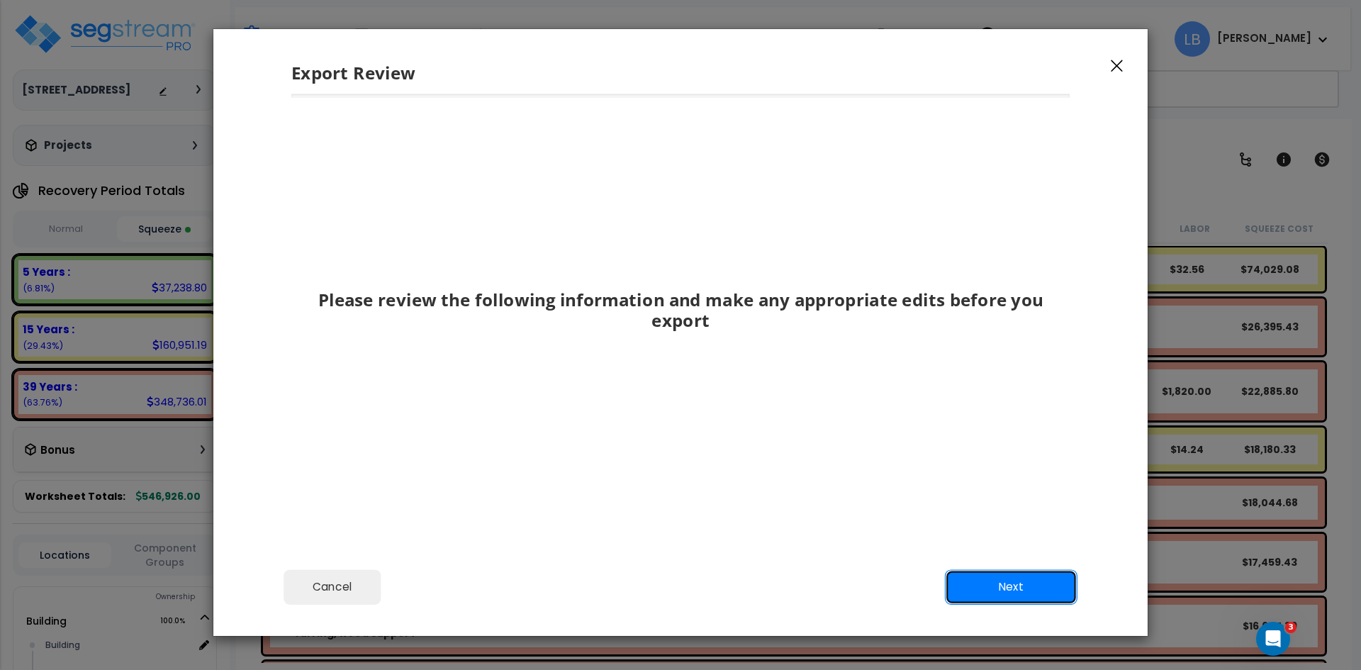
click at [1003, 579] on button "Next" at bounding box center [1011, 586] width 133 height 35
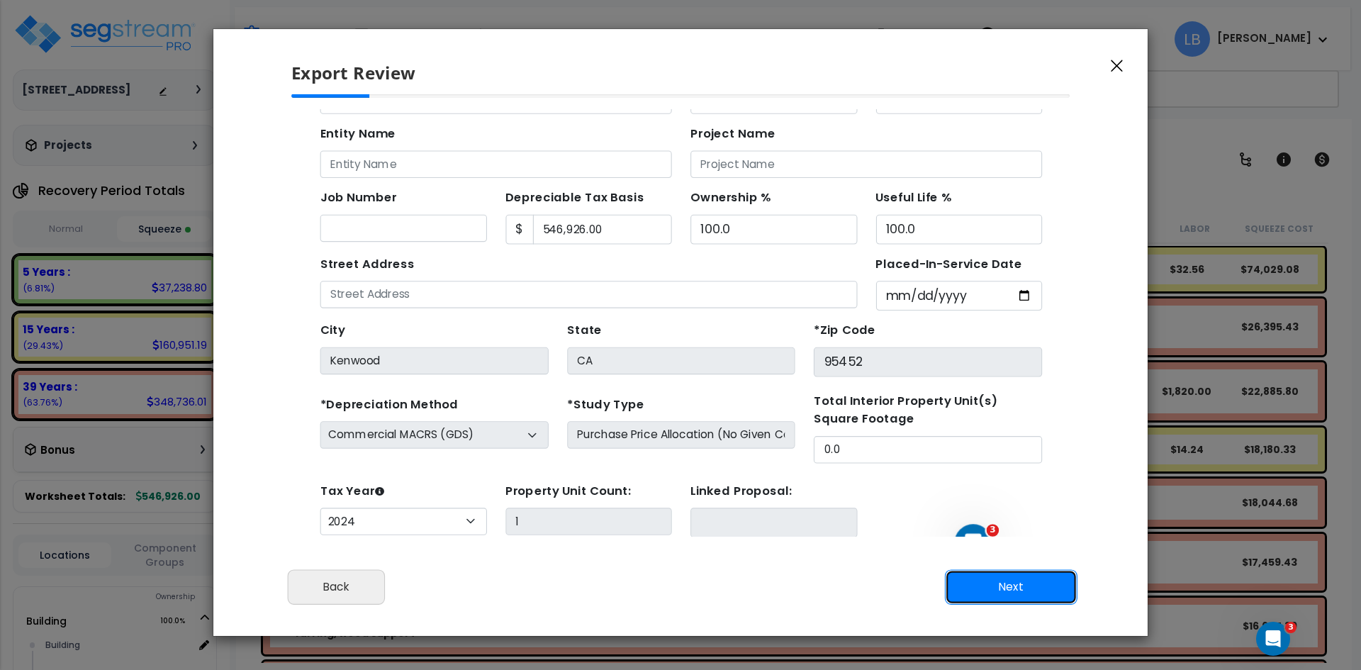
click at [987, 579] on button "Next" at bounding box center [1011, 586] width 133 height 35
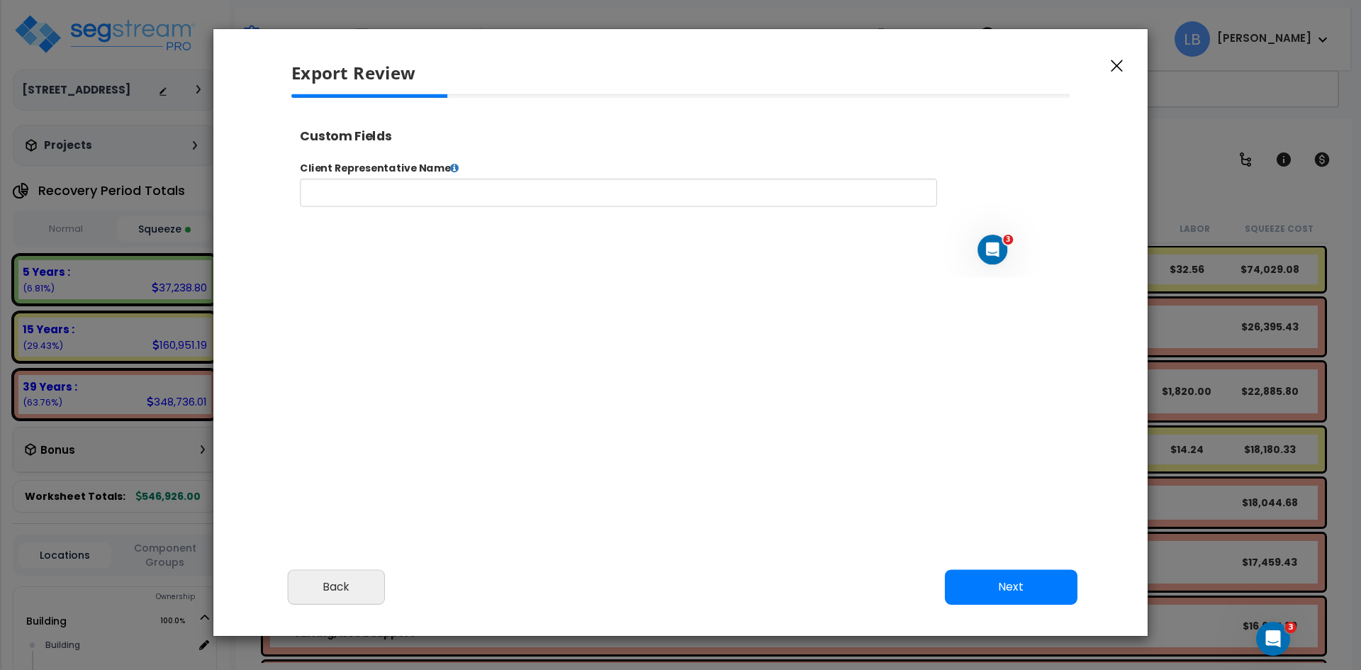
select select "2024"
click at [1005, 583] on button "Next" at bounding box center [1011, 586] width 133 height 35
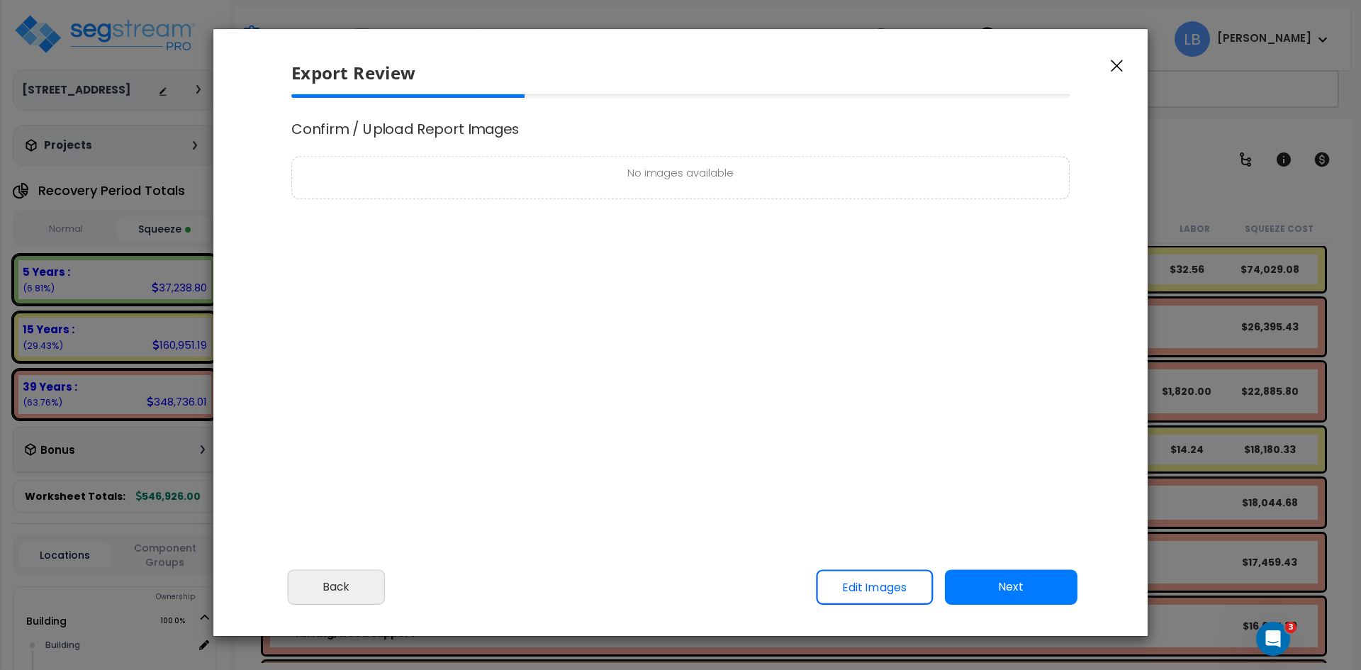
scroll to position [0, 0]
click at [1000, 590] on button "Next" at bounding box center [1011, 586] width 133 height 35
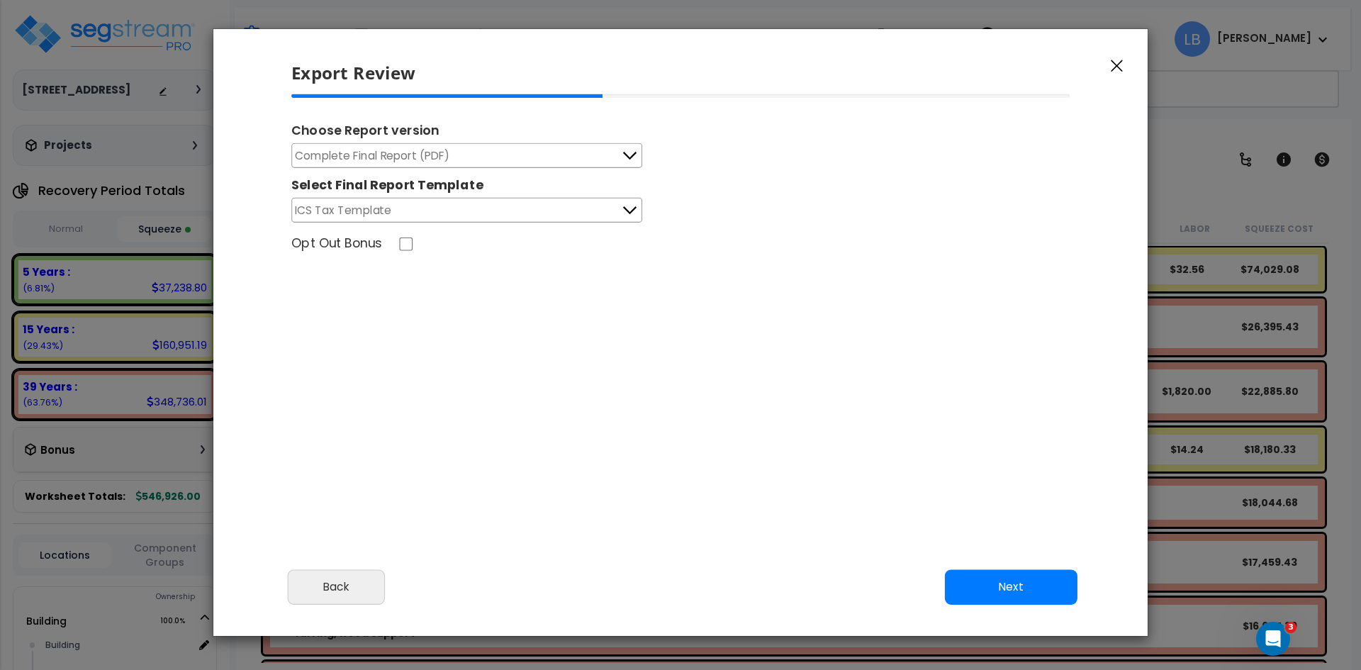
click at [535, 148] on button "Complete Final Report (PDF)" at bounding box center [466, 155] width 351 height 25
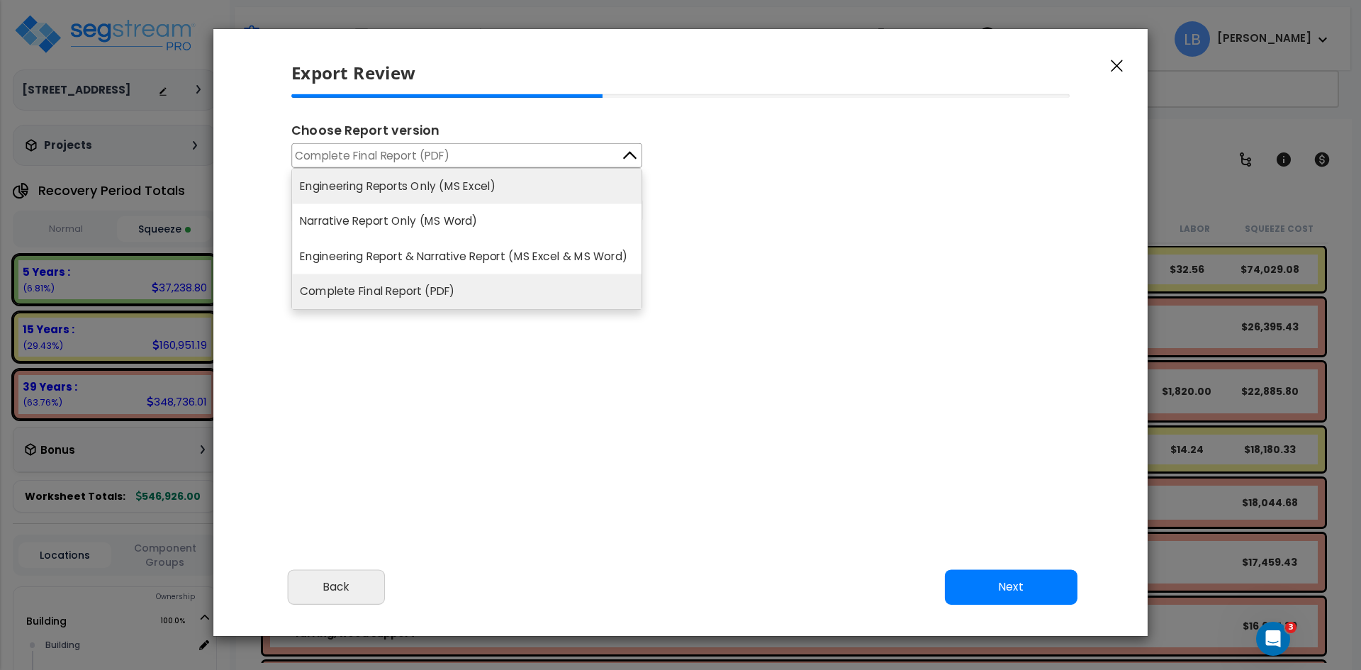
click at [491, 184] on li "Engineering Reports Only (MS Excel)" at bounding box center [466, 186] width 349 height 35
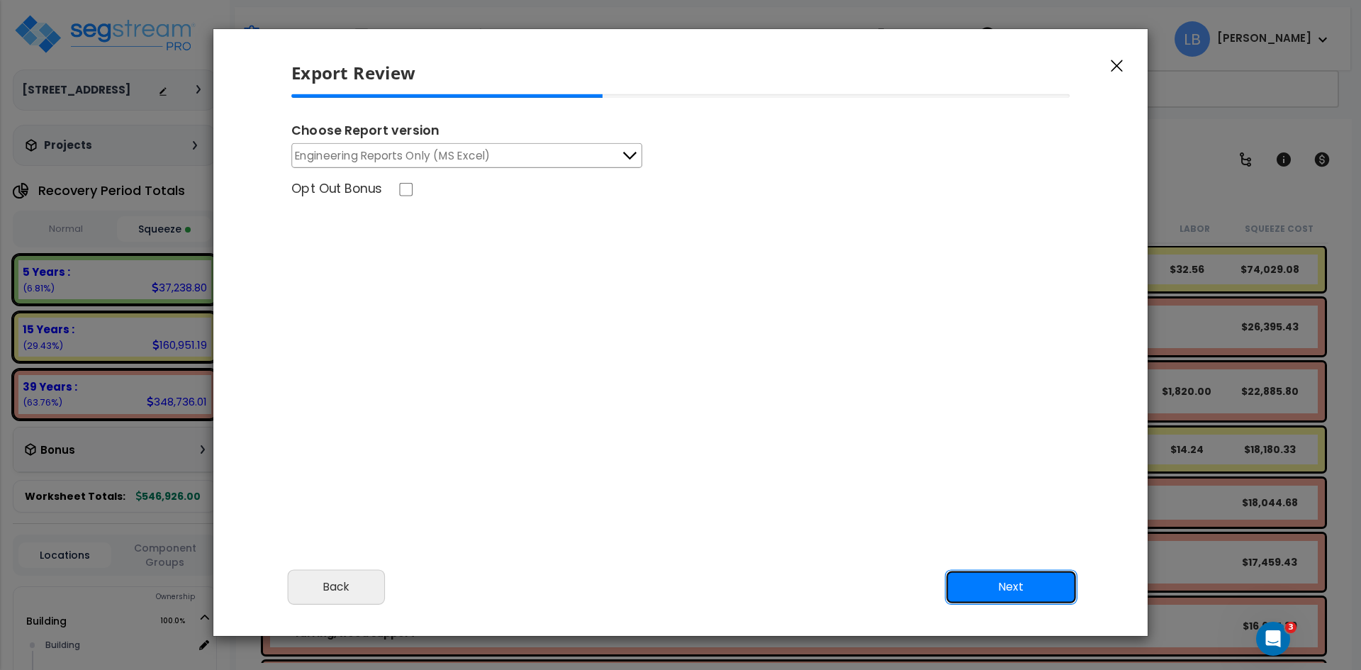
click at [986, 583] on button "Next" at bounding box center [1011, 586] width 133 height 35
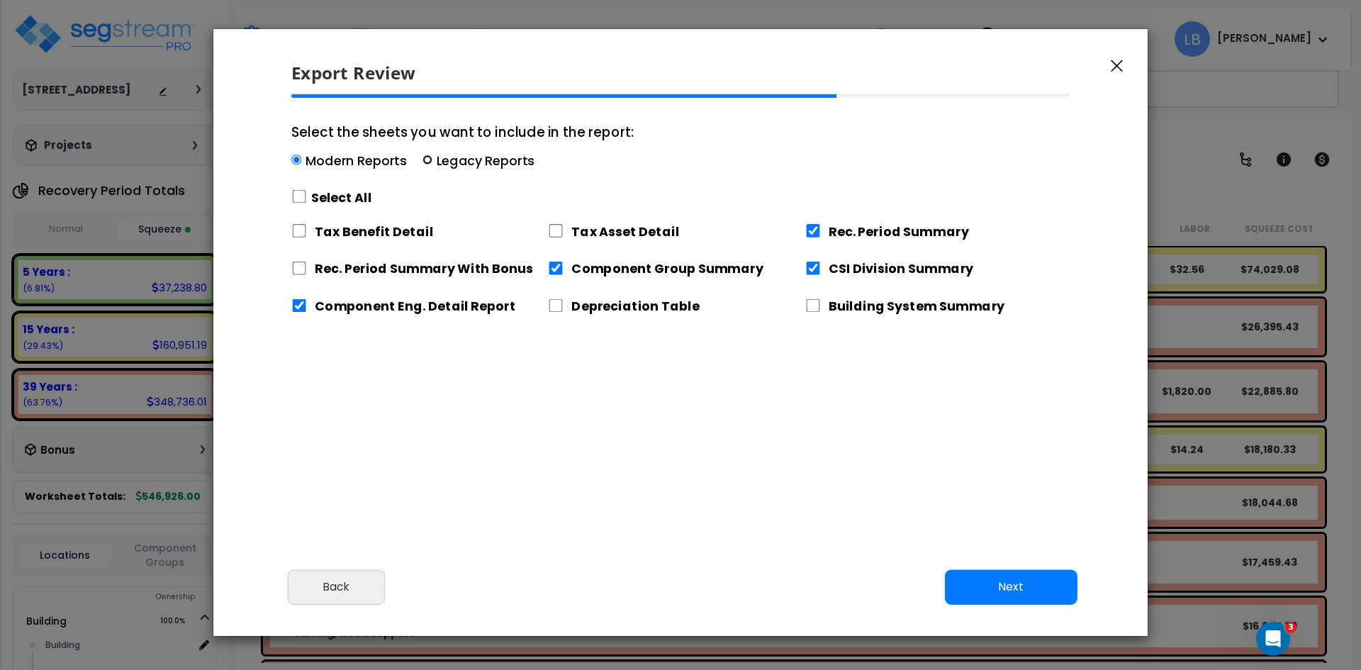
click at [423, 155] on input "Select the sheets you want to include in the report: Modern Reports Legacy Repo…" at bounding box center [428, 160] width 10 height 10
radio input "true"
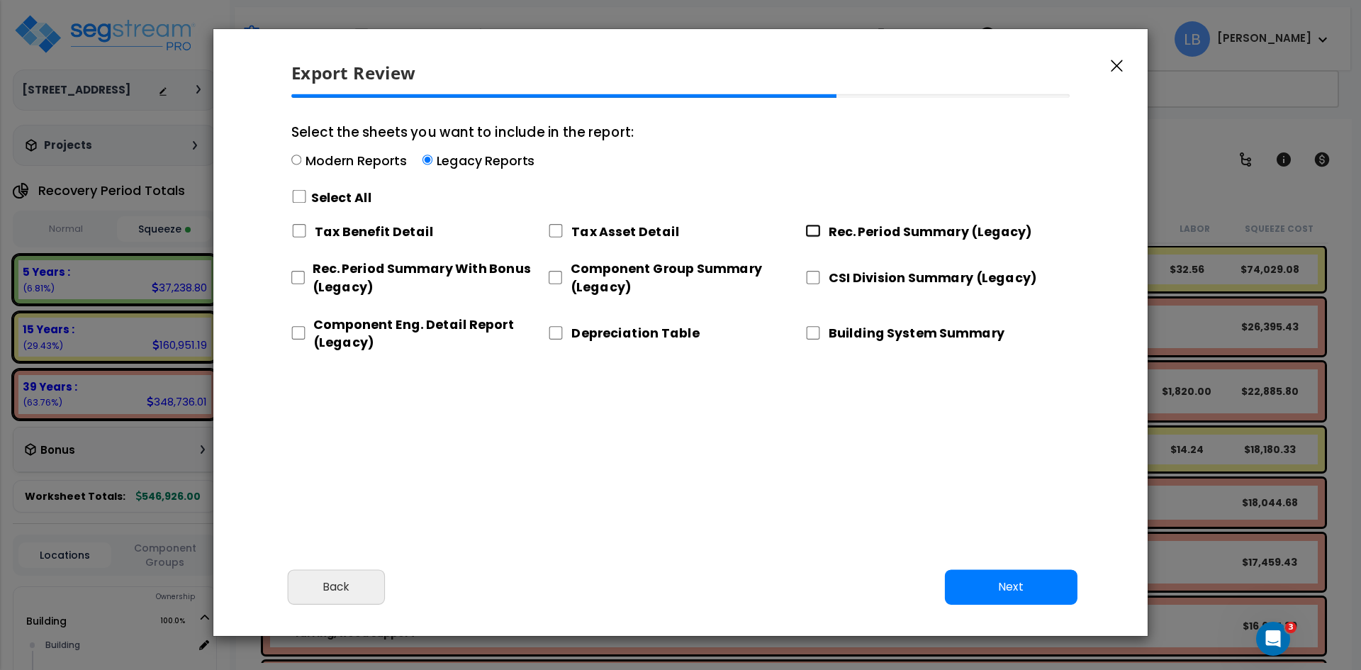
click at [807, 226] on input "Rec. Period Summary (Legacy)" at bounding box center [813, 230] width 16 height 13
checkbox input "true"
click at [816, 274] on input "CSI Division Summary (Legacy)" at bounding box center [813, 277] width 16 height 13
checkbox input "true"
click at [554, 272] on input "Component Group Summary (Legacy)" at bounding box center [555, 277] width 14 height 13
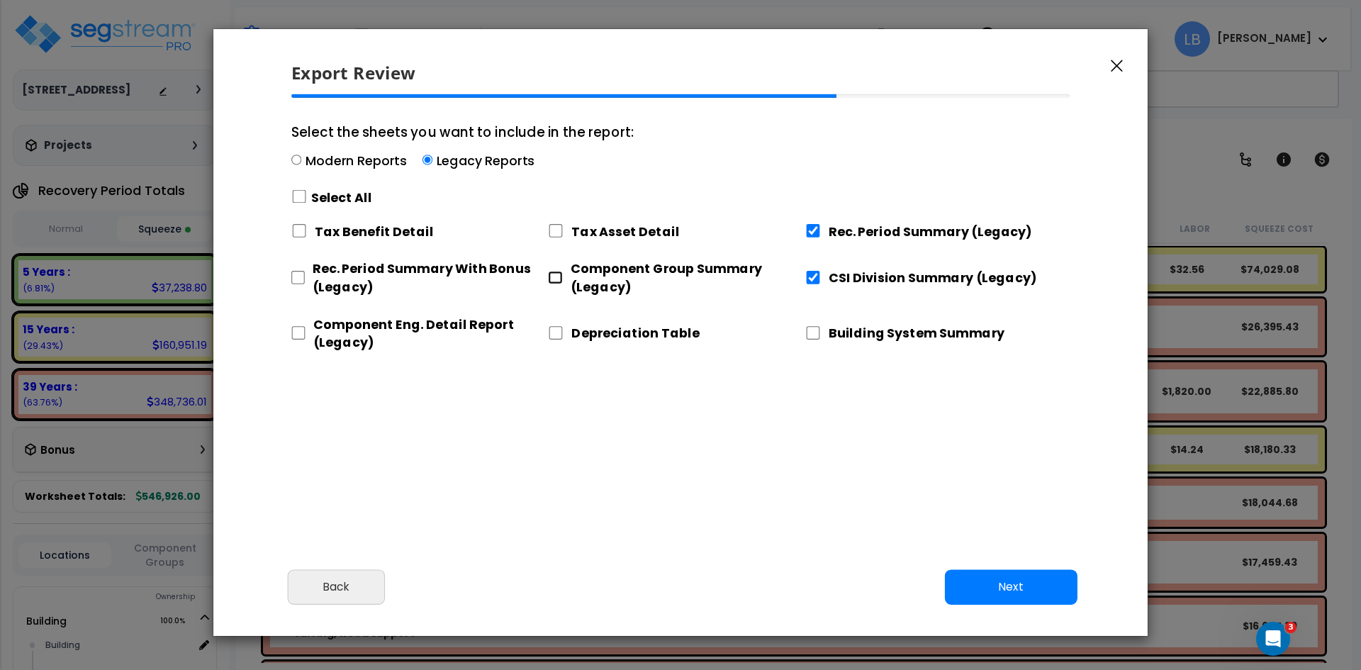
checkbox input "true"
click at [294, 335] on input "Component Eng. Detail Report (Legacy)" at bounding box center [298, 332] width 14 height 13
checkbox input "true"
click at [972, 591] on button "Next" at bounding box center [1011, 586] width 133 height 35
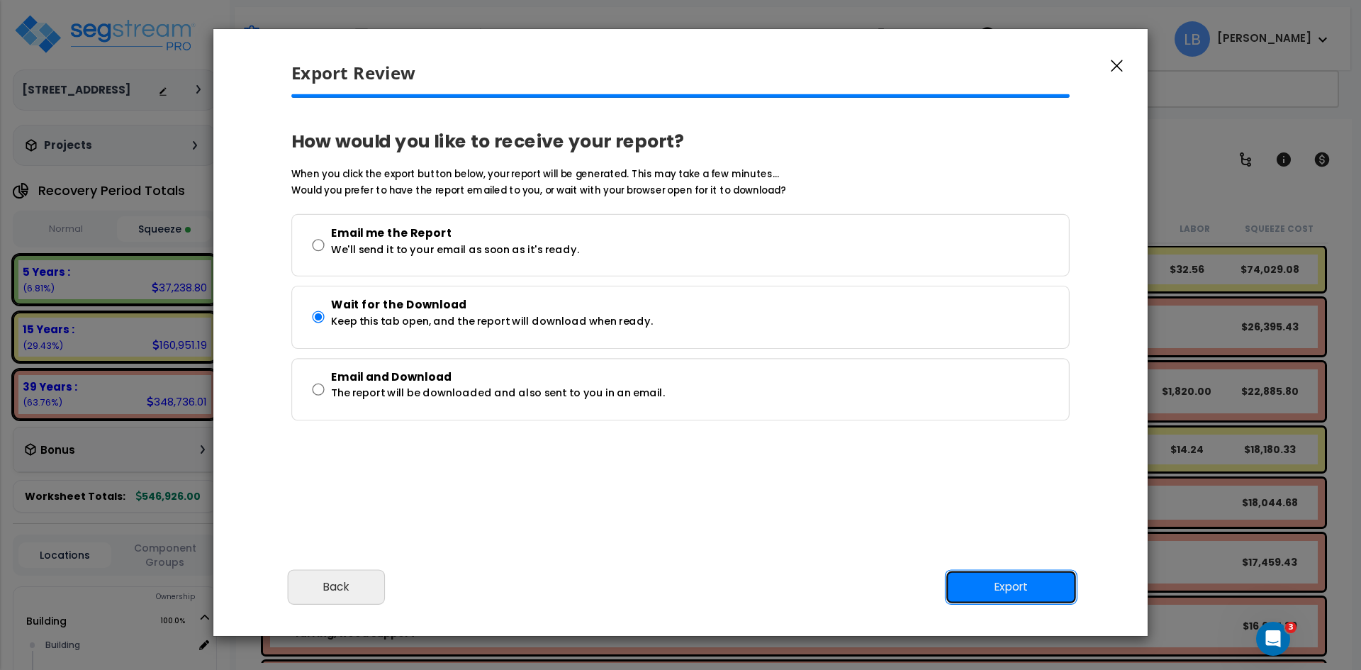
click at [988, 577] on button "Export" at bounding box center [1011, 586] width 133 height 35
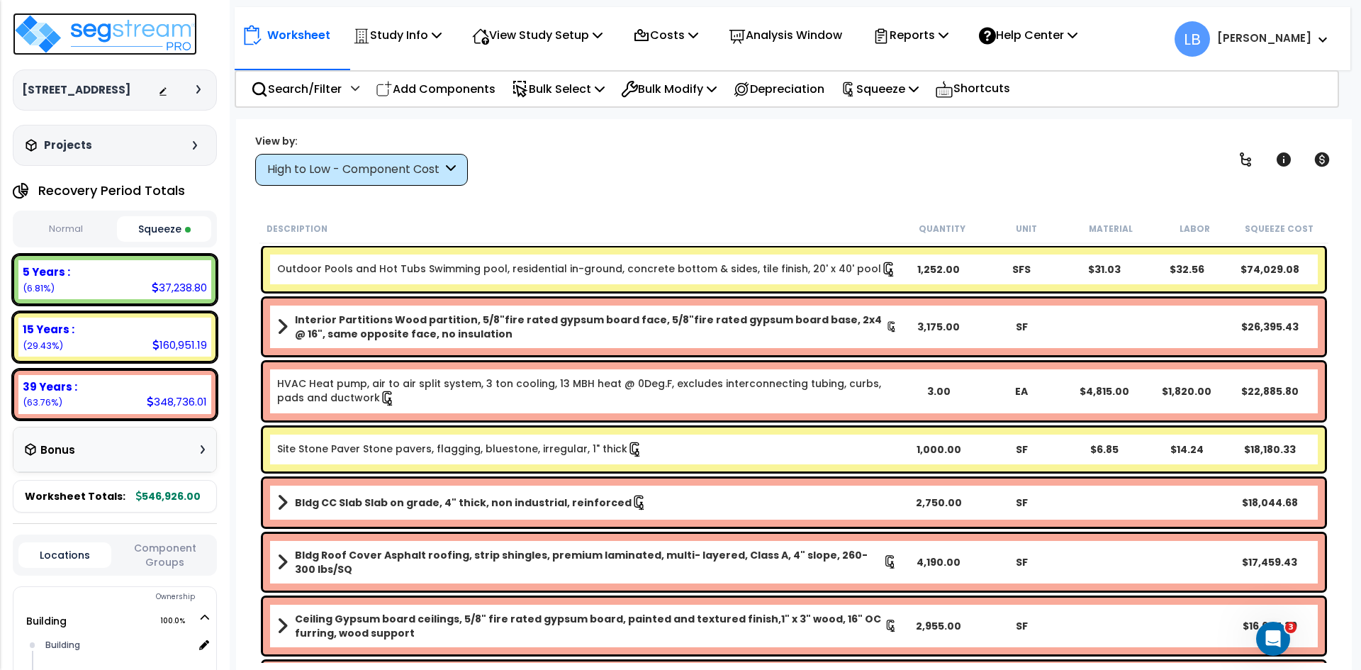
click at [132, 33] on img at bounding box center [105, 34] width 184 height 43
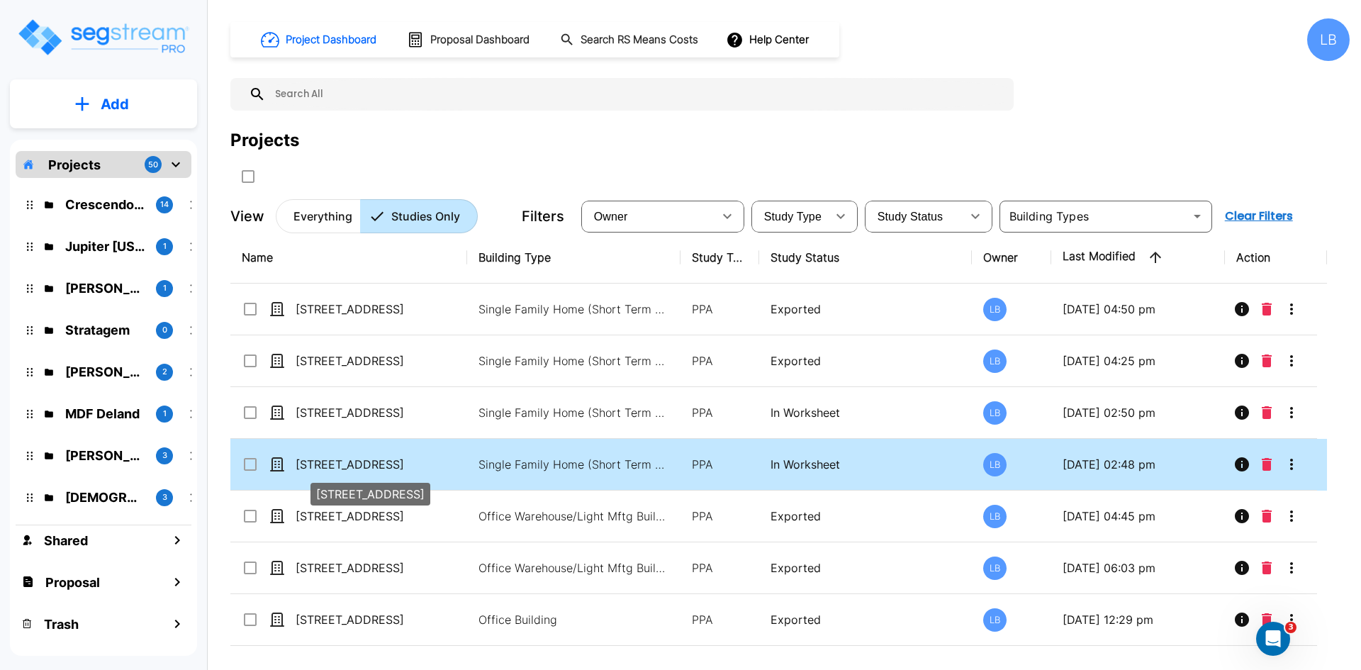
click at [393, 461] on p "[STREET_ADDRESS]" at bounding box center [367, 464] width 142 height 17
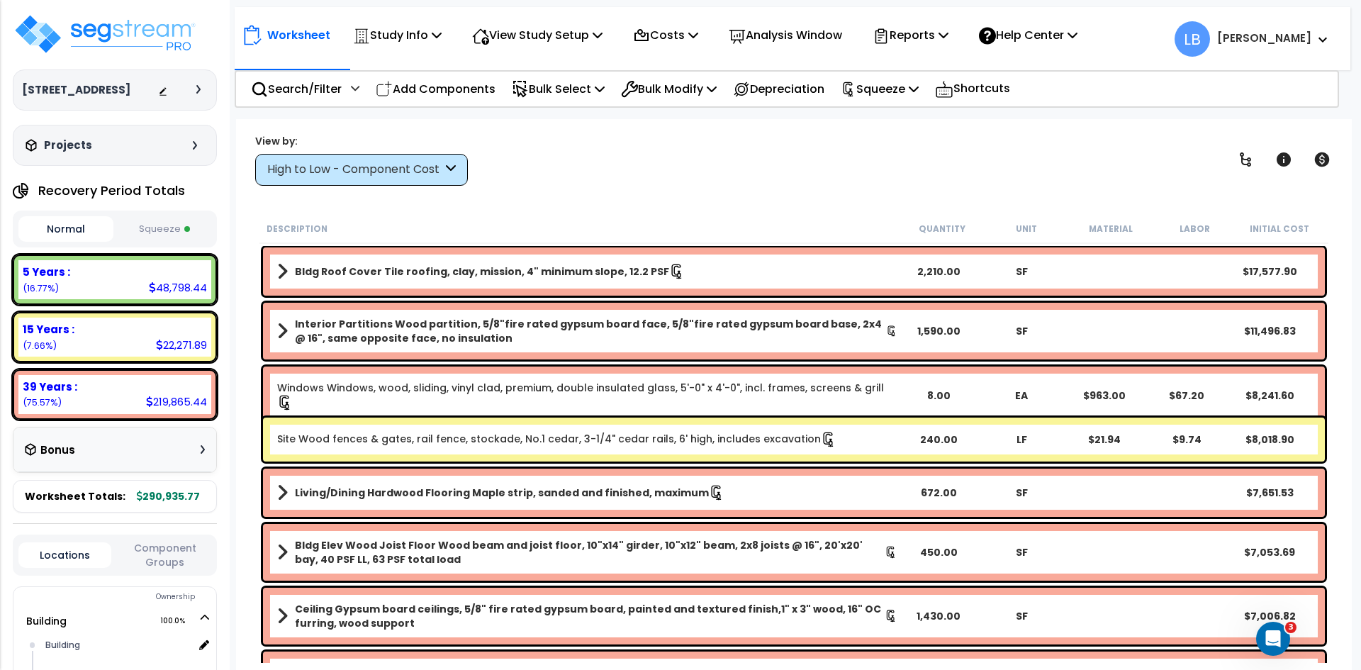
click at [165, 218] on button "Squeeze" at bounding box center [164, 229] width 95 height 25
click at [926, 36] on p "Reports" at bounding box center [911, 35] width 76 height 19
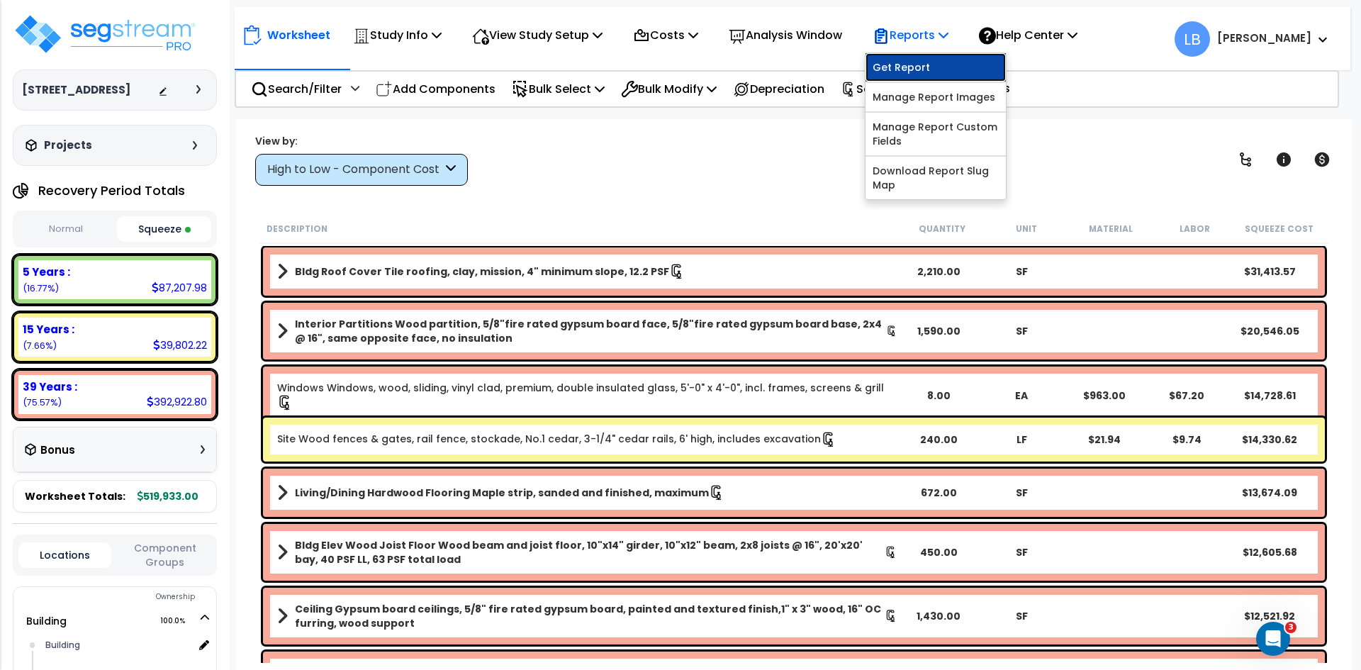
click at [928, 69] on link "Get Report" at bounding box center [936, 67] width 140 height 28
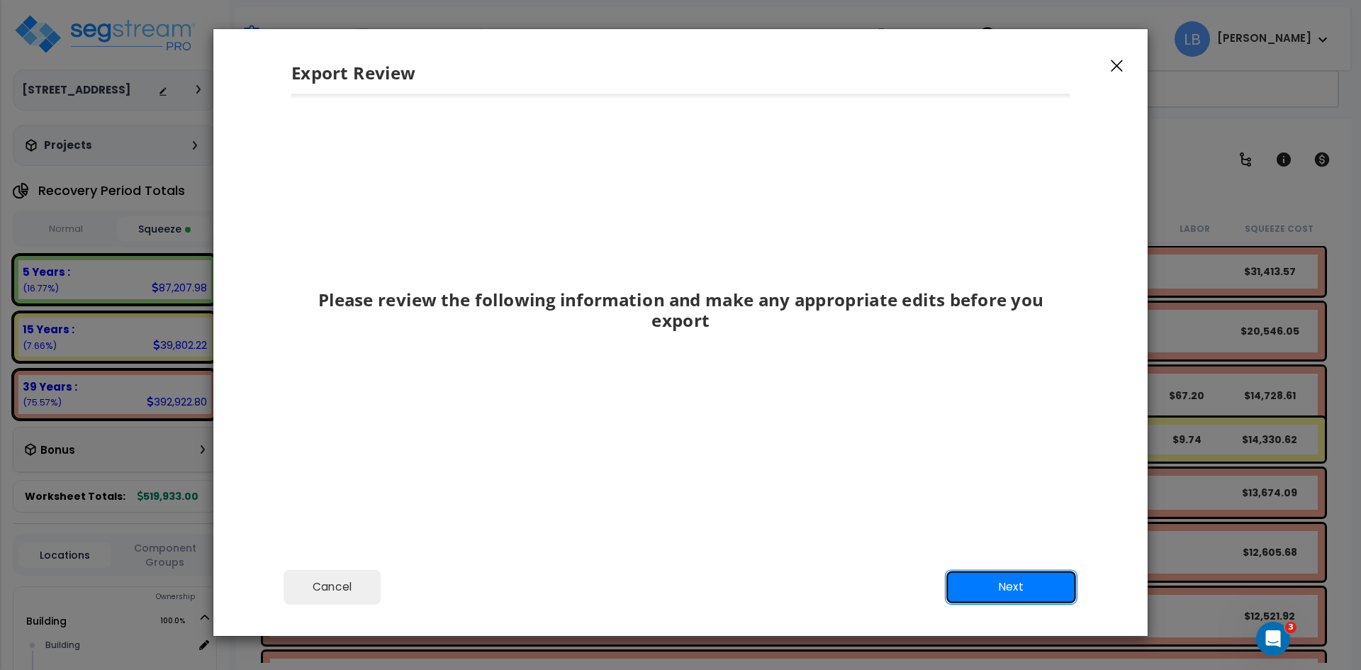
click at [987, 581] on button "Next" at bounding box center [1011, 586] width 133 height 35
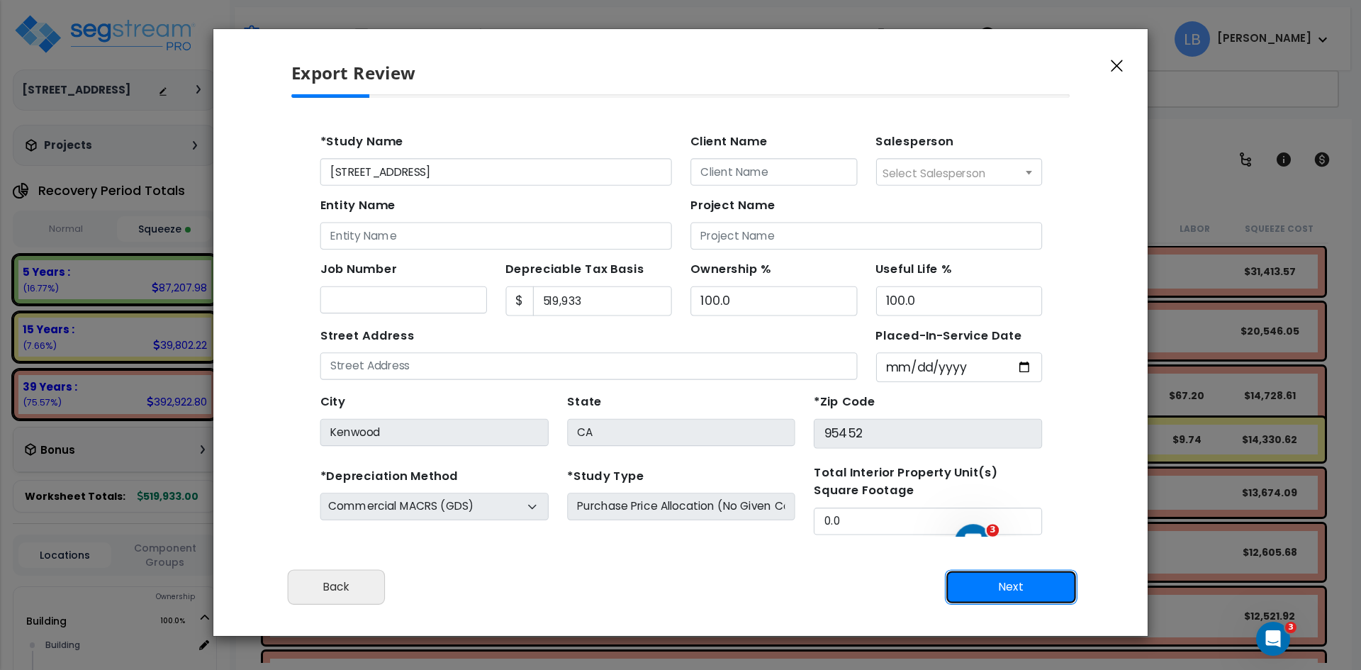
click at [1002, 586] on button "Next" at bounding box center [1011, 586] width 133 height 35
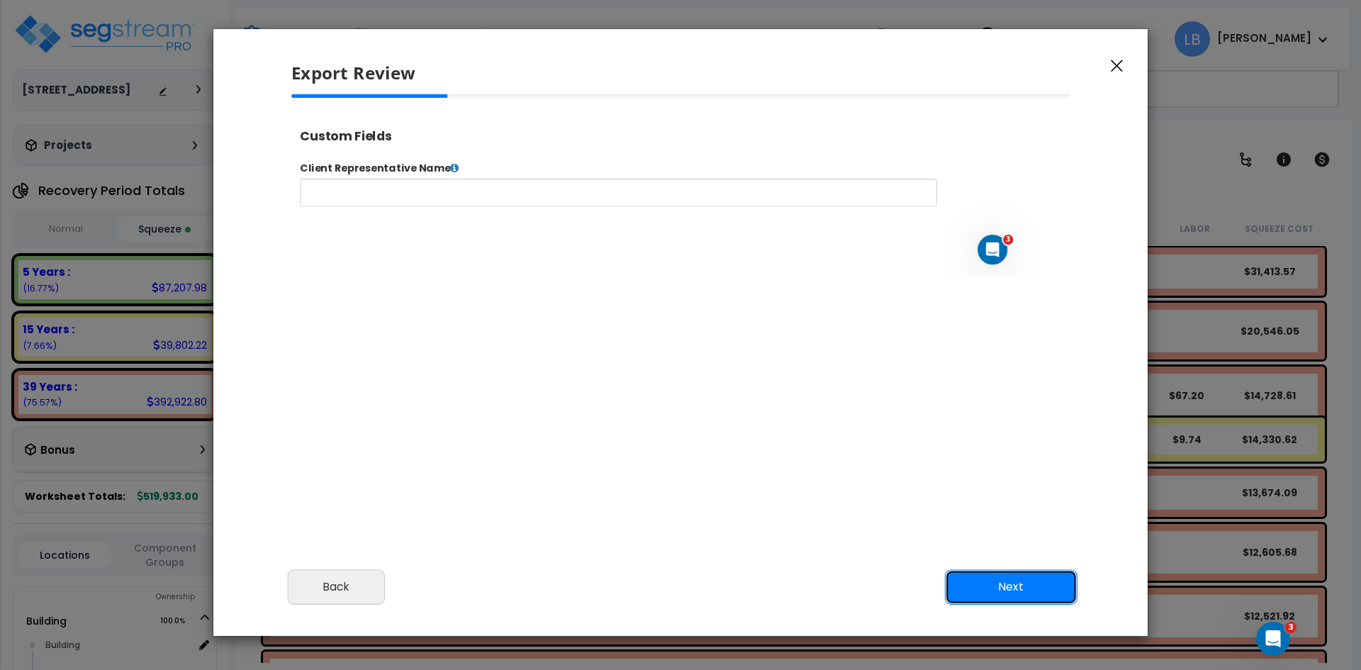
click at [1001, 587] on button "Next" at bounding box center [1011, 586] width 133 height 35
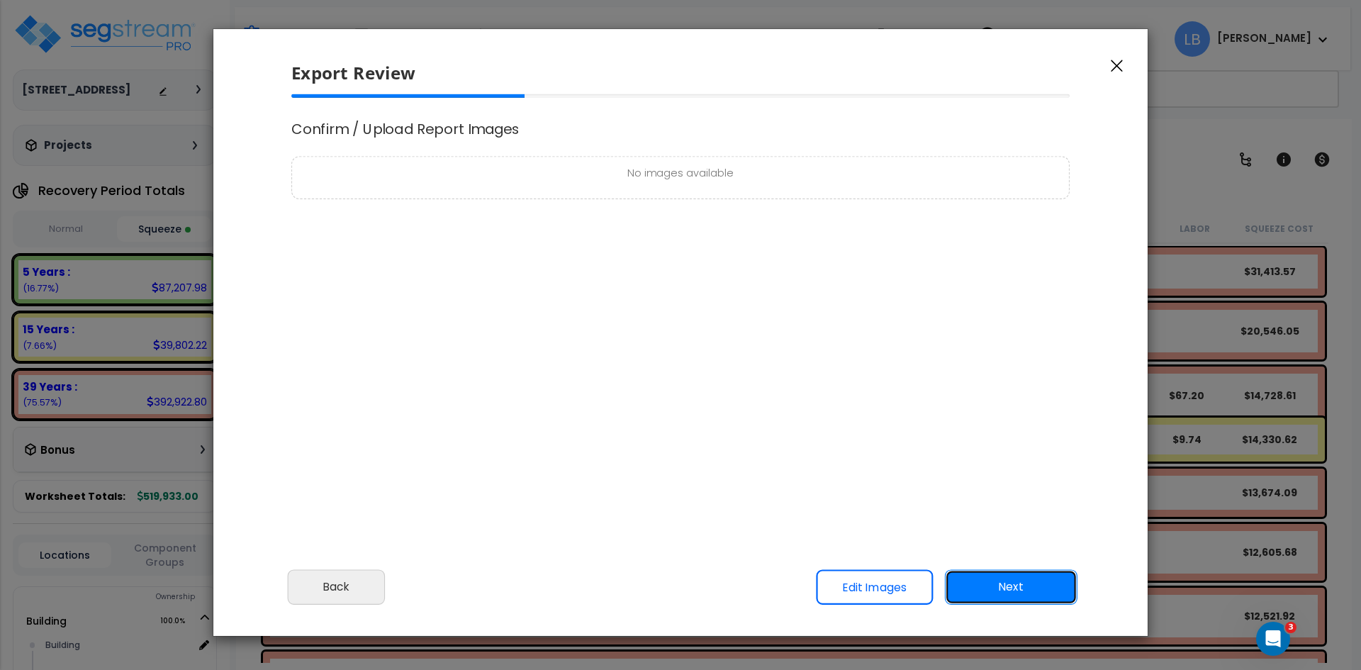
click at [1022, 588] on button "Next" at bounding box center [1011, 586] width 133 height 35
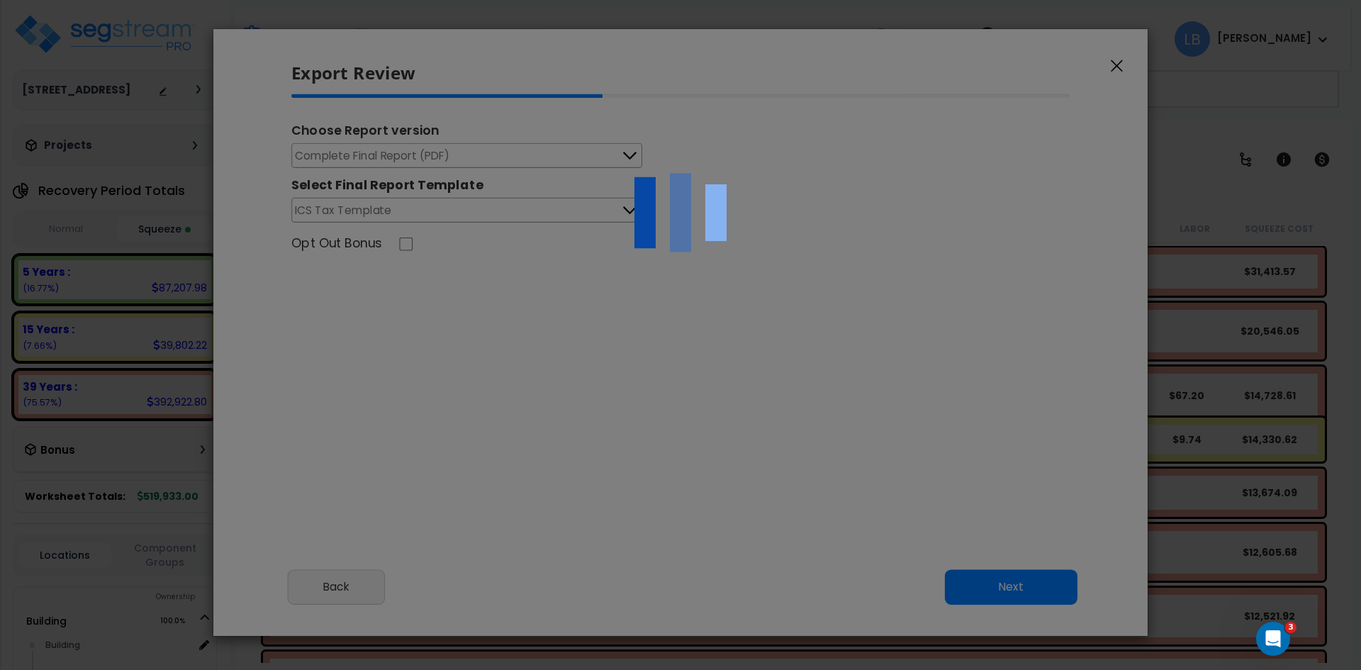
select select "2024"
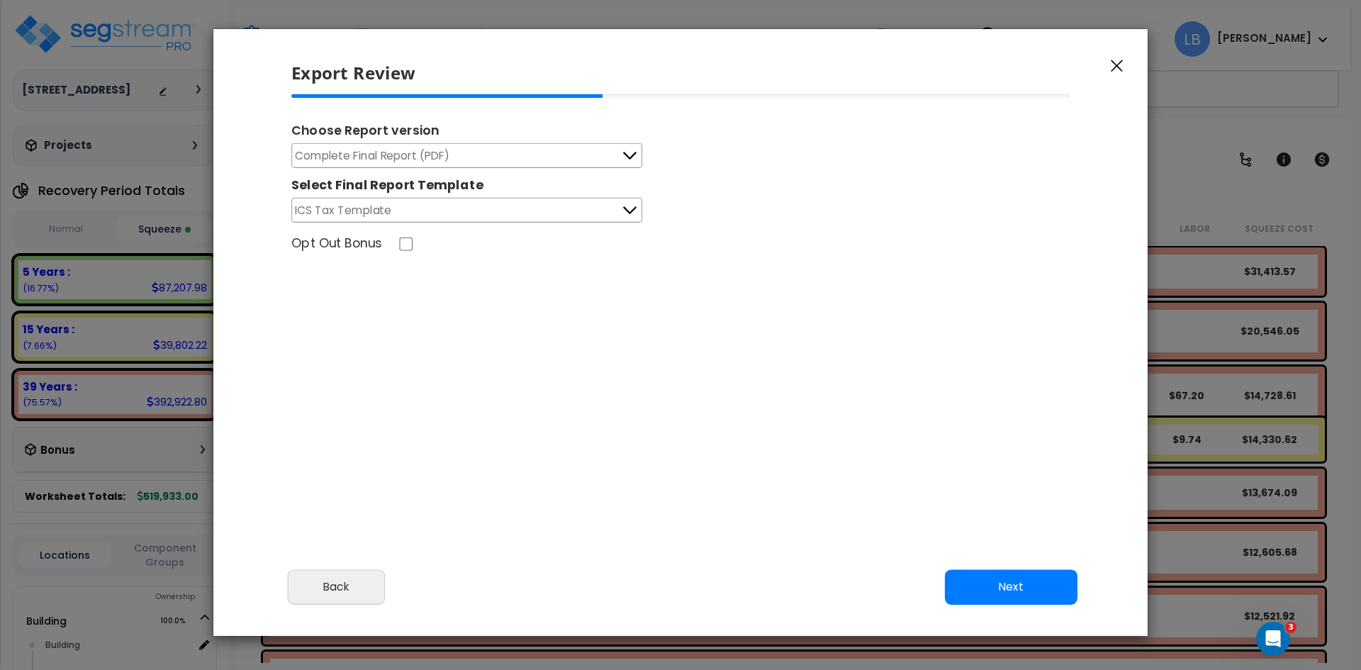
scroll to position [0, 0]
click at [541, 155] on button "Complete Final Report (PDF)" at bounding box center [466, 155] width 351 height 25
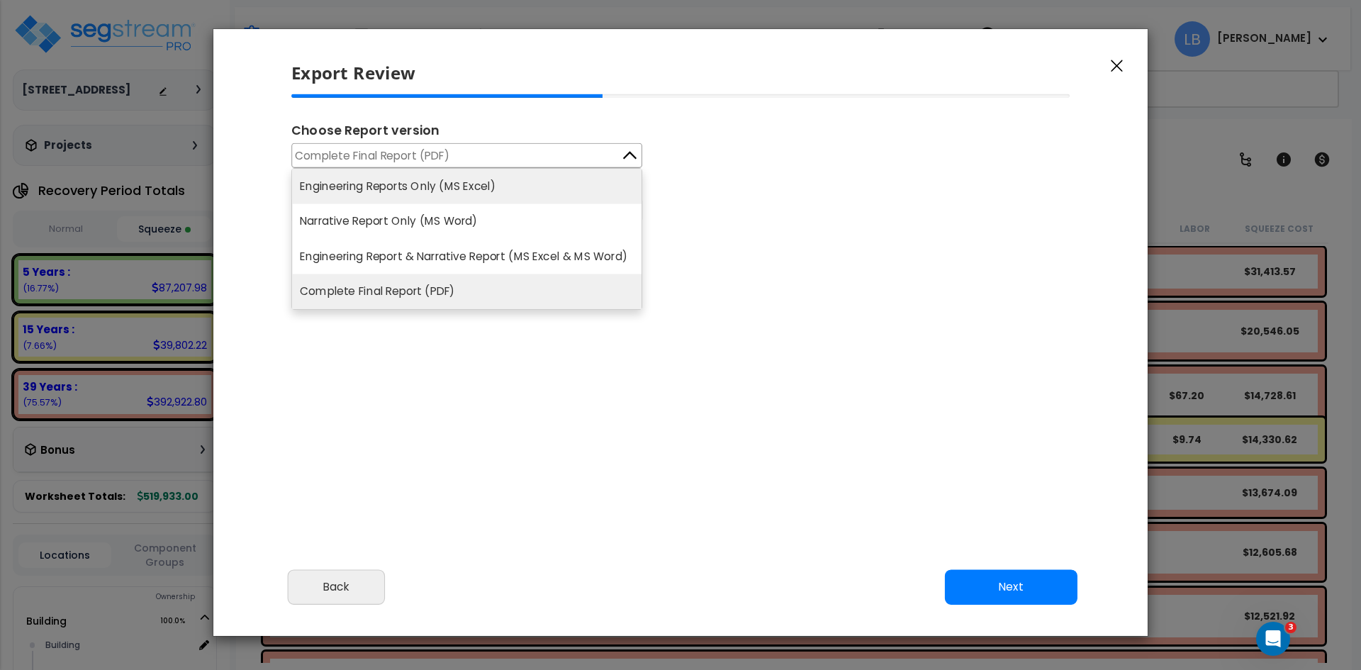
click at [469, 184] on li "Engineering Reports Only (MS Excel)" at bounding box center [466, 186] width 349 height 35
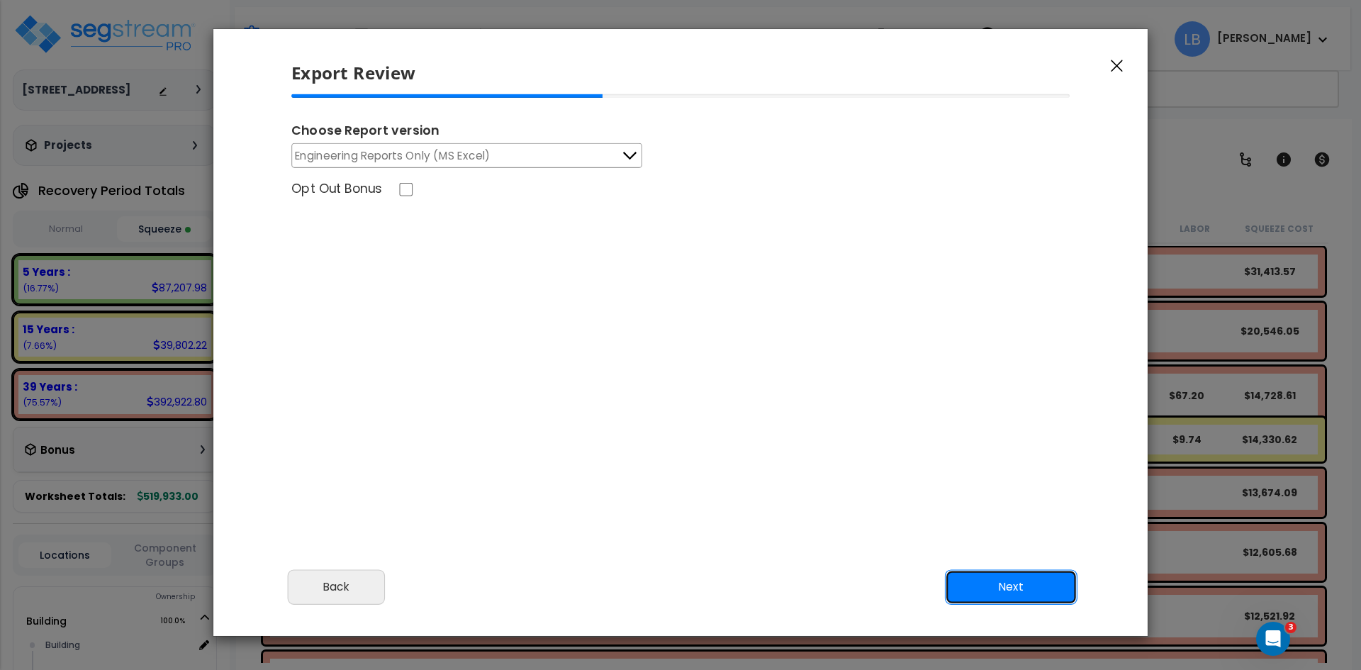
click at [984, 586] on button "Next" at bounding box center [1011, 586] width 133 height 35
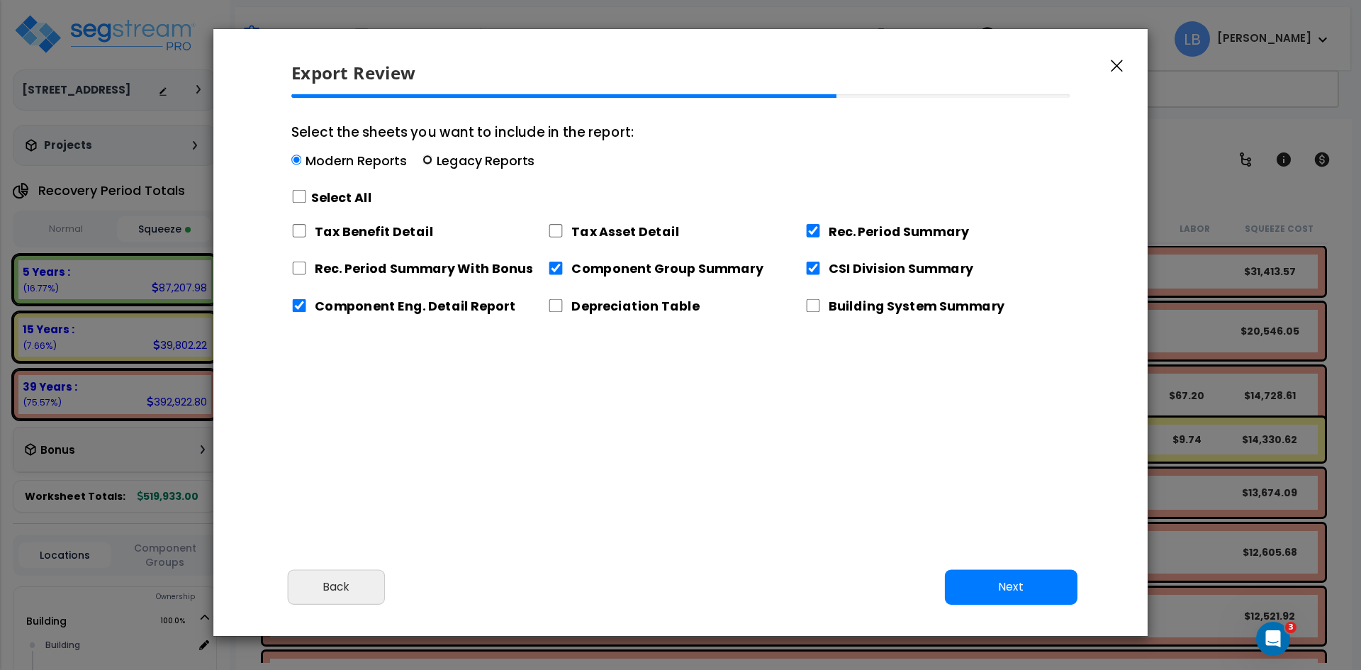
click at [423, 157] on input "Select the sheets you want to include in the report: Modern Reports Legacy Repo…" at bounding box center [428, 160] width 10 height 10
radio input "true"
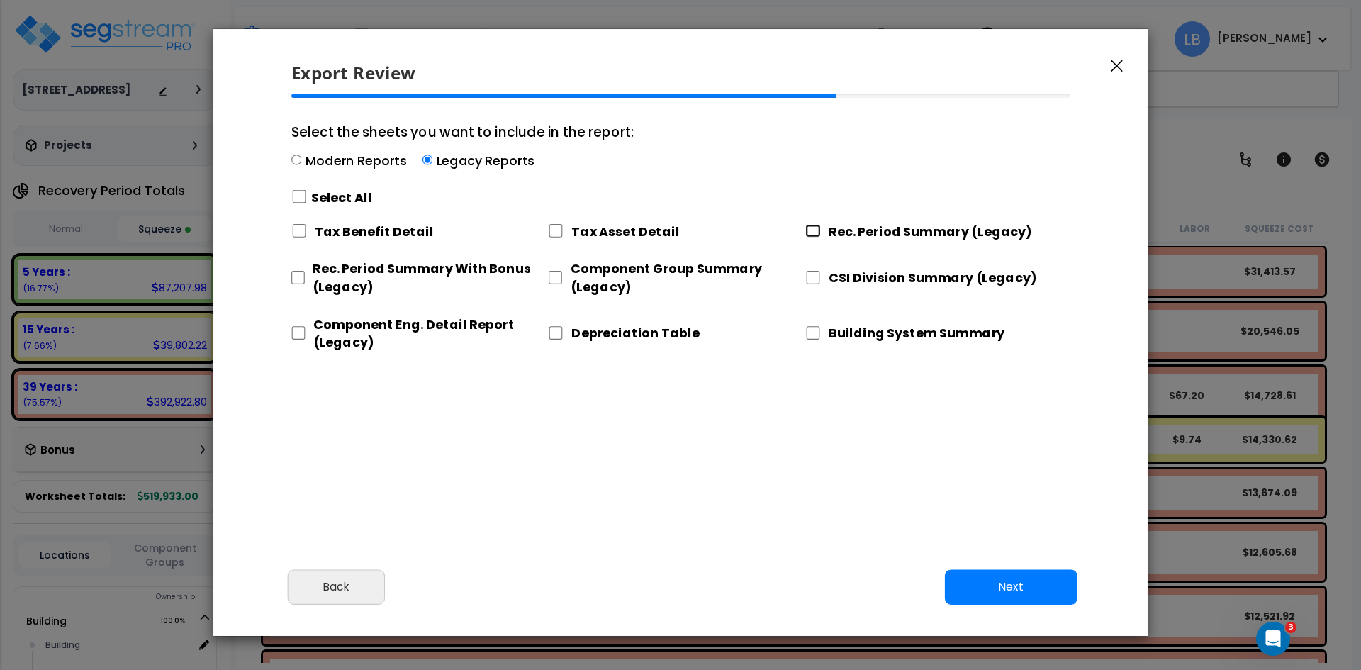
click at [813, 228] on input "Rec. Period Summary (Legacy)" at bounding box center [813, 230] width 16 height 13
checkbox input "true"
click at [811, 274] on input "CSI Division Summary (Legacy)" at bounding box center [813, 277] width 16 height 13
checkbox input "true"
click at [559, 277] on input "Component Group Summary (Legacy)" at bounding box center [555, 277] width 14 height 13
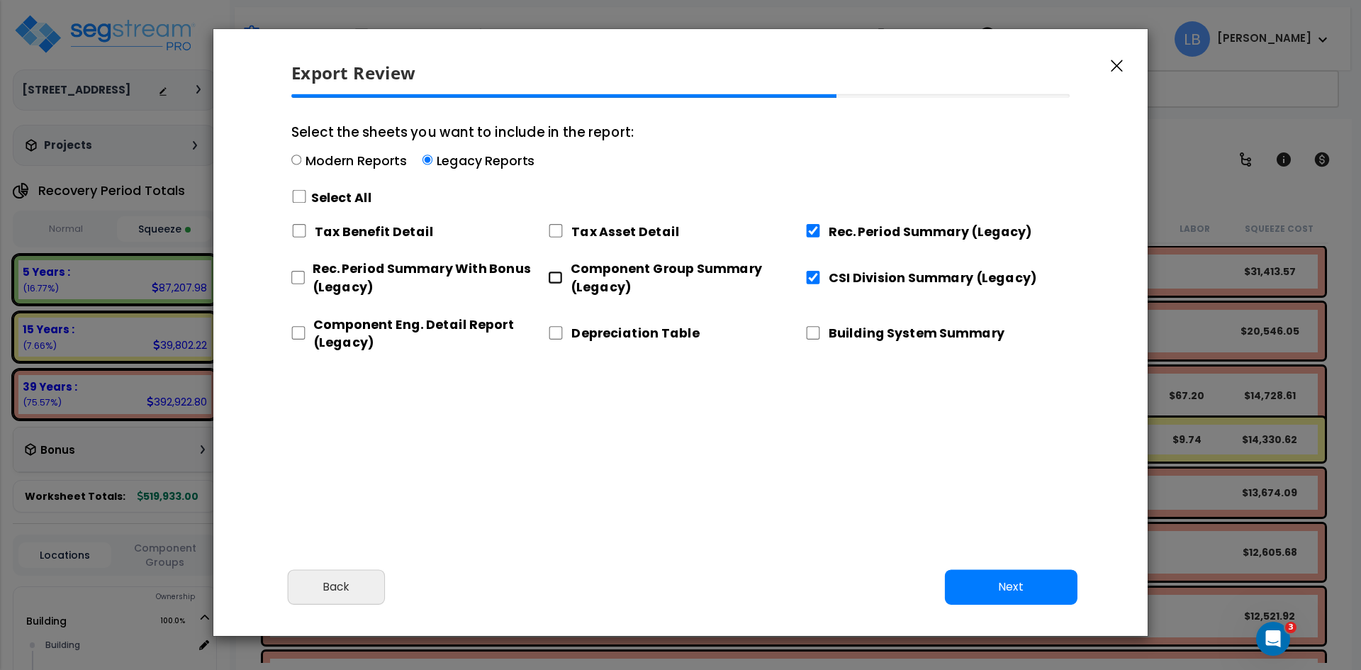
checkbox input "true"
click at [298, 329] on input "Component Eng. Detail Report (Legacy)" at bounding box center [298, 332] width 14 height 13
checkbox input "true"
click at [1005, 585] on button "Next" at bounding box center [1011, 586] width 133 height 35
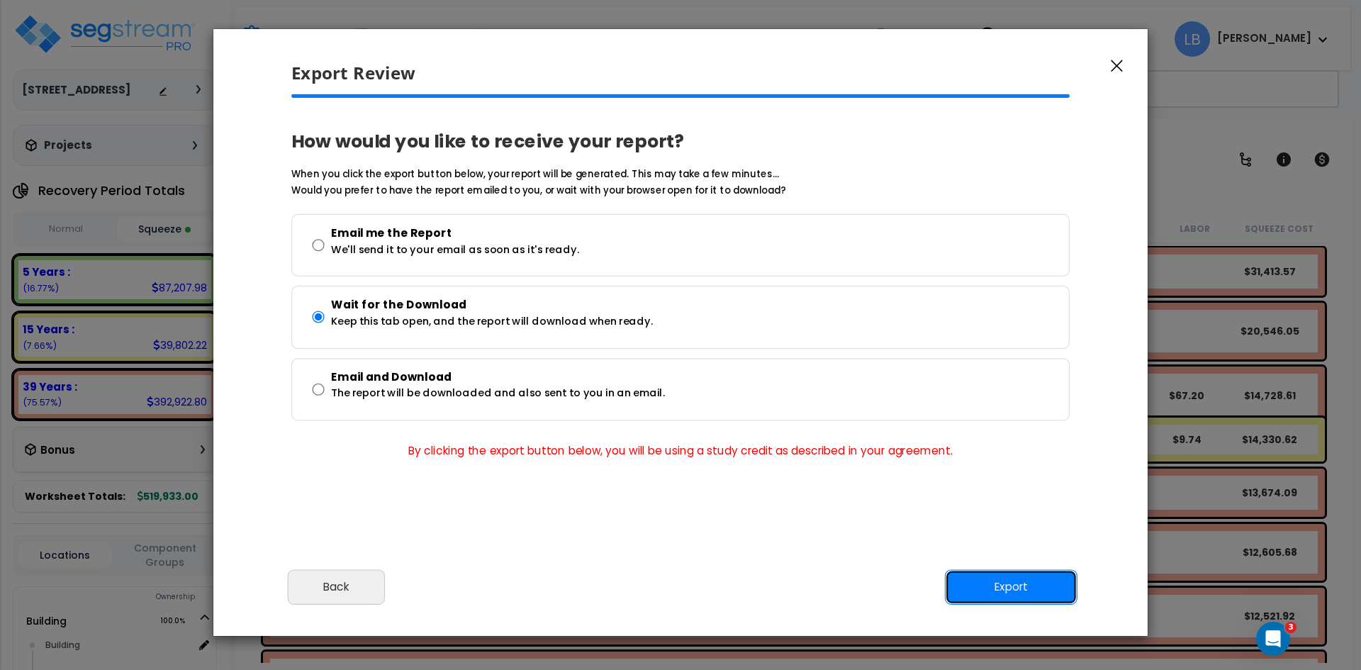
click at [1009, 593] on button "Export" at bounding box center [1011, 586] width 133 height 35
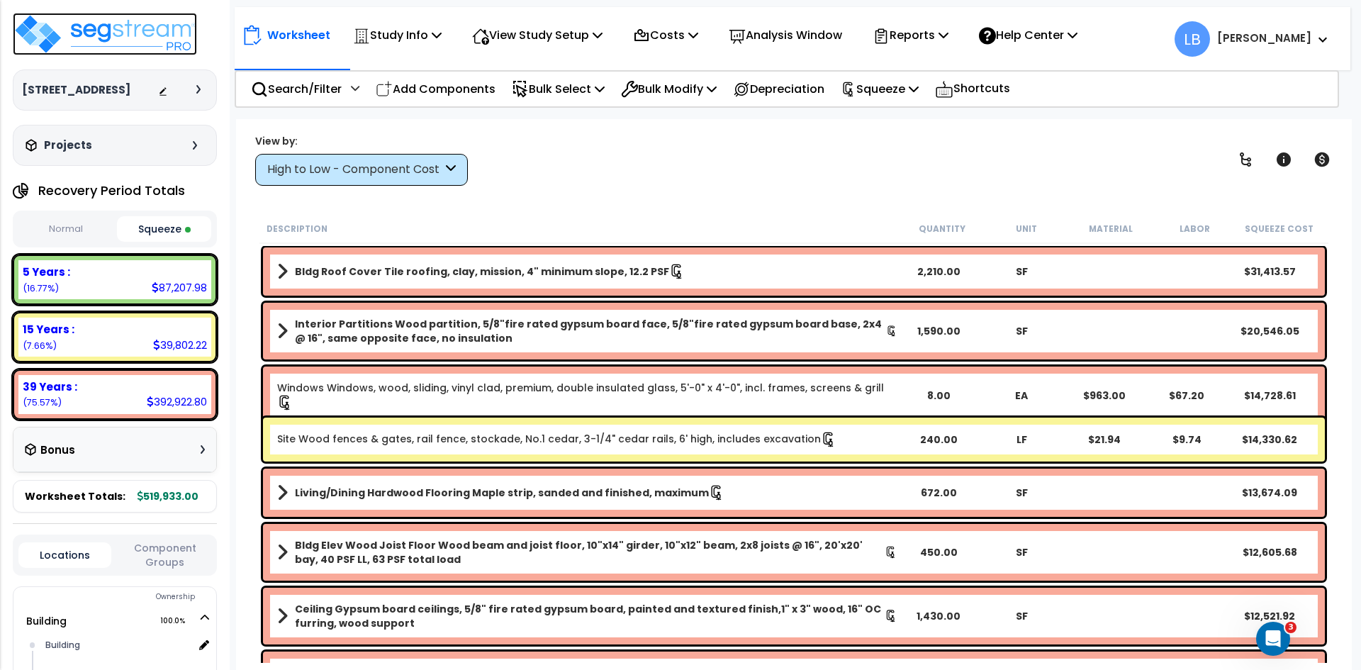
click at [146, 28] on img at bounding box center [105, 34] width 184 height 43
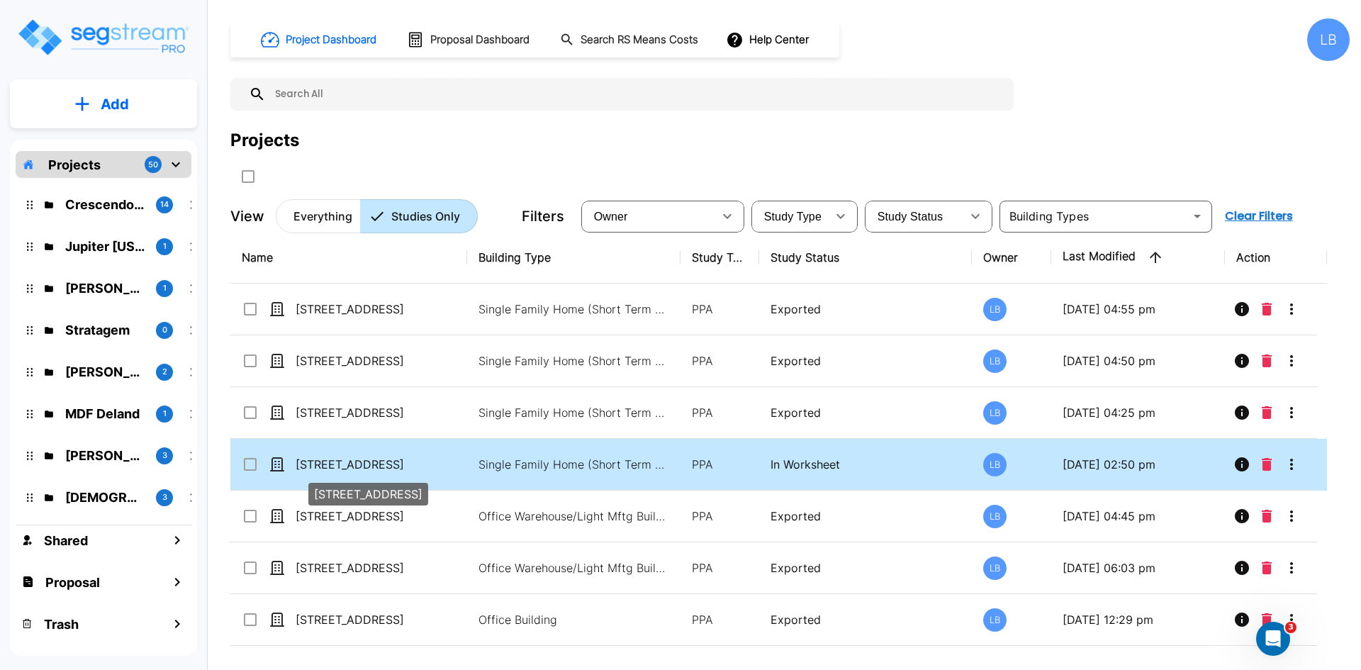
click at [374, 465] on p "[STREET_ADDRESS]" at bounding box center [367, 464] width 142 height 17
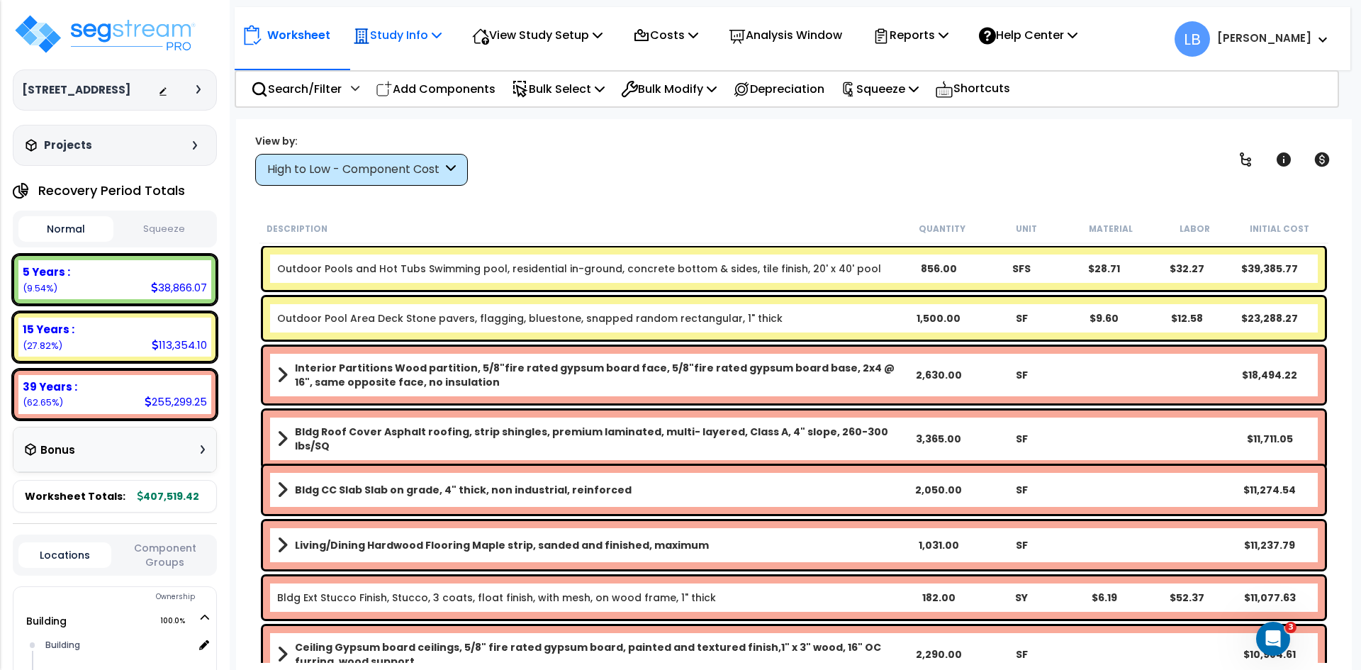
click at [404, 36] on p "Study Info" at bounding box center [397, 35] width 89 height 19
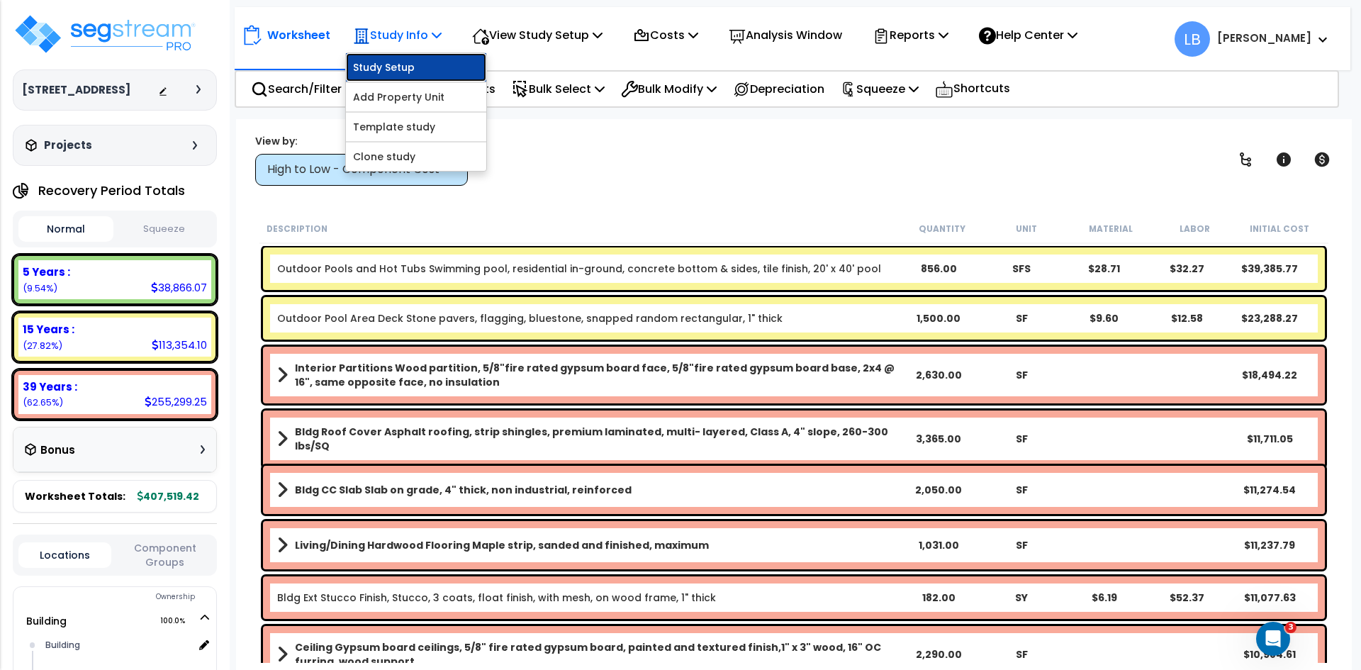
click at [403, 67] on link "Study Setup" at bounding box center [416, 67] width 140 height 28
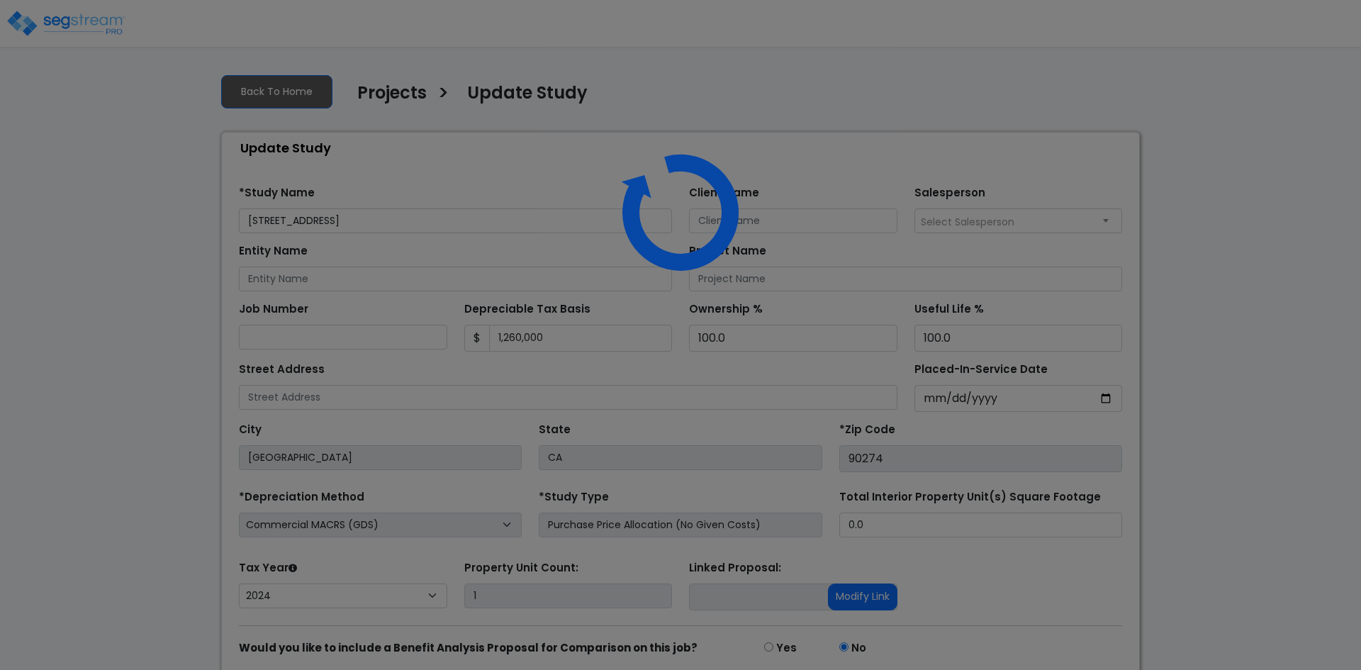
select select "2024"
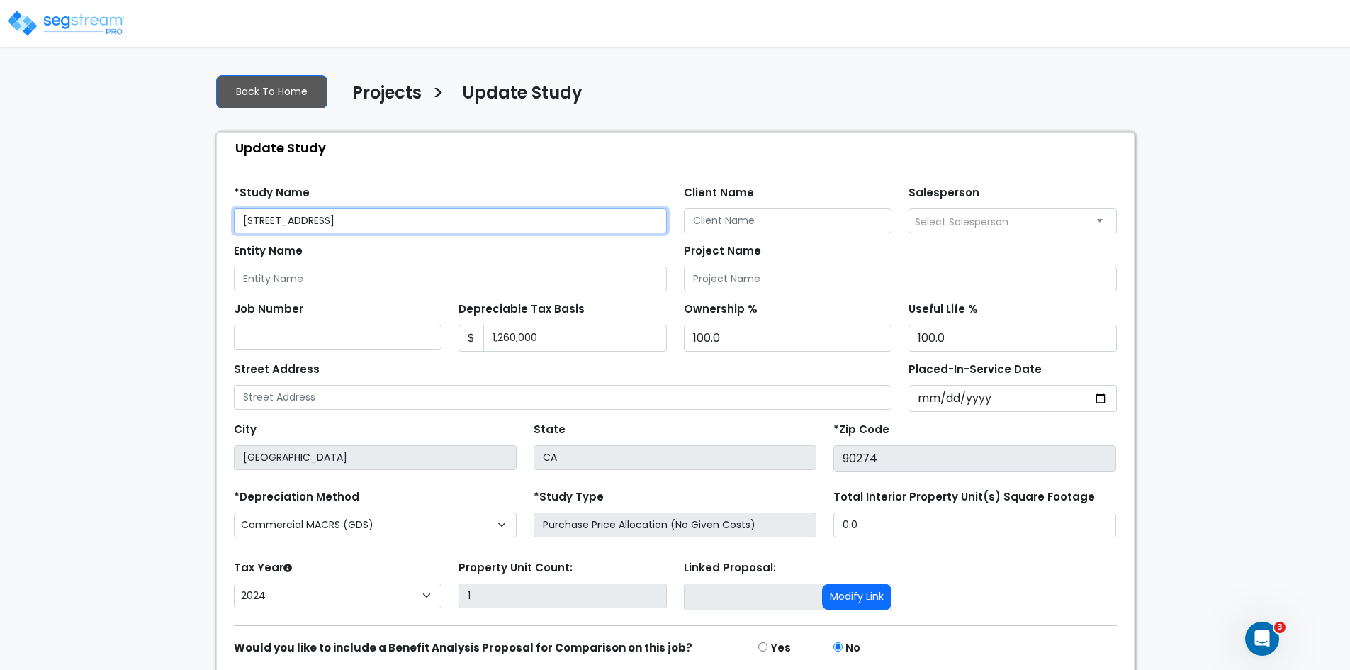
scroll to position [56, 0]
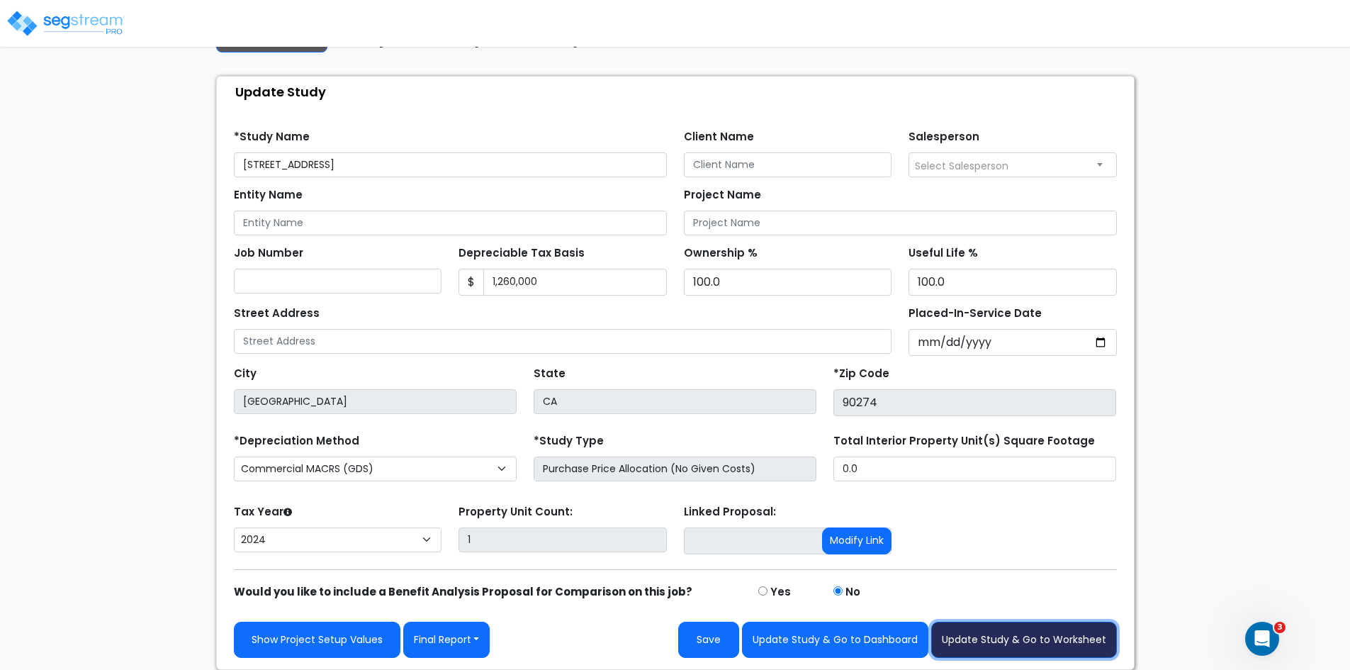
click at [1046, 634] on button "Update Study & Go to Worksheet" at bounding box center [1024, 640] width 186 height 36
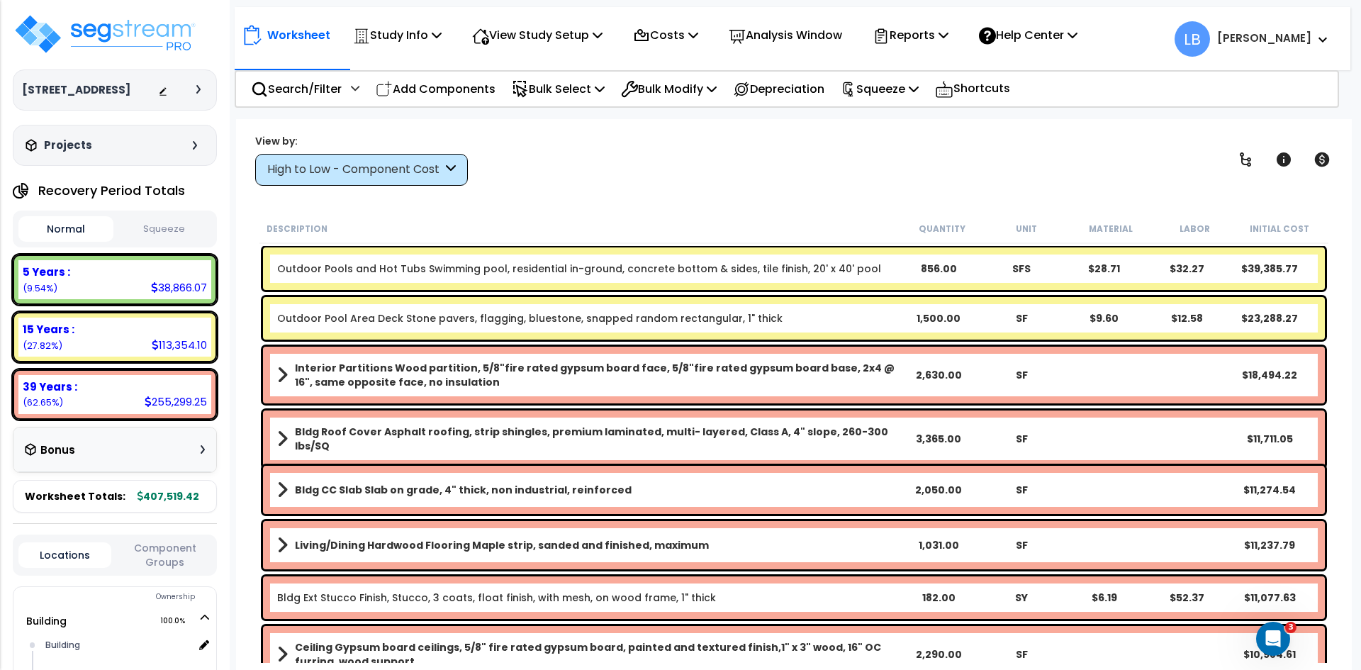
click at [177, 222] on button "Squeeze" at bounding box center [164, 229] width 95 height 25
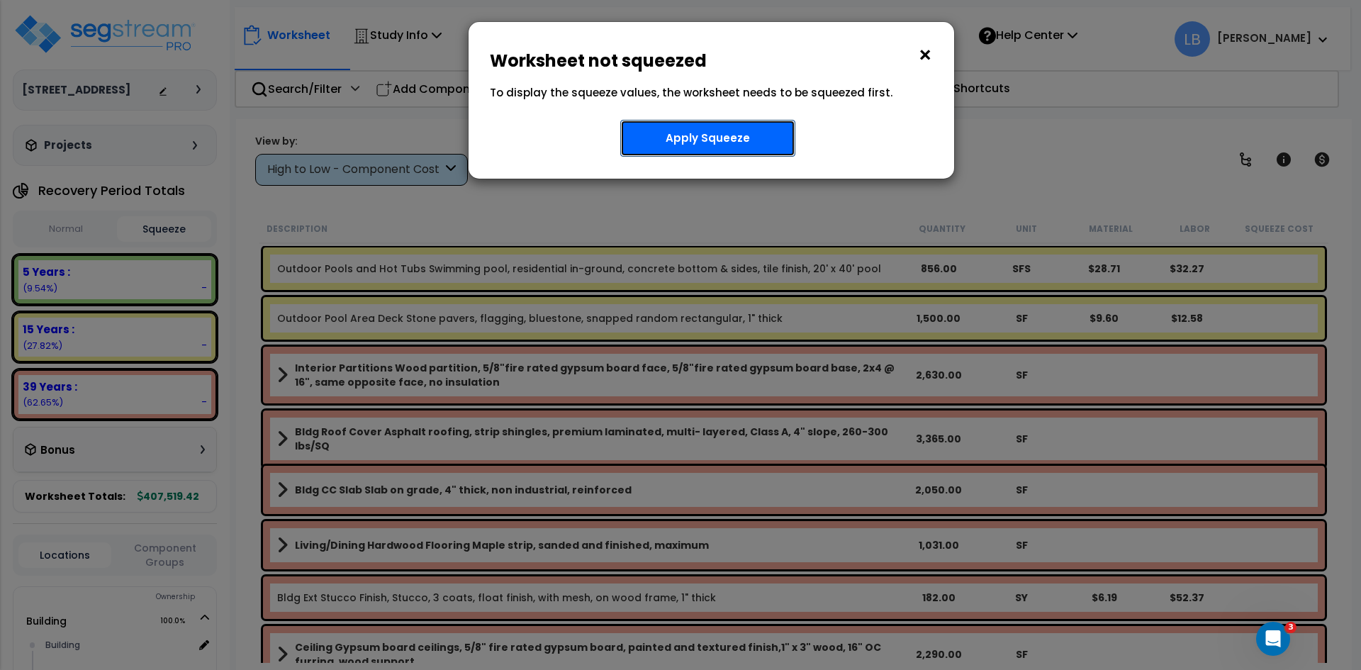
click at [694, 138] on button "Apply Squeeze" at bounding box center [707, 138] width 175 height 37
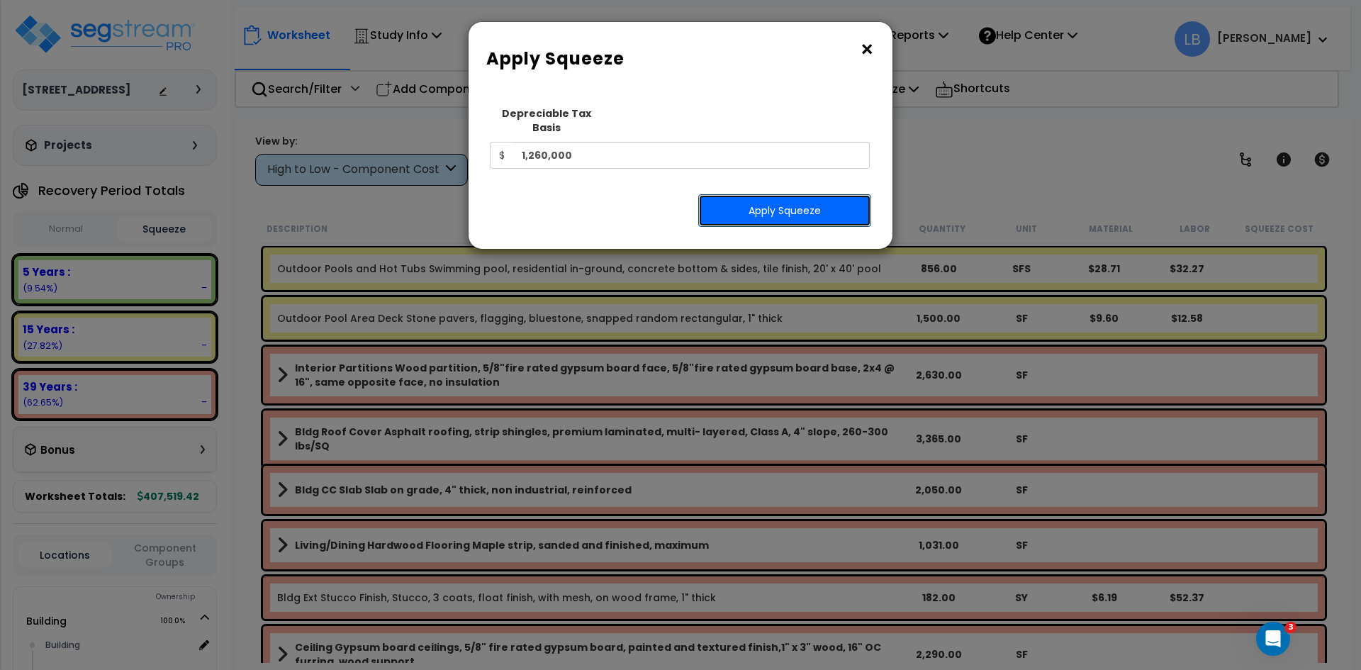
click at [807, 194] on button "Apply Squeeze" at bounding box center [784, 210] width 173 height 33
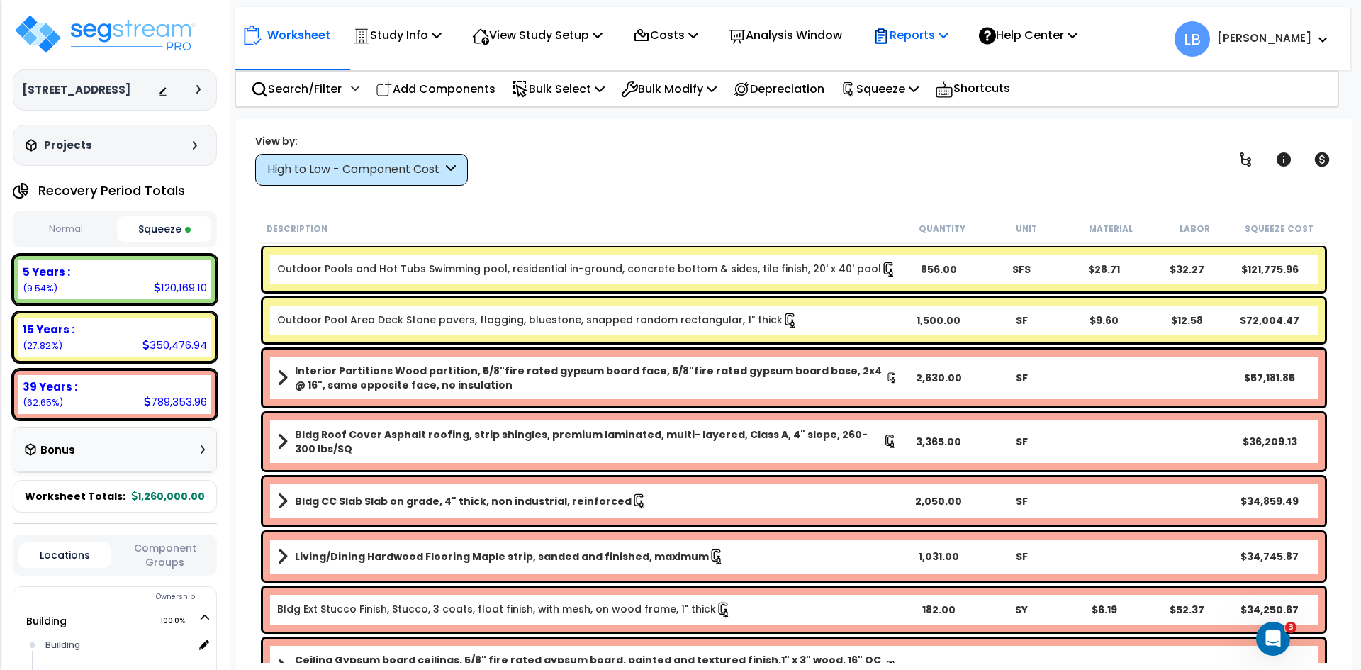
click at [933, 31] on p "Reports" at bounding box center [911, 35] width 76 height 19
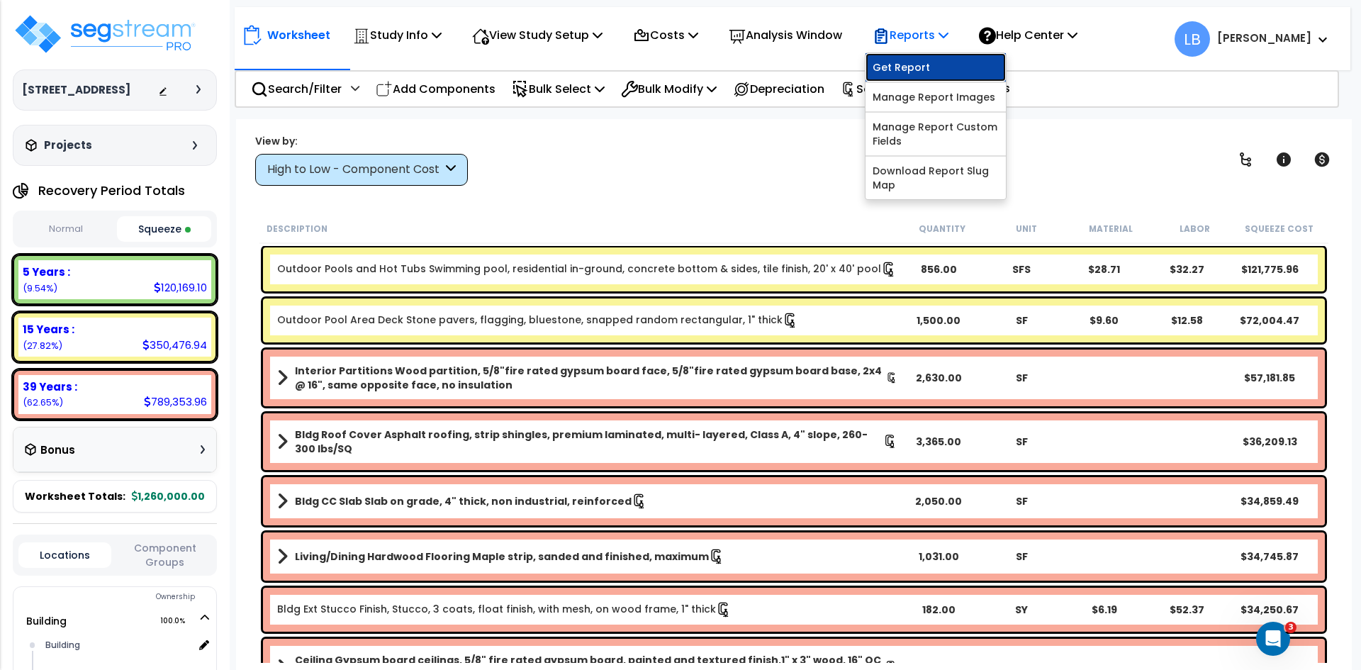
click at [925, 65] on link "Get Report" at bounding box center [936, 67] width 140 height 28
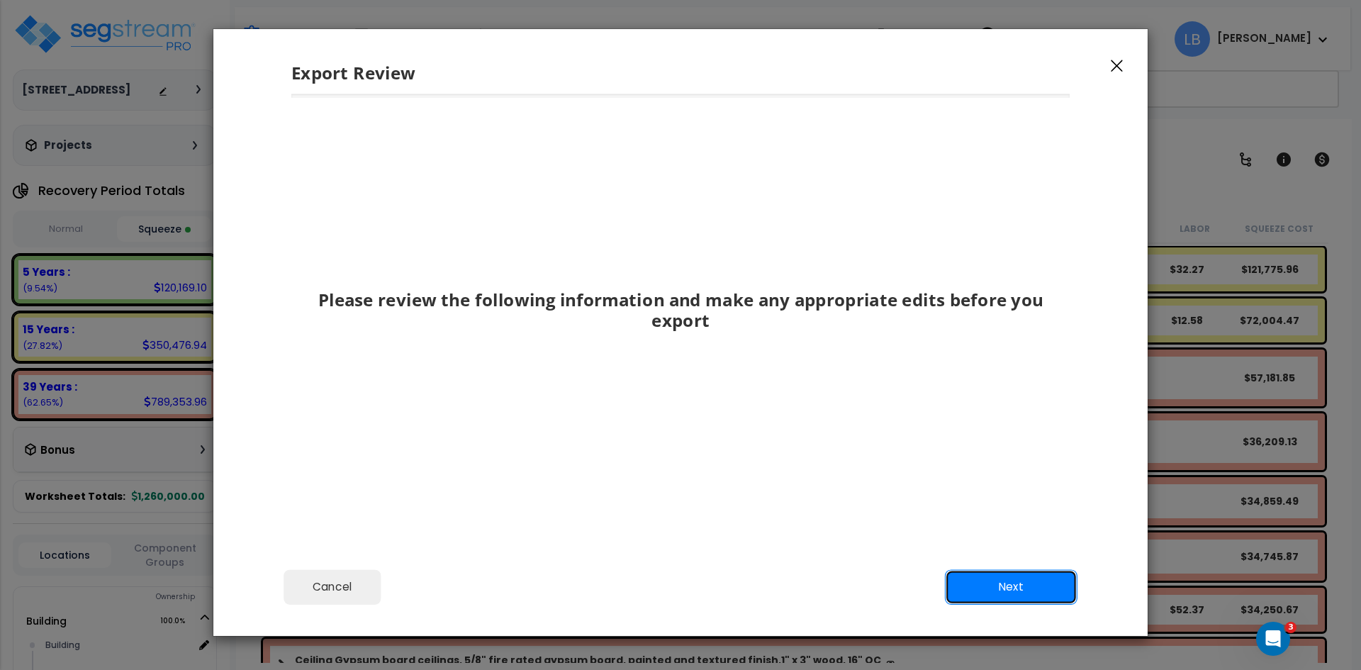
click at [968, 586] on button "Next" at bounding box center [1011, 586] width 133 height 35
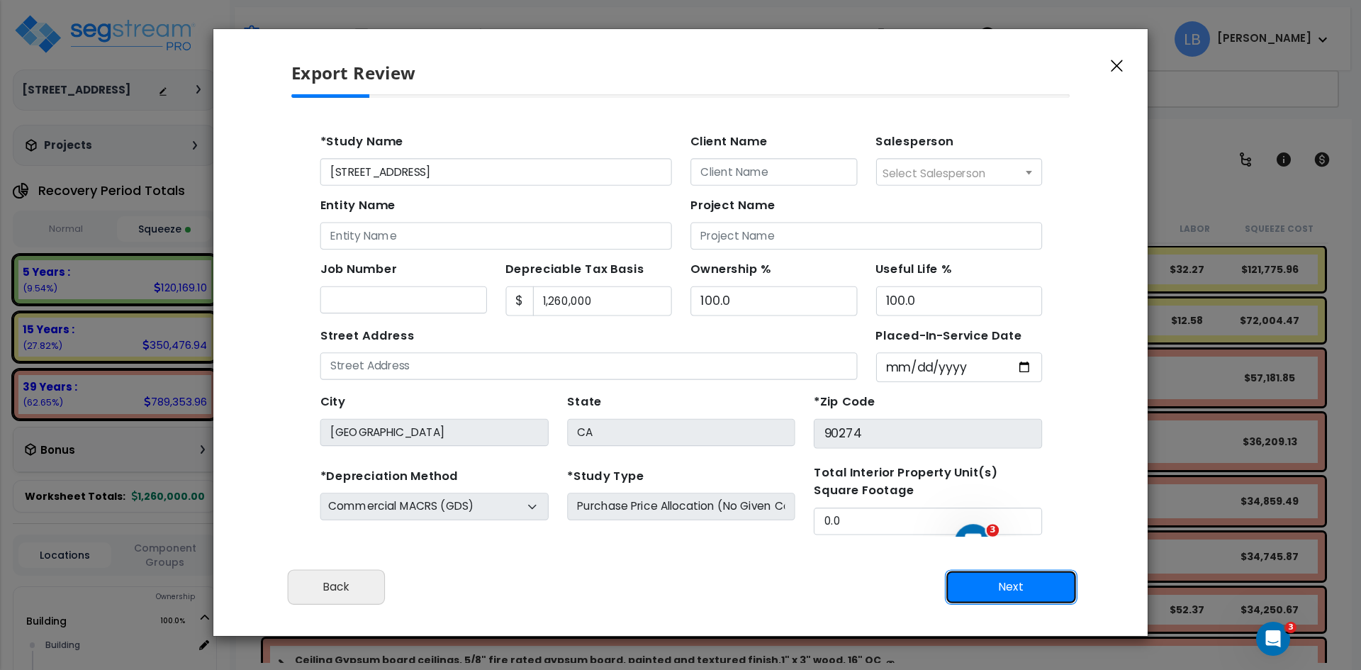
click at [1000, 586] on button "Next" at bounding box center [1011, 586] width 133 height 35
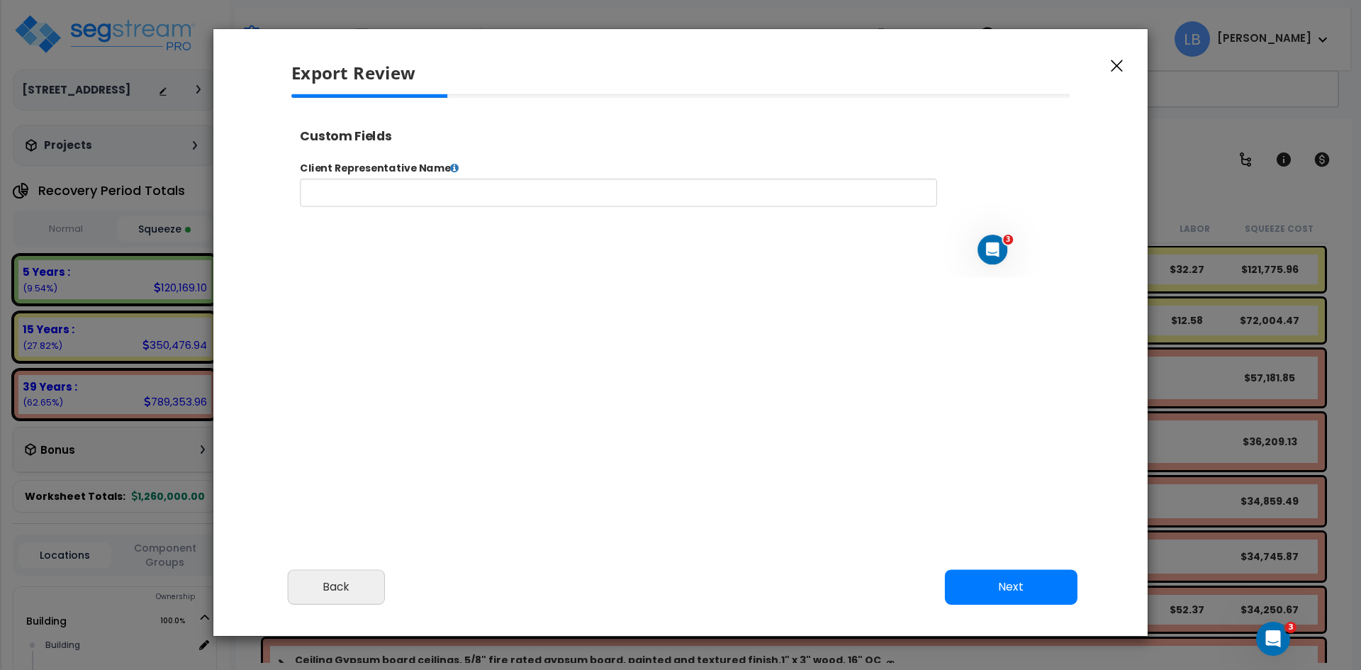
select select "2024"
click at [992, 590] on button "Next" at bounding box center [1011, 586] width 133 height 35
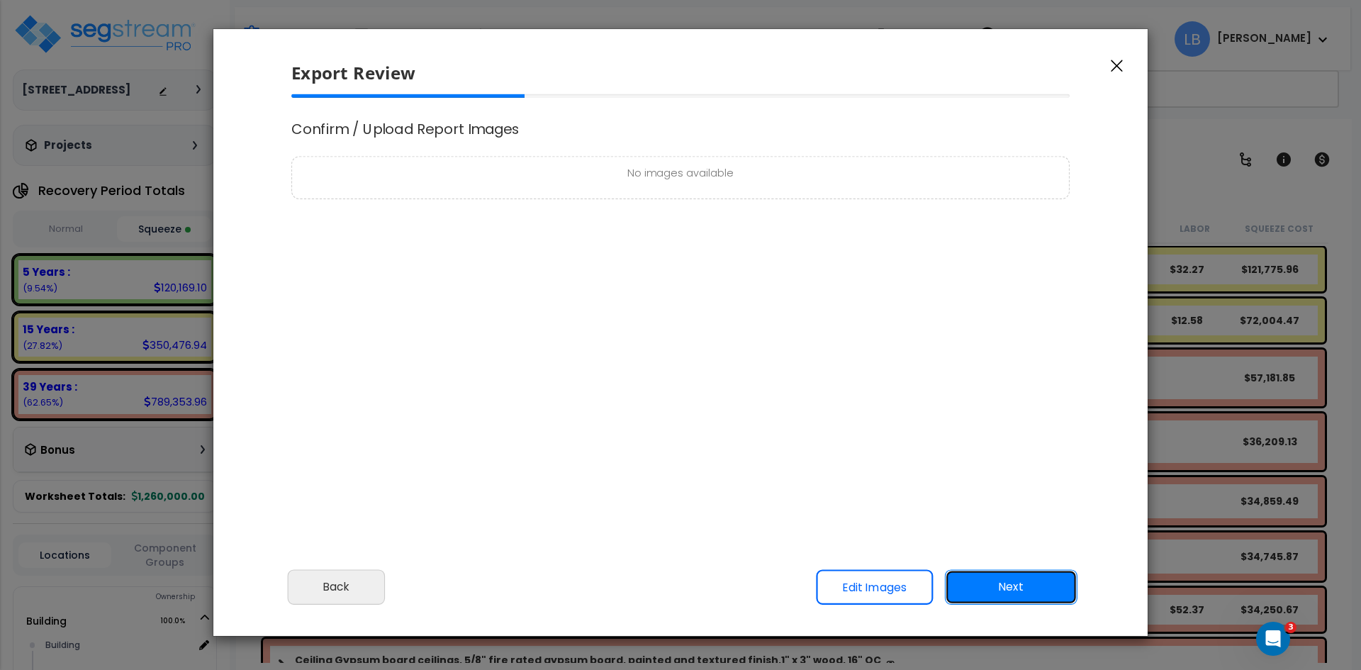
click at [987, 576] on button "Next" at bounding box center [1011, 586] width 133 height 35
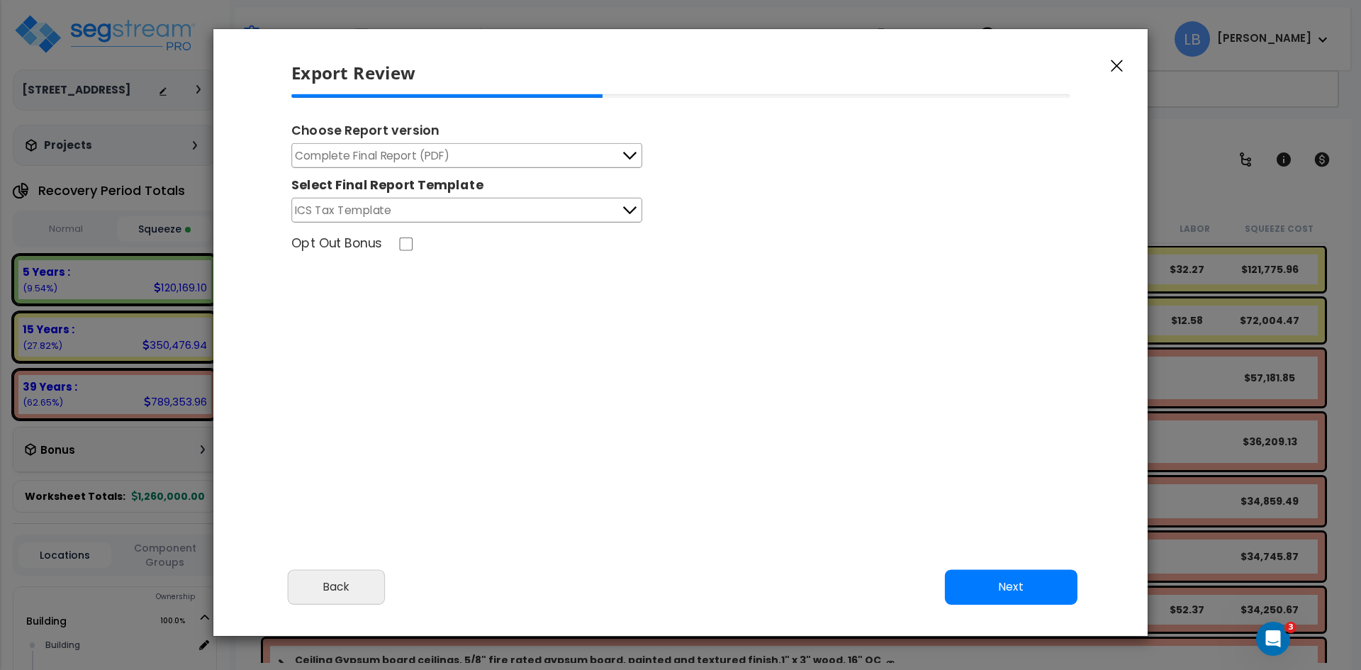
click at [557, 161] on button "Complete Final Report (PDF)" at bounding box center [466, 155] width 351 height 25
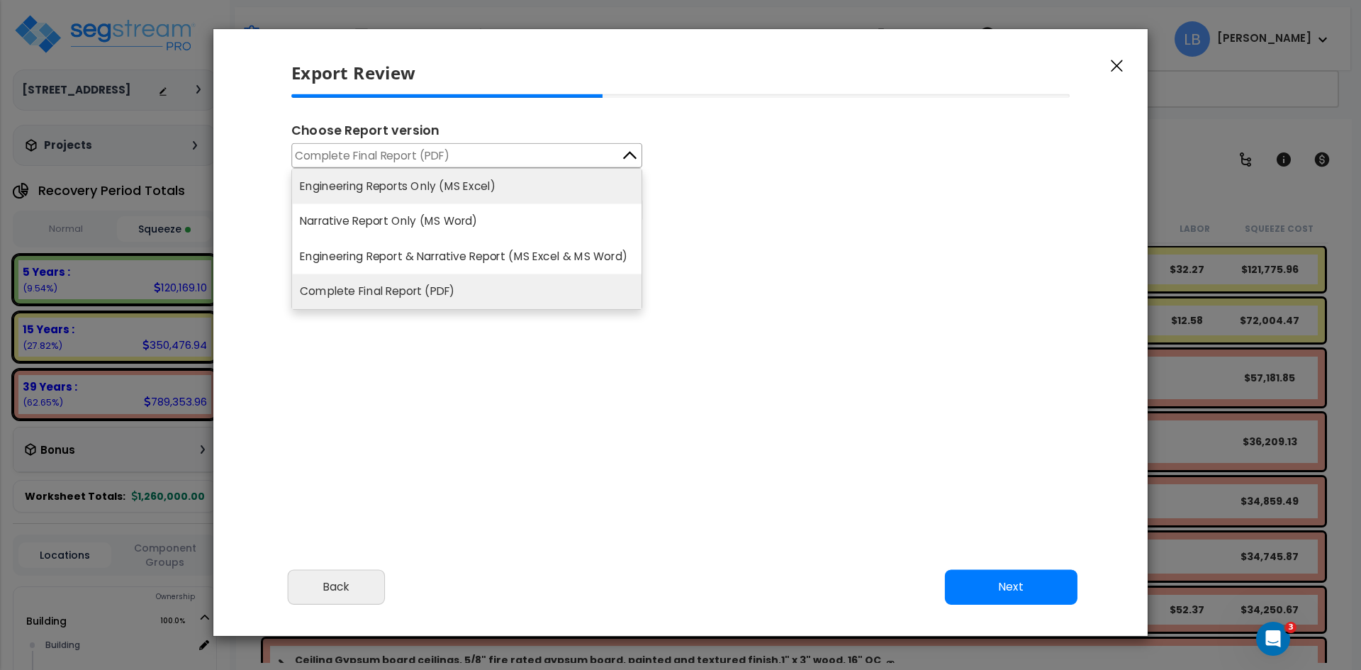
click at [498, 187] on li "Engineering Reports Only (MS Excel)" at bounding box center [466, 186] width 349 height 35
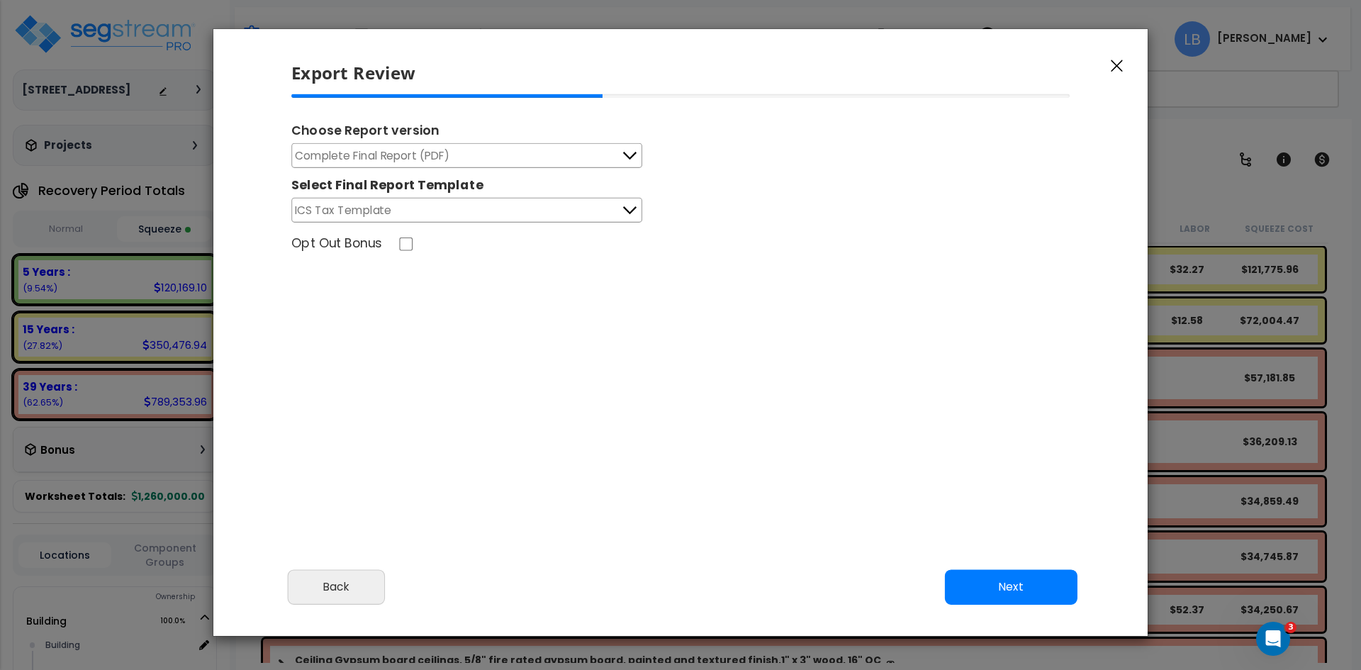
click at [506, 153] on button "Complete Final Report (PDF)" at bounding box center [466, 155] width 351 height 25
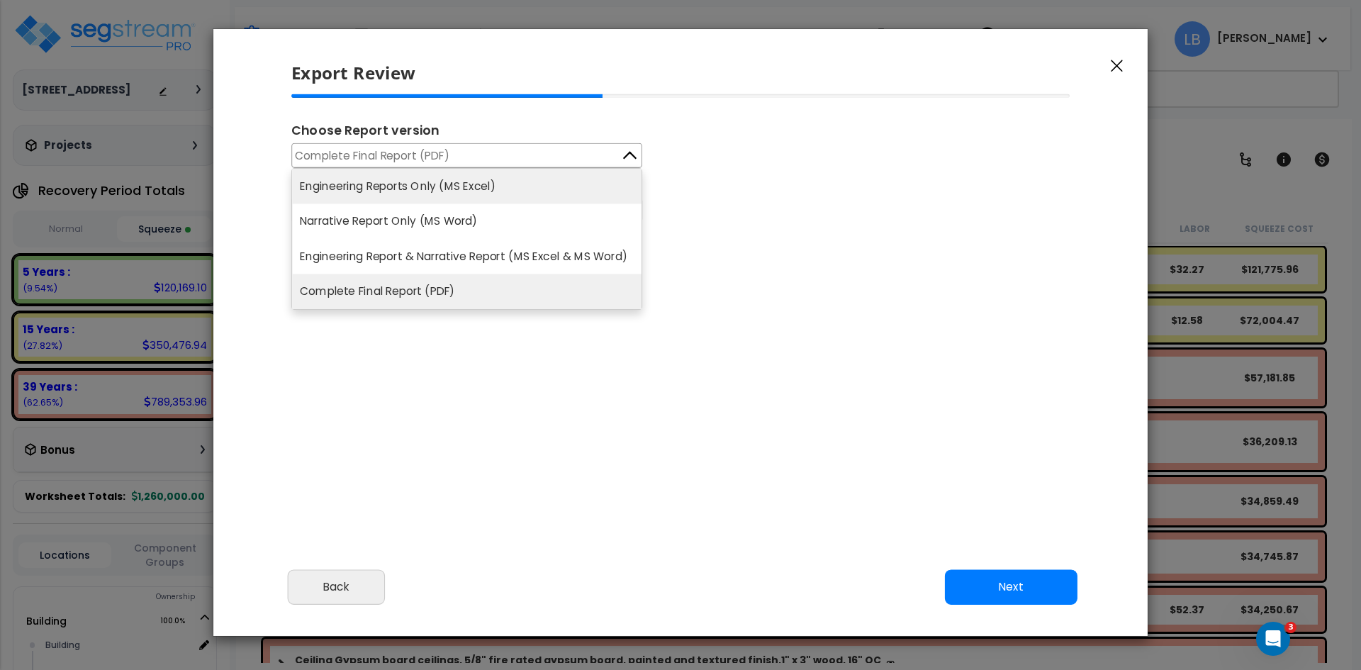
click at [498, 184] on li "Engineering Reports Only (MS Excel)" at bounding box center [466, 186] width 349 height 35
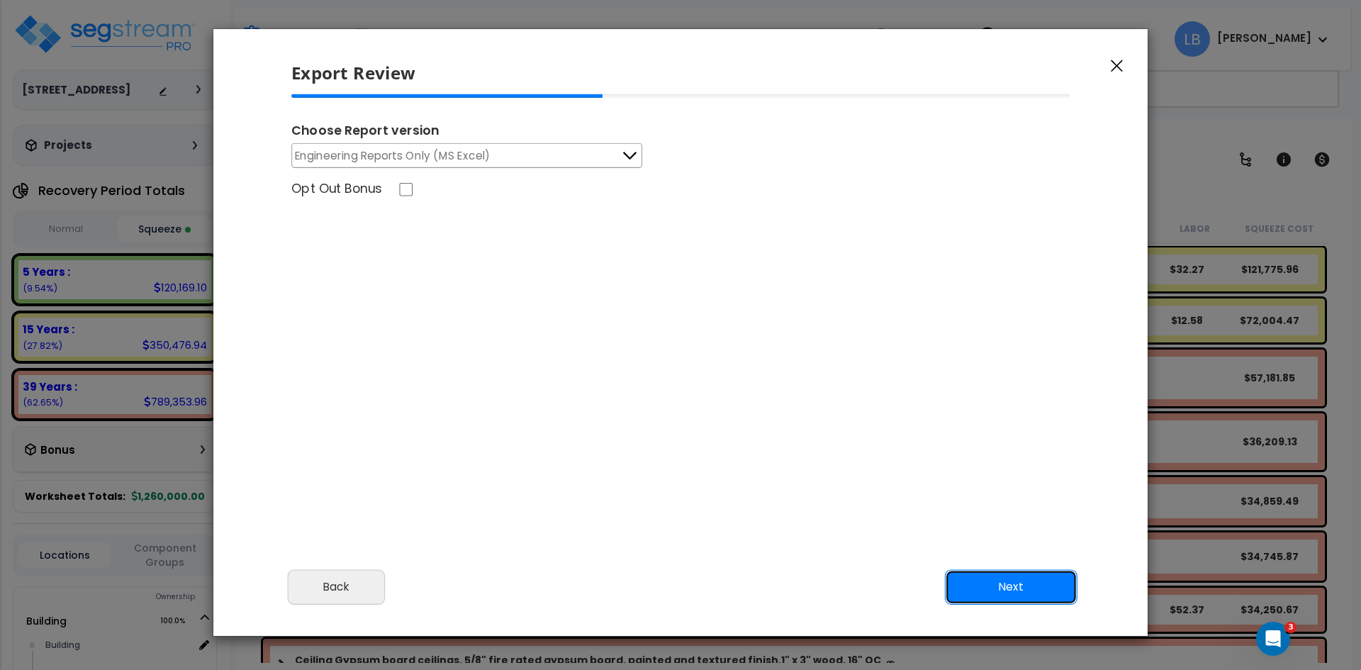
click at [974, 592] on button "Next" at bounding box center [1011, 586] width 133 height 35
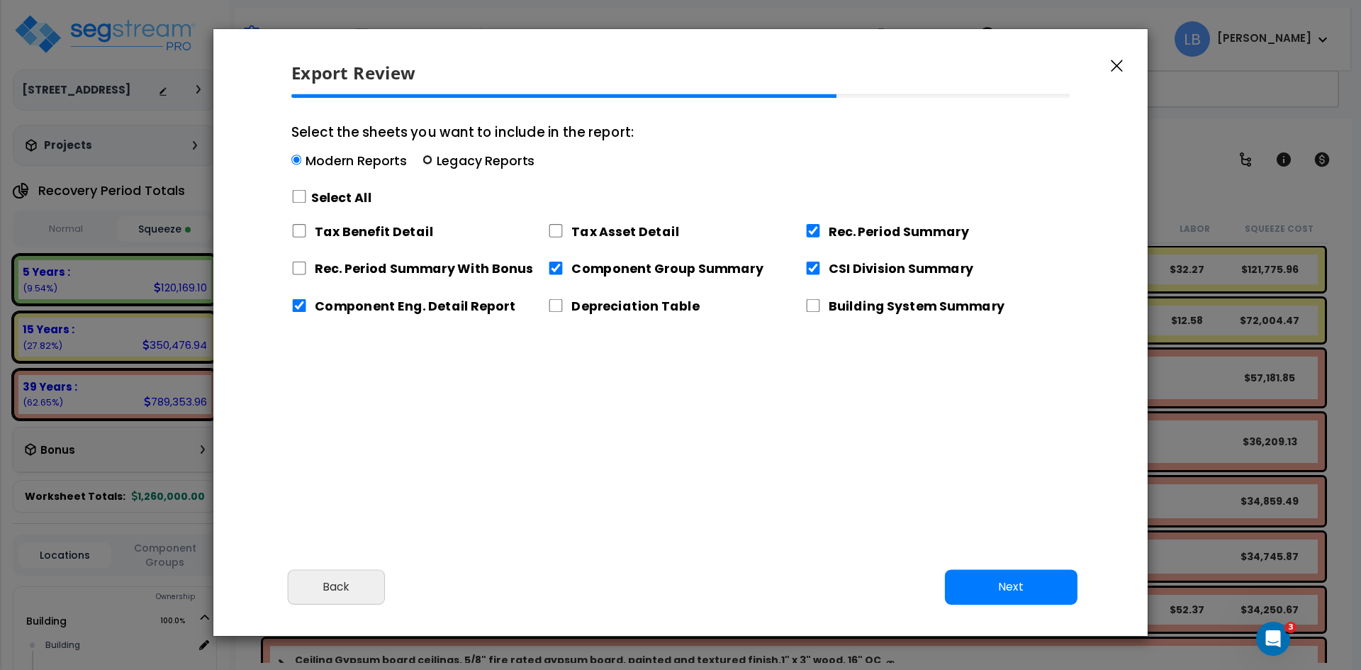
click at [425, 157] on input "Select the sheets you want to include in the report: Modern Reports Legacy Repo…" at bounding box center [428, 160] width 10 height 10
radio input "true"
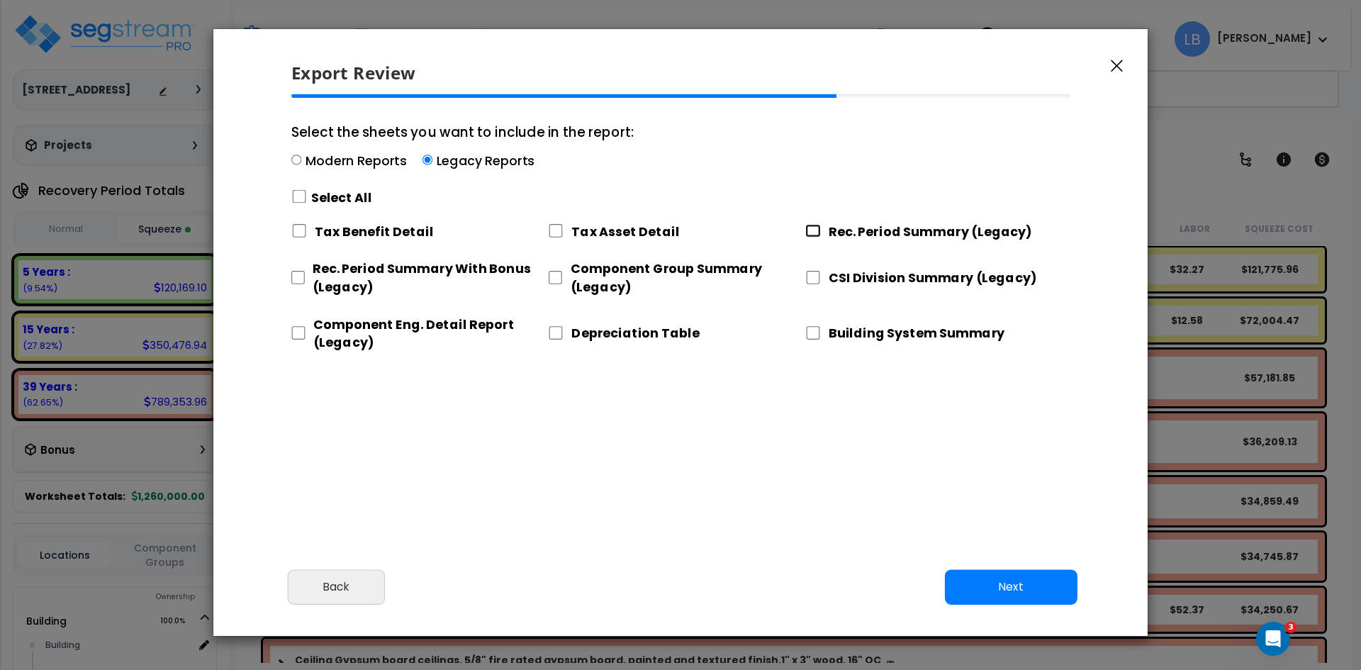
click at [814, 229] on input "Rec. Period Summary (Legacy)" at bounding box center [813, 230] width 16 height 13
checkbox input "true"
click at [812, 274] on input "CSI Division Summary (Legacy)" at bounding box center [813, 277] width 16 height 13
checkbox input "true"
click at [555, 274] on input "Component Group Summary (Legacy)" at bounding box center [555, 277] width 14 height 13
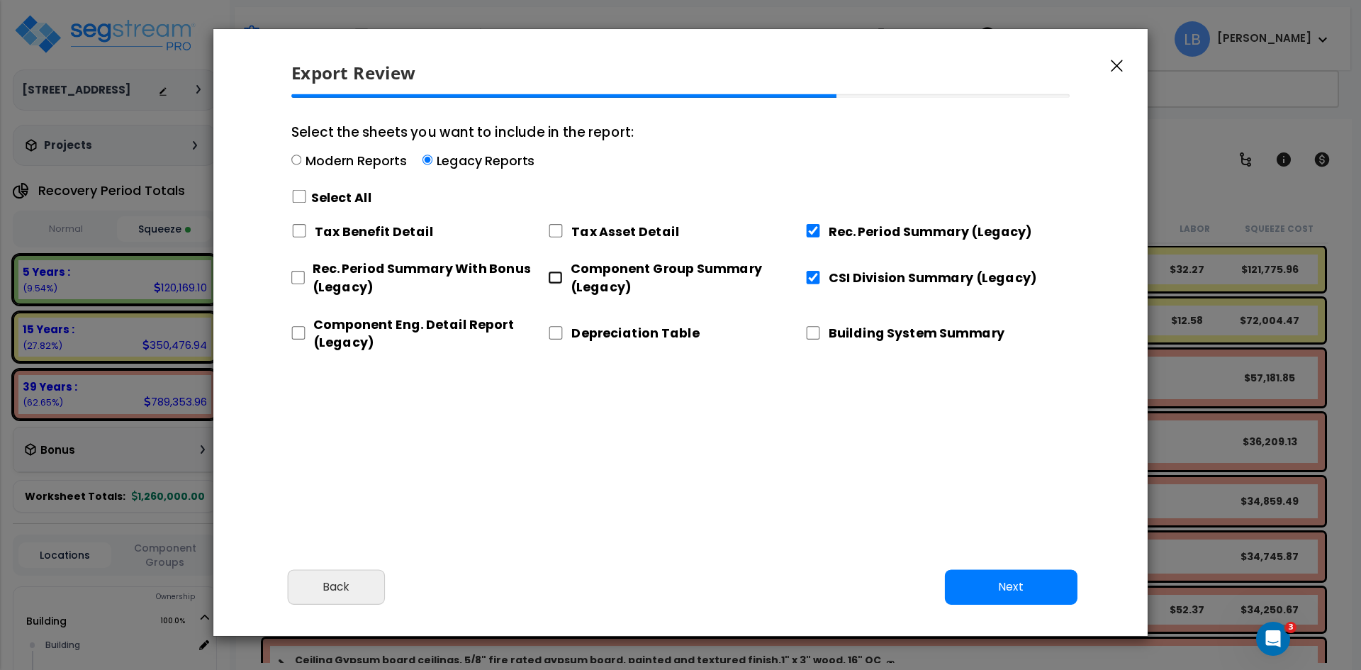
checkbox input "true"
click at [299, 330] on input "Component Eng. Detail Report (Legacy)" at bounding box center [298, 332] width 14 height 13
checkbox input "true"
click at [995, 578] on button "Next" at bounding box center [1011, 586] width 133 height 35
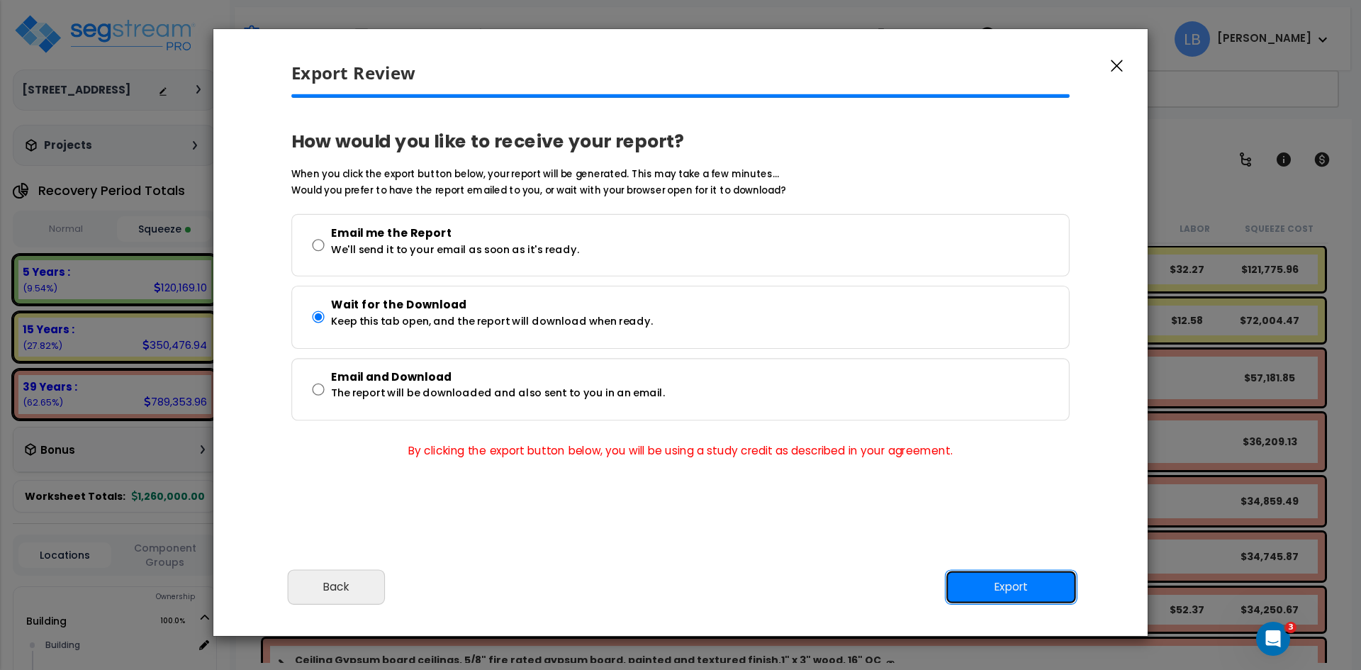
click at [1025, 596] on button "Export" at bounding box center [1011, 586] width 133 height 35
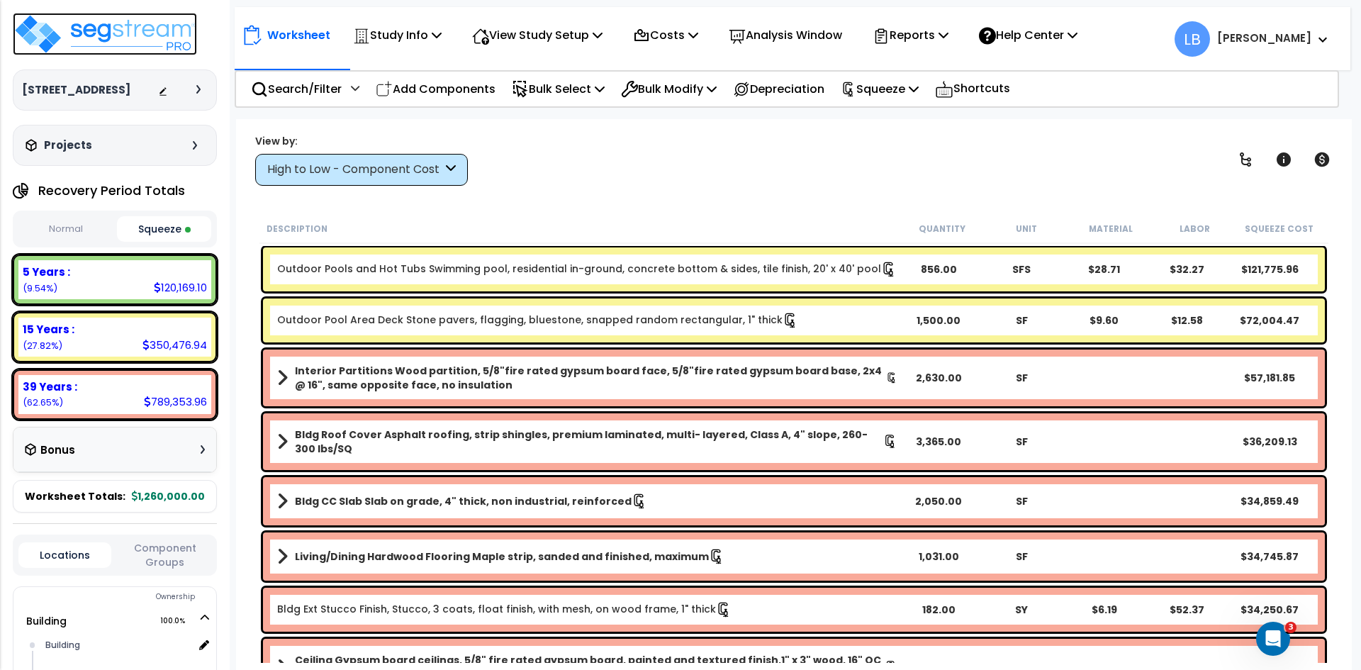
click at [128, 30] on img at bounding box center [105, 34] width 184 height 43
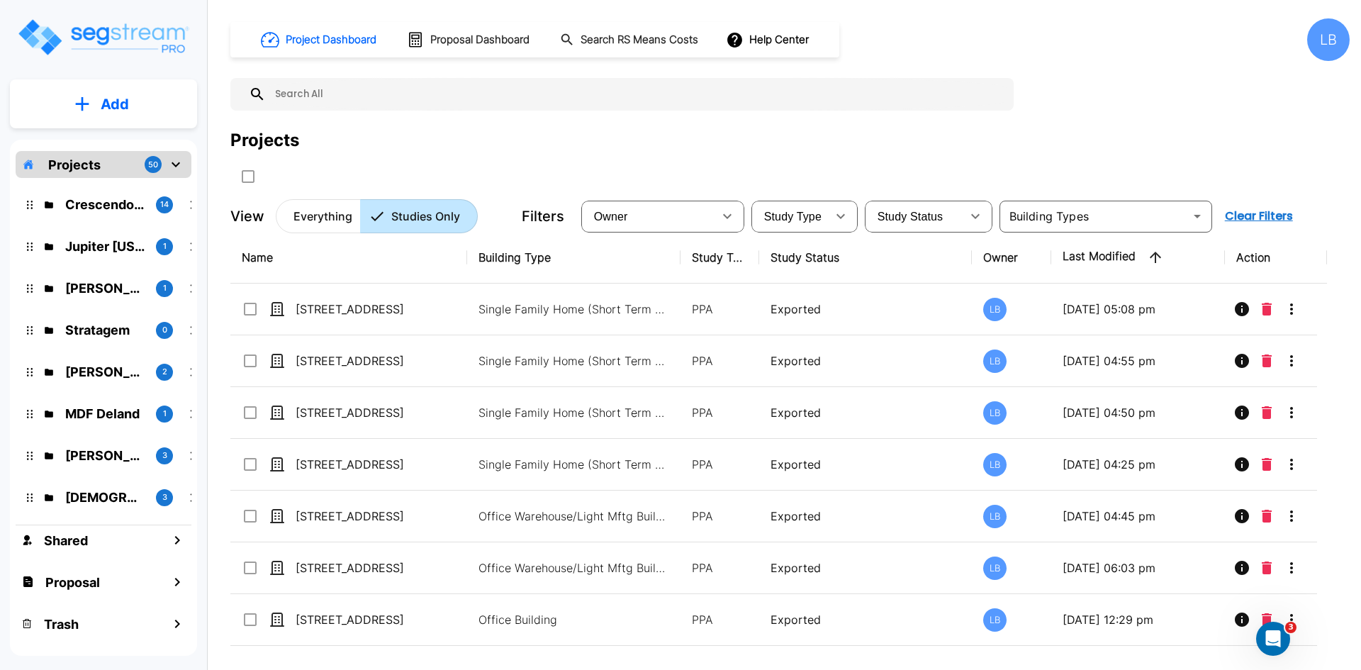
click at [1322, 33] on div "LB" at bounding box center [1328, 39] width 43 height 43
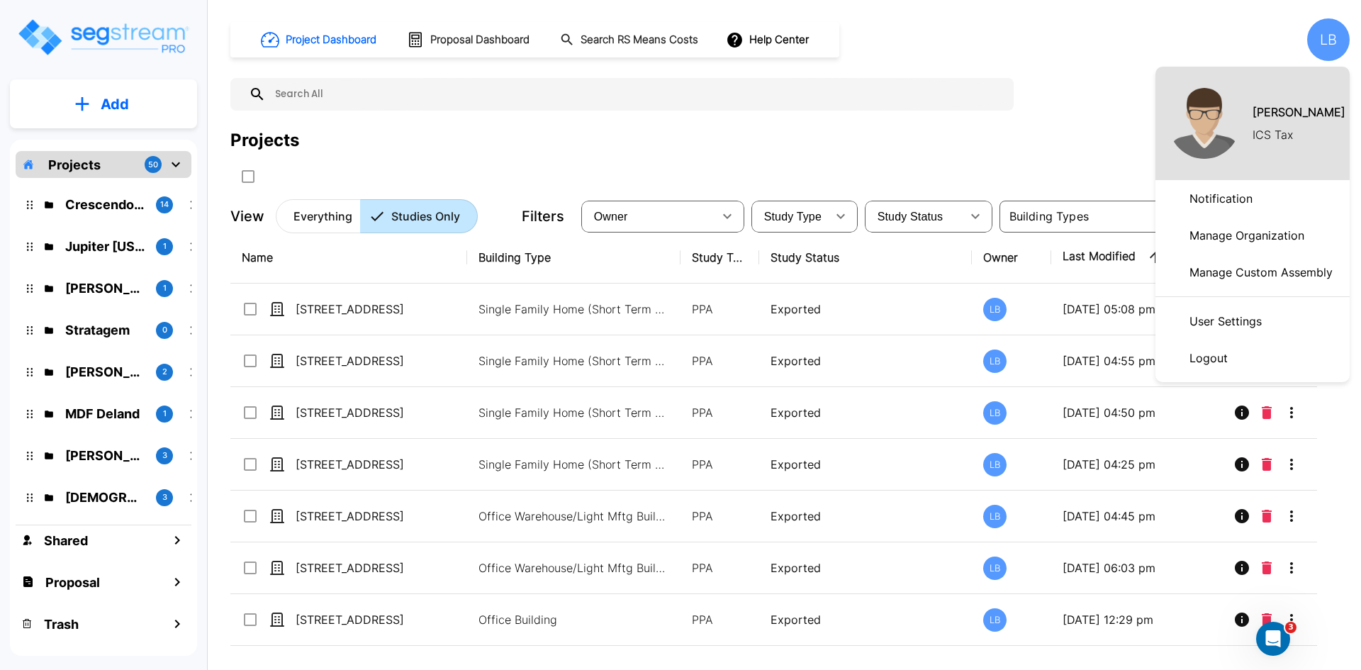
click at [1271, 231] on p "Manage Organization" at bounding box center [1247, 235] width 126 height 28
